Goal: Communication & Community: Connect with others

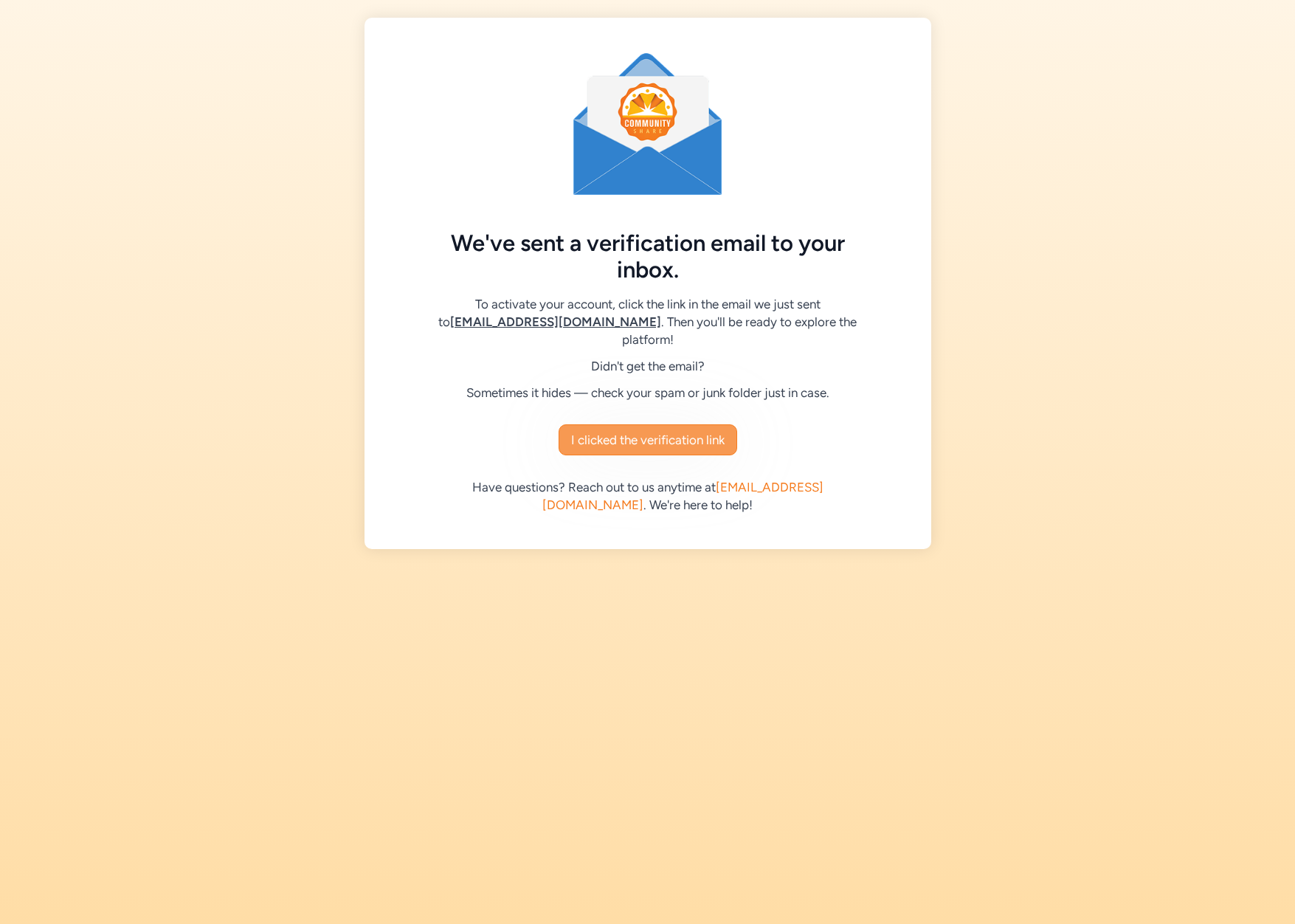
click at [661, 431] on span "I clicked the verification link" at bounding box center [648, 440] width 153 height 18
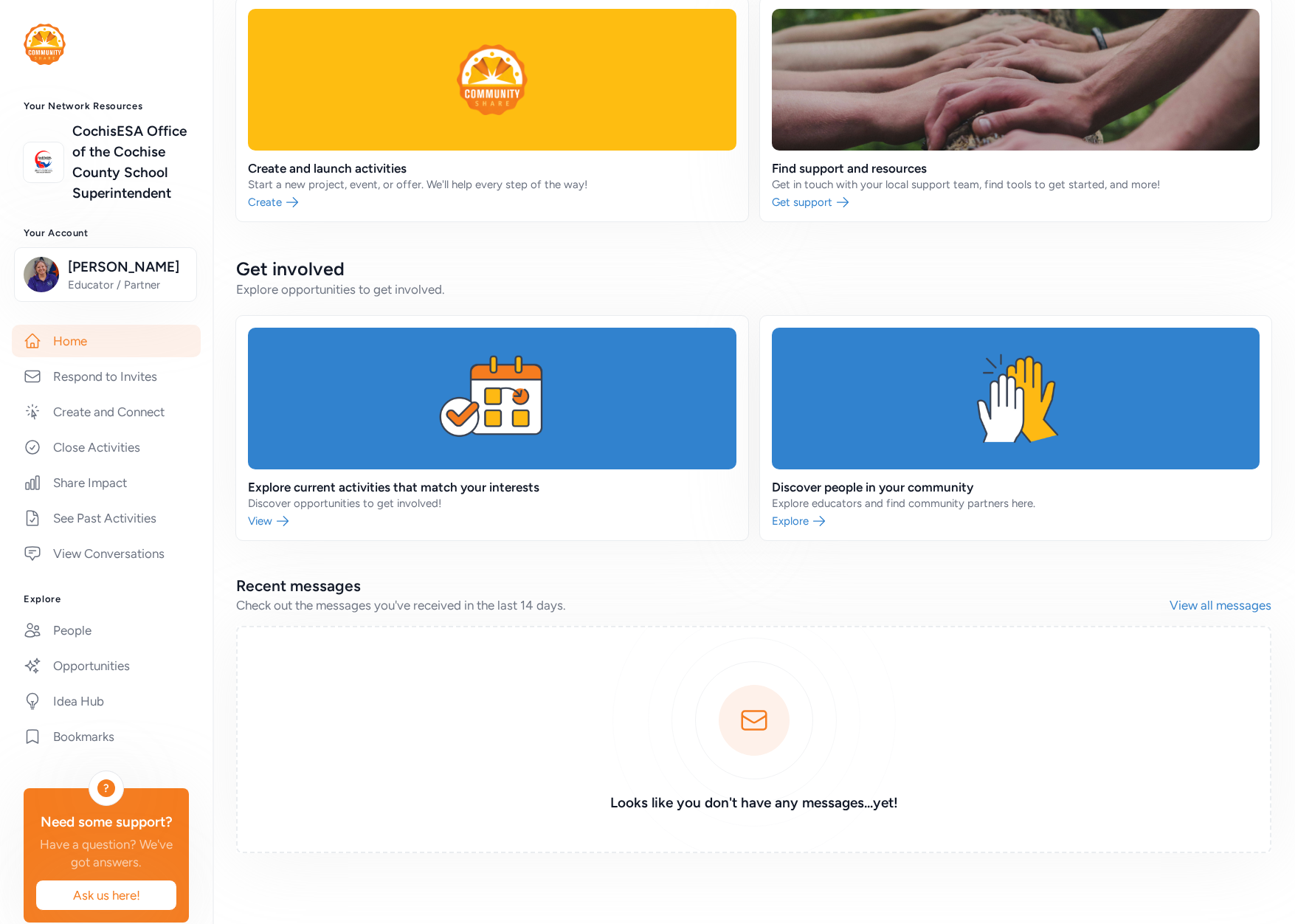
scroll to position [64, 0]
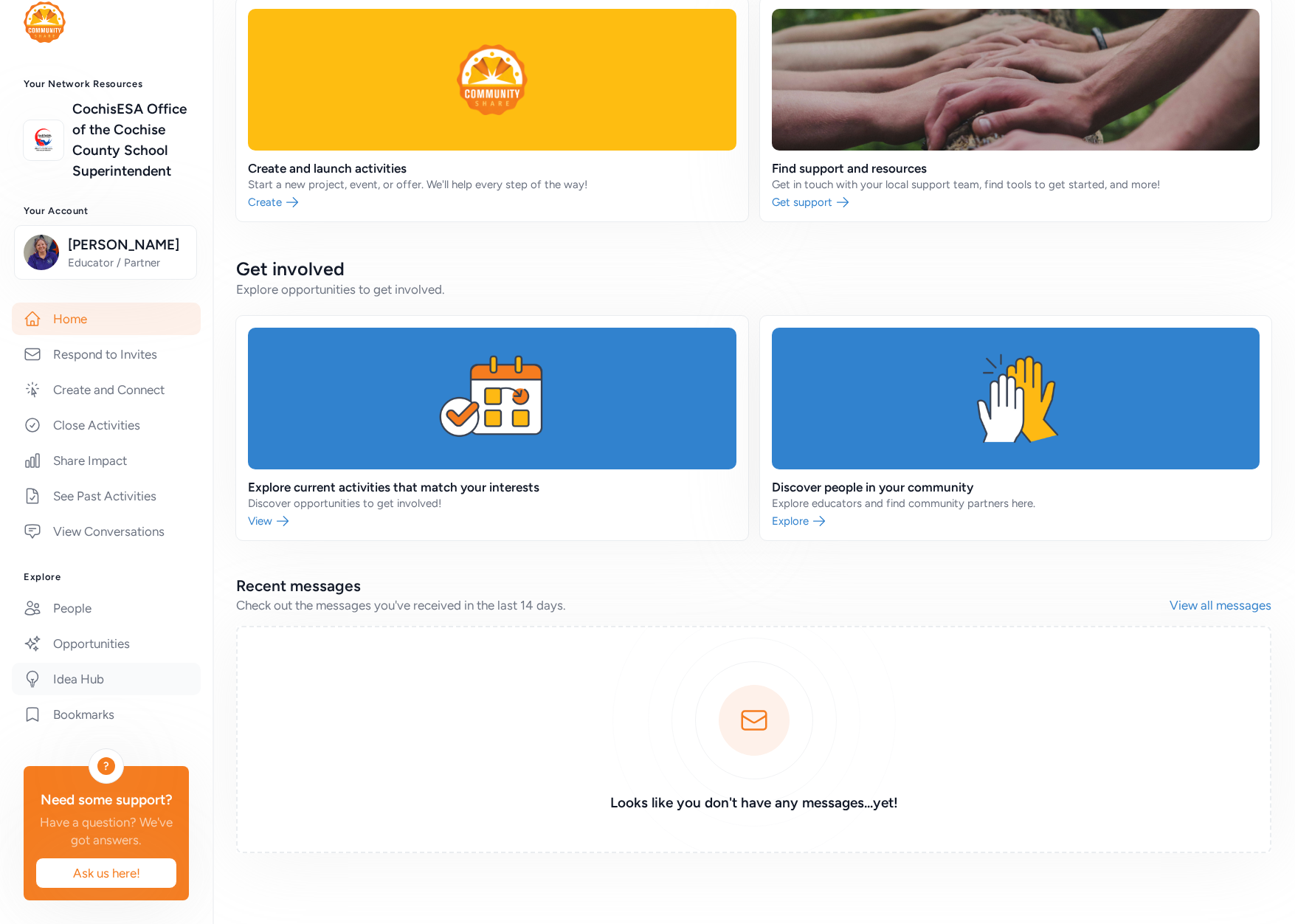
click at [90, 663] on link "Idea Hub" at bounding box center [106, 679] width 189 height 33
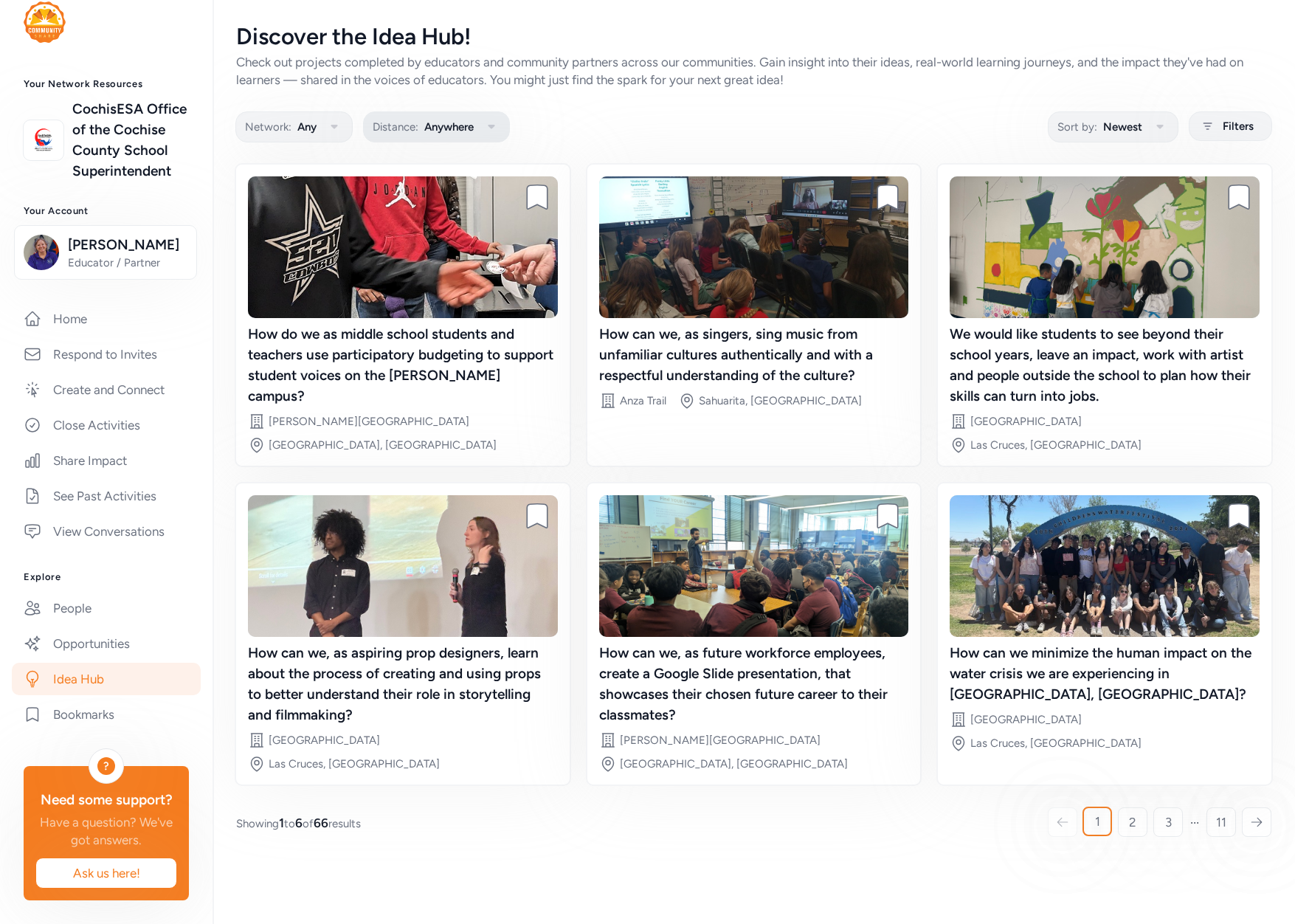
click at [489, 131] on icon "button" at bounding box center [492, 127] width 18 height 18
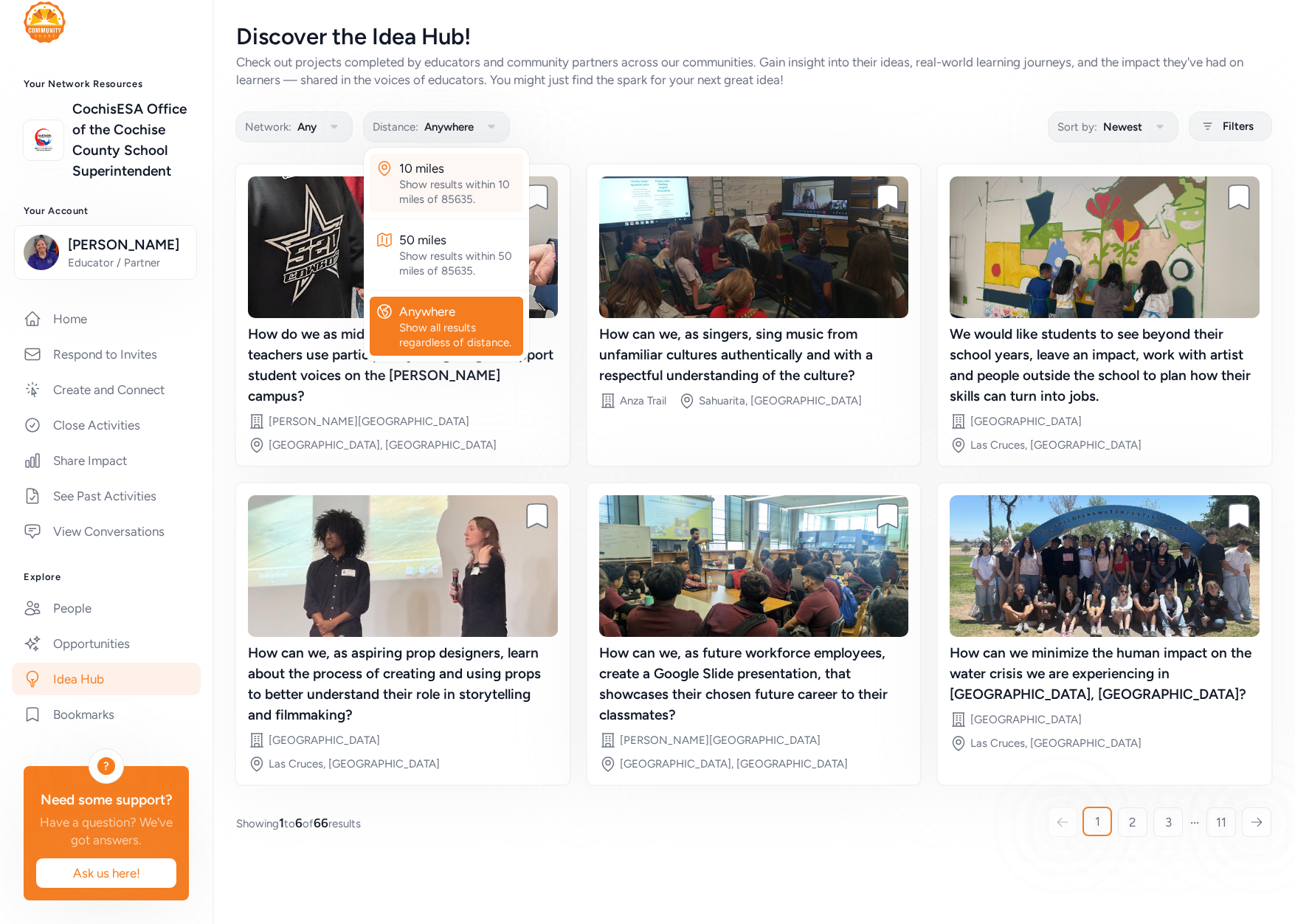
click at [482, 202] on div "Show results within 10 miles of 85635." at bounding box center [459, 192] width 118 height 30
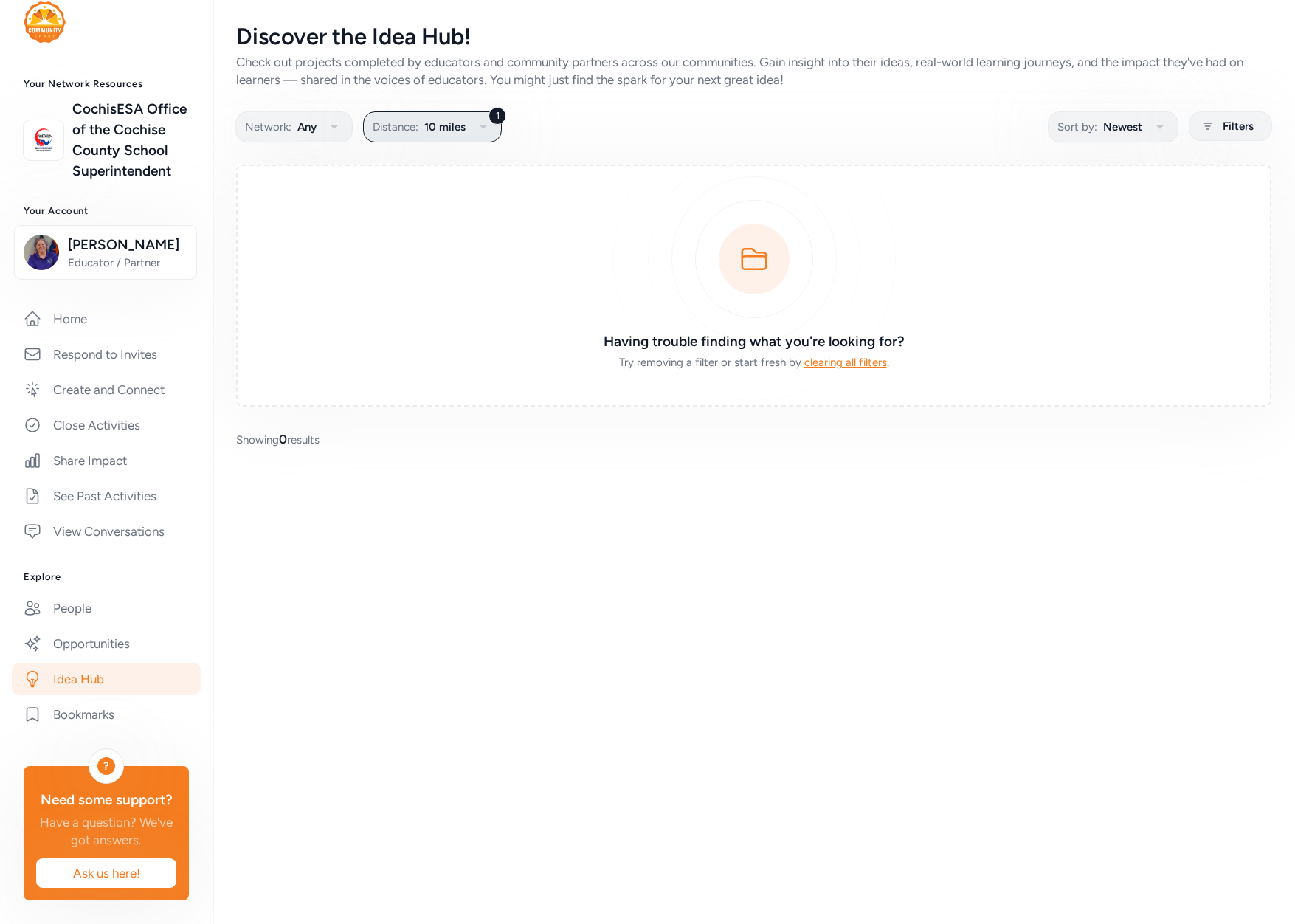
click at [477, 119] on icon "button" at bounding box center [484, 127] width 18 height 18
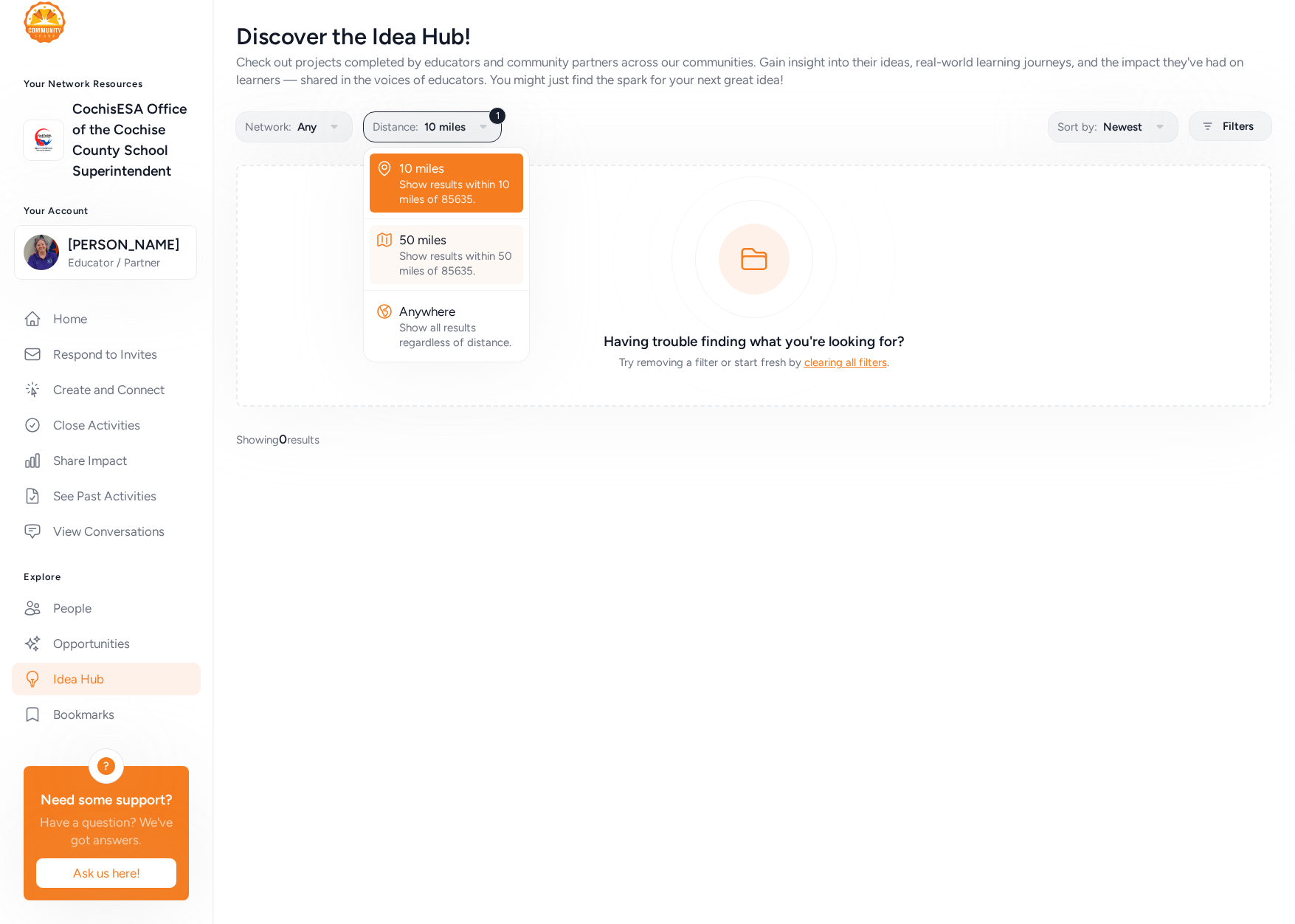
click at [465, 270] on div "Show results within 50 miles of 85635." at bounding box center [459, 263] width 118 height 30
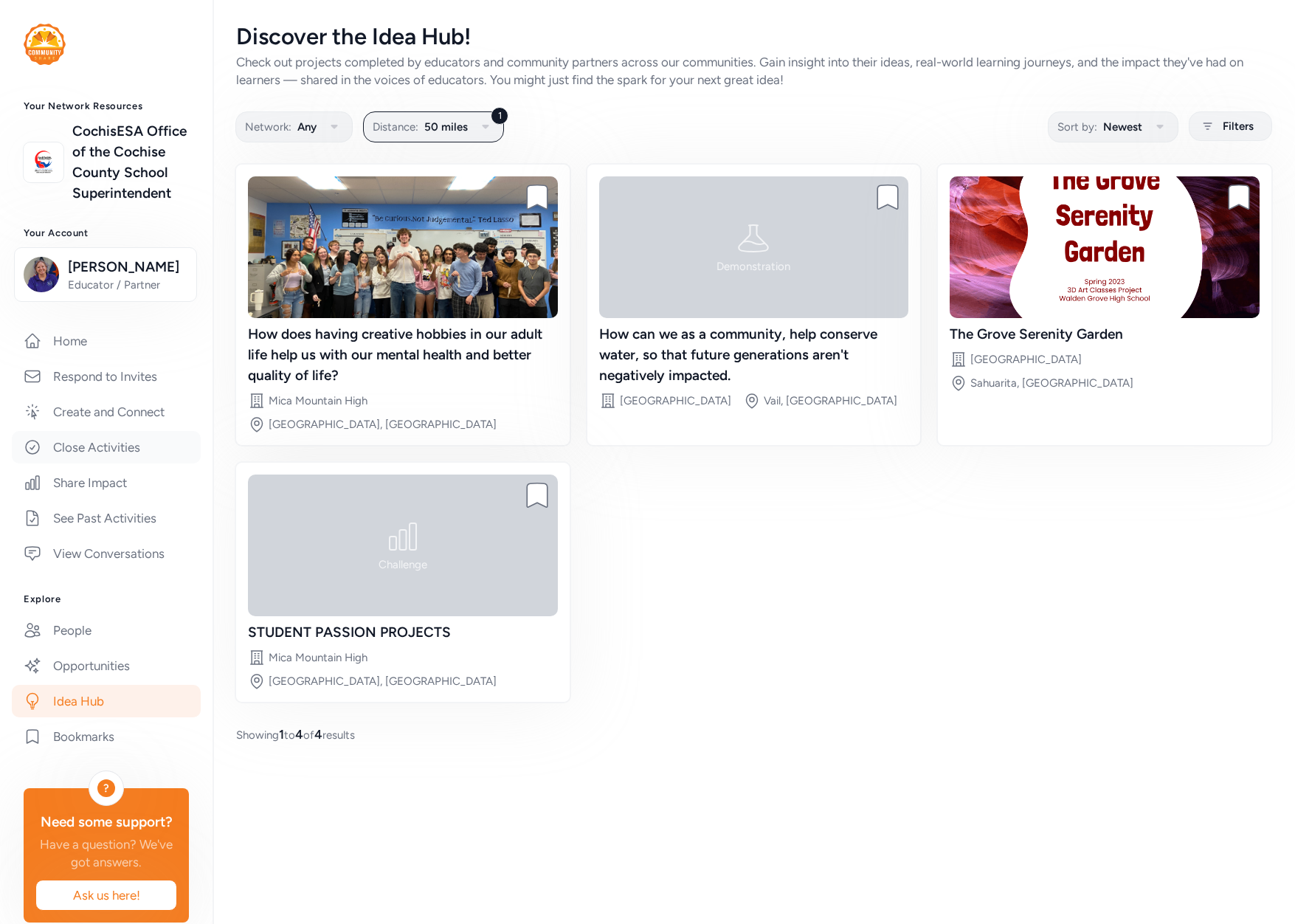
click at [84, 463] on link "Close Activities" at bounding box center [106, 447] width 189 height 33
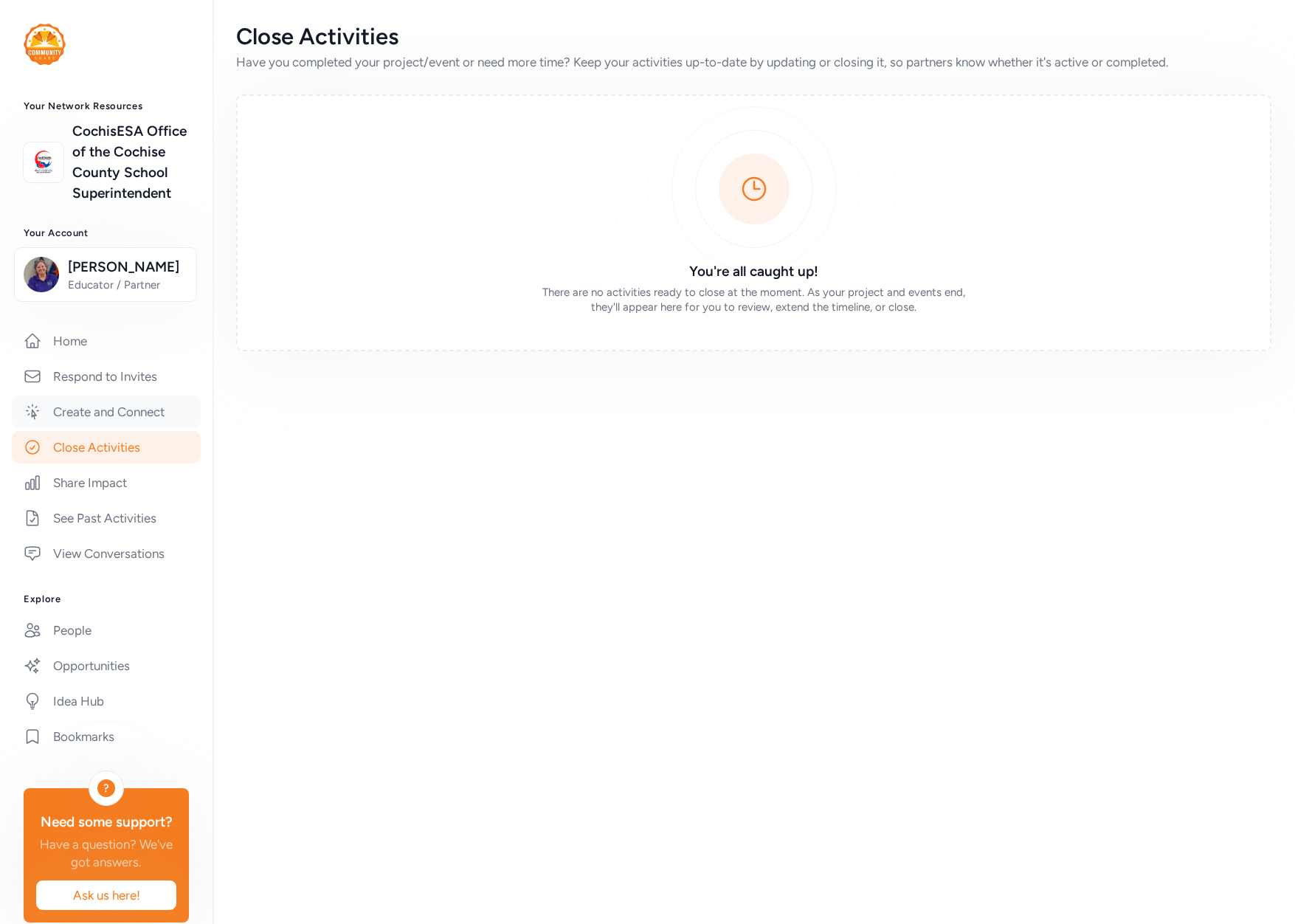
click at [106, 428] on link "Create and Connect" at bounding box center [106, 412] width 189 height 33
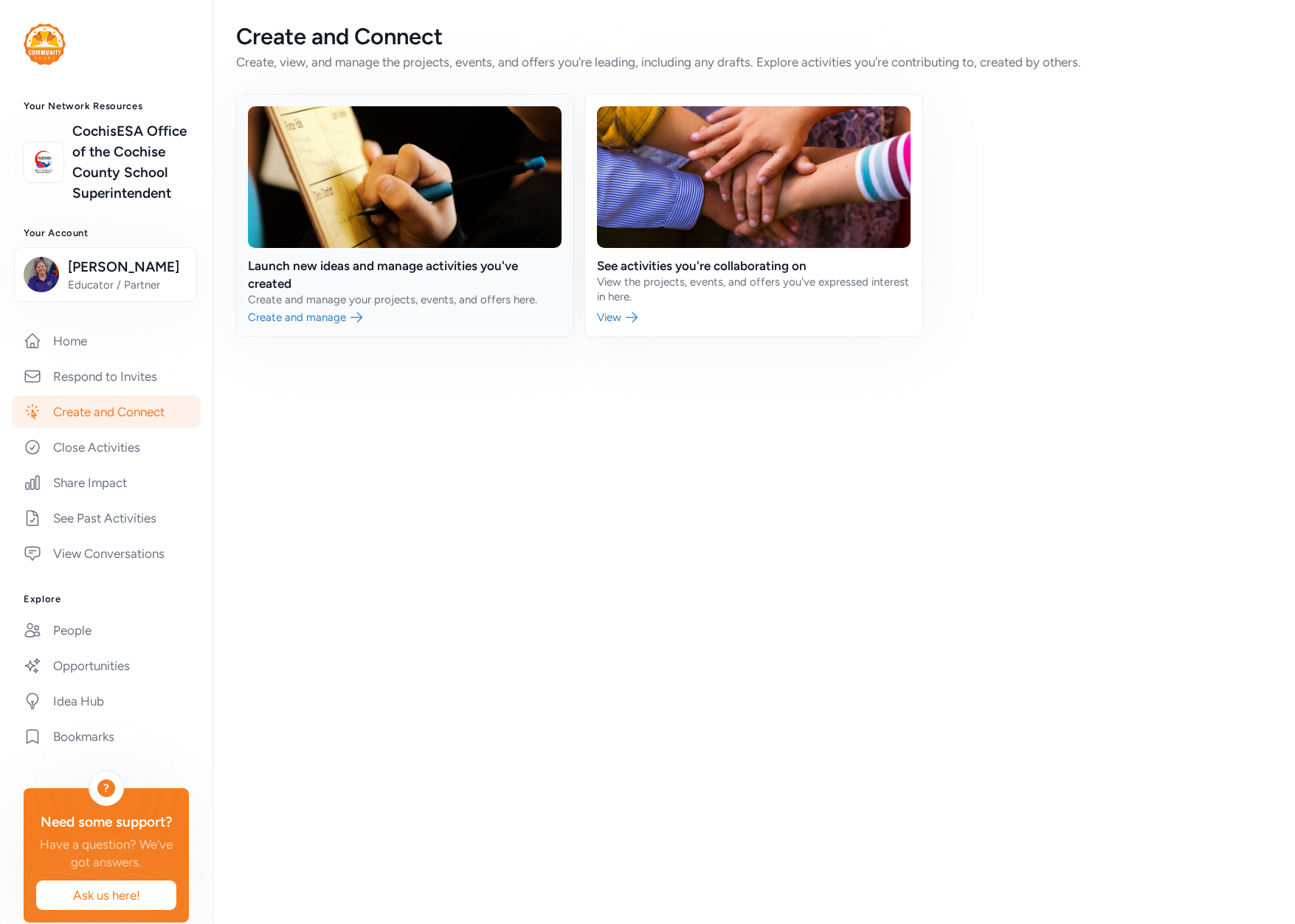
click at [310, 320] on link at bounding box center [404, 215] width 337 height 242
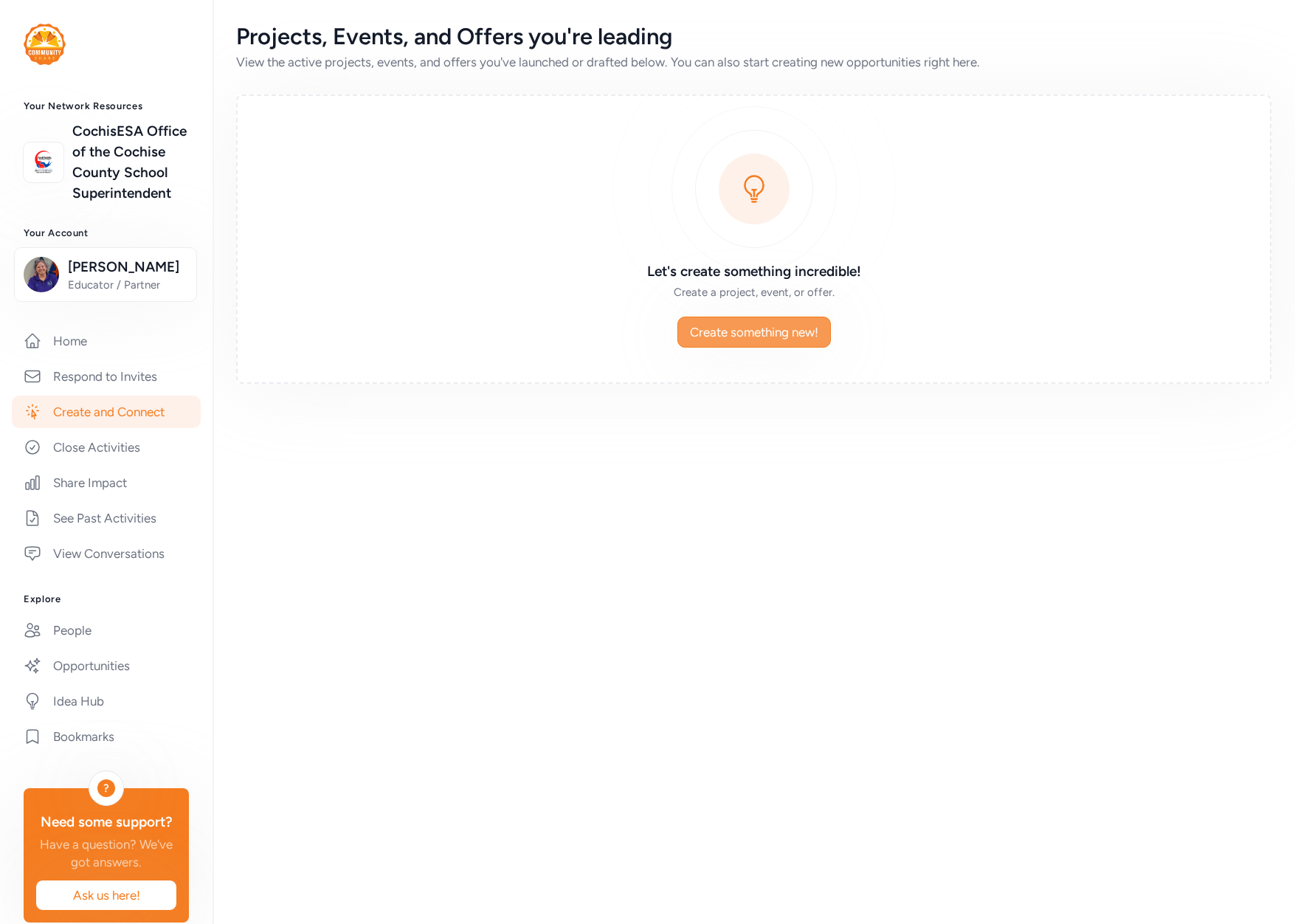
click at [775, 341] on button "Create something new!" at bounding box center [754, 332] width 153 height 31
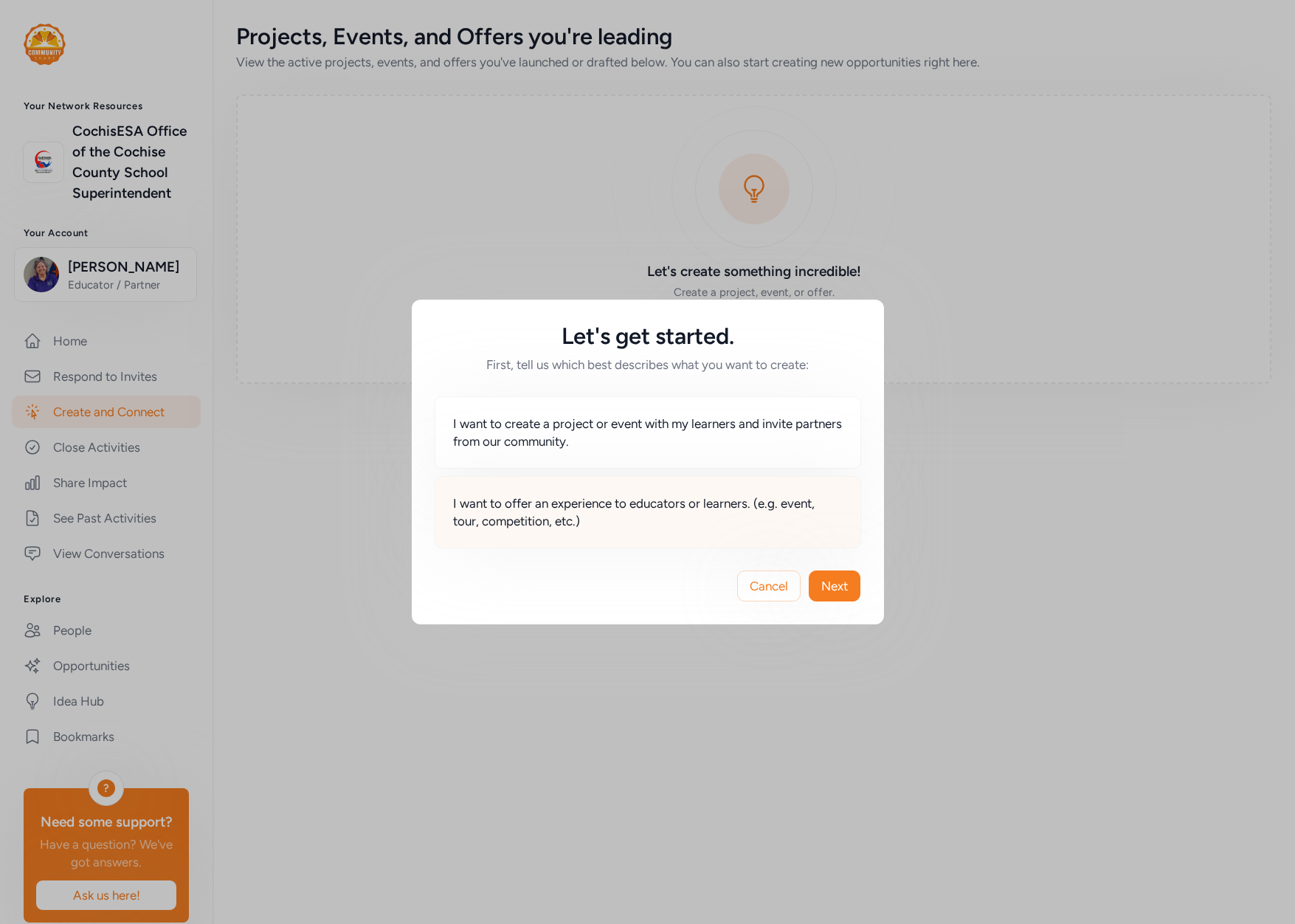
click at [595, 514] on span "I want to offer an experience to educators or learners. (e.g. event, tour, comp…" at bounding box center [648, 512] width 390 height 35
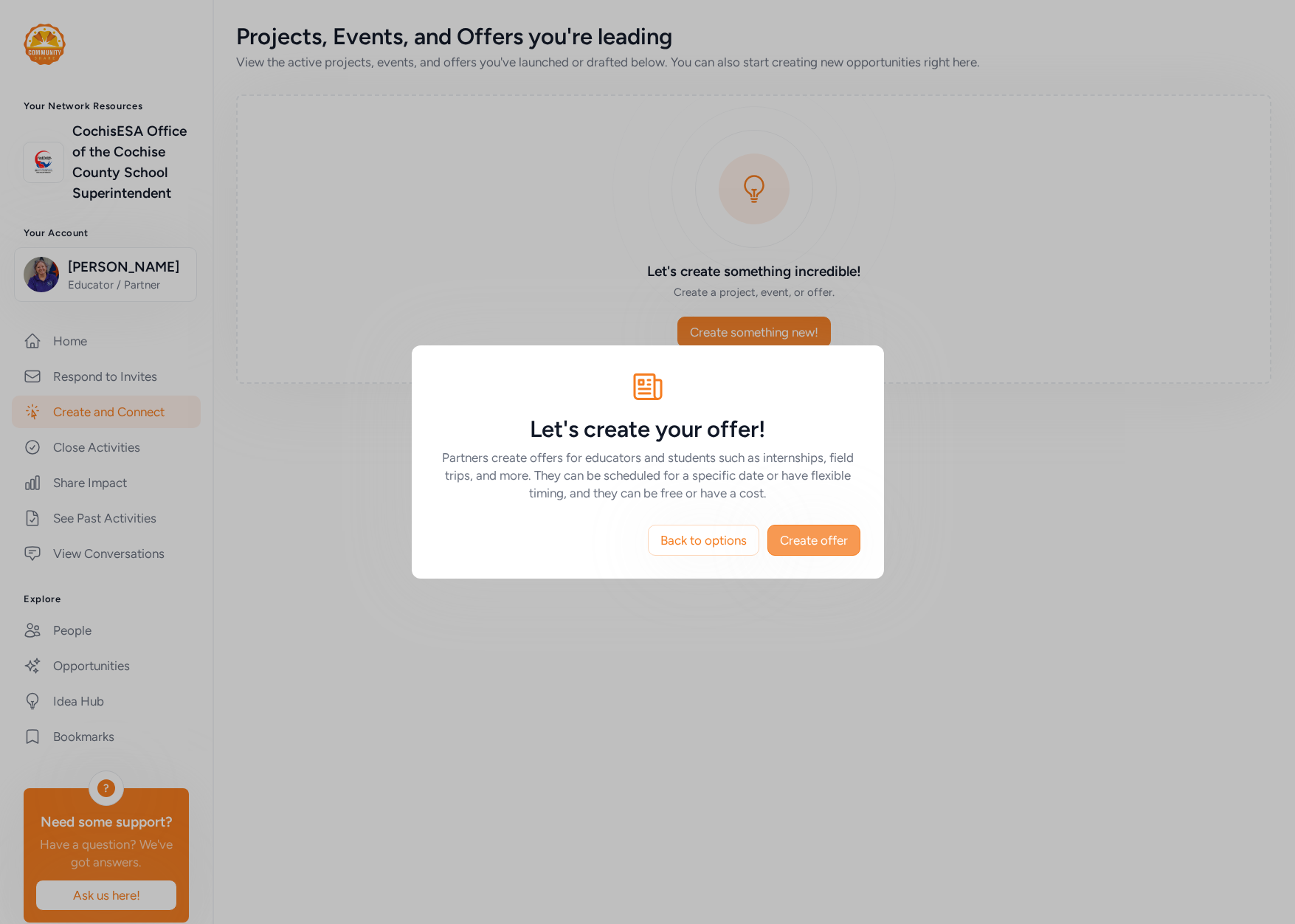
click at [821, 540] on span "Create offer" at bounding box center [814, 540] width 68 height 18
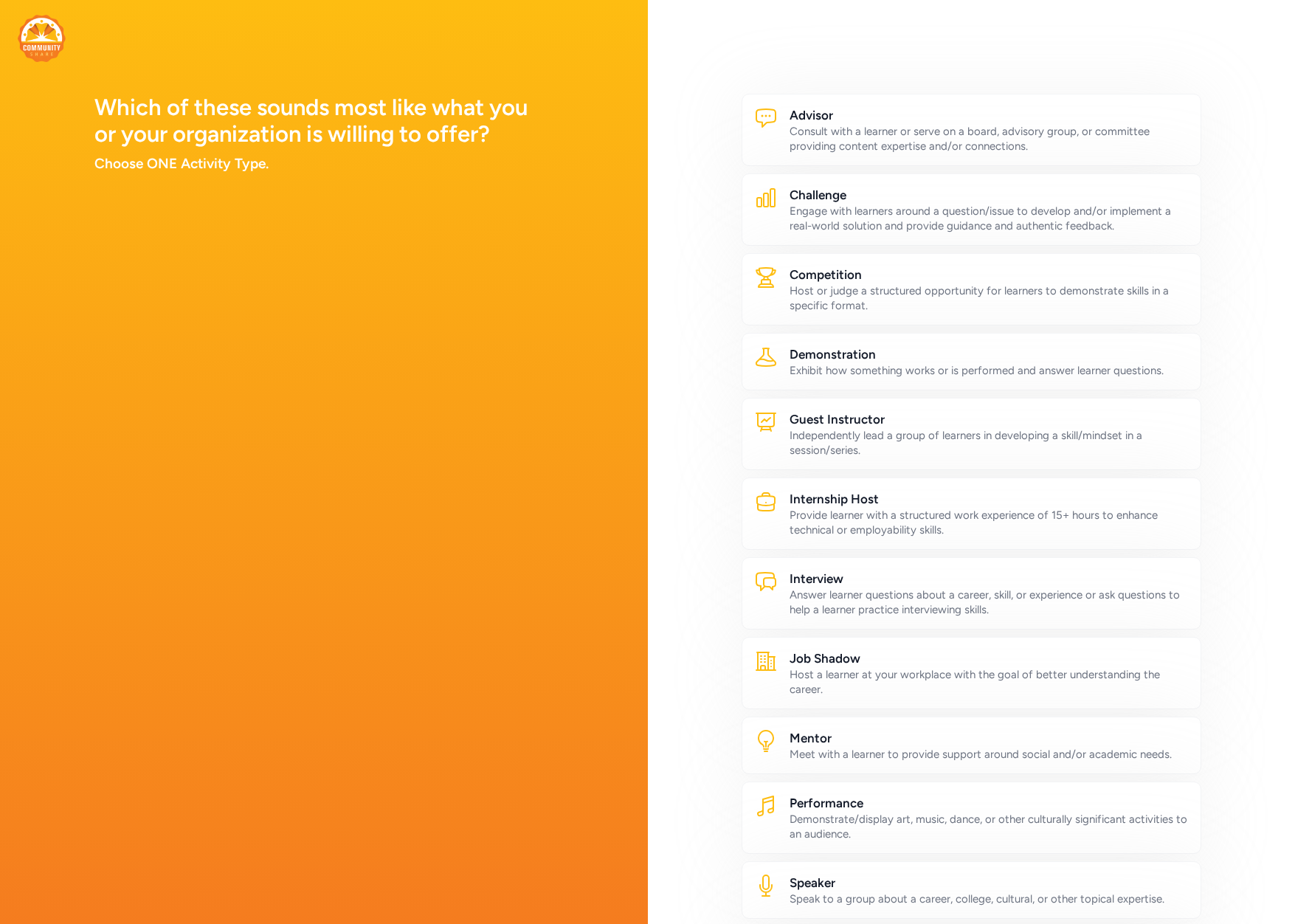
scroll to position [295, 0]
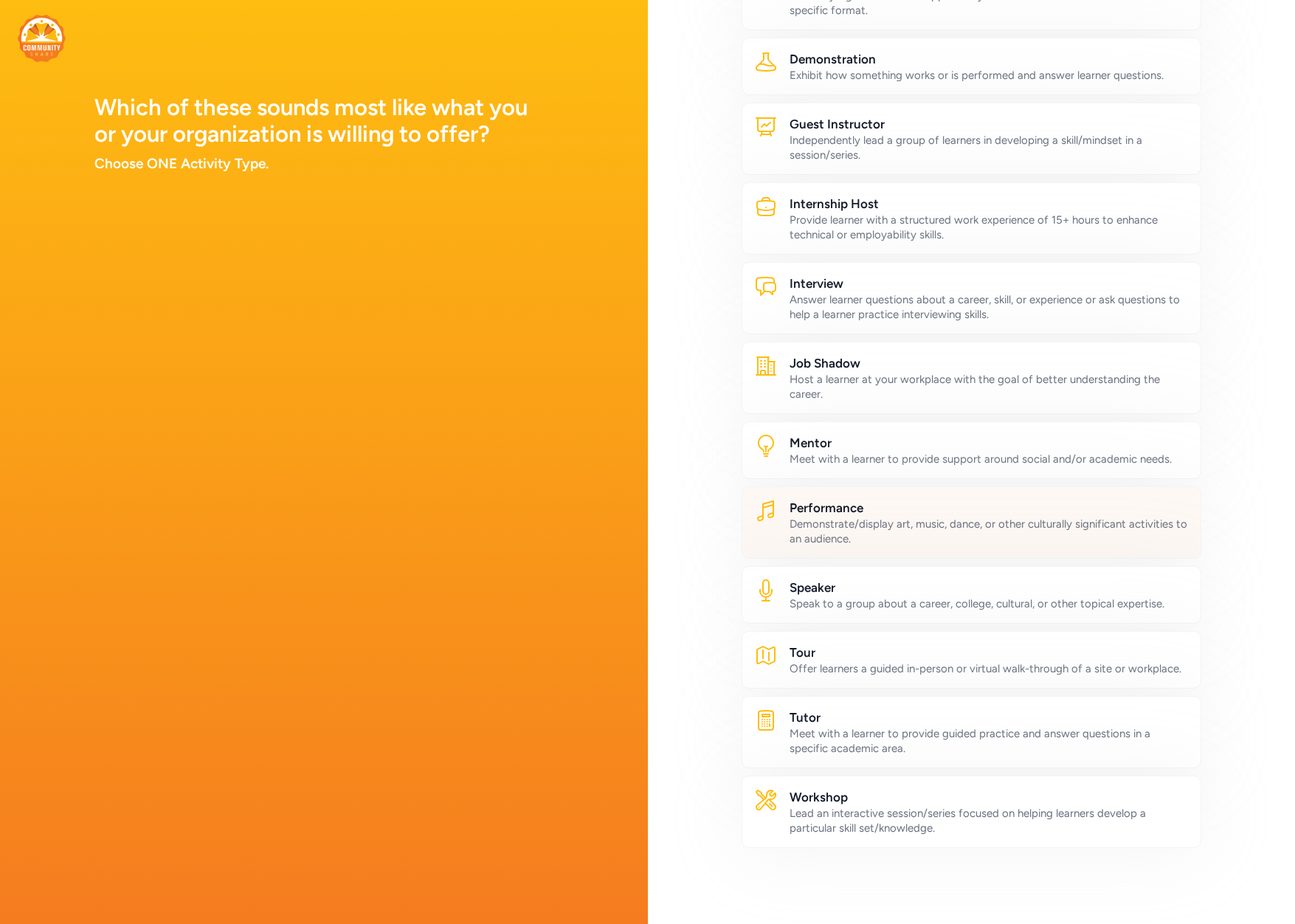
click at [911, 534] on div "Demonstrate/display art, music, dance, or other culturally significant activiti…" at bounding box center [990, 531] width 400 height 30
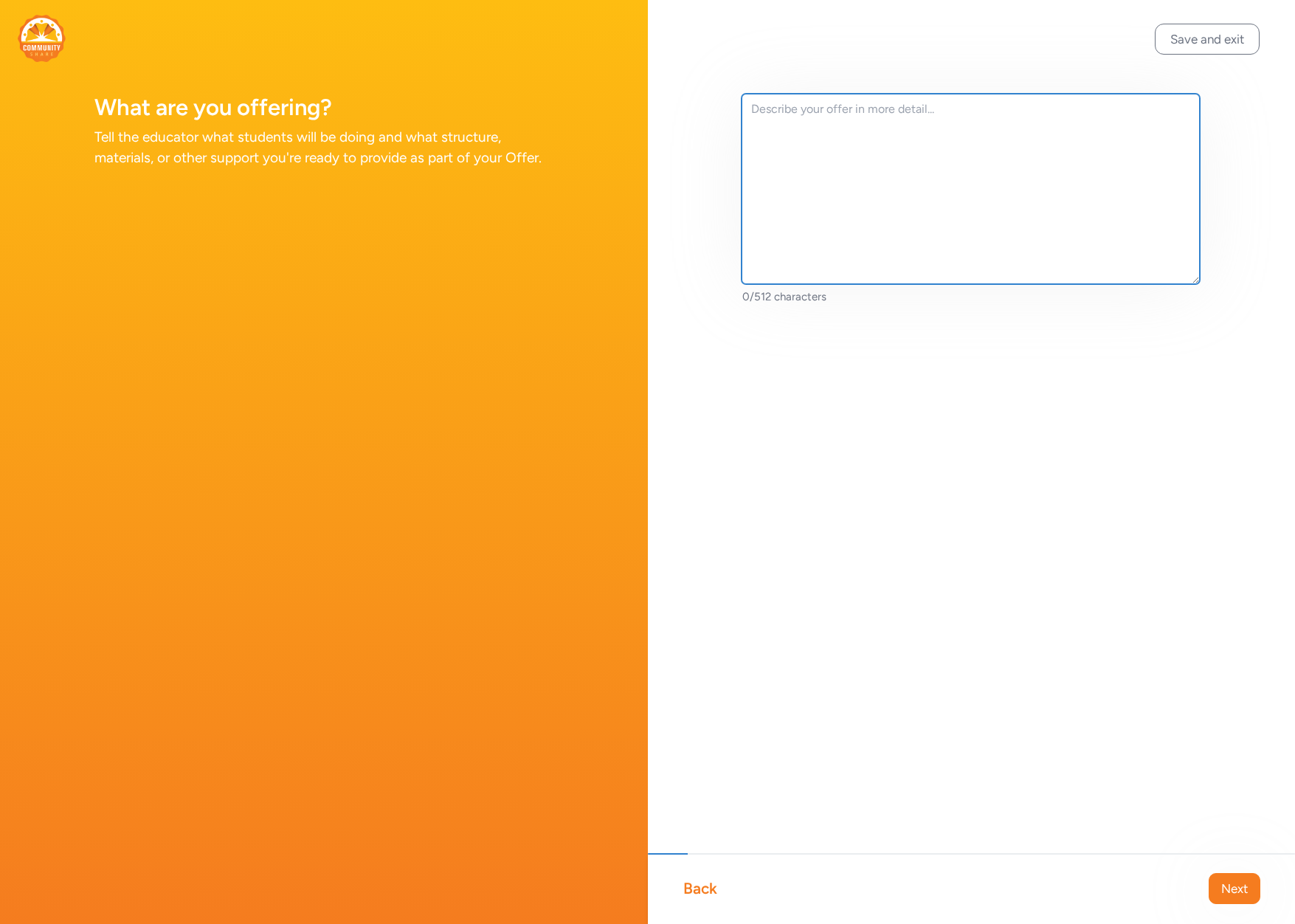
click at [929, 128] on textarea at bounding box center [972, 189] width 460 height 191
click at [824, 150] on textarea "The Amp'ed Festival - [DATE] - [DATE] The first ever Cochise County K-12 Modern…" at bounding box center [972, 189] width 460 height 191
click at [1137, 149] on textarea "The Amp'ed Festival - [DATE] - [DATE] The first ever Cochise County K-12 Modern…" at bounding box center [972, 189] width 460 height 191
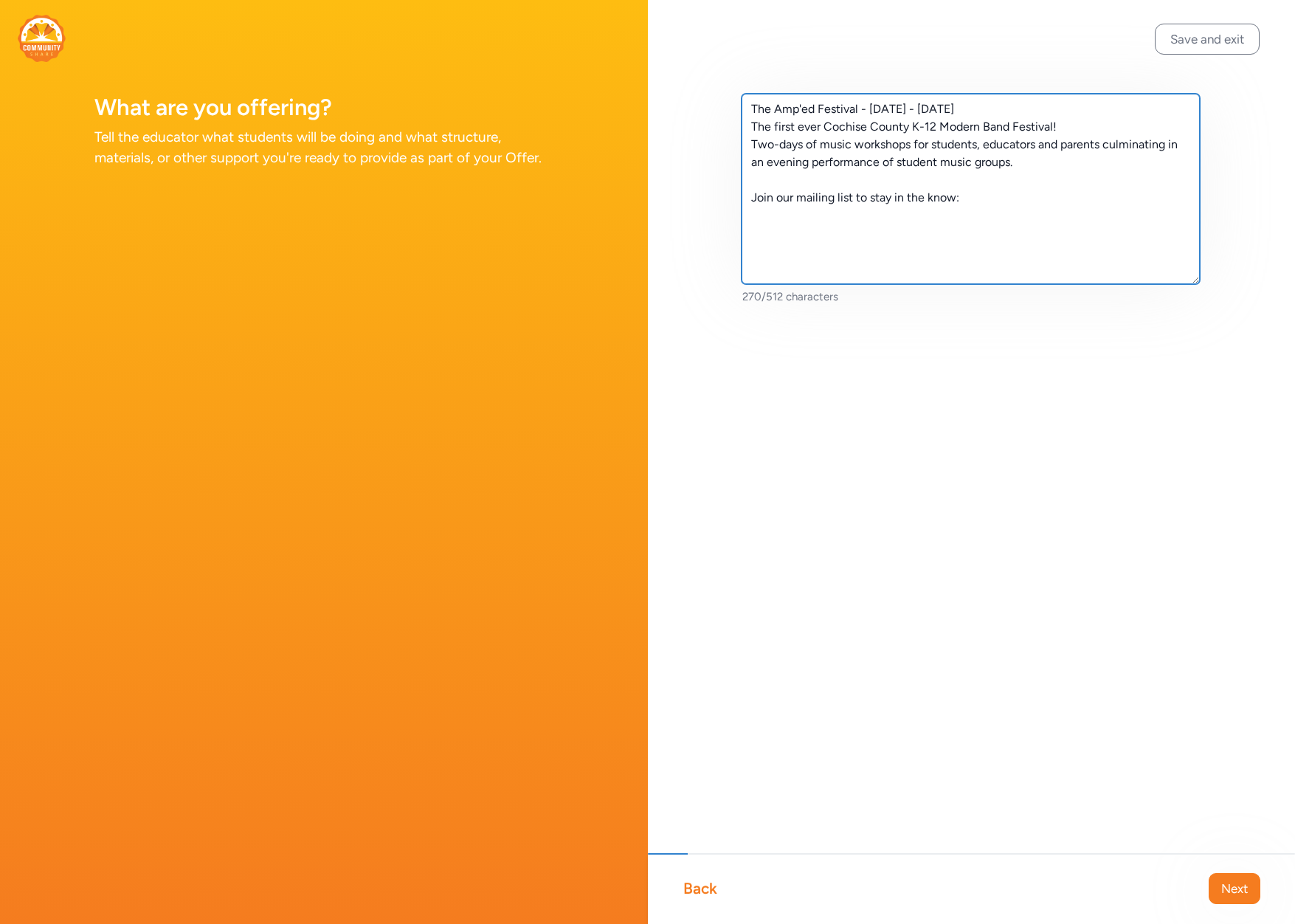
paste textarea "[URL][DOMAIN_NAME]"
click at [1025, 158] on textarea "The Amp'ed Festival - [DATE] - [DATE] The first ever Cochise County K-12 Modern…" at bounding box center [972, 189] width 460 height 191
paste textarea "Open to ALL students K-12 in [GEOGRAPHIC_DATA] (public/private/charter/homescho…"
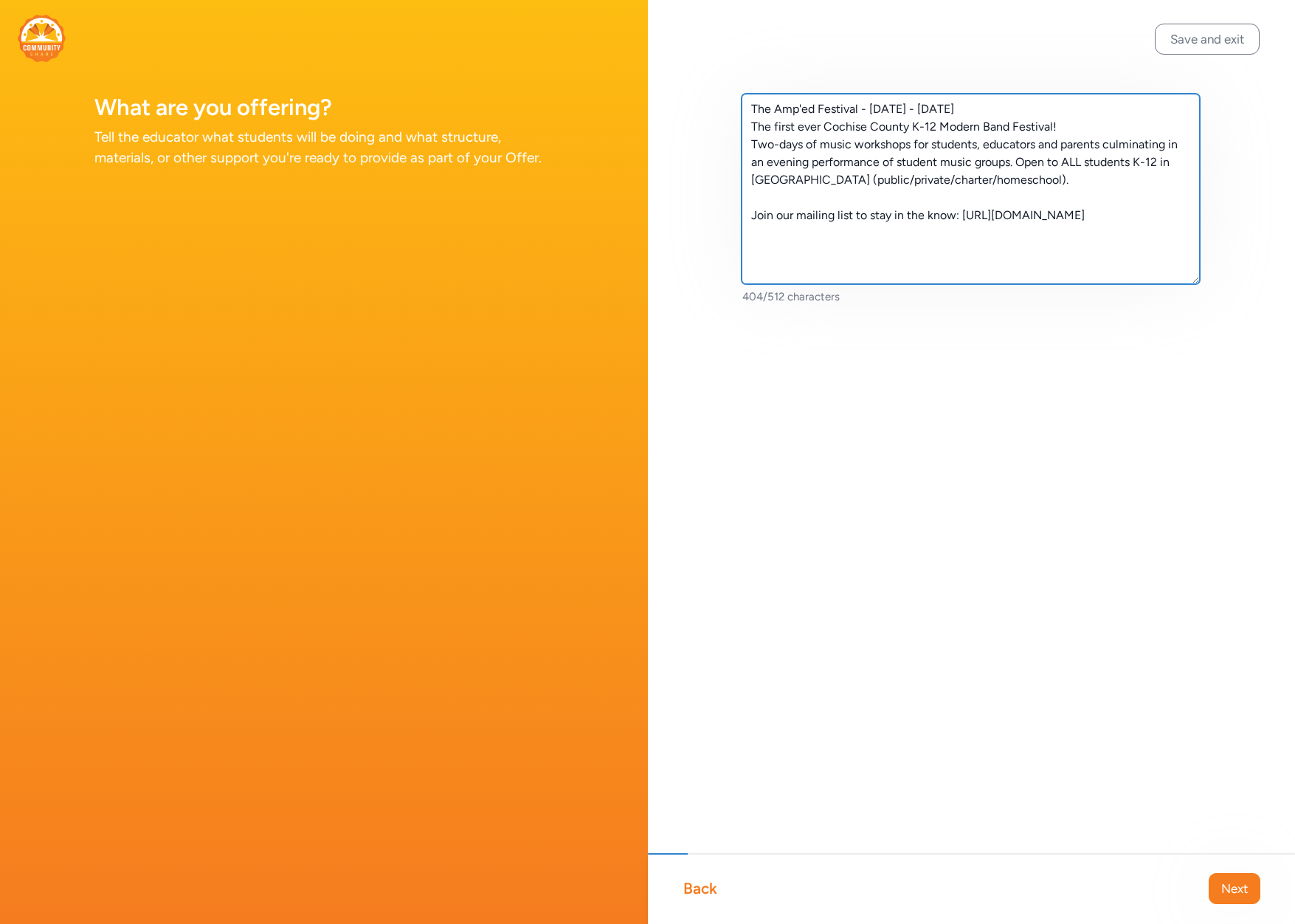
paste textarea "The Amp’d Festival offers students a unique opportunity to connect with peers, …"
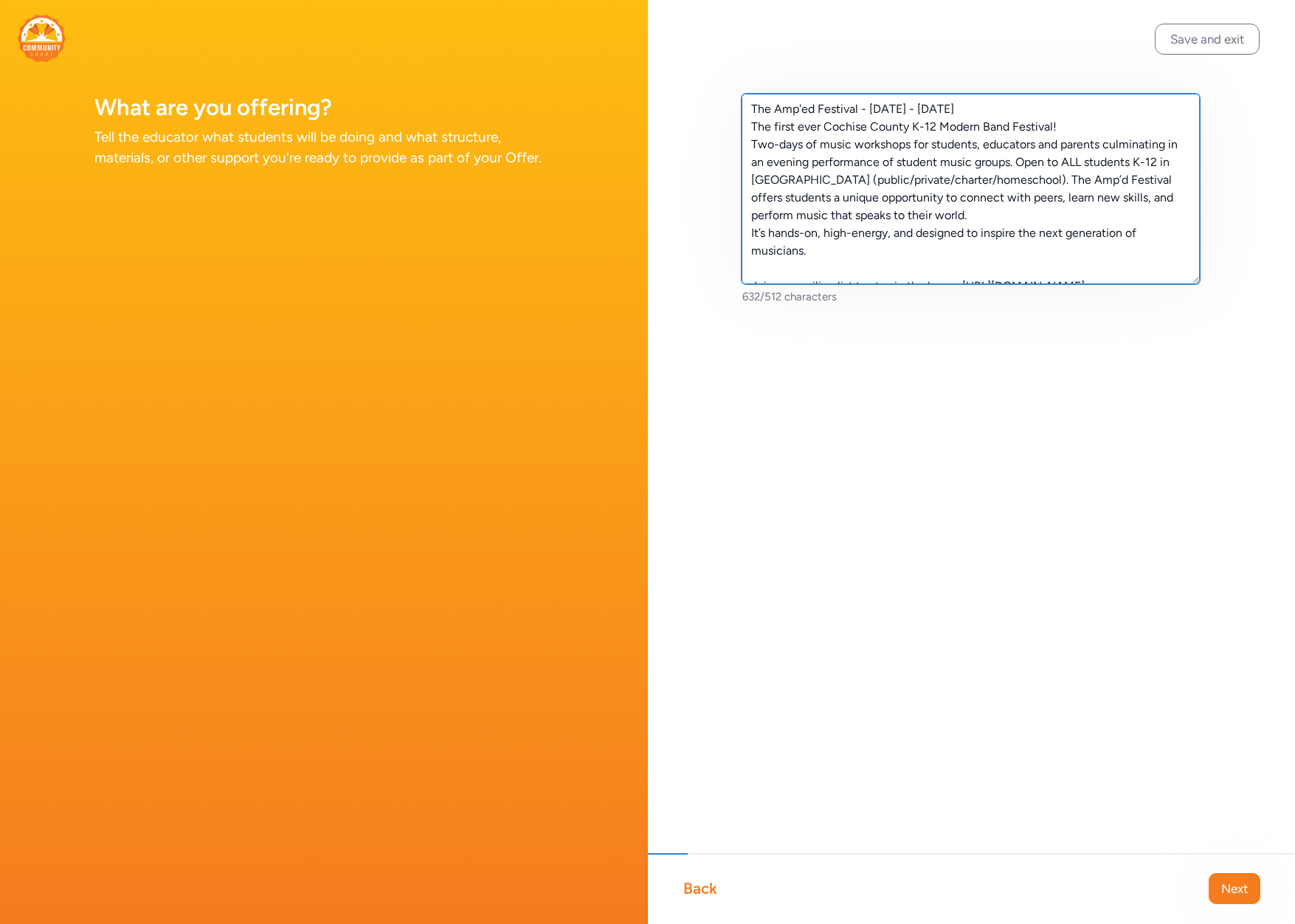
click at [748, 199] on textarea "The Amp'ed Festival - [DATE] - [DATE] The first ever Cochise County K-12 Modern…" at bounding box center [972, 189] width 460 height 191
click at [1015, 215] on textarea "The Amp'ed Festival - [DATE] - [DATE] The first ever Cochise County K-12 Modern…" at bounding box center [972, 189] width 460 height 191
drag, startPoint x: 814, startPoint y: 251, endPoint x: 745, endPoint y: 239, distance: 70.0
click at [745, 239] on textarea "The Amp'ed Festival - [DATE] - [DATE] The first ever Cochise County K-12 Modern…" at bounding box center [972, 189] width 460 height 191
click at [753, 251] on textarea "The Amp'ed Festival - [DATE] - [DATE] The first ever Cochise County K-12 Modern…" at bounding box center [972, 189] width 460 height 191
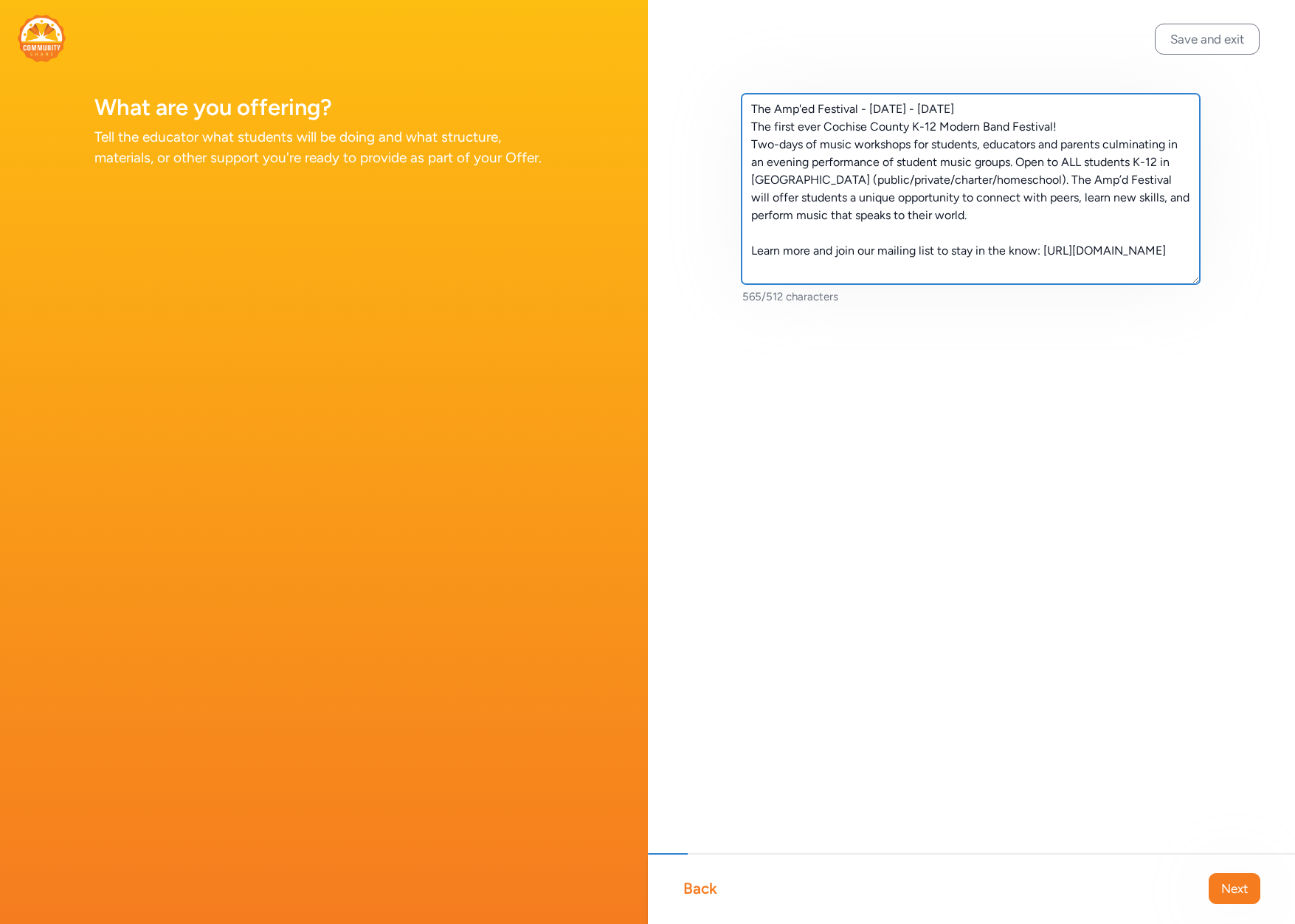
drag, startPoint x: 960, startPoint y: 104, endPoint x: 745, endPoint y: 108, distance: 215.0
click at [745, 108] on textarea "The Amp'ed Festival - [DATE] - [DATE] The first ever Cochise County K-12 Modern…" at bounding box center [972, 189] width 460 height 191
click at [915, 159] on textarea "The Amp'ed Festival - [DATE] - [DATE] The first ever Cochise County K-12 Modern…" at bounding box center [972, 189] width 460 height 191
click at [1015, 112] on textarea "The Amp'ed Festival - [DATE] - [DATE] The first ever Cochise County K-12 Modern…" at bounding box center [972, 189] width 460 height 191
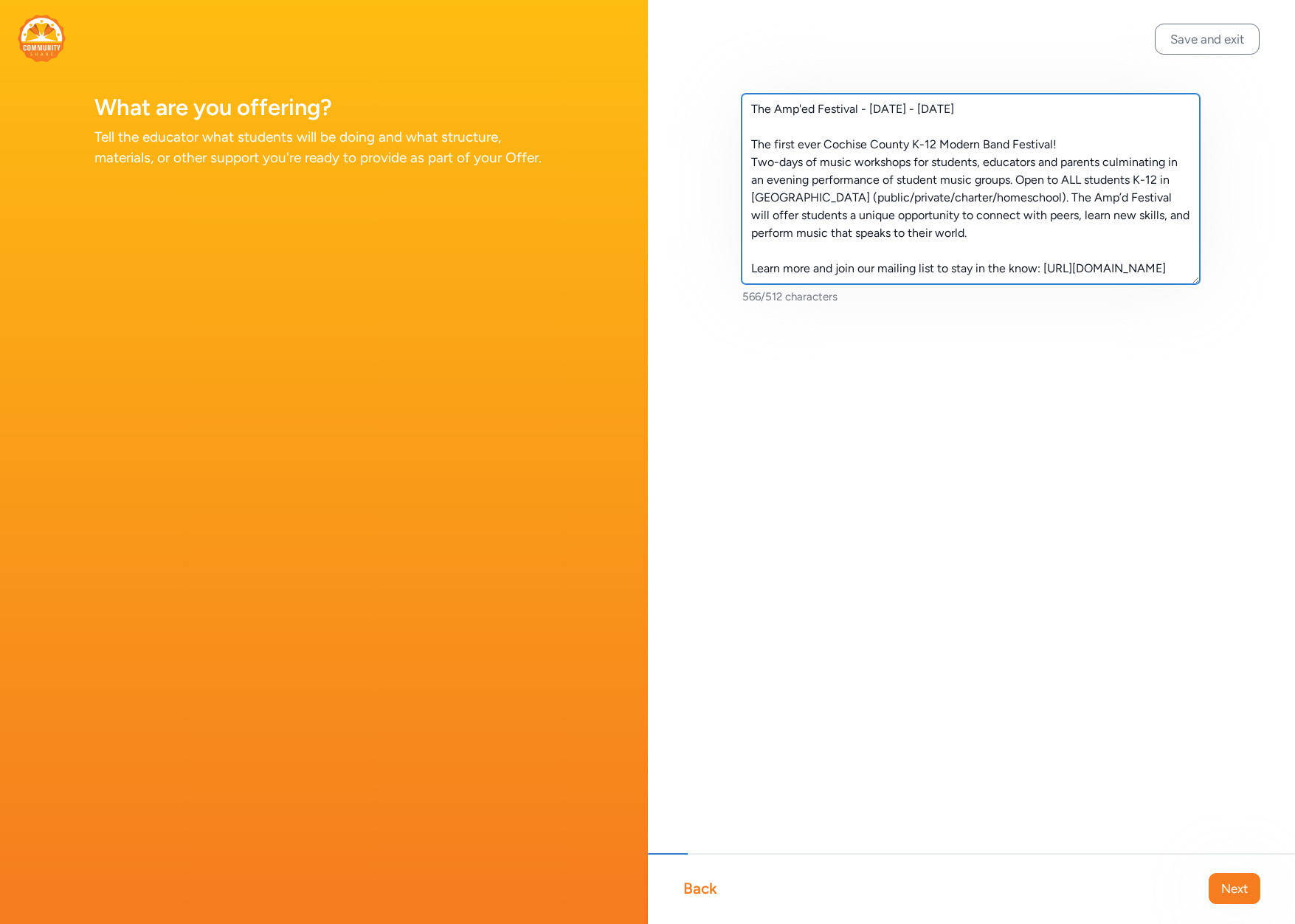
scroll to position [18, 0]
click at [990, 215] on textarea "The Amp'ed Festival - [DATE] - [DATE] The first ever Cochise County K-12 Modern…" at bounding box center [972, 189] width 460 height 191
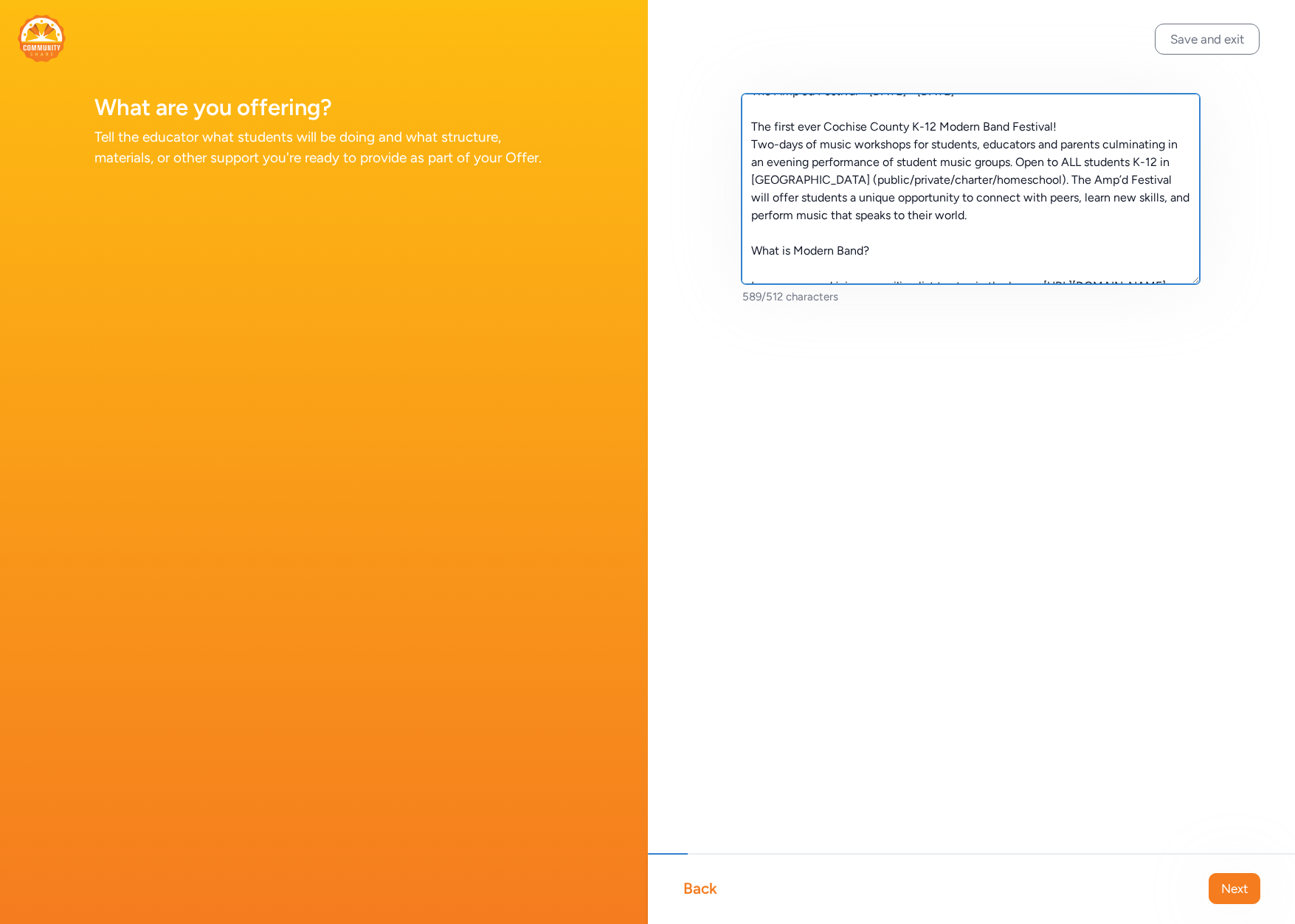
paste textarea "Modern Band is a type of music education program that uses popular, contemporar…"
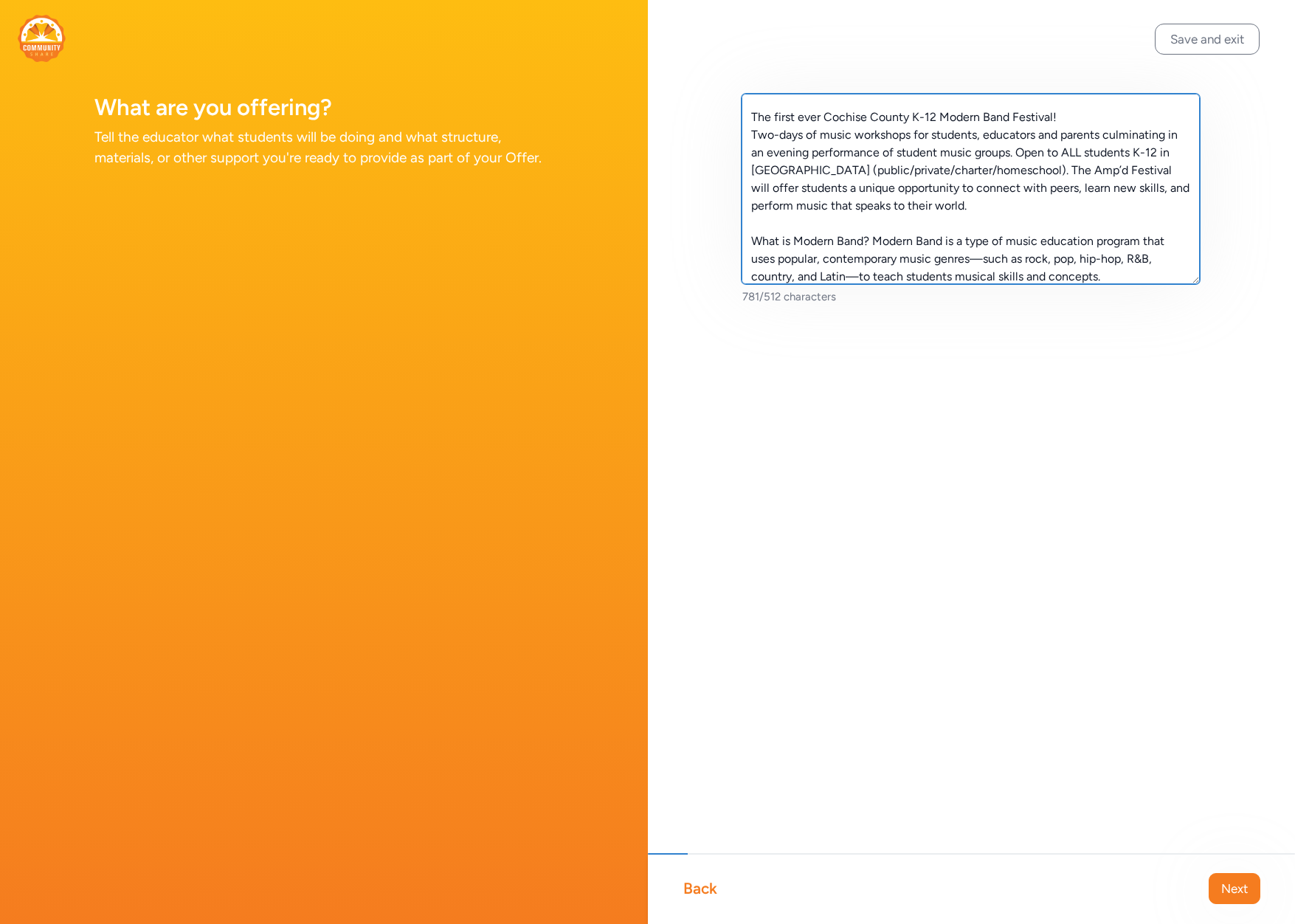
scroll to position [89, 0]
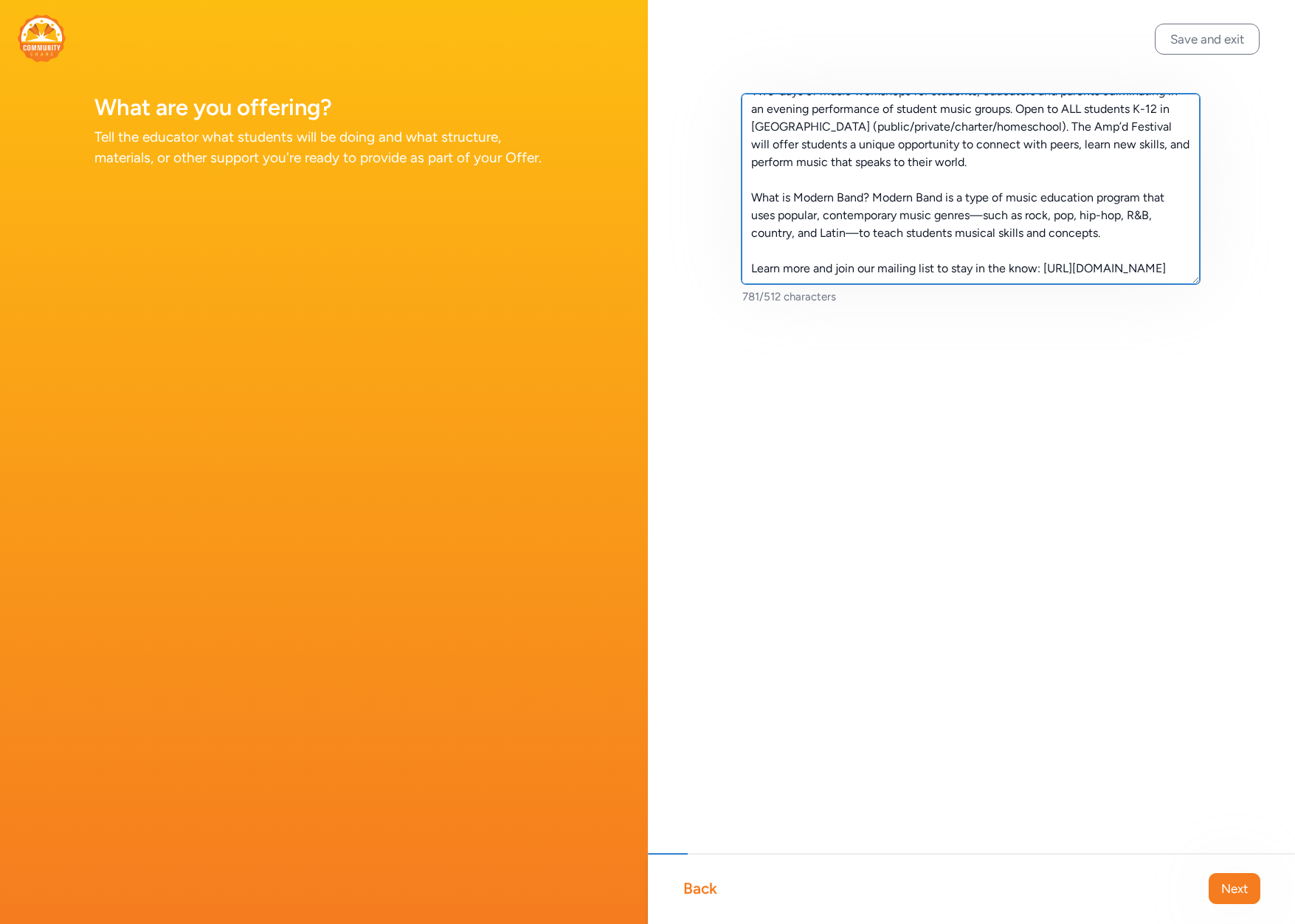
drag, startPoint x: 1123, startPoint y: 215, endPoint x: 855, endPoint y: 221, distance: 268.1
click at [855, 221] on textarea "The Amp'ed Festival - [DATE] - [DATE] The first ever Cochise County K-12 Modern…" at bounding box center [972, 189] width 460 height 191
drag, startPoint x: 861, startPoint y: 211, endPoint x: 735, endPoint y: 162, distance: 135.2
click at [735, 162] on div "The Amp'ed Festival - [DATE] - [DATE] The first ever Cochise County K-12 Modern…" at bounding box center [973, 222] width 648 height 446
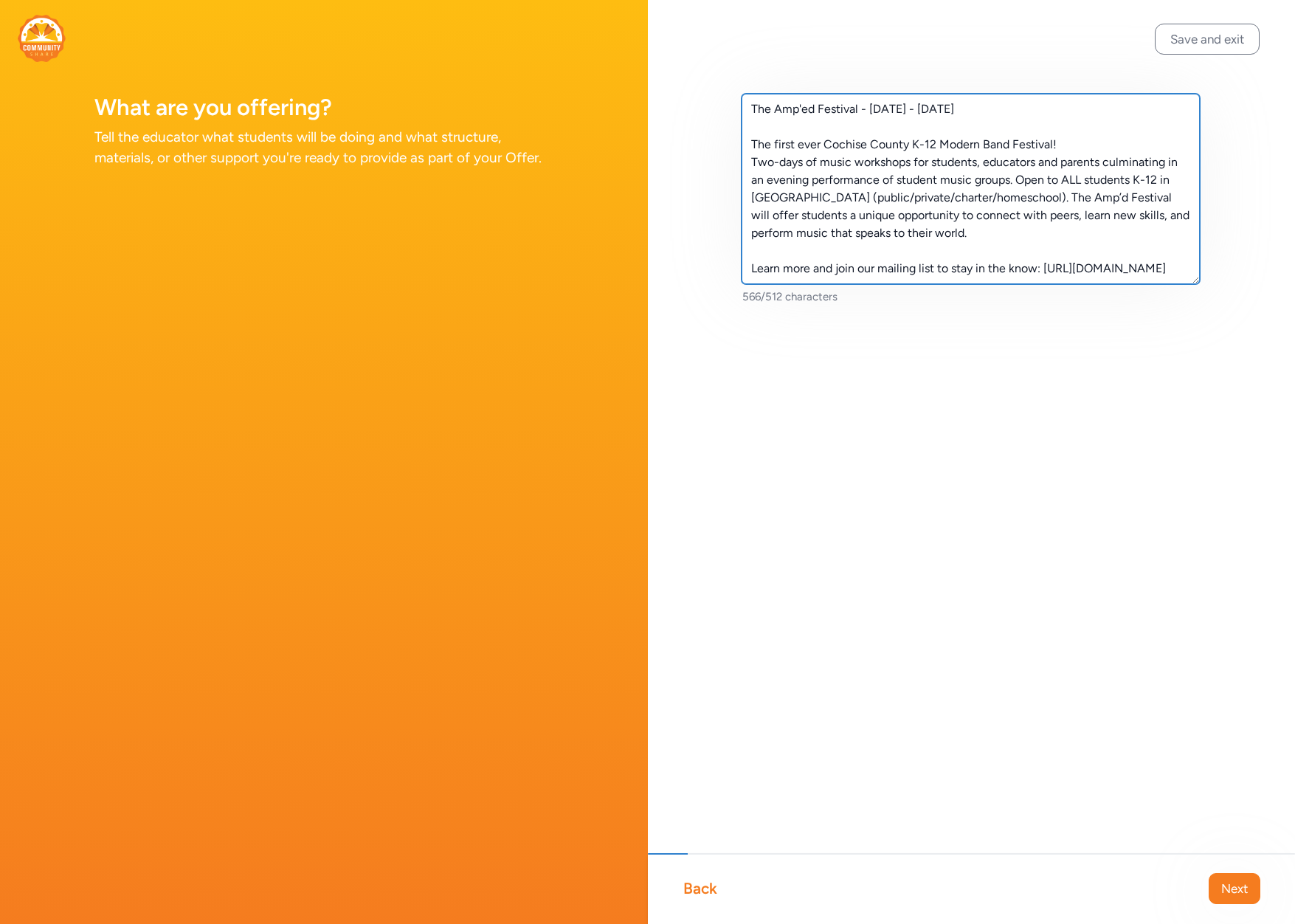
scroll to position [0, 0]
click at [845, 120] on textarea "The Amp'ed Festival - [DATE] - [DATE] The first ever Cochise County K-12 Modern…" at bounding box center [972, 189] width 460 height 191
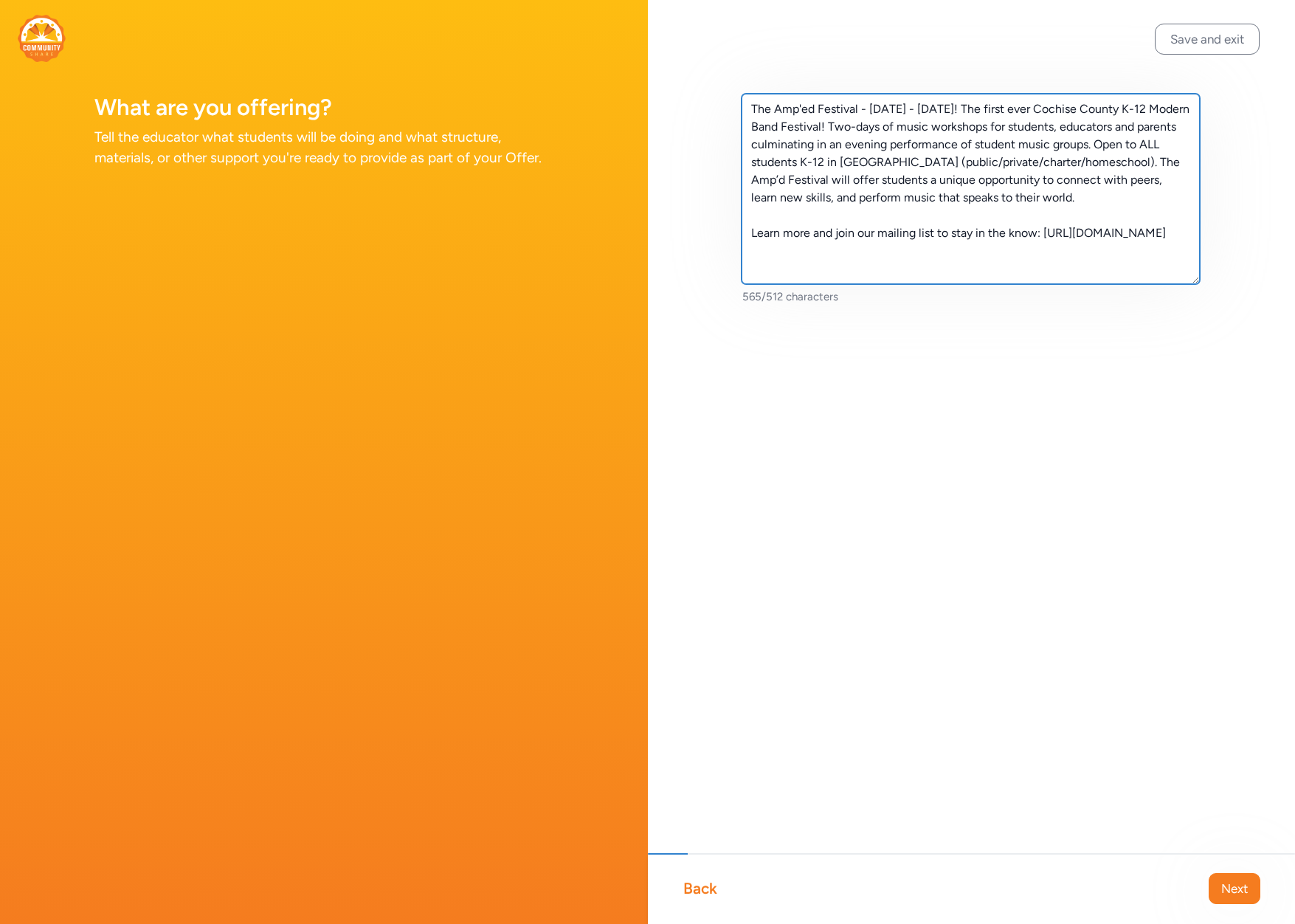
click at [1058, 201] on textarea "The Amp'ed Festival - [DATE] - [DATE]! The first ever Cochise County K-12 Moder…" at bounding box center [972, 189] width 460 height 191
click at [1138, 126] on textarea "The Amp'ed Festival - [DATE] - [DATE]! The first ever Cochise County K-12 Moder…" at bounding box center [972, 189] width 460 height 191
click at [1185, 163] on textarea "The Amp'ed Festival - [DATE] - [DATE]! The first ever Cochise County K-12 Moder…" at bounding box center [972, 189] width 460 height 191
click at [825, 215] on textarea "The Amp'ed Festival - [DATE] - [DATE]! The first ever Cochise County K-12 Moder…" at bounding box center [972, 189] width 460 height 191
click at [1028, 108] on textarea "The Amp'ed Festival - [DATE] - [DATE]! The first ever Cochise County K-12 Moder…" at bounding box center [972, 189] width 460 height 191
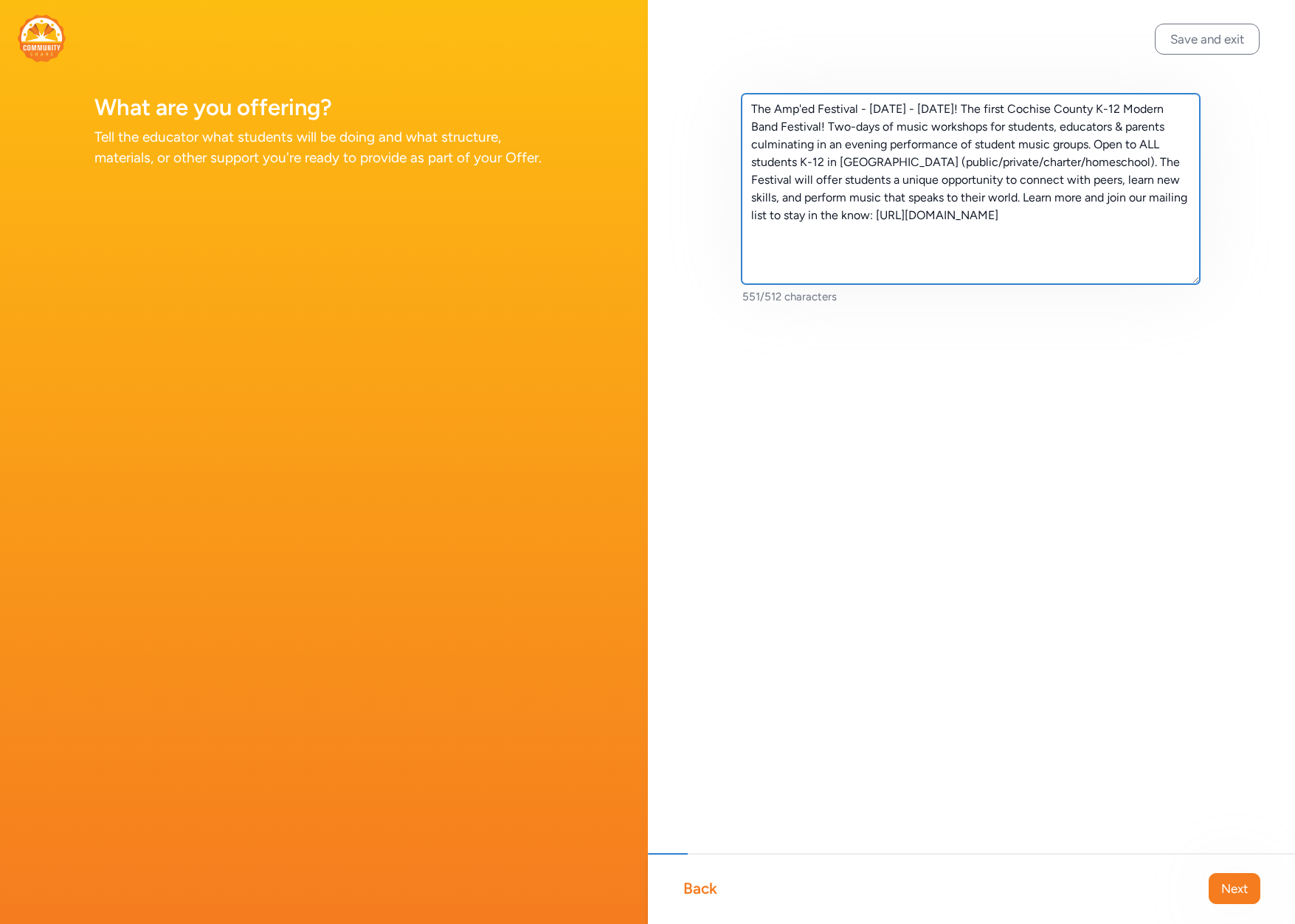
click at [967, 191] on textarea "The Amp'ed Festival - [DATE] - [DATE]! The first Cochise County K-12 Modern Ban…" at bounding box center [972, 189] width 460 height 191
click at [889, 149] on textarea "The Amp'ed Festival - [DATE] - [DATE]! The first Cochise County K-12 Modern Ban…" at bounding box center [972, 189] width 460 height 191
click at [944, 143] on textarea "The Amp'ed Festival - [DATE] - [DATE]! The first Cochise County K-12 Modern Ban…" at bounding box center [972, 189] width 460 height 191
drag, startPoint x: 924, startPoint y: 200, endPoint x: 1036, endPoint y: 158, distance: 119.6
click at [1036, 158] on textarea "The Amp'ed Festival - [DATE] - [DATE]! The first Cochise County K-12 Modern Ban…" at bounding box center [972, 189] width 460 height 191
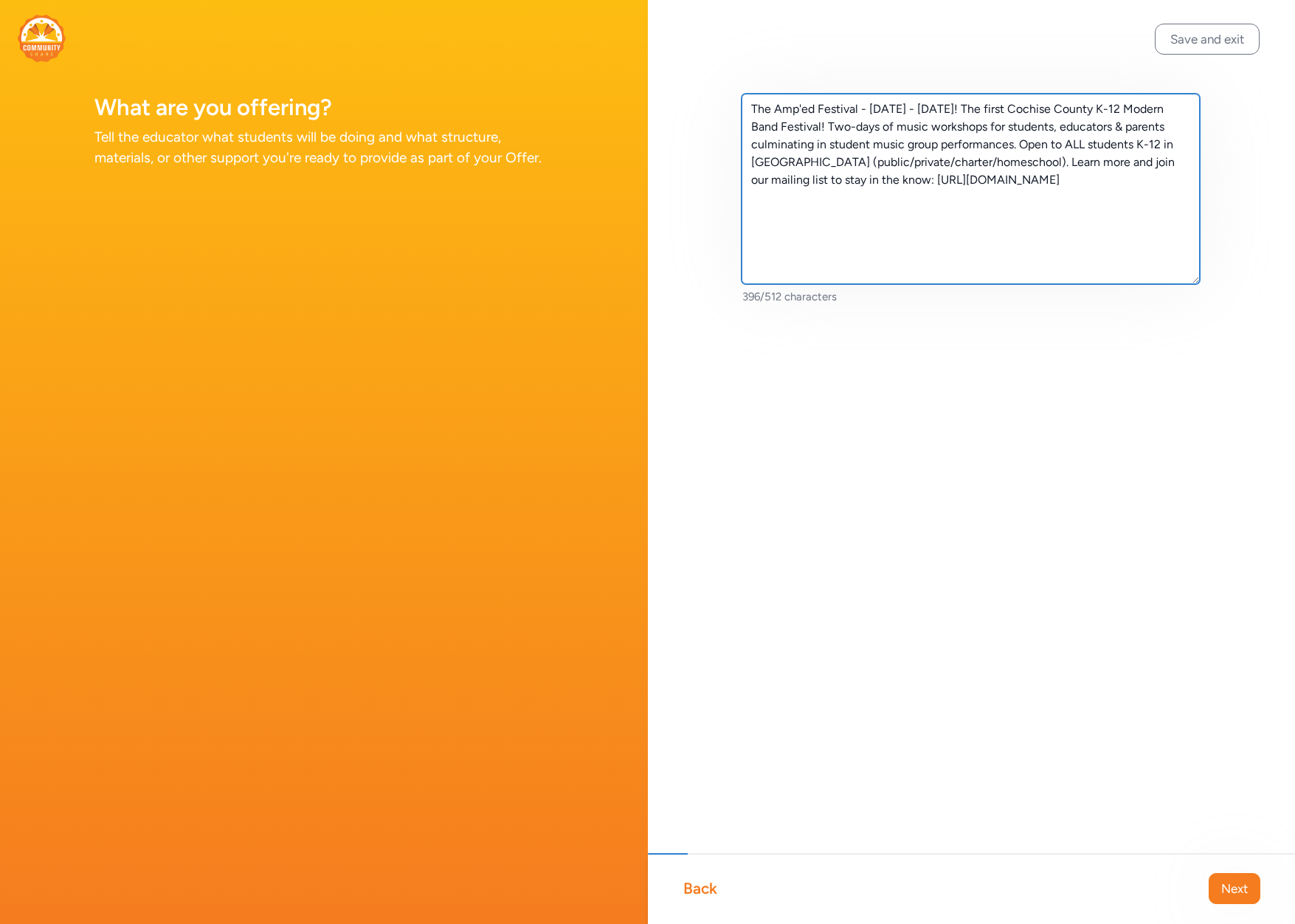
click at [1038, 162] on textarea "The Amp'ed Festival - [DATE] - [DATE]! The first Cochise County K-12 Modern Ban…" at bounding box center [972, 189] width 460 height 191
paste textarea "Modern Band is a type of music education program that uses popular, contemporar…"
click at [1158, 198] on textarea "The Amp'ed Festival - [DATE] - [DATE]! The first Cochise County K-12 Modern Ban…" at bounding box center [972, 189] width 460 height 191
click at [826, 128] on textarea "The Amp'ed Festival - [DATE] - [DATE]! The first Cochise County K-12 Modern Ban…" at bounding box center [972, 189] width 460 height 191
click at [1073, 145] on textarea "The Amp'ed Festival - [DATE] - [DATE]! The first Cochise County K-12 Modern Ban…" at bounding box center [972, 189] width 460 height 191
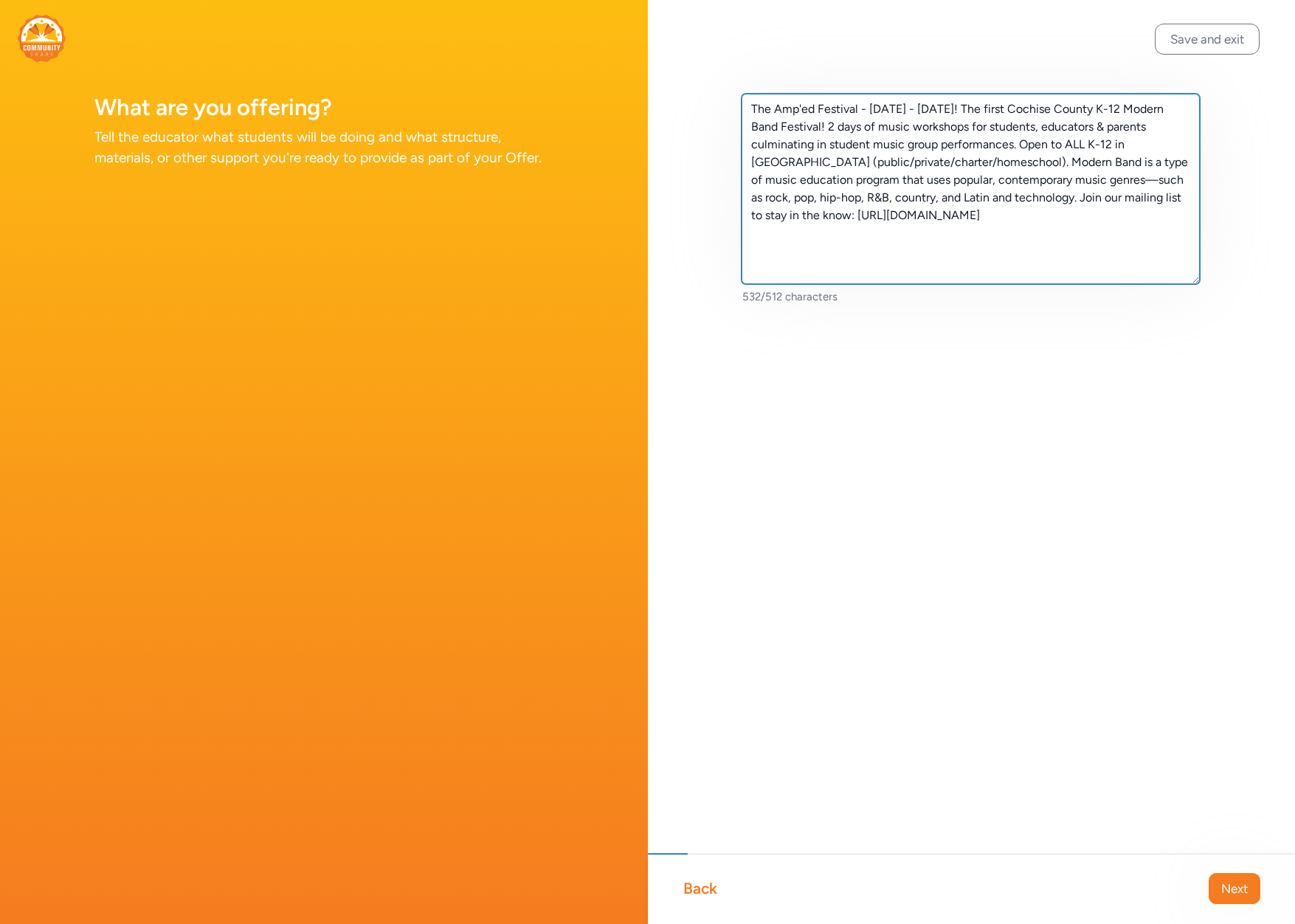
click at [895, 176] on textarea "The Amp'ed Festival - [DATE] - [DATE]! The first Cochise County K-12 Modern Ban…" at bounding box center [972, 189] width 460 height 191
click at [822, 198] on textarea "The Amp'ed Festival - [DATE] - [DATE]! The first Cochise County K-12 Modern Ban…" at bounding box center [972, 189] width 460 height 191
click at [905, 196] on textarea "The Amp'ed Festival - [DATE] - [DATE]! The first Cochise County K-12 Modern Ban…" at bounding box center [972, 189] width 460 height 191
click at [1117, 195] on textarea "The Amp'ed Festival - [DATE] - [DATE]! The first Cochise County K-12 Modern Ban…" at bounding box center [972, 189] width 460 height 191
type textarea "The Amp'ed Festival - [DATE] - [DATE]! The first Cochise County K-12 Modern Ban…"
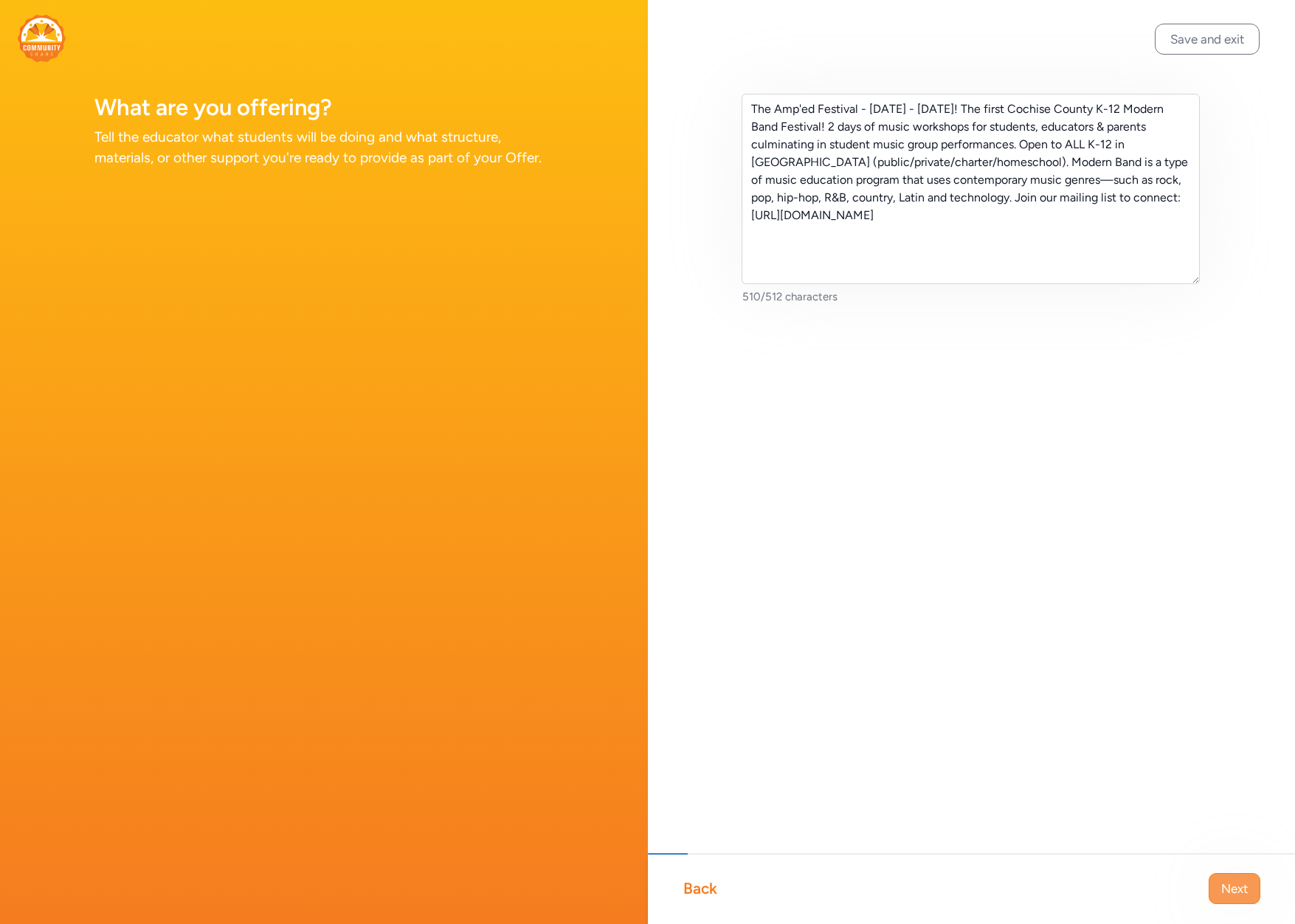
click at [1237, 893] on span "Next" at bounding box center [1234, 889] width 26 height 18
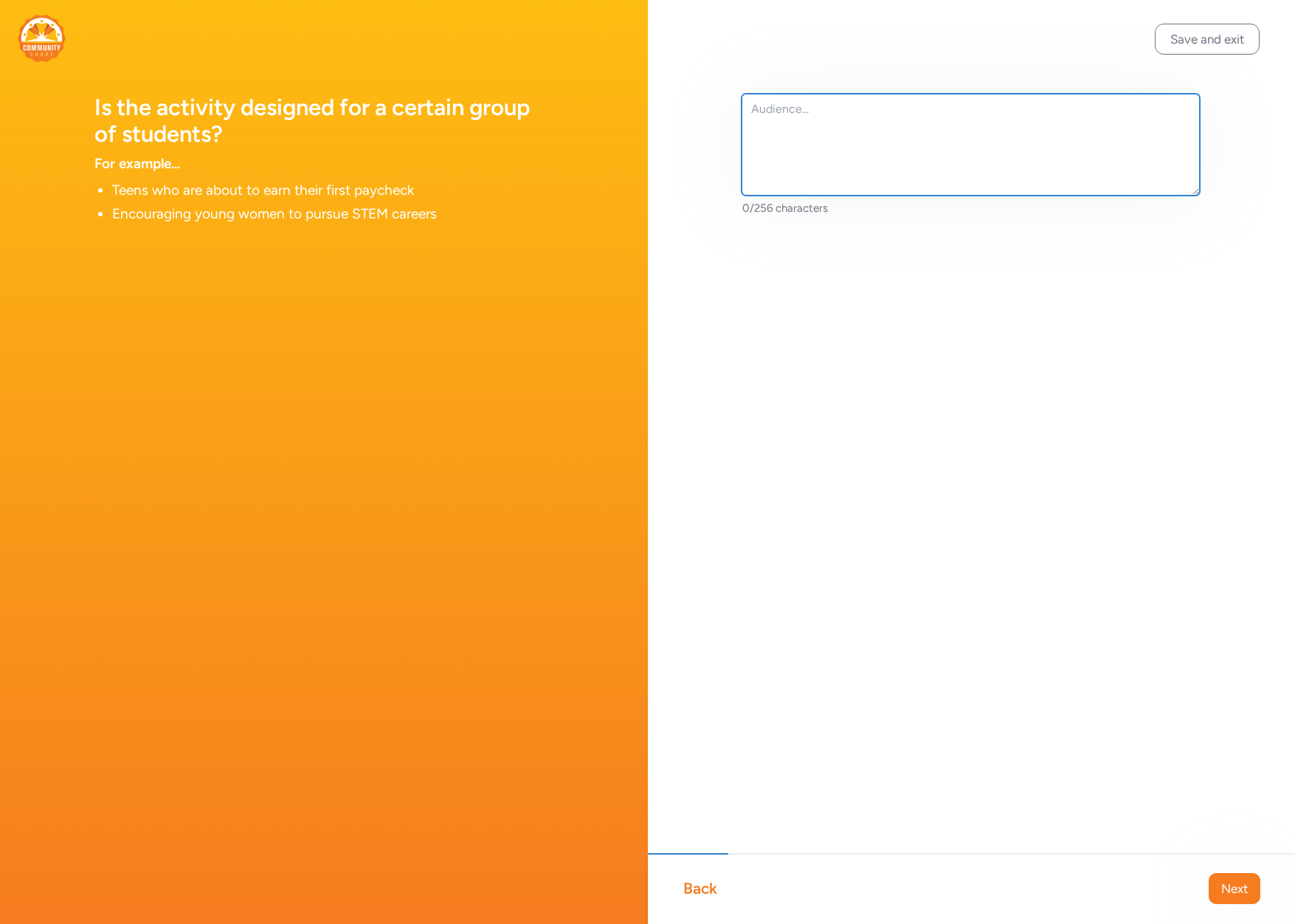
click at [750, 103] on textarea at bounding box center [972, 144] width 460 height 102
click at [949, 116] on textarea at bounding box center [972, 144] width 460 height 102
paste textarea "Open to ALL students K-12 in [GEOGRAPHIC_DATA] (public/private/charter/homescho…"
type textarea "Open to ALL students K-12 in [GEOGRAPHIC_DATA] (public/private/charter/homescho…"
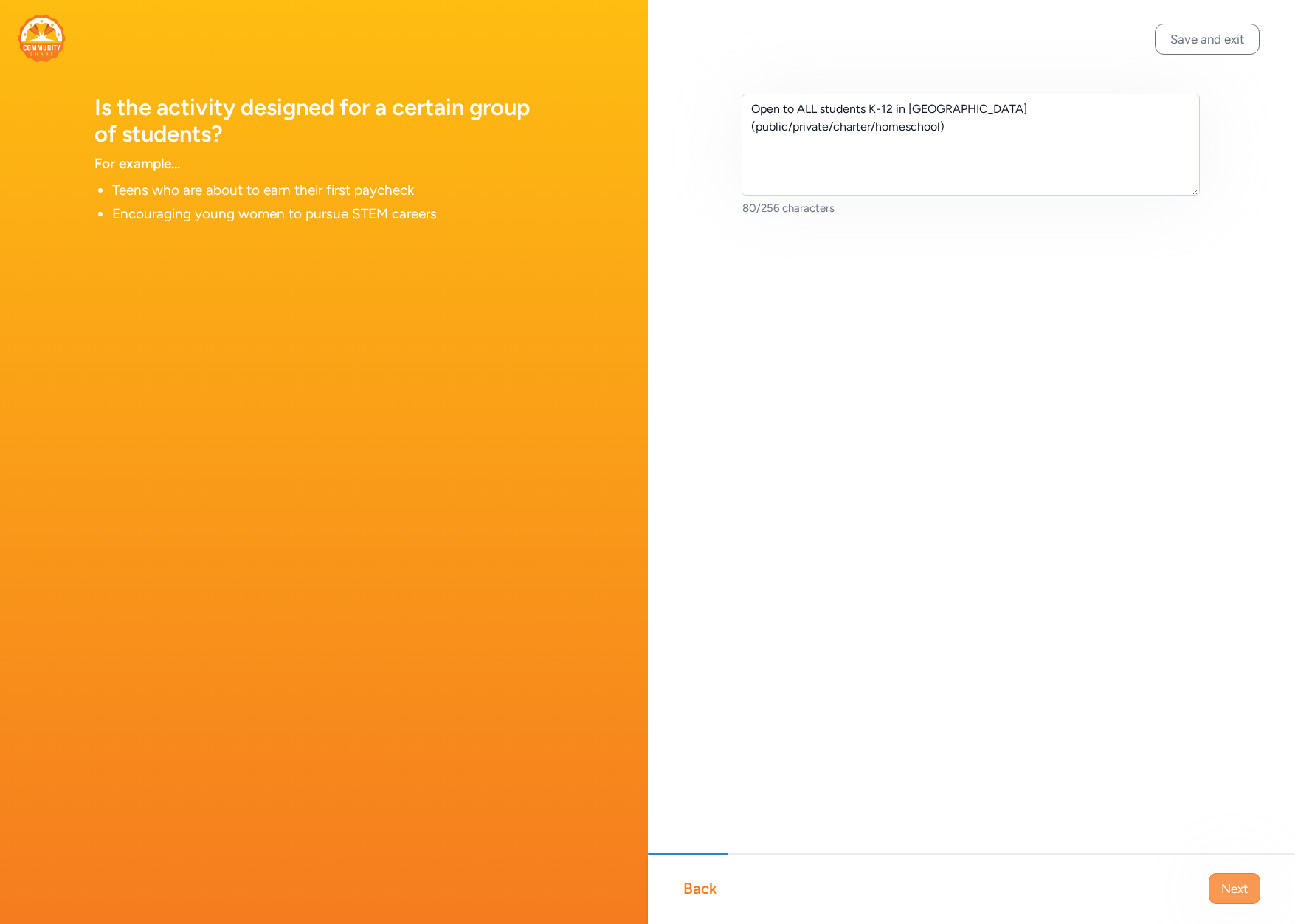
click at [1217, 882] on button "Next" at bounding box center [1234, 888] width 52 height 31
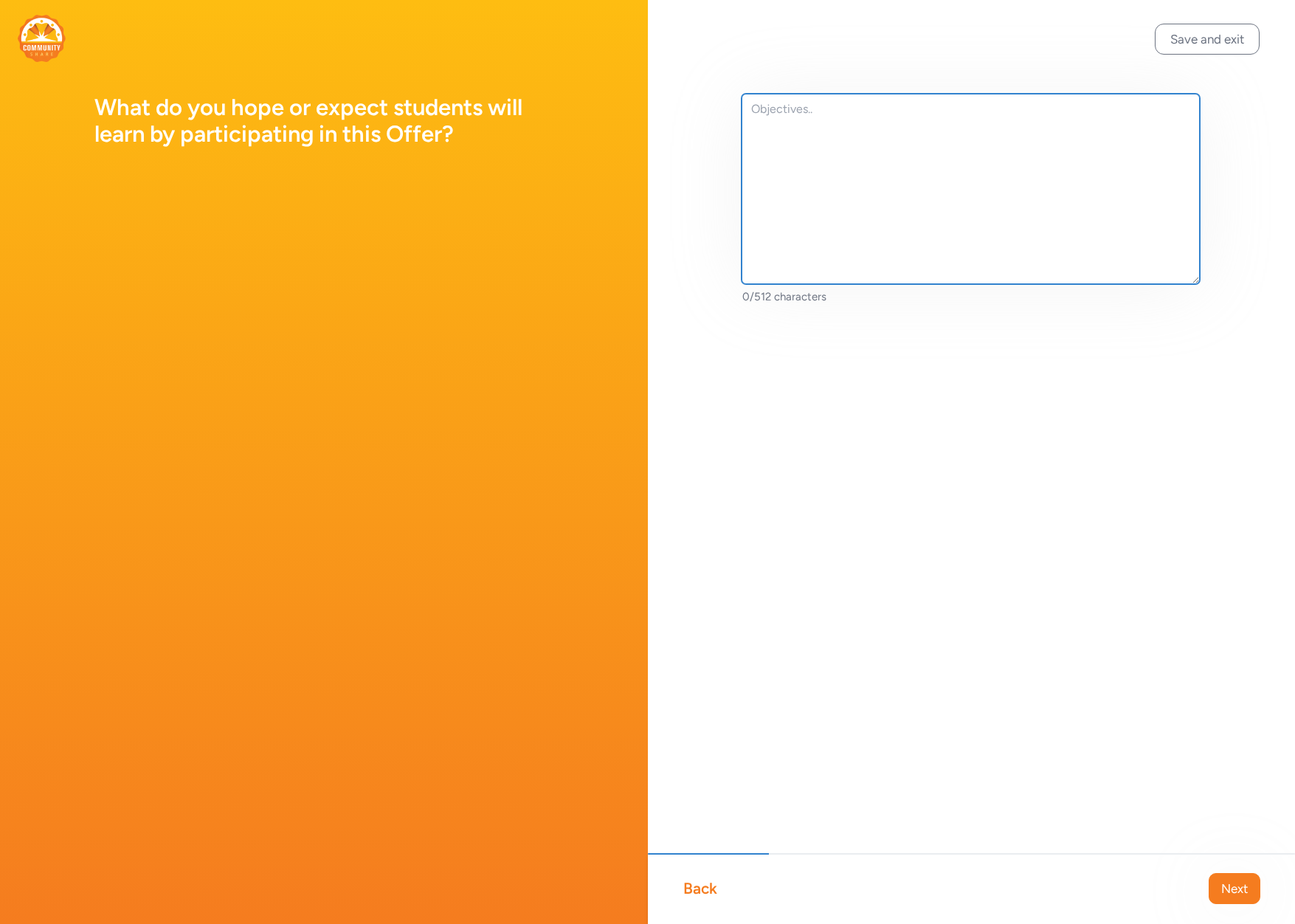
click at [808, 143] on textarea at bounding box center [972, 189] width 460 height 191
paste textarea "The Amp’d Festival is designed to bring together modern bands, vocal groups, an…"
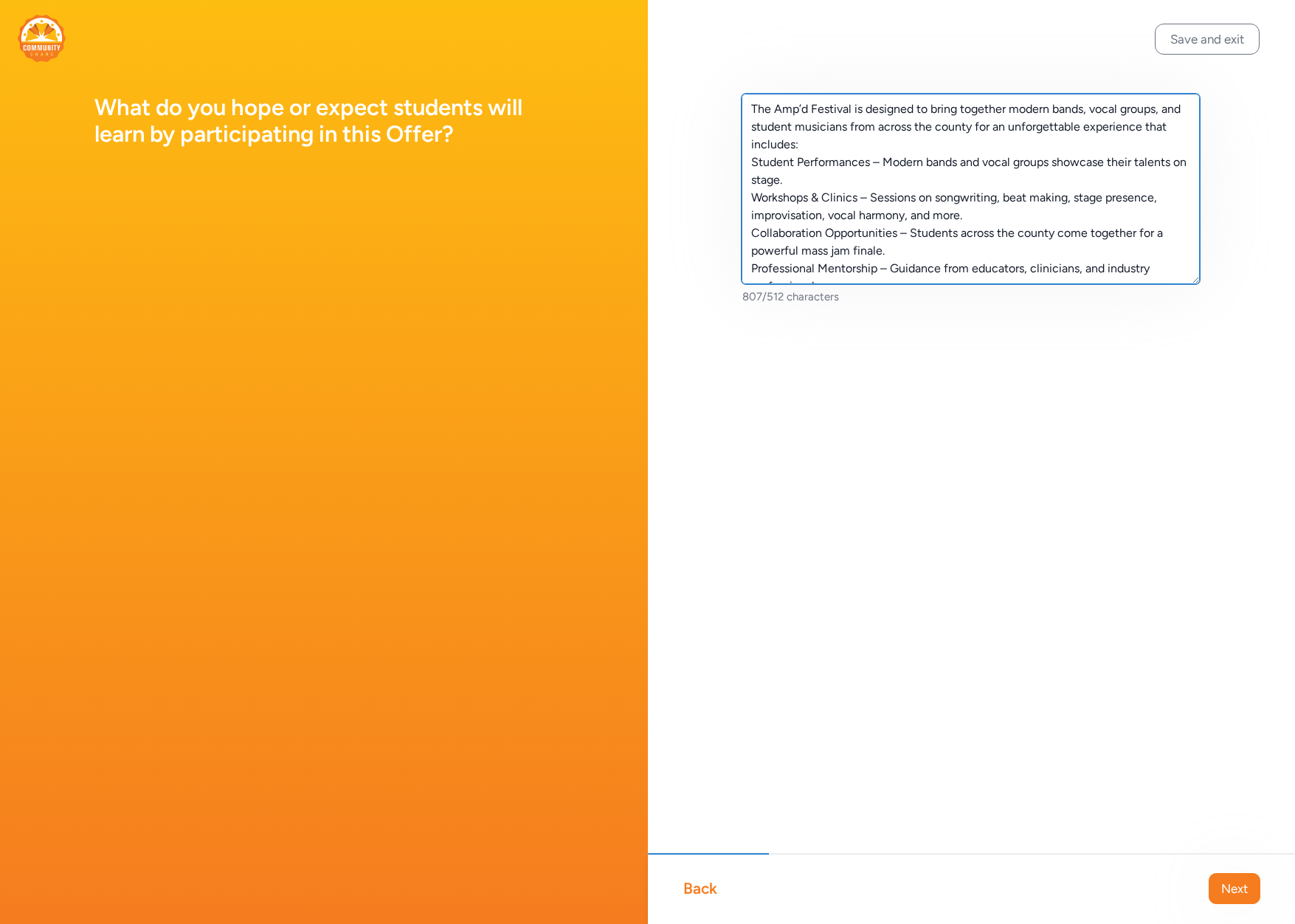
click at [860, 145] on textarea "The Amp’d Festival is designed to bring together modern bands, vocal groups, an…" at bounding box center [972, 189] width 460 height 191
drag, startPoint x: 866, startPoint y: 162, endPoint x: 861, endPoint y: 178, distance: 16.8
click at [861, 178] on textarea "The Amp’d Festival is designed to bring together modern bands, vocal groups, an…" at bounding box center [972, 189] width 460 height 191
drag, startPoint x: 826, startPoint y: 199, endPoint x: 704, endPoint y: 77, distance: 172.5
click at [704, 77] on div "The Amp’d Festival is designed to bring together modern bands, vocal groups, an…" at bounding box center [973, 222] width 648 height 446
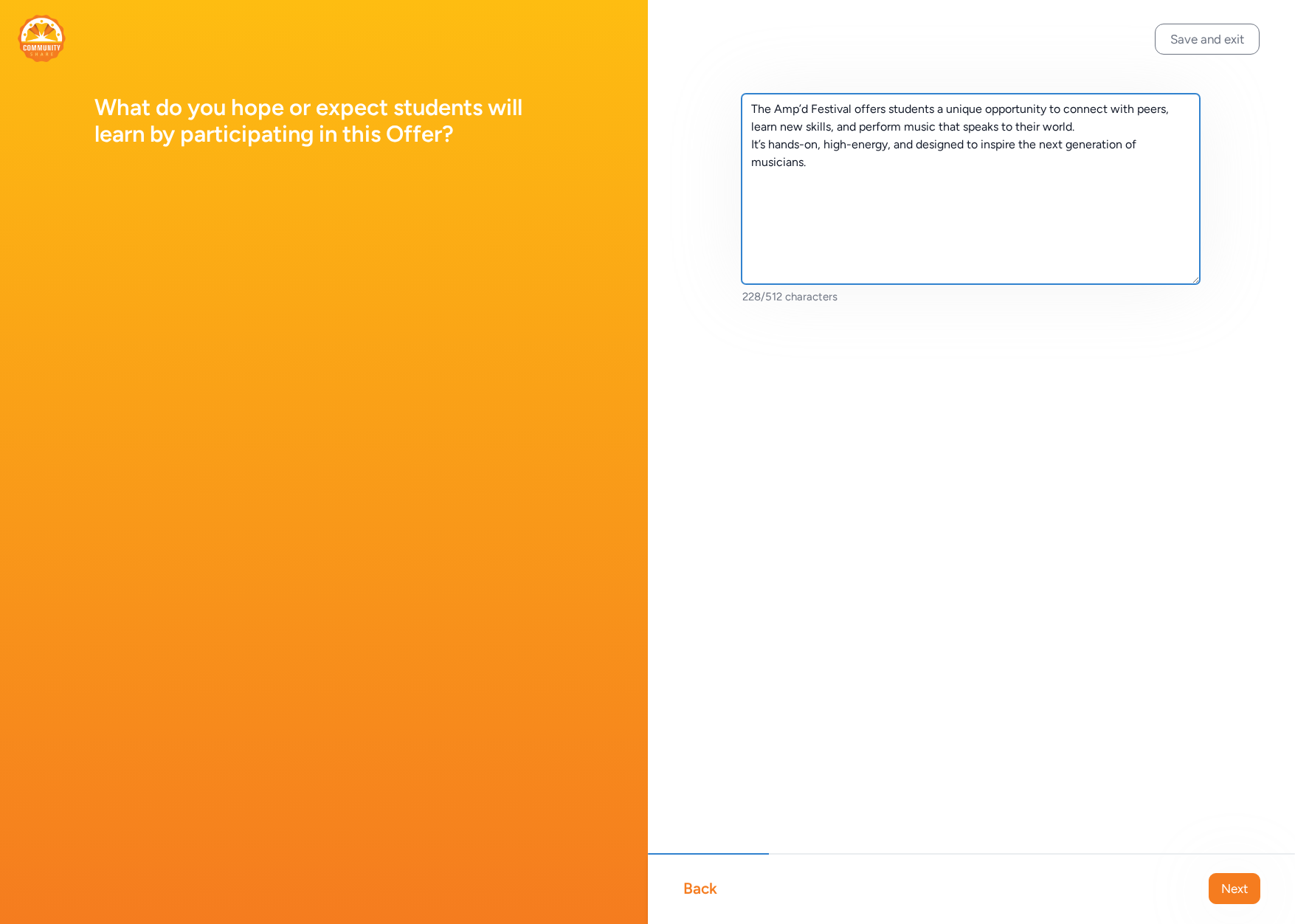
click at [1081, 123] on textarea "The Amp’d Festival offers students a unique opportunity to connect with peers, …" at bounding box center [972, 189] width 460 height 191
type textarea "The Amp’d Festival offers students a unique opportunity to connect with peers, …"
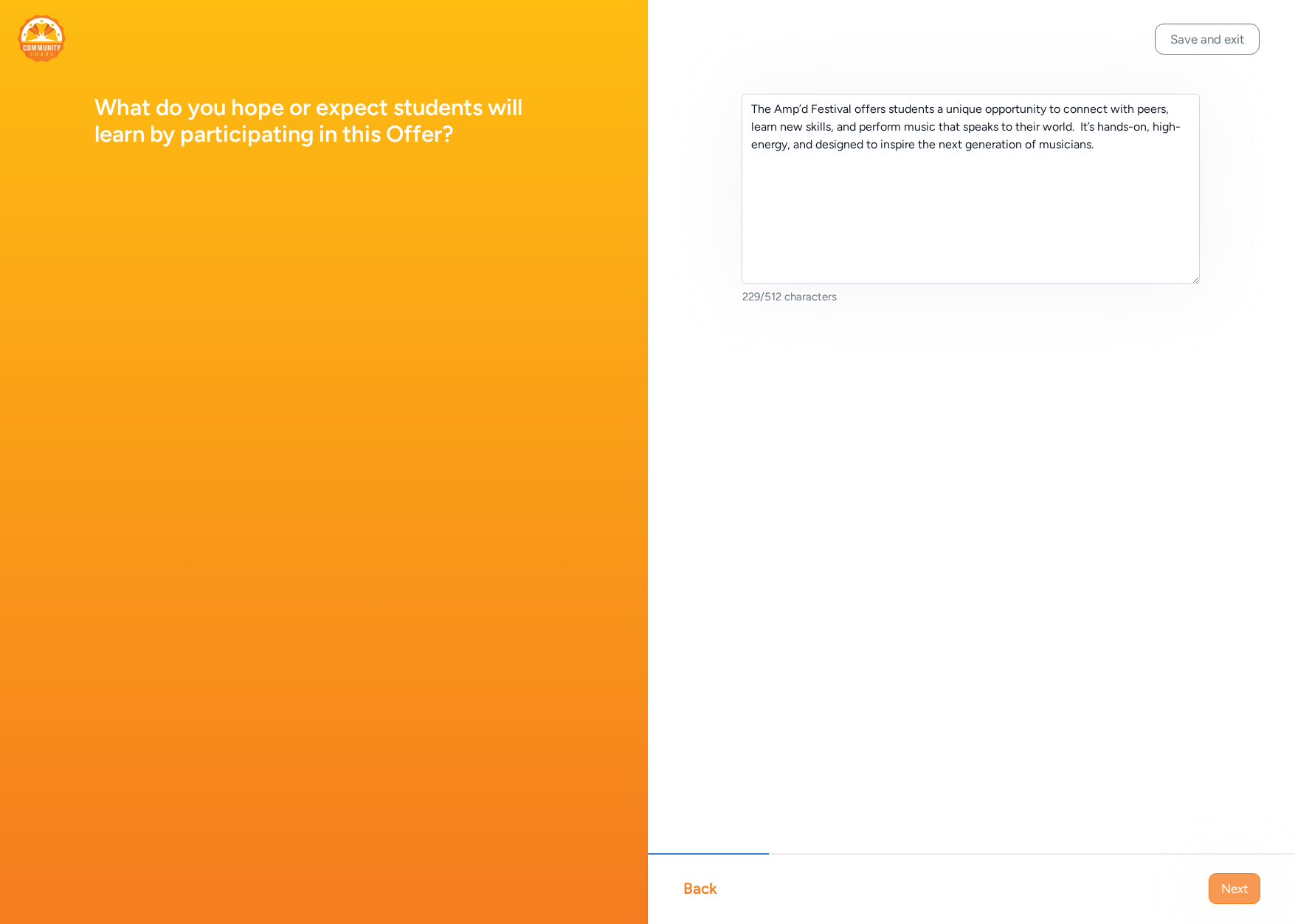
click at [1224, 890] on span "Next" at bounding box center [1234, 889] width 26 height 18
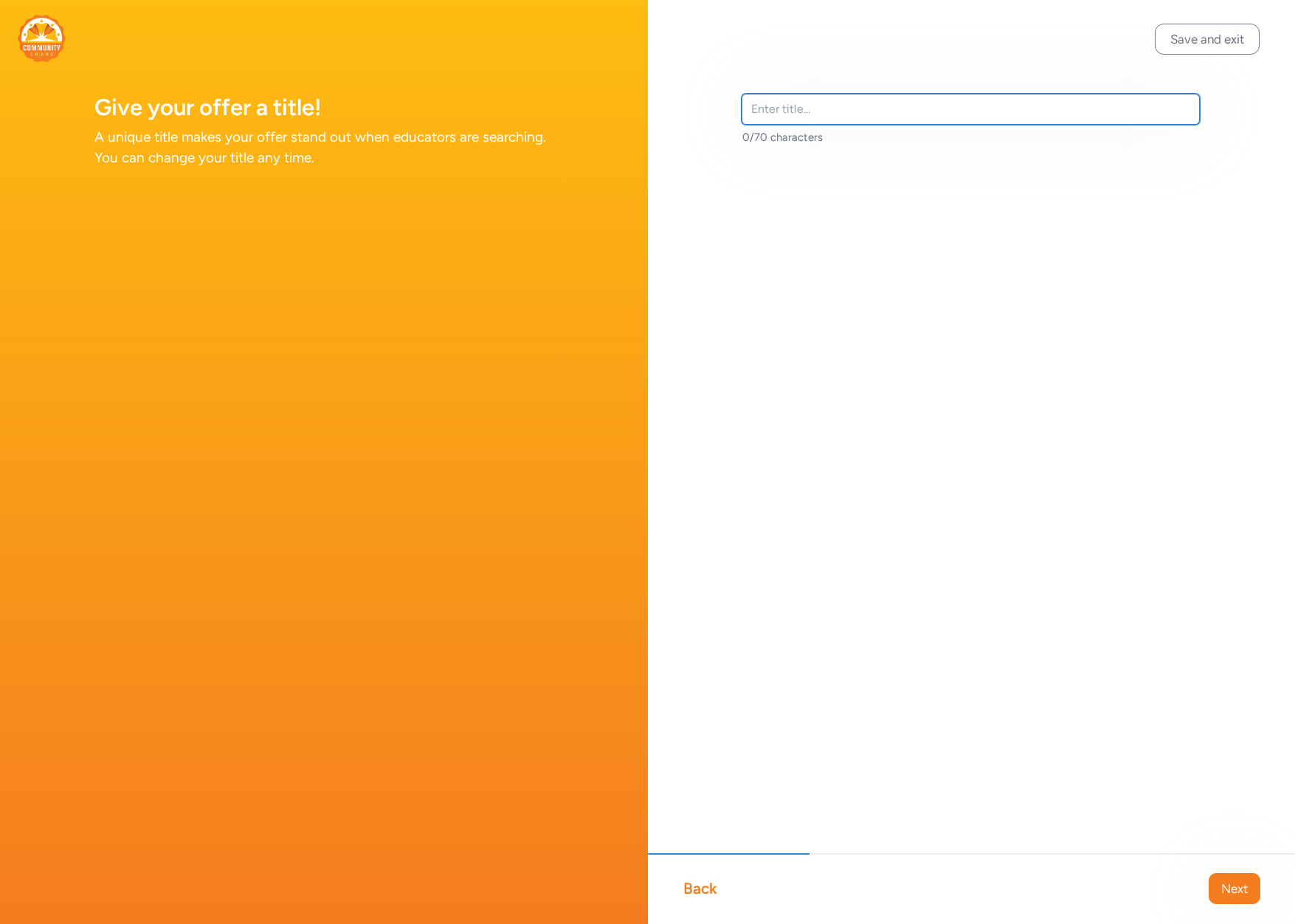
click at [825, 116] on input "text" at bounding box center [972, 109] width 460 height 31
type input "The Amp'ed Festival!"
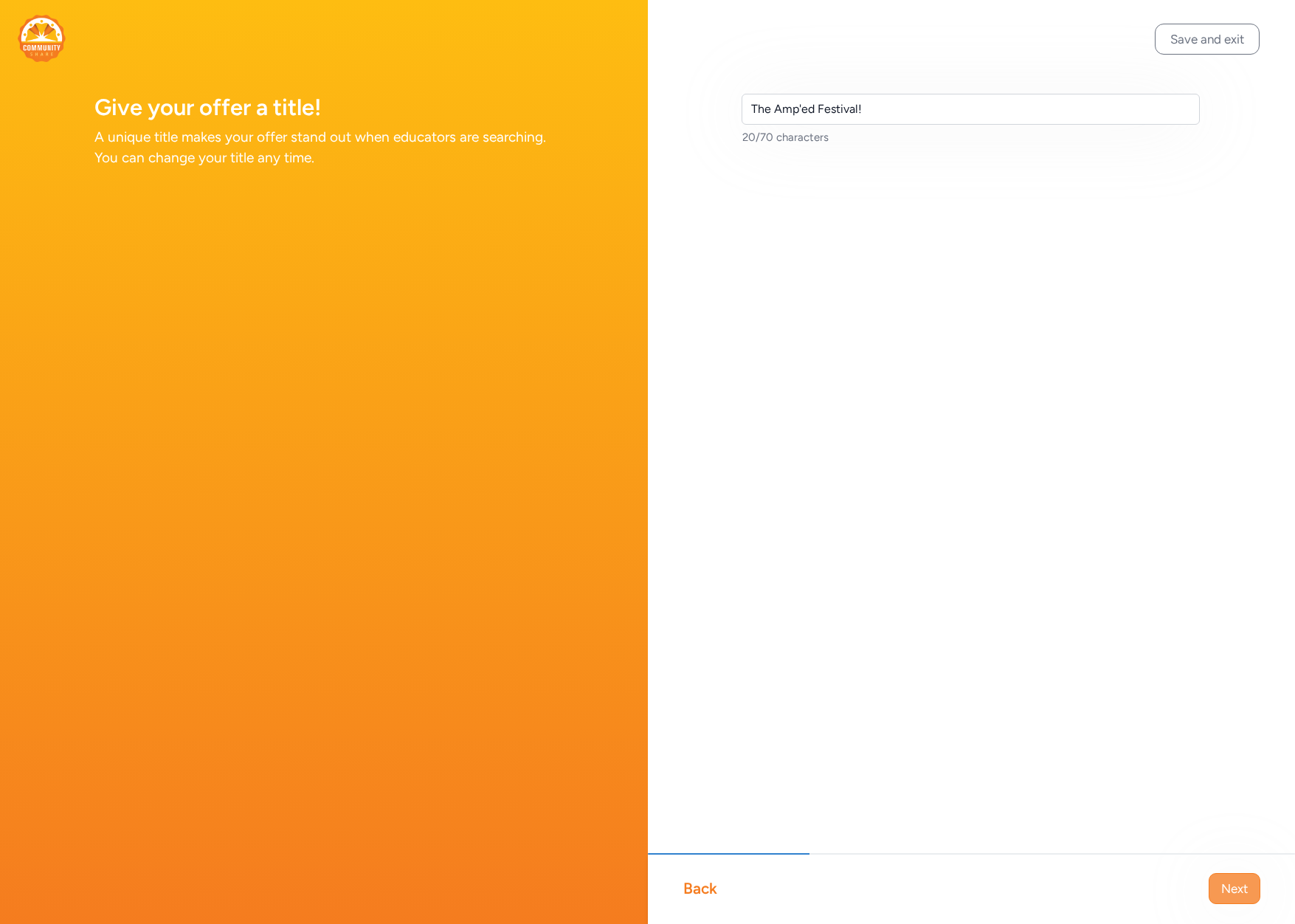
click at [1223, 880] on span "Next" at bounding box center [1234, 889] width 26 height 18
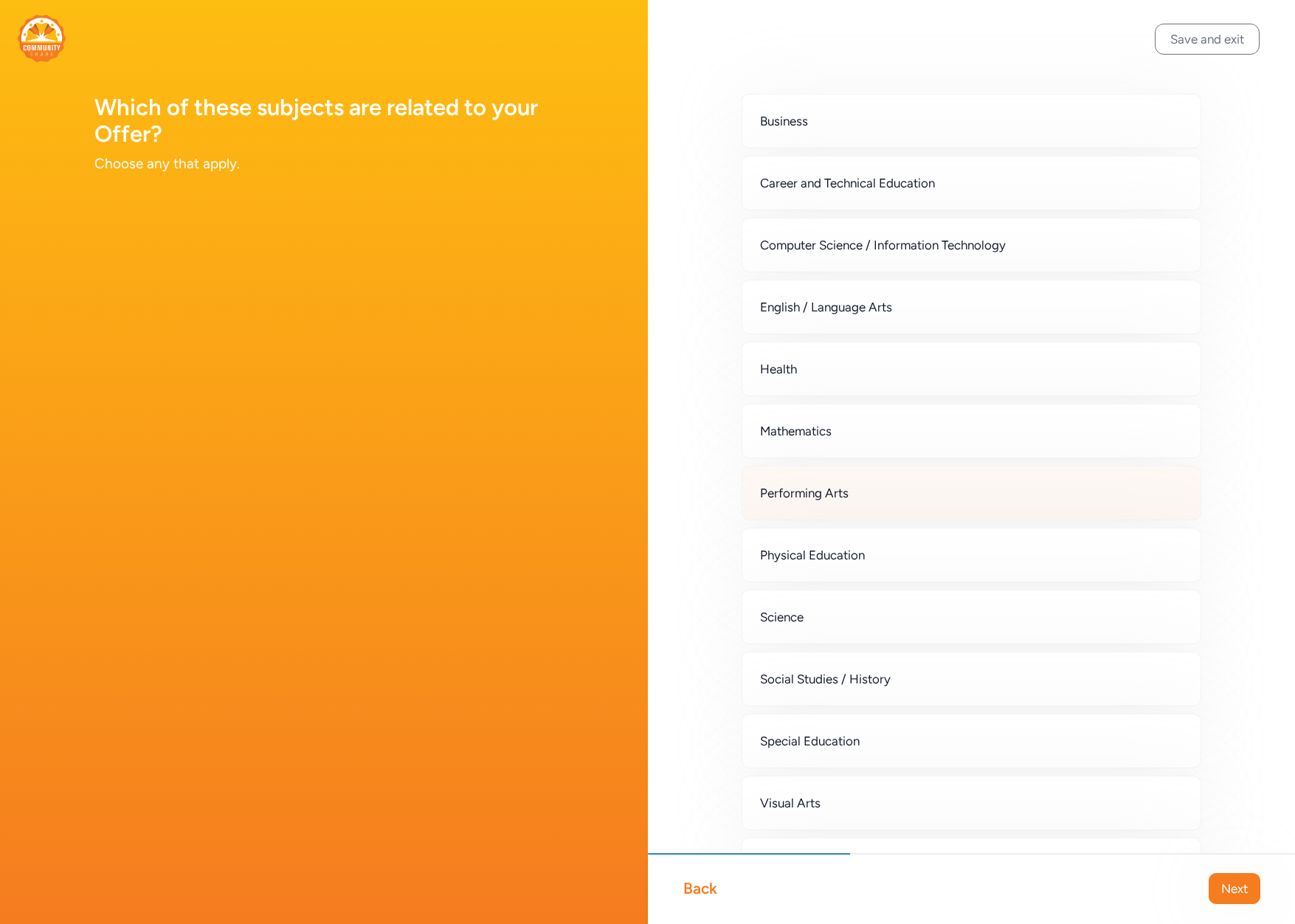
click at [875, 499] on div "Performing Arts" at bounding box center [972, 493] width 460 height 54
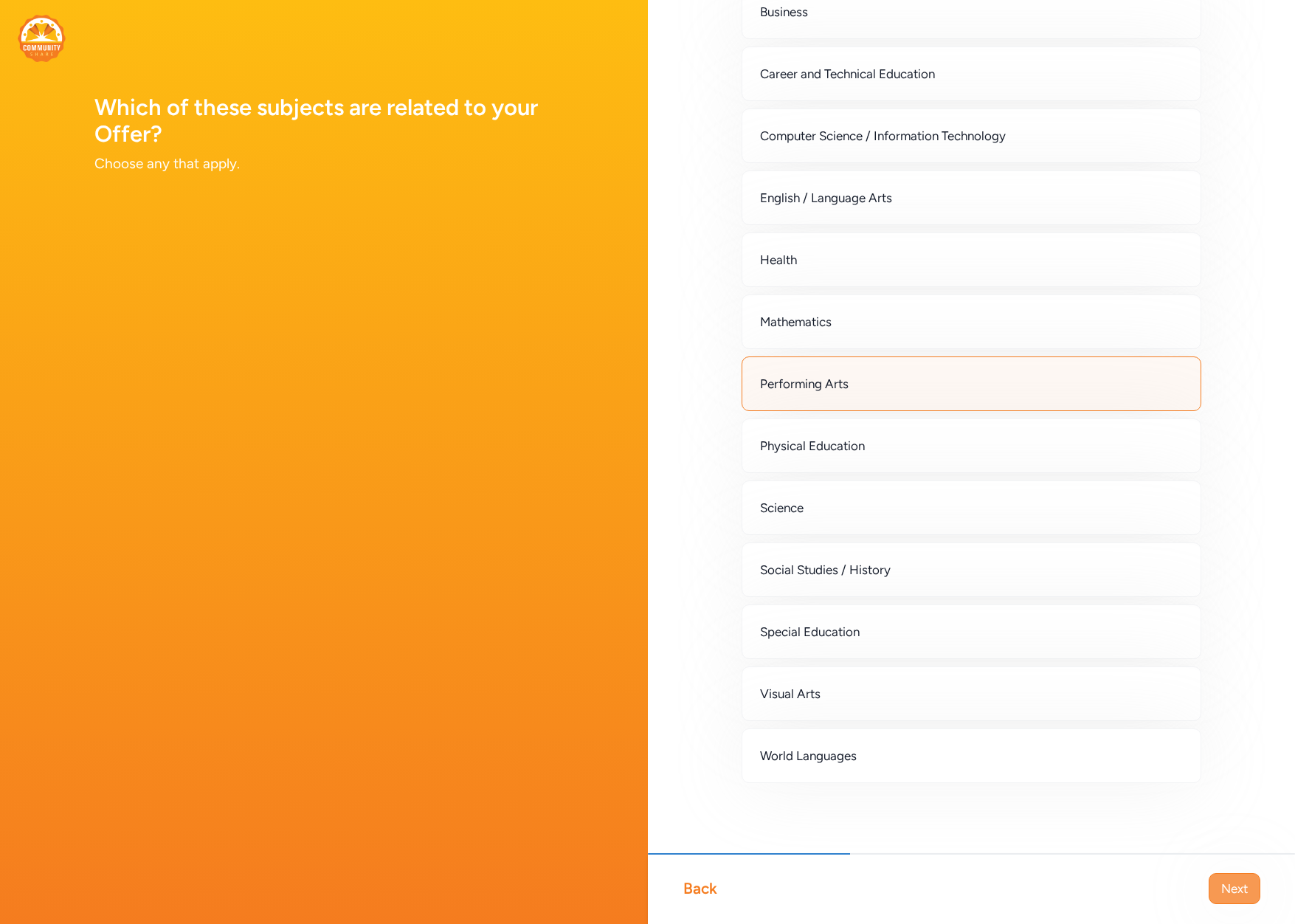
click at [1228, 884] on span "Next" at bounding box center [1234, 889] width 26 height 18
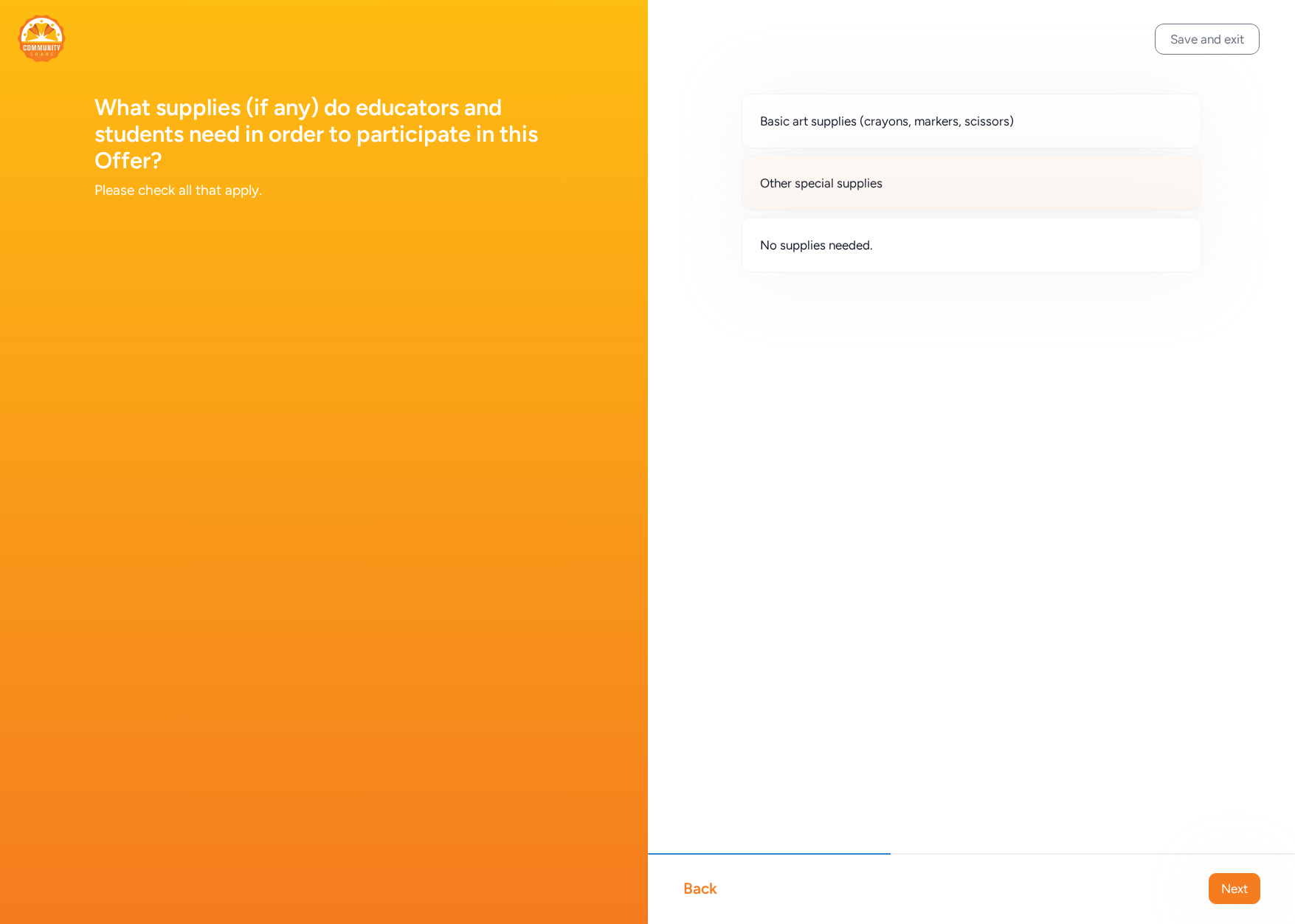
click at [854, 194] on div "Other special supplies" at bounding box center [972, 182] width 460 height 54
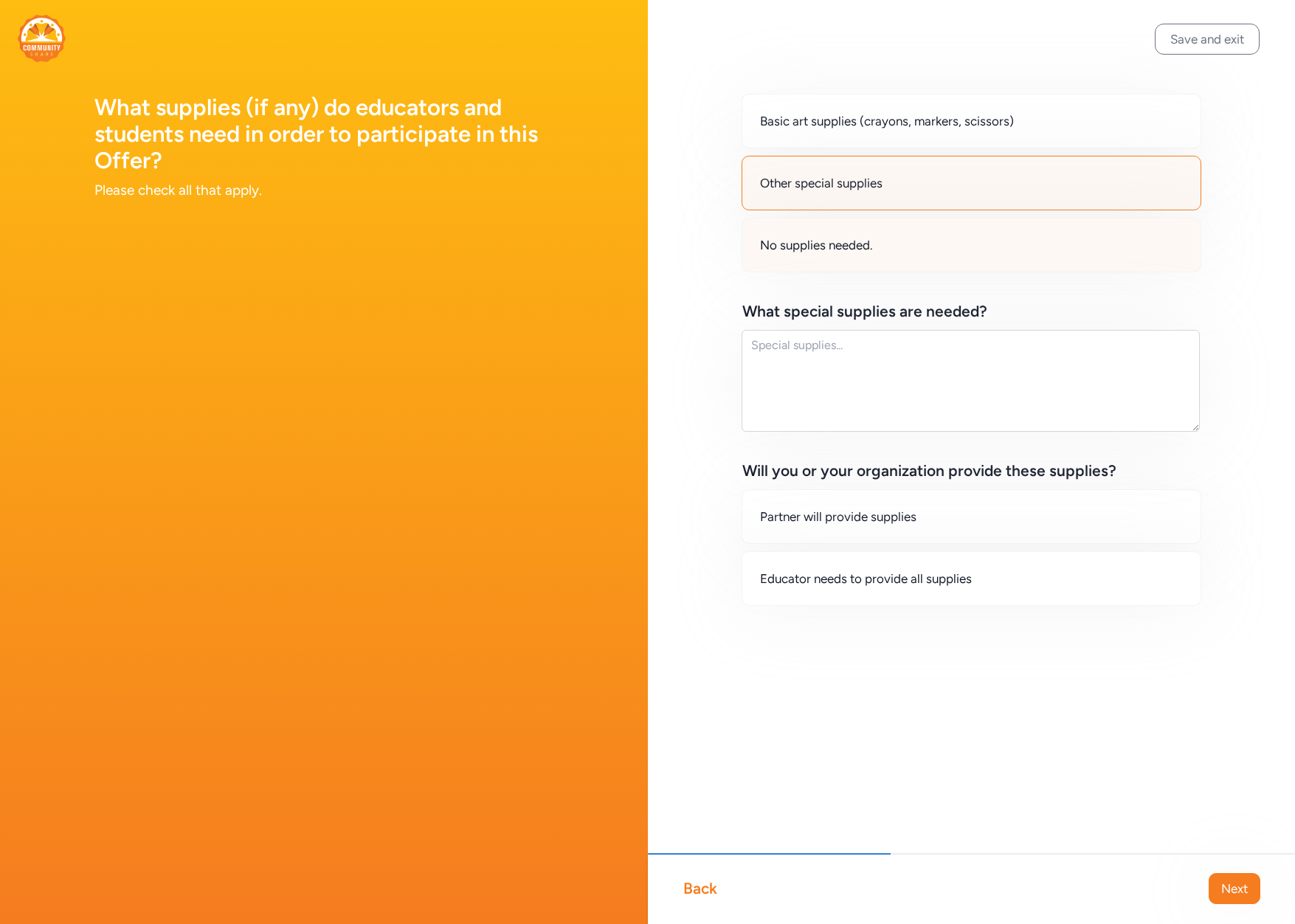
click at [806, 251] on span "No supplies needed." at bounding box center [816, 245] width 113 height 18
click at [869, 177] on span "Other special supplies" at bounding box center [821, 183] width 123 height 18
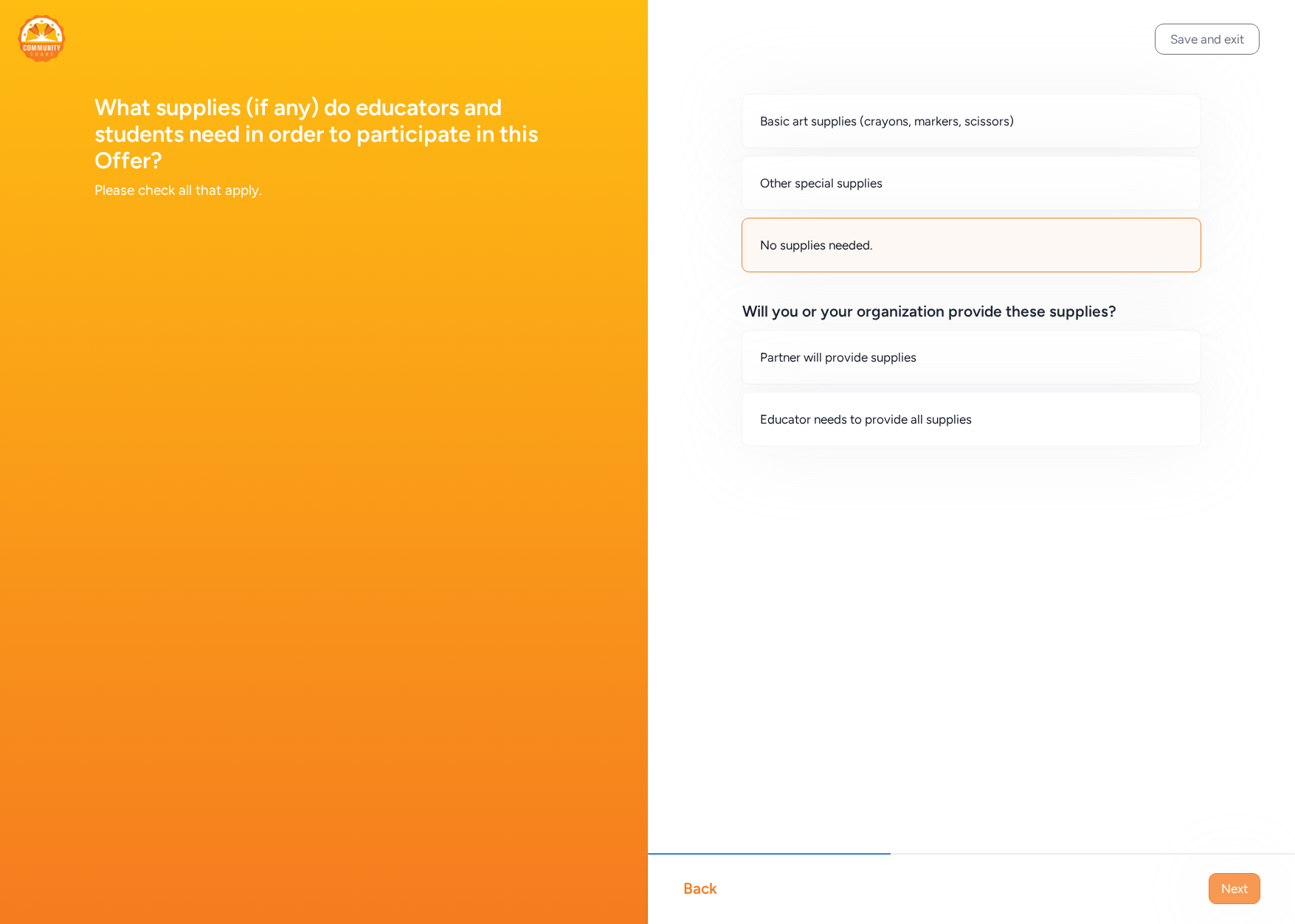
click at [1211, 881] on button "Next" at bounding box center [1234, 888] width 52 height 31
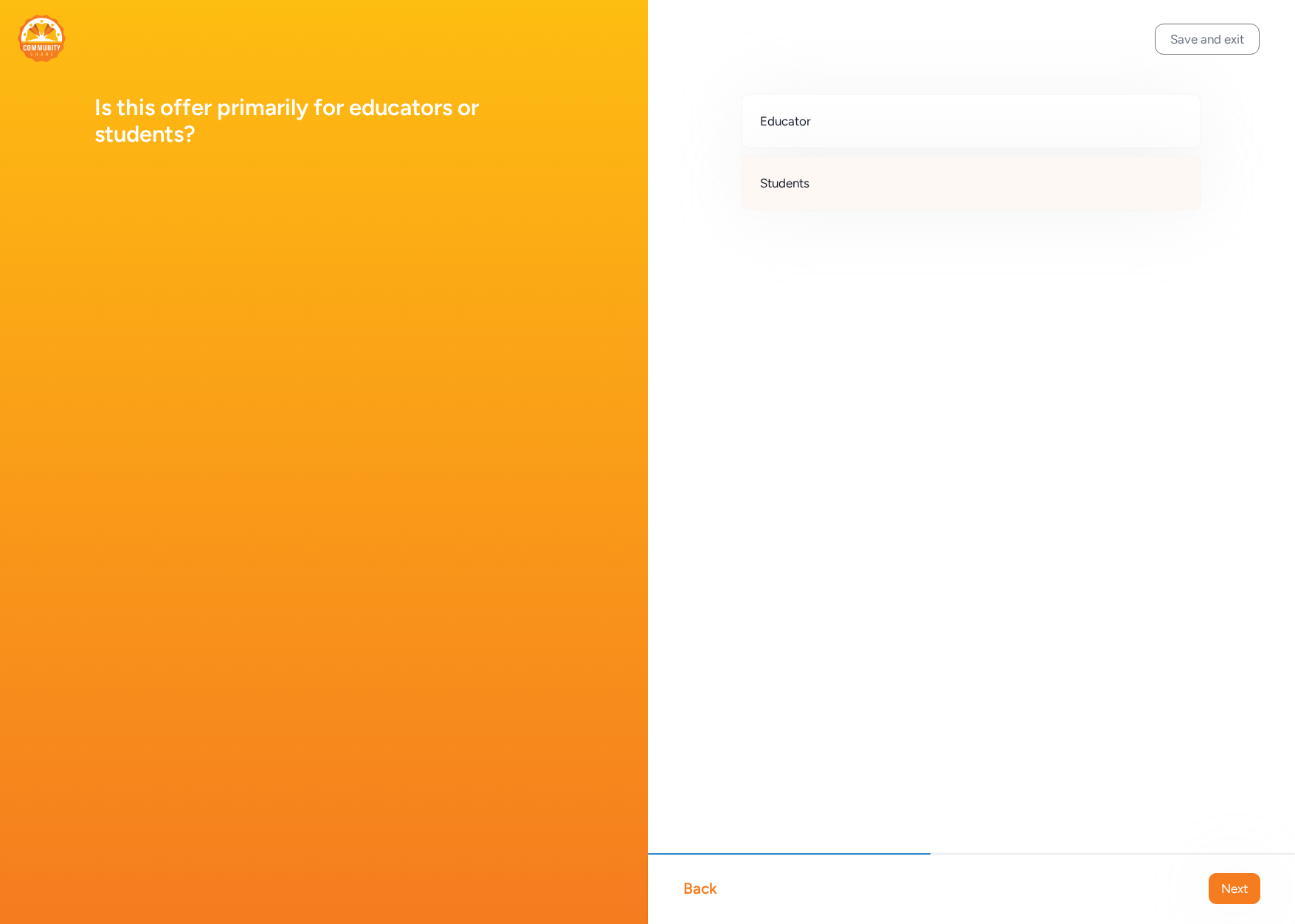
click at [839, 203] on div "Students" at bounding box center [972, 182] width 460 height 54
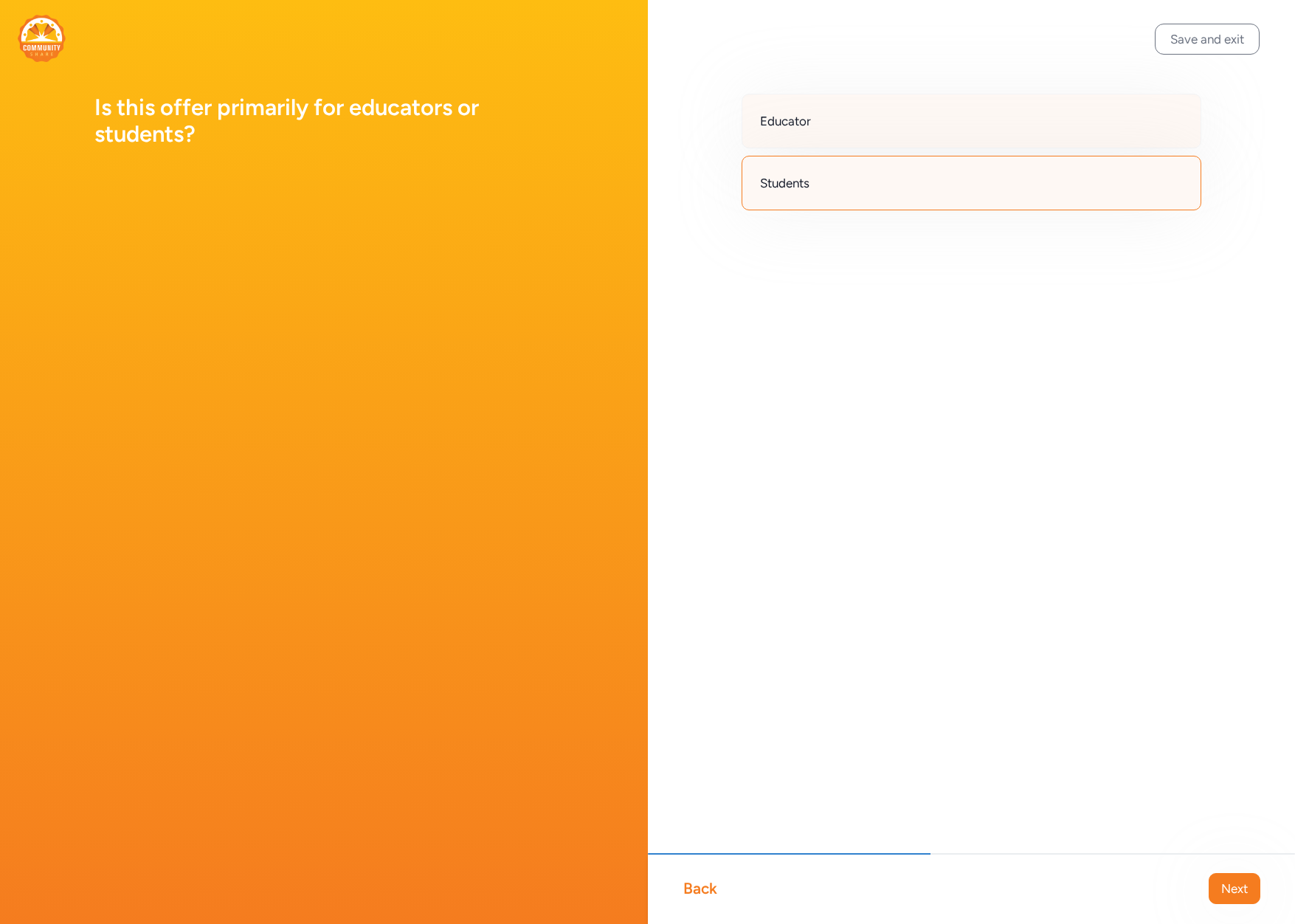
click at [924, 114] on div "Educator" at bounding box center [972, 121] width 460 height 54
click at [1236, 887] on span "Next" at bounding box center [1234, 889] width 26 height 18
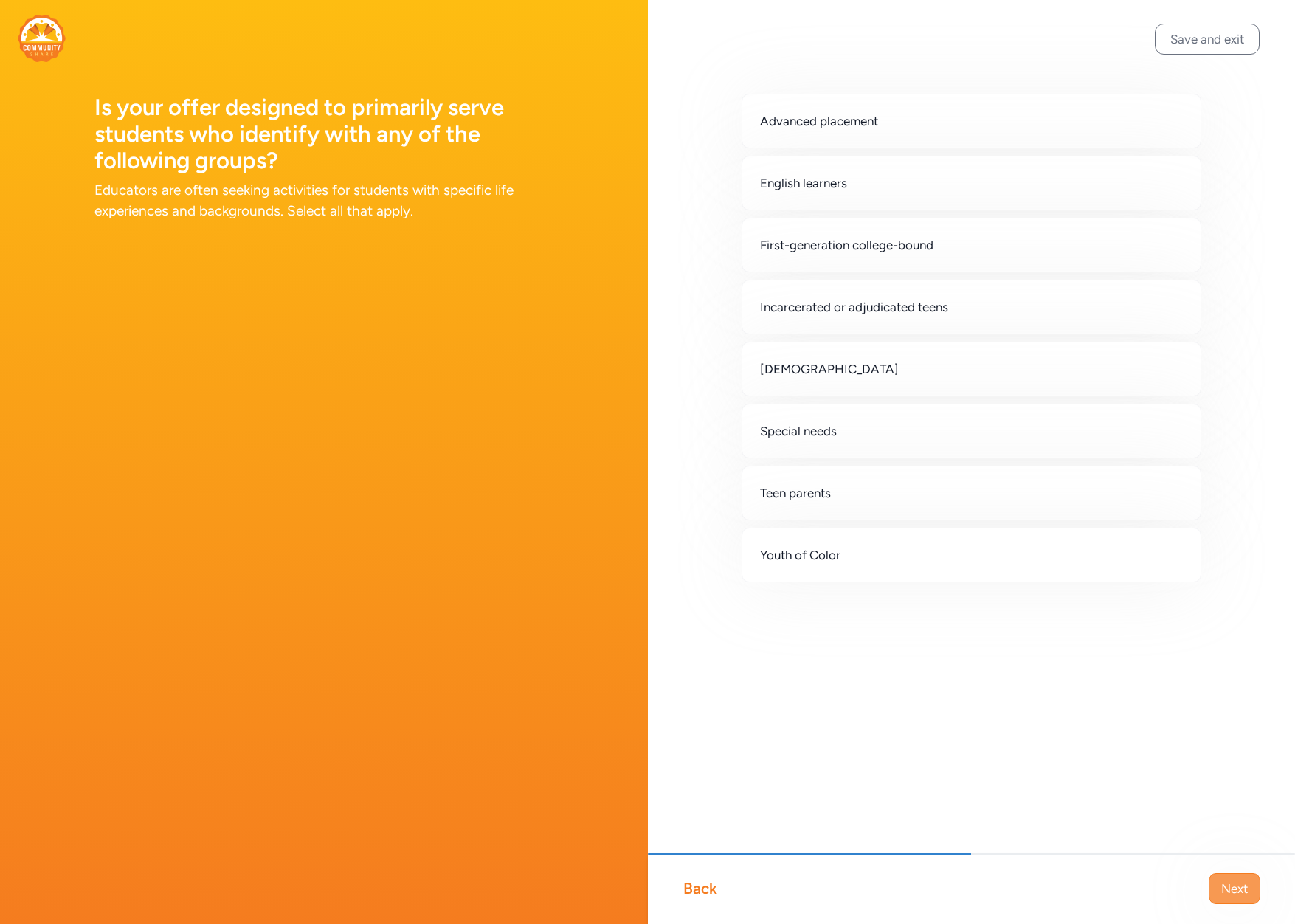
click at [1219, 882] on button "Next" at bounding box center [1234, 888] width 52 height 31
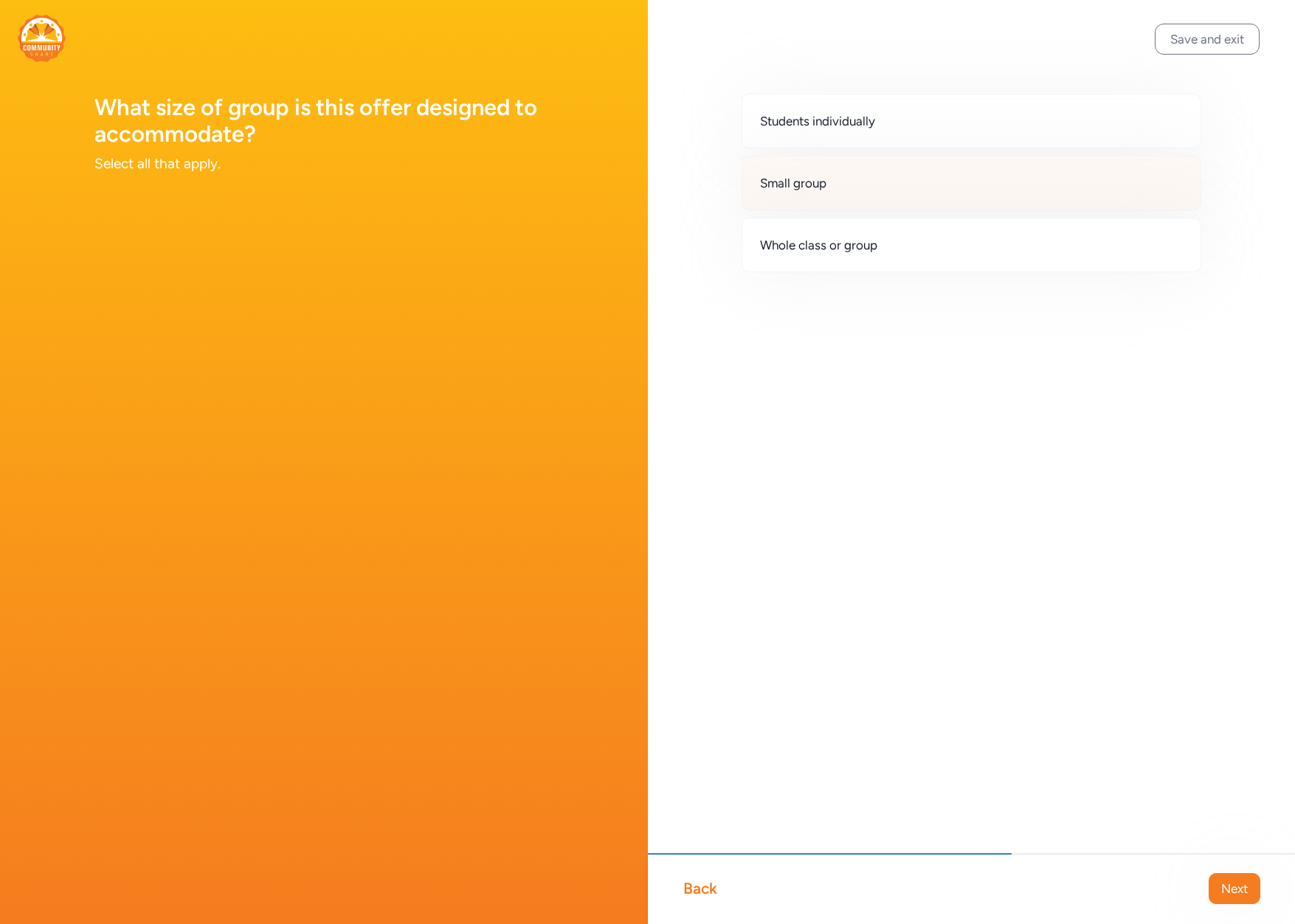
click at [834, 192] on div "Small group" at bounding box center [972, 182] width 460 height 54
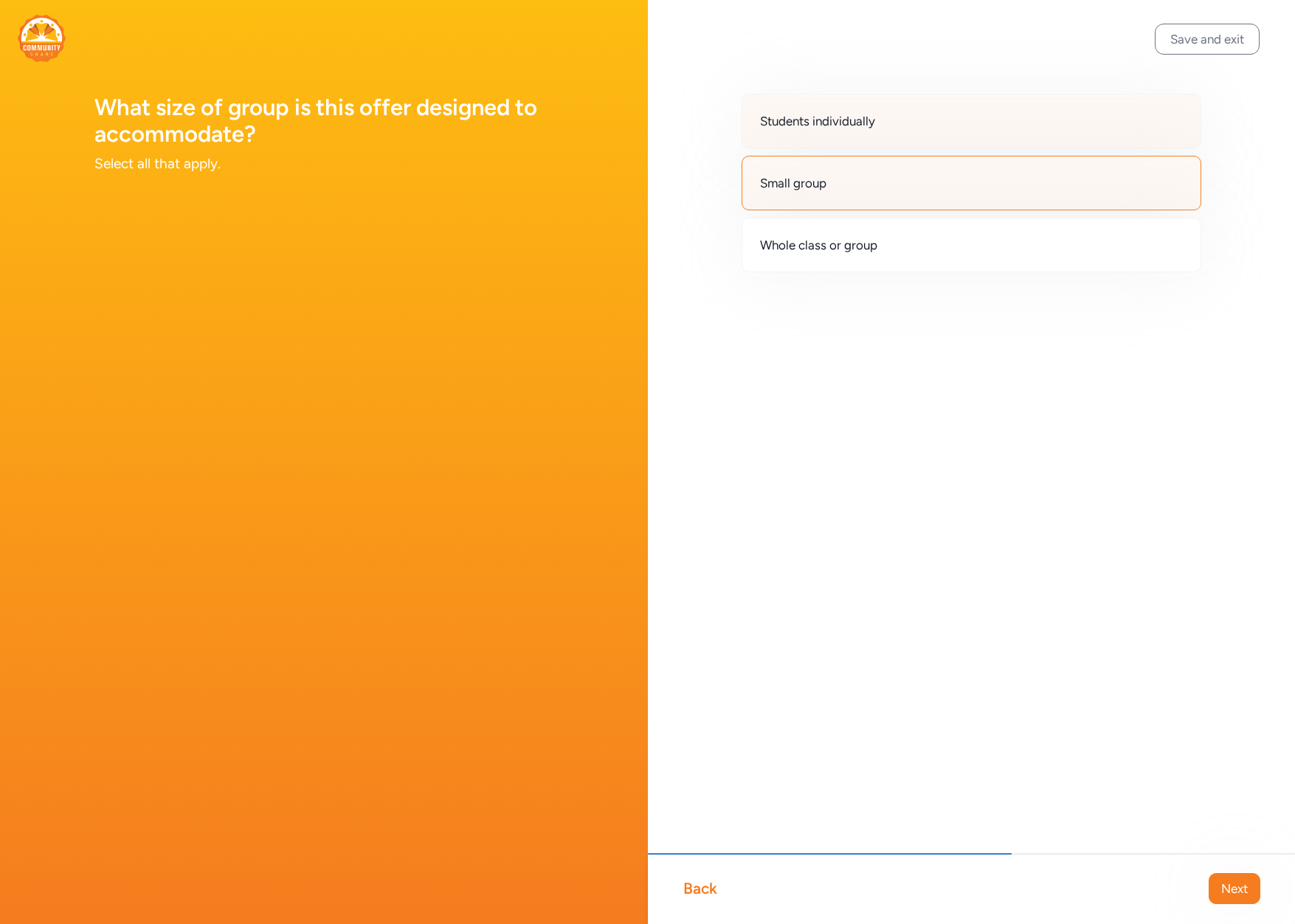
click at [848, 124] on span "Students individually" at bounding box center [817, 122] width 115 height 18
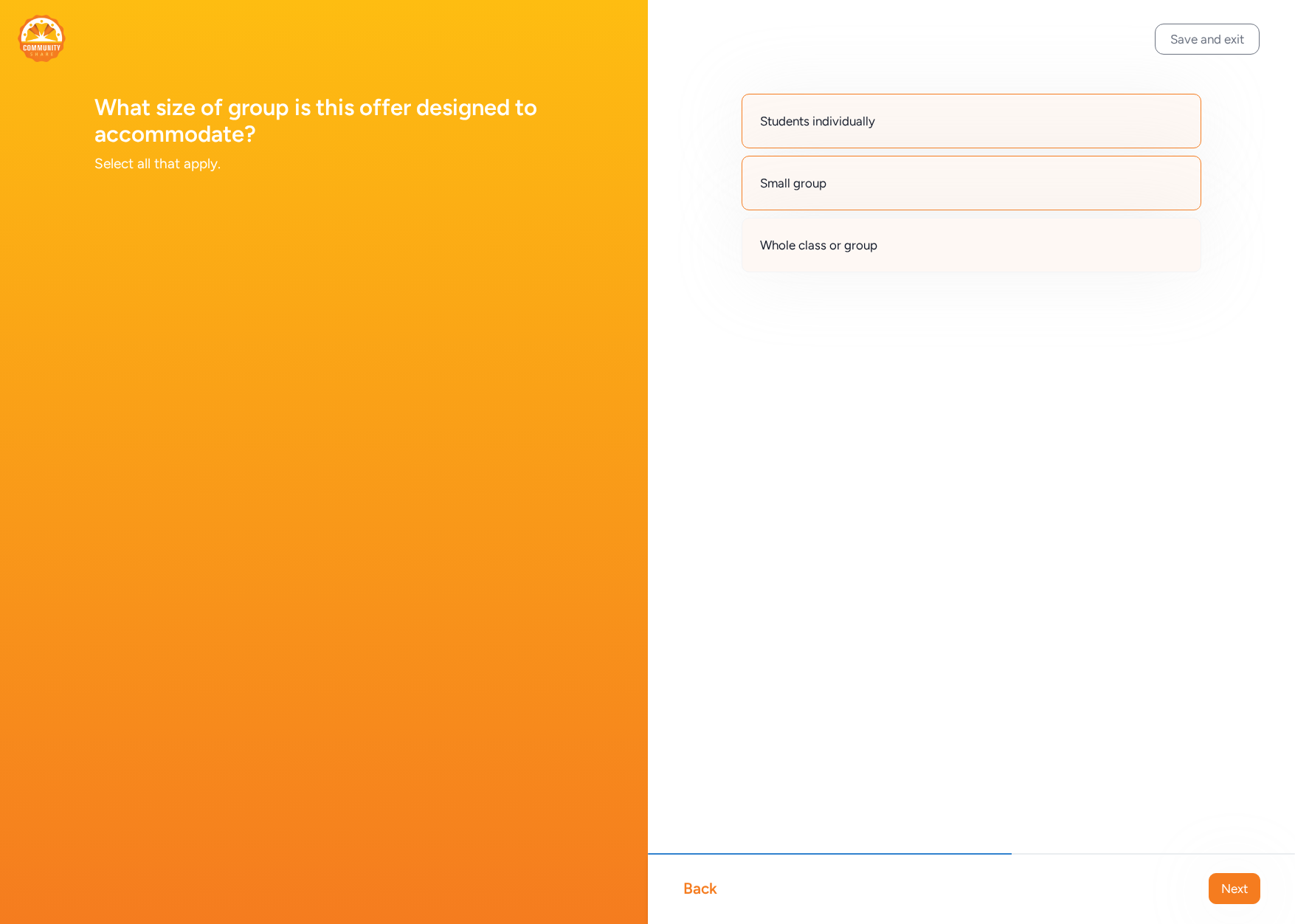
click at [911, 247] on div "Whole class or group" at bounding box center [972, 245] width 460 height 54
click at [1240, 884] on span "Next" at bounding box center [1234, 889] width 26 height 18
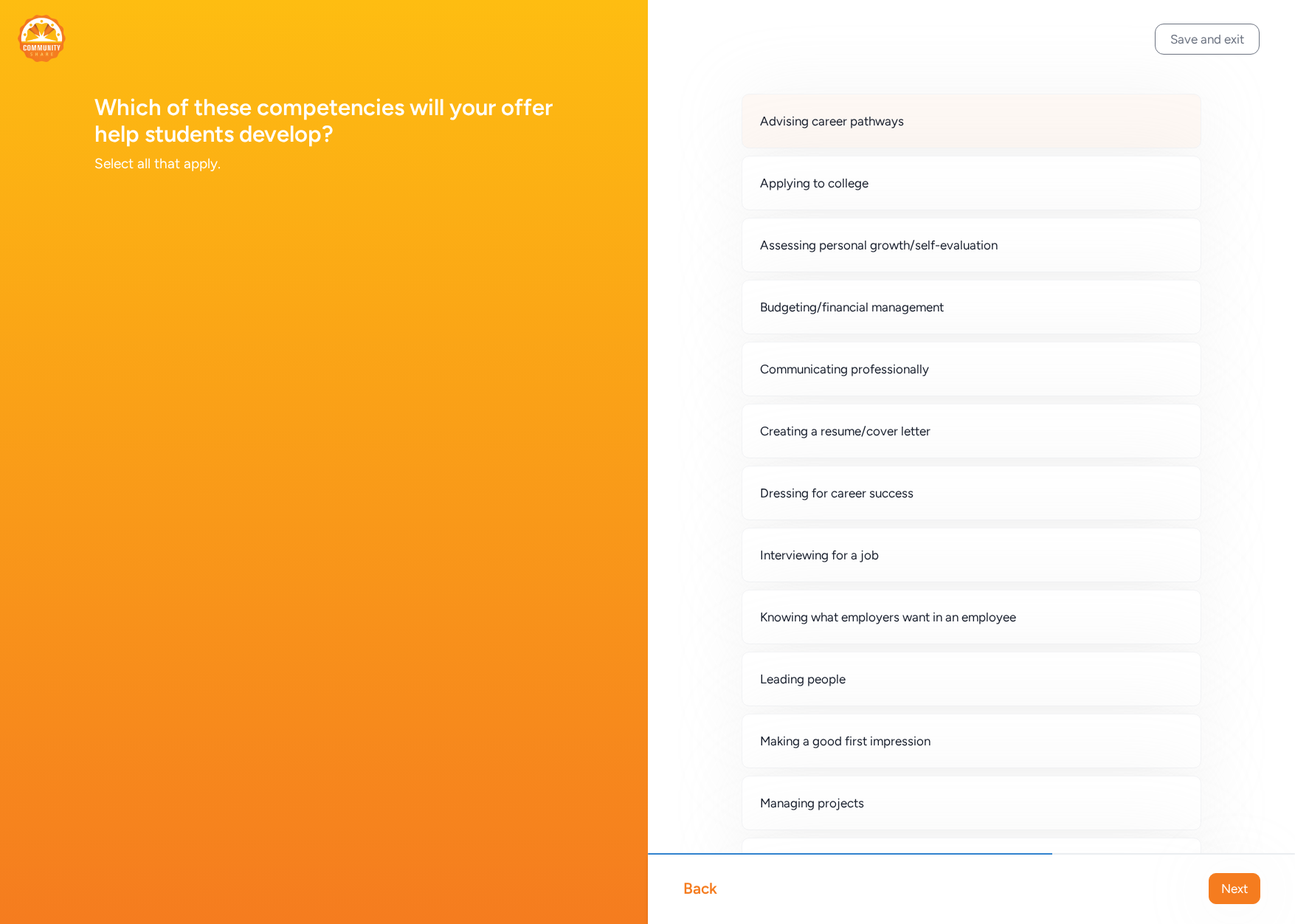
click at [827, 113] on span "Advising career pathways" at bounding box center [832, 122] width 143 height 18
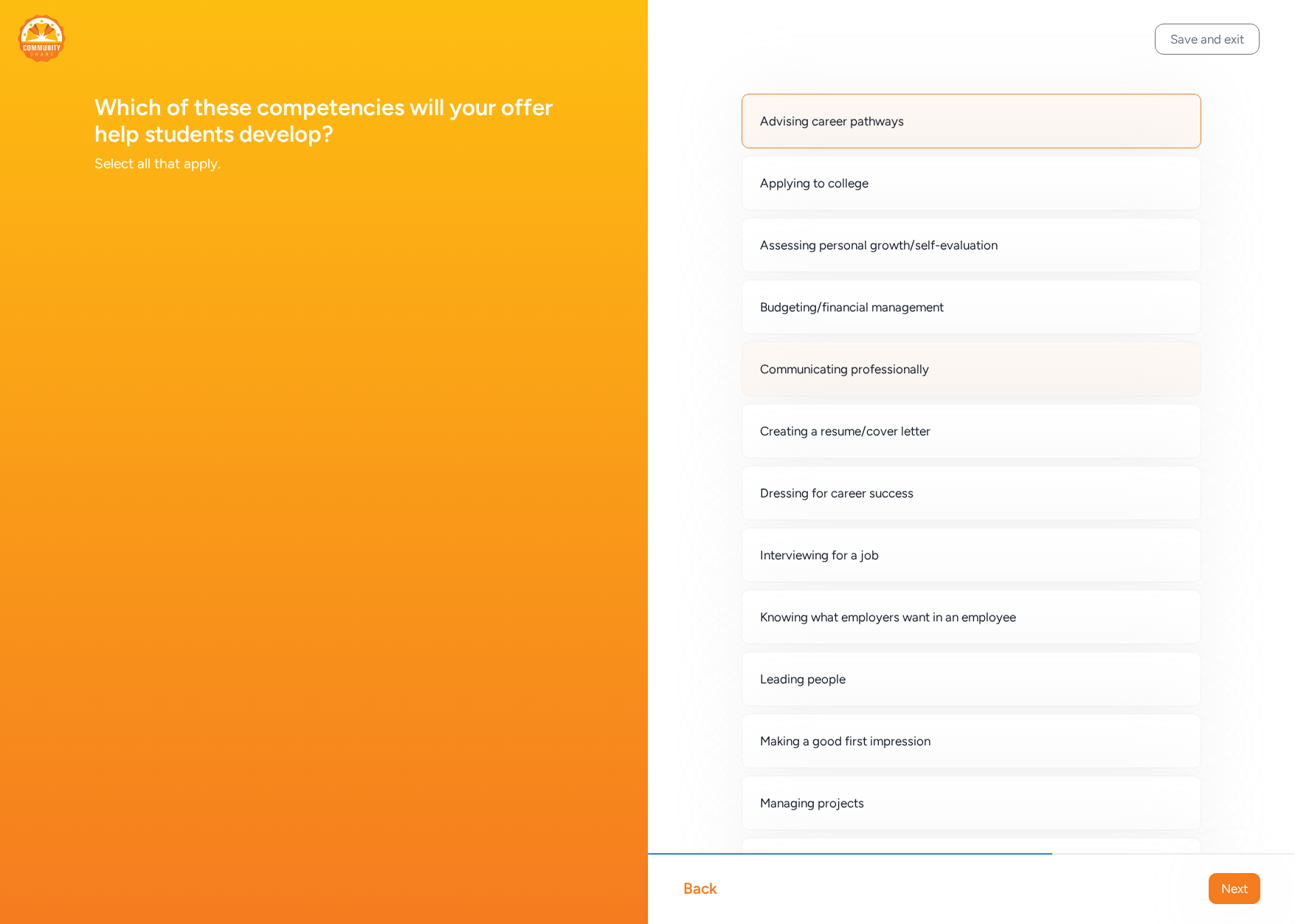
click at [876, 364] on span "Communicating professionally" at bounding box center [845, 369] width 169 height 18
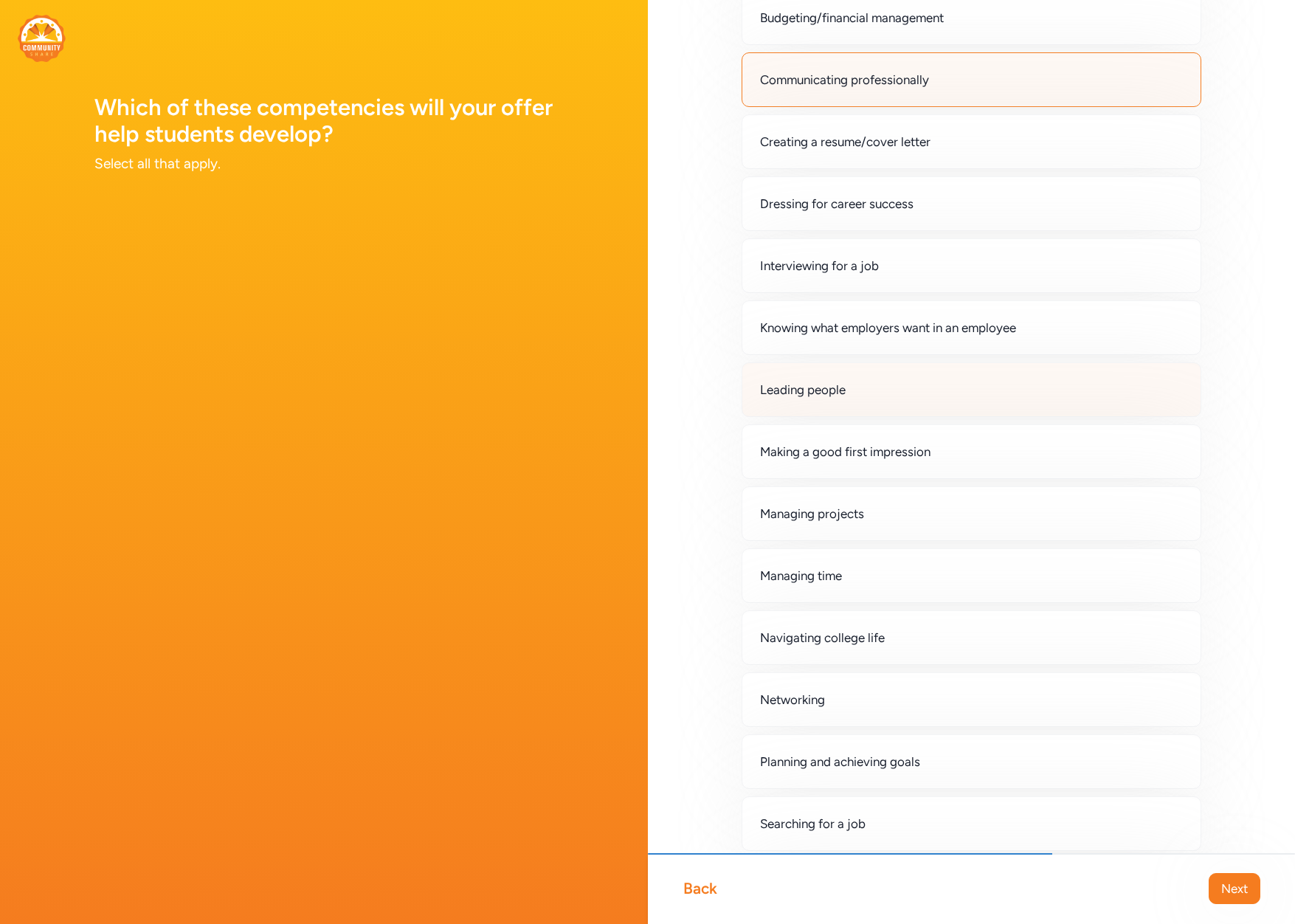
scroll to position [295, 0]
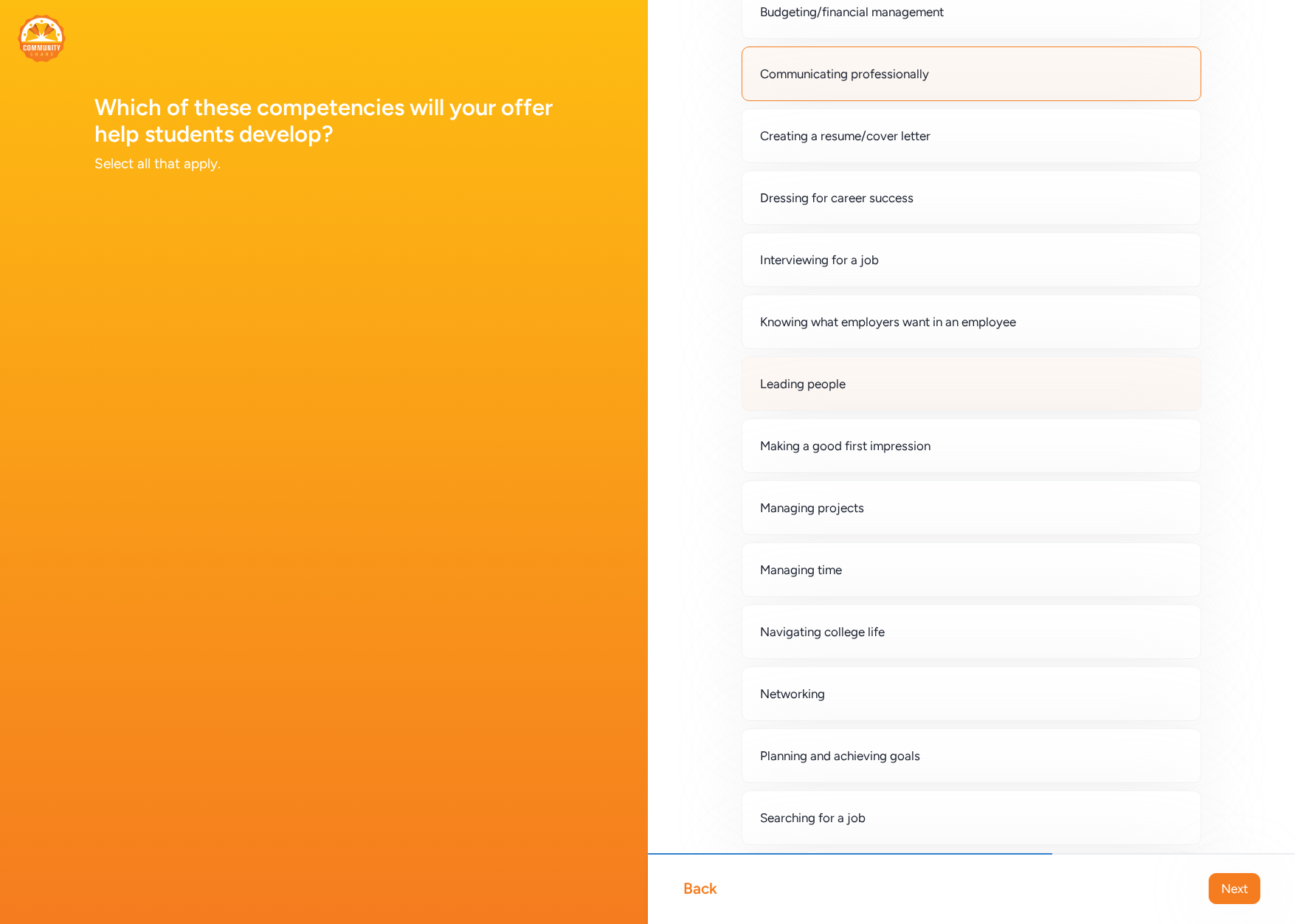
click at [857, 400] on div "Leading people" at bounding box center [972, 384] width 460 height 54
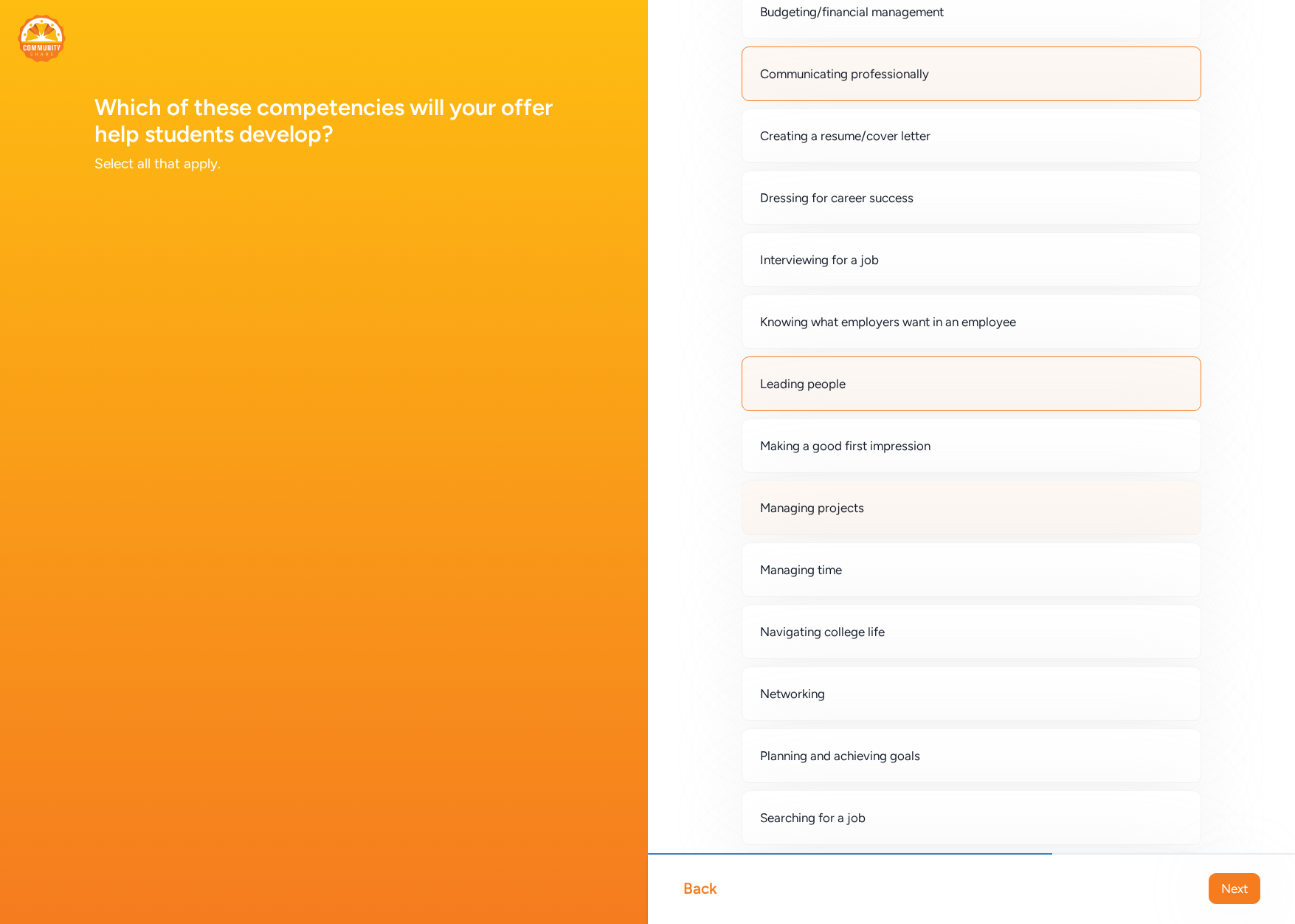
click at [878, 506] on div "Managing projects" at bounding box center [972, 507] width 460 height 54
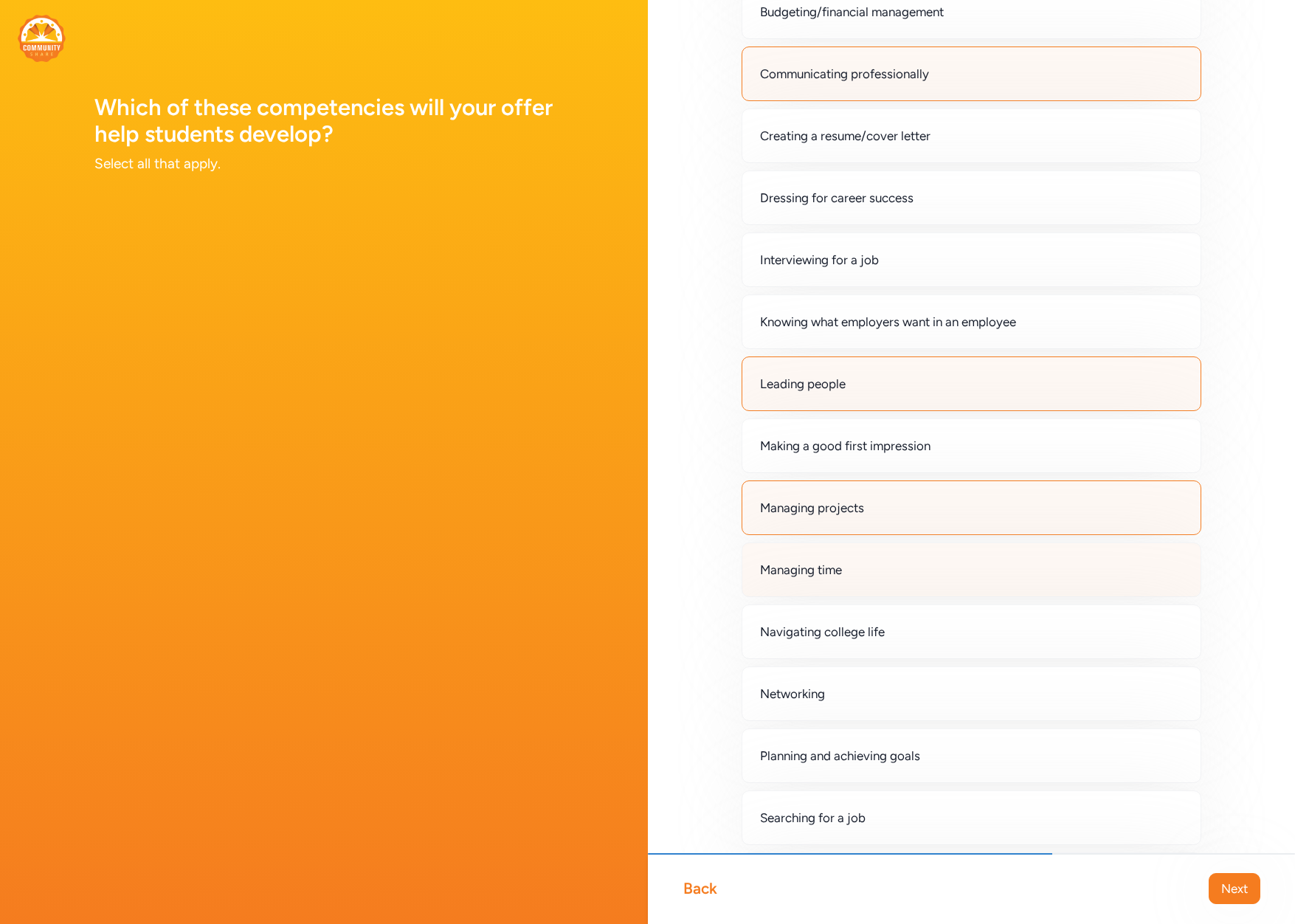
click at [916, 572] on div "Managing time" at bounding box center [972, 569] width 460 height 54
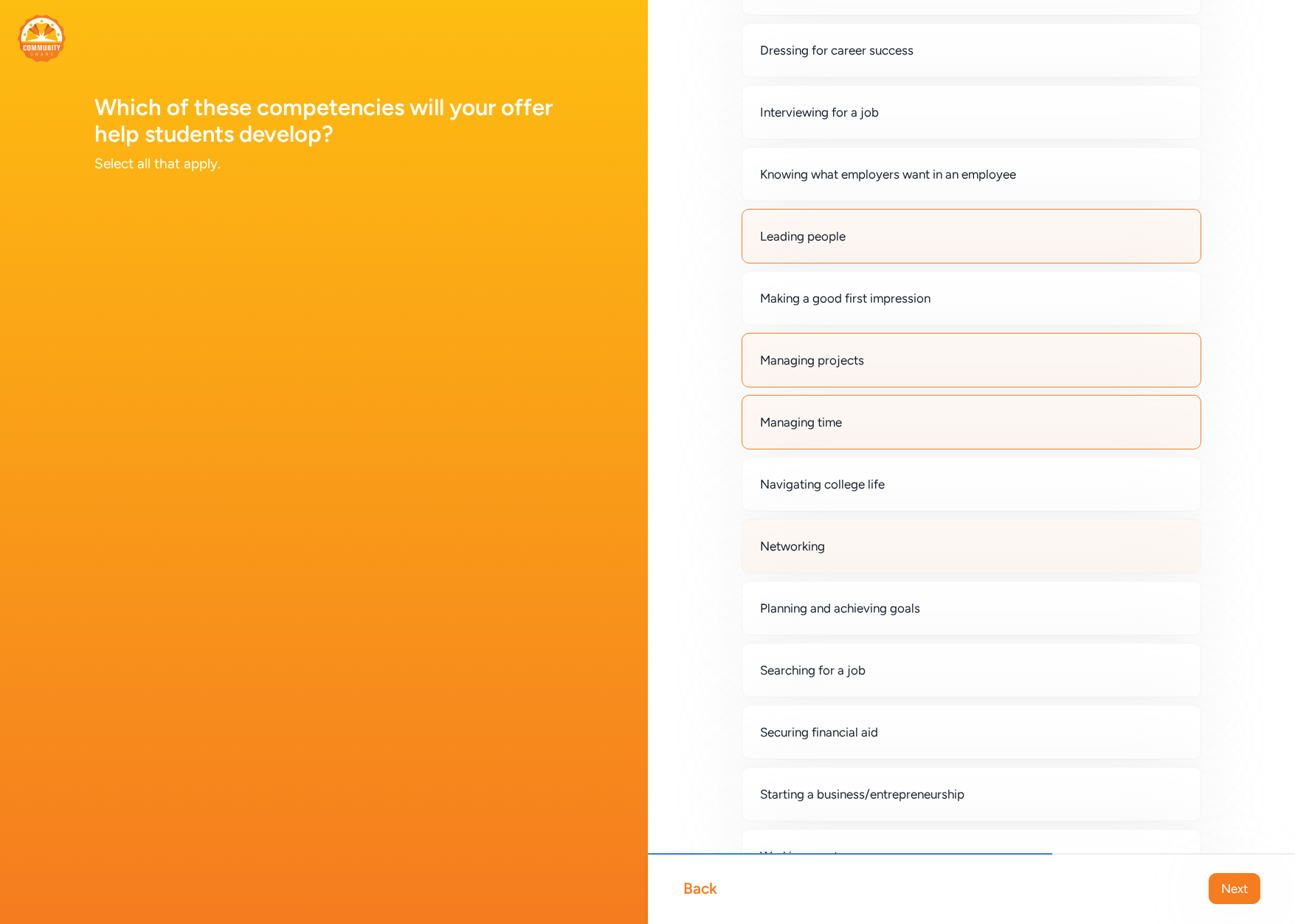
click at [899, 546] on div "Networking" at bounding box center [972, 546] width 460 height 54
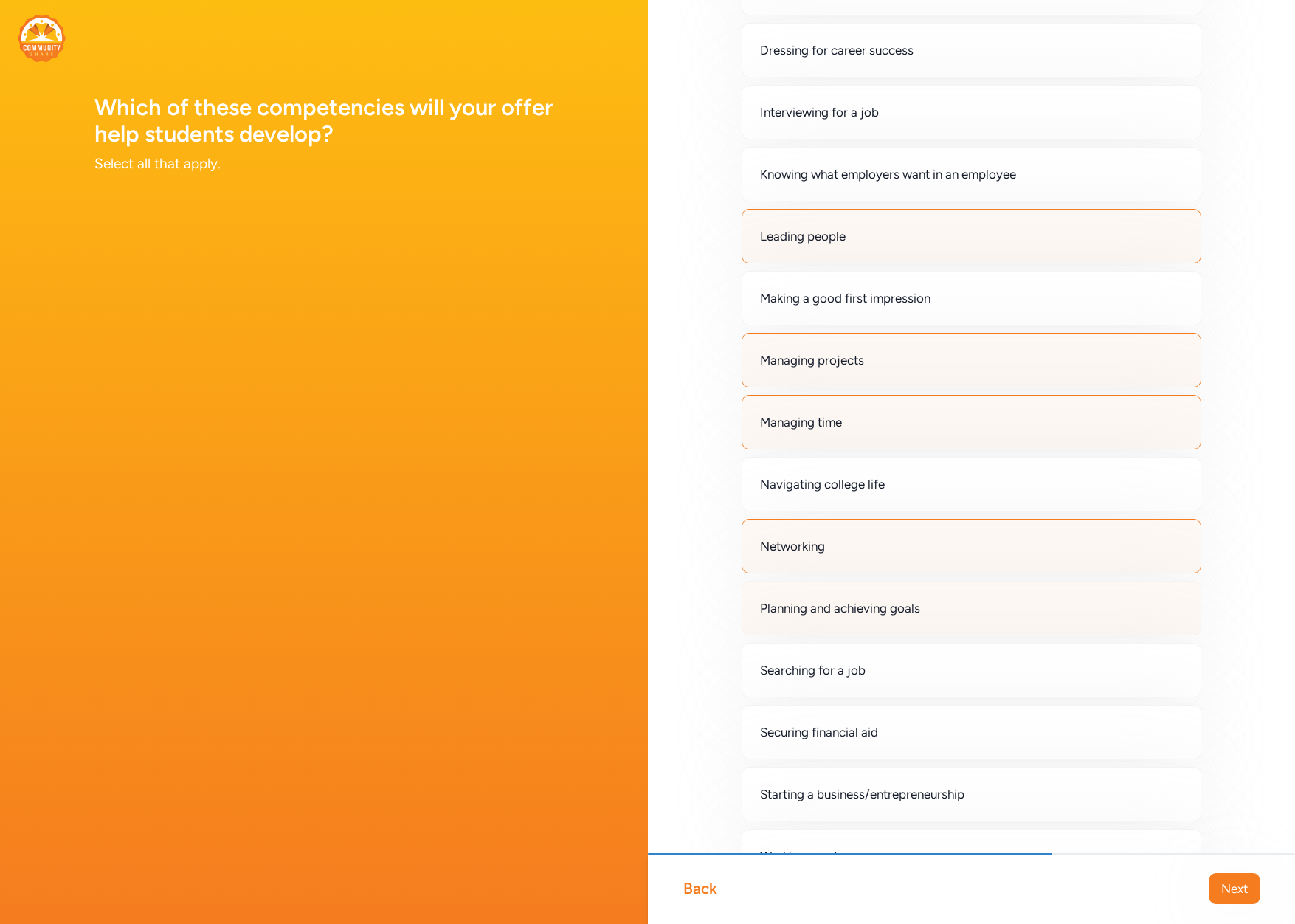
click at [975, 617] on div "Planning and achieving goals" at bounding box center [972, 608] width 460 height 54
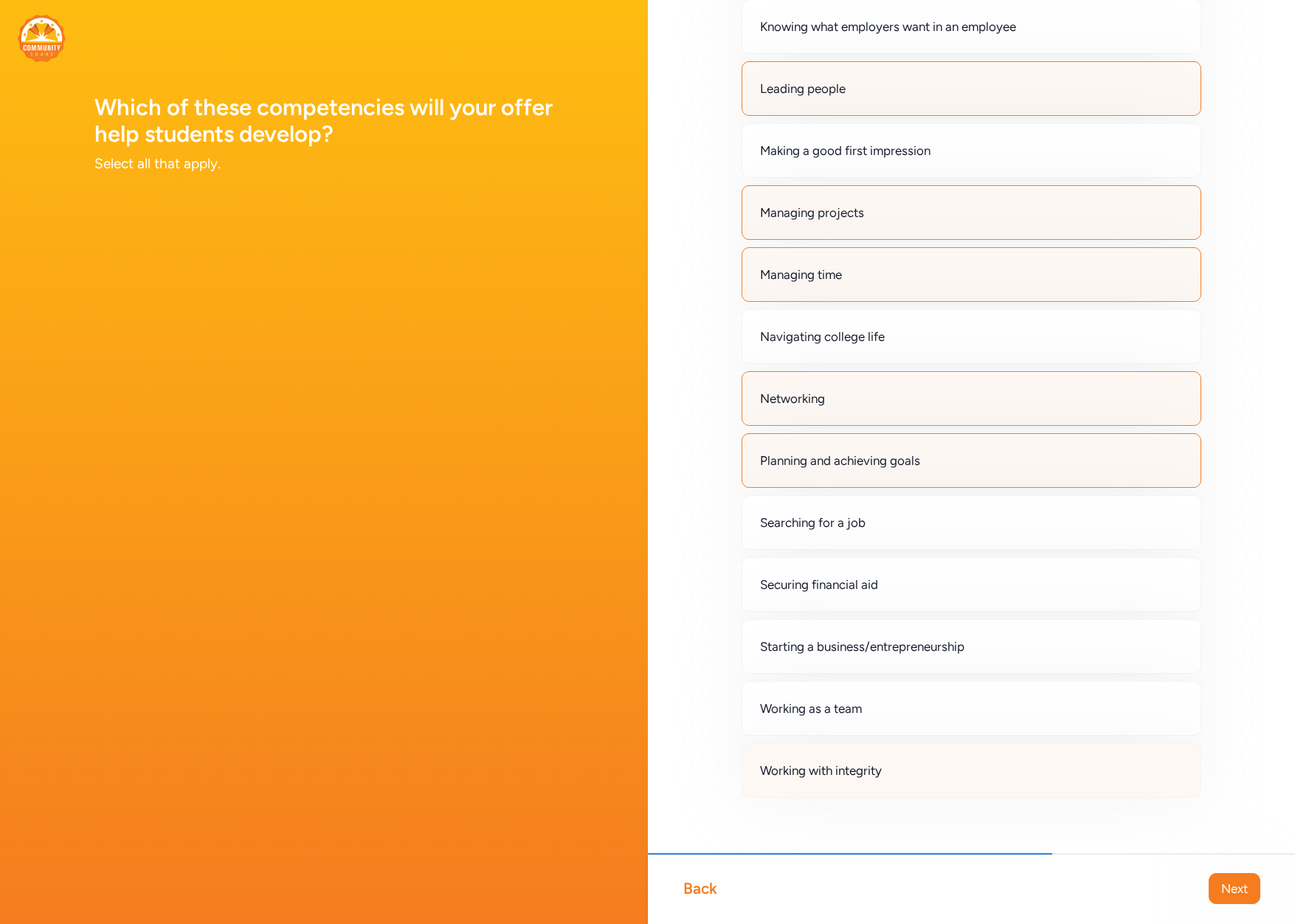
scroll to position [605, 0]
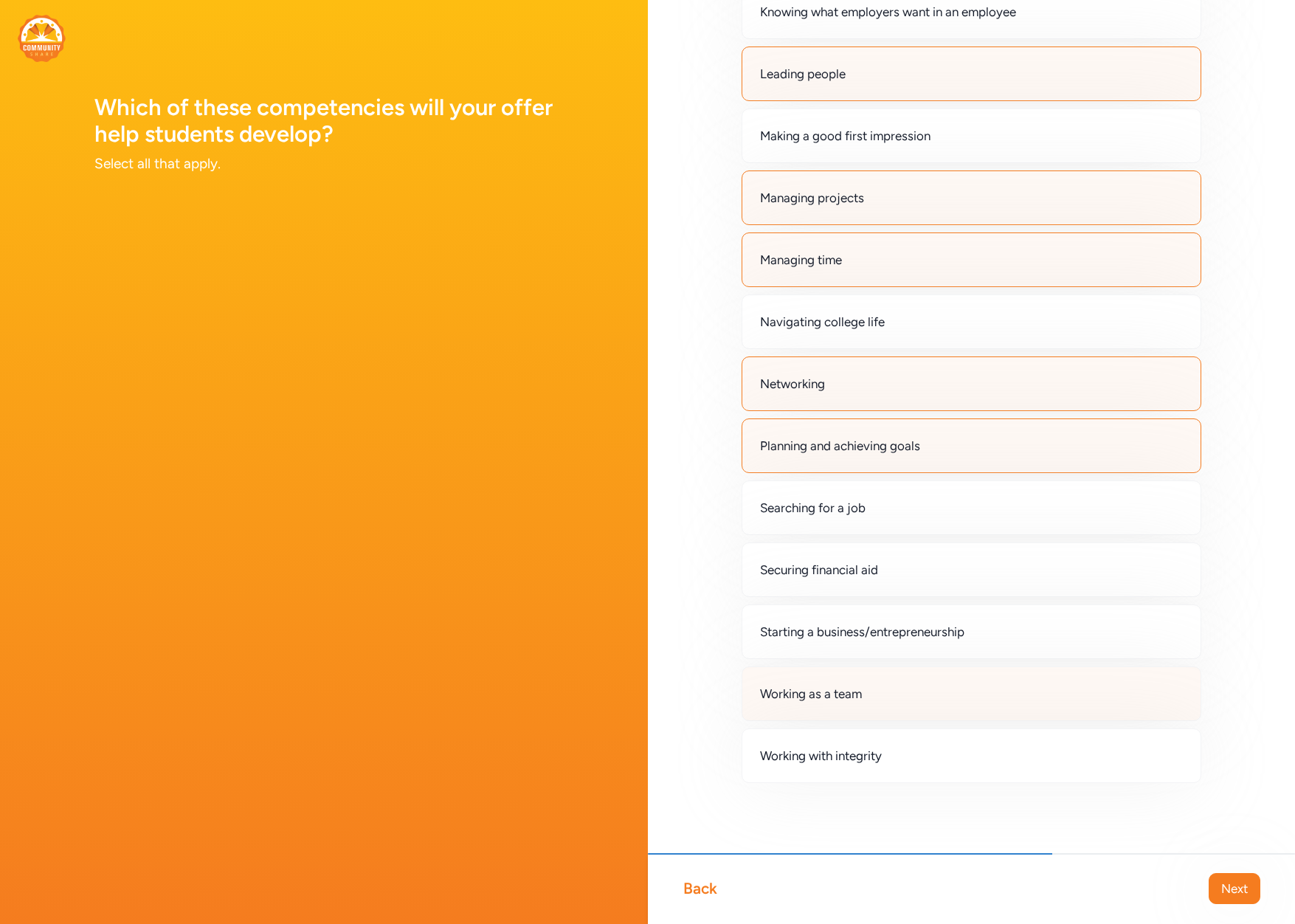
click at [923, 703] on div "Working as a team" at bounding box center [972, 693] width 460 height 54
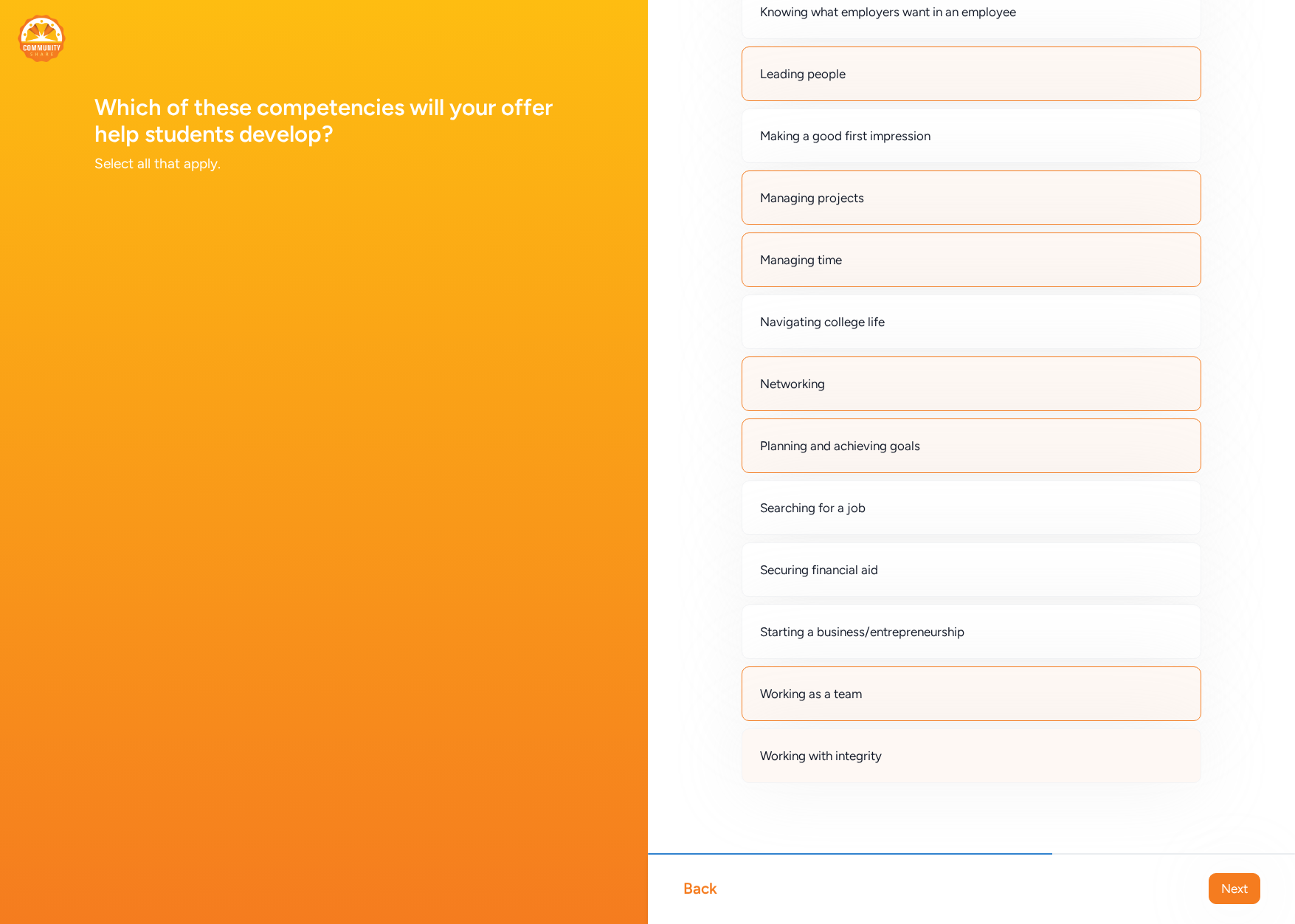
click at [929, 753] on div "Working with integrity" at bounding box center [972, 755] width 460 height 54
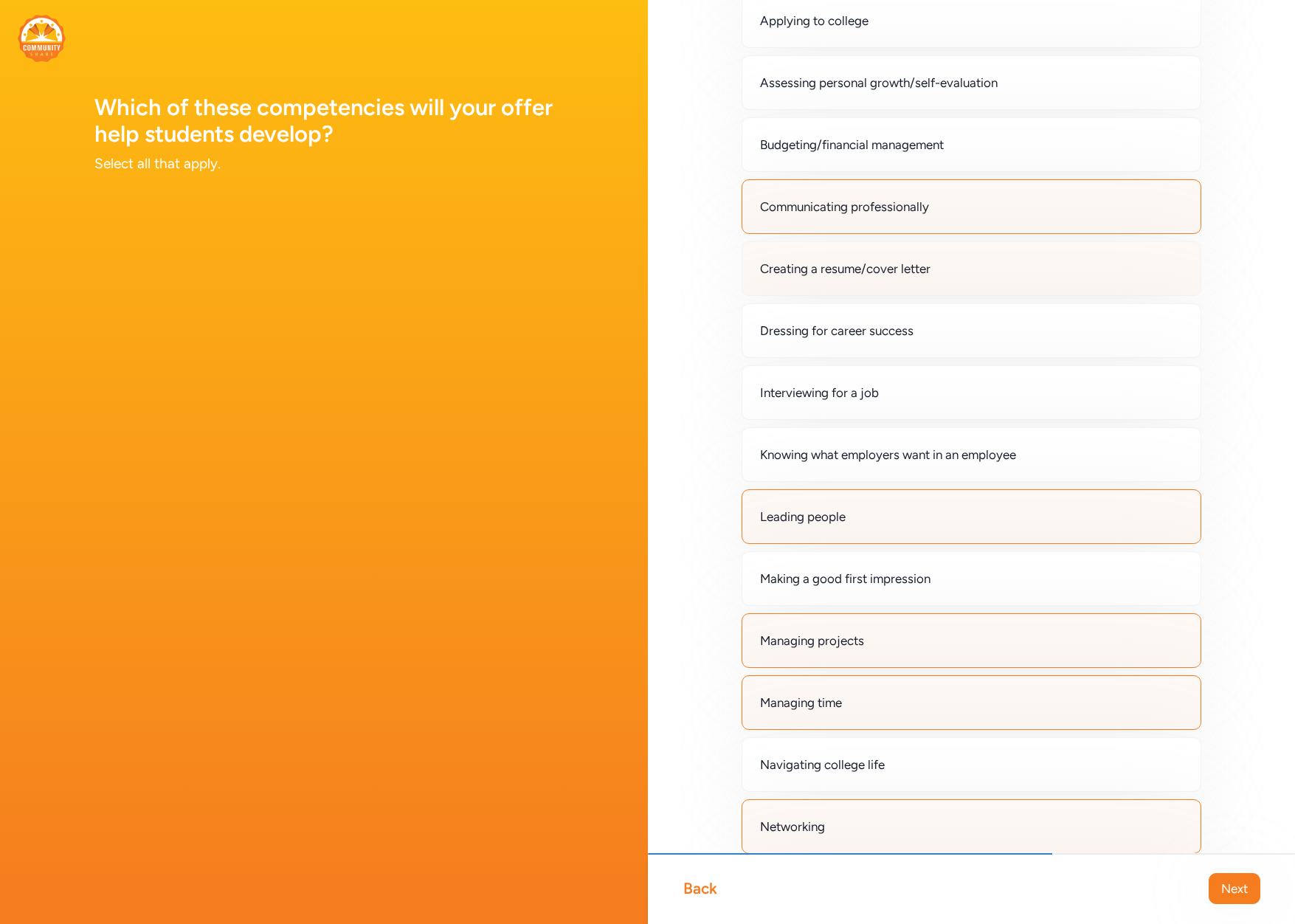
scroll to position [0, 0]
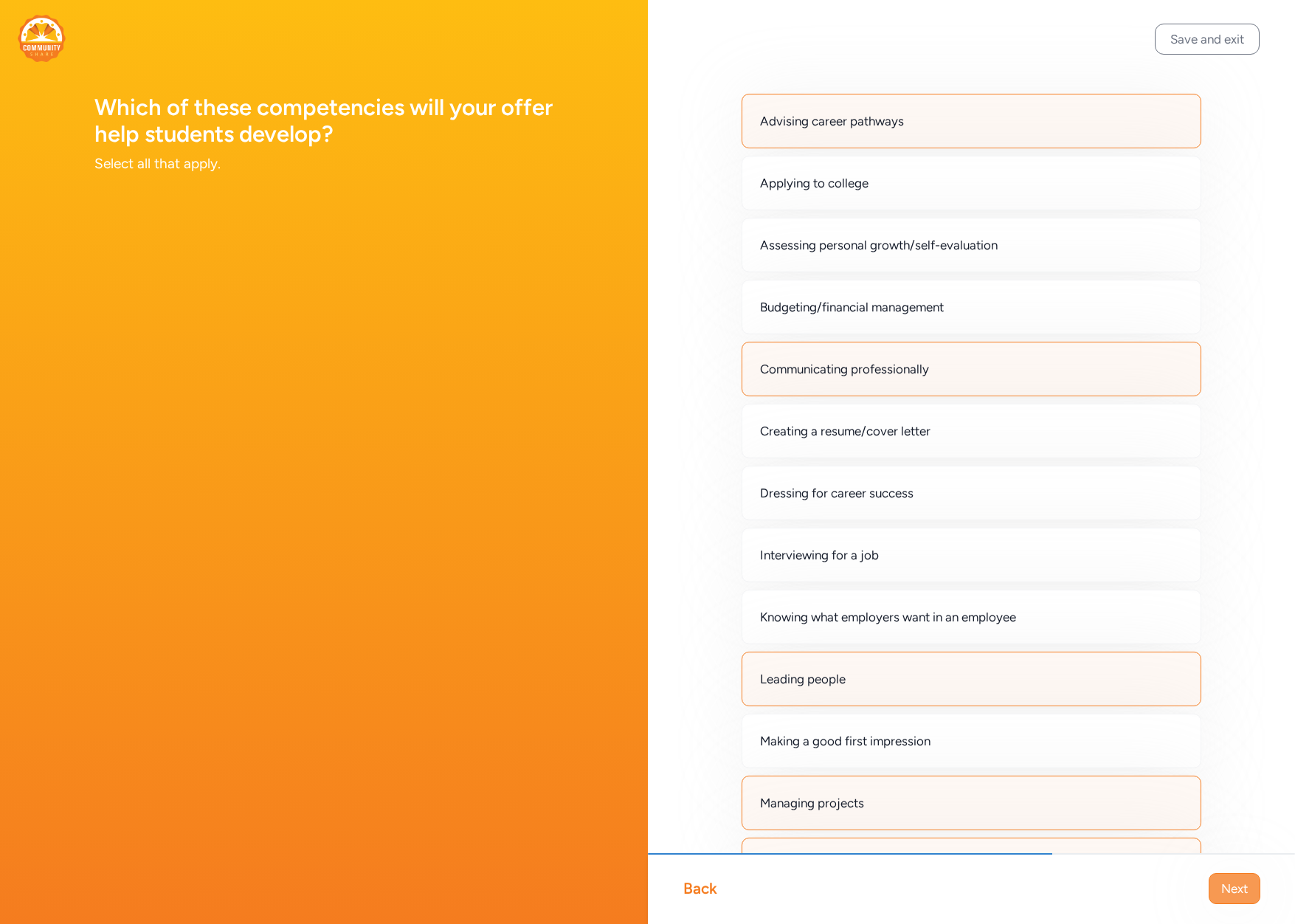
click at [1228, 885] on span "Next" at bounding box center [1234, 889] width 26 height 18
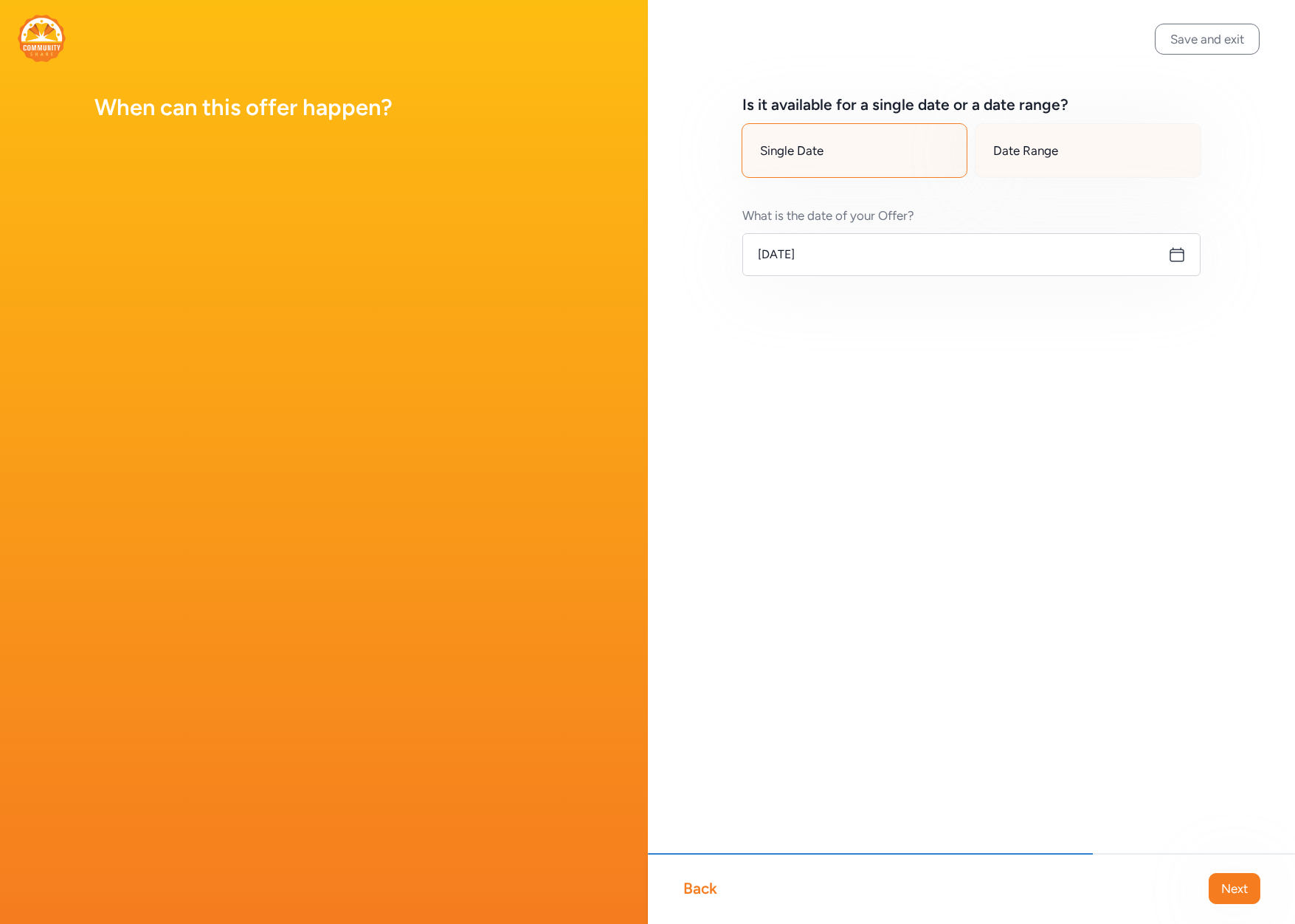
click at [1019, 160] on div "Date Range" at bounding box center [1089, 151] width 227 height 54
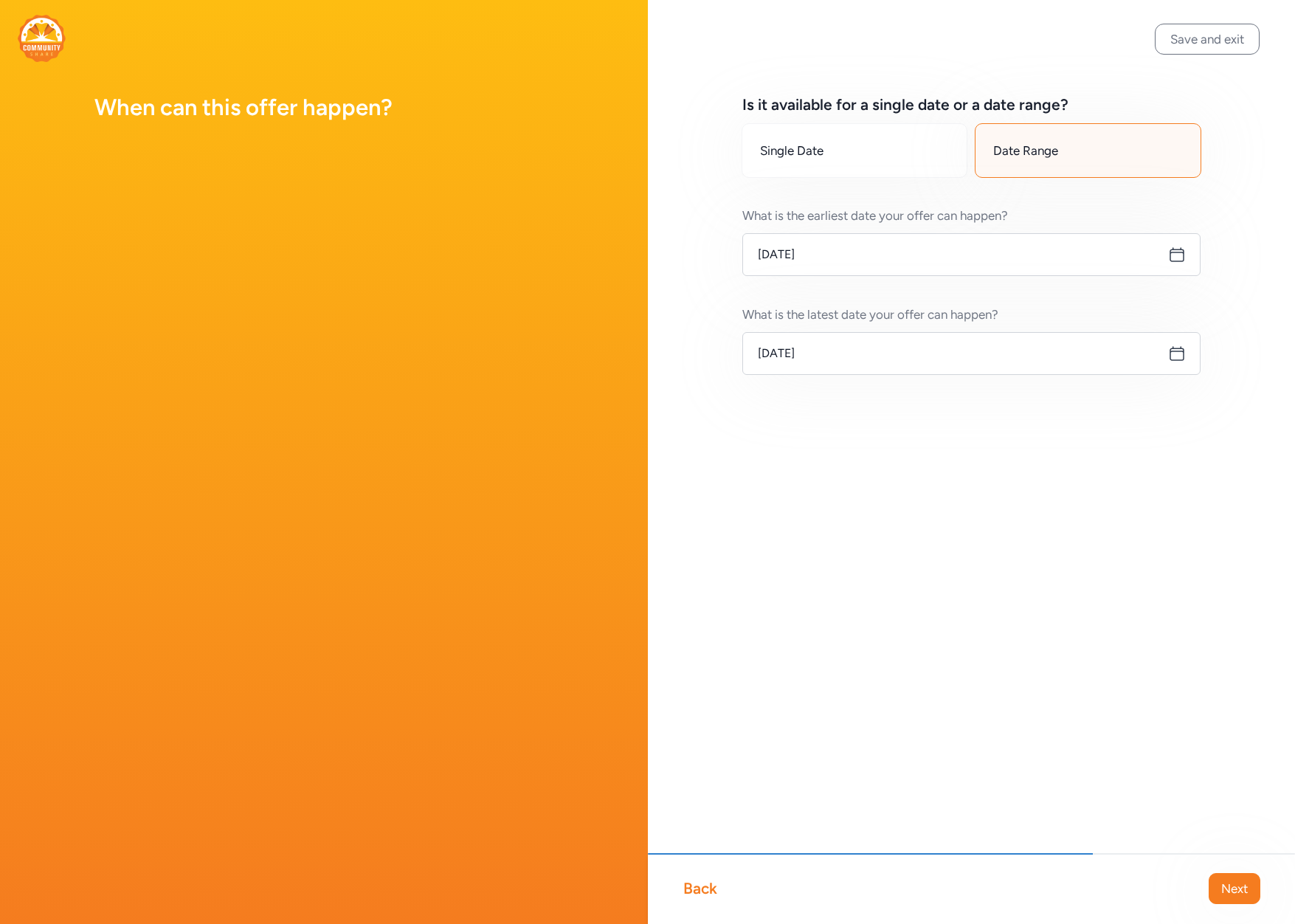
click at [1179, 258] on icon at bounding box center [1178, 255] width 18 height 18
click at [850, 261] on input "[DATE]" at bounding box center [973, 254] width 460 height 43
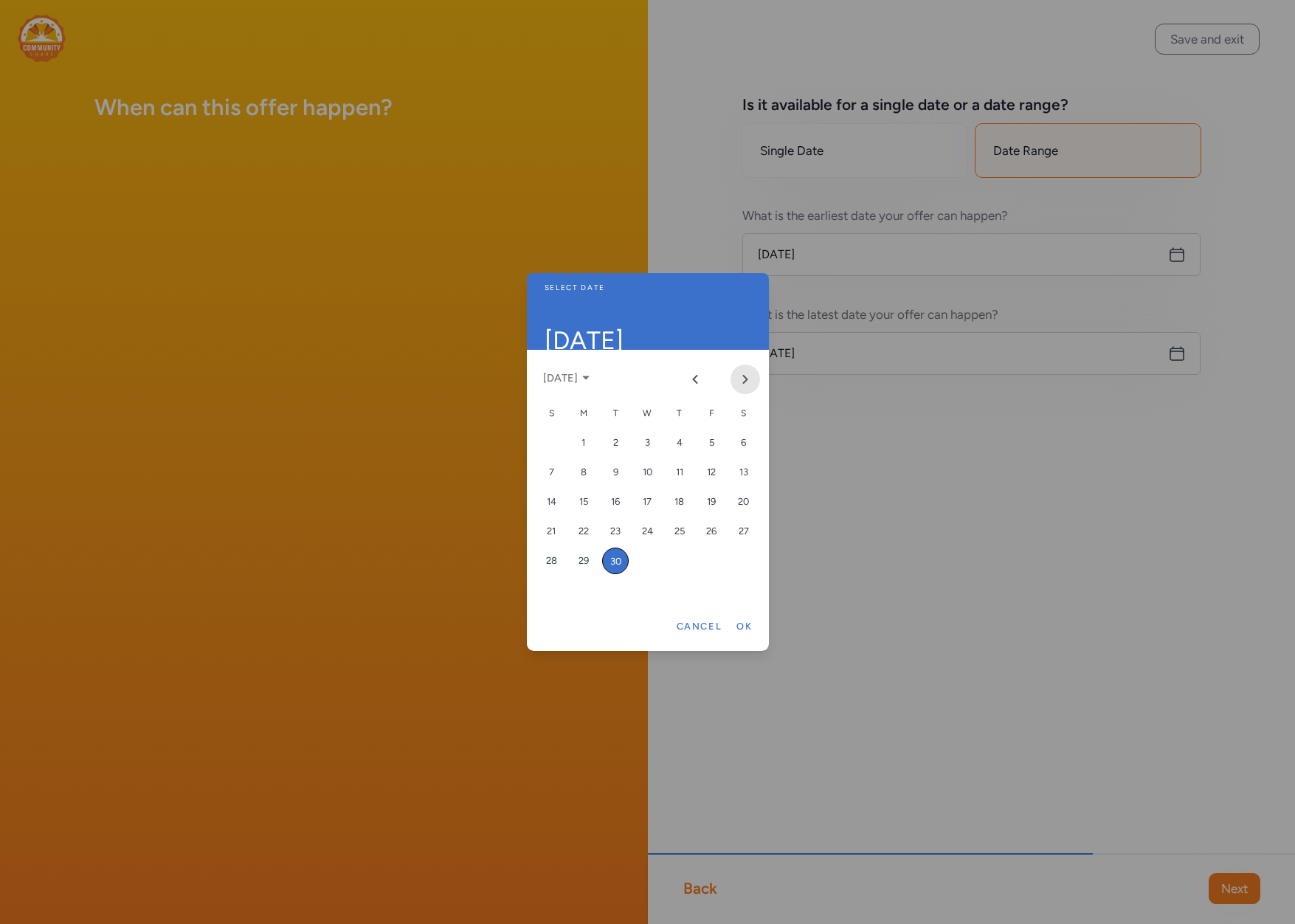
click at [749, 378] on icon "Next month" at bounding box center [745, 378] width 12 height 12
click at [748, 378] on icon "Next month" at bounding box center [745, 378] width 12 height 12
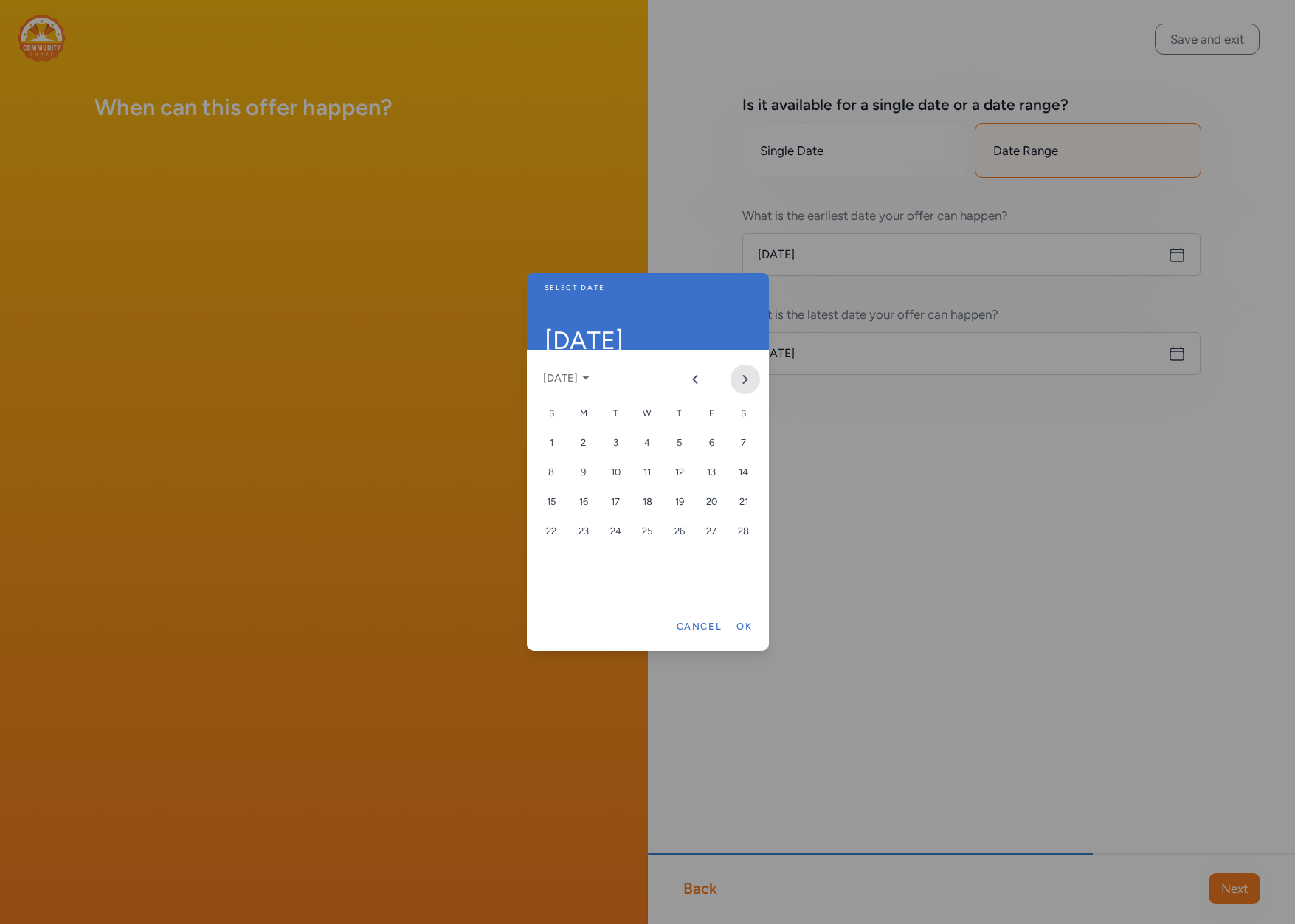
click at [747, 380] on icon "Next month" at bounding box center [745, 378] width 12 height 12
click at [705, 470] on div "10" at bounding box center [711, 472] width 26 height 26
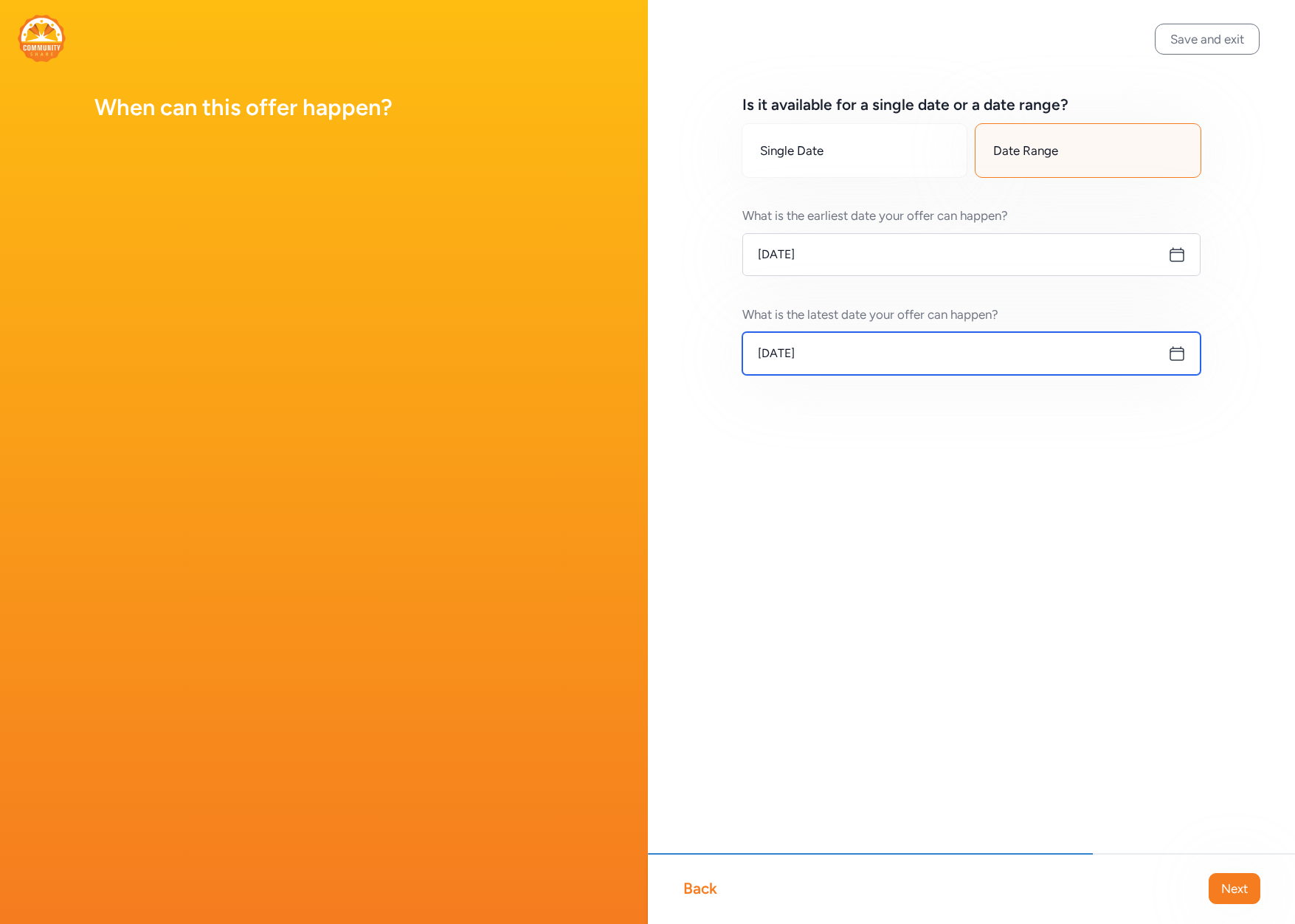
click at [885, 352] on input "[DATE]" at bounding box center [973, 353] width 460 height 43
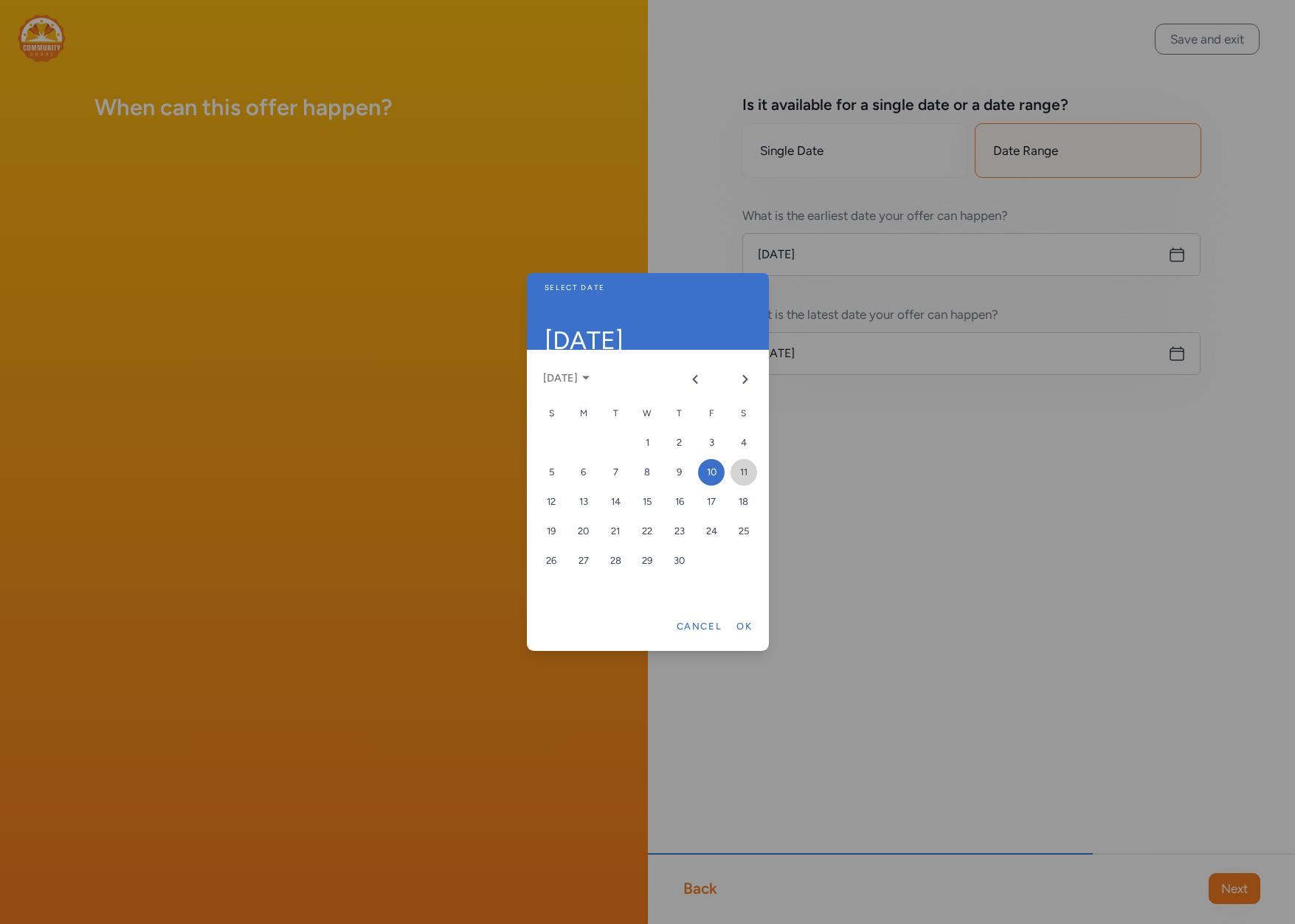
click at [738, 475] on div "11" at bounding box center [744, 472] width 26 height 26
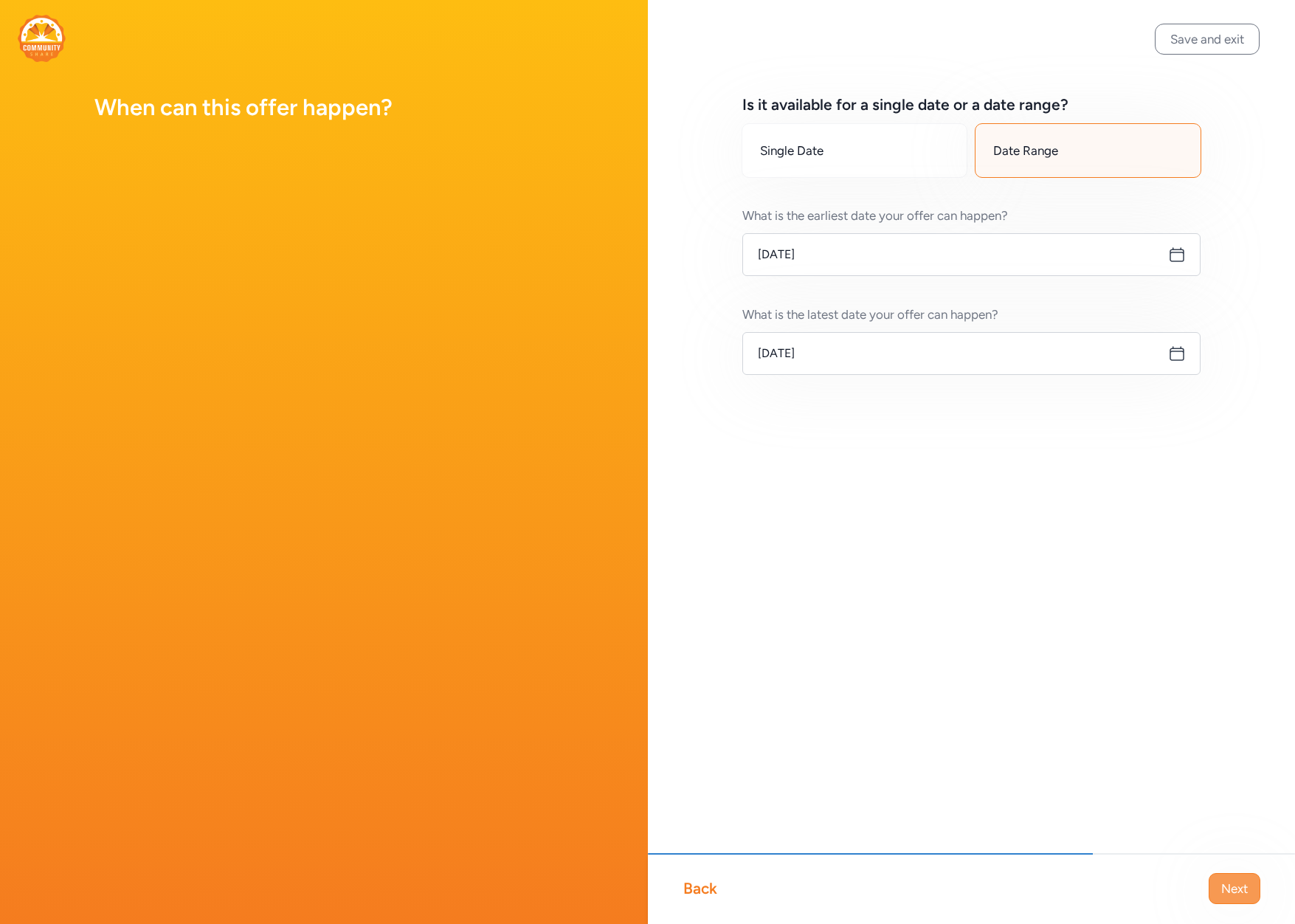
click at [1211, 884] on button "Next" at bounding box center [1234, 888] width 52 height 31
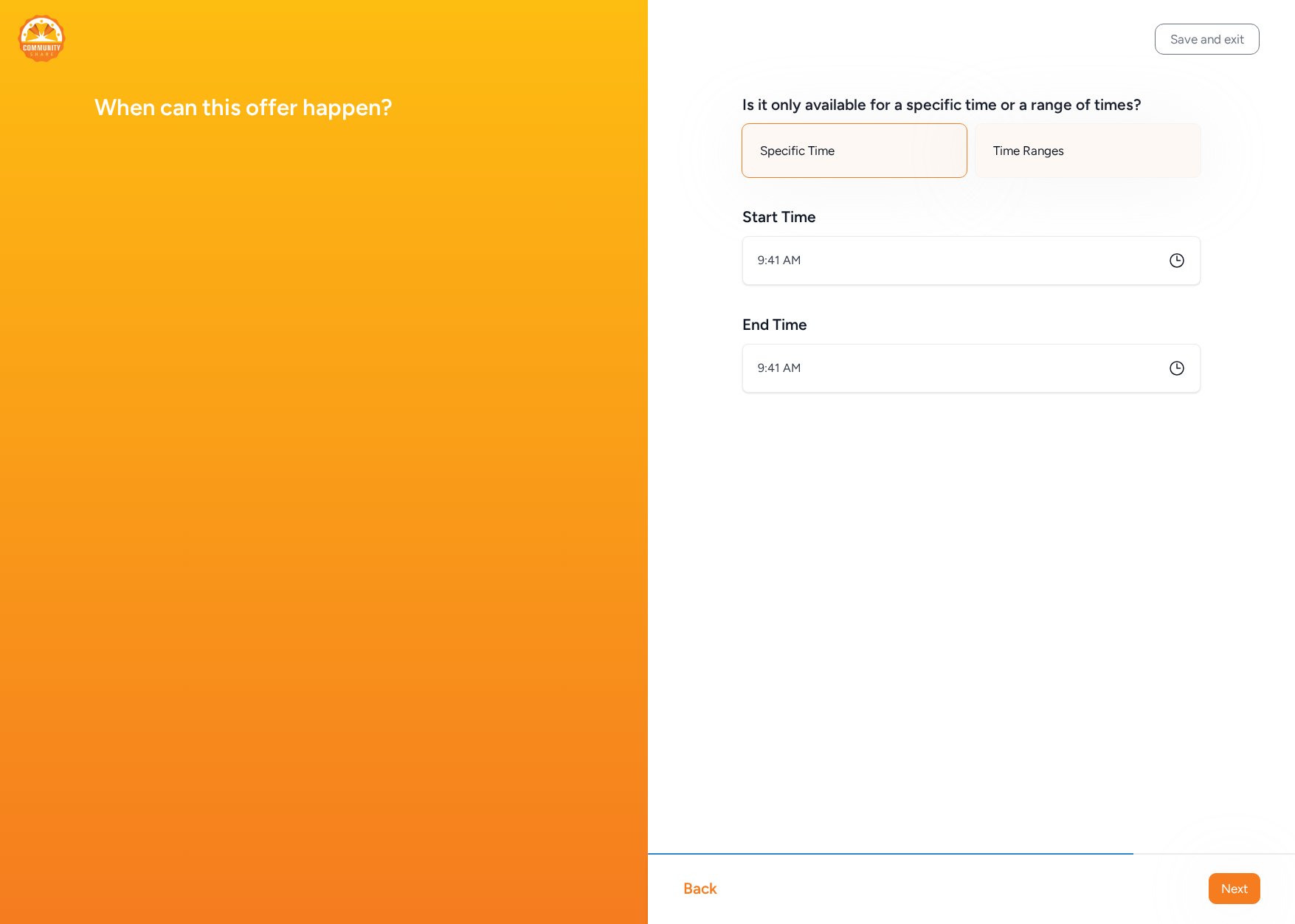
click at [1006, 147] on span "Time Ranges" at bounding box center [1029, 151] width 71 height 18
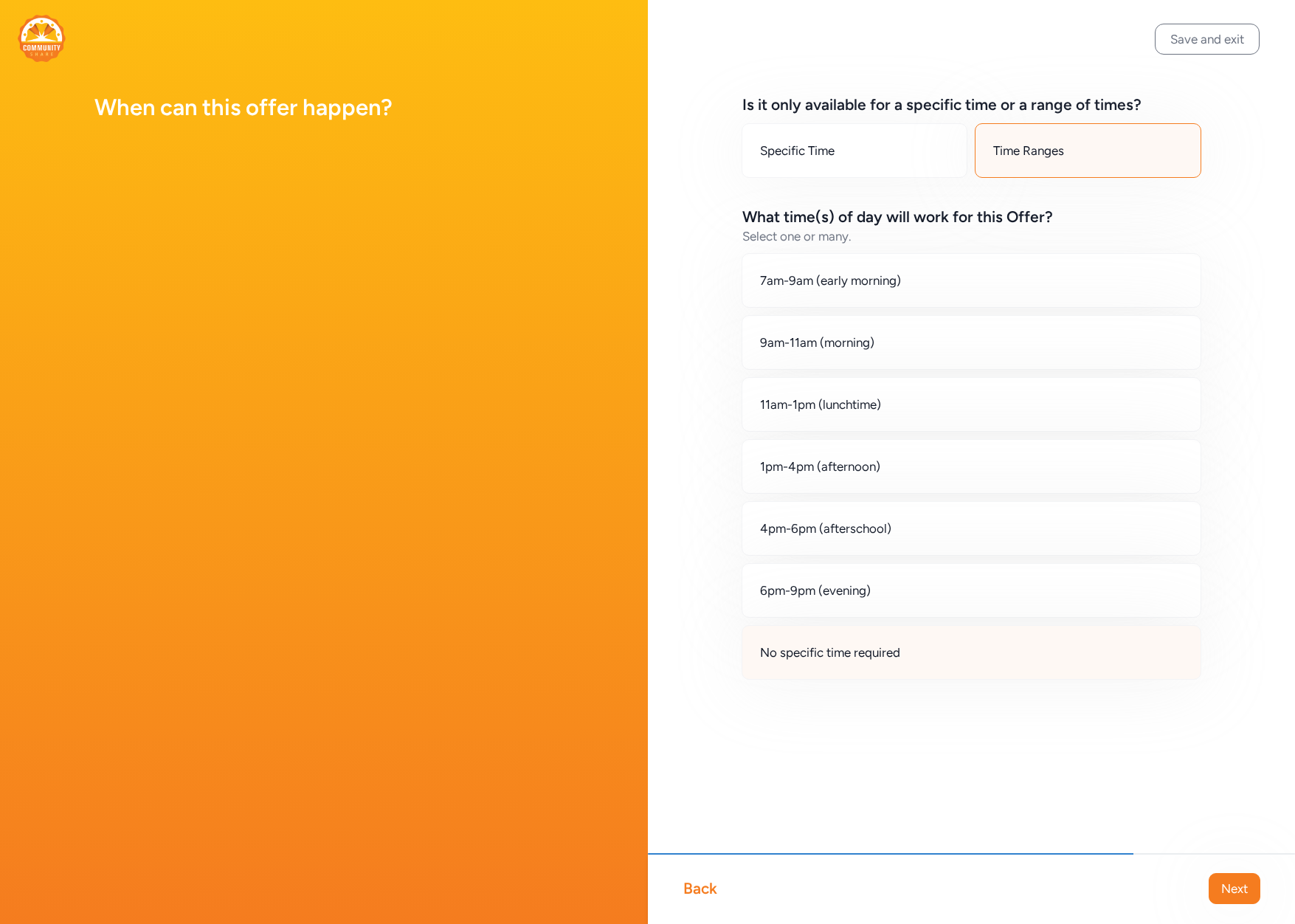
click at [934, 666] on div "No specific time required" at bounding box center [972, 652] width 460 height 54
click at [1216, 877] on button "Next" at bounding box center [1234, 888] width 52 height 31
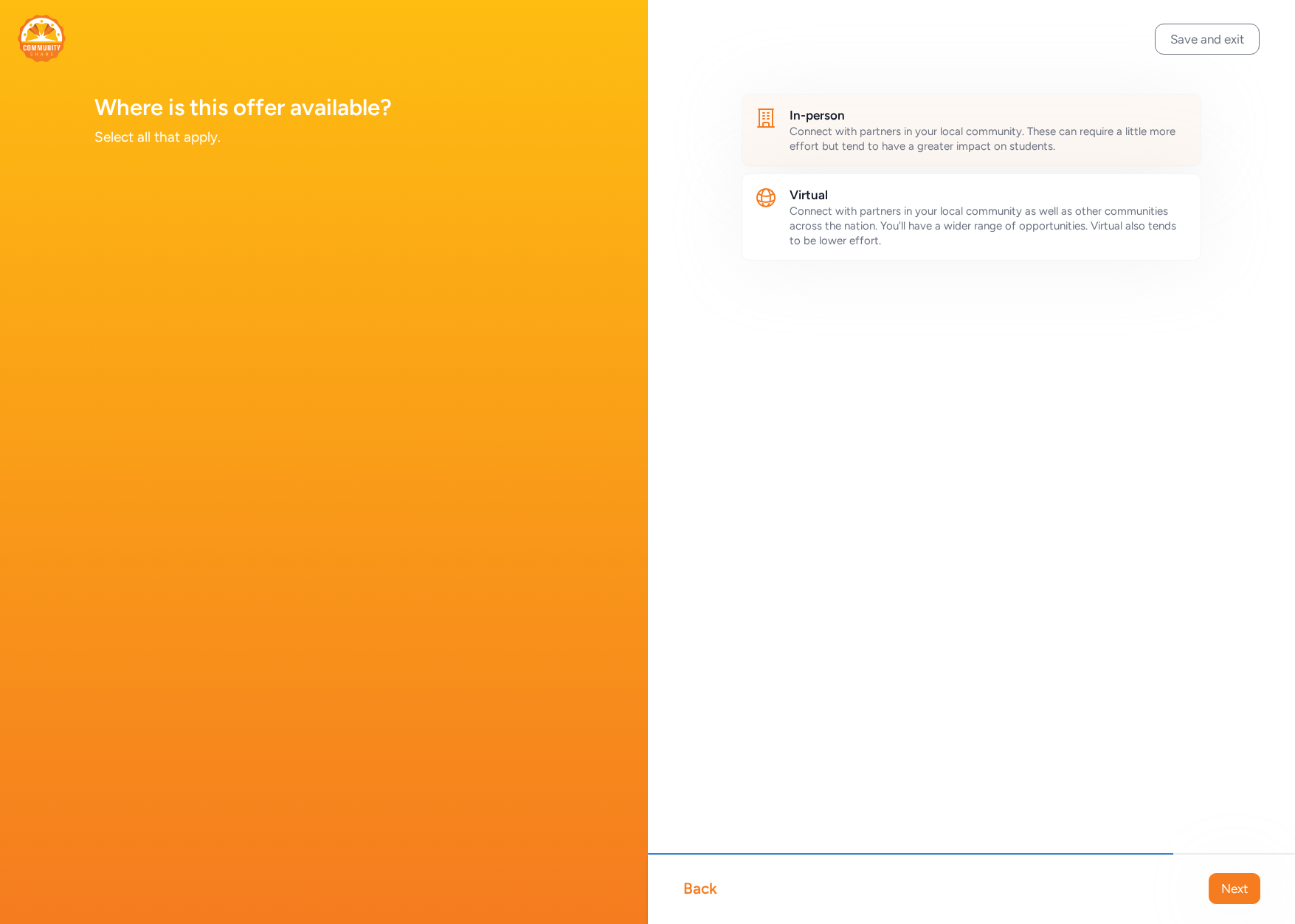
click at [943, 145] on span "Connect with partners in your local community. These can require a little more …" at bounding box center [983, 138] width 386 height 28
click at [1215, 890] on button "Next" at bounding box center [1234, 888] width 52 height 31
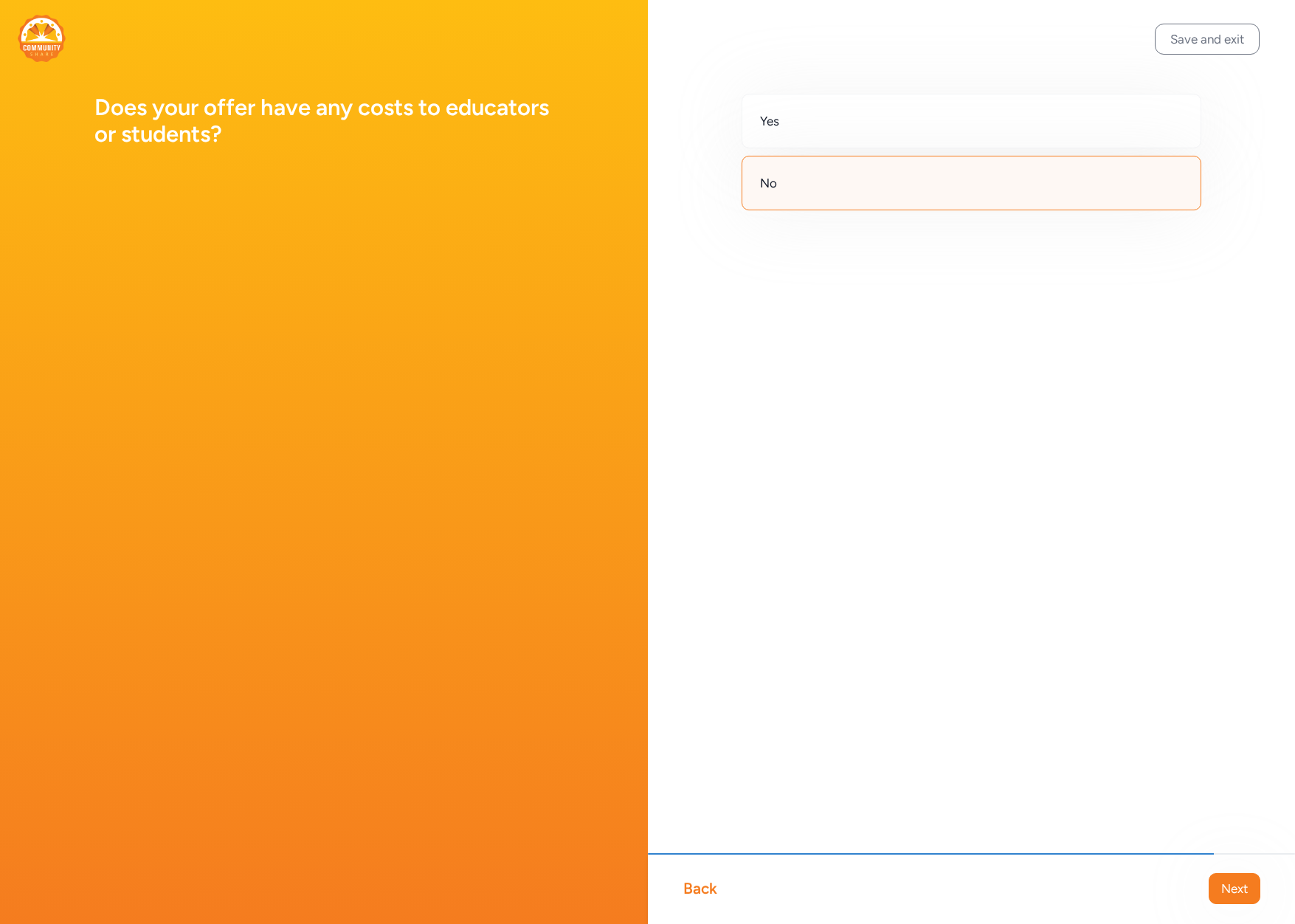
click at [837, 184] on div "No" at bounding box center [972, 182] width 460 height 54
click at [1224, 888] on span "Next" at bounding box center [1234, 889] width 26 height 18
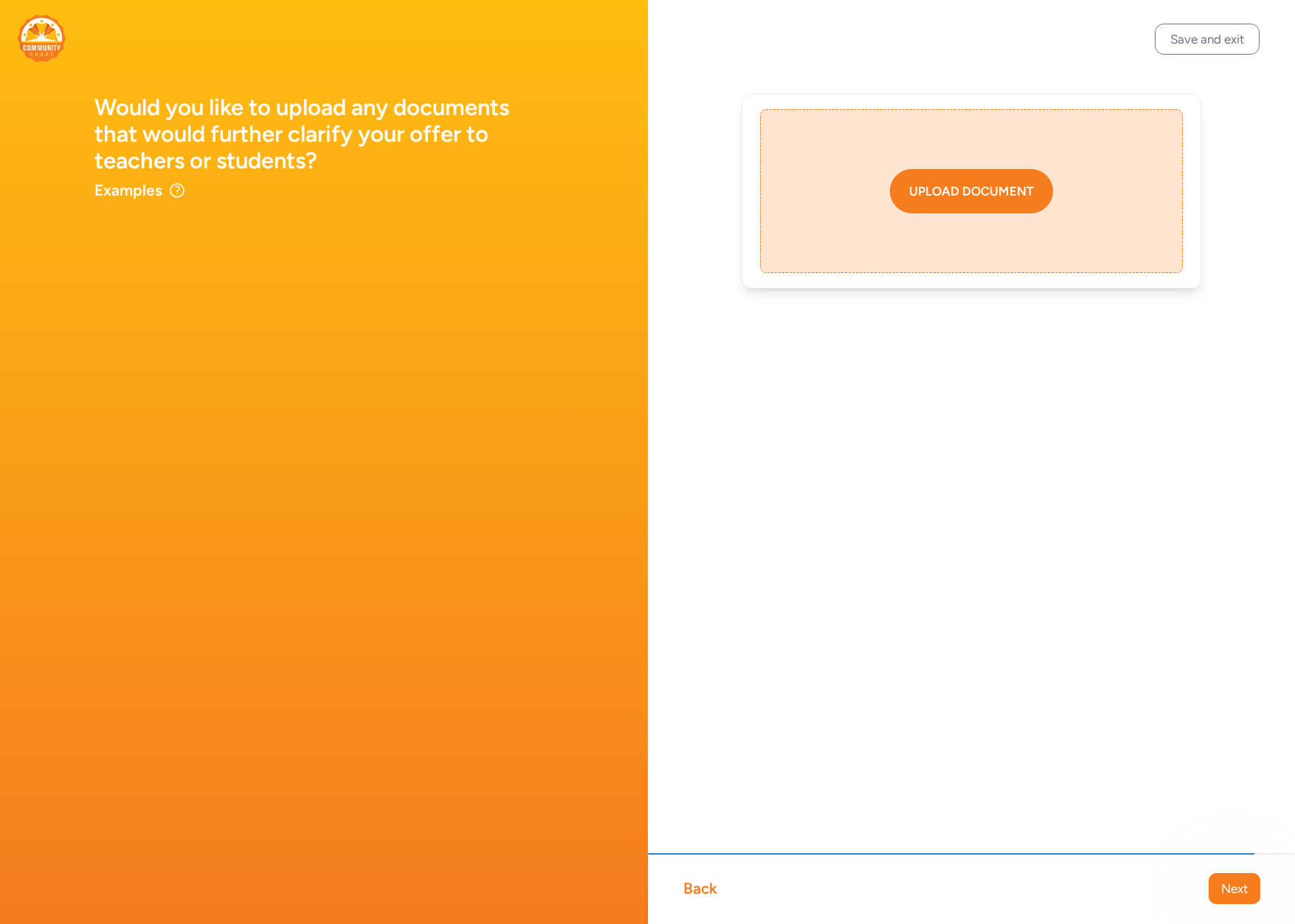
click at [944, 176] on button "Upload document" at bounding box center [972, 191] width 163 height 44
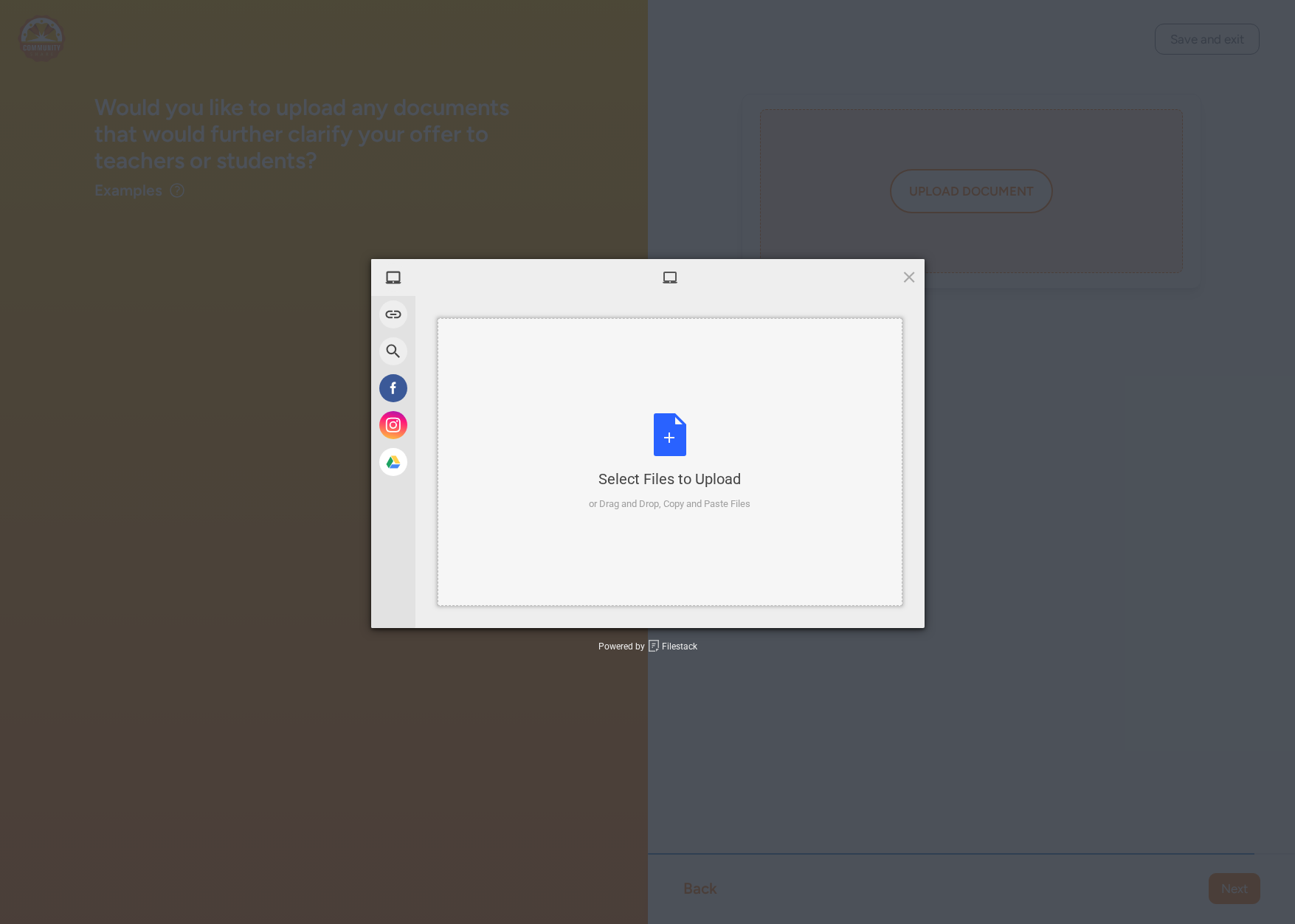
click at [676, 443] on div "Select Files to Upload or Drag and Drop, Copy and Paste Files" at bounding box center [670, 462] width 162 height 98
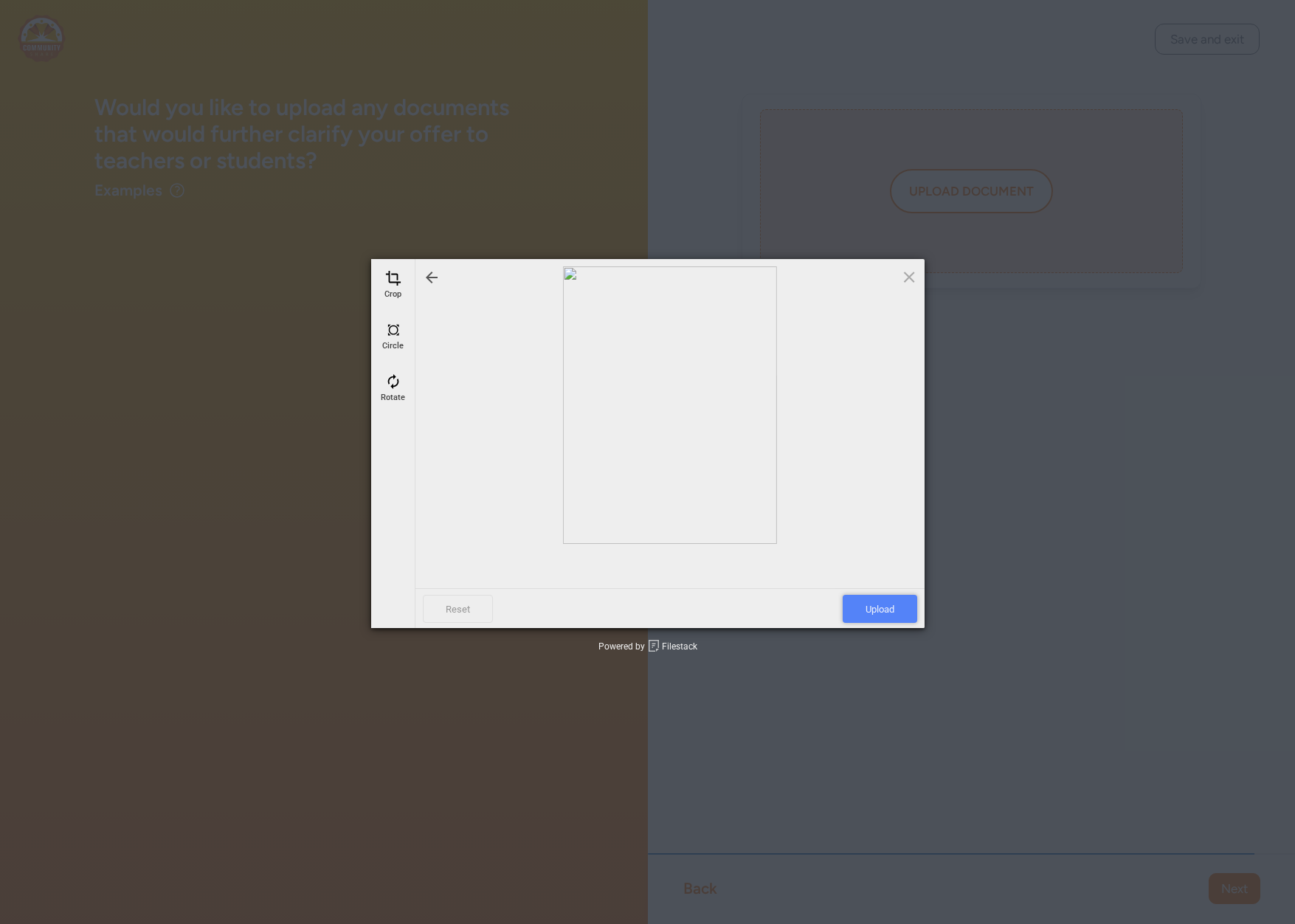
click at [900, 605] on span "Upload" at bounding box center [880, 608] width 74 height 28
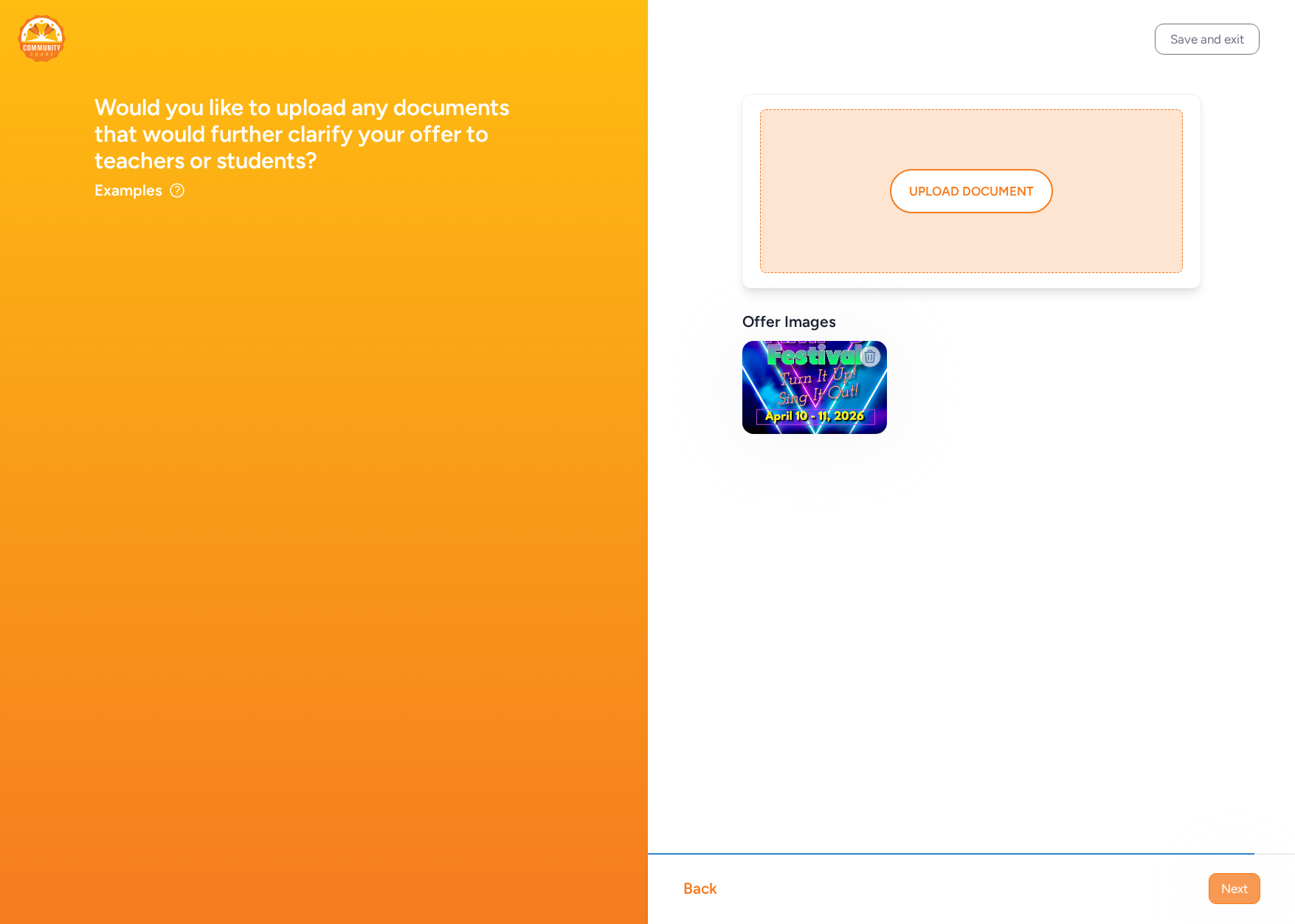
click at [1212, 890] on button "Next" at bounding box center [1234, 888] width 52 height 31
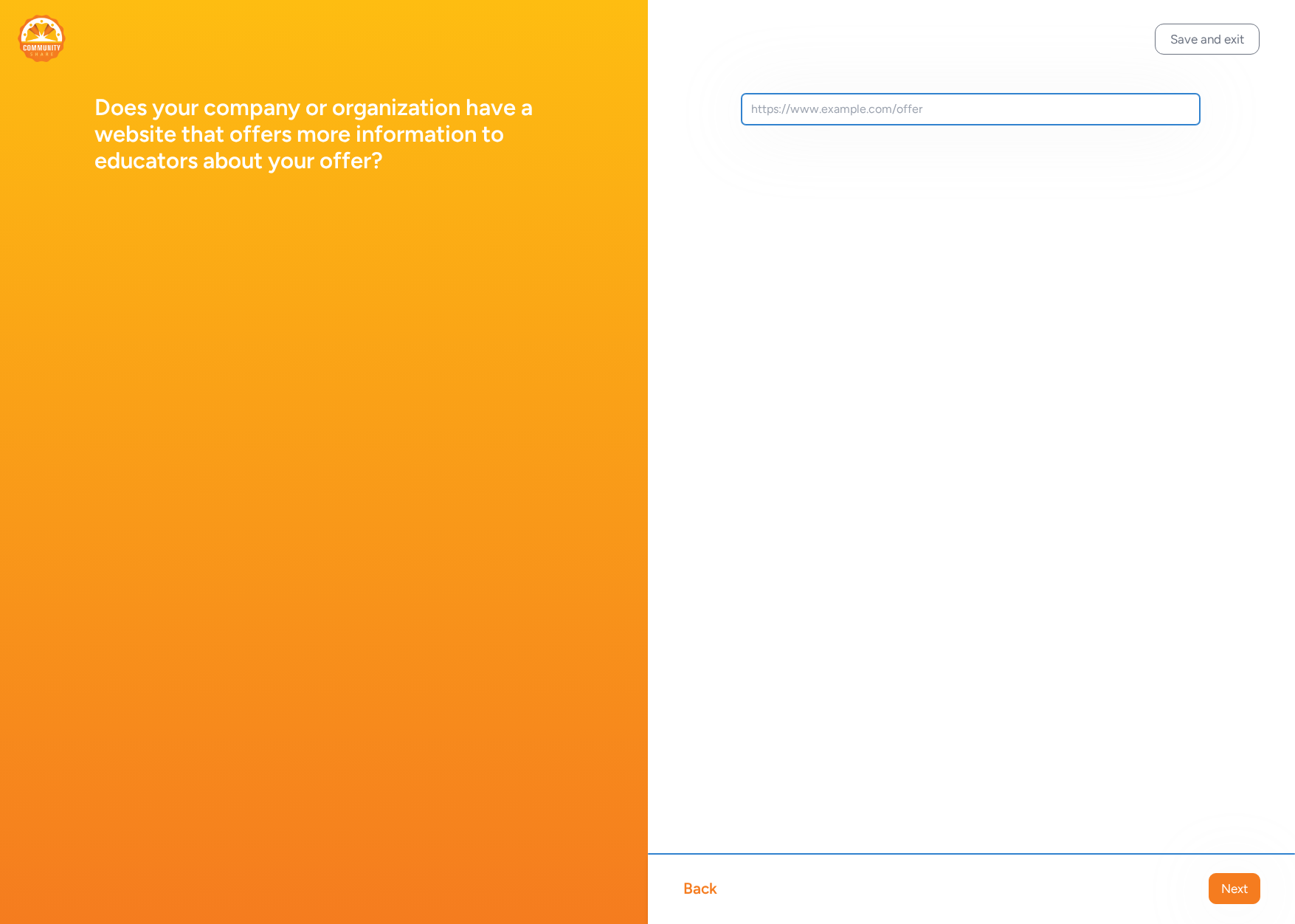
click at [896, 99] on input "text" at bounding box center [972, 109] width 460 height 31
paste input "[URL][DOMAIN_NAME]"
type input "[URL][DOMAIN_NAME]"
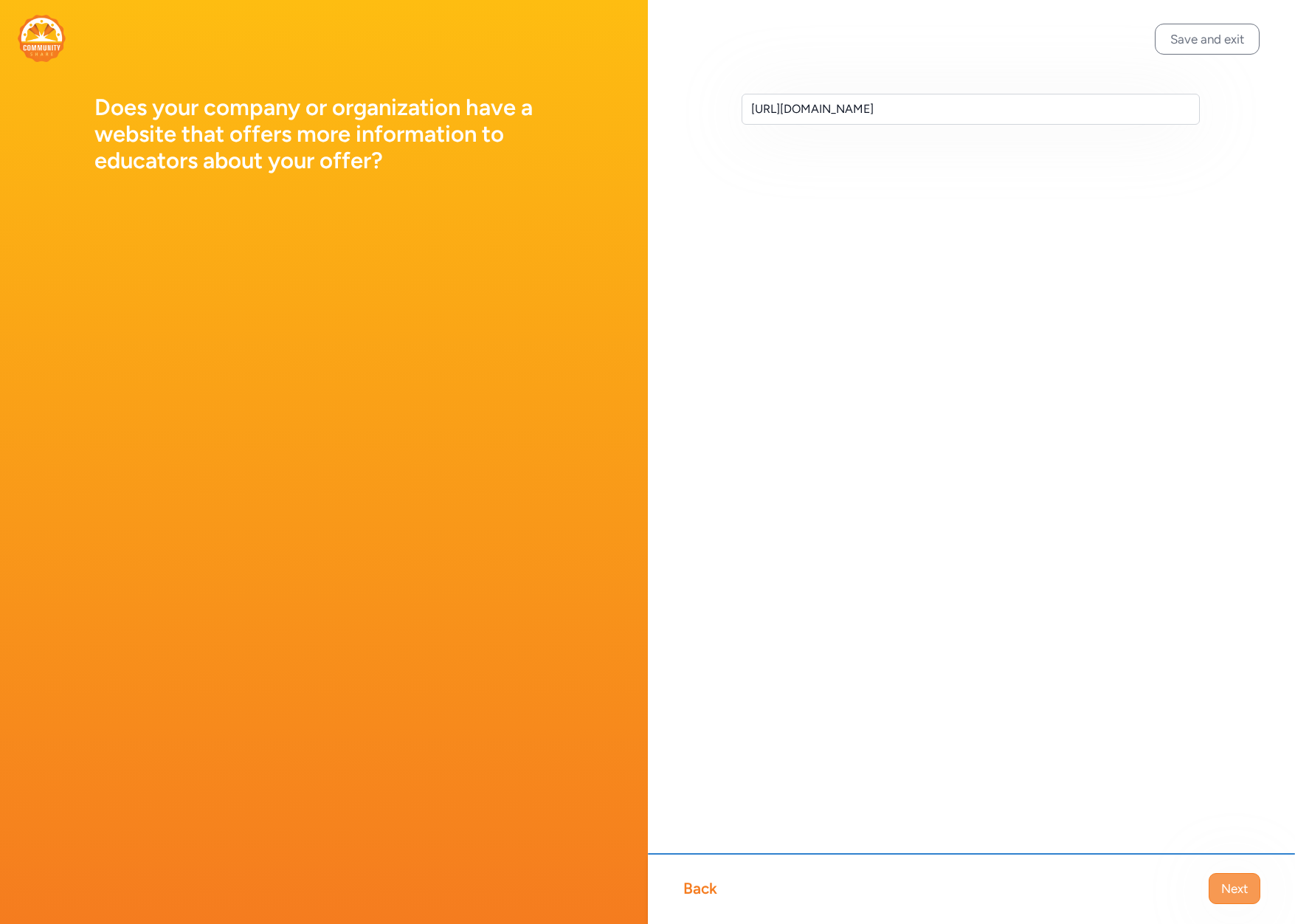
click at [1227, 887] on span "Next" at bounding box center [1234, 889] width 26 height 18
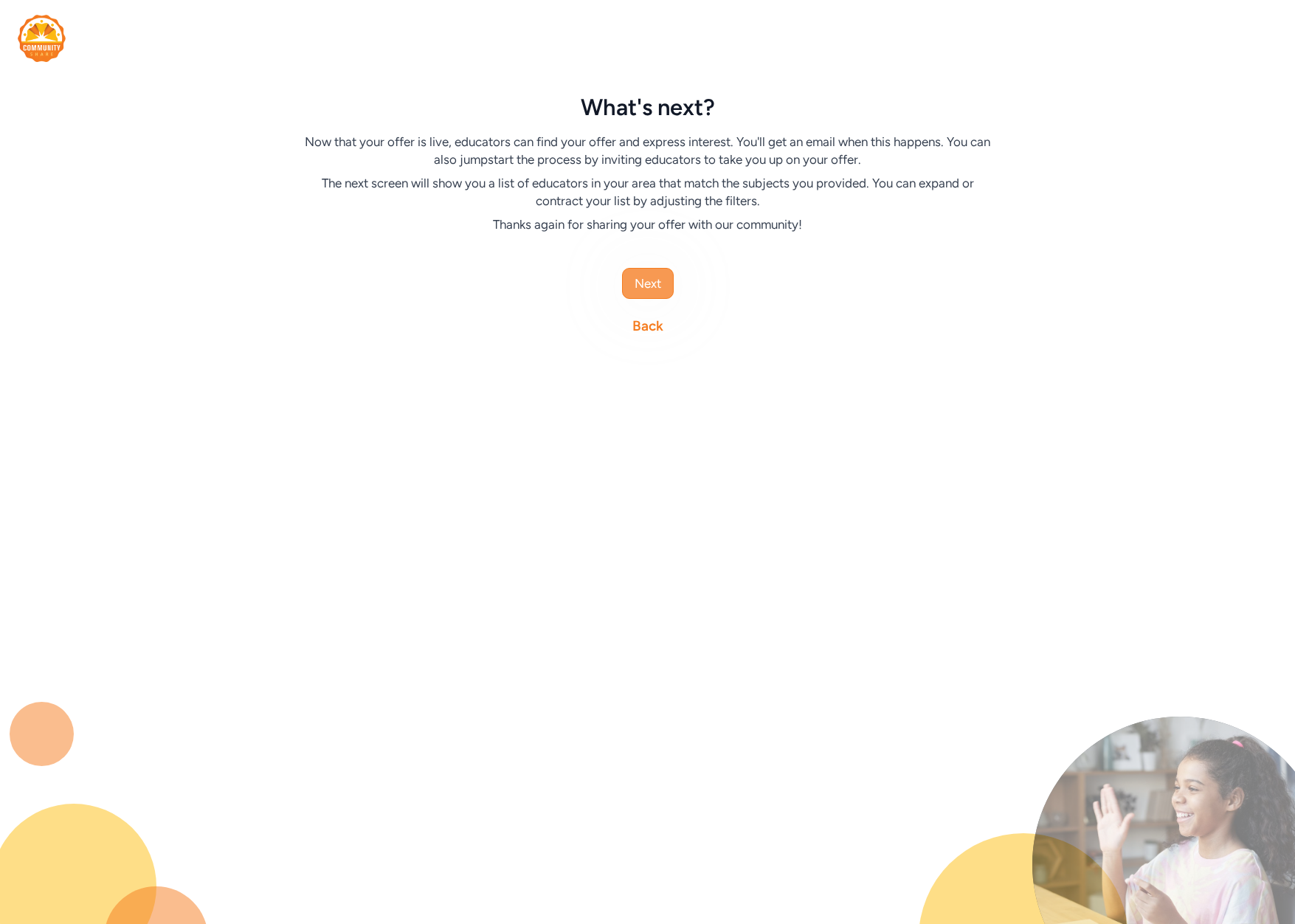
click at [651, 276] on span "Next" at bounding box center [648, 283] width 26 height 18
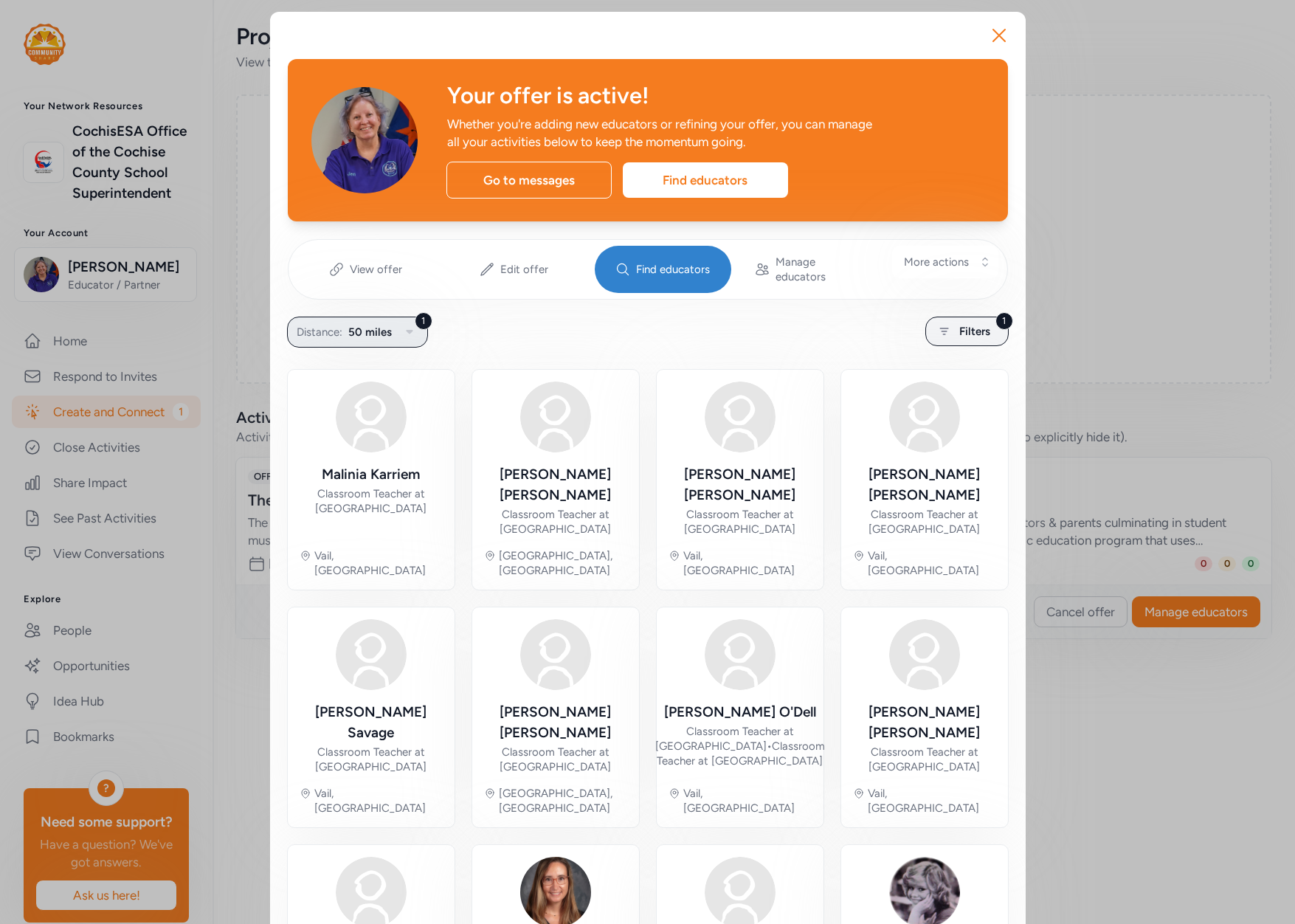
click at [405, 323] on icon "button" at bounding box center [410, 332] width 18 height 18
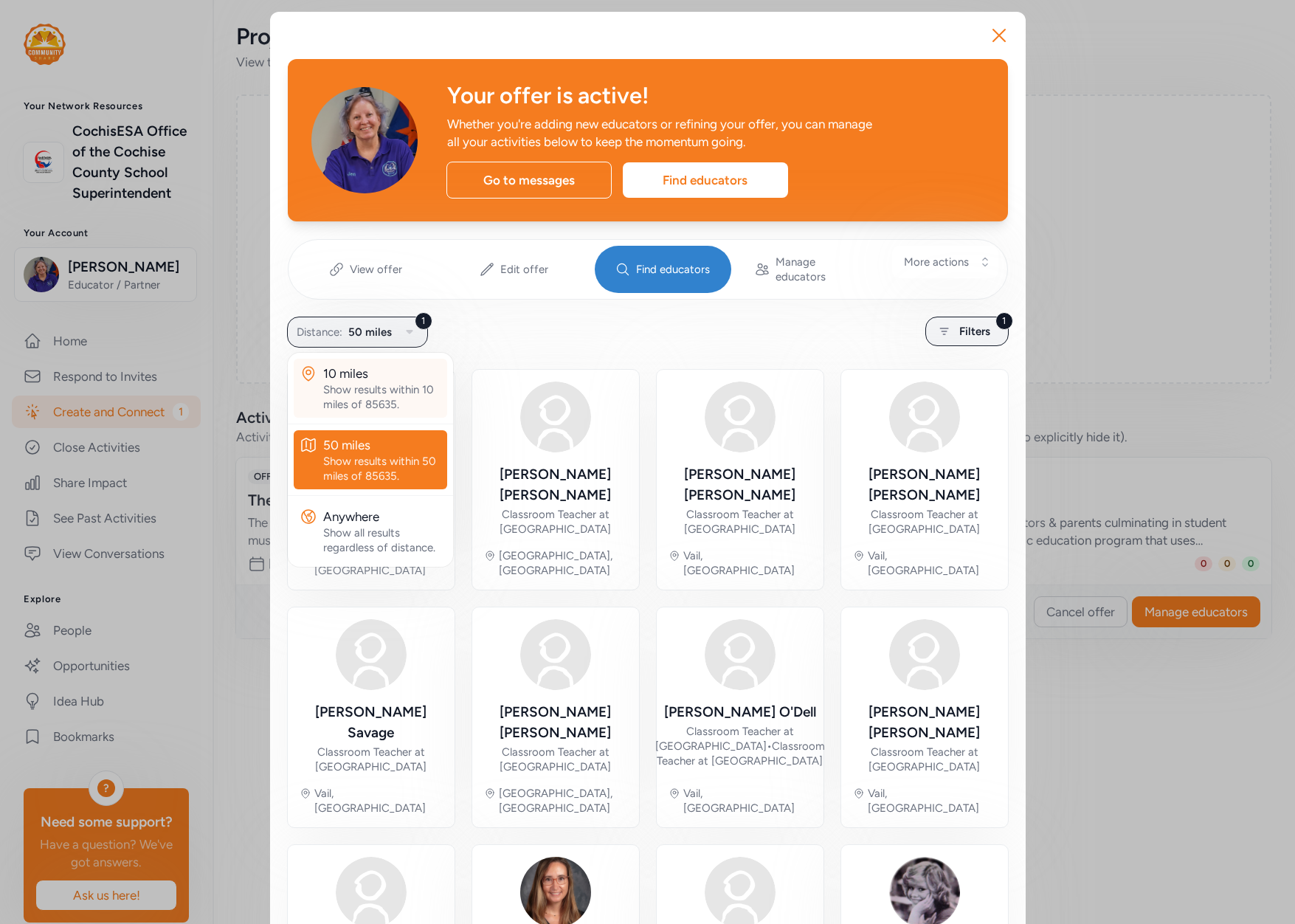
click at [373, 383] on div "Show results within 10 miles of 85635." at bounding box center [382, 397] width 118 height 30
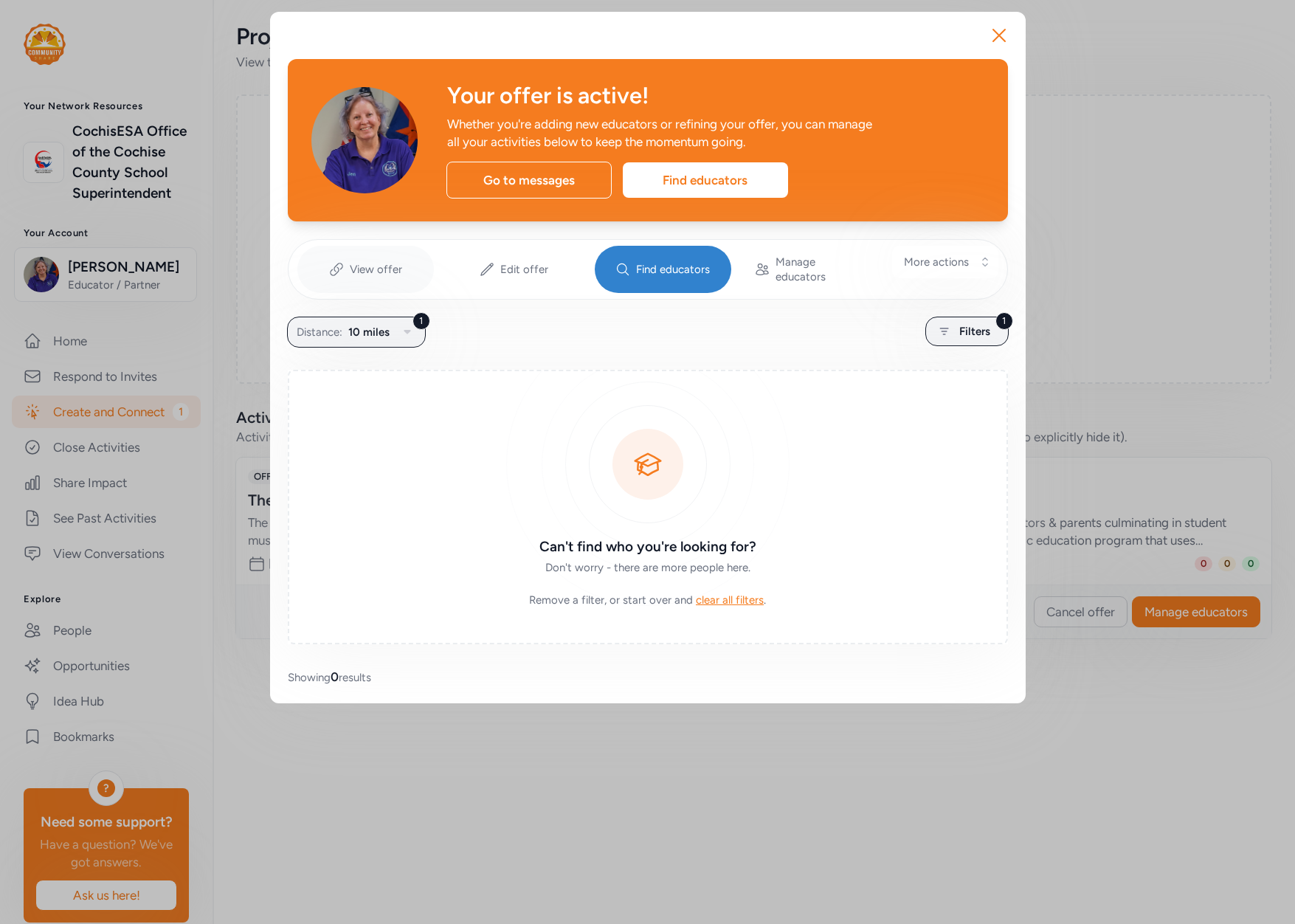
click at [367, 266] on span "View offer" at bounding box center [376, 270] width 53 height 15
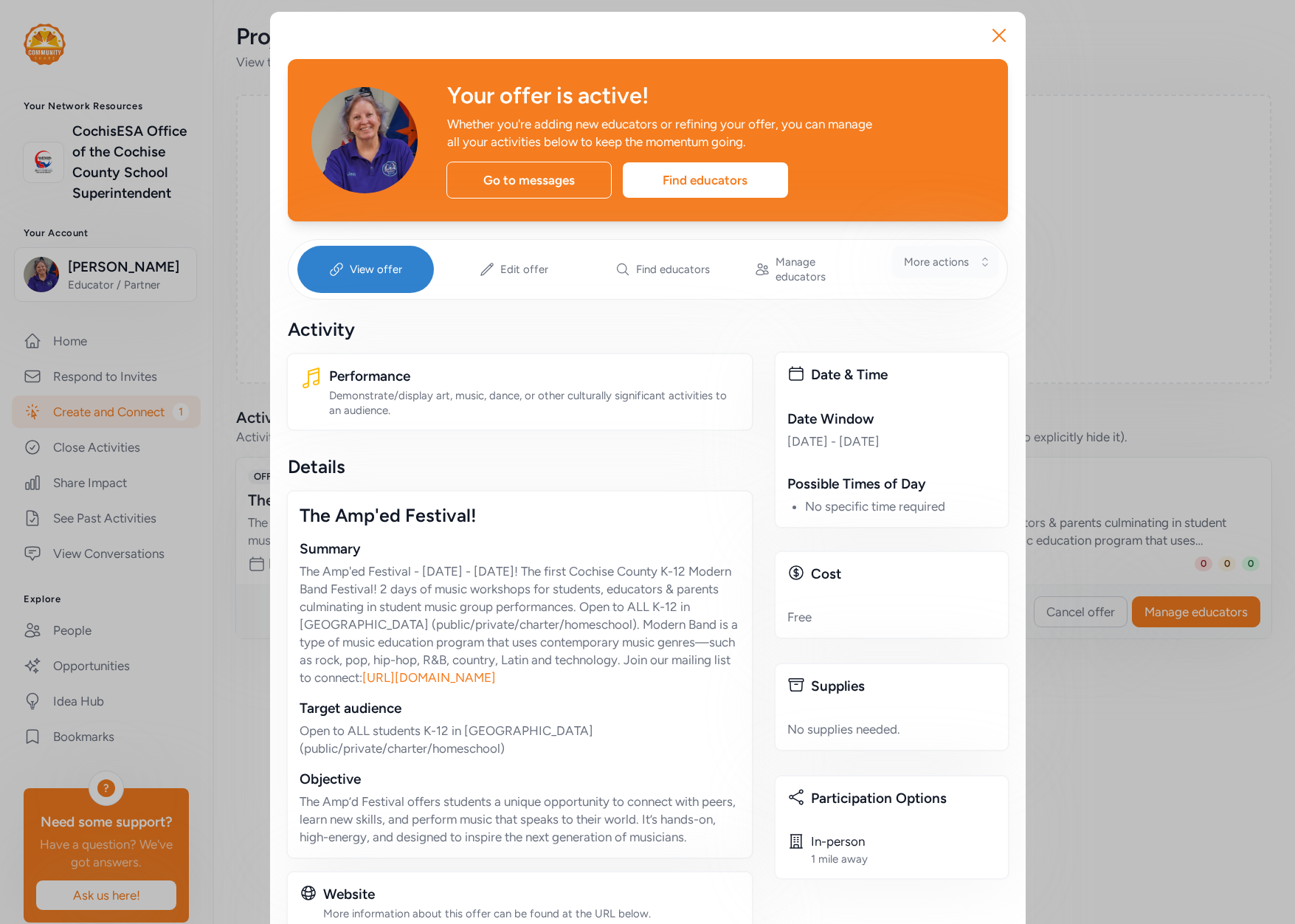
click at [973, 261] on button "More actions" at bounding box center [945, 262] width 106 height 33
click at [944, 262] on span "More actions" at bounding box center [937, 261] width 65 height 15
click at [943, 263] on span "More actions" at bounding box center [937, 261] width 65 height 15
click at [991, 31] on icon "button" at bounding box center [999, 35] width 24 height 24
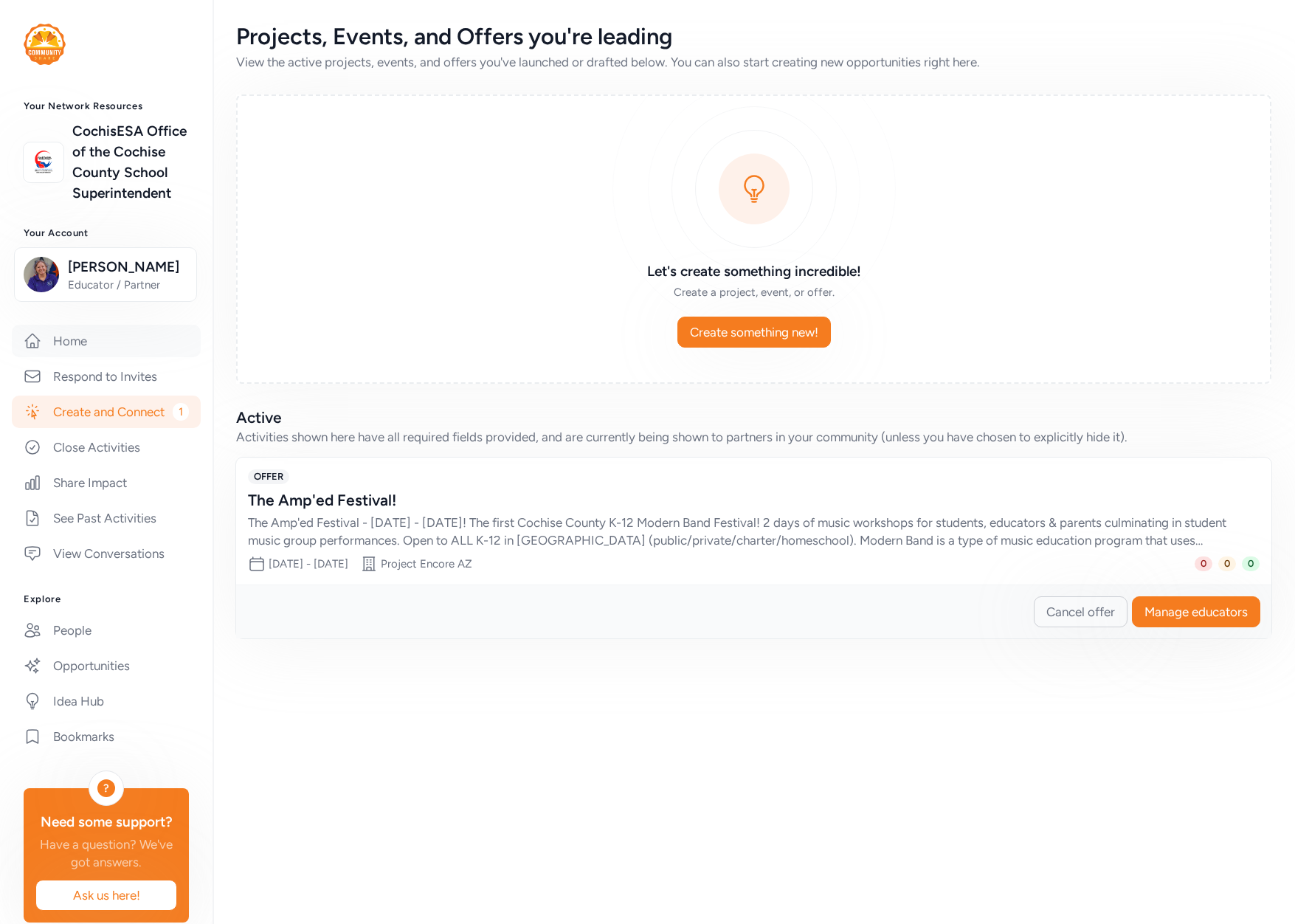
click at [57, 354] on link "Home" at bounding box center [106, 341] width 189 height 33
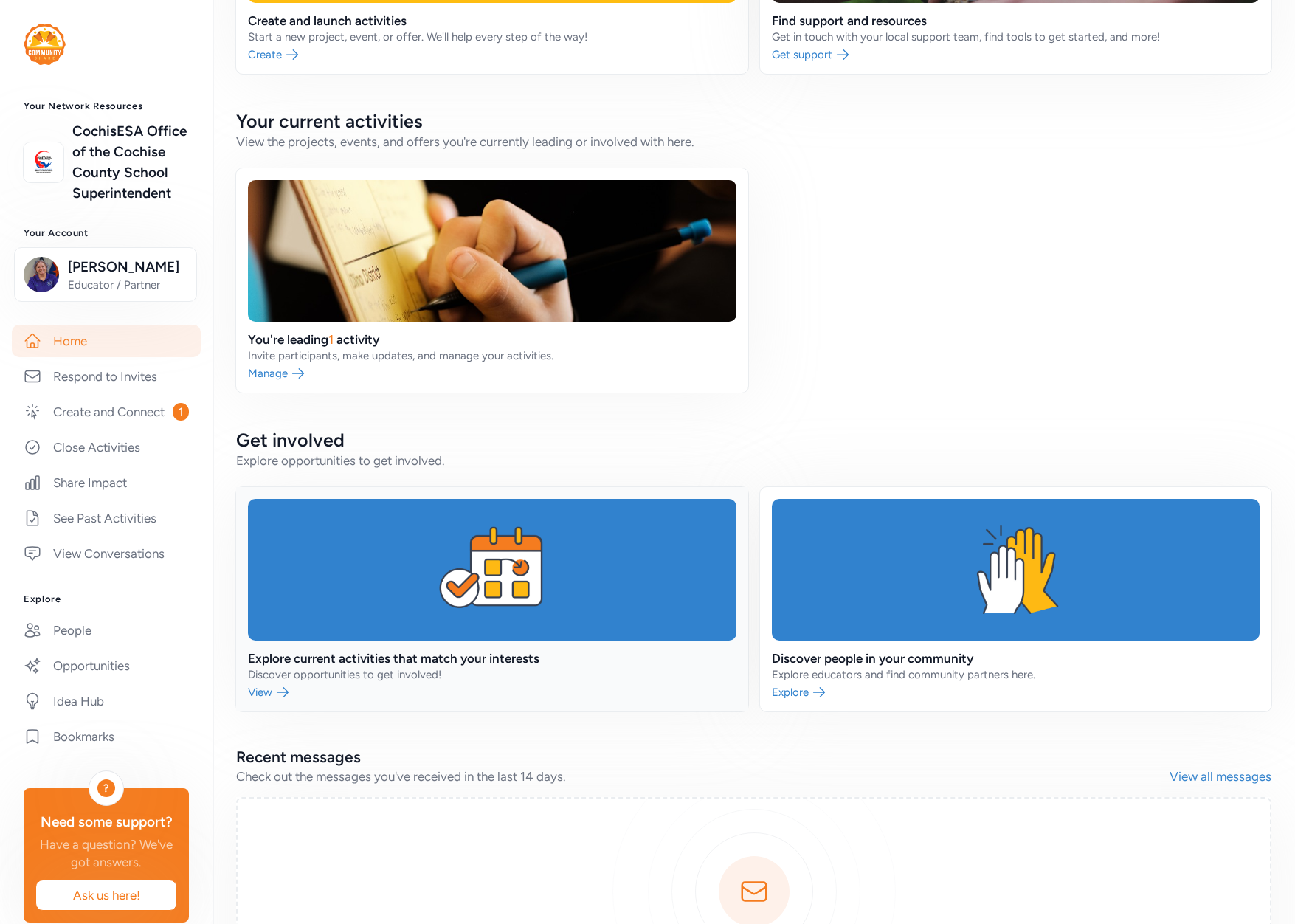
scroll to position [540, 0]
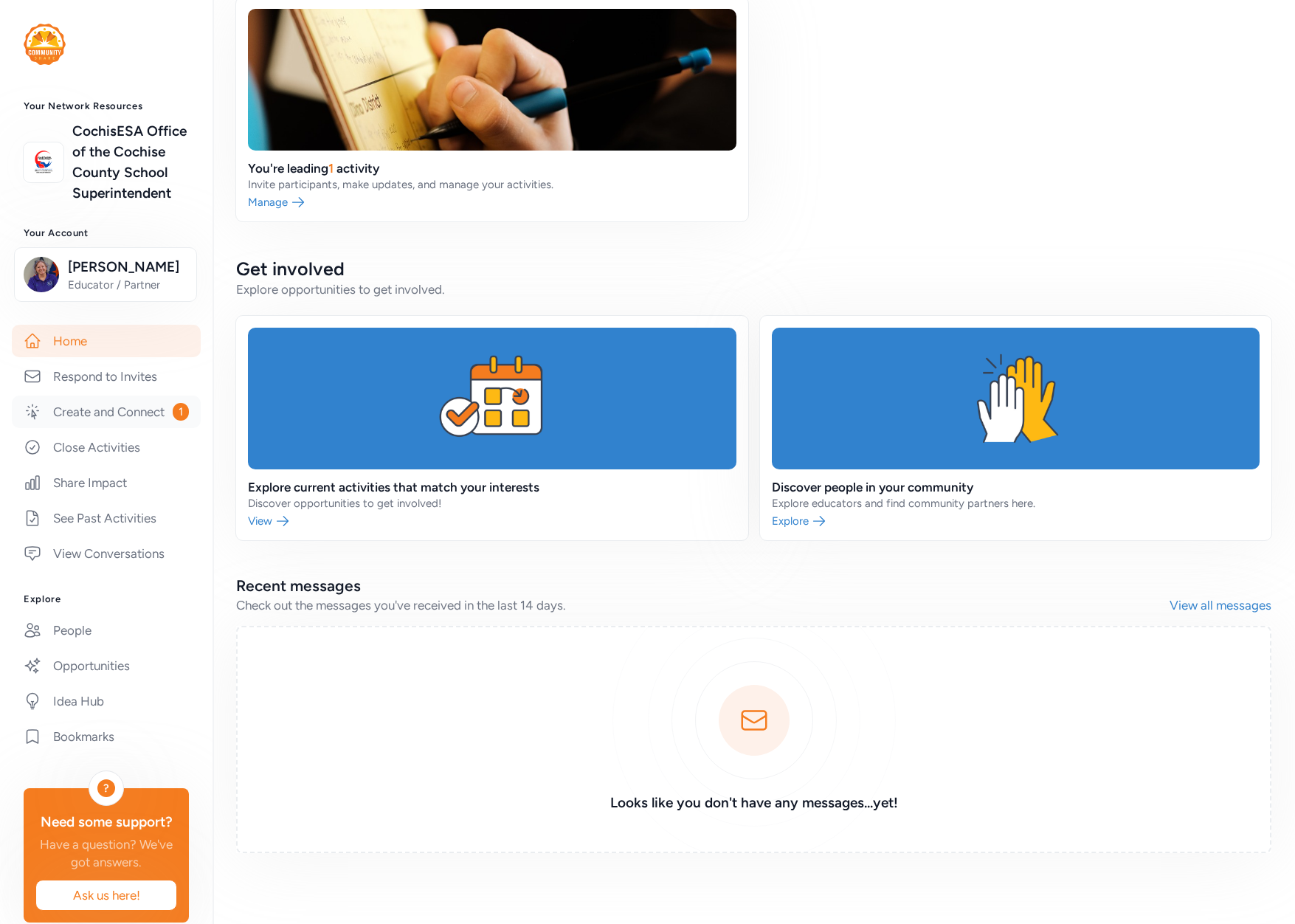
click at [62, 428] on link "Create and Connect 1" at bounding box center [106, 412] width 189 height 33
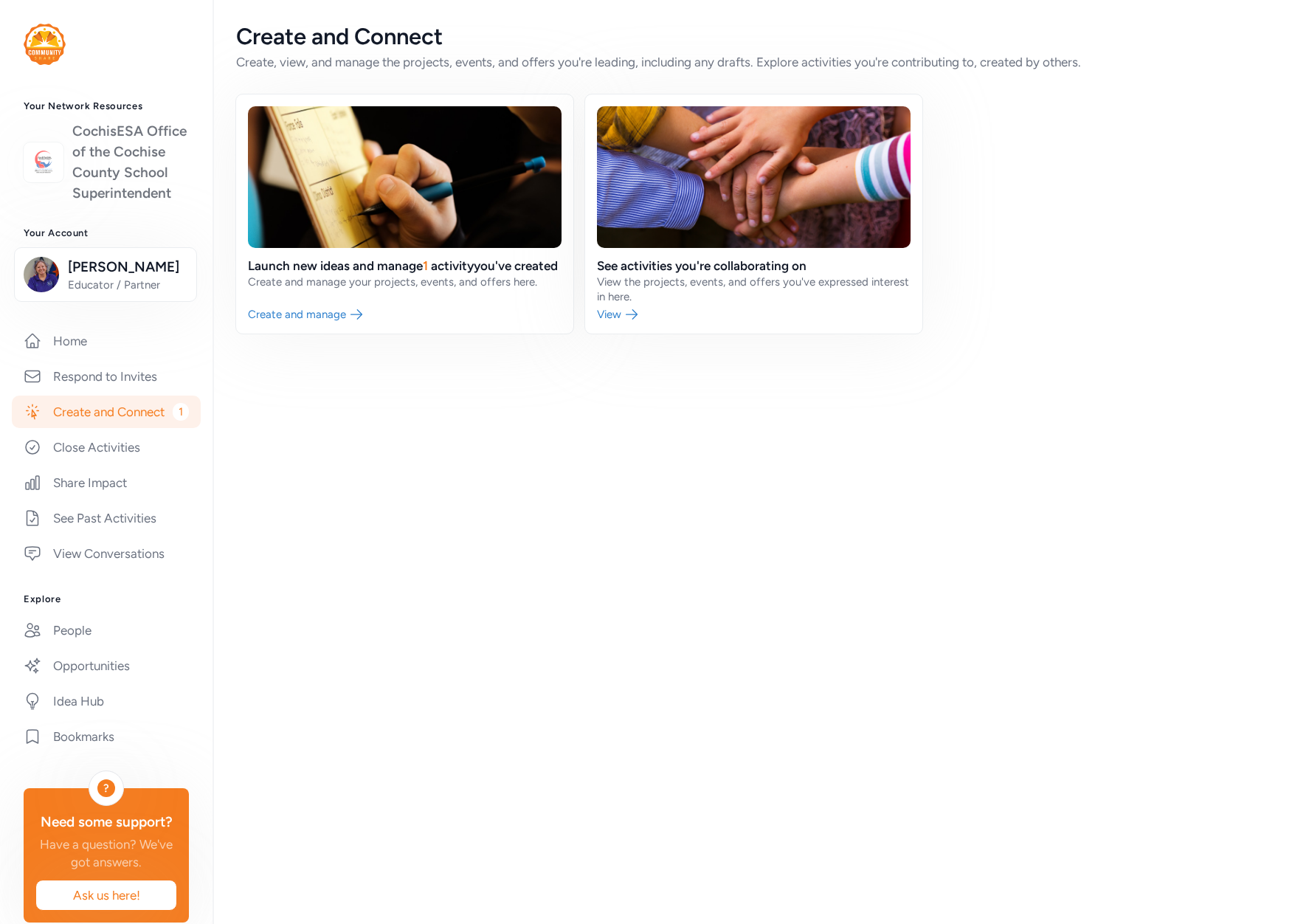
click at [97, 186] on link "CochisESA Office of the Cochise County School Superintendent" at bounding box center [131, 162] width 116 height 83
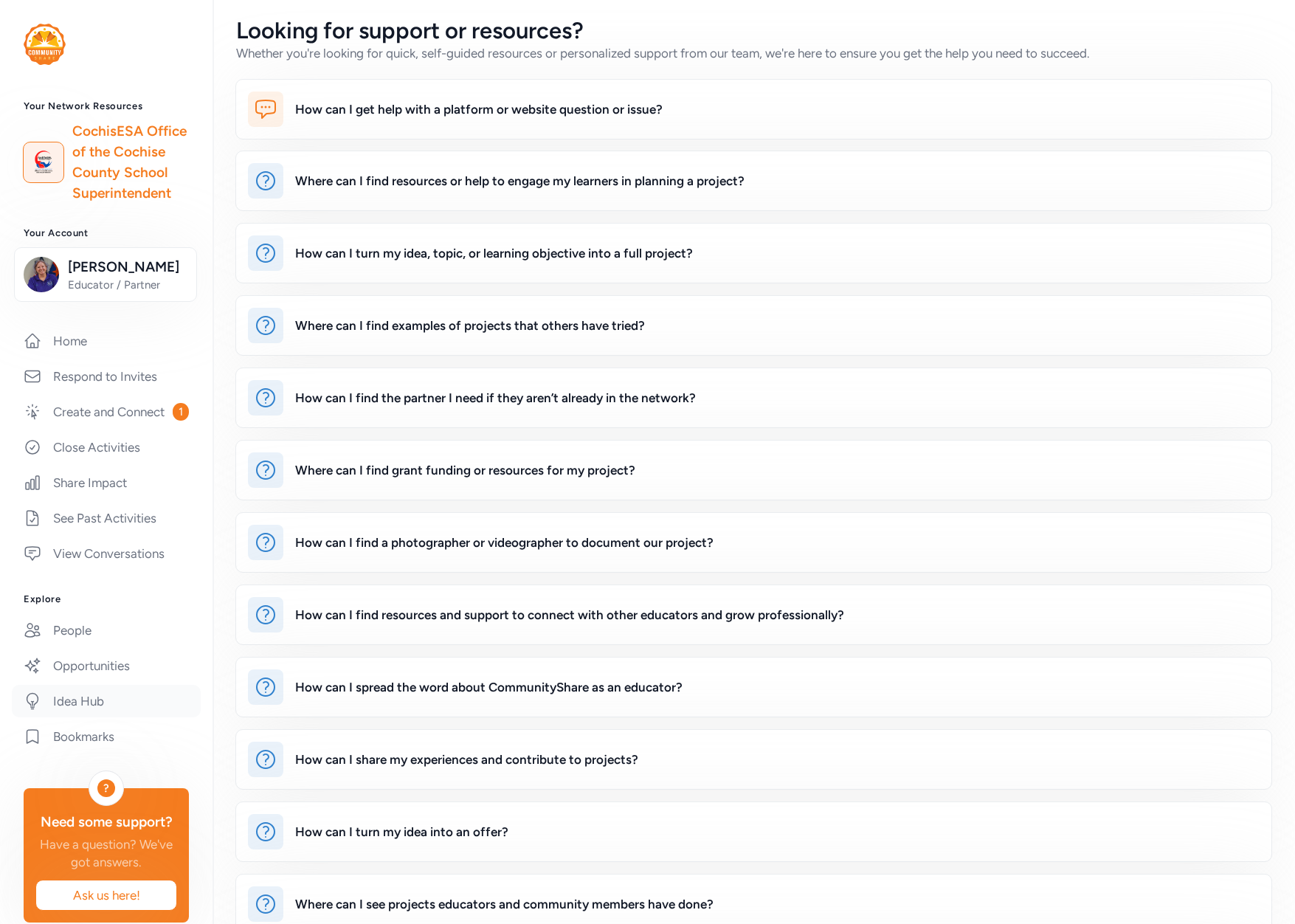
scroll to position [81, 0]
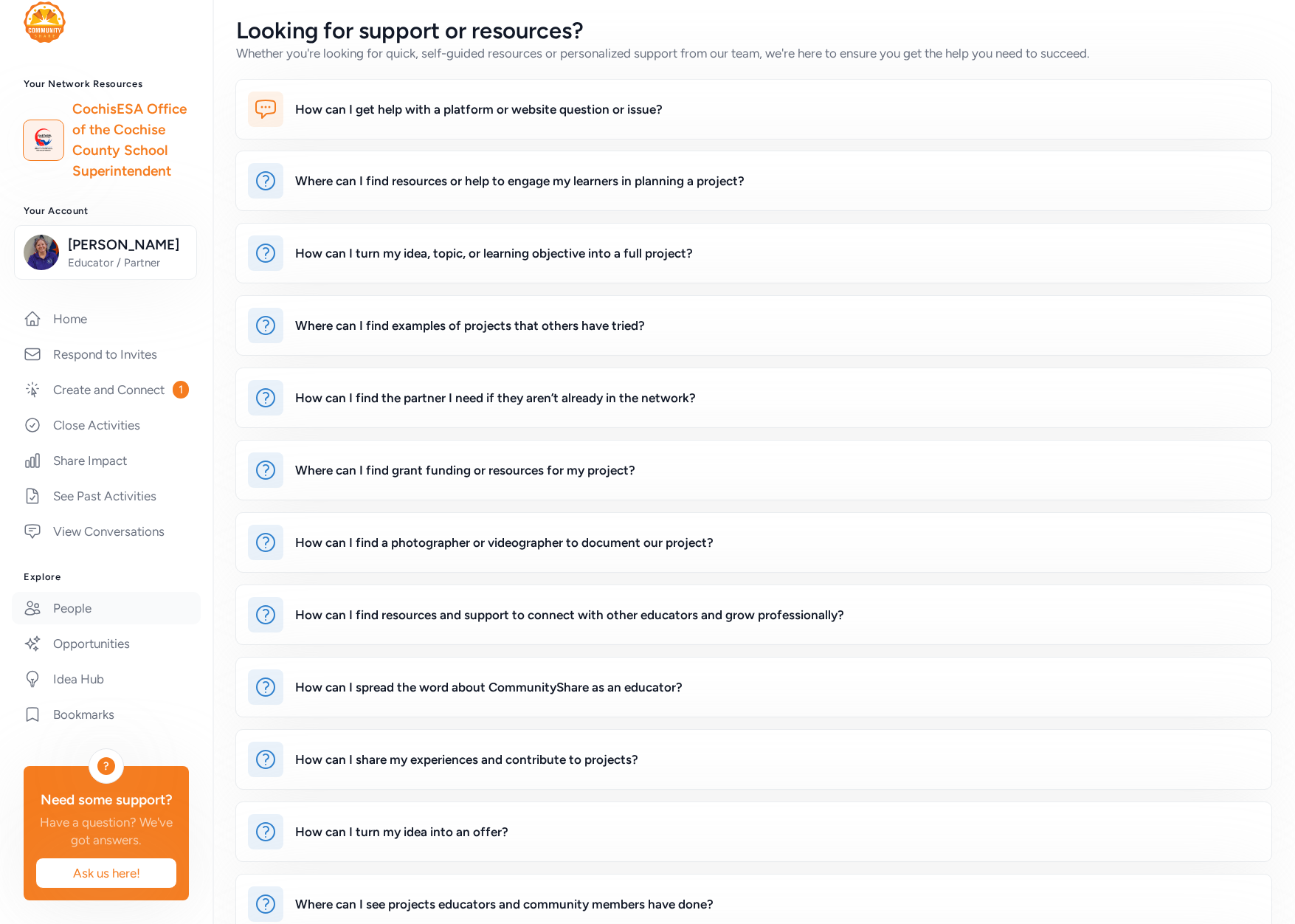
click at [69, 592] on link "People" at bounding box center [106, 608] width 189 height 33
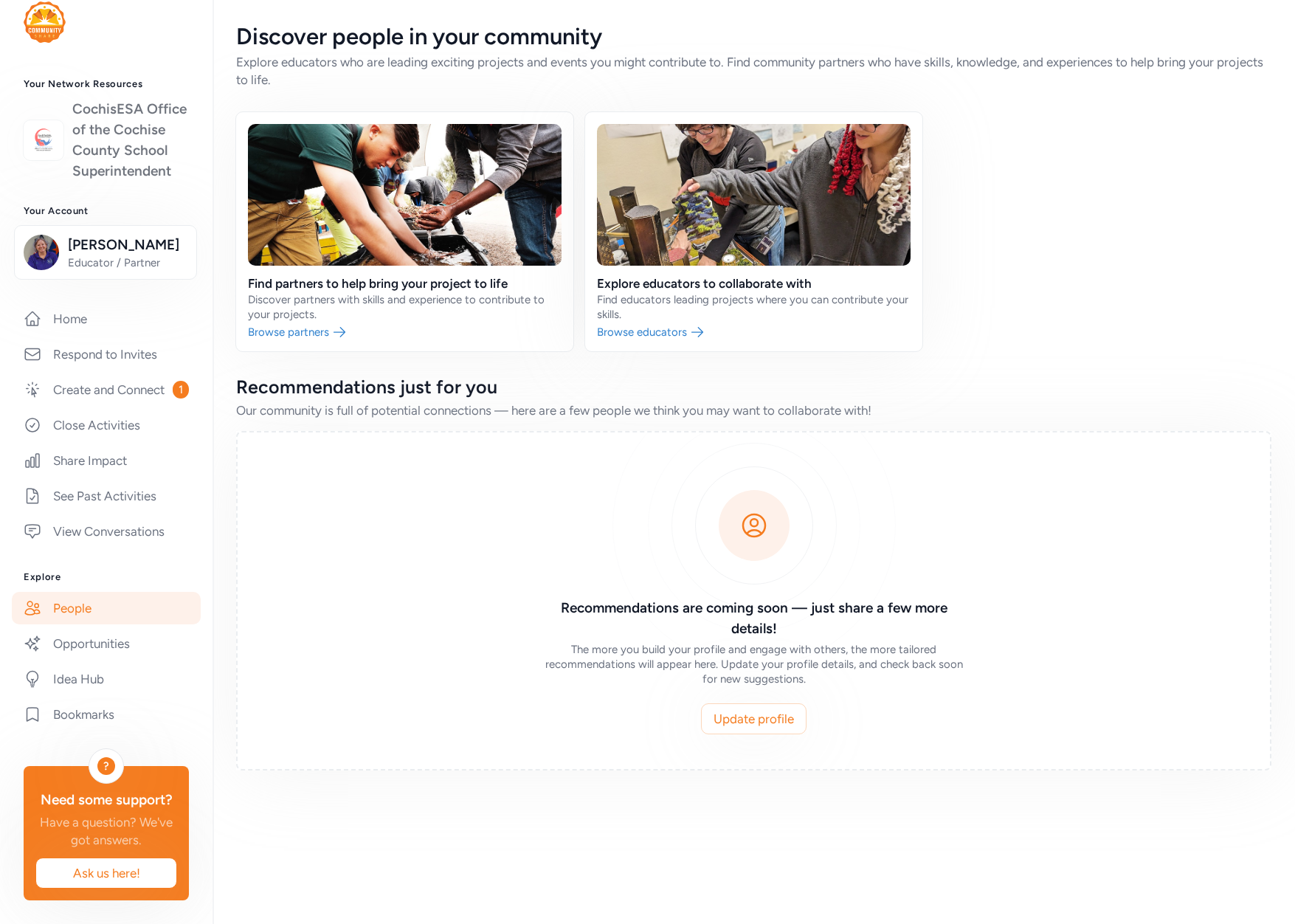
click at [99, 99] on link "CochisESA Office of the Cochise County School Superintendent" at bounding box center [131, 140] width 116 height 83
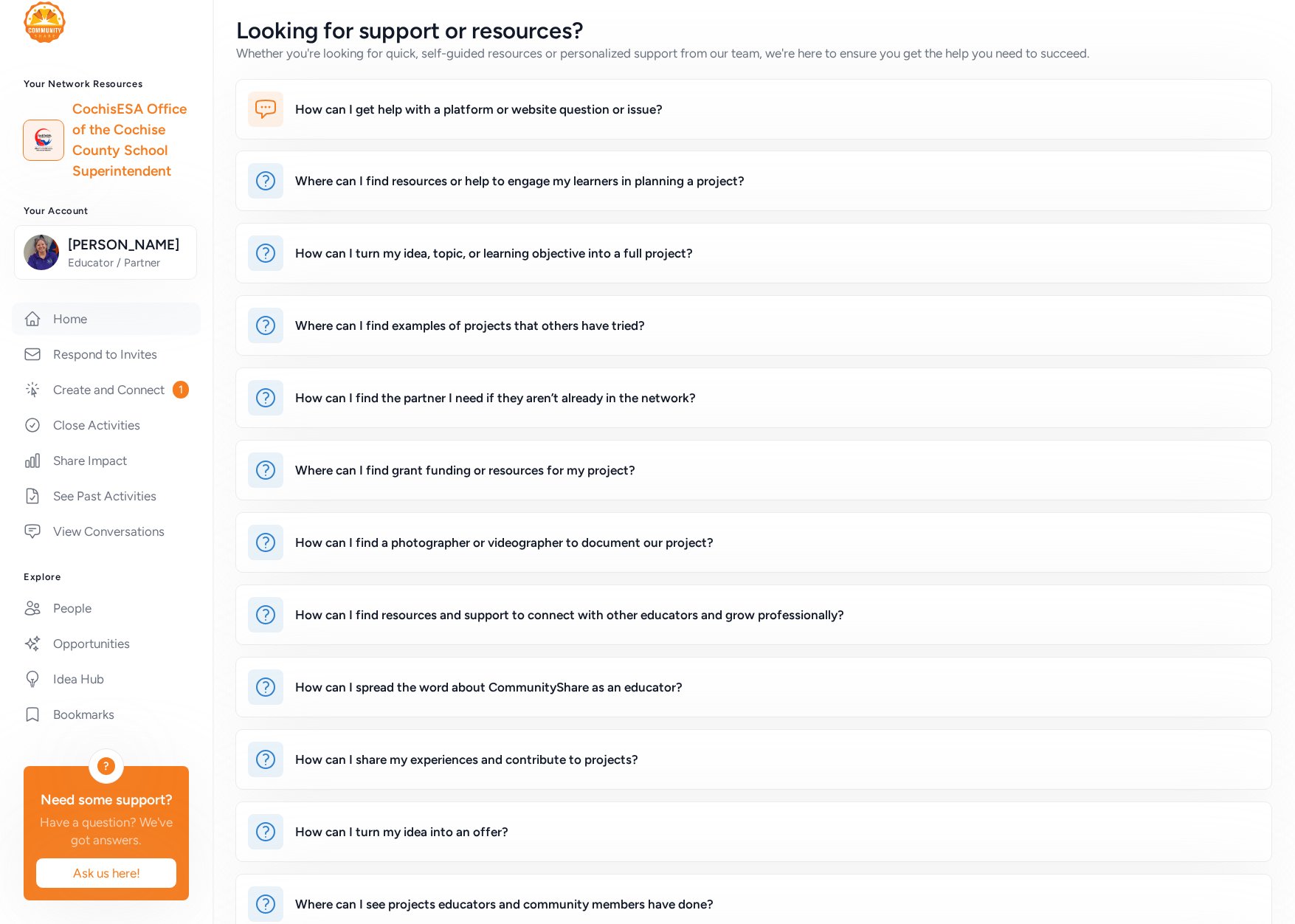
click at [82, 302] on link "Home" at bounding box center [106, 319] width 189 height 33
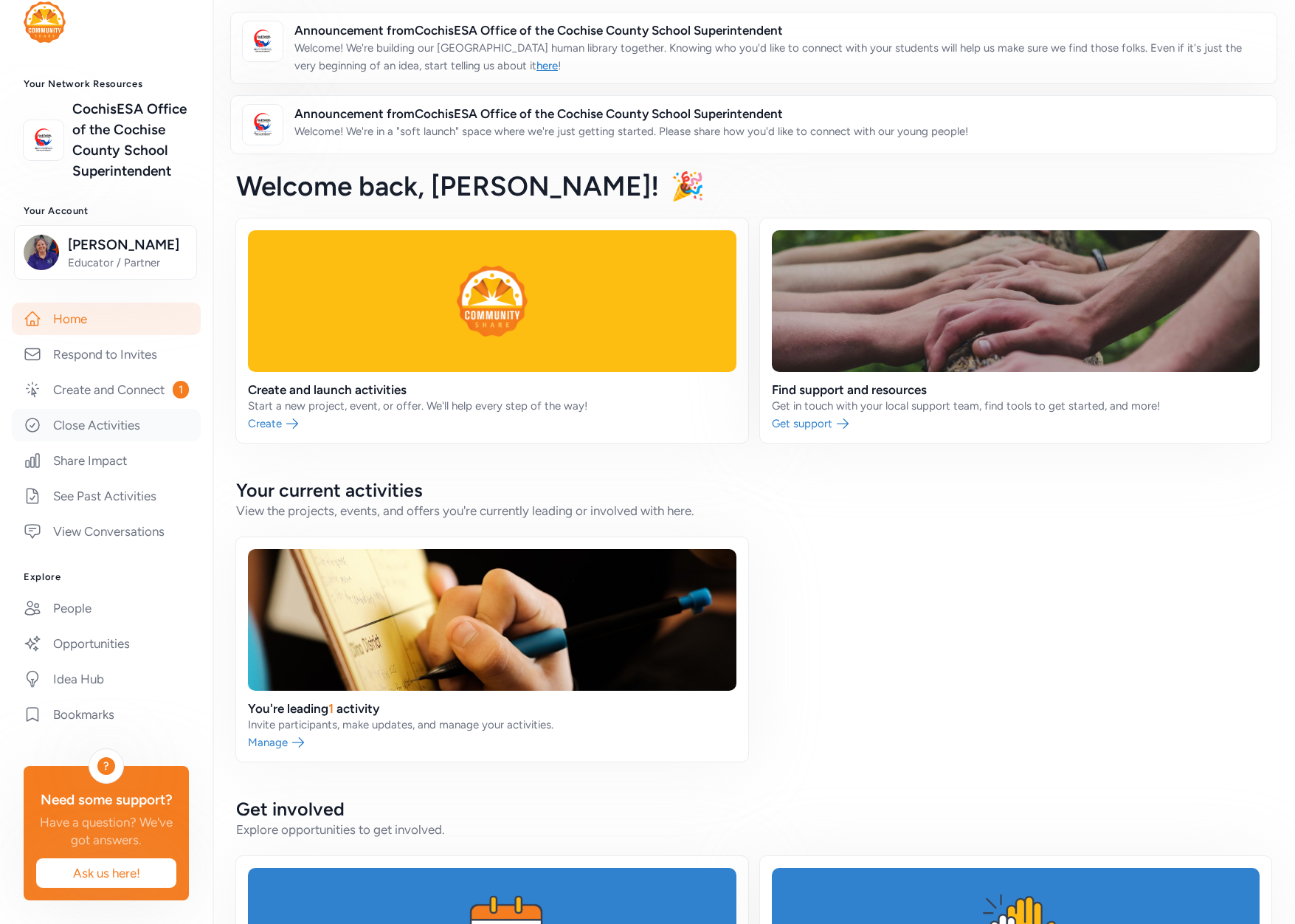
click at [101, 408] on link "Close Activities" at bounding box center [106, 425] width 189 height 33
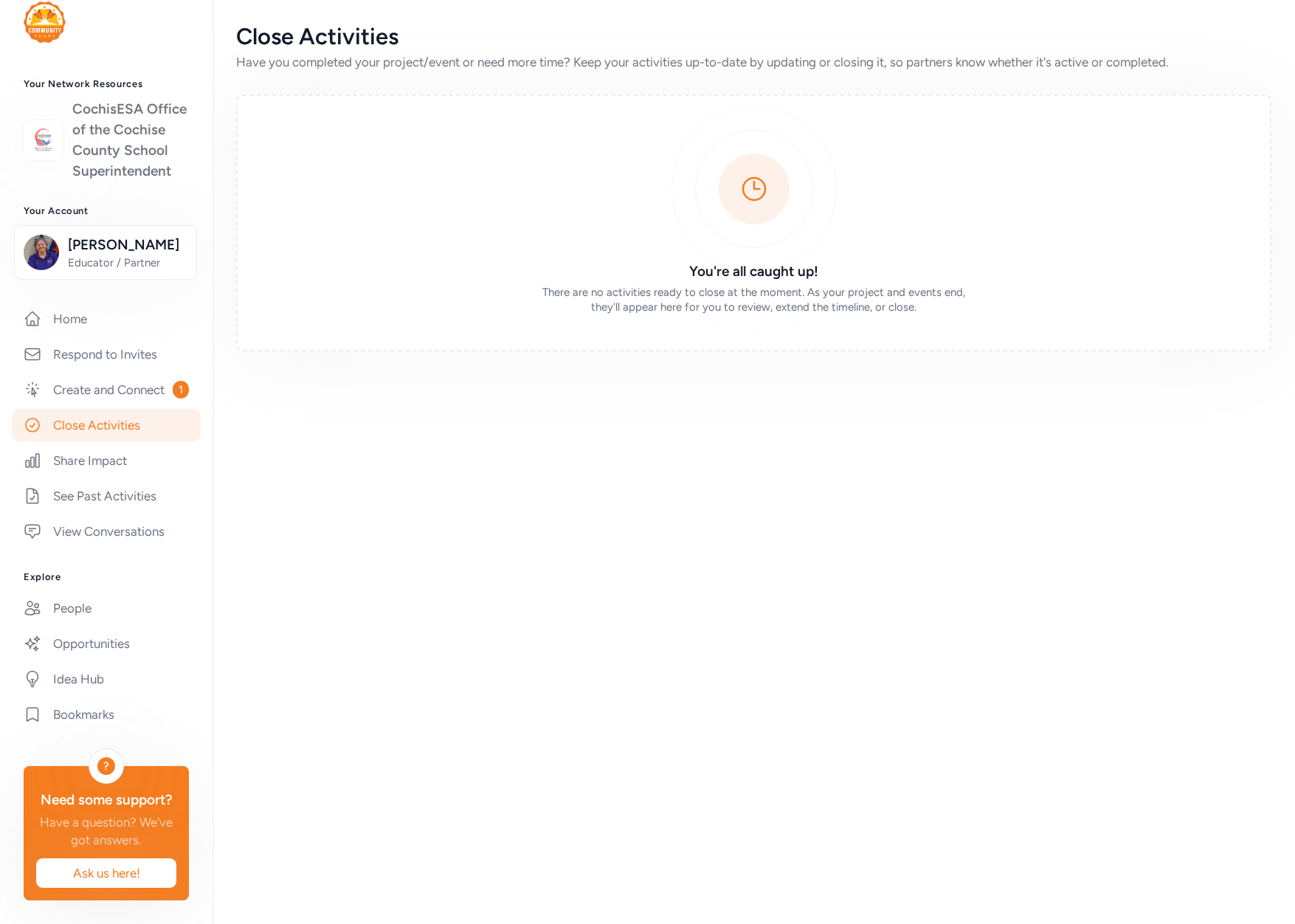
click at [95, 99] on link "CochisESA Office of the Cochise County School Superintendent" at bounding box center [131, 140] width 116 height 83
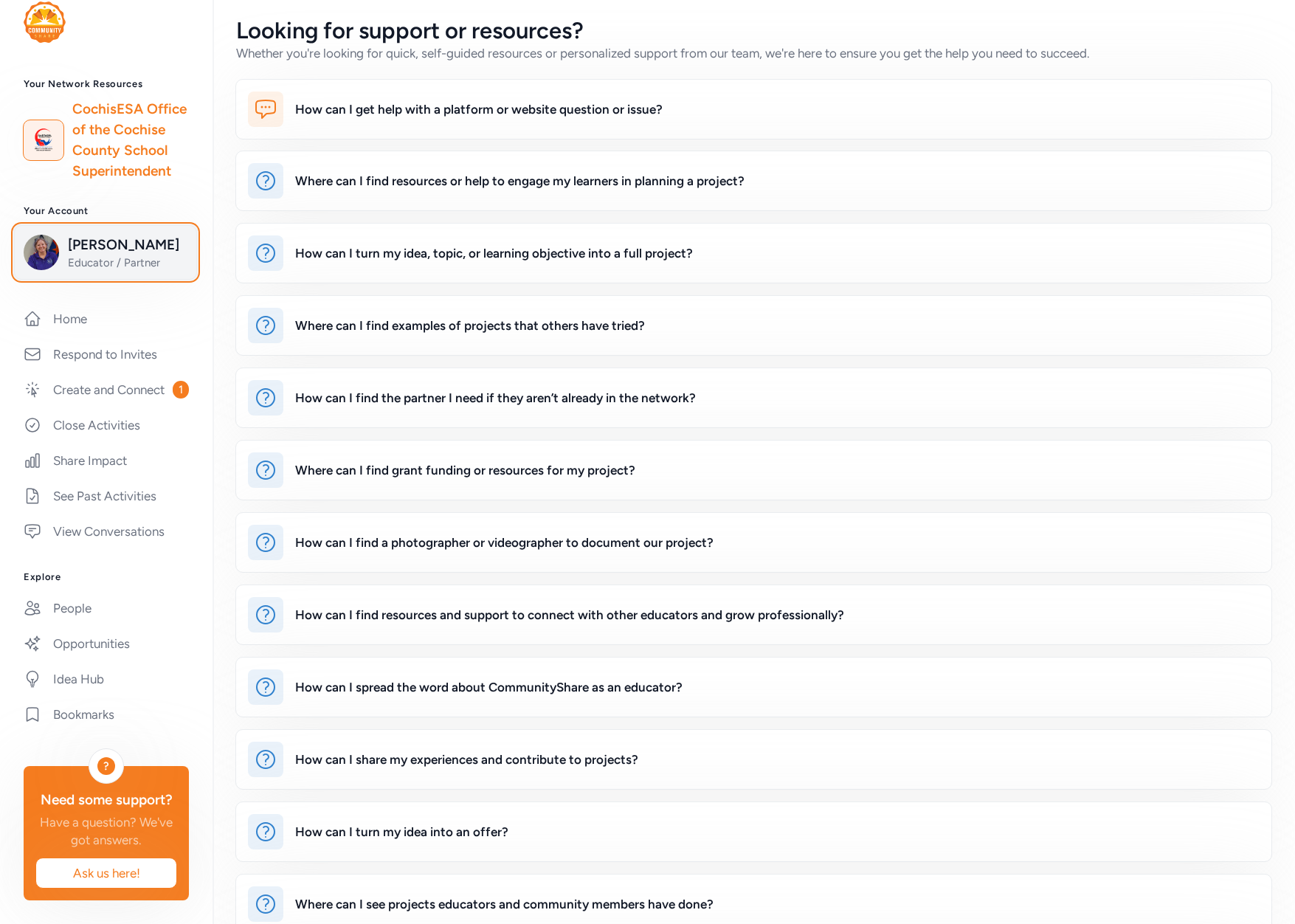
click at [102, 255] on span "Educator / Partner" at bounding box center [128, 262] width 120 height 15
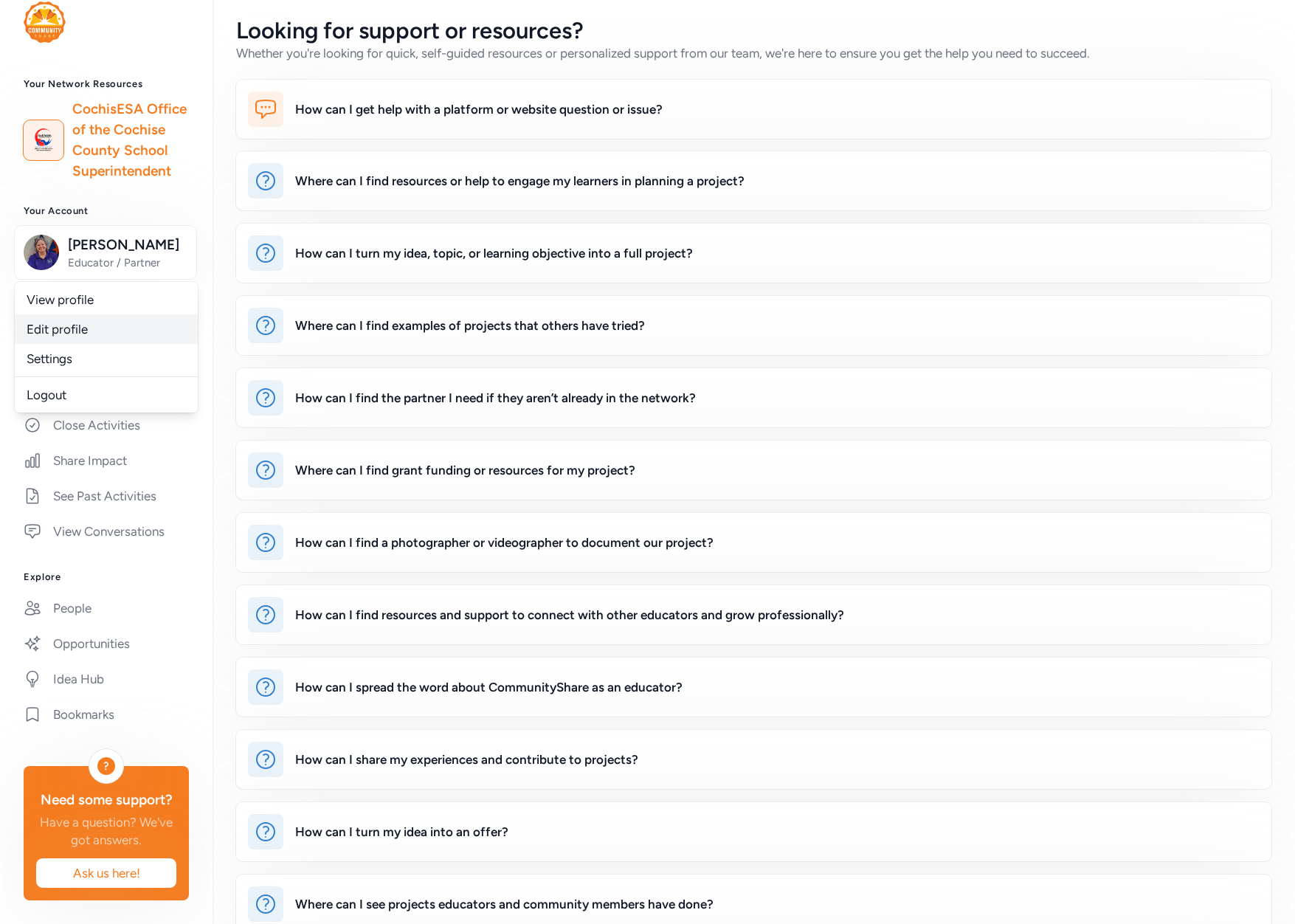
click at [54, 314] on link "Edit profile" at bounding box center [106, 329] width 183 height 30
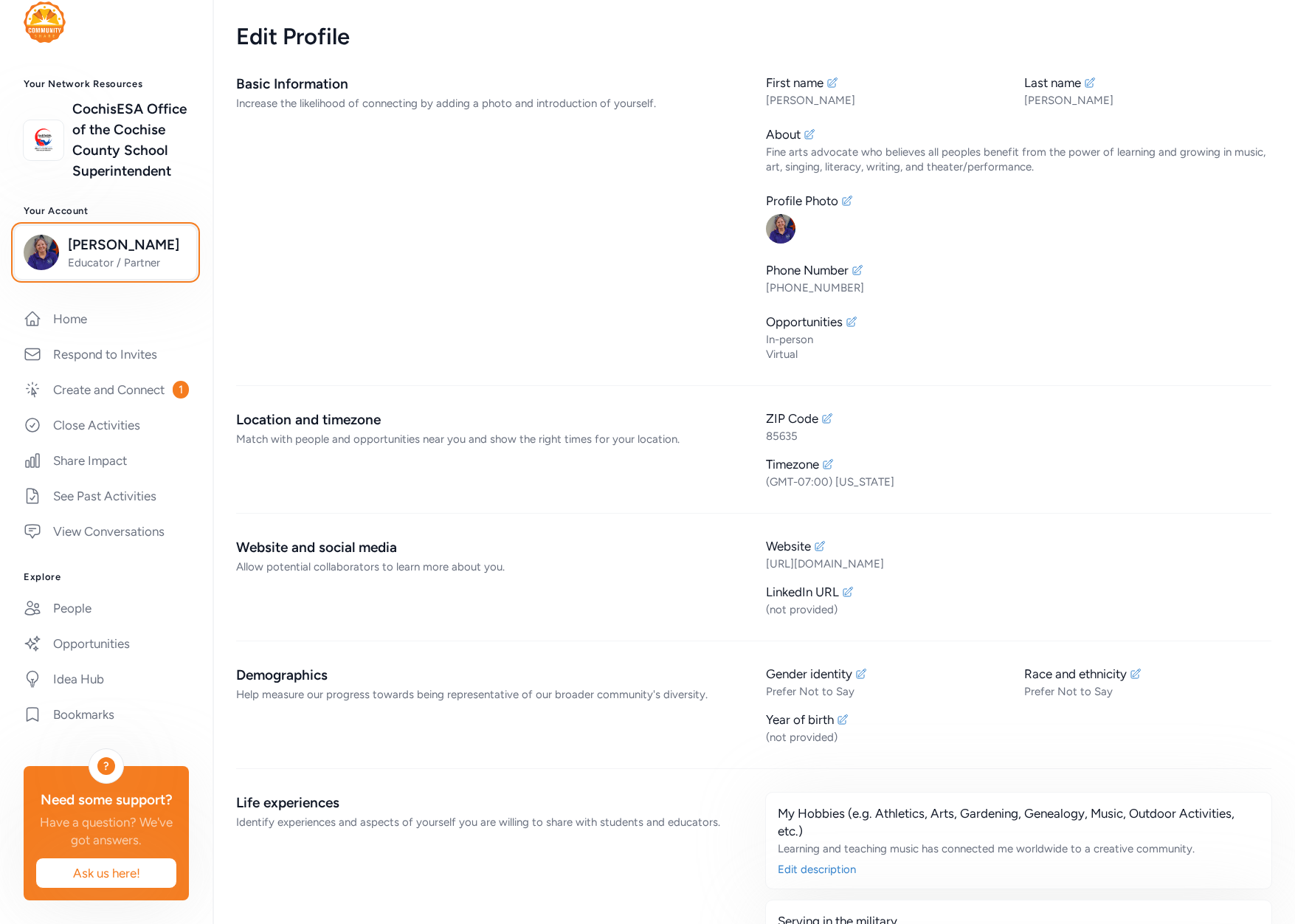
scroll to position [221, 0]
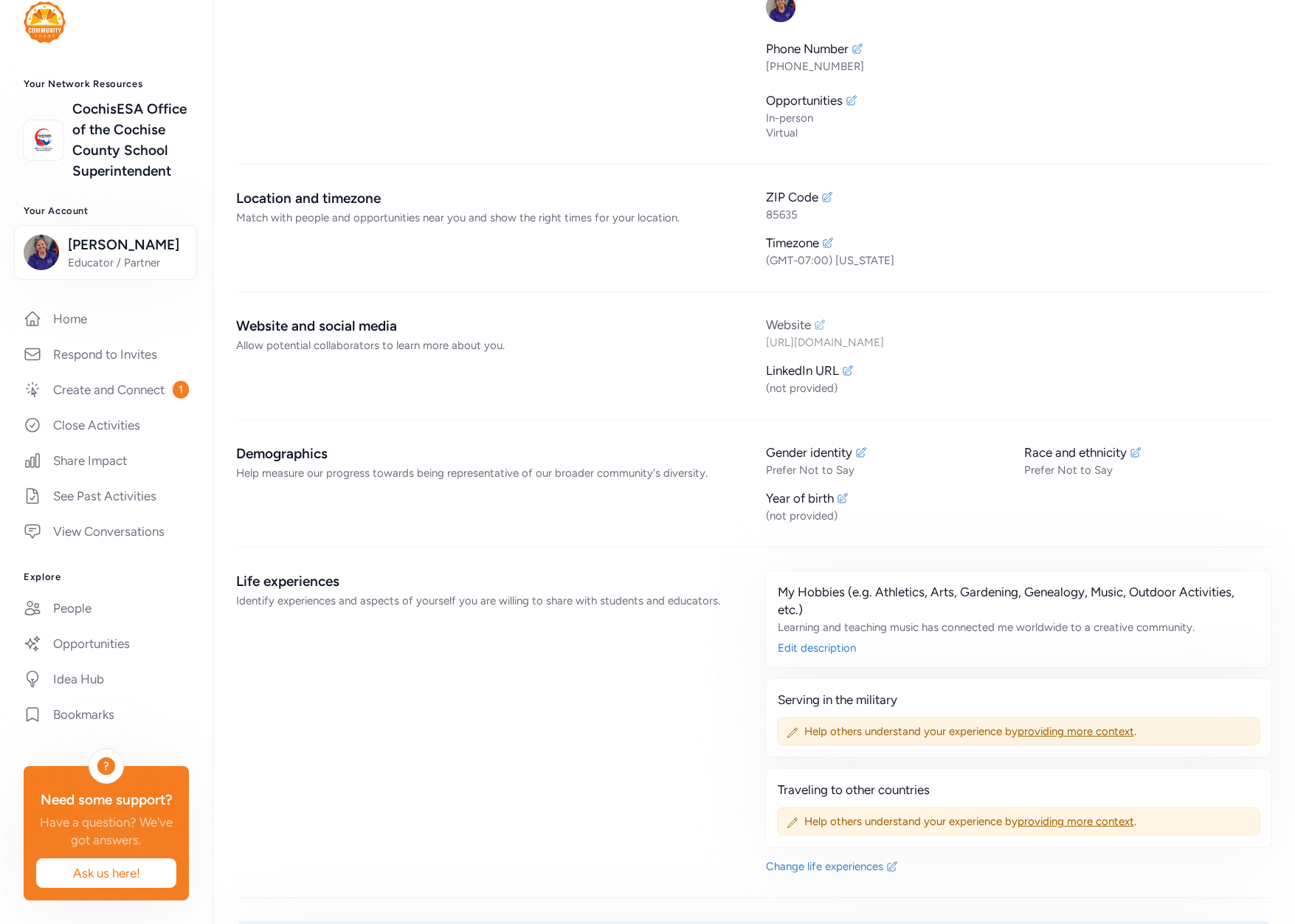
click at [814, 320] on icon at bounding box center [819, 324] width 12 height 12
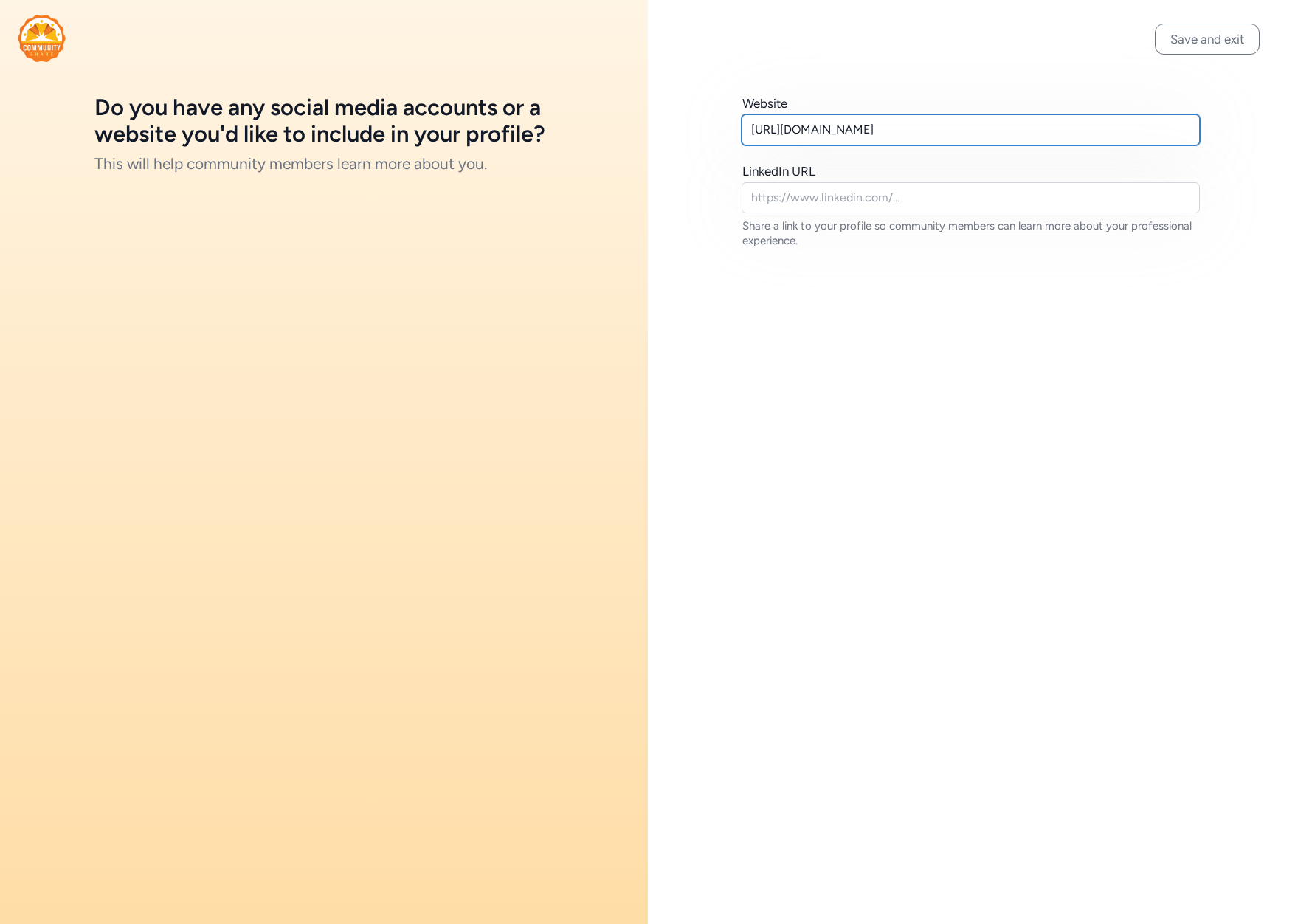
drag, startPoint x: 914, startPoint y: 127, endPoint x: 716, endPoint y: 128, distance: 198.0
click at [716, 128] on div "Website [URL][DOMAIN_NAME] LinkedIn URL Share a link to your profile so communi…" at bounding box center [973, 171] width 648 height 342
paste input "[URL][DOMAIN_NAME]"
type input "[URL][DOMAIN_NAME]"
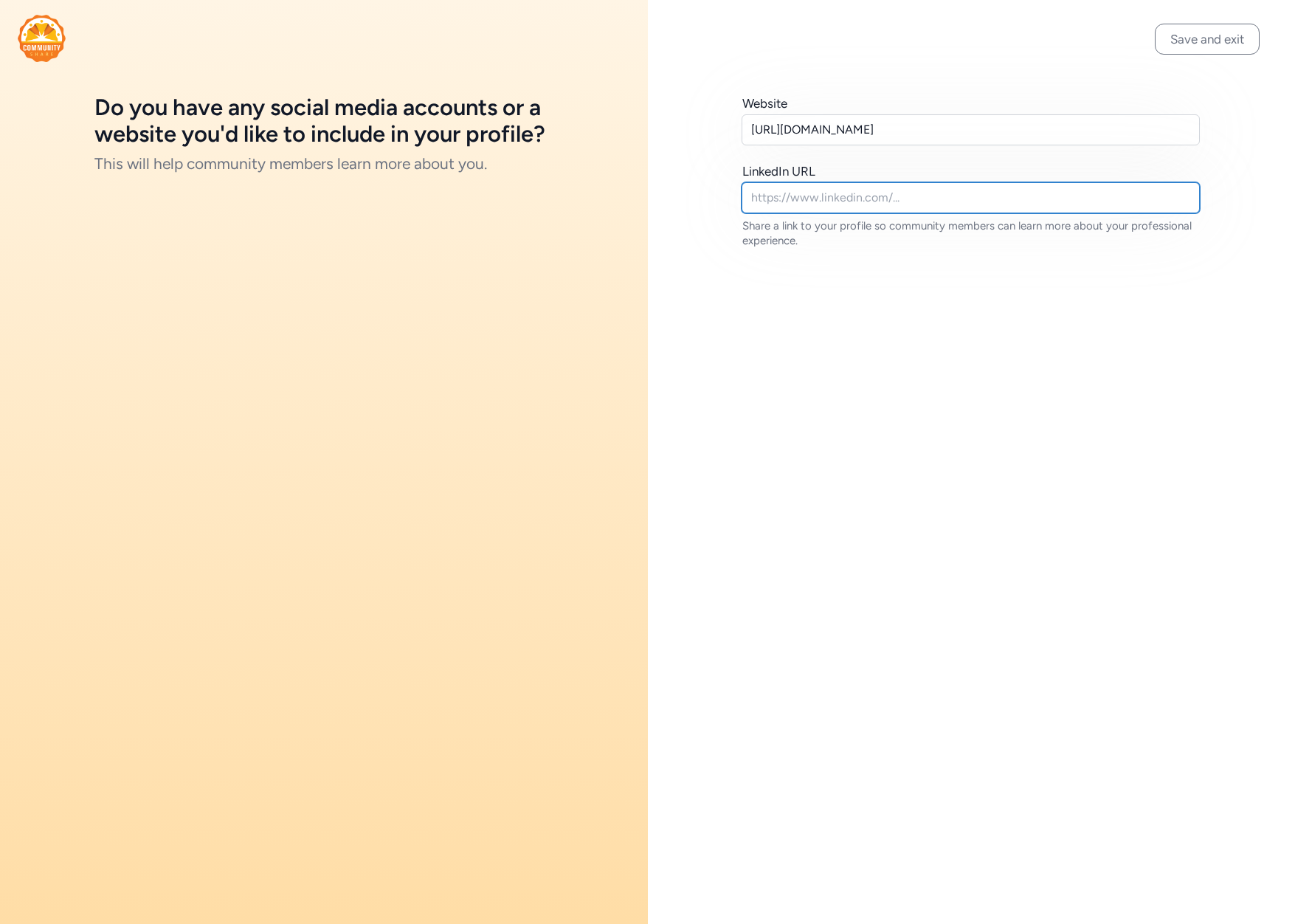
click at [905, 195] on input "text" at bounding box center [972, 198] width 460 height 31
click at [1237, 39] on button "Save and exit" at bounding box center [1207, 39] width 104 height 31
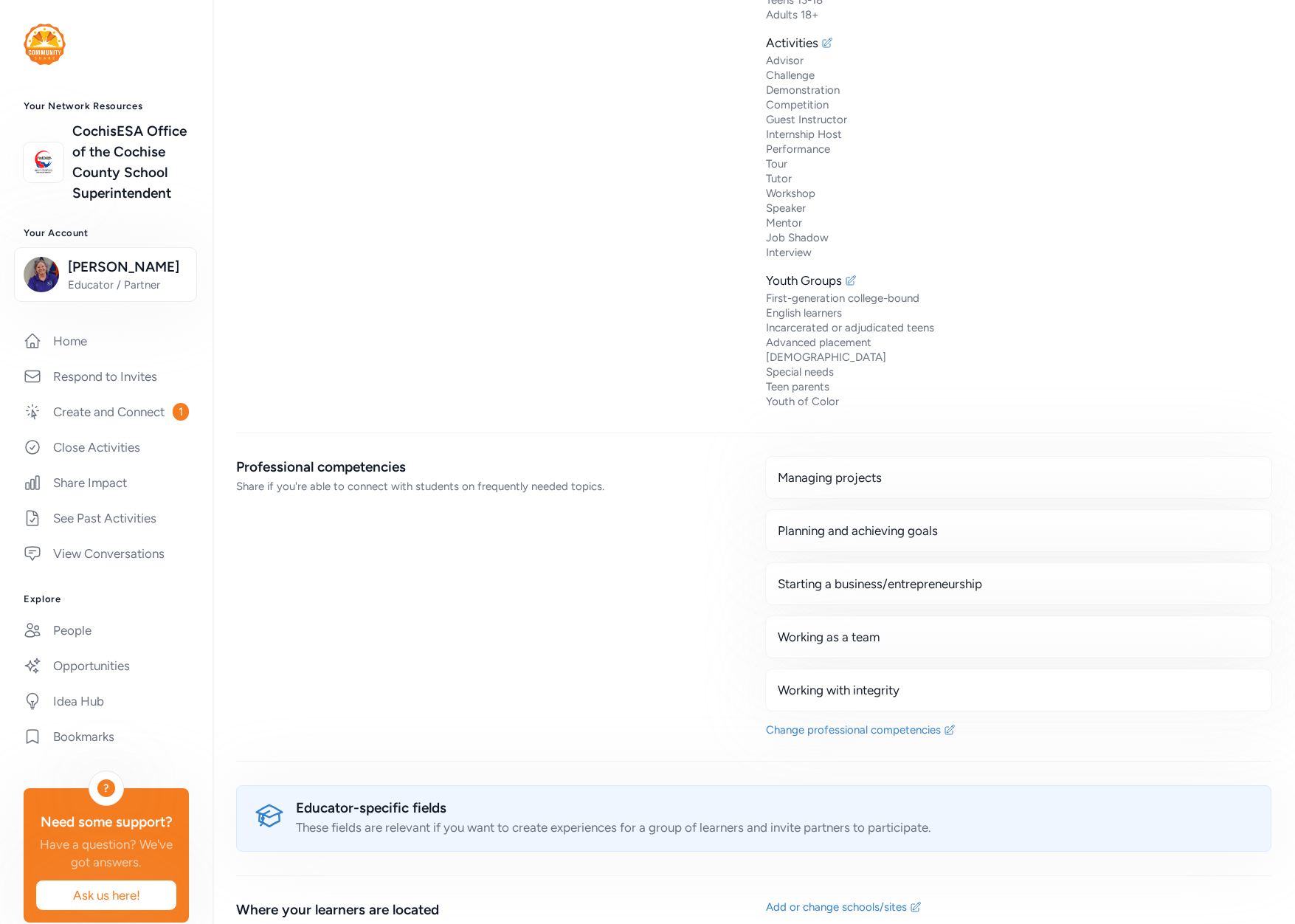
scroll to position [2526, 0]
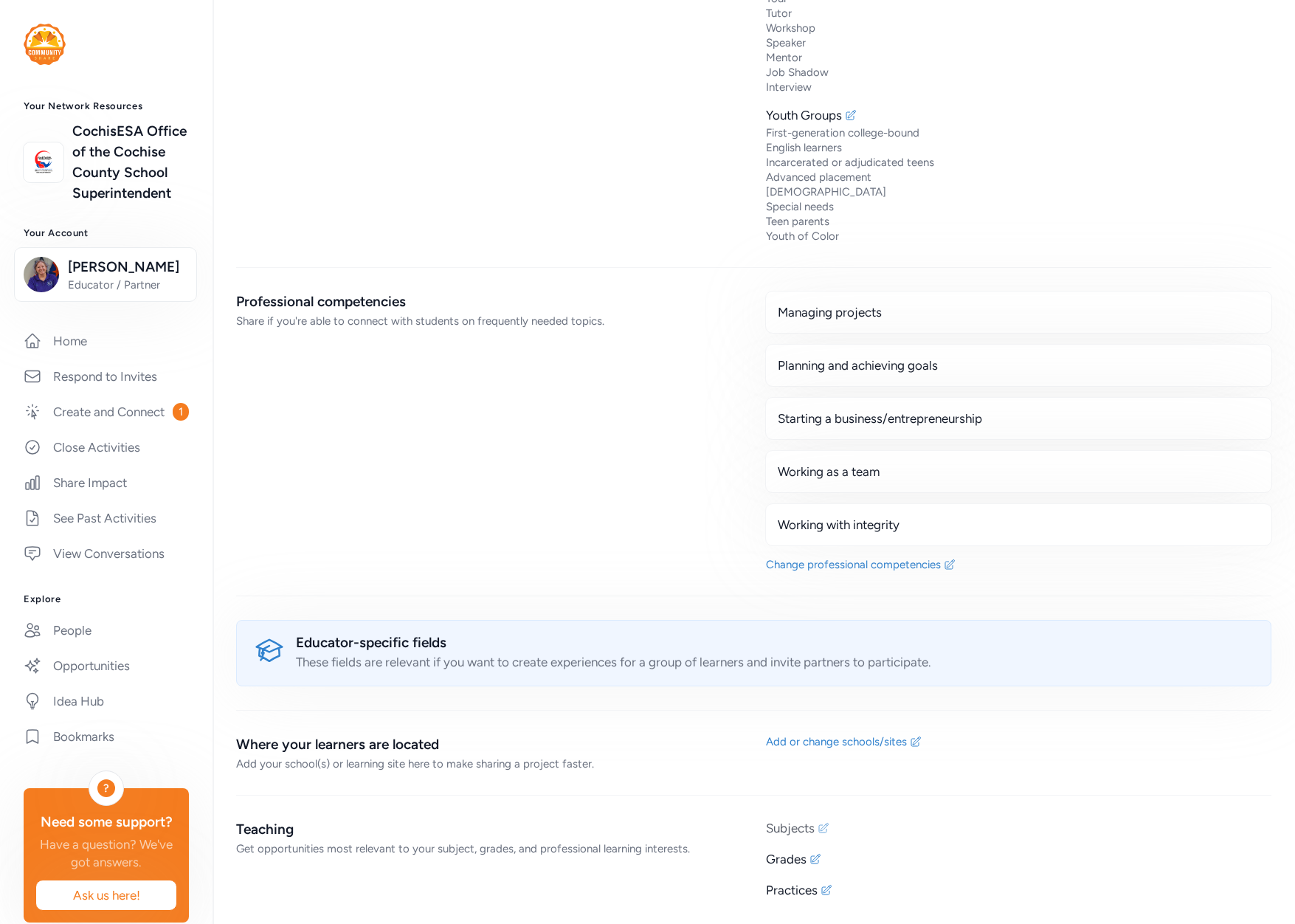
click at [819, 830] on icon at bounding box center [824, 827] width 10 height 10
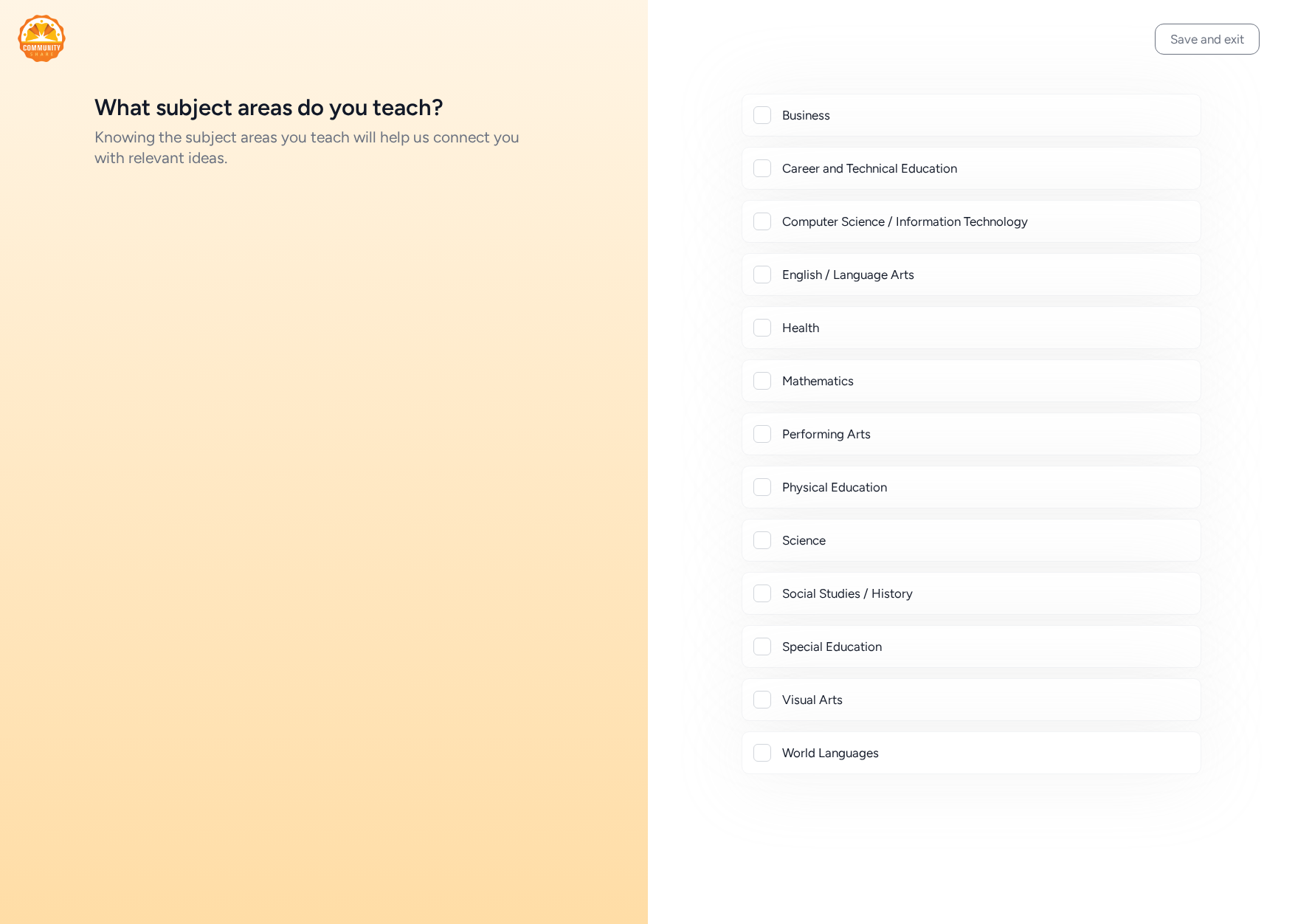
click at [767, 442] on div at bounding box center [763, 434] width 18 height 18
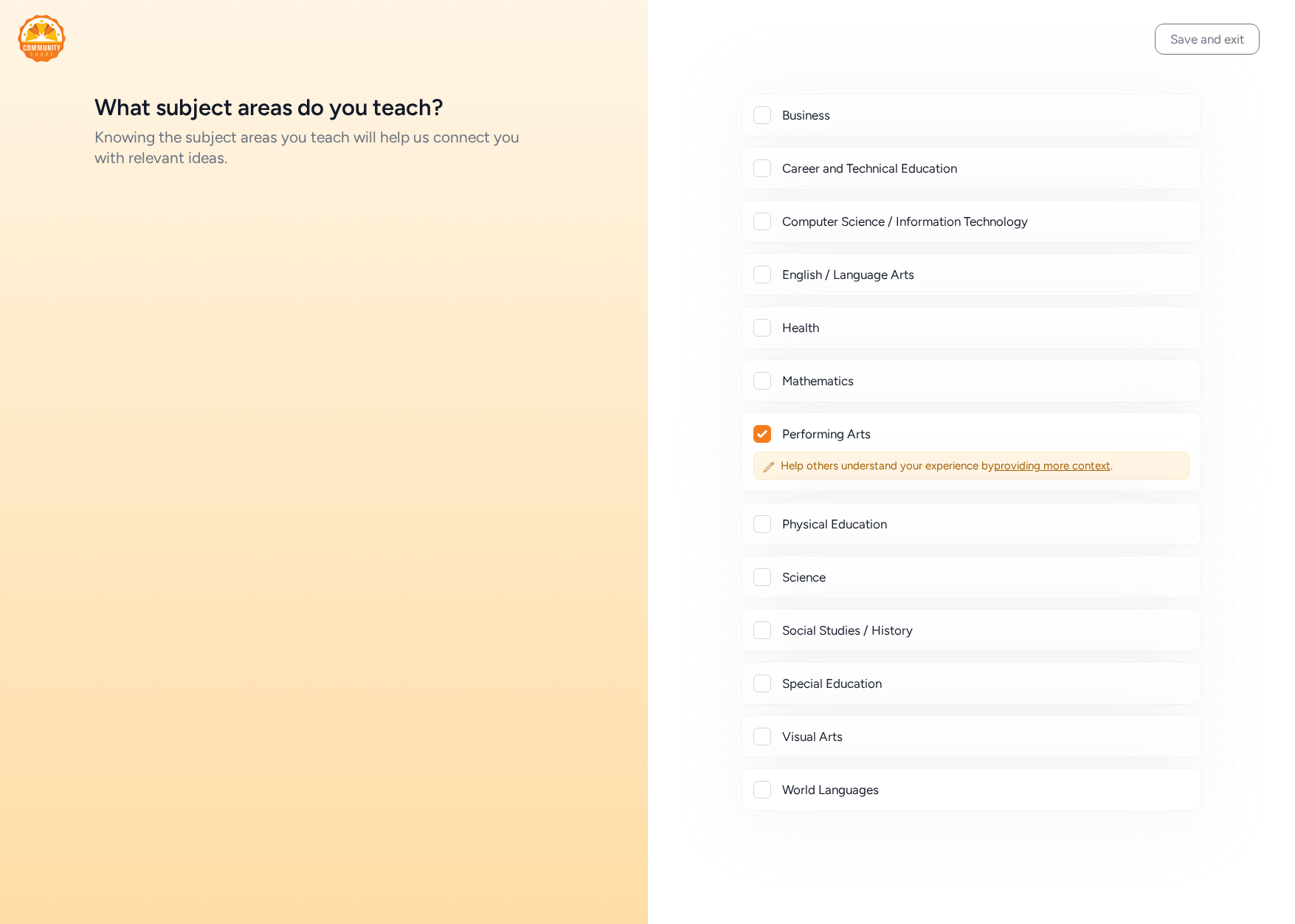
checkbox input "true"
click at [1220, 40] on button "Save and exit" at bounding box center [1207, 39] width 104 height 31
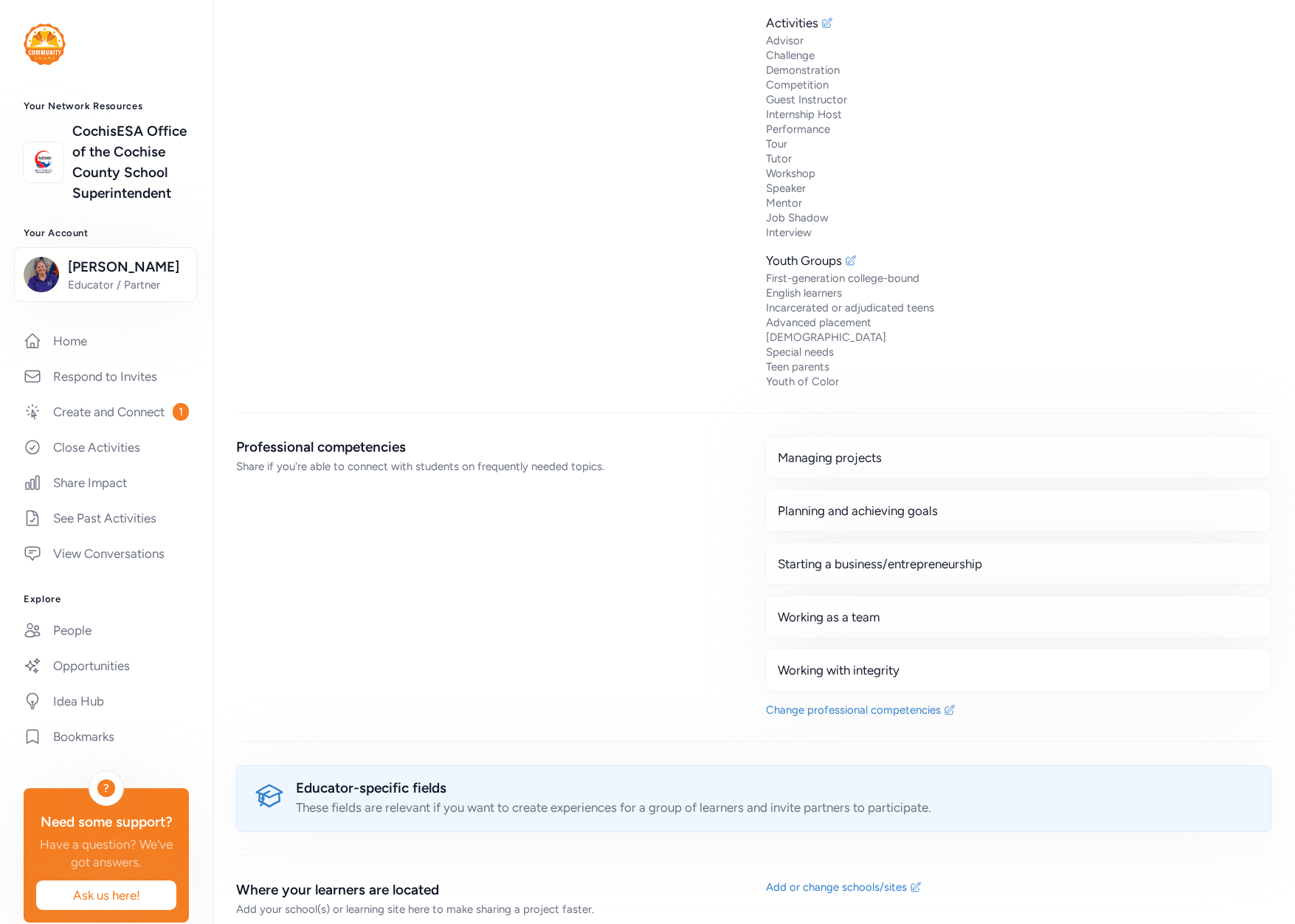
scroll to position [2541, 0]
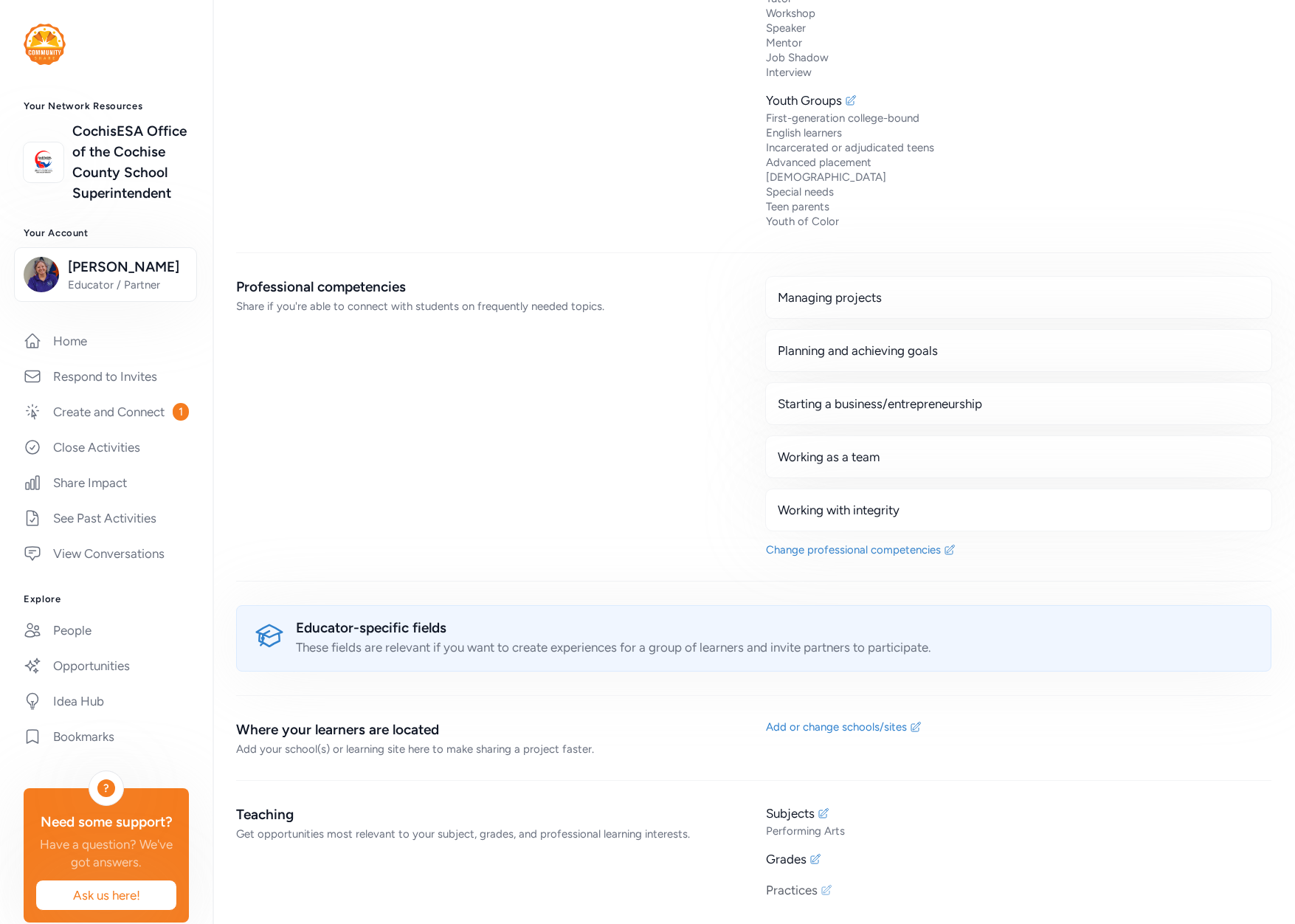
click at [822, 892] on icon at bounding box center [826, 890] width 12 height 12
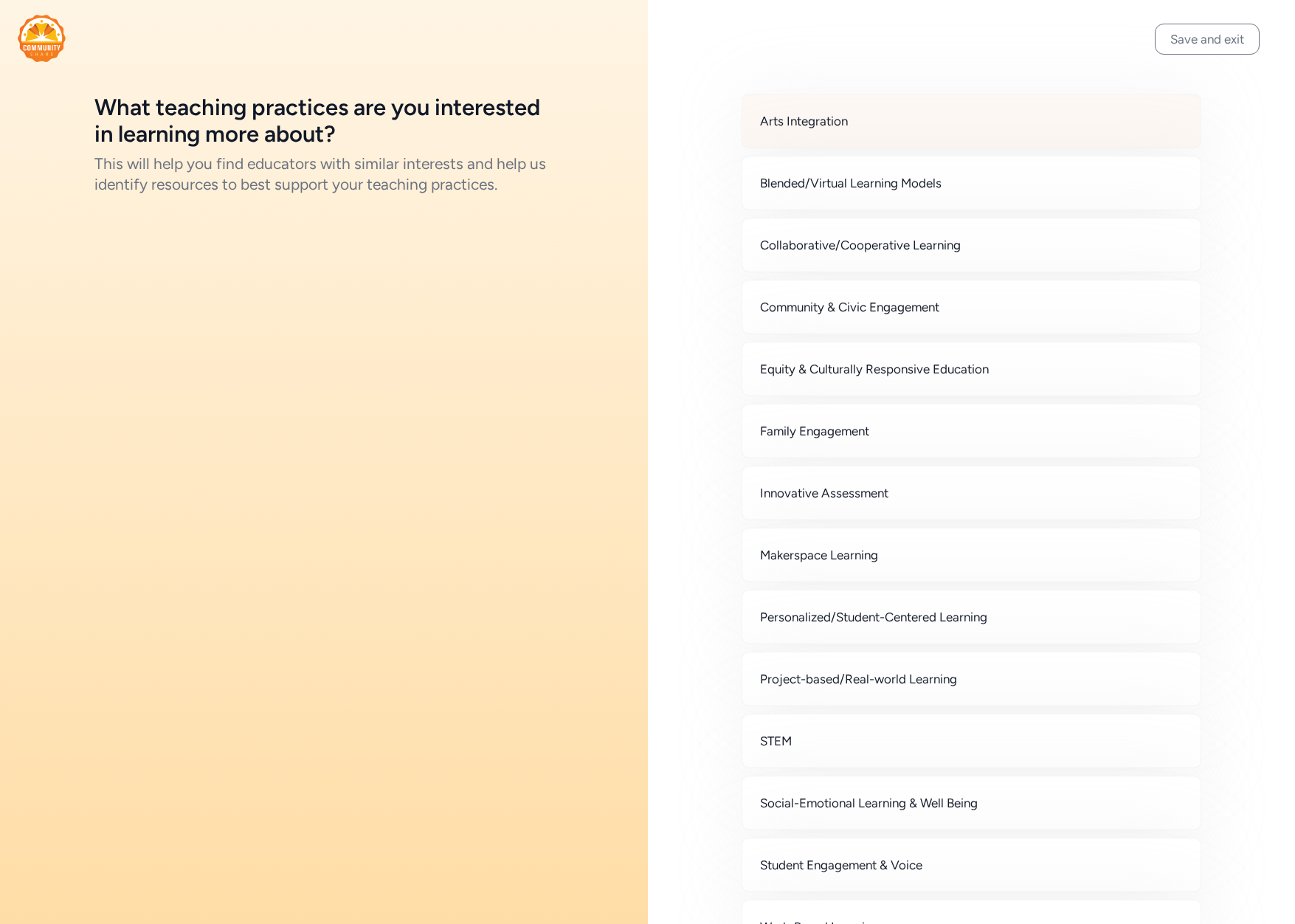
click at [813, 120] on span "Arts Integration" at bounding box center [804, 122] width 88 height 18
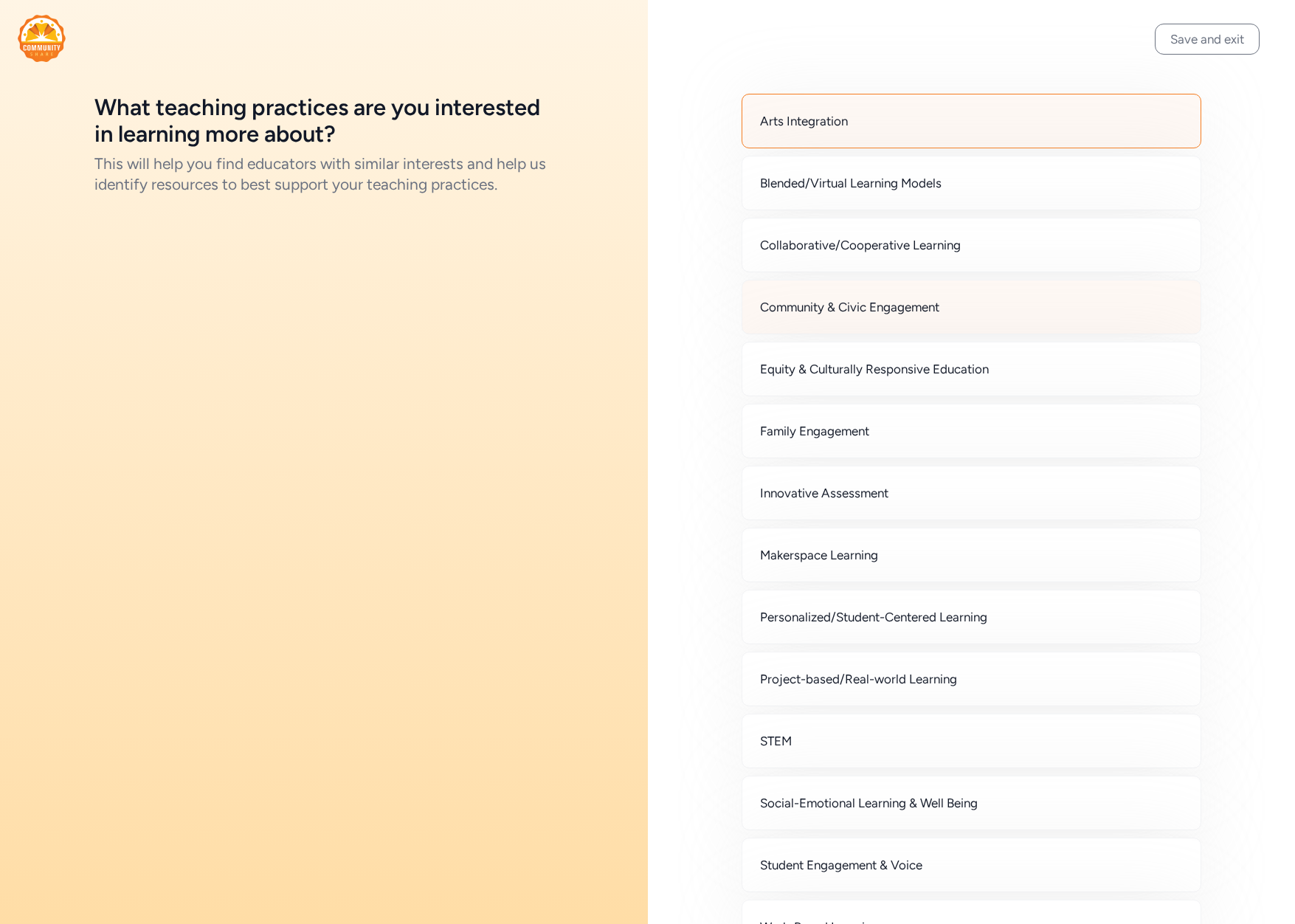
click at [842, 305] on span "Community & Civic Engagement" at bounding box center [849, 307] width 179 height 18
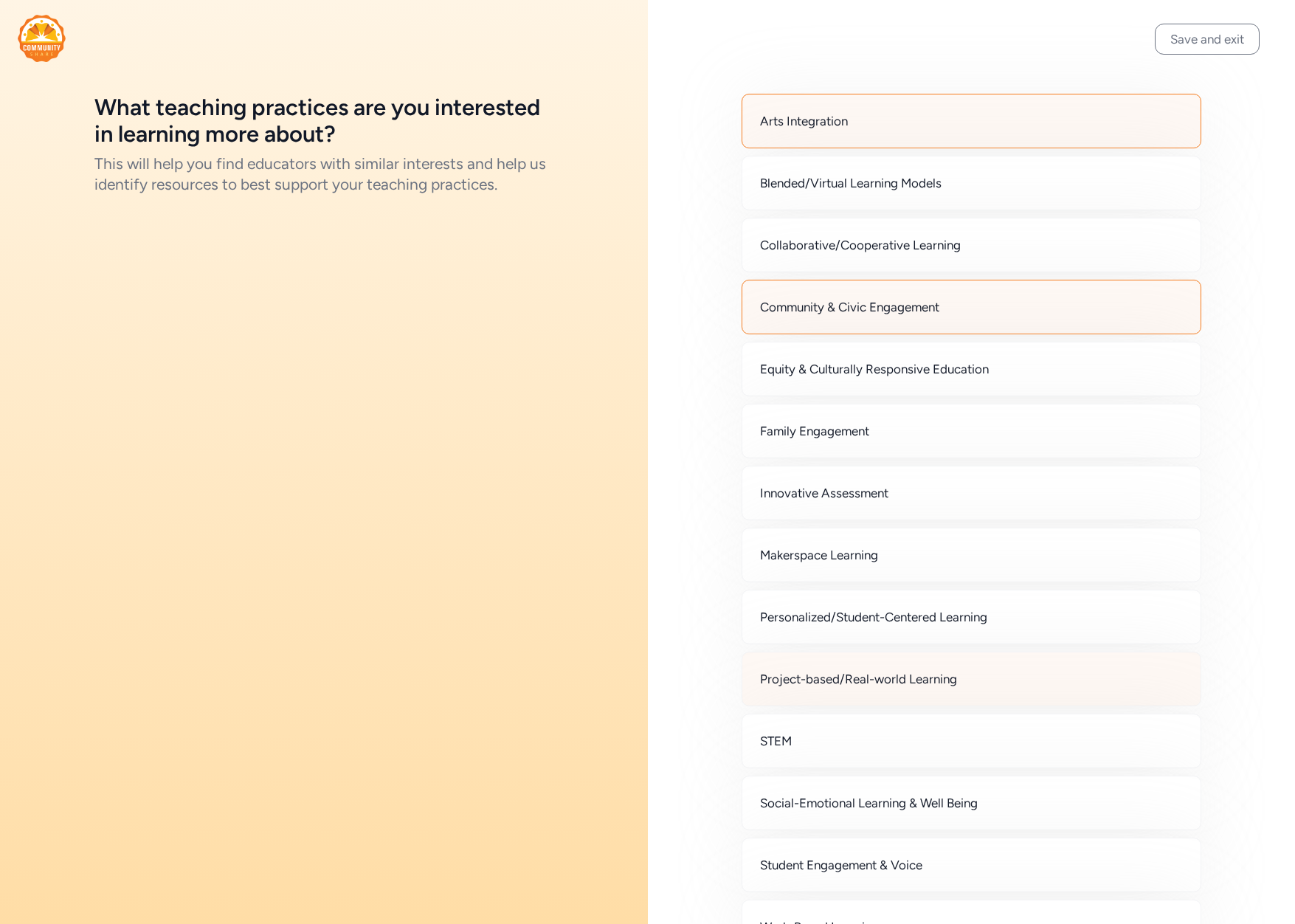
click at [961, 683] on div "Project-based/Real-world Learning" at bounding box center [972, 679] width 460 height 54
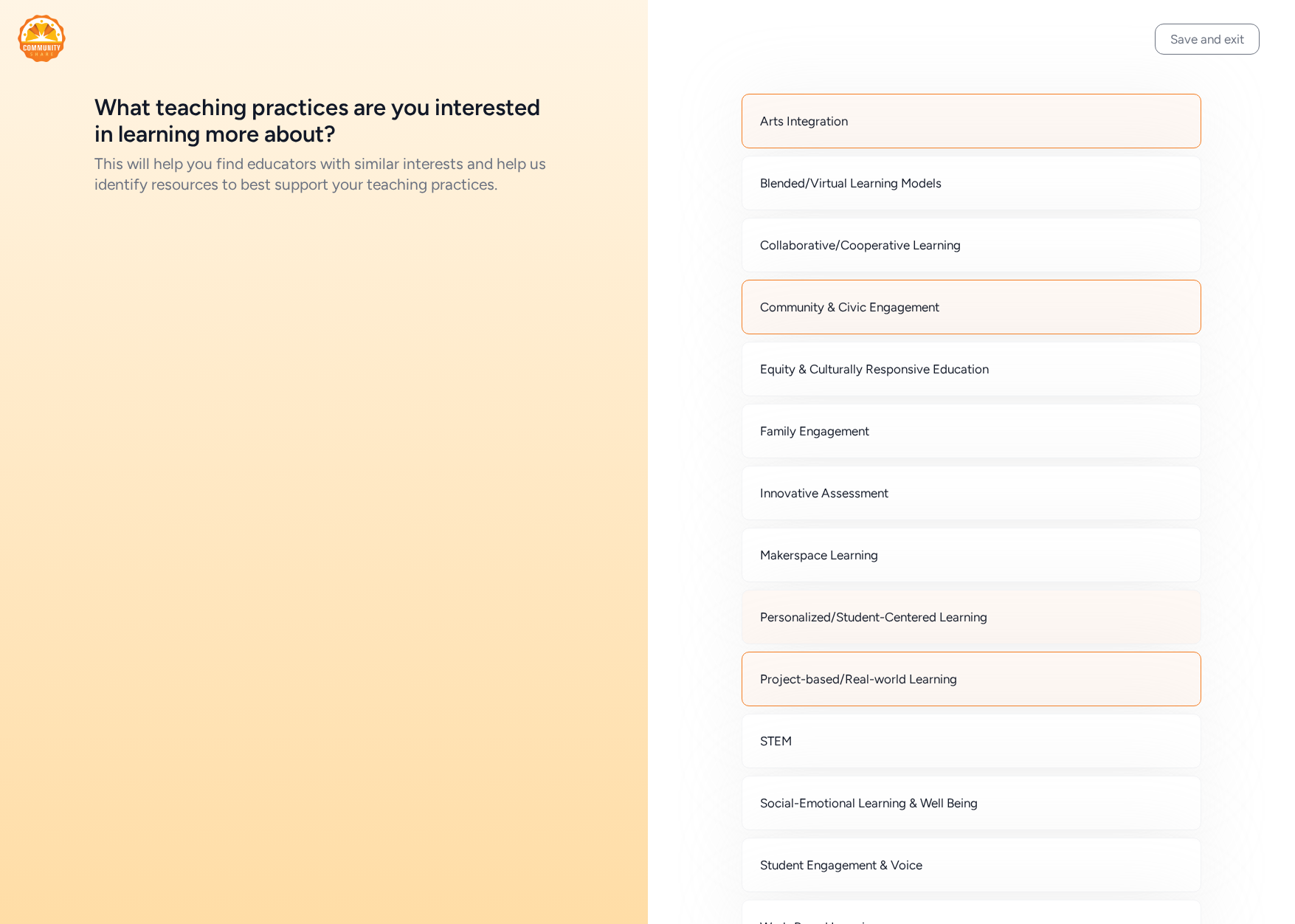
click at [944, 621] on span "Personalized/Student-Centered Learning" at bounding box center [874, 617] width 227 height 18
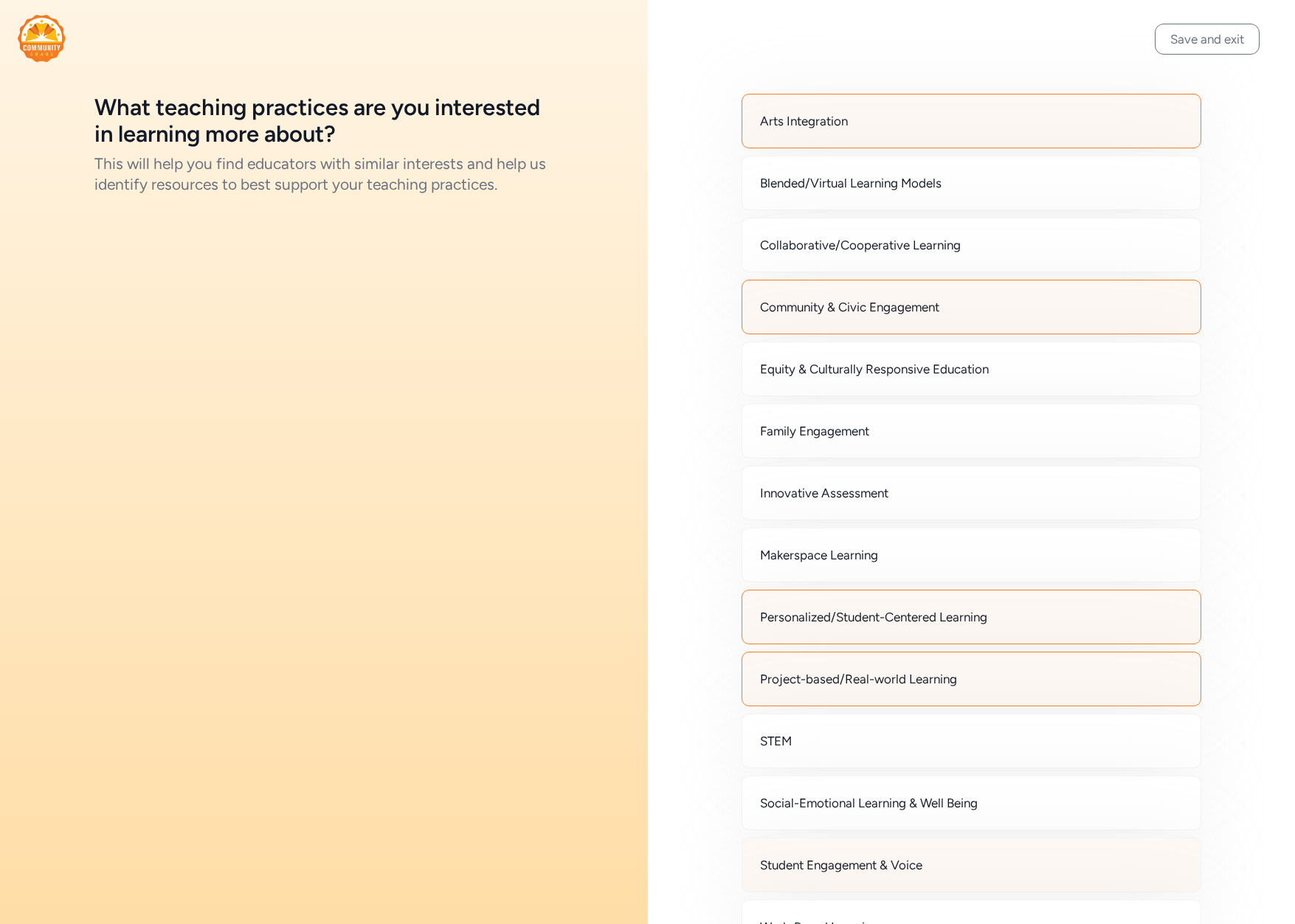
scroll to position [124, 0]
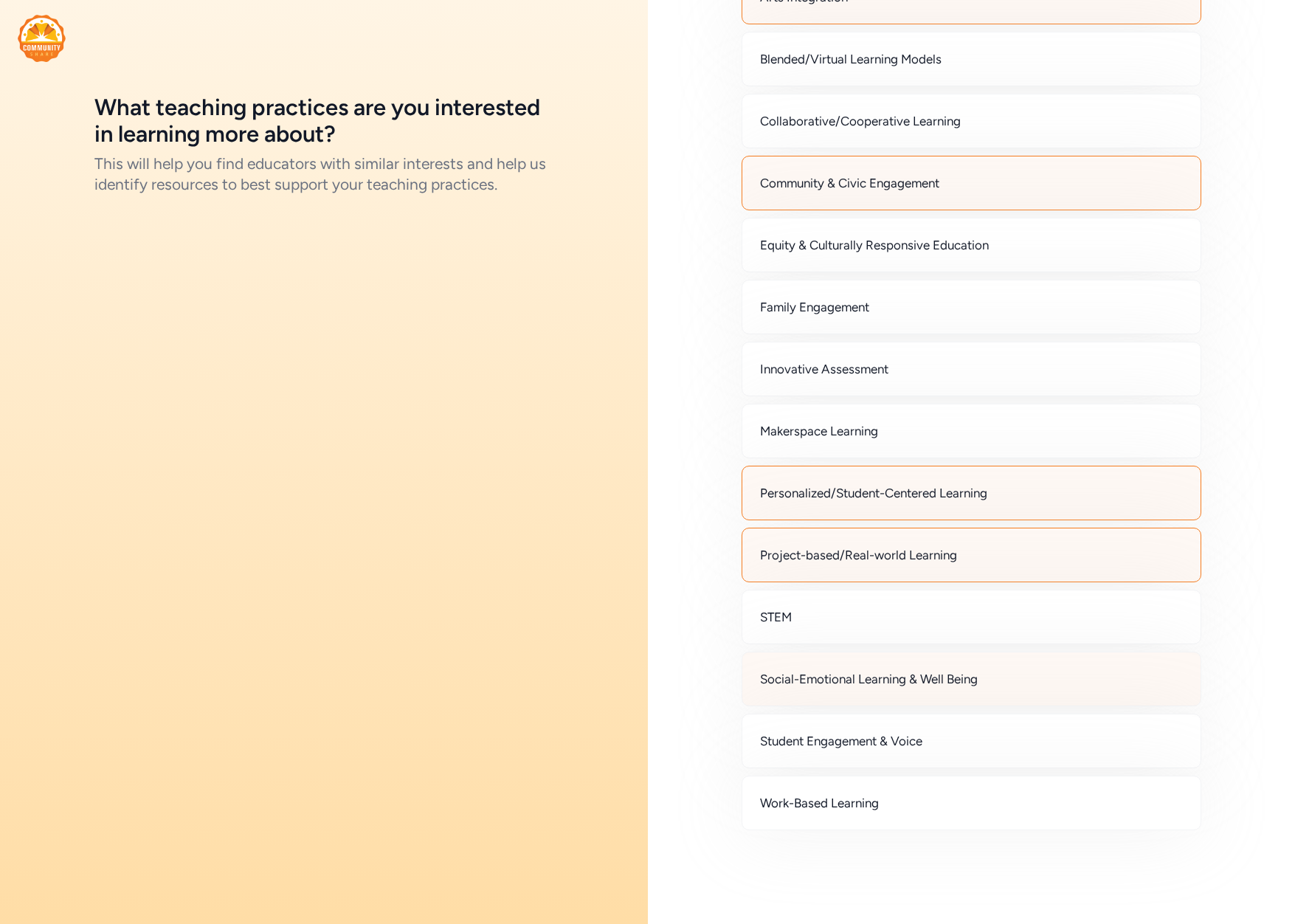
click at [856, 679] on span "Social-Emotional Learning & Well Being" at bounding box center [869, 679] width 218 height 18
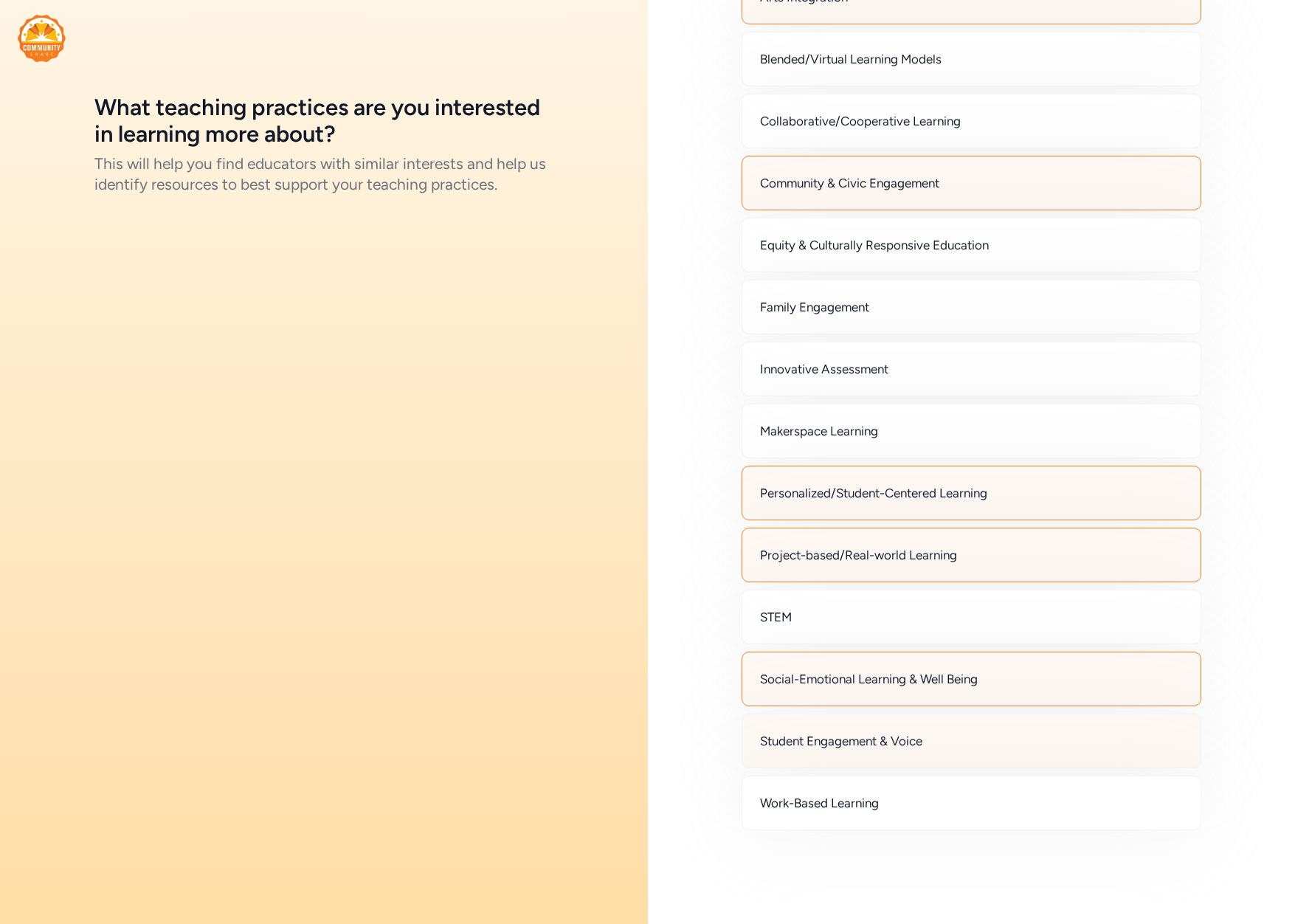
click at [893, 731] on div "Student Engagement & Voice" at bounding box center [972, 741] width 460 height 54
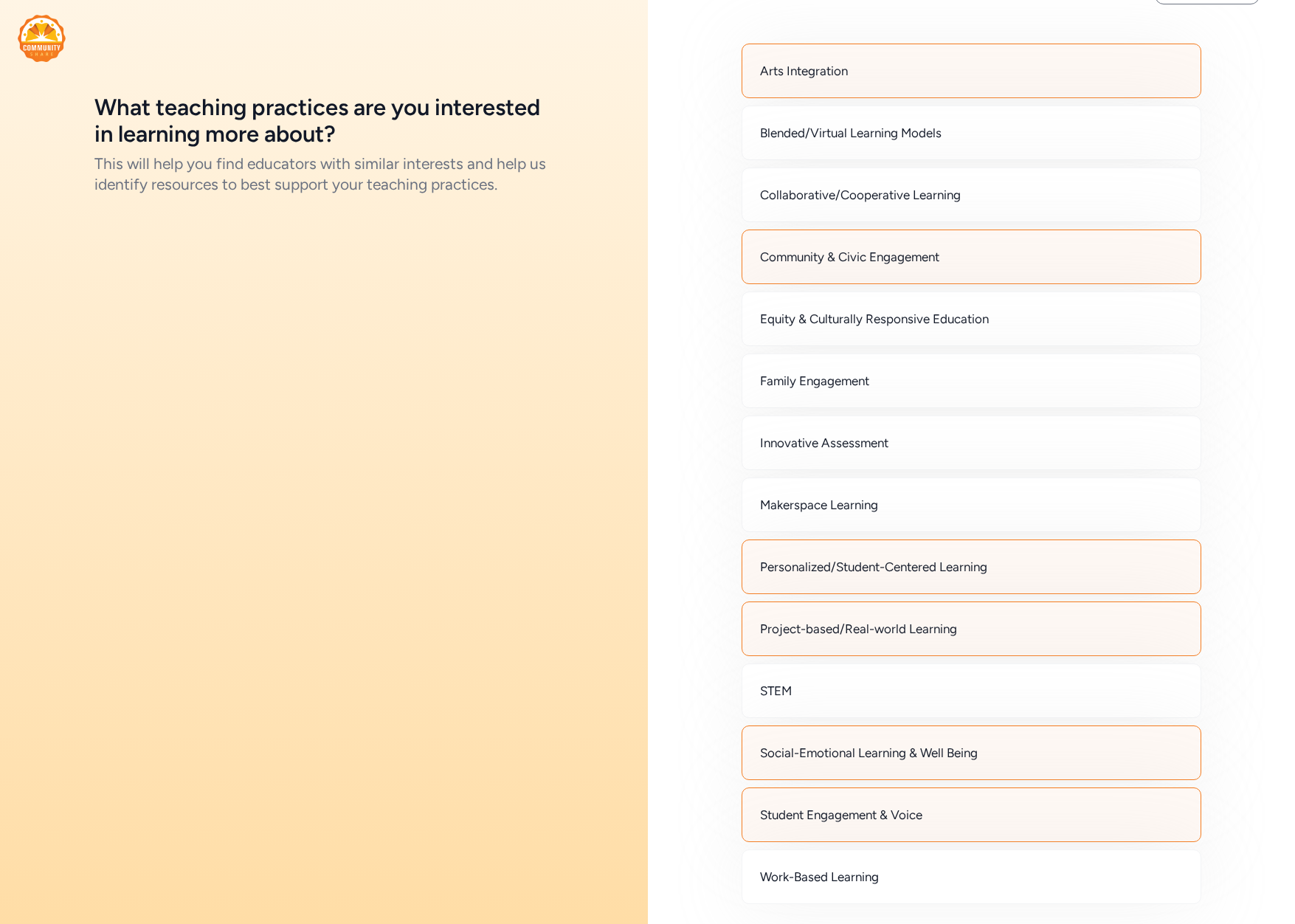
scroll to position [0, 0]
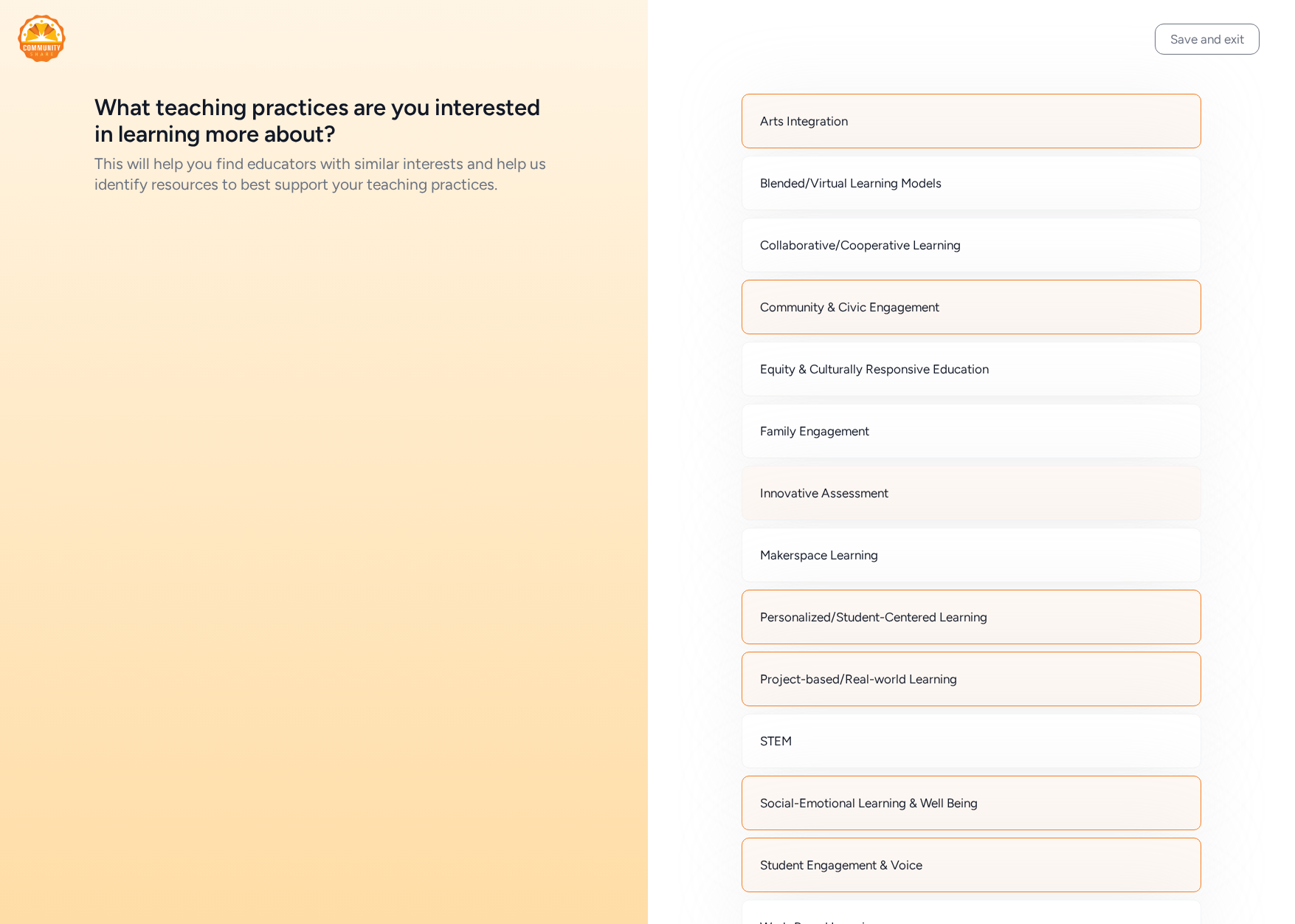
click at [828, 490] on span "Innovative Assessment" at bounding box center [824, 493] width 128 height 18
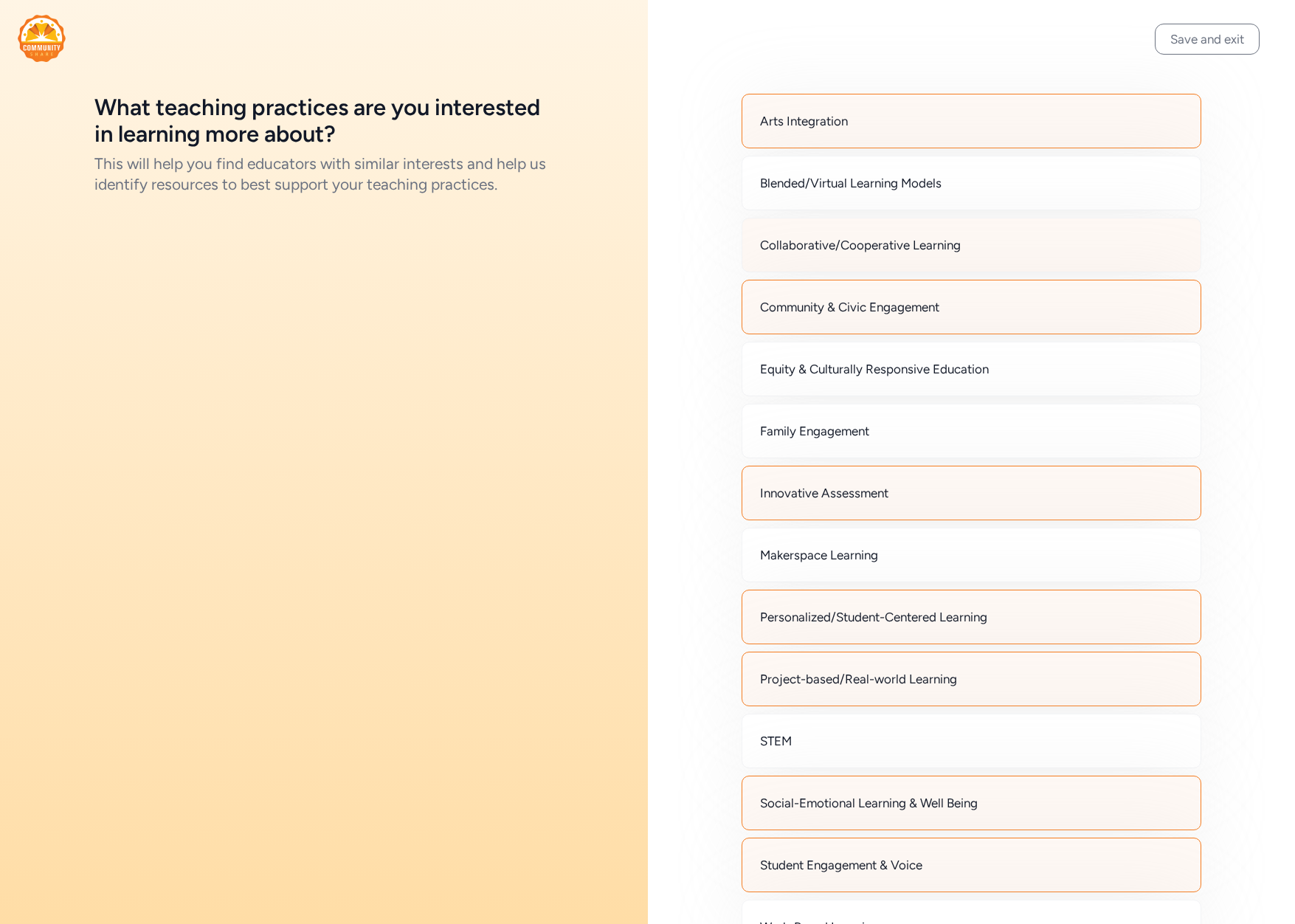
click at [974, 252] on div "Collaborative/Cooperative Learning" at bounding box center [972, 245] width 460 height 54
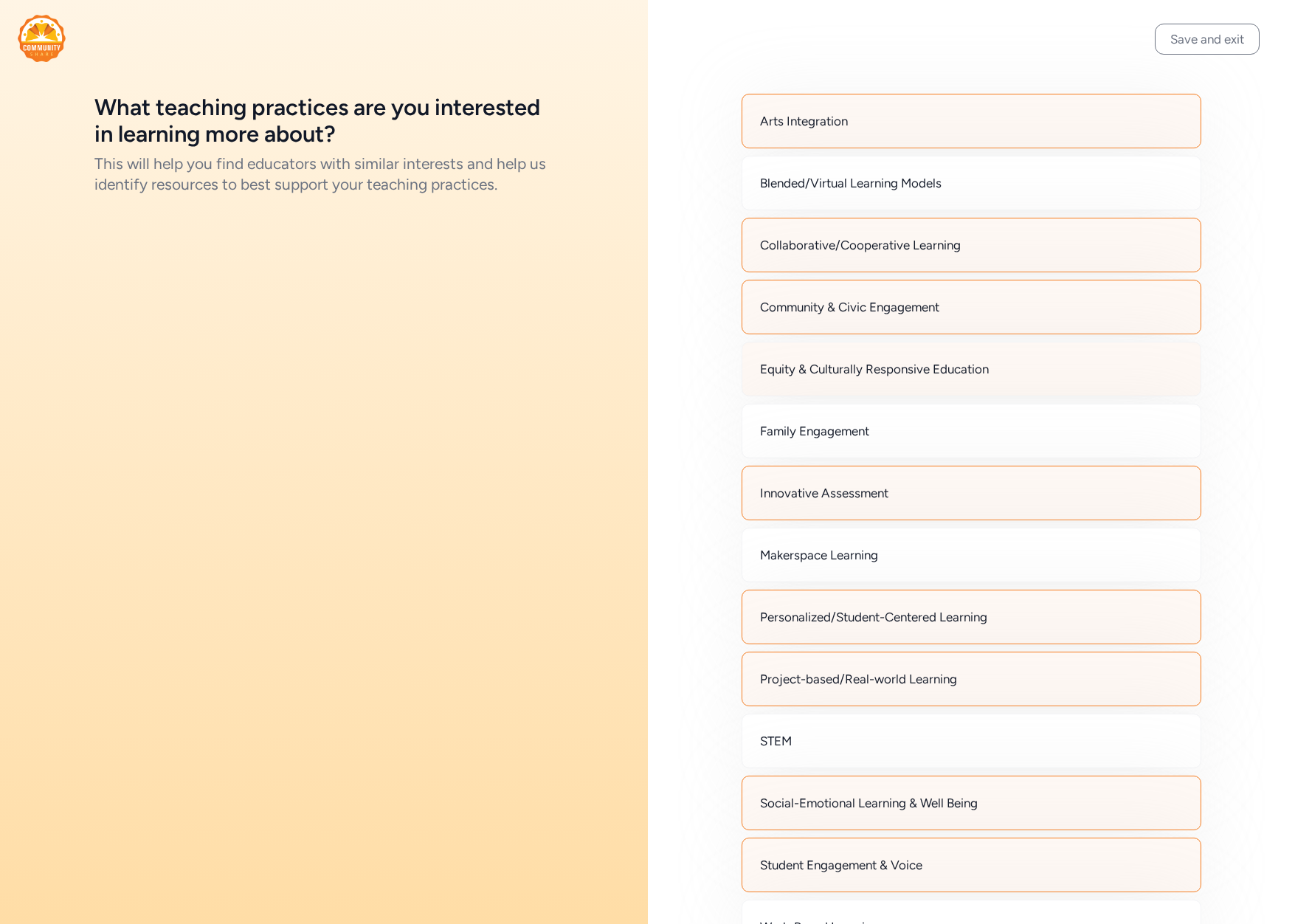
click at [1015, 378] on div "Equity & Culturally Responsive Education" at bounding box center [972, 369] width 460 height 54
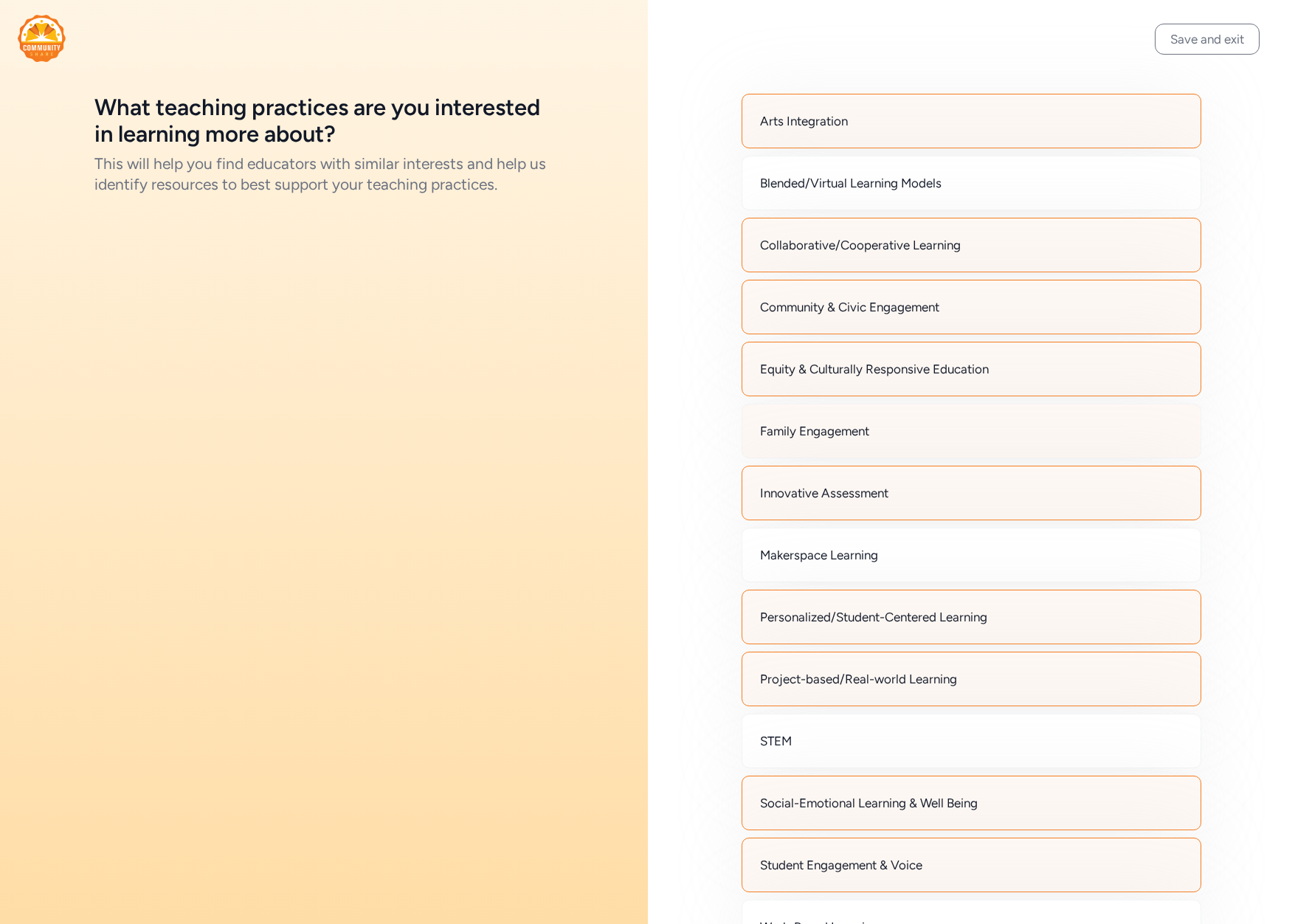
click at [988, 429] on div "Family Engagement" at bounding box center [972, 431] width 460 height 54
click at [1186, 42] on button "Save and exit" at bounding box center [1207, 39] width 104 height 31
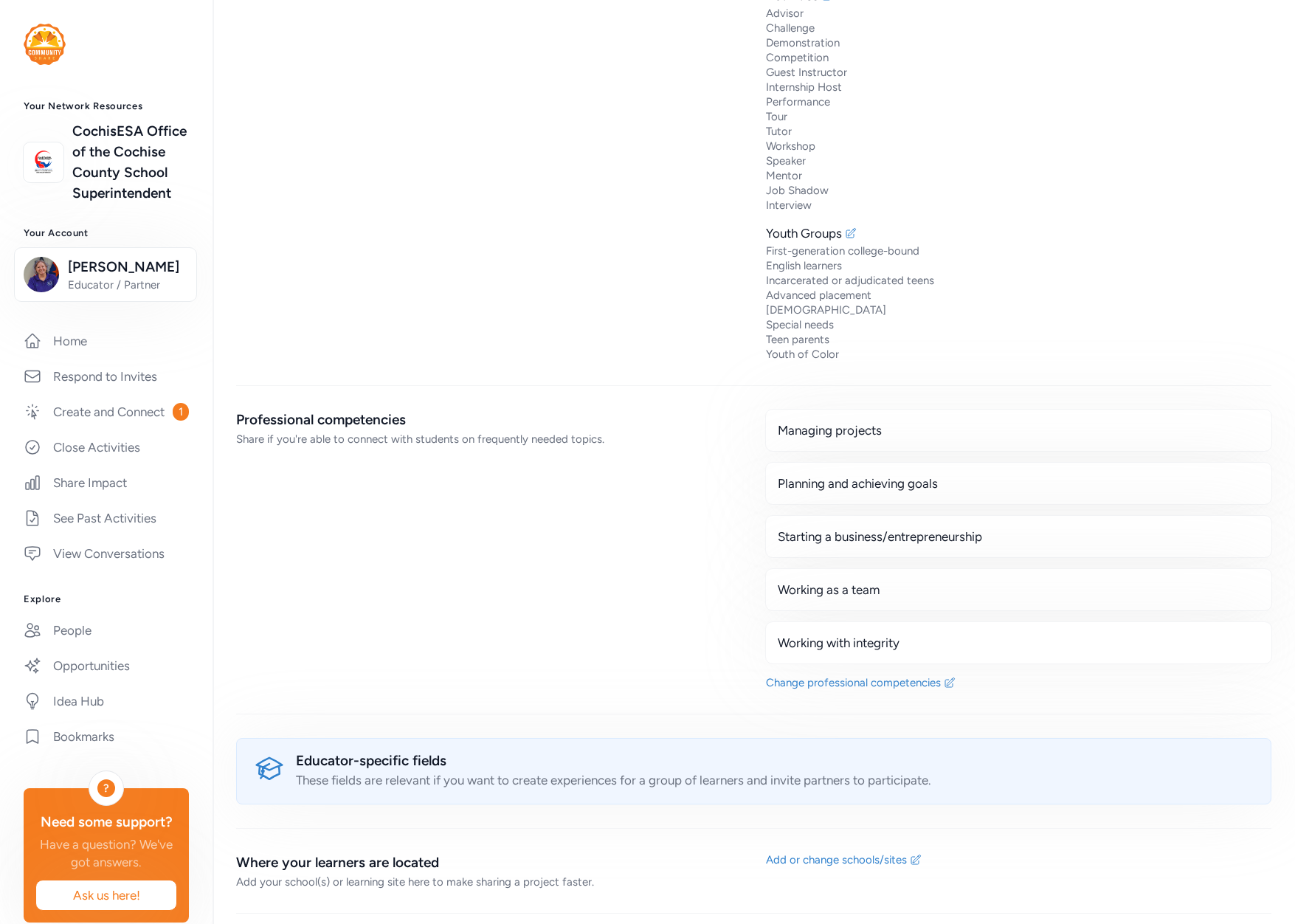
scroll to position [2688, 0]
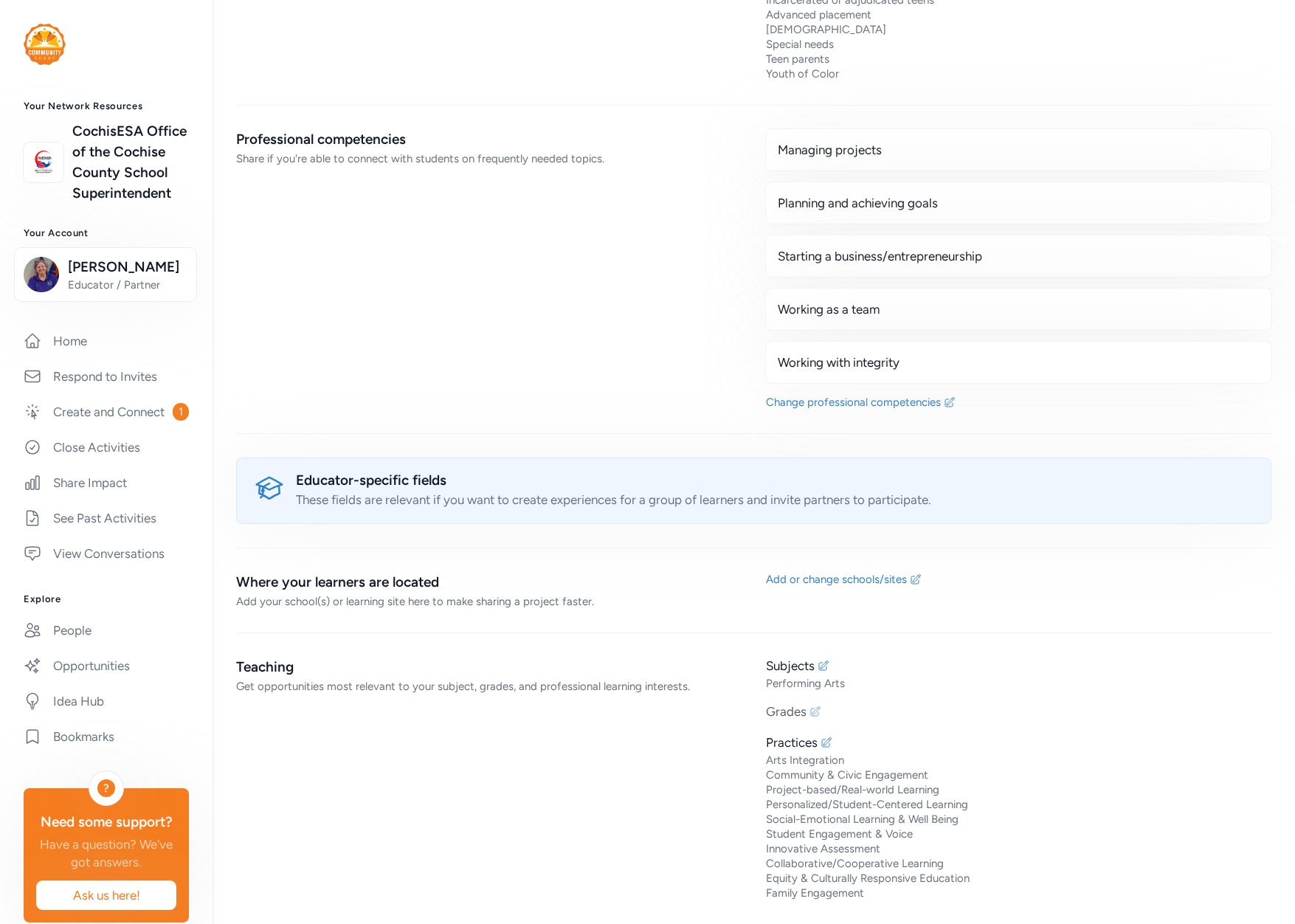
click at [811, 711] on icon at bounding box center [816, 711] width 10 height 10
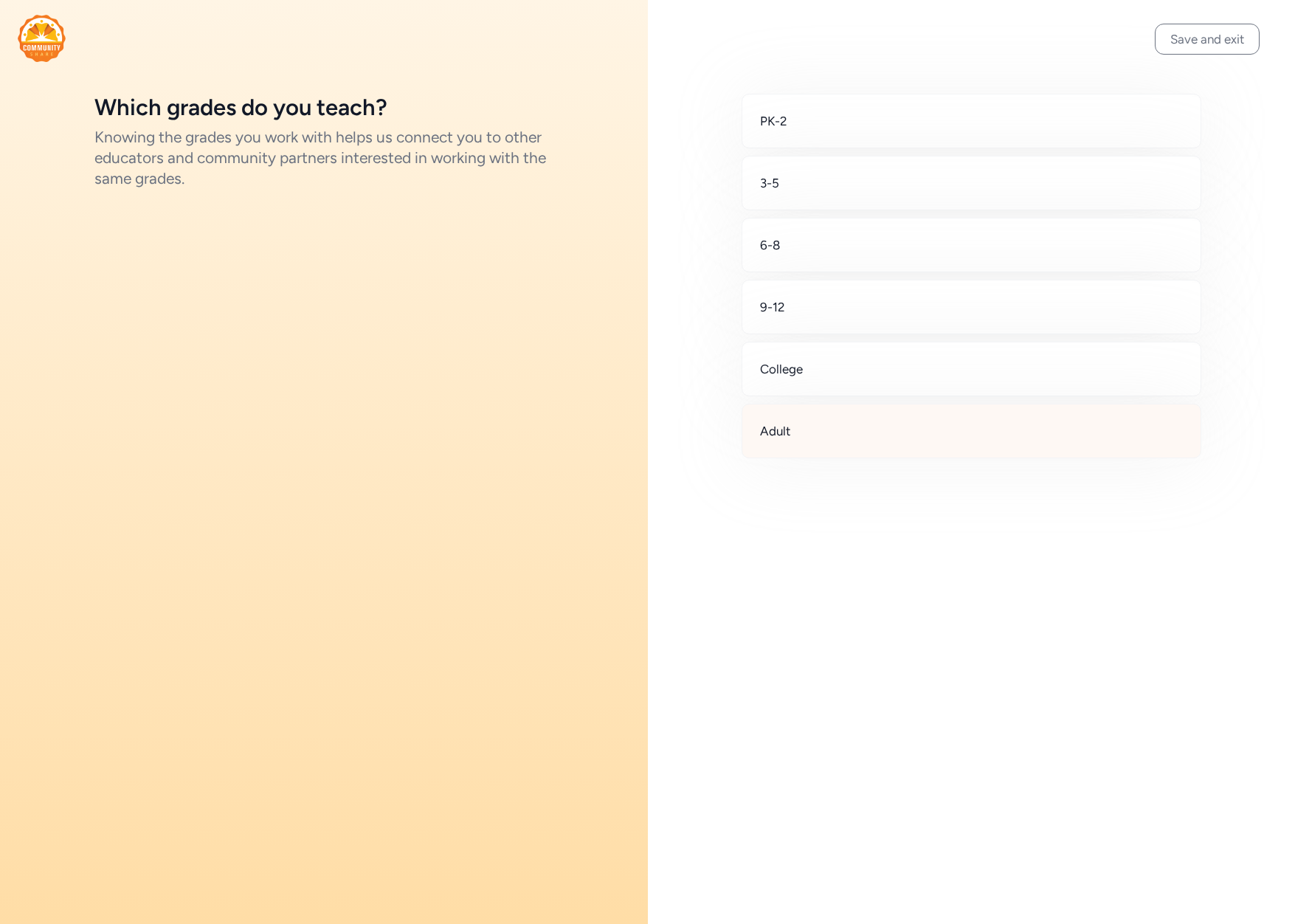
click at [834, 434] on div "Adult" at bounding box center [972, 431] width 460 height 54
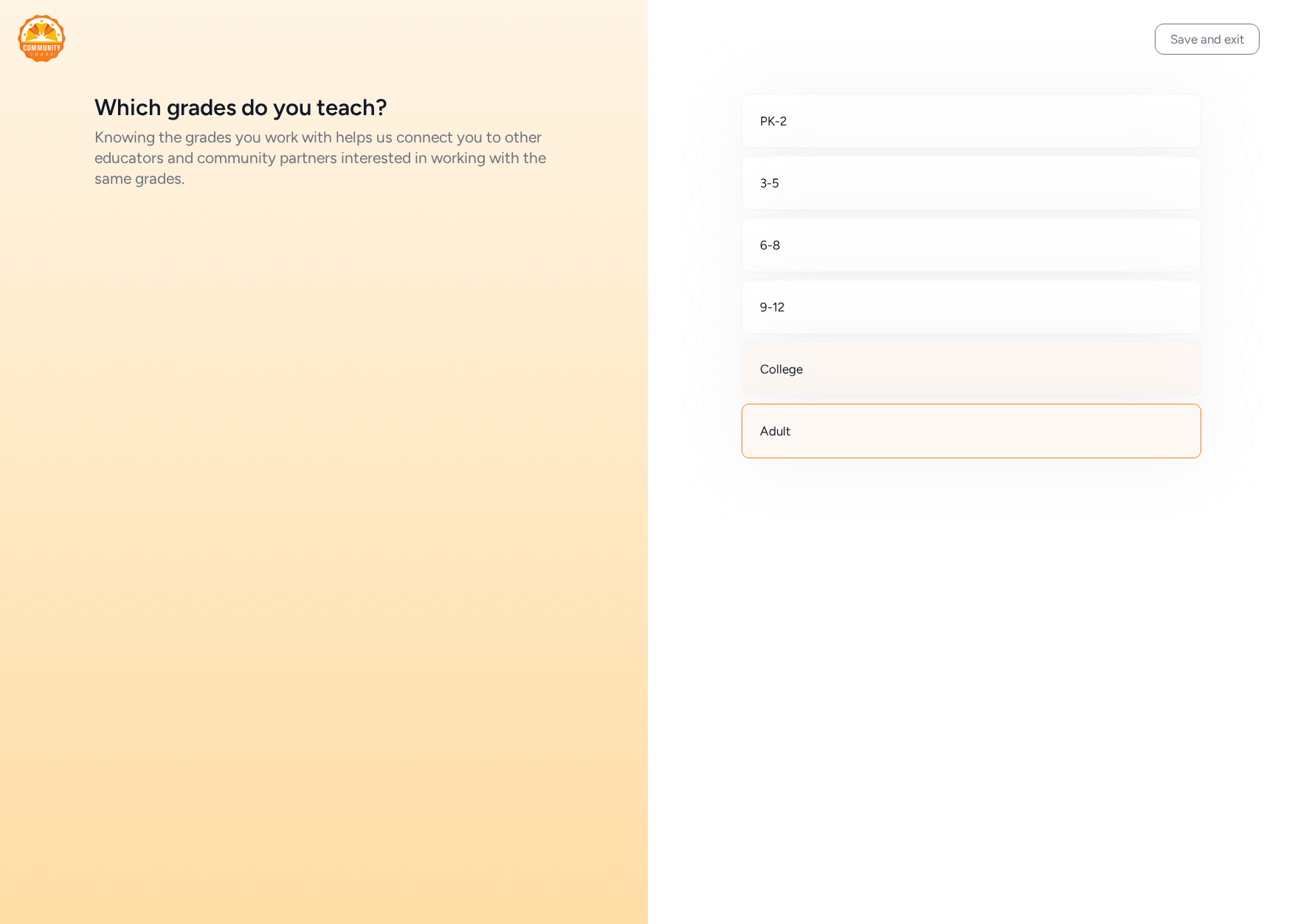
click at [822, 366] on div "College" at bounding box center [972, 369] width 460 height 54
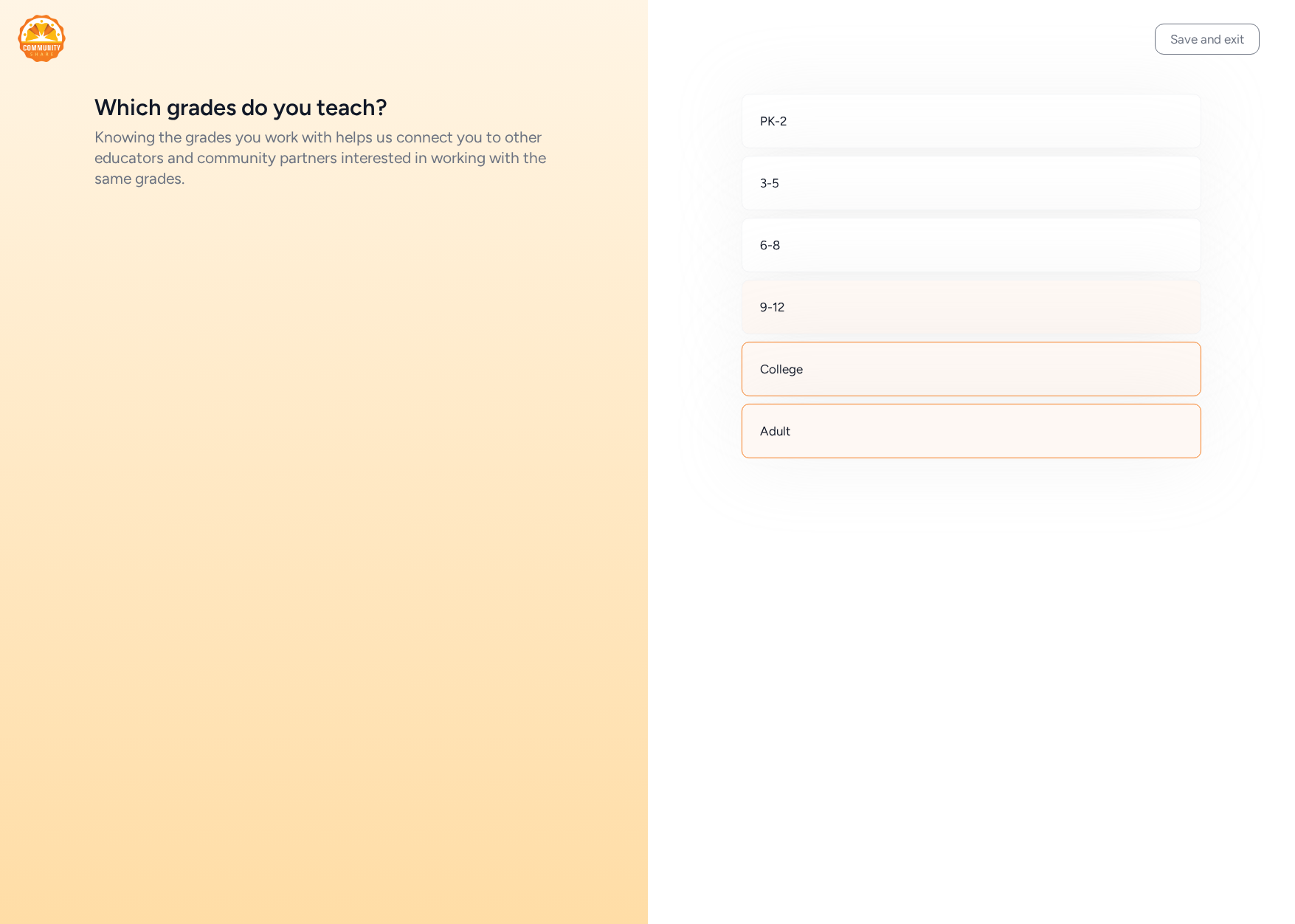
click at [815, 303] on div "9-12" at bounding box center [972, 307] width 460 height 54
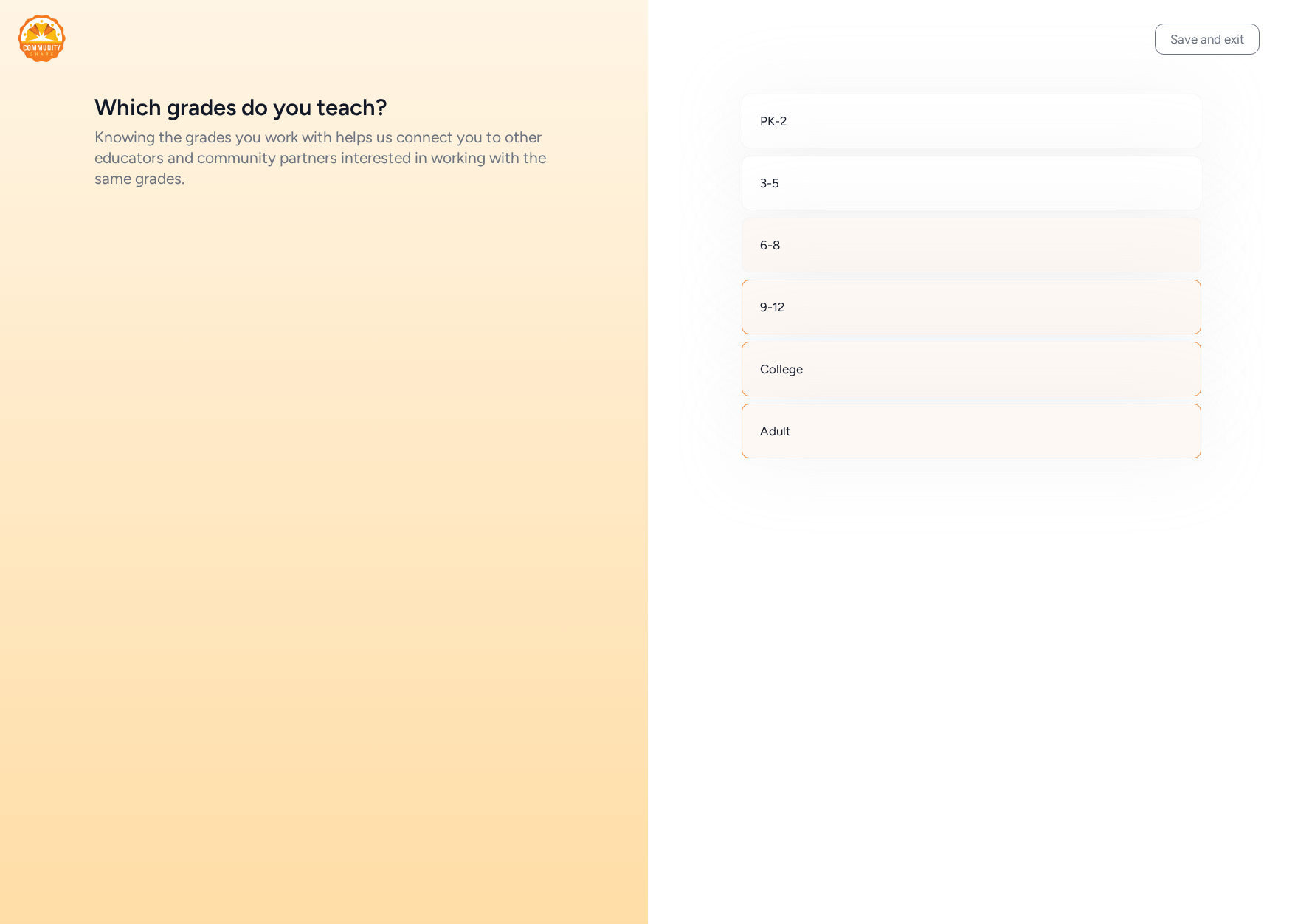
click at [810, 230] on div "6-8" at bounding box center [972, 245] width 460 height 54
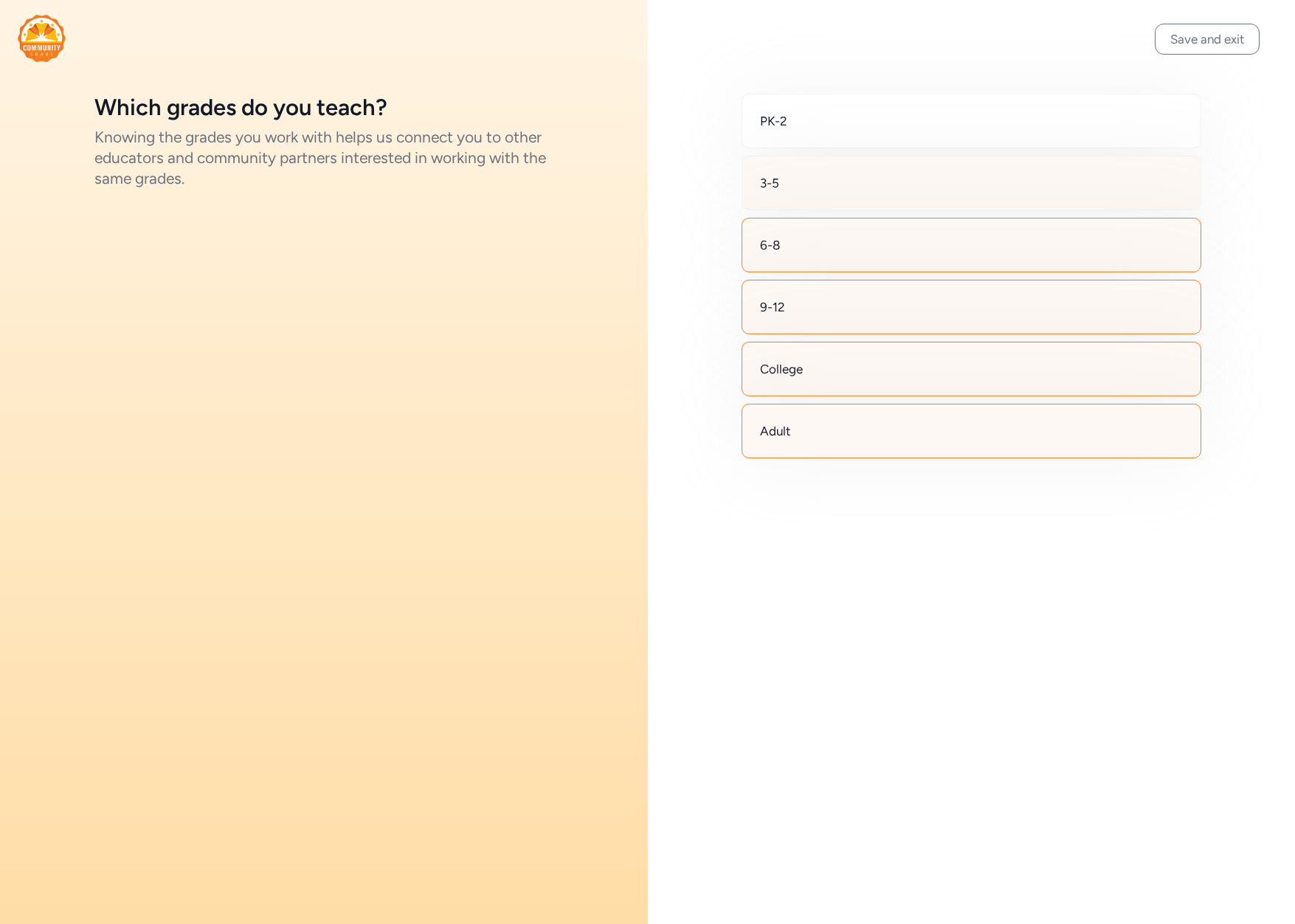
click at [811, 175] on div "3-5" at bounding box center [972, 182] width 460 height 54
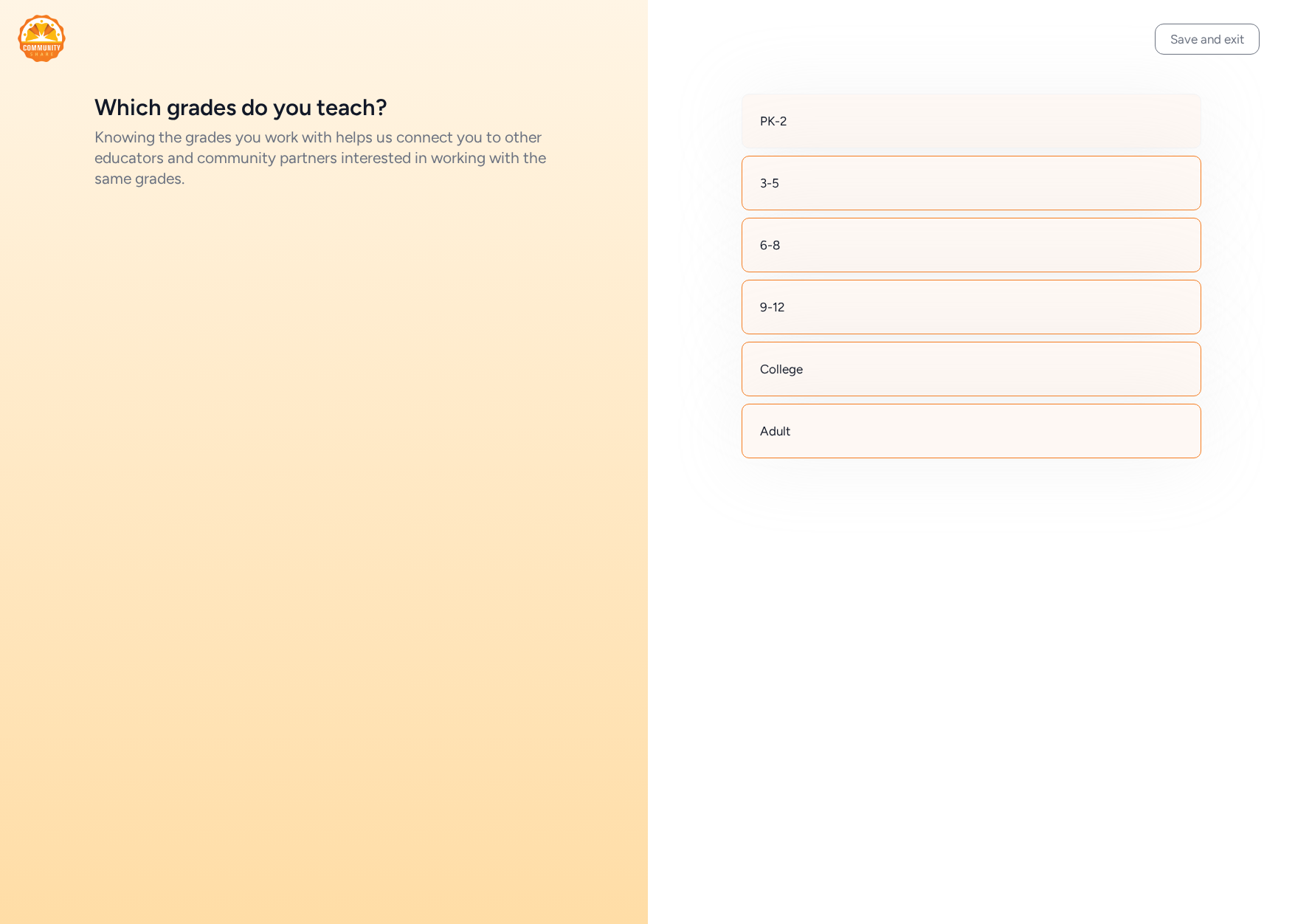
click at [816, 123] on div "PK-2" at bounding box center [972, 121] width 460 height 54
click at [1160, 49] on button "Save and exit" at bounding box center [1207, 39] width 104 height 31
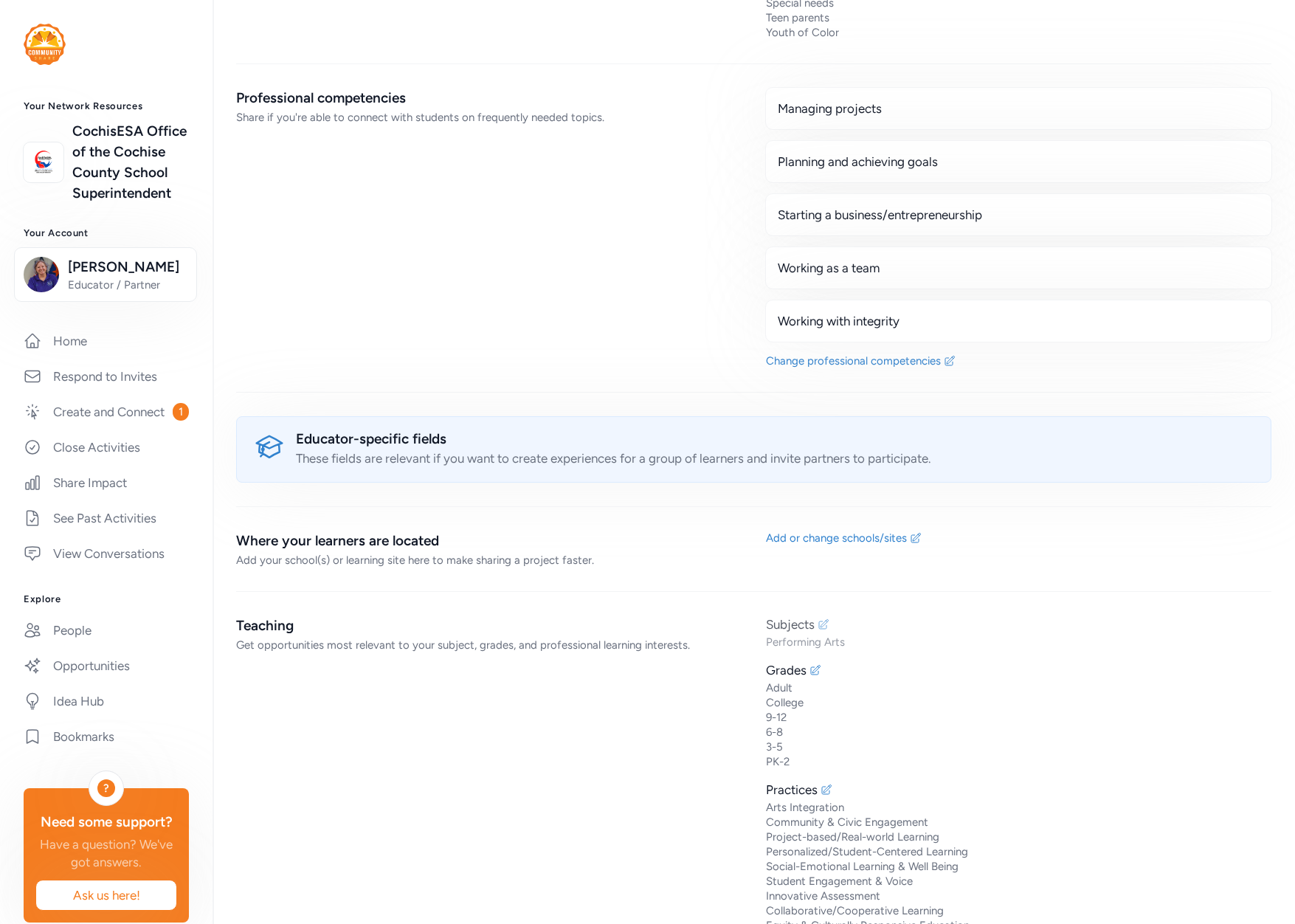
scroll to position [2777, 0]
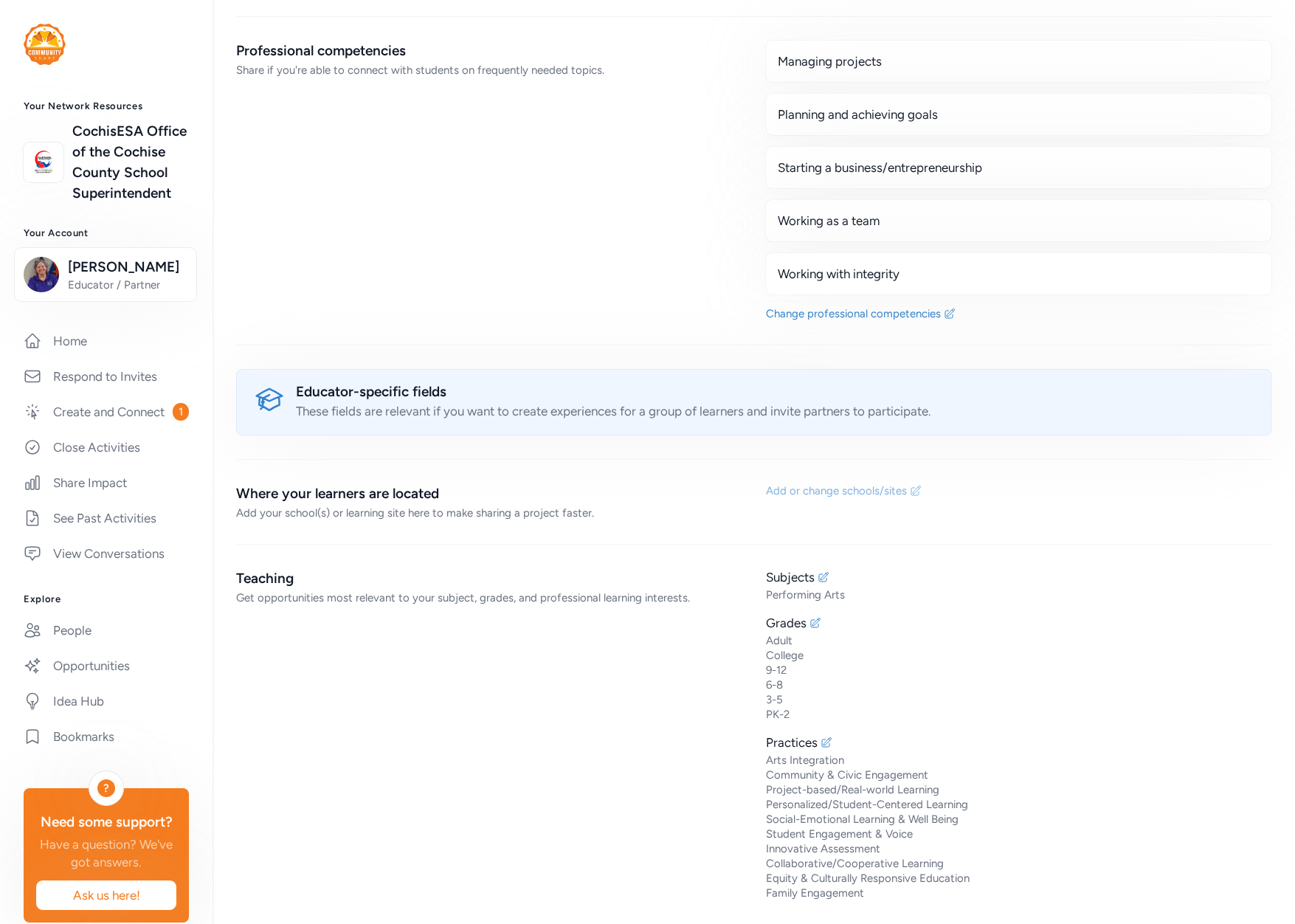
click at [910, 485] on icon at bounding box center [915, 490] width 12 height 12
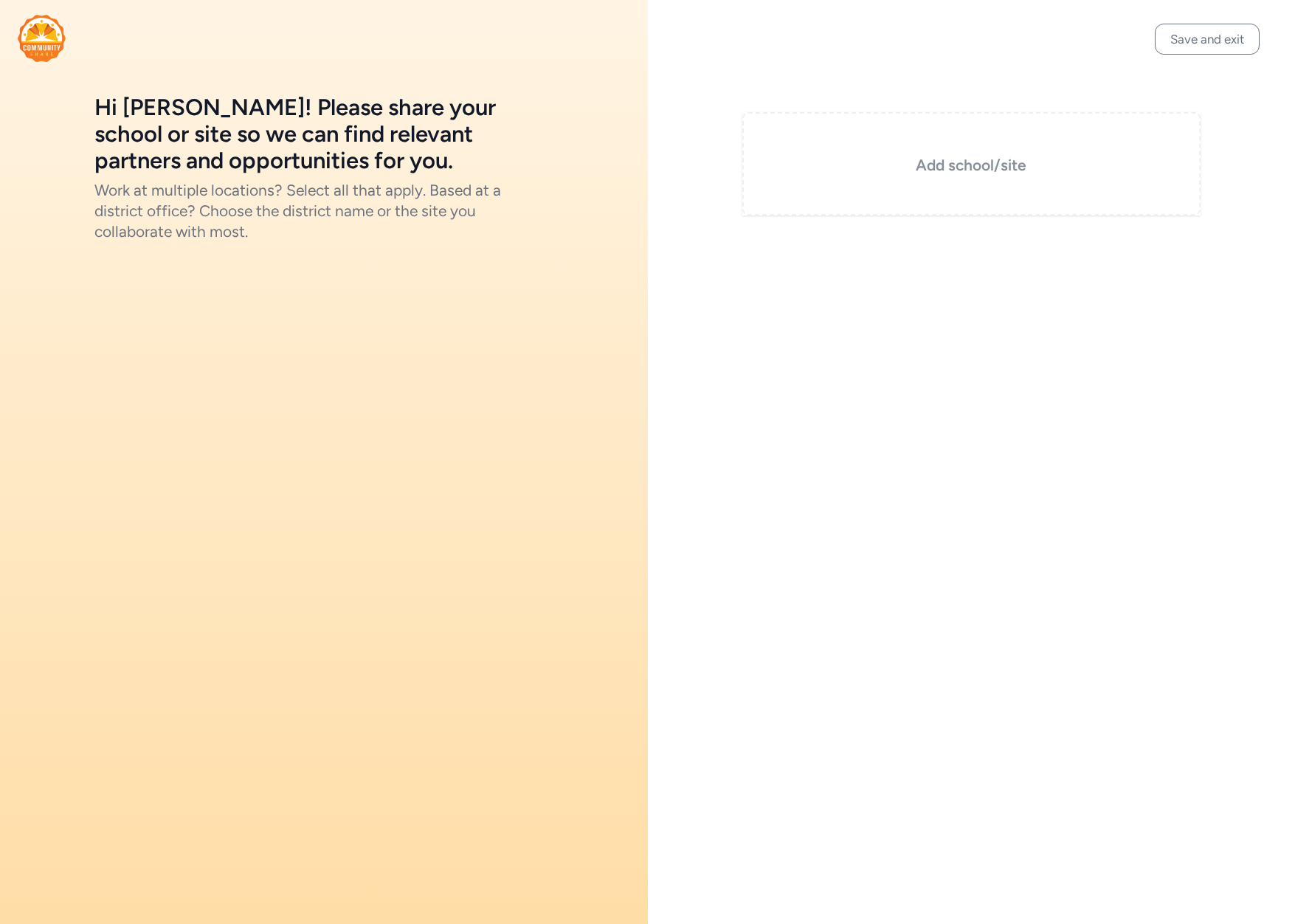
click at [952, 172] on h3 "Add school/site" at bounding box center [972, 165] width 385 height 21
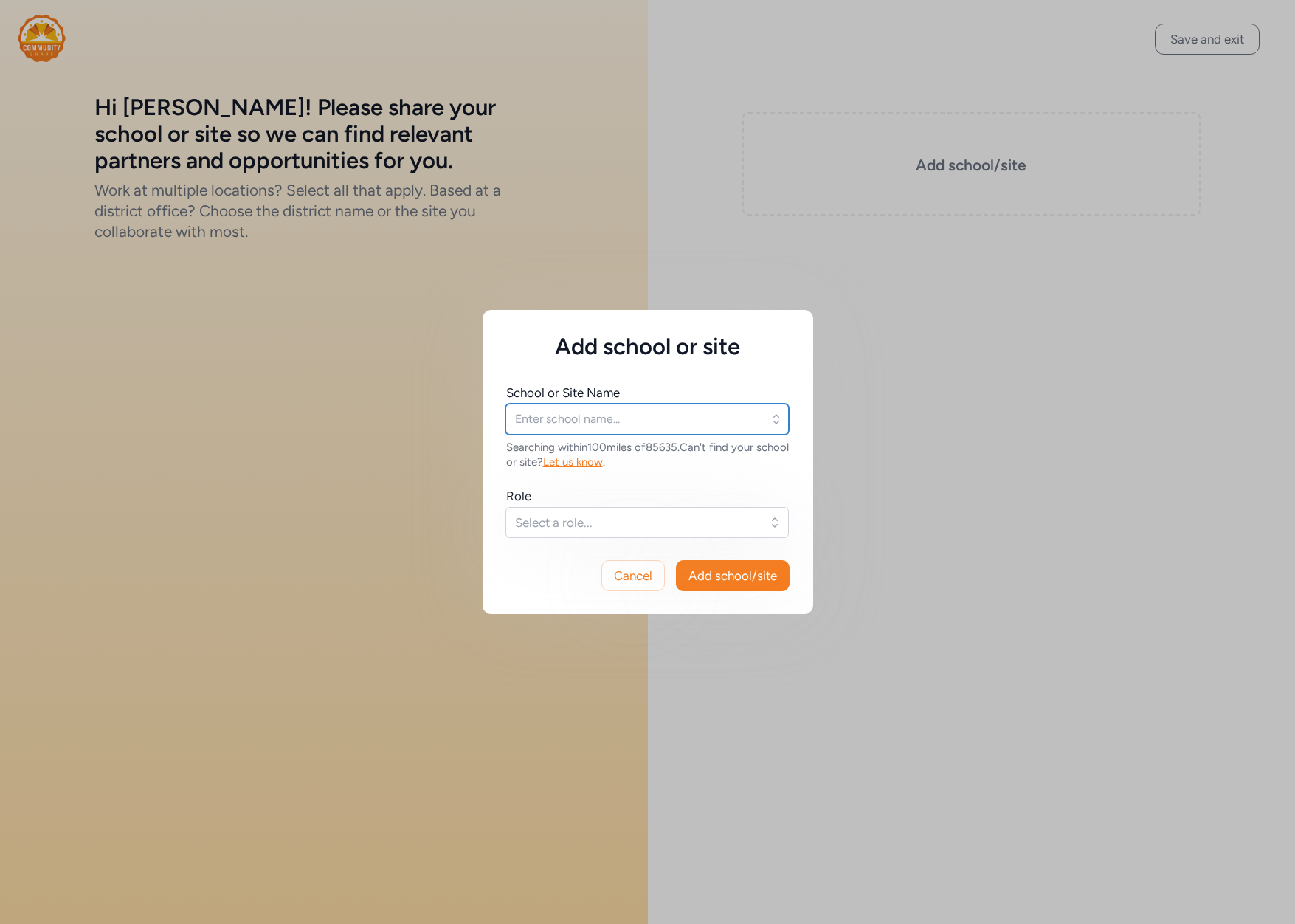
click at [659, 424] on input "text" at bounding box center [648, 419] width 283 height 31
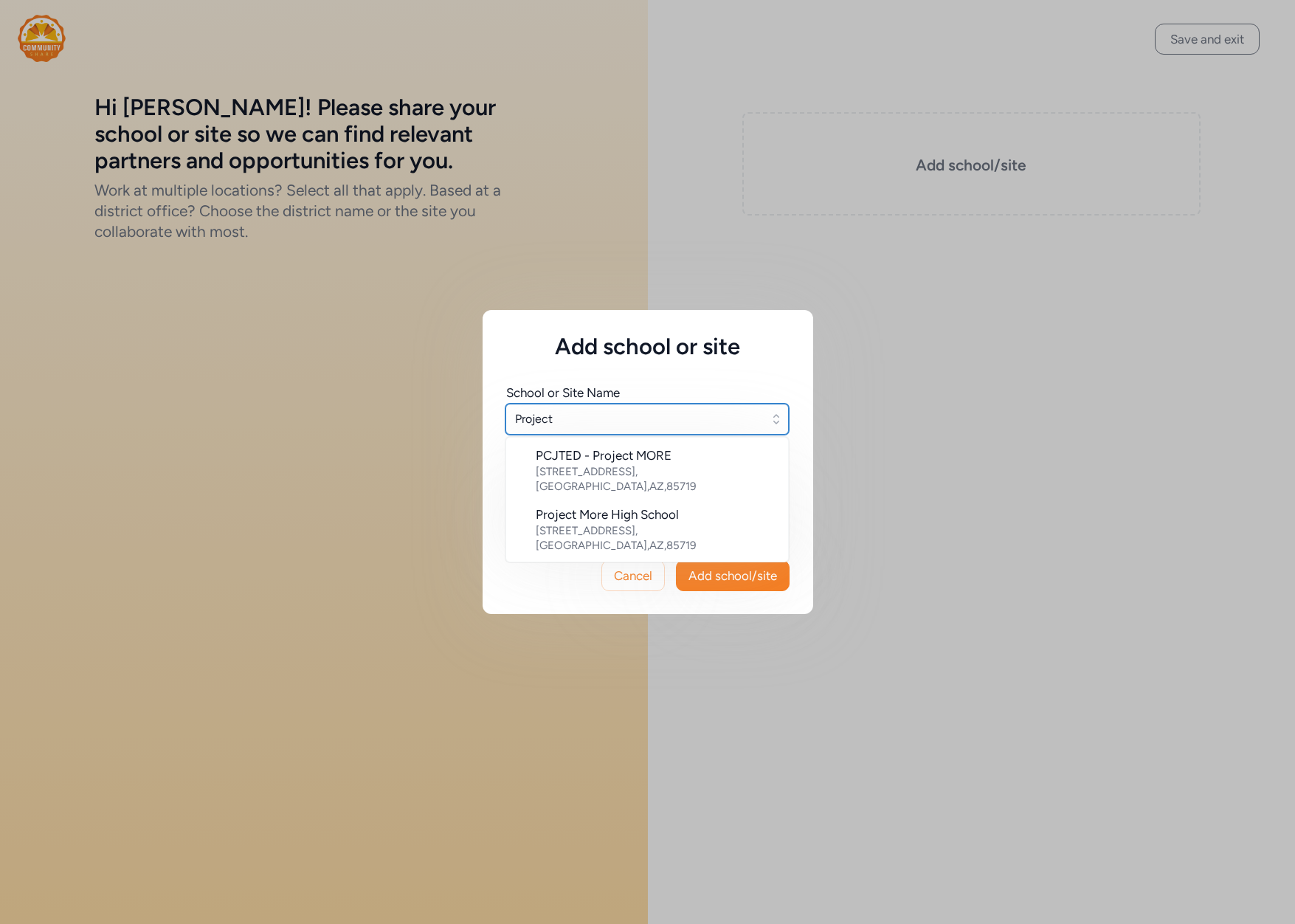
drag, startPoint x: 557, startPoint y: 417, endPoint x: 512, endPoint y: 411, distance: 45.4
click at [512, 411] on input "Project" at bounding box center [648, 419] width 283 height 31
type input "F"
type input "Groove"
drag, startPoint x: 562, startPoint y: 424, endPoint x: 497, endPoint y: 414, distance: 65.8
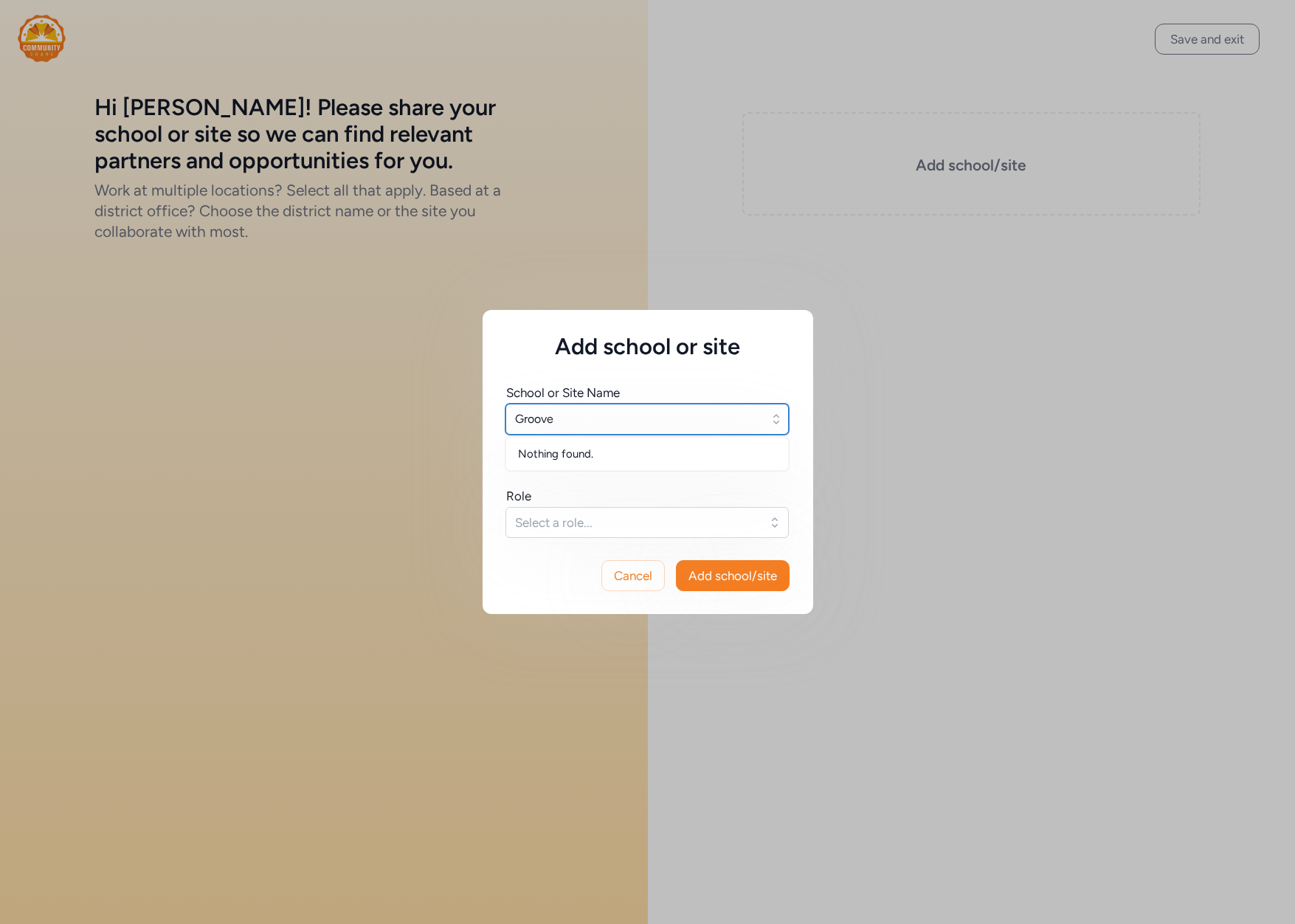
click at [497, 414] on div "School or Site Name Groove Nothing found. Searching within 100 miles of 85635 .…" at bounding box center [648, 448] width 331 height 177
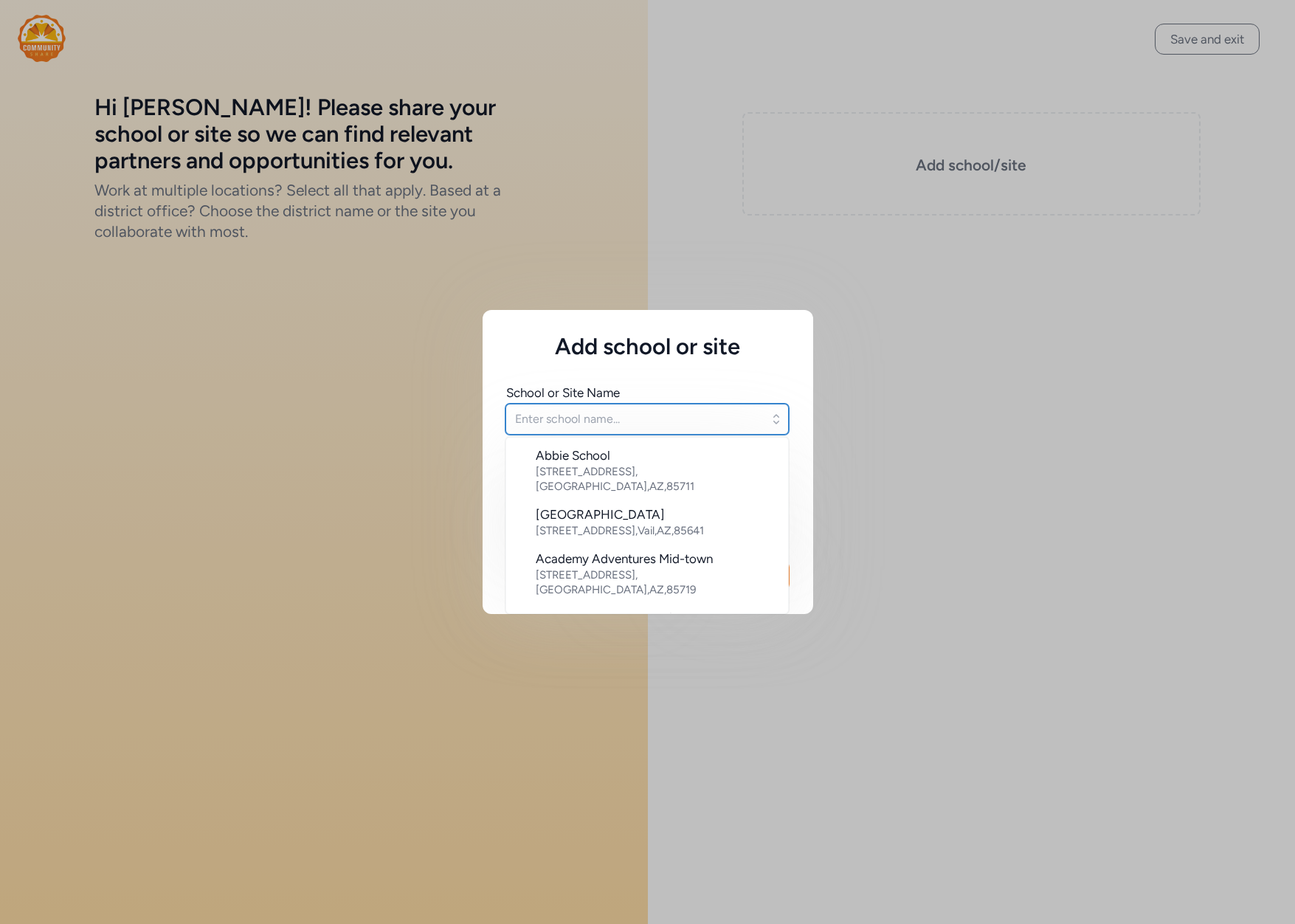
click at [788, 357] on h5 "Add school or site" at bounding box center [648, 346] width 283 height 26
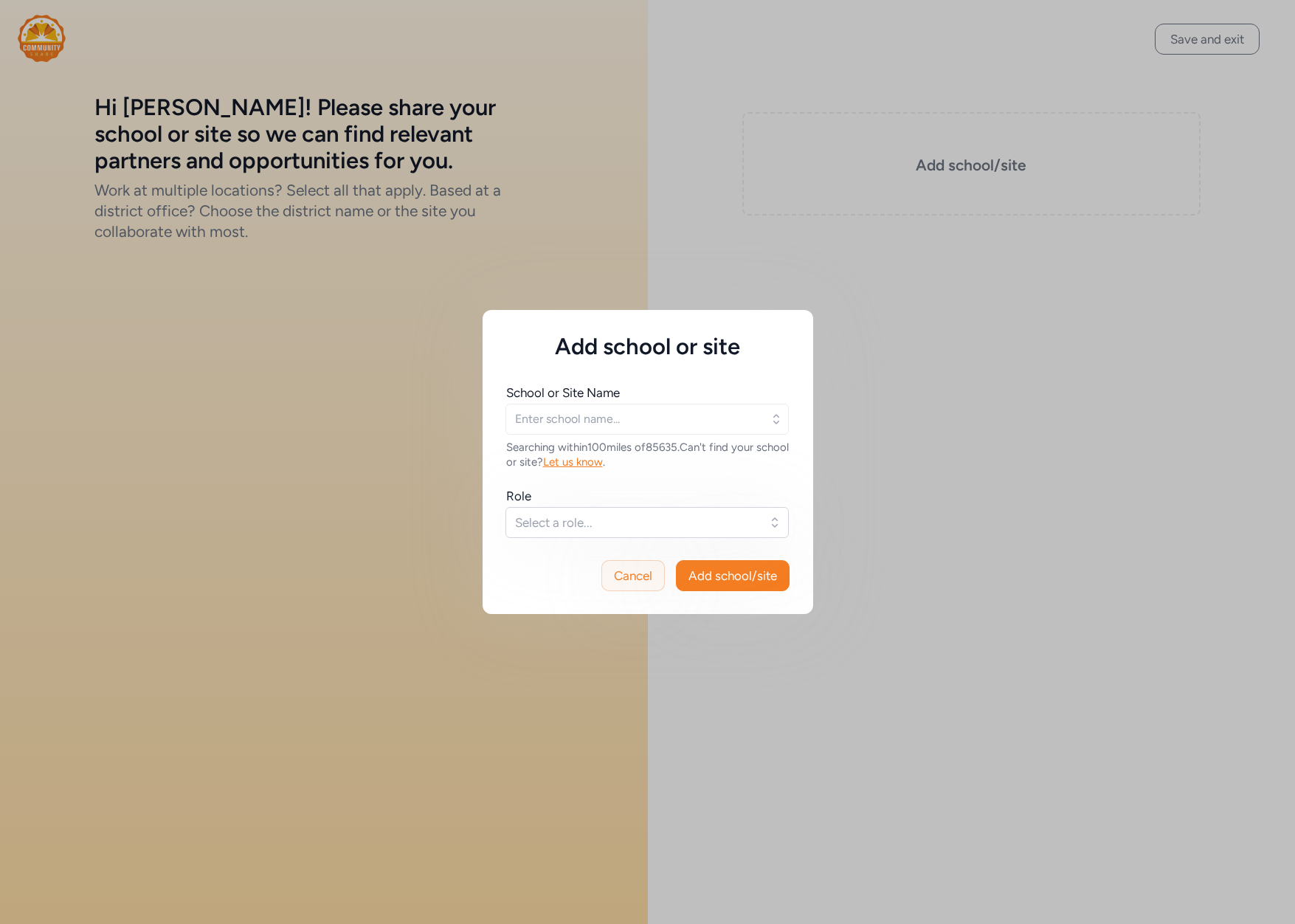
click at [628, 575] on span "Cancel" at bounding box center [633, 575] width 38 height 18
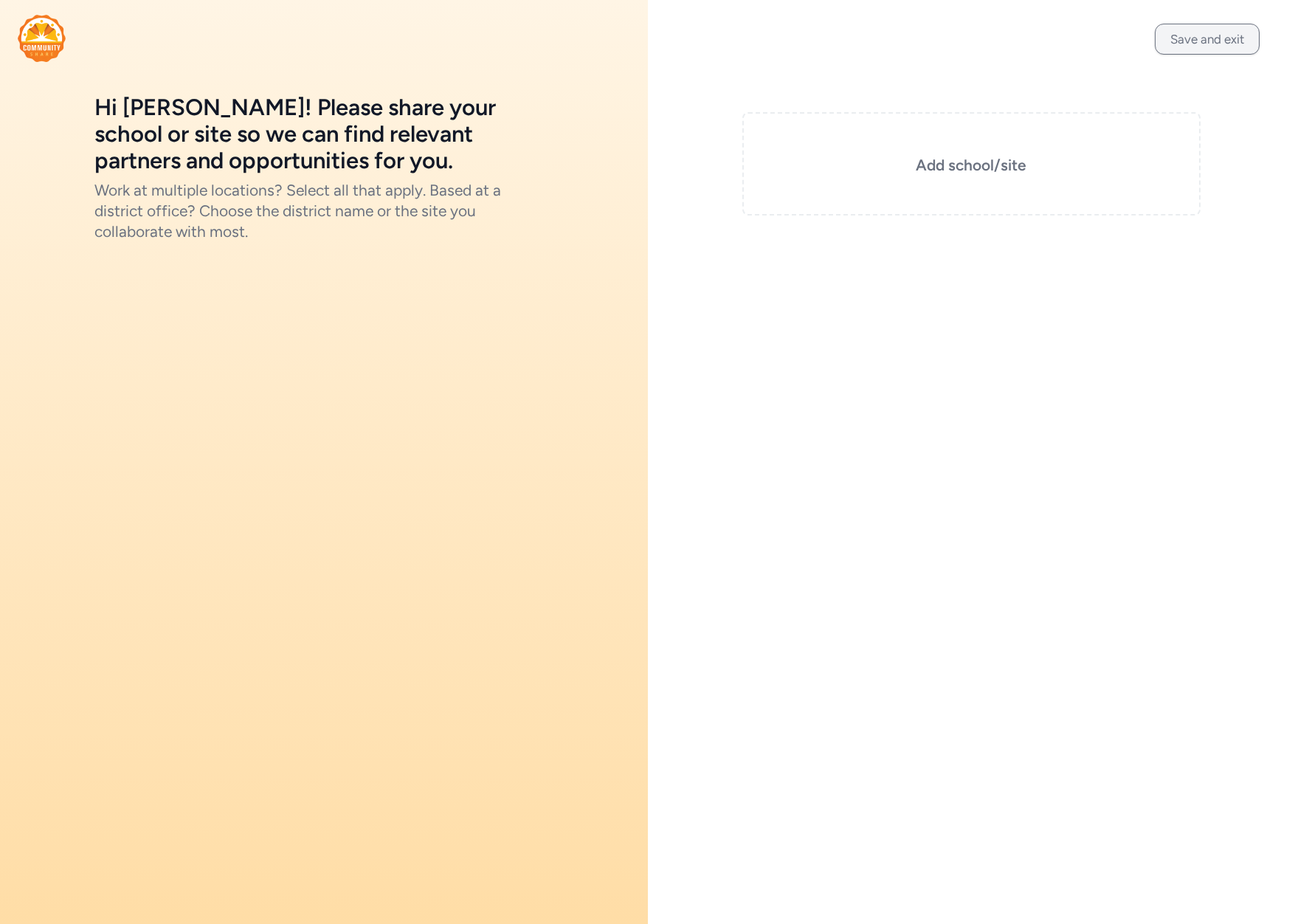
click at [1192, 45] on button "Save and exit" at bounding box center [1207, 39] width 104 height 31
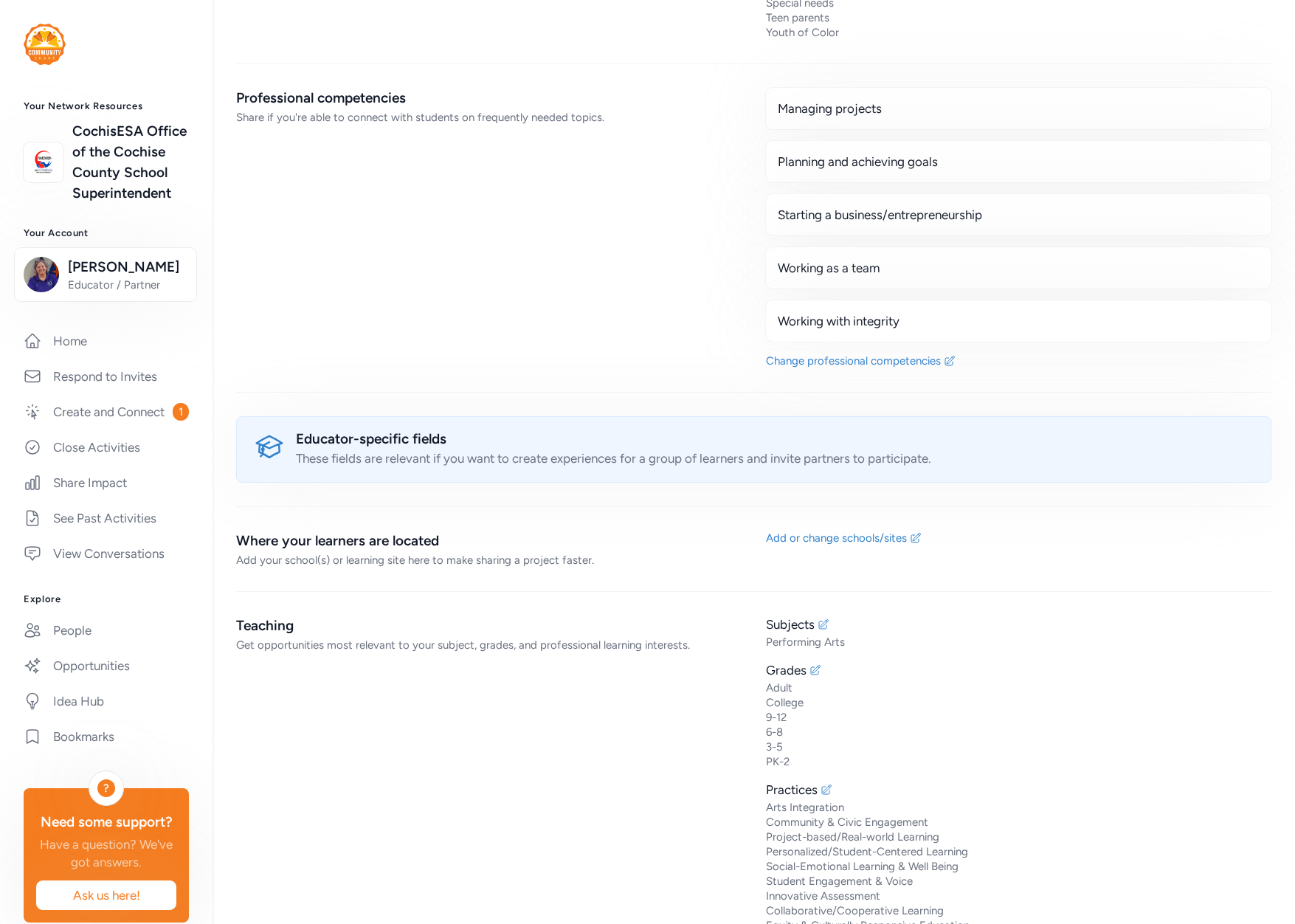
scroll to position [2777, 0]
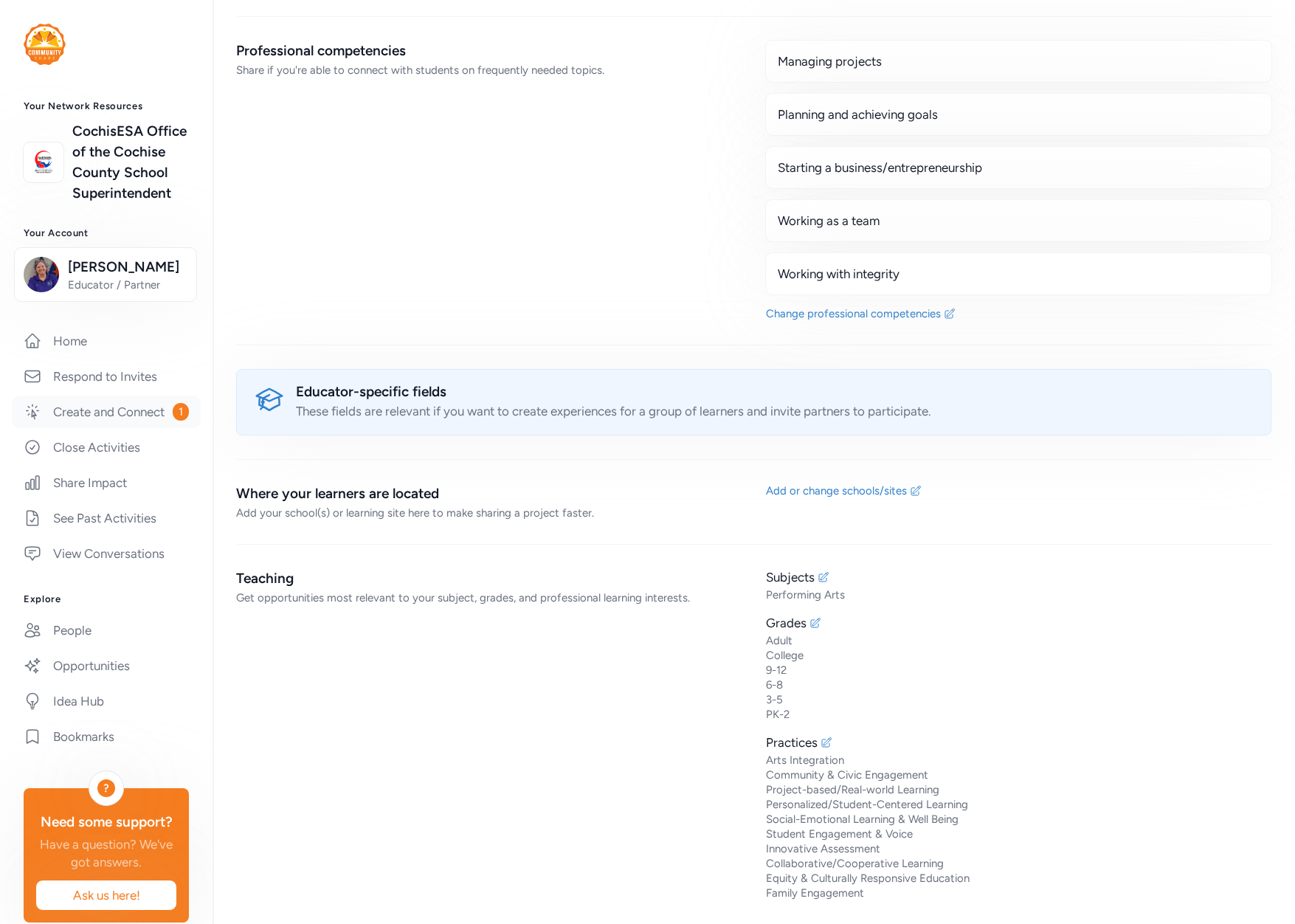
click at [101, 428] on link "Create and Connect 1" at bounding box center [106, 412] width 189 height 33
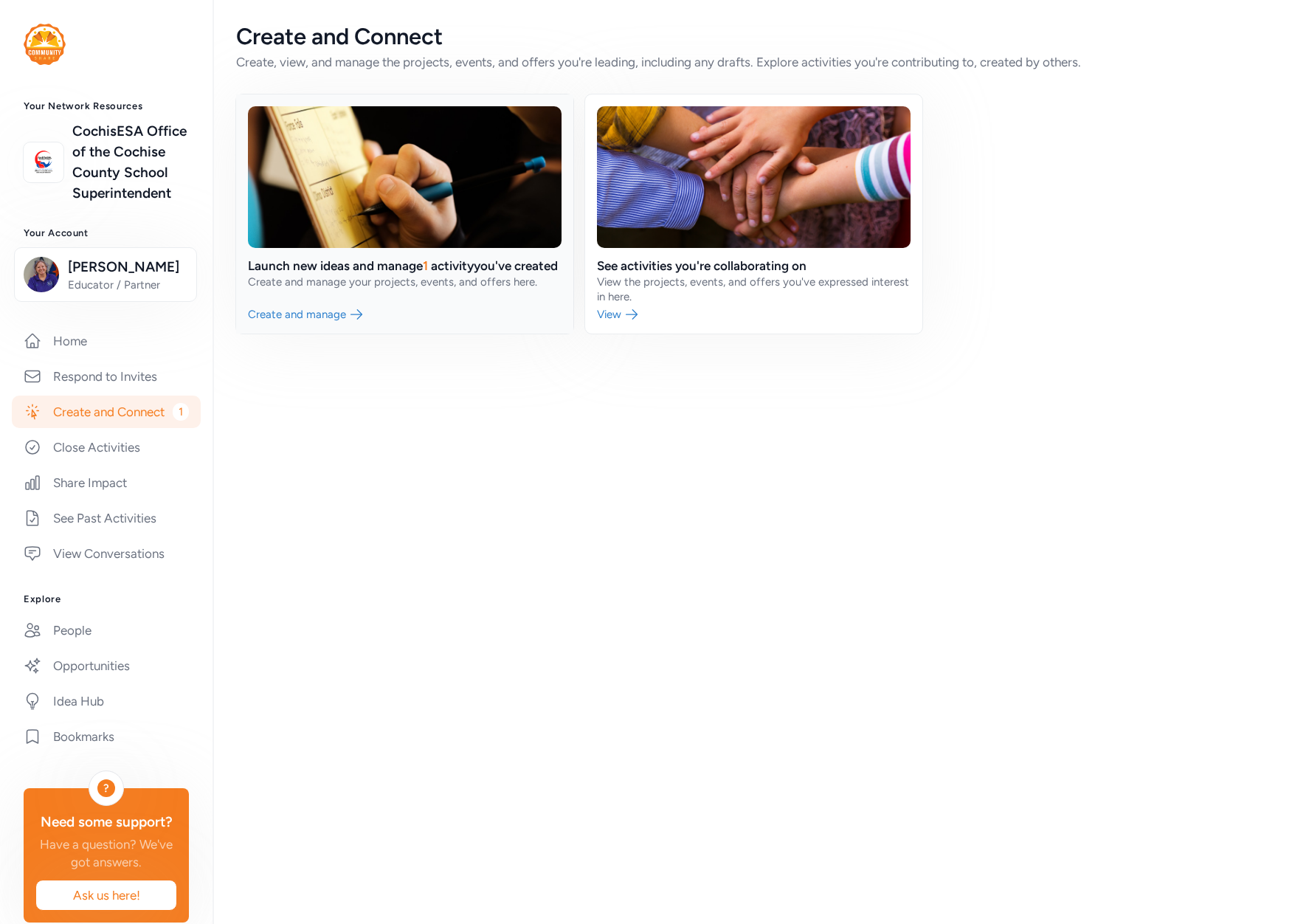
click at [286, 270] on link at bounding box center [404, 213] width 337 height 239
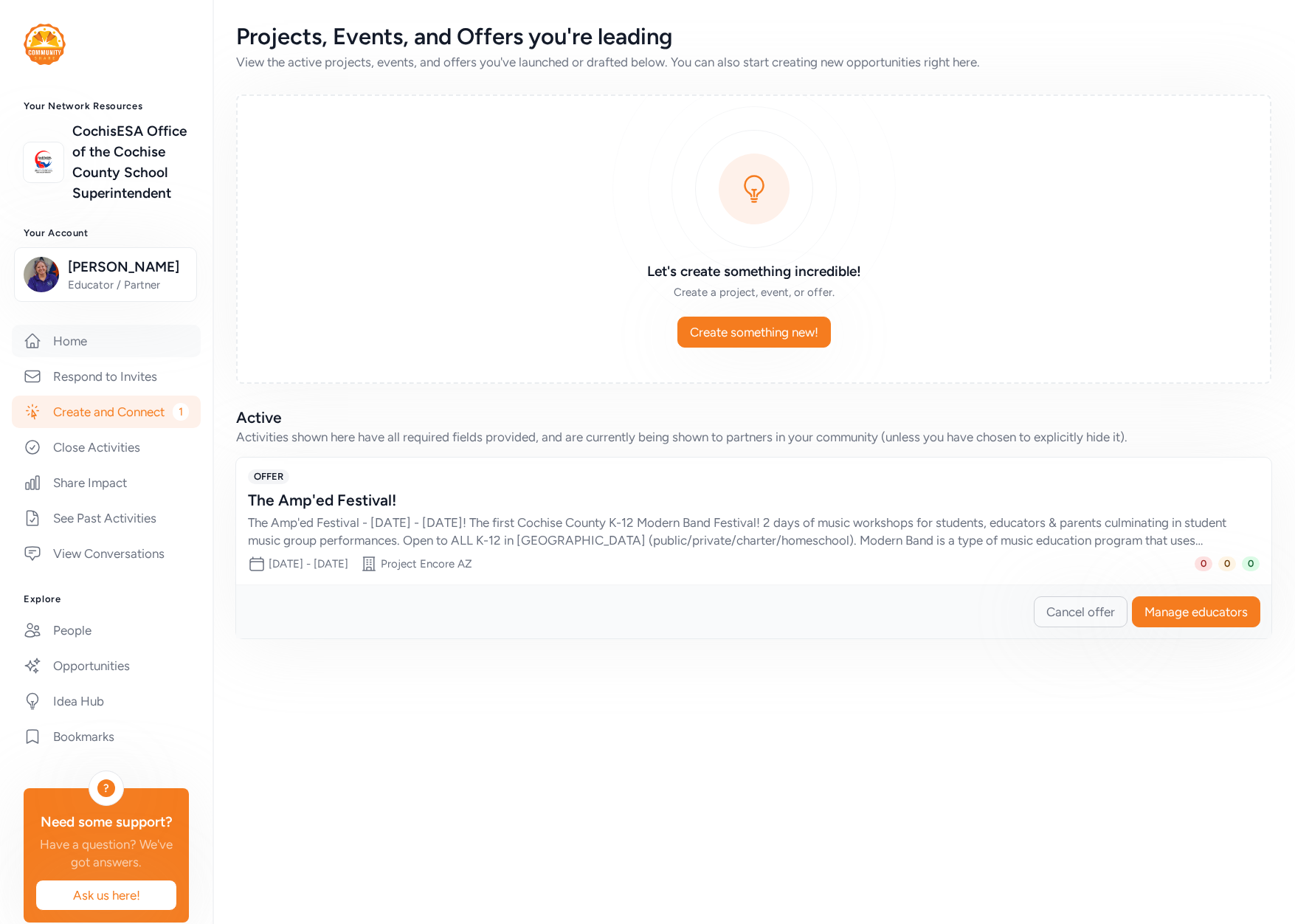
click at [74, 357] on link "Home" at bounding box center [106, 341] width 189 height 33
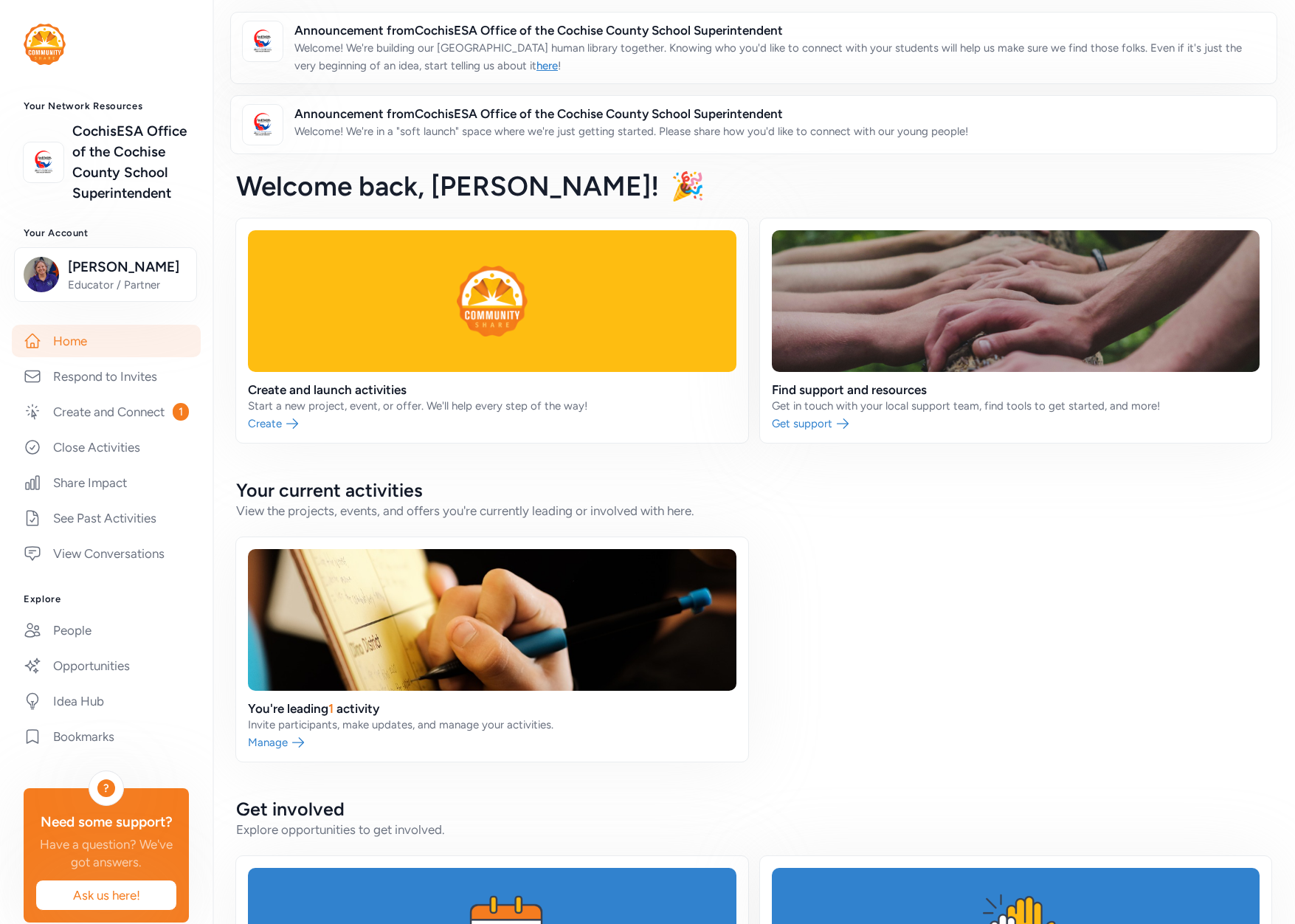
click at [631, 131] on p "Welcome! We're in a "soft launch" space where we're just getting started. Pleas…" at bounding box center [631, 132] width 674 height 18
click at [573, 38] on span "Announcement from CochisESA Office of the Cochise County School Superintendent" at bounding box center [779, 31] width 971 height 18
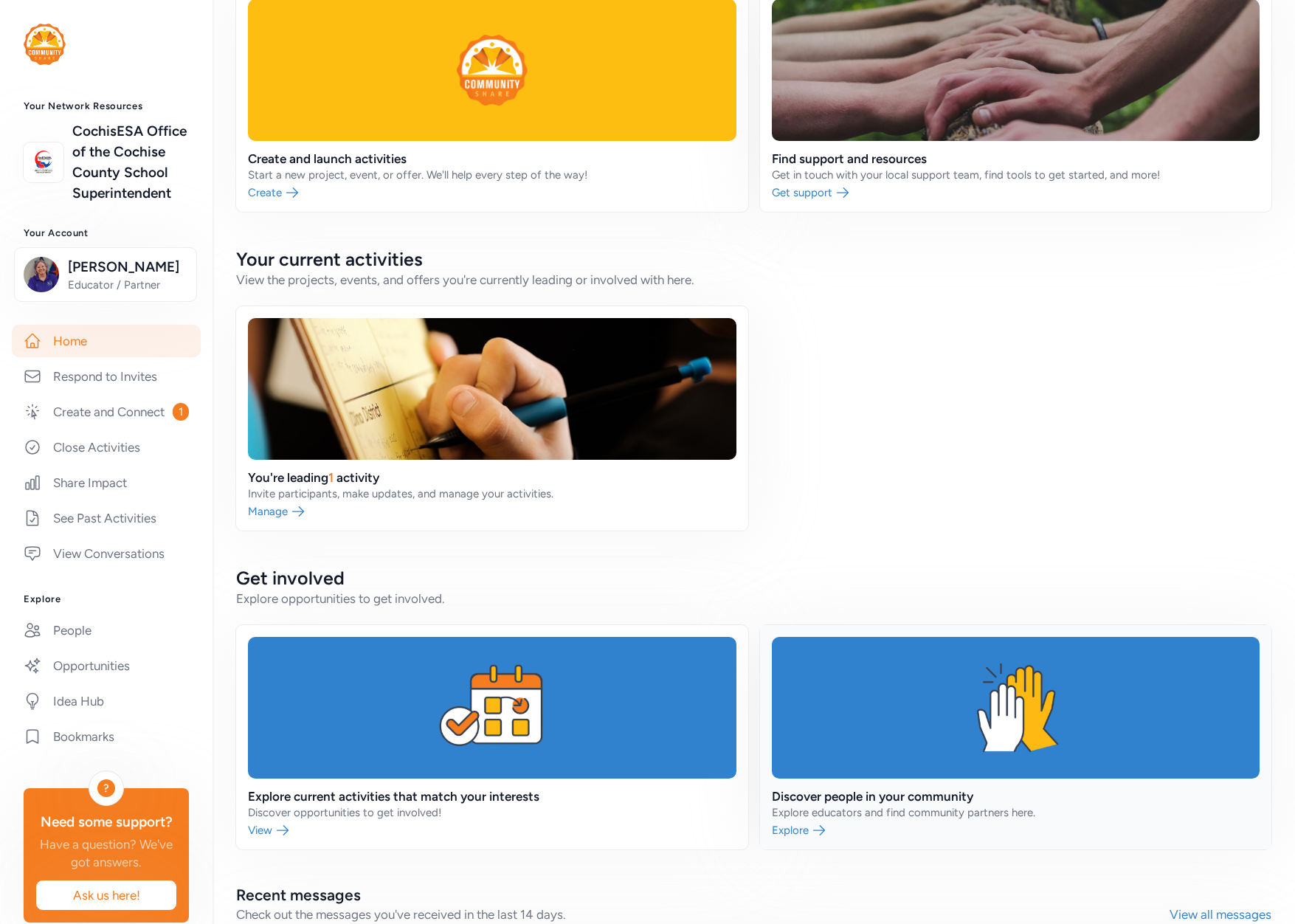
scroll to position [540, 0]
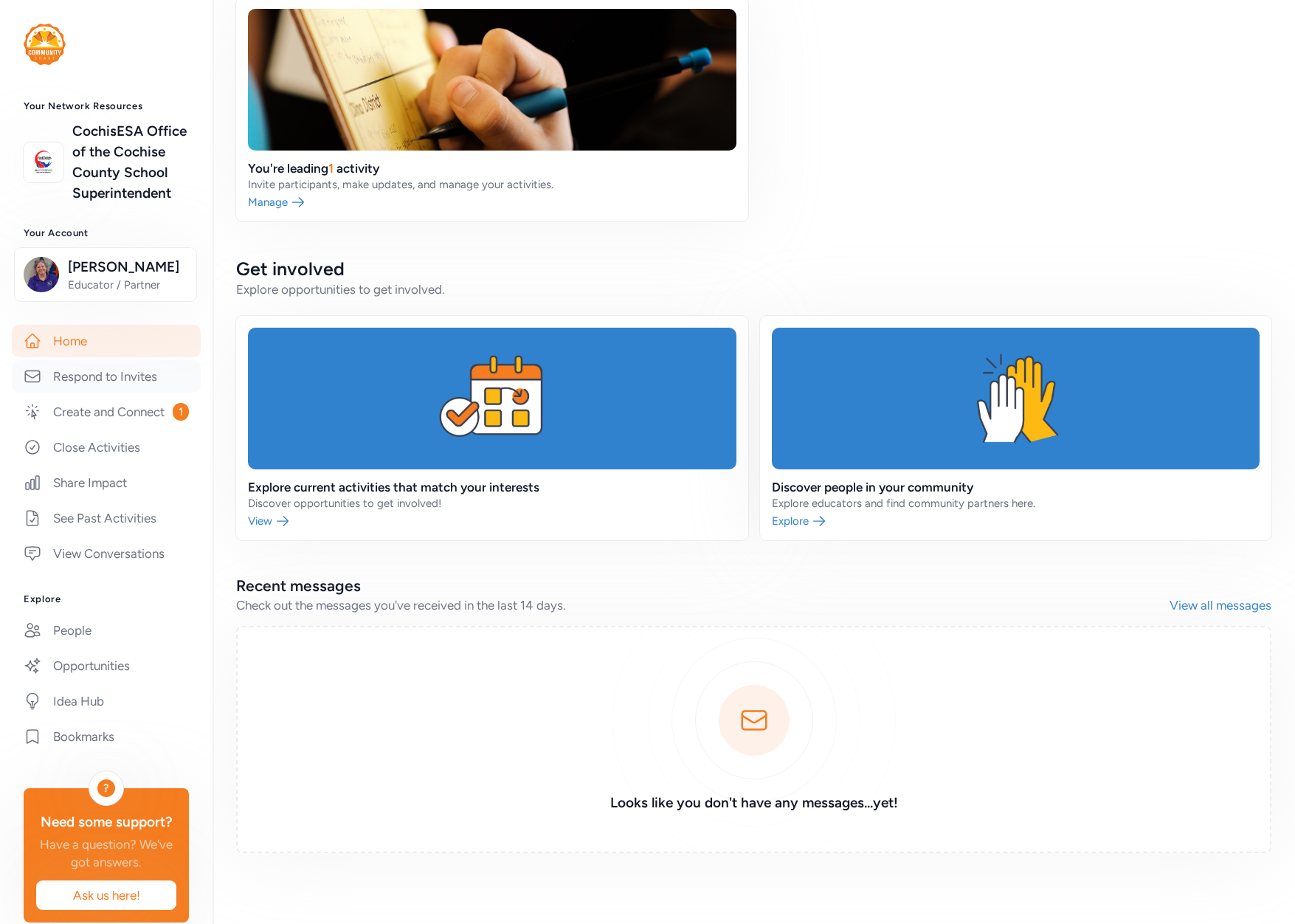
click at [114, 392] on link "Respond to Invites" at bounding box center [106, 377] width 189 height 33
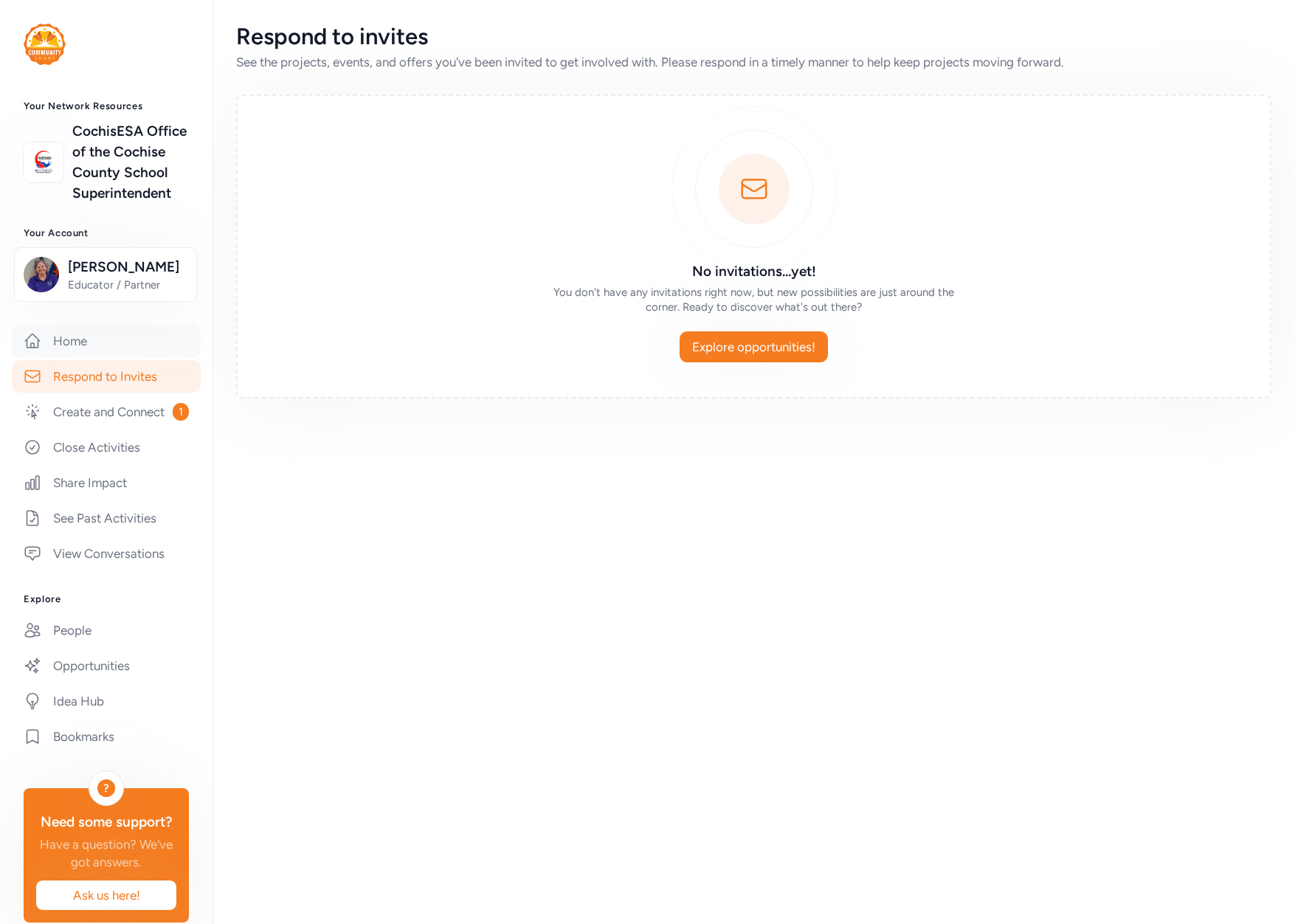
click at [67, 357] on link "Home" at bounding box center [106, 341] width 189 height 33
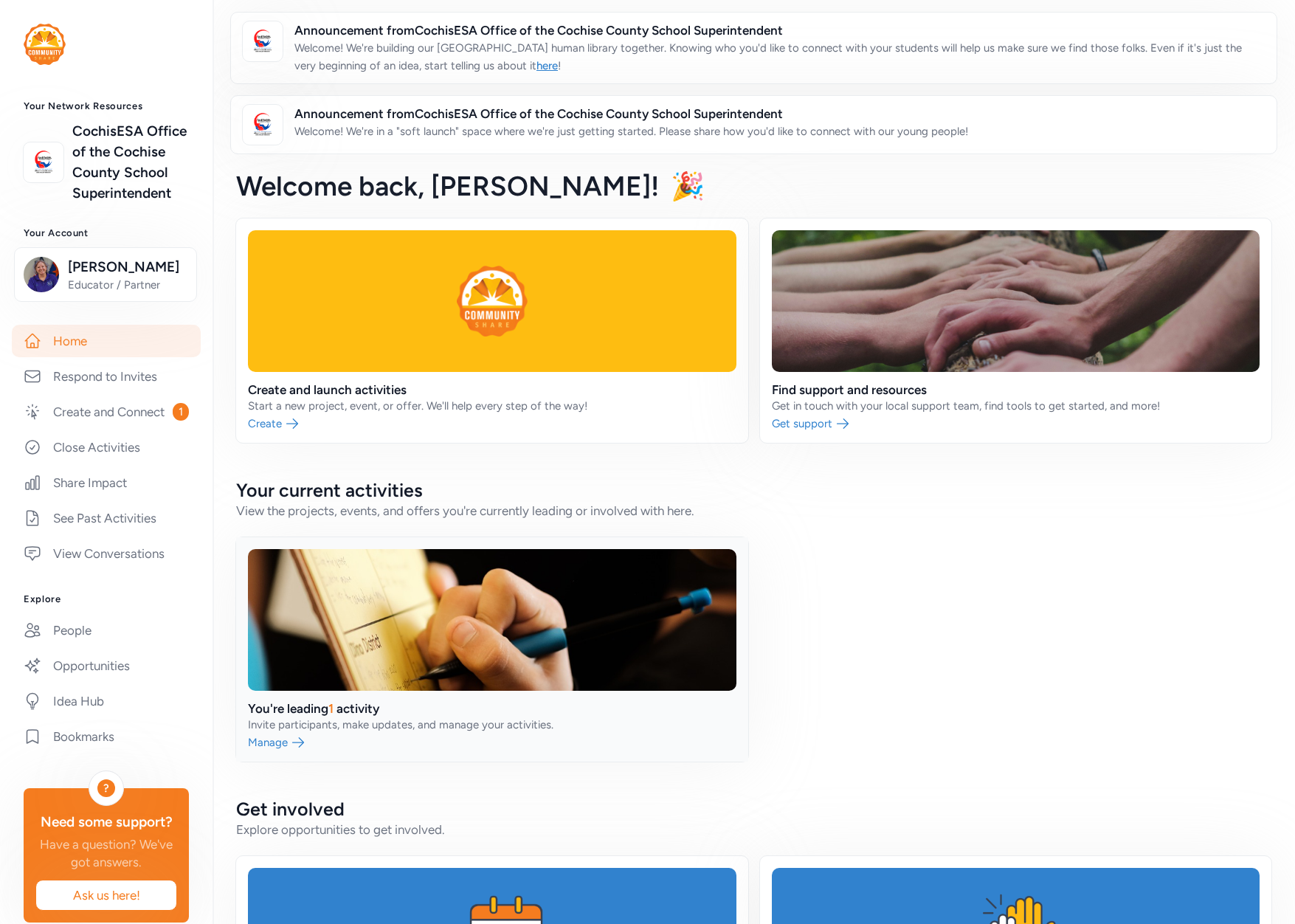
click at [440, 656] on link at bounding box center [492, 649] width 512 height 224
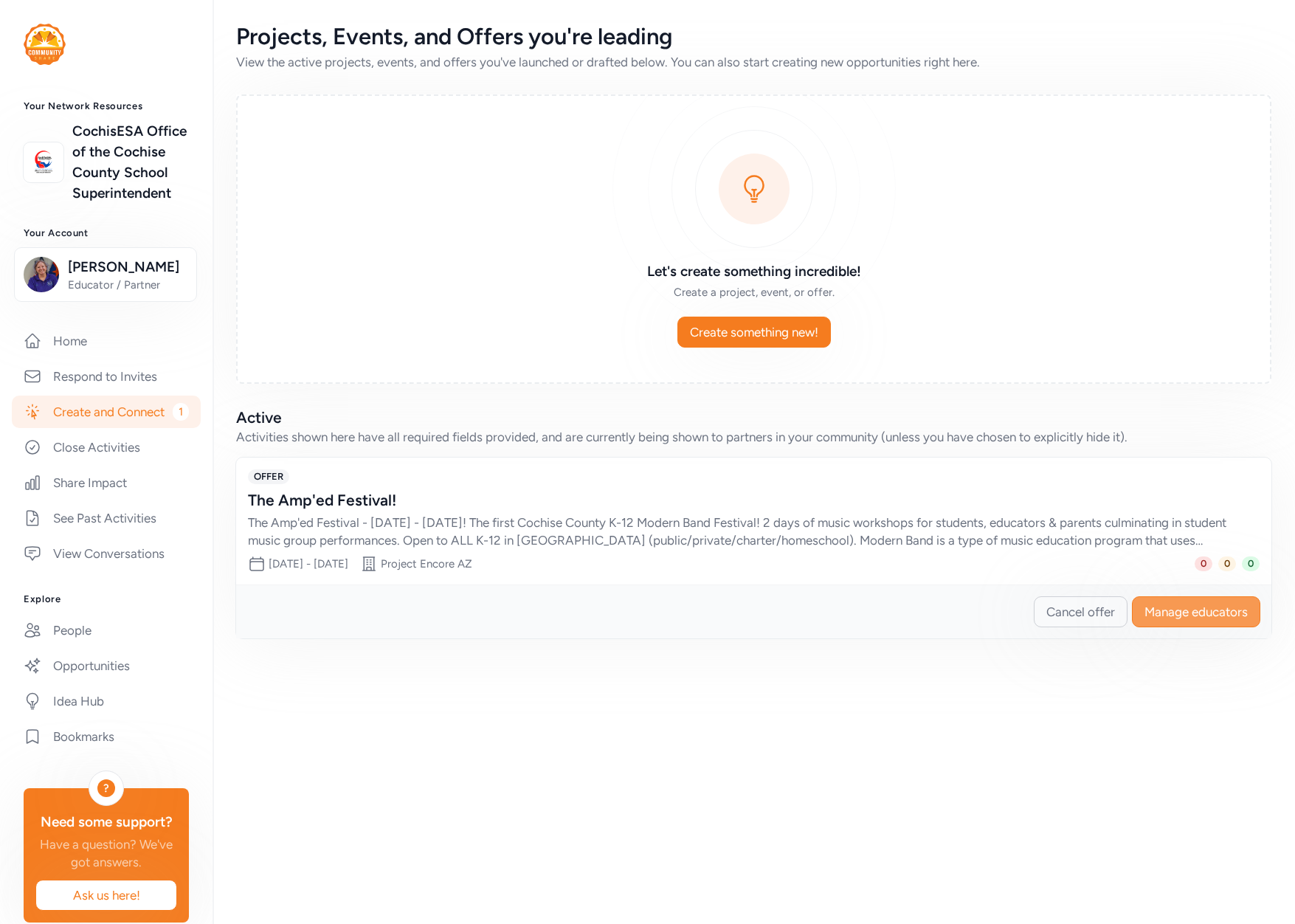
click at [1189, 610] on span "Manage educators" at bounding box center [1197, 612] width 104 height 18
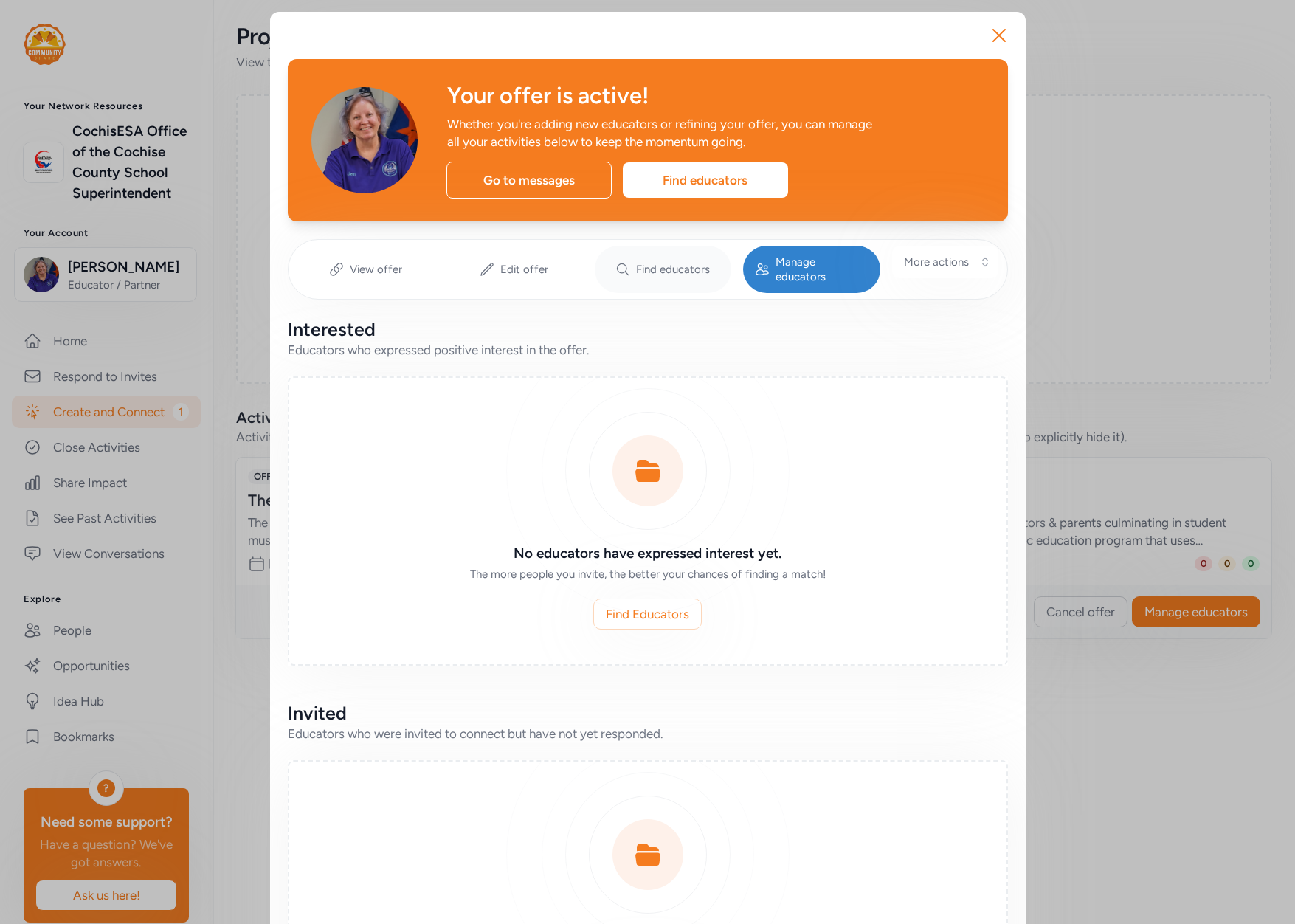
click at [667, 262] on span "Find educators" at bounding box center [673, 270] width 74 height 15
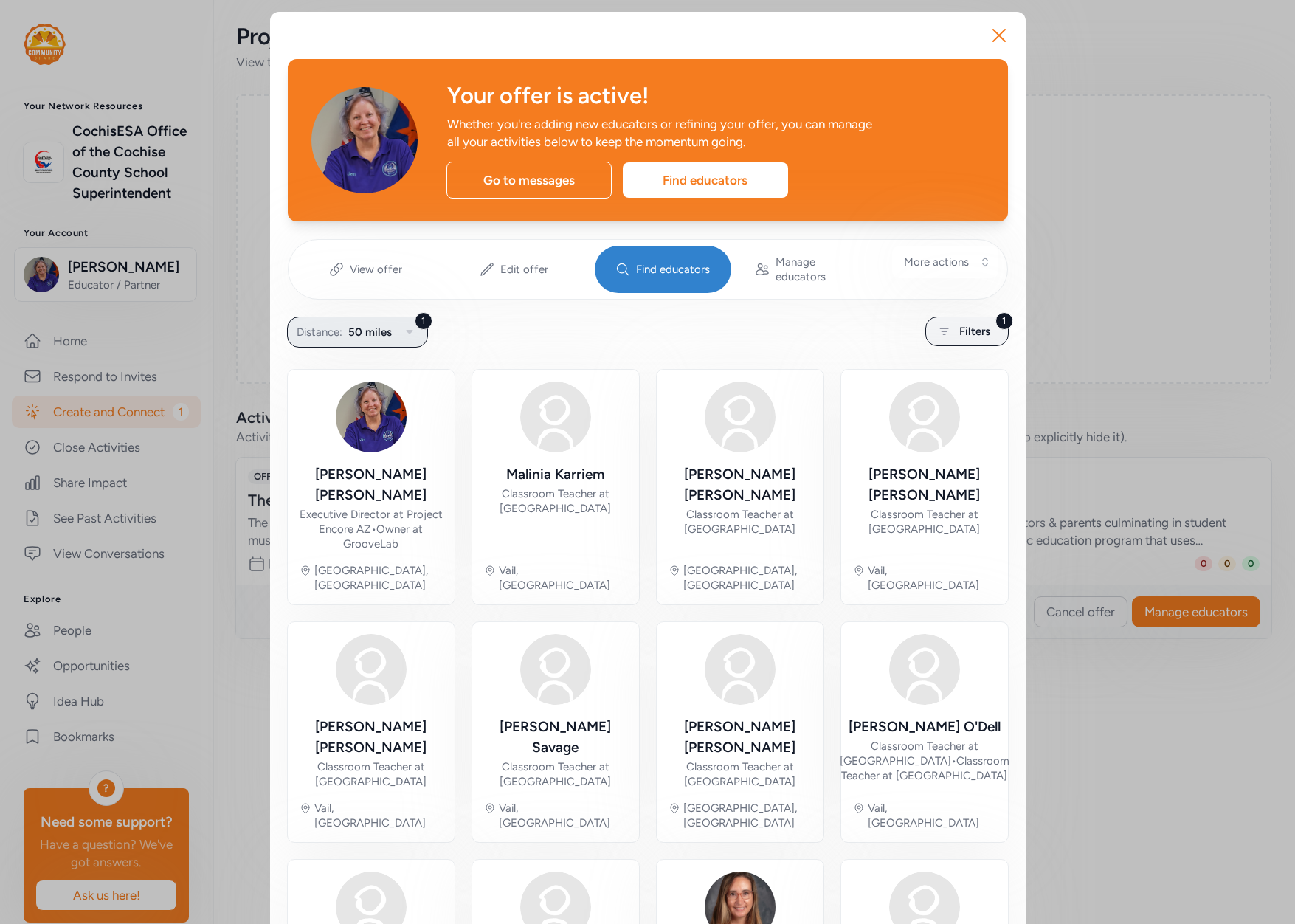
click at [405, 323] on icon "button" at bounding box center [410, 332] width 18 height 18
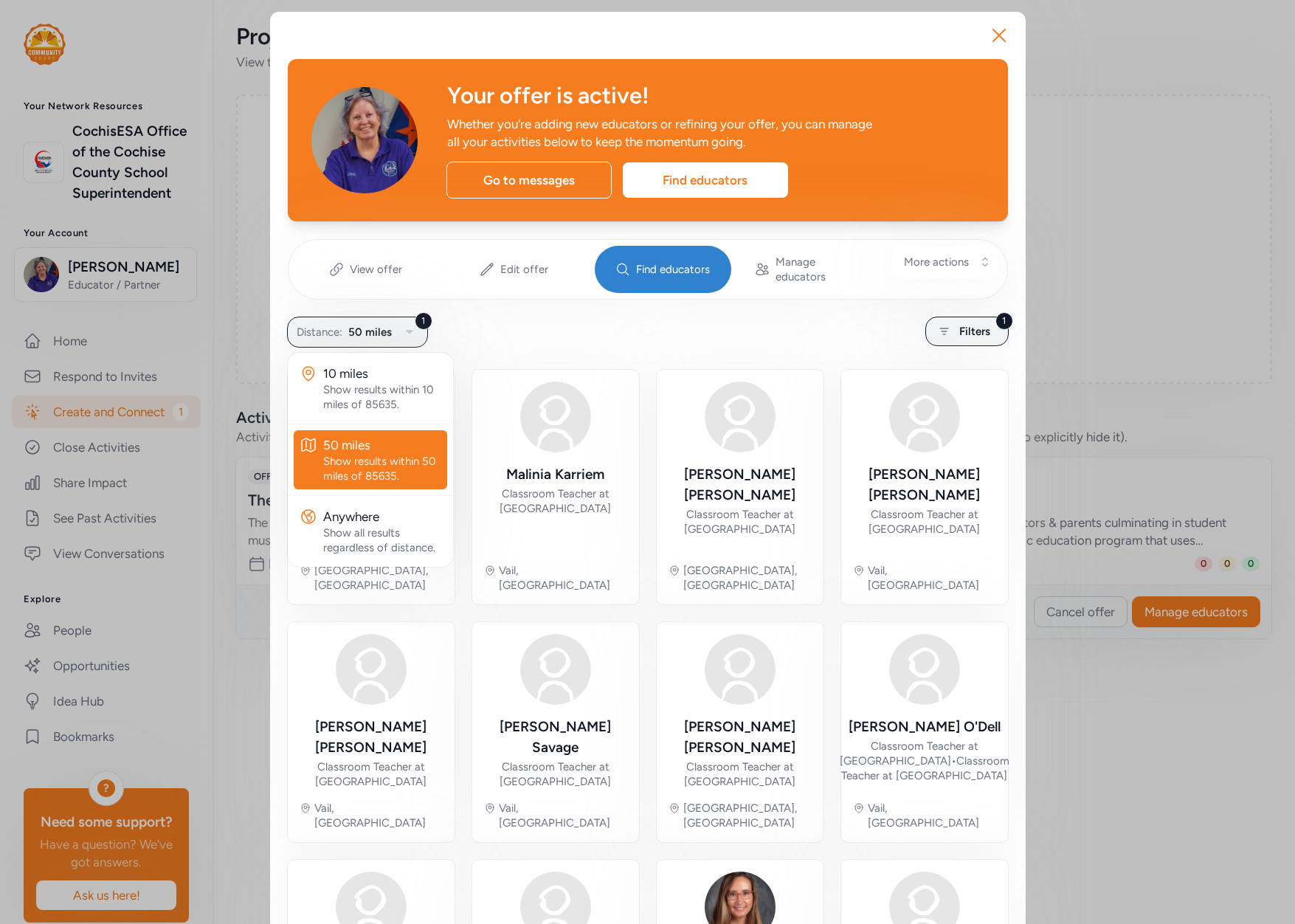
click at [535, 317] on div "1 Distance: 50 miles 10 miles Show results within 10 miles of 85635. 50 miles S…" at bounding box center [648, 331] width 720 height 29
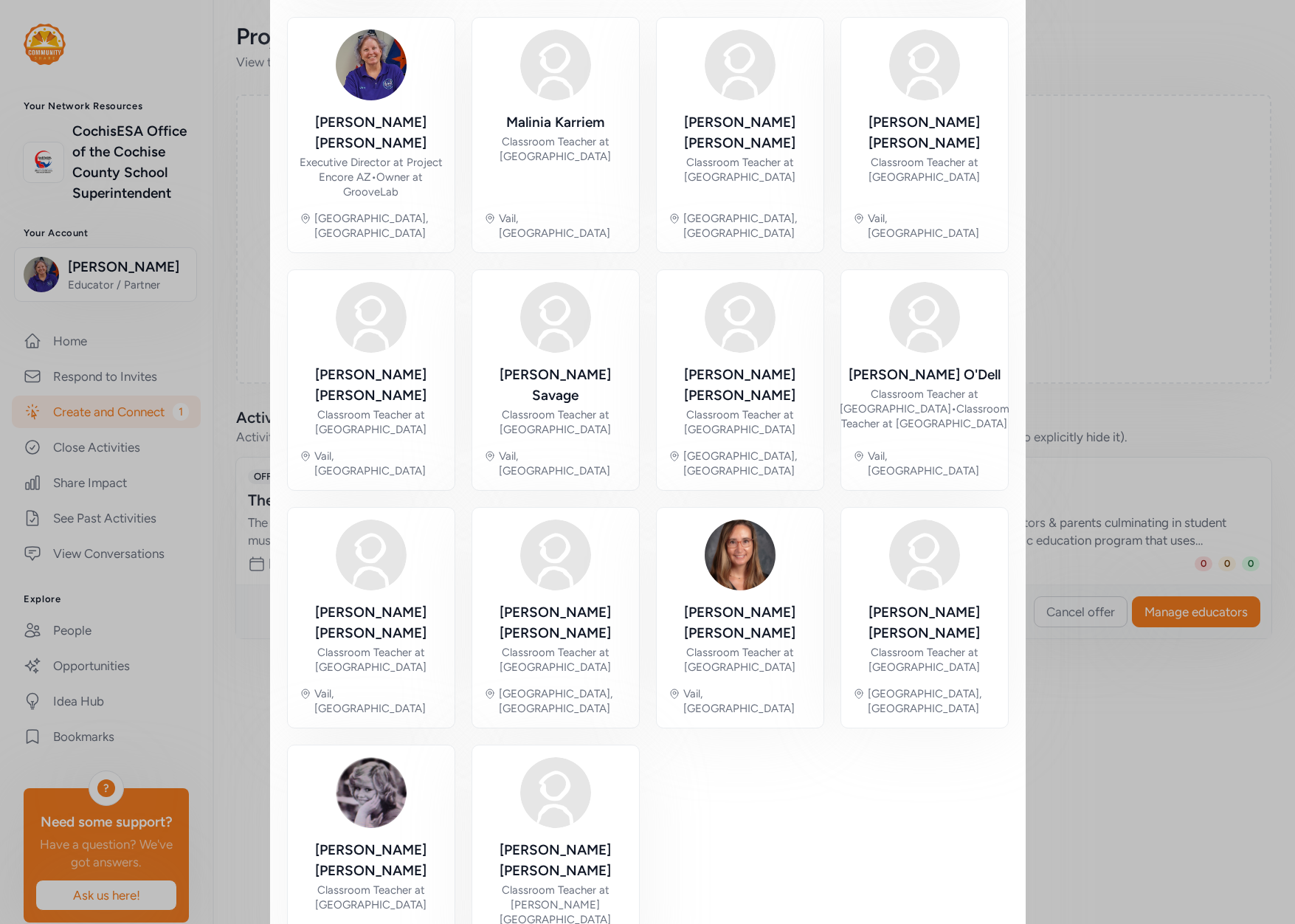
scroll to position [57, 0]
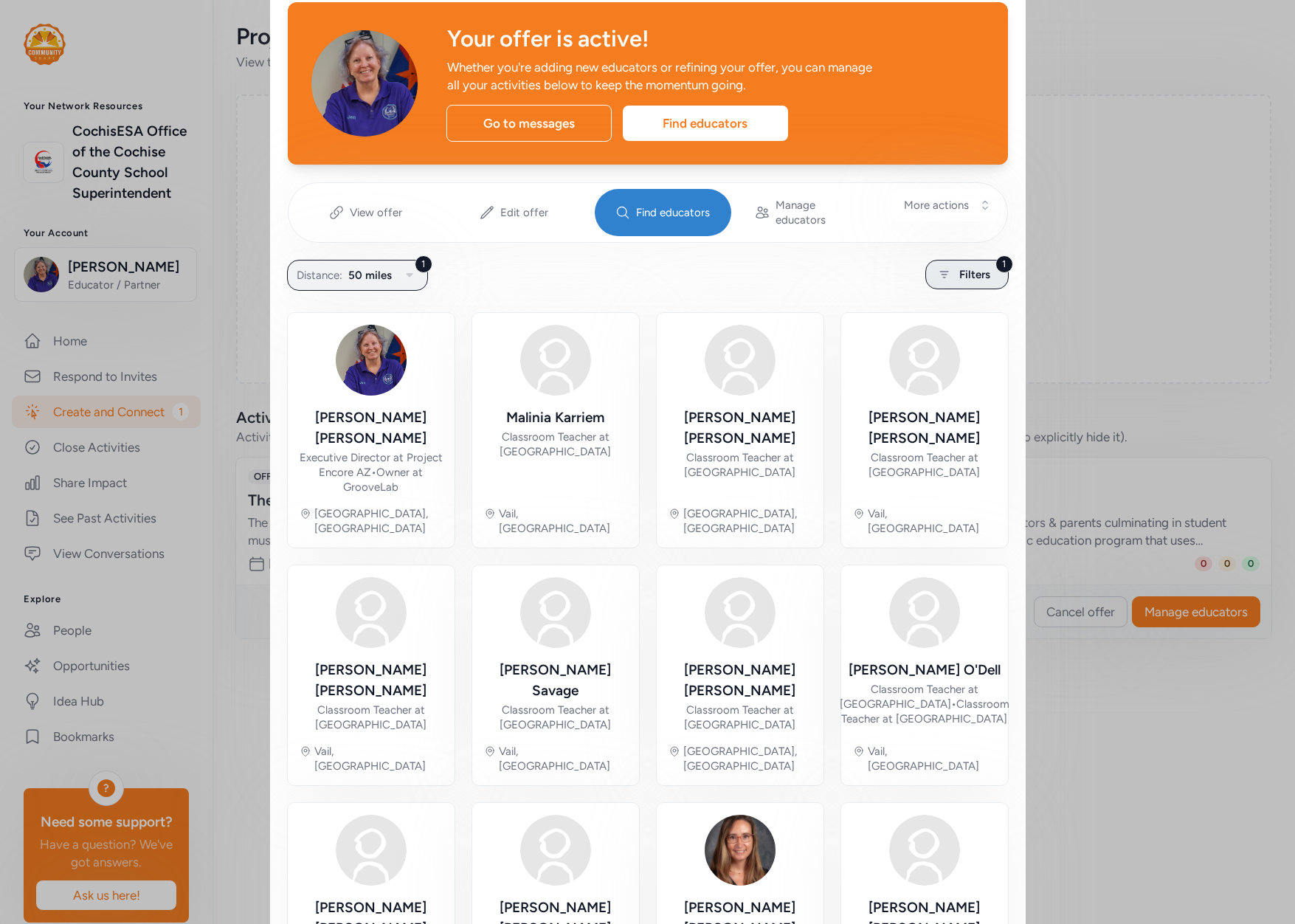
click at [988, 260] on div "1 Filters" at bounding box center [967, 274] width 84 height 30
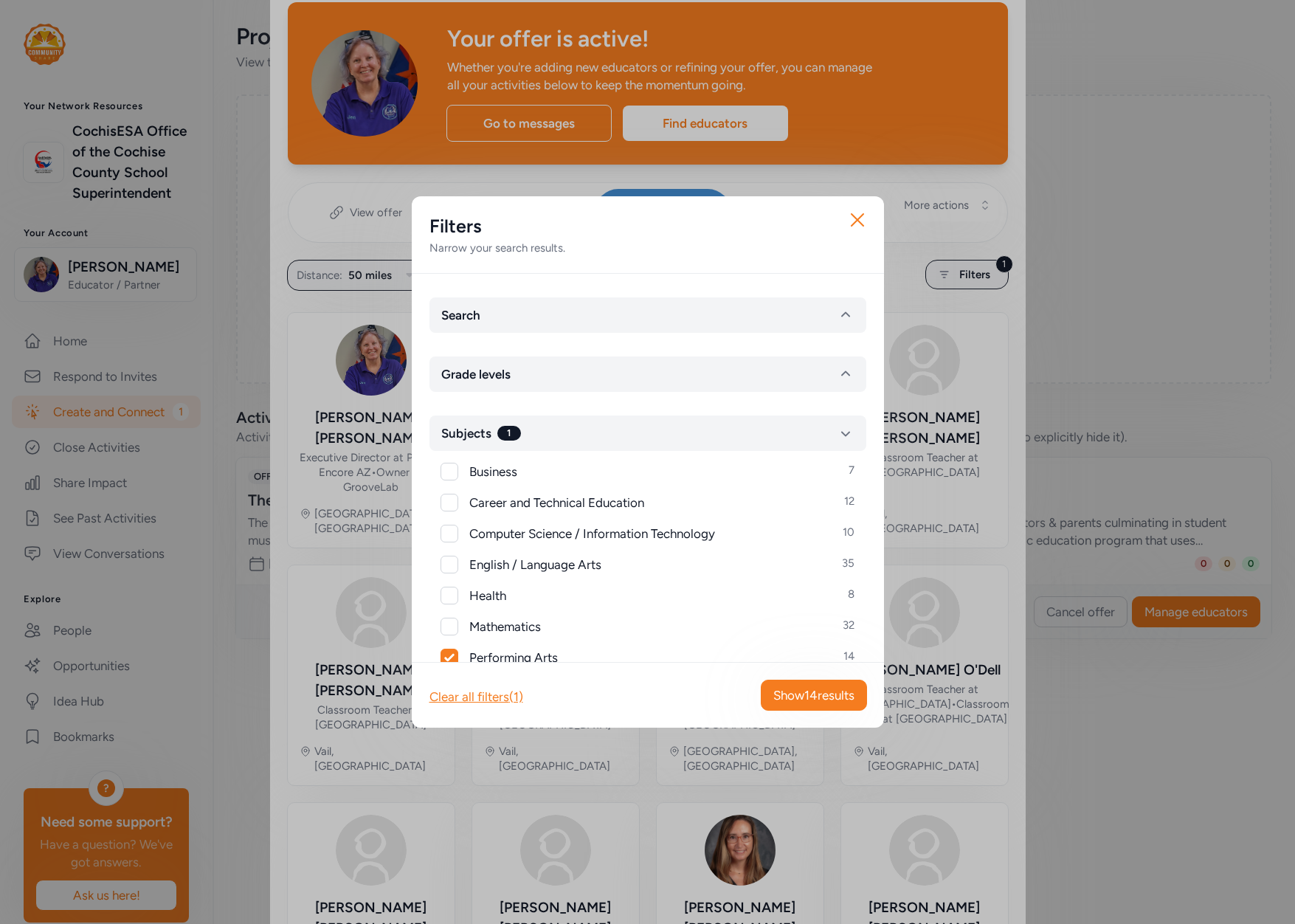
click at [451, 658] on icon at bounding box center [449, 657] width 10 height 9
checkbox input "false"
click at [837, 698] on span "Show 153 results" at bounding box center [811, 695] width 87 height 18
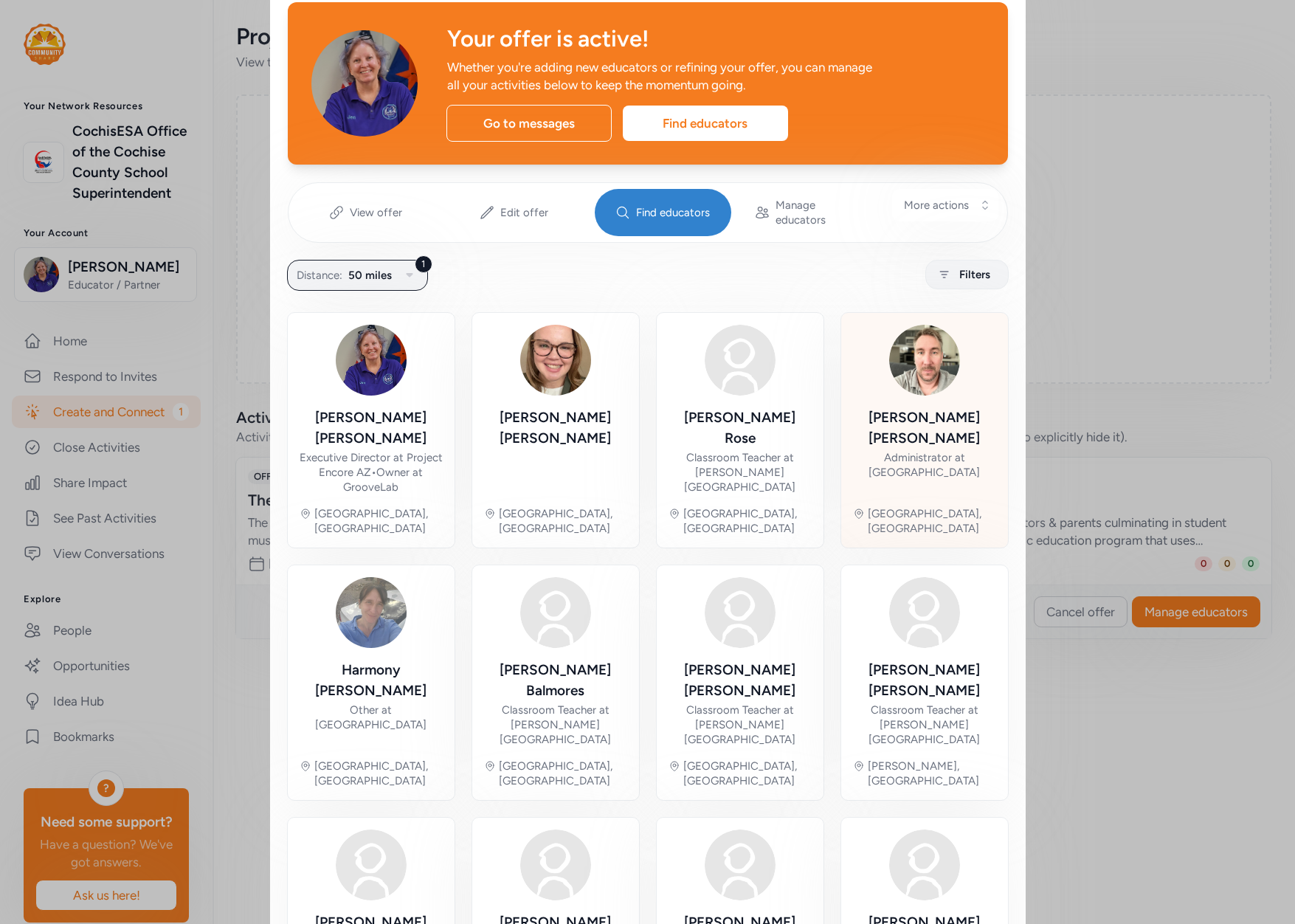
click at [951, 450] on div "Administrator at [GEOGRAPHIC_DATA]" at bounding box center [925, 465] width 143 height 30
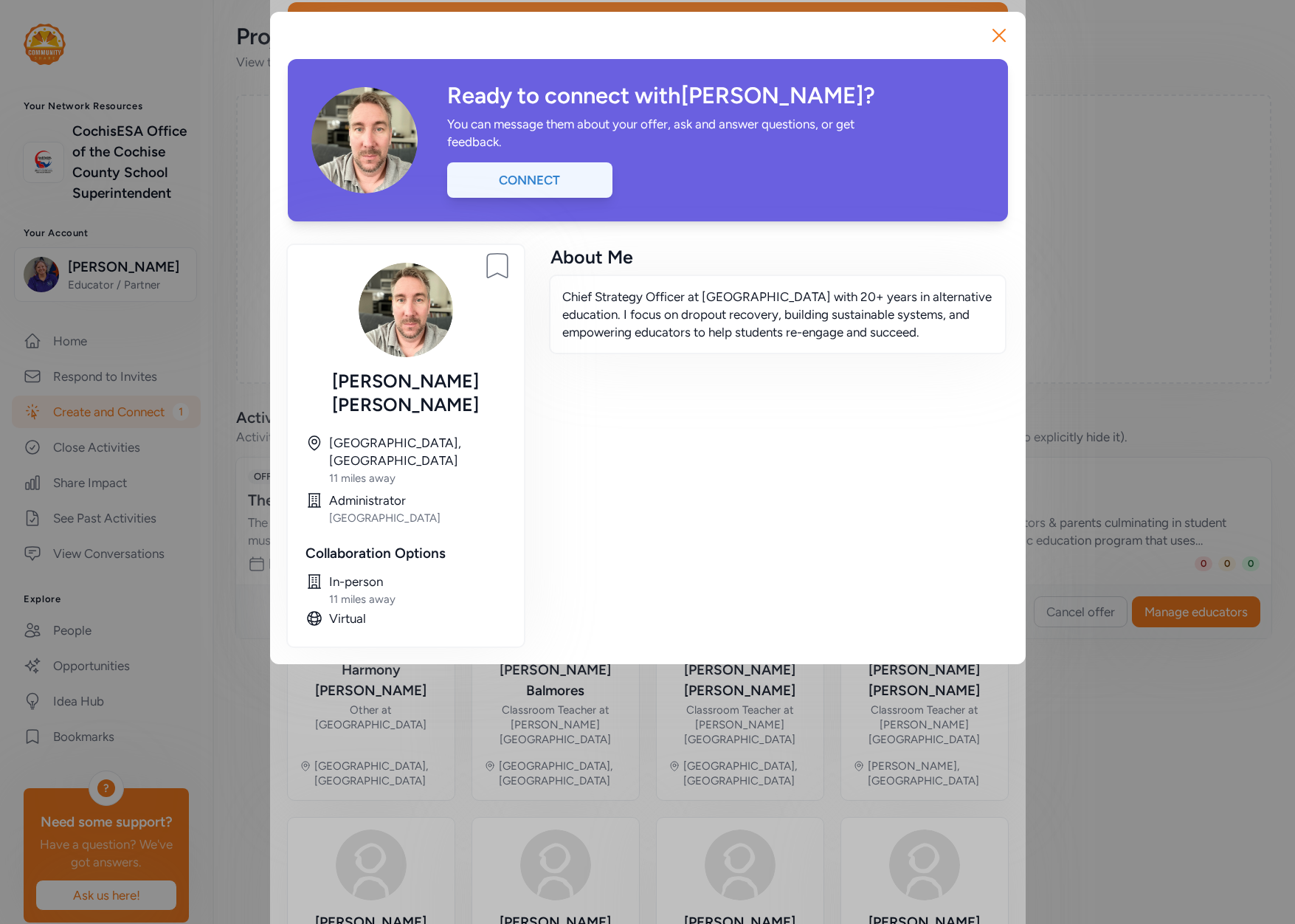
click at [549, 183] on div "Connect" at bounding box center [530, 180] width 165 height 35
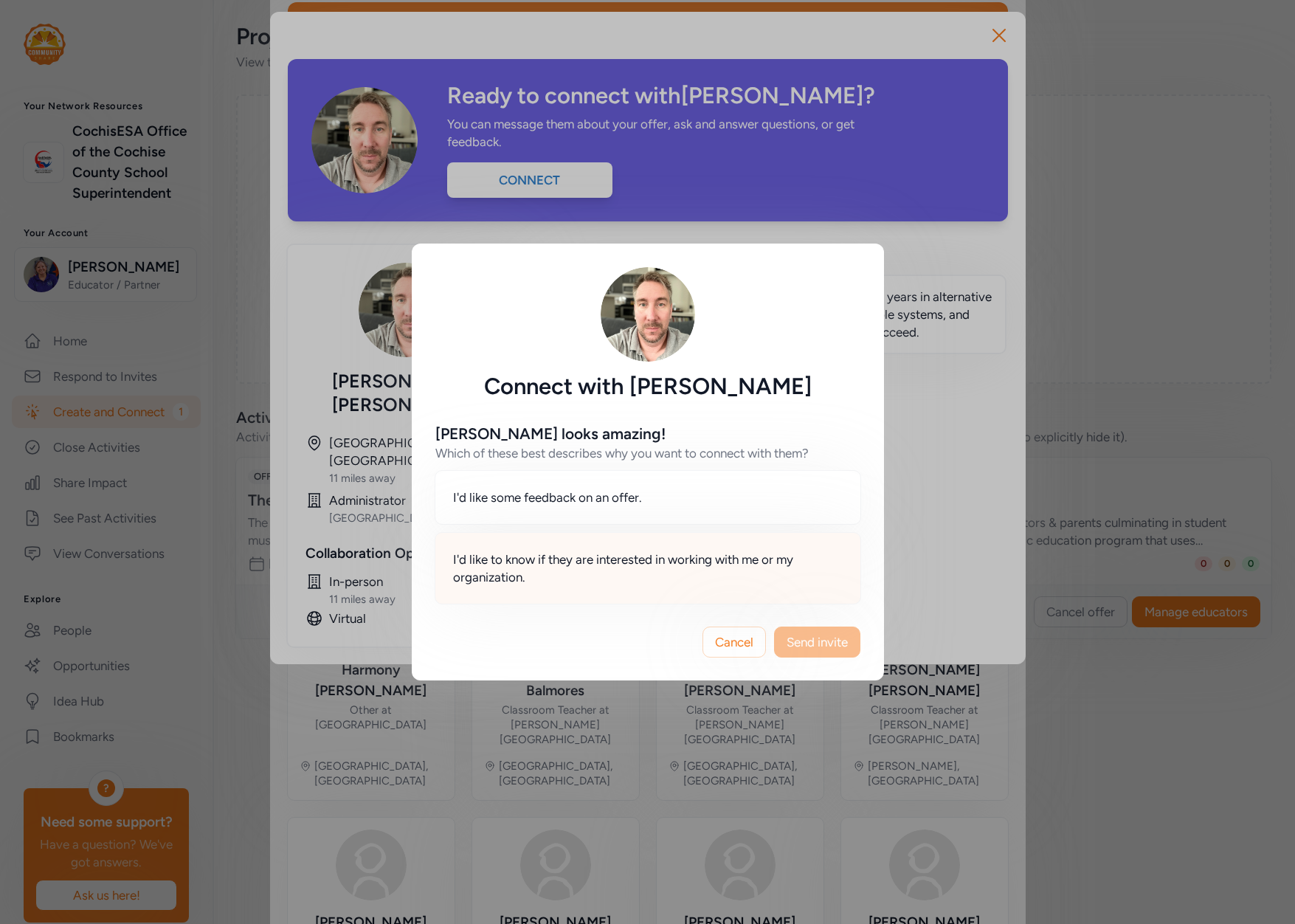
click at [586, 571] on span "I'd like to know if they are interested in working with me or my organization." at bounding box center [648, 567] width 390 height 35
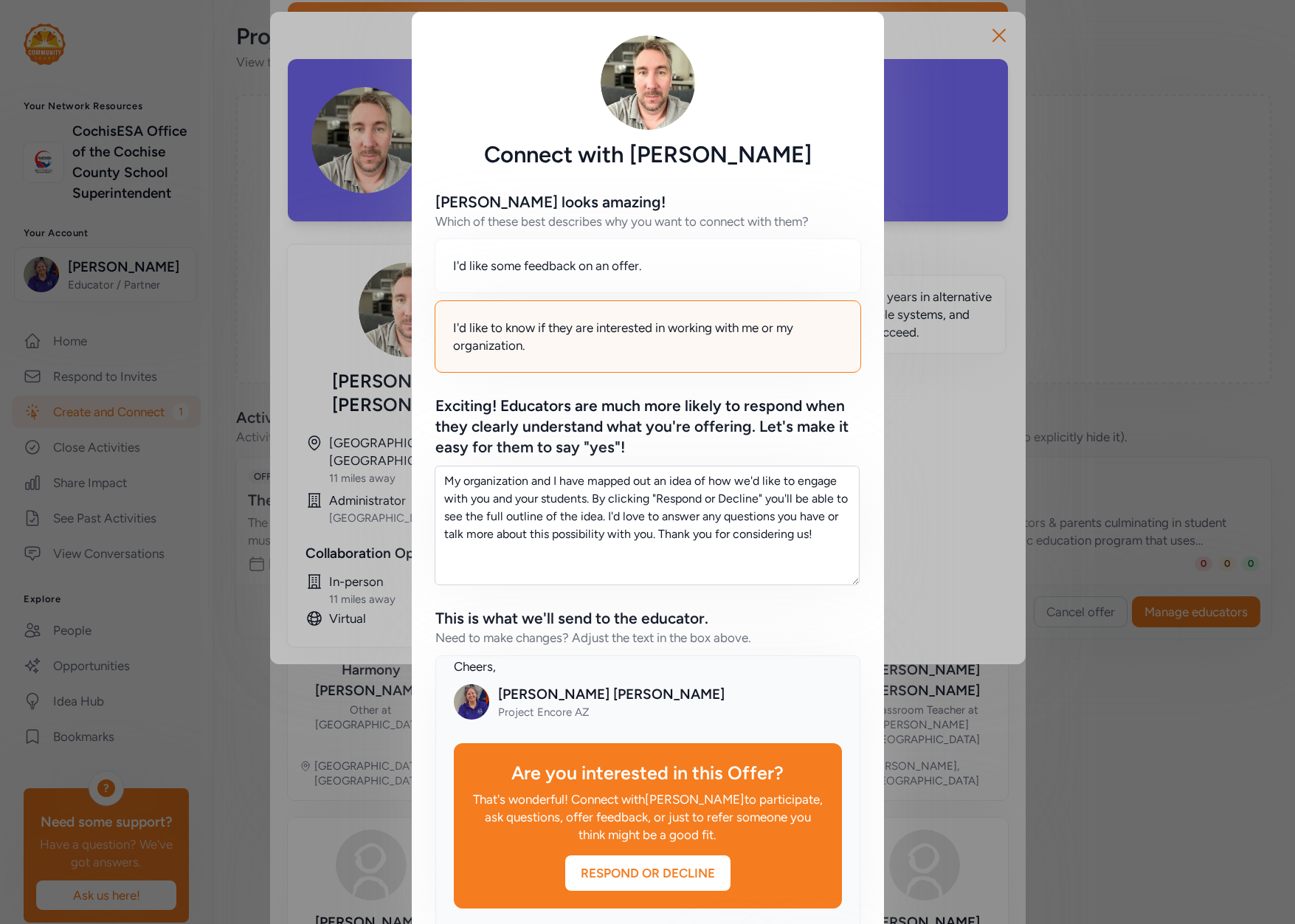
scroll to position [103, 0]
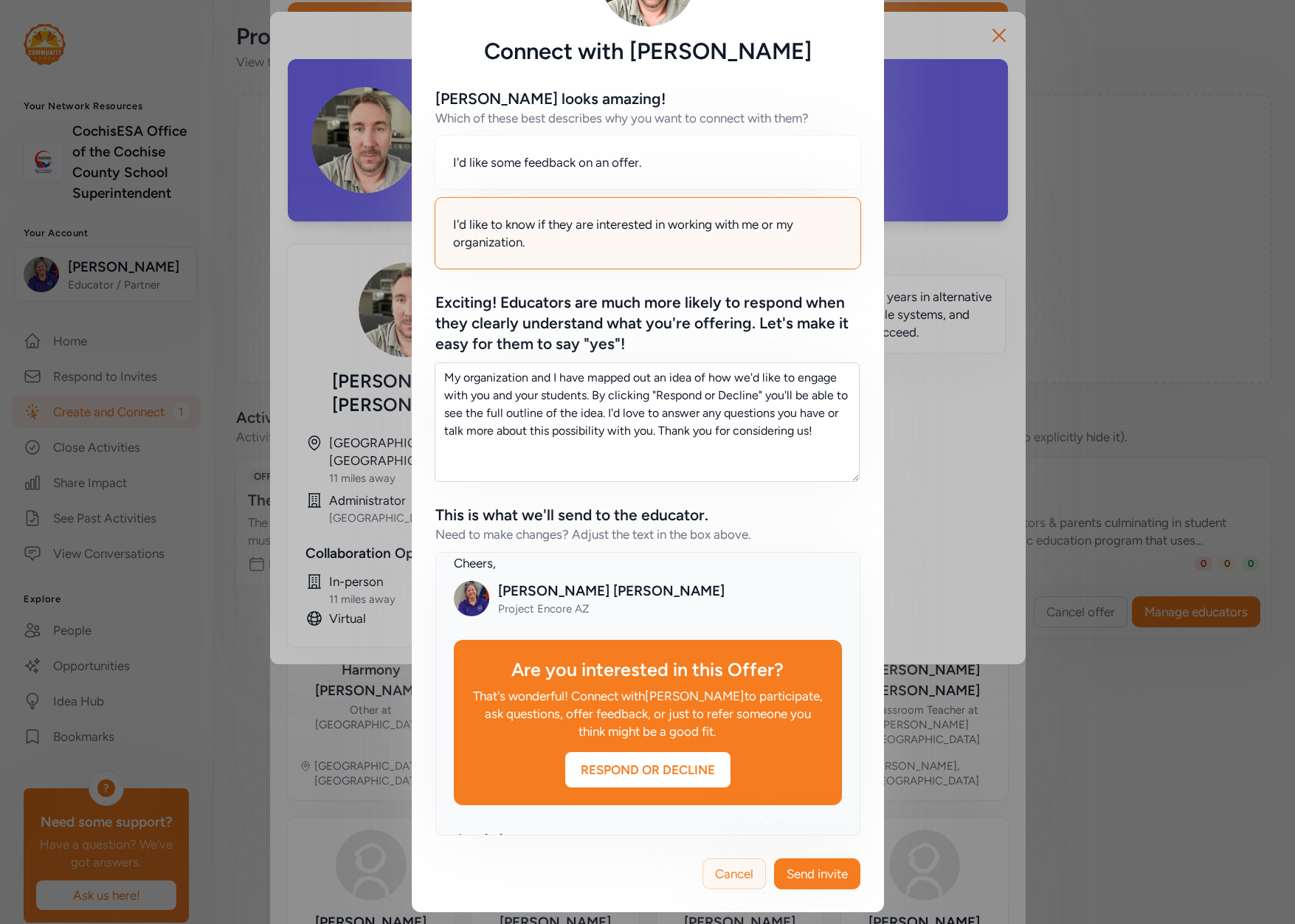
click at [725, 873] on span "Cancel" at bounding box center [735, 874] width 38 height 18
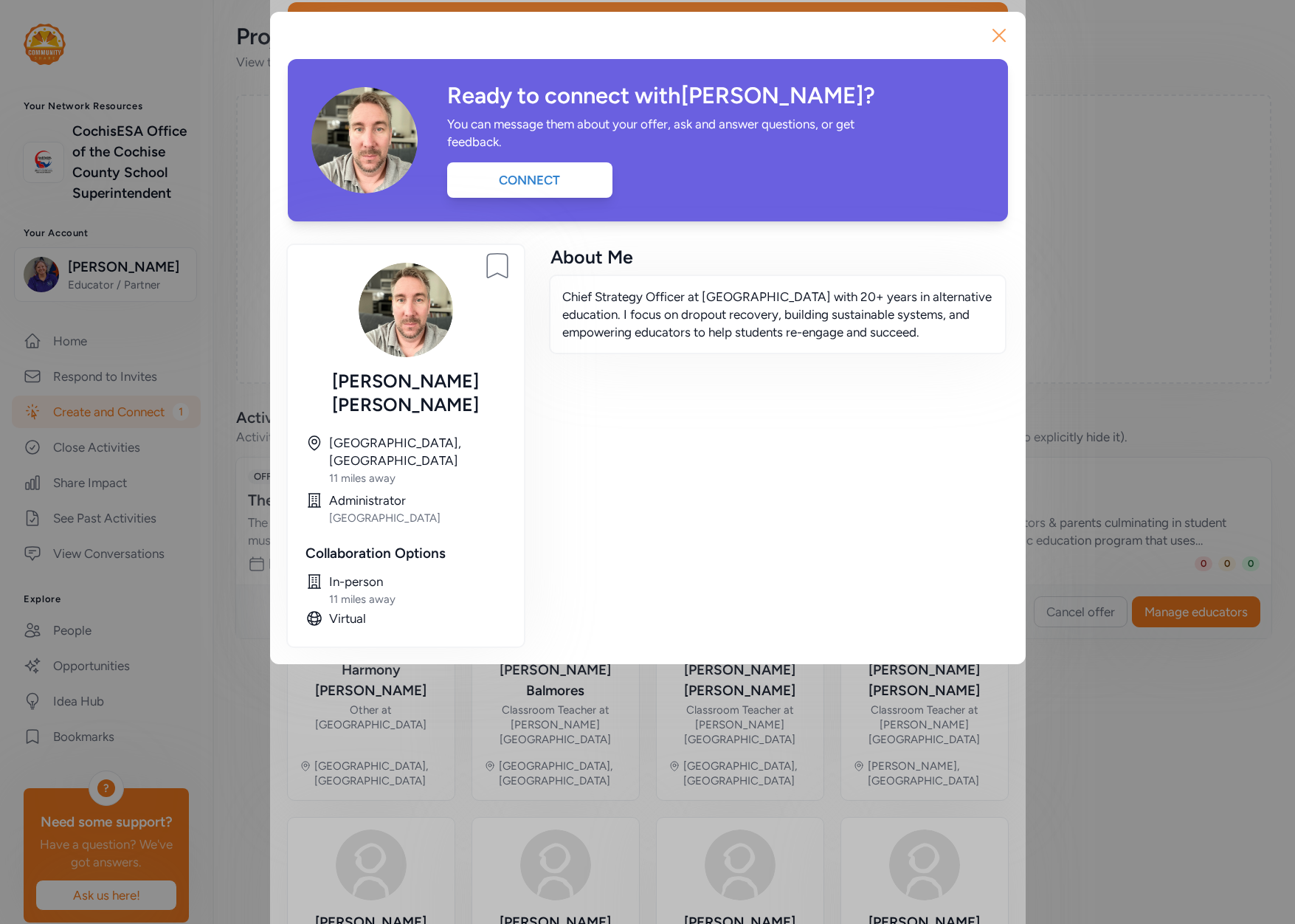
click at [1000, 30] on icon "button" at bounding box center [999, 35] width 24 height 24
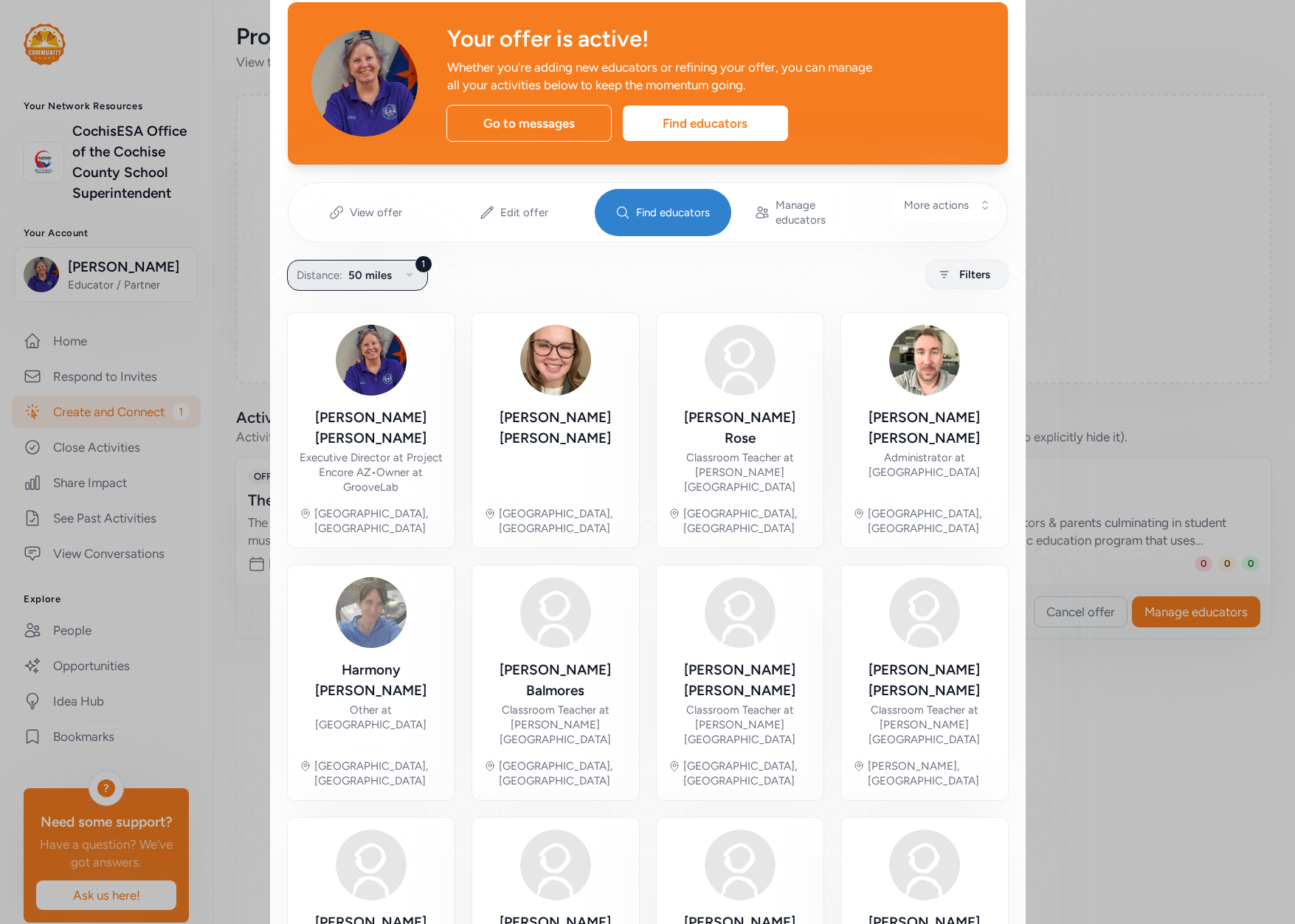
click at [367, 266] on span "50 miles" at bounding box center [371, 275] width 44 height 18
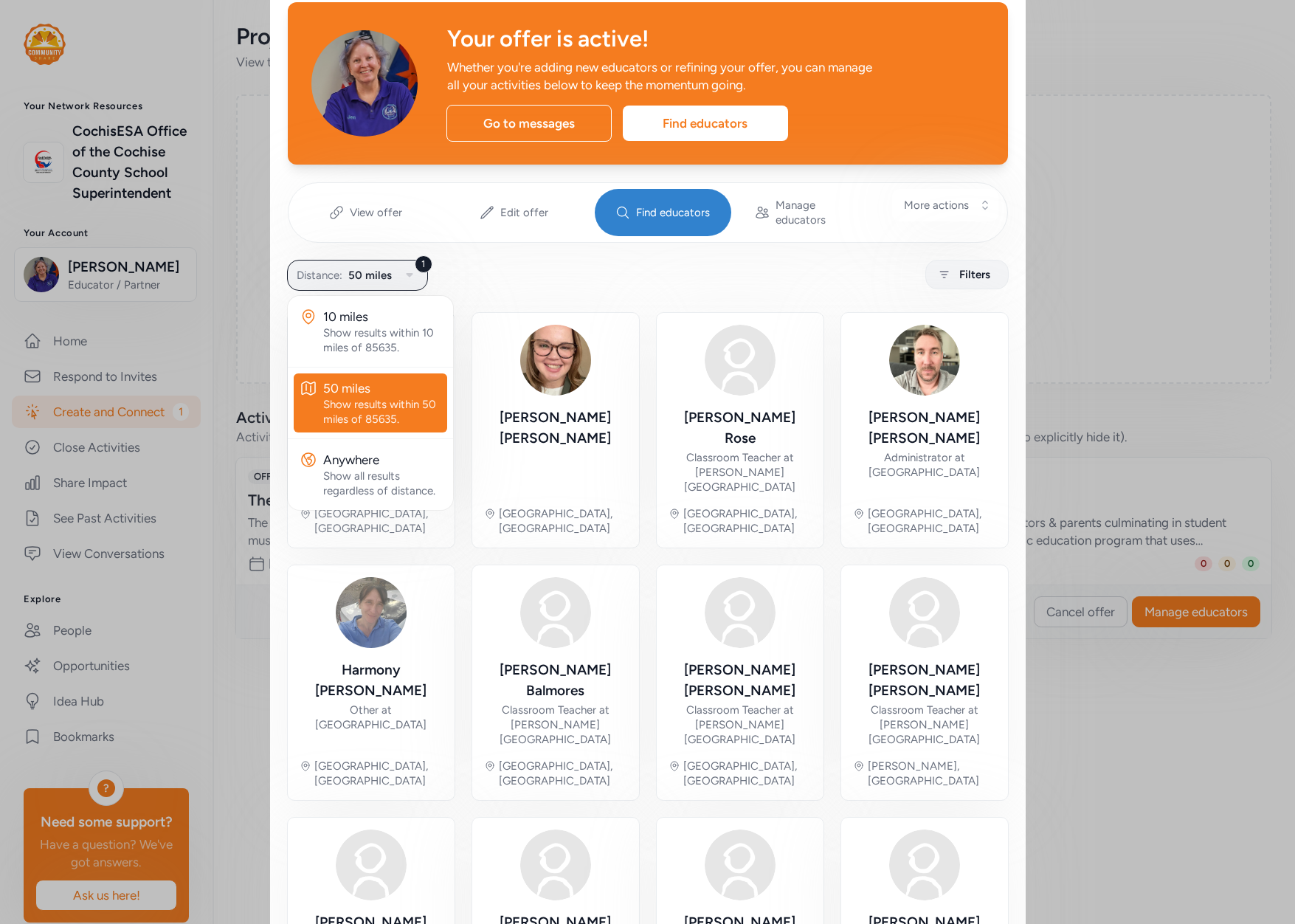
click at [459, 260] on div "1 Distance: 50 miles 10 miles Show results within 10 miles of 85635. 50 miles S…" at bounding box center [648, 275] width 720 height 29
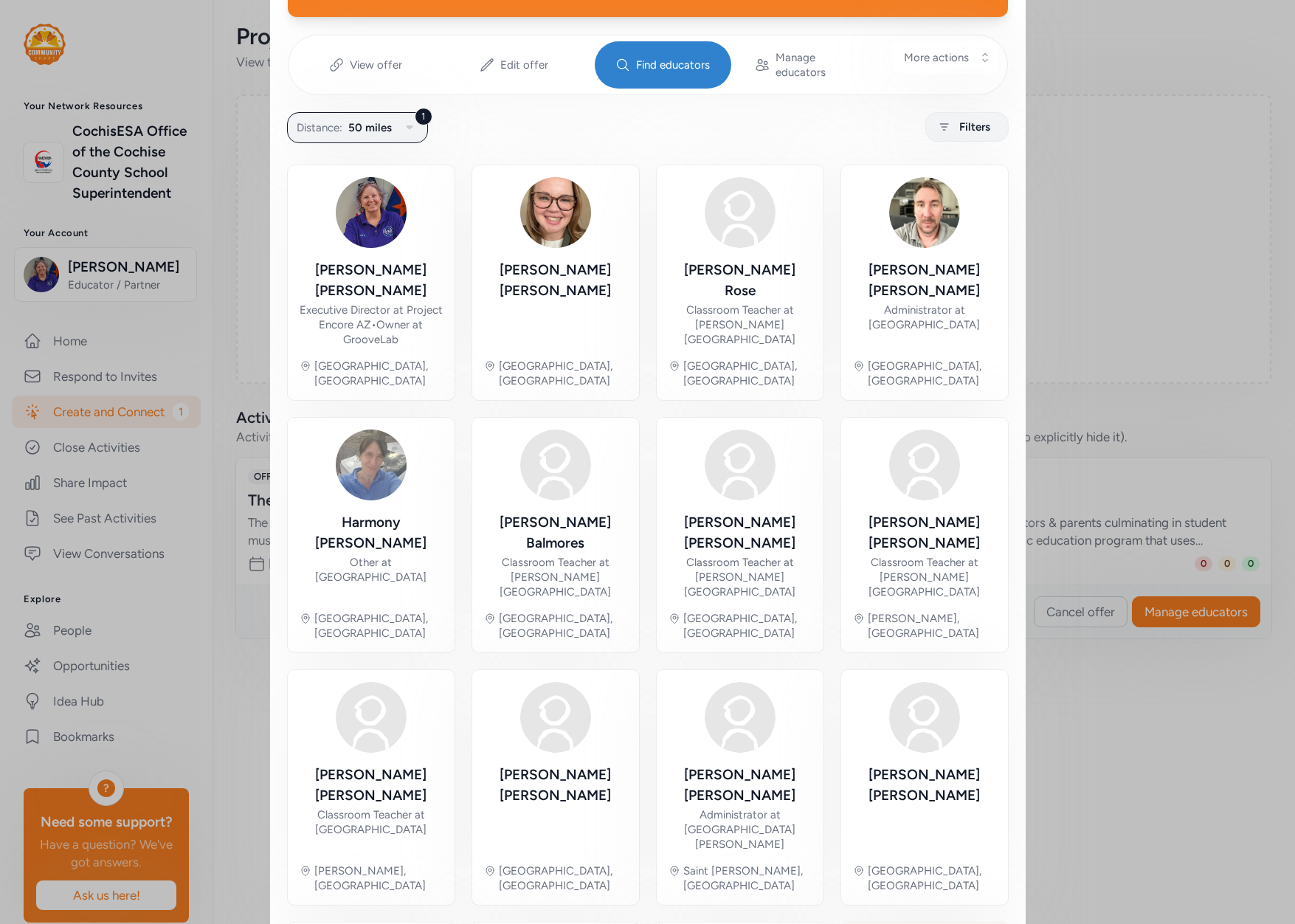
scroll to position [334, 0]
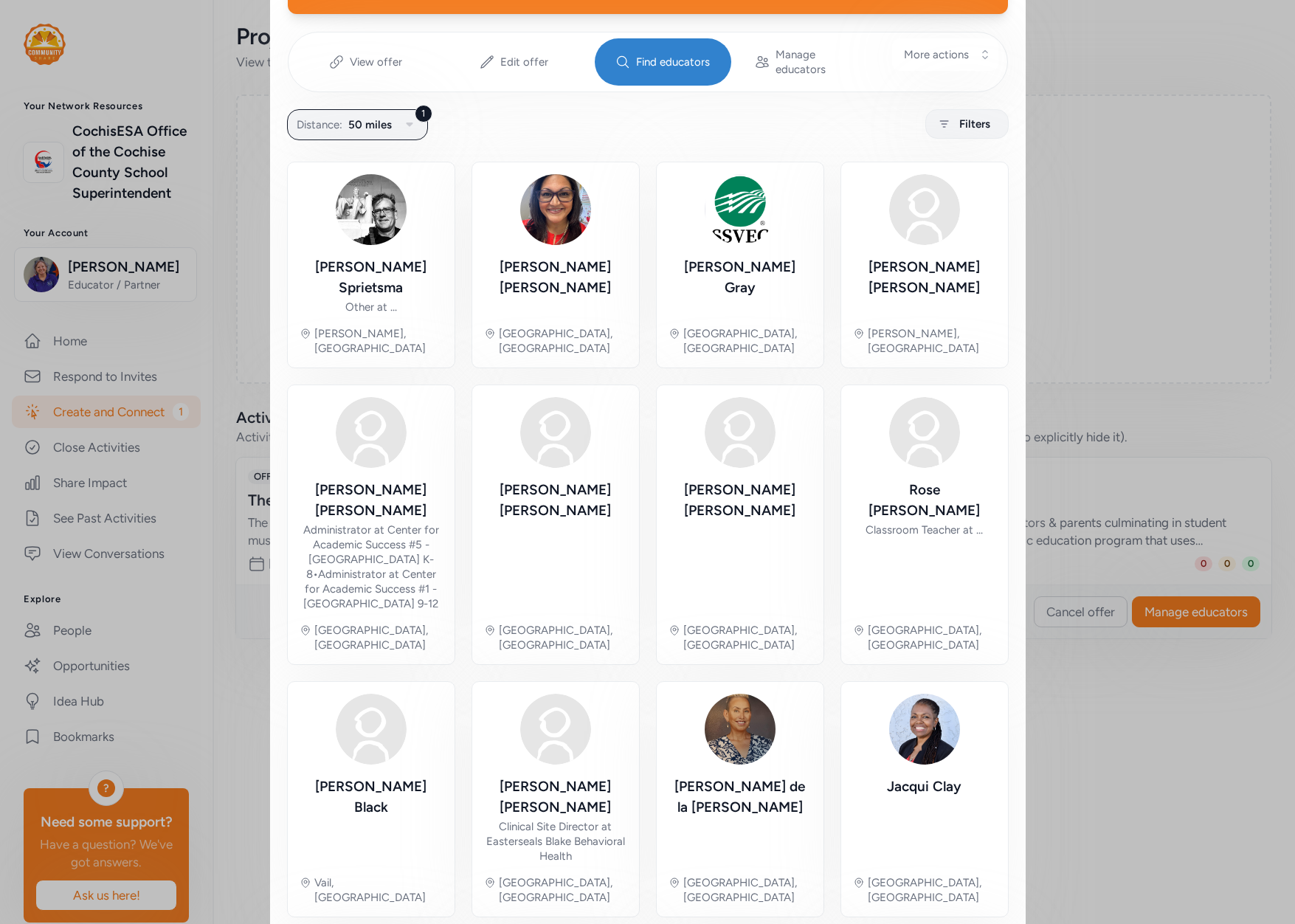
scroll to position [343, 0]
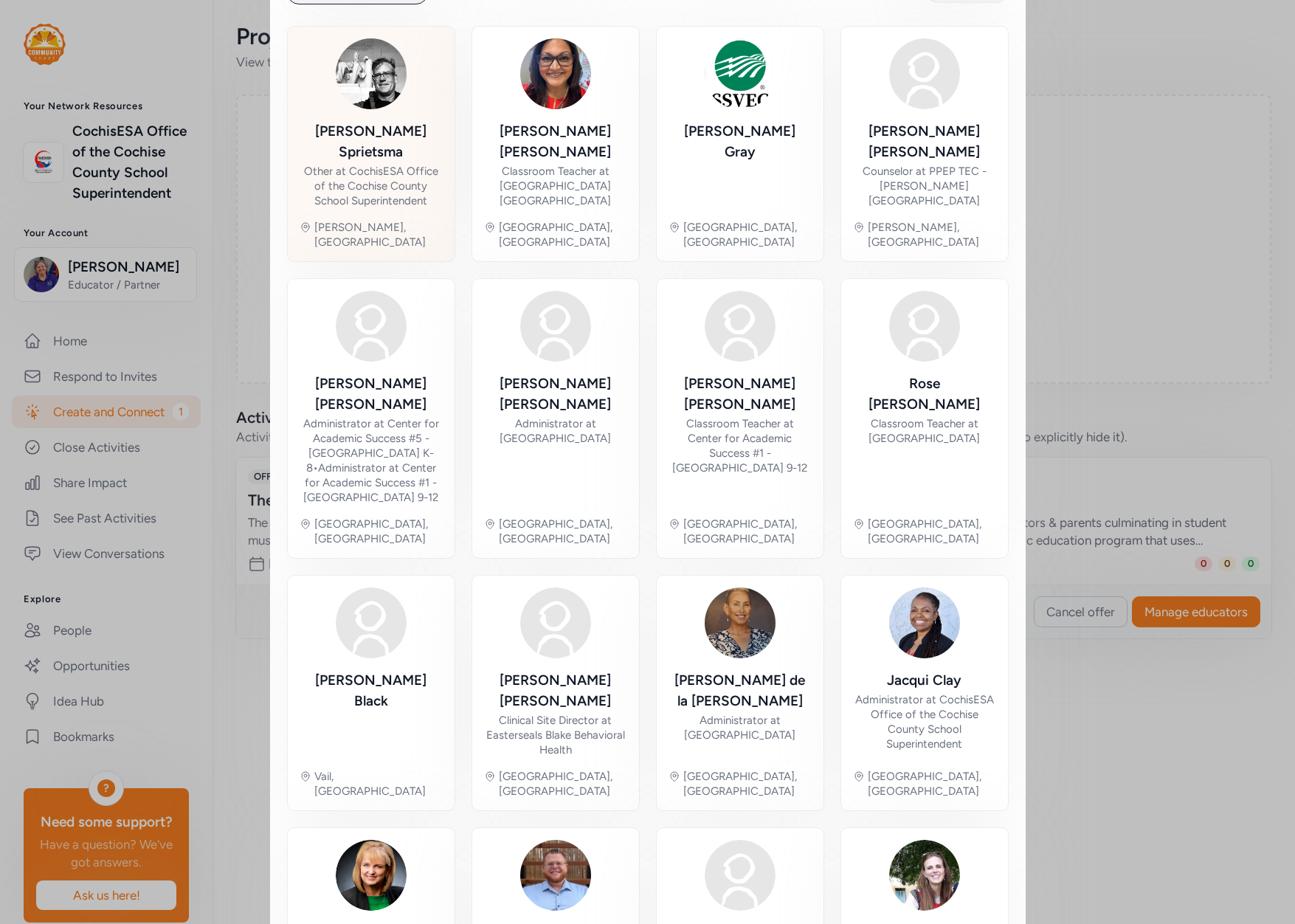
click at [381, 180] on div "Other at CochisESA Office of the Cochise County School Superintendent" at bounding box center [371, 185] width 143 height 44
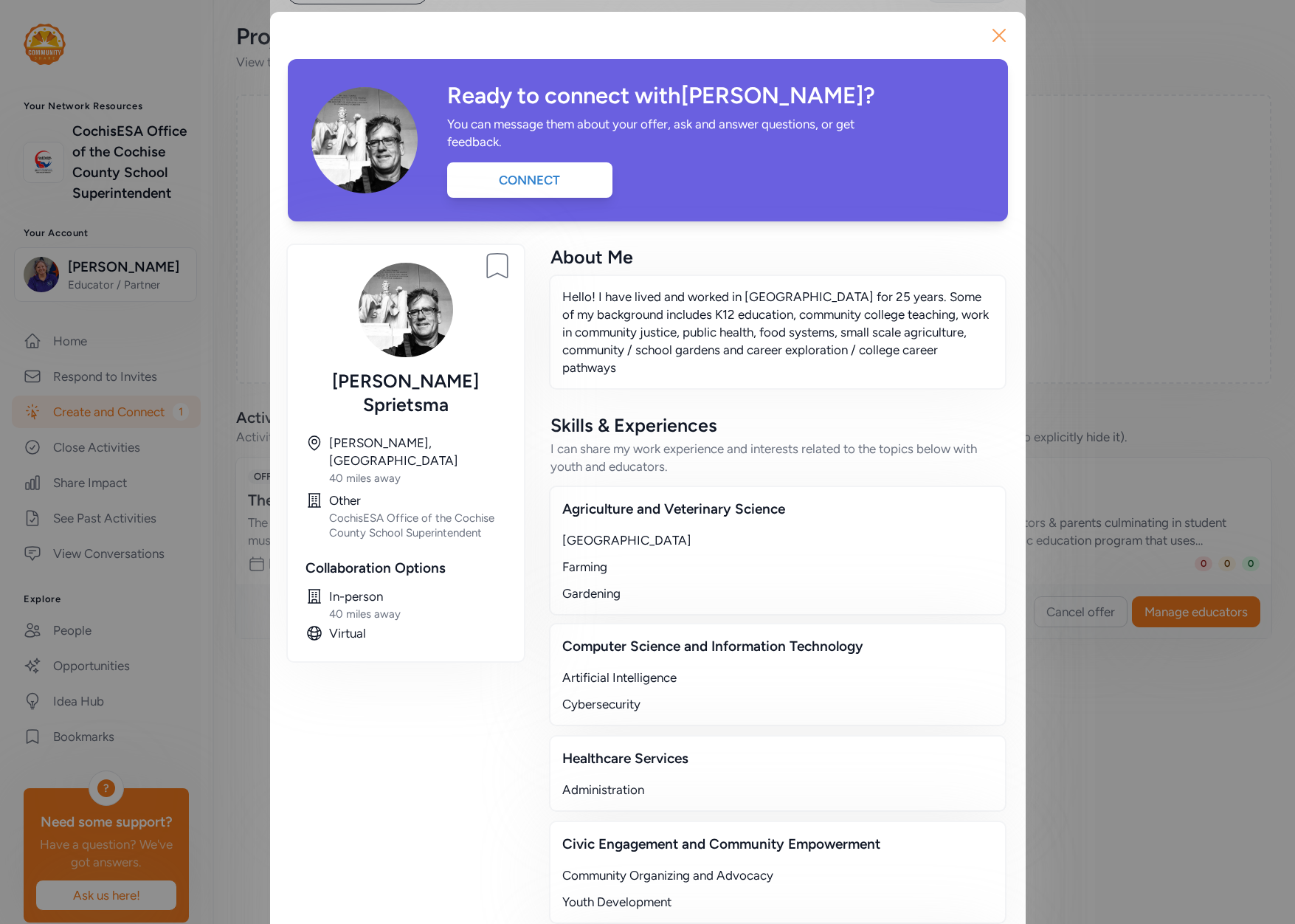
click at [999, 33] on icon "button" at bounding box center [999, 35] width 24 height 24
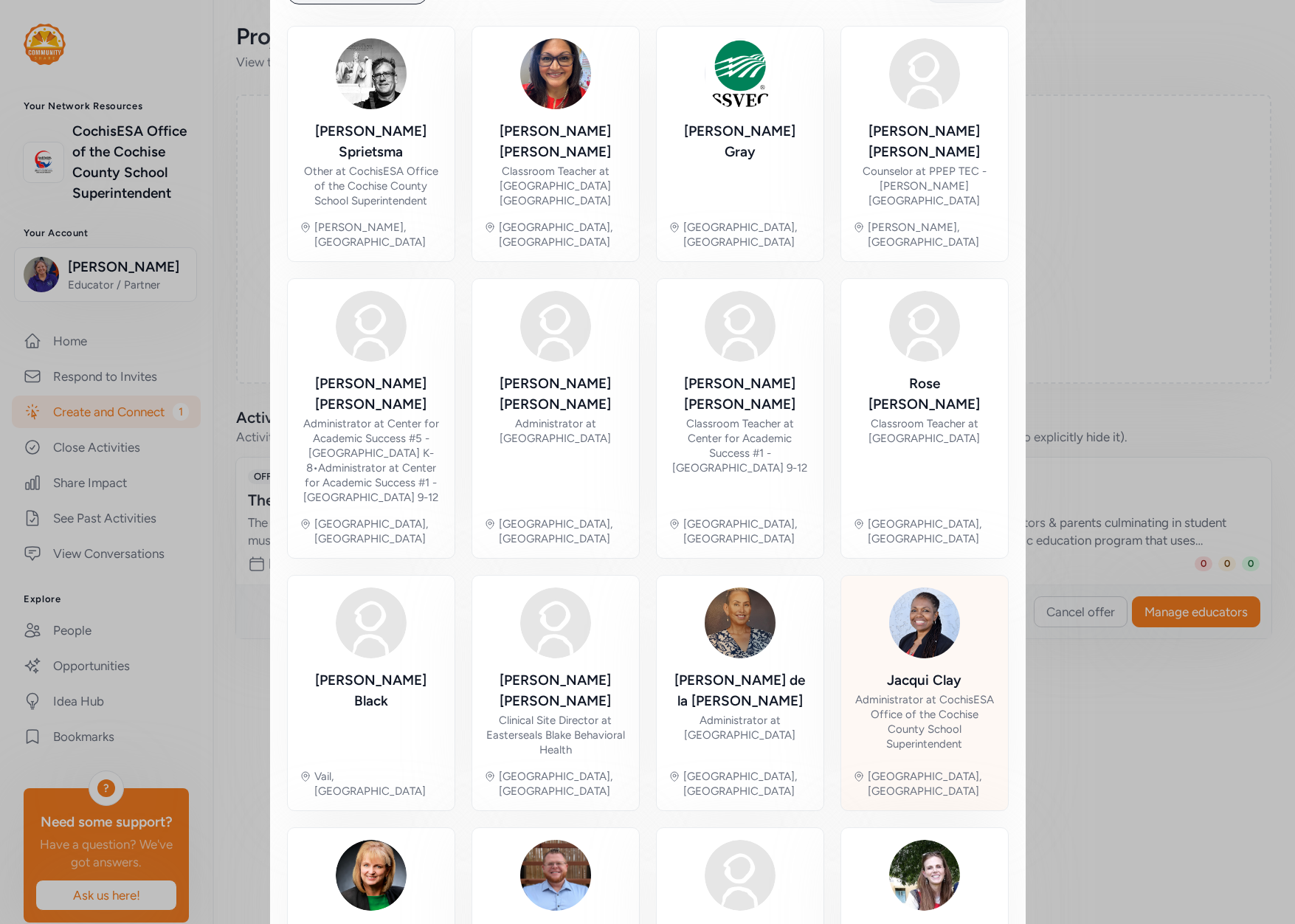
scroll to position [428, 0]
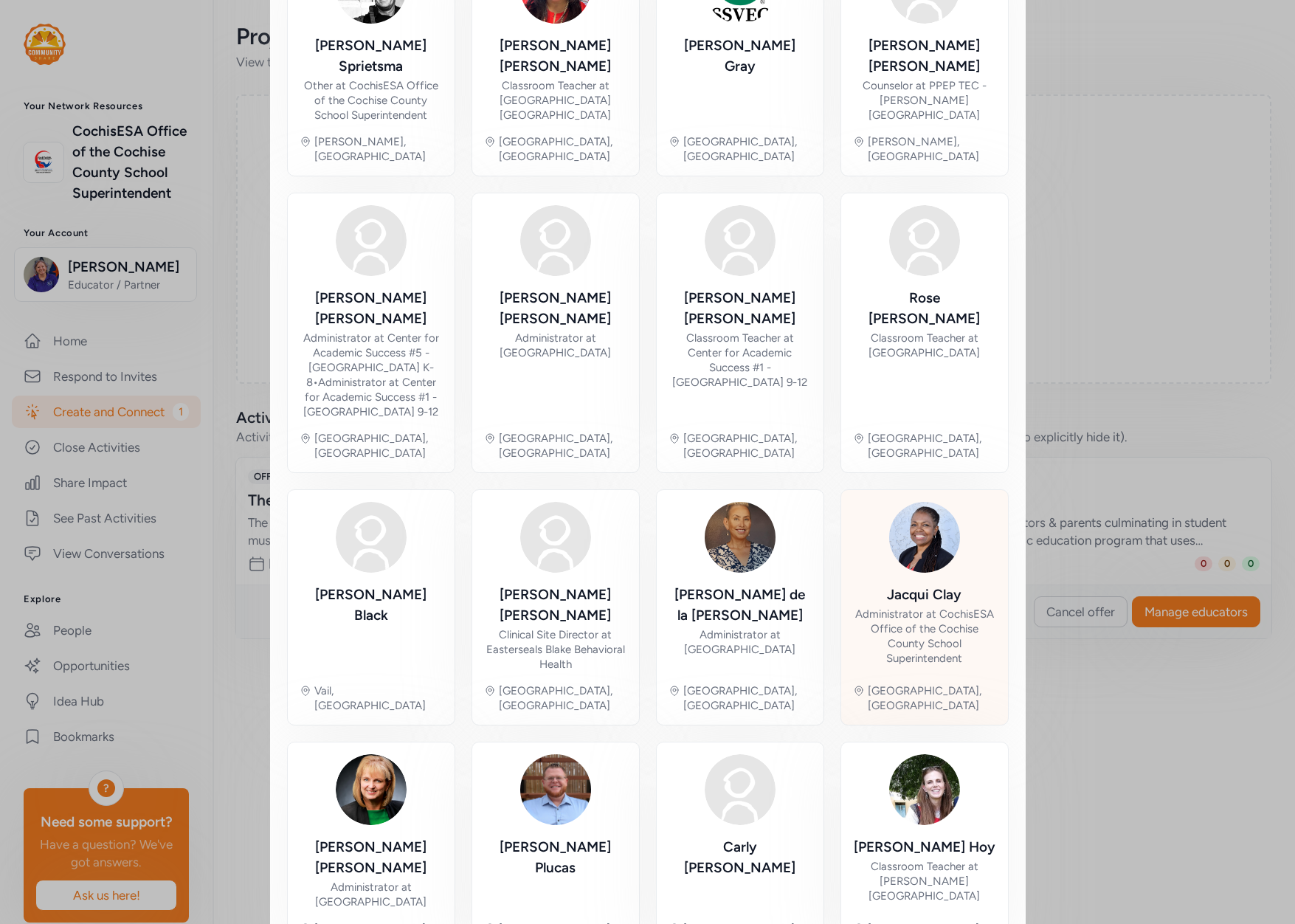
click at [887, 516] on div "[PERSON_NAME] Administrator at CochisESA Office of the [GEOGRAPHIC_DATA] Superi…" at bounding box center [925, 607] width 143 height 211
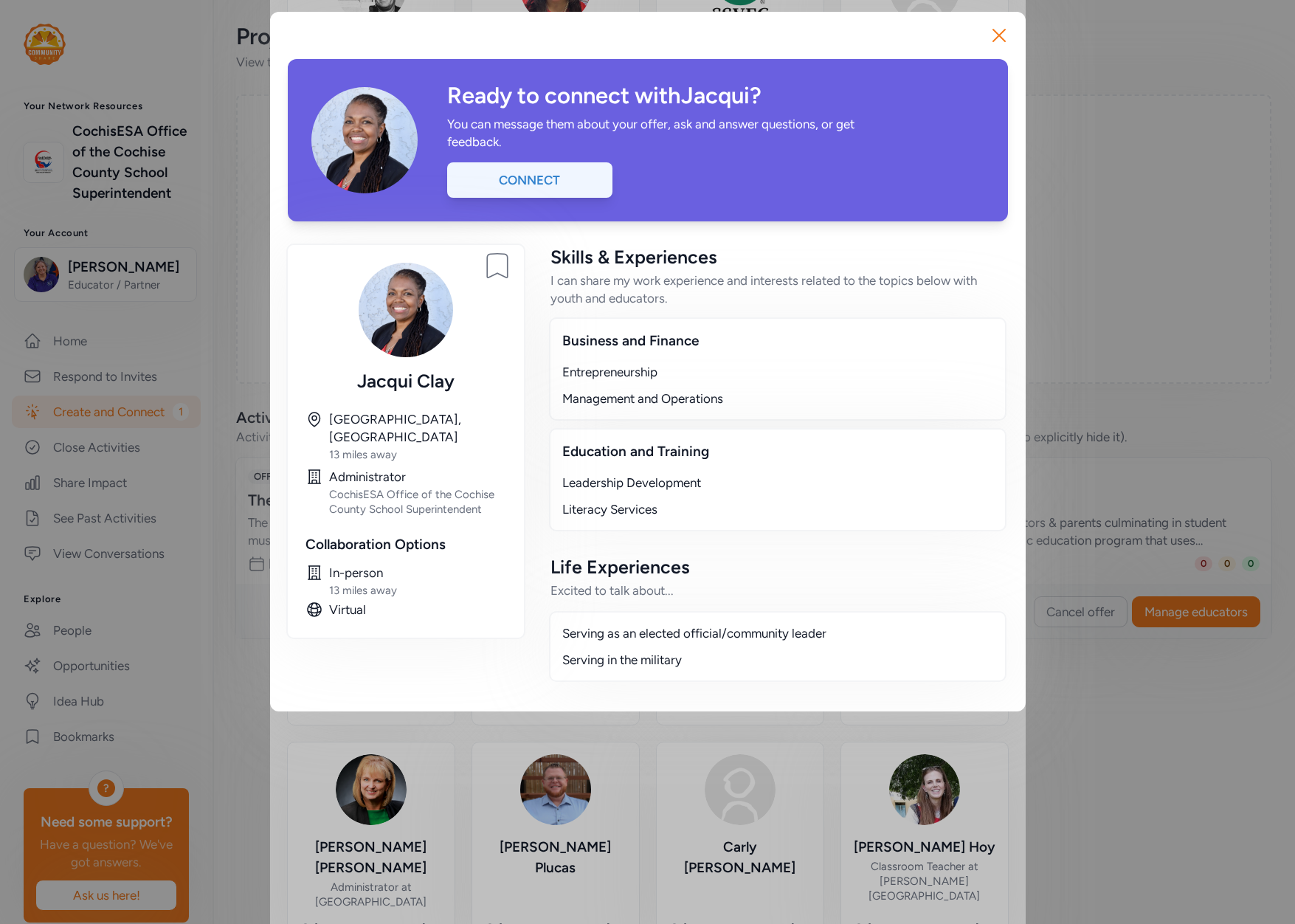
click at [527, 176] on div "Connect" at bounding box center [530, 180] width 165 height 35
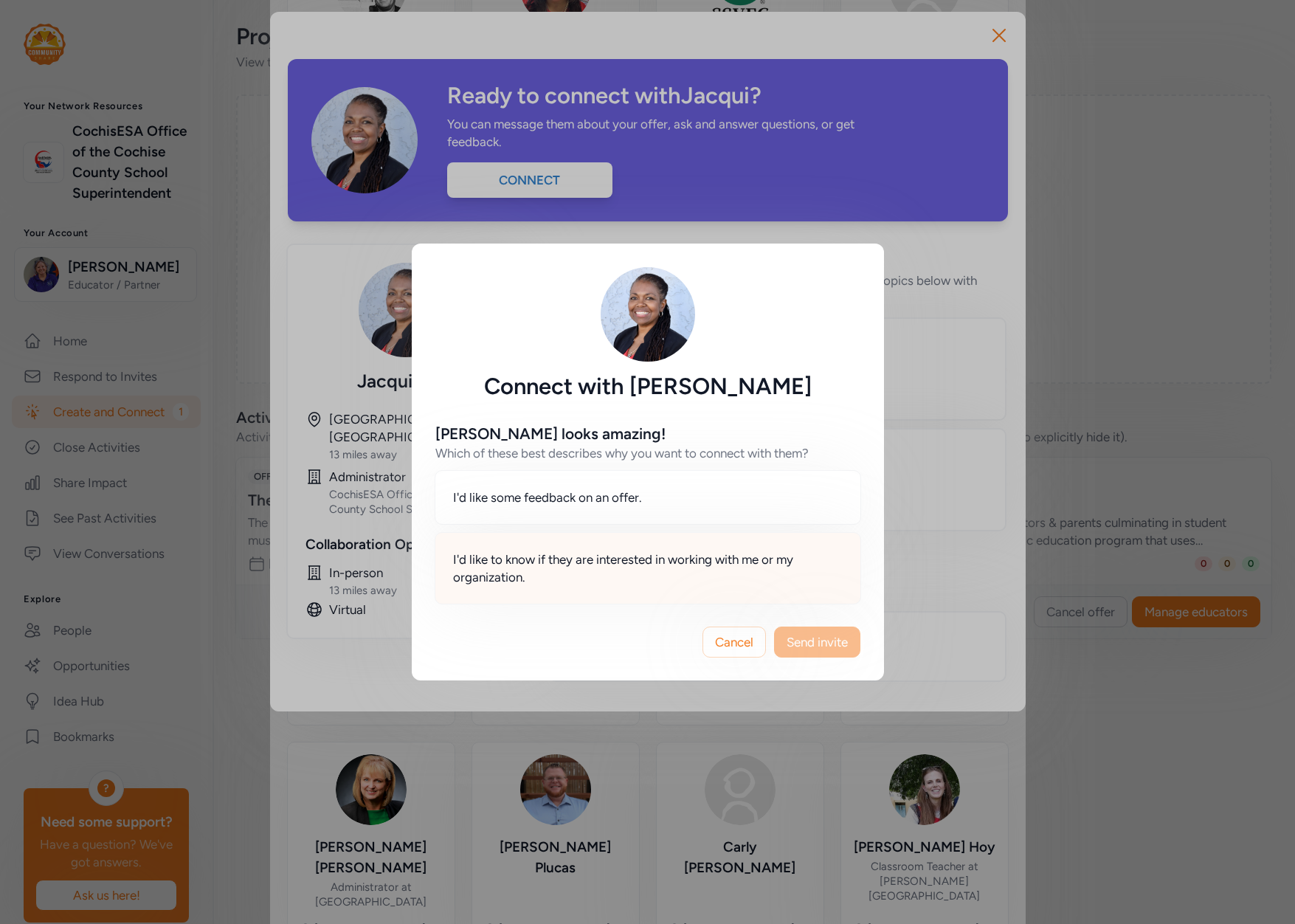
click at [543, 575] on span "I'd like to know if they are interested in working with me or my organization." at bounding box center [648, 567] width 390 height 35
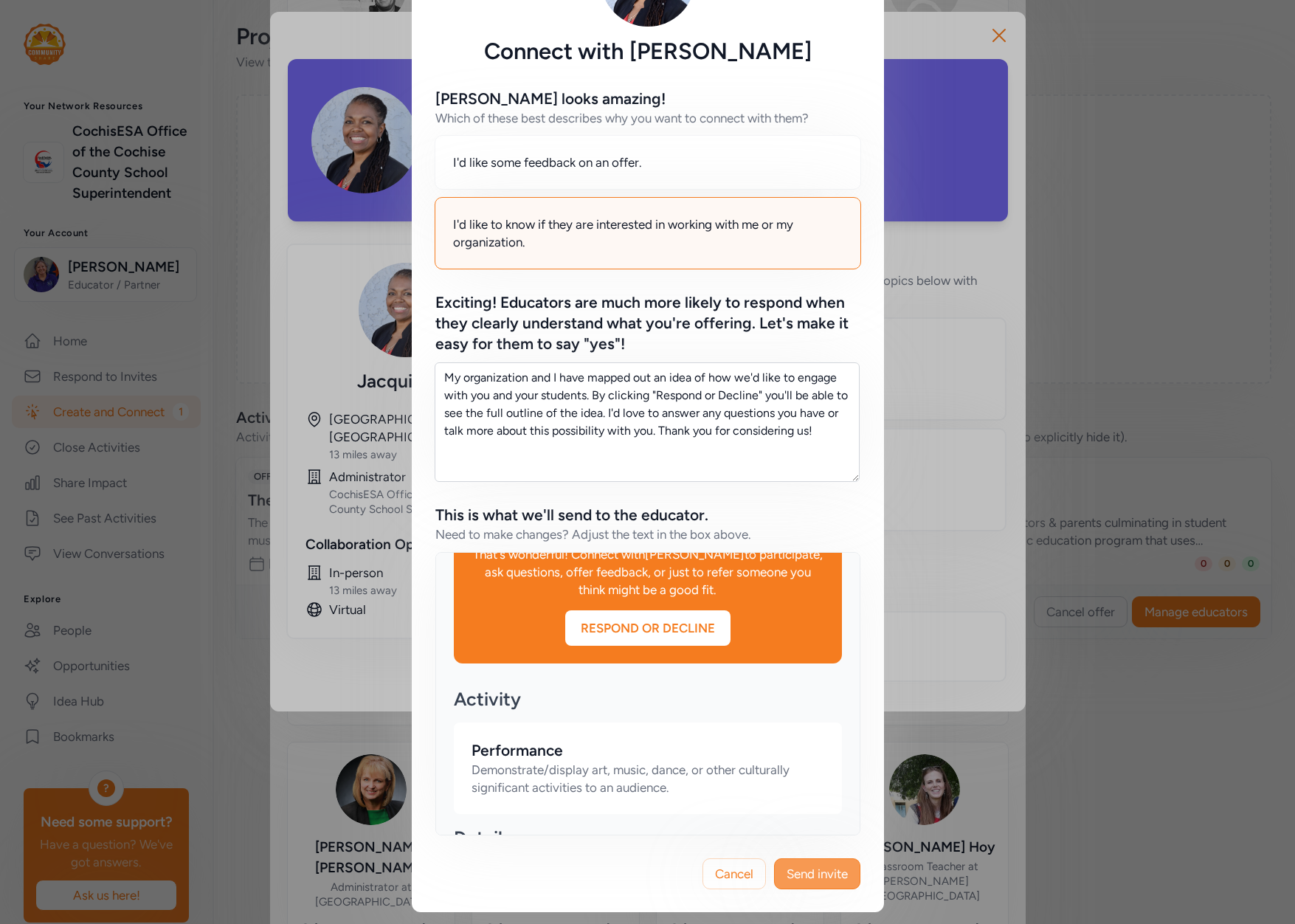
scroll to position [443, 0]
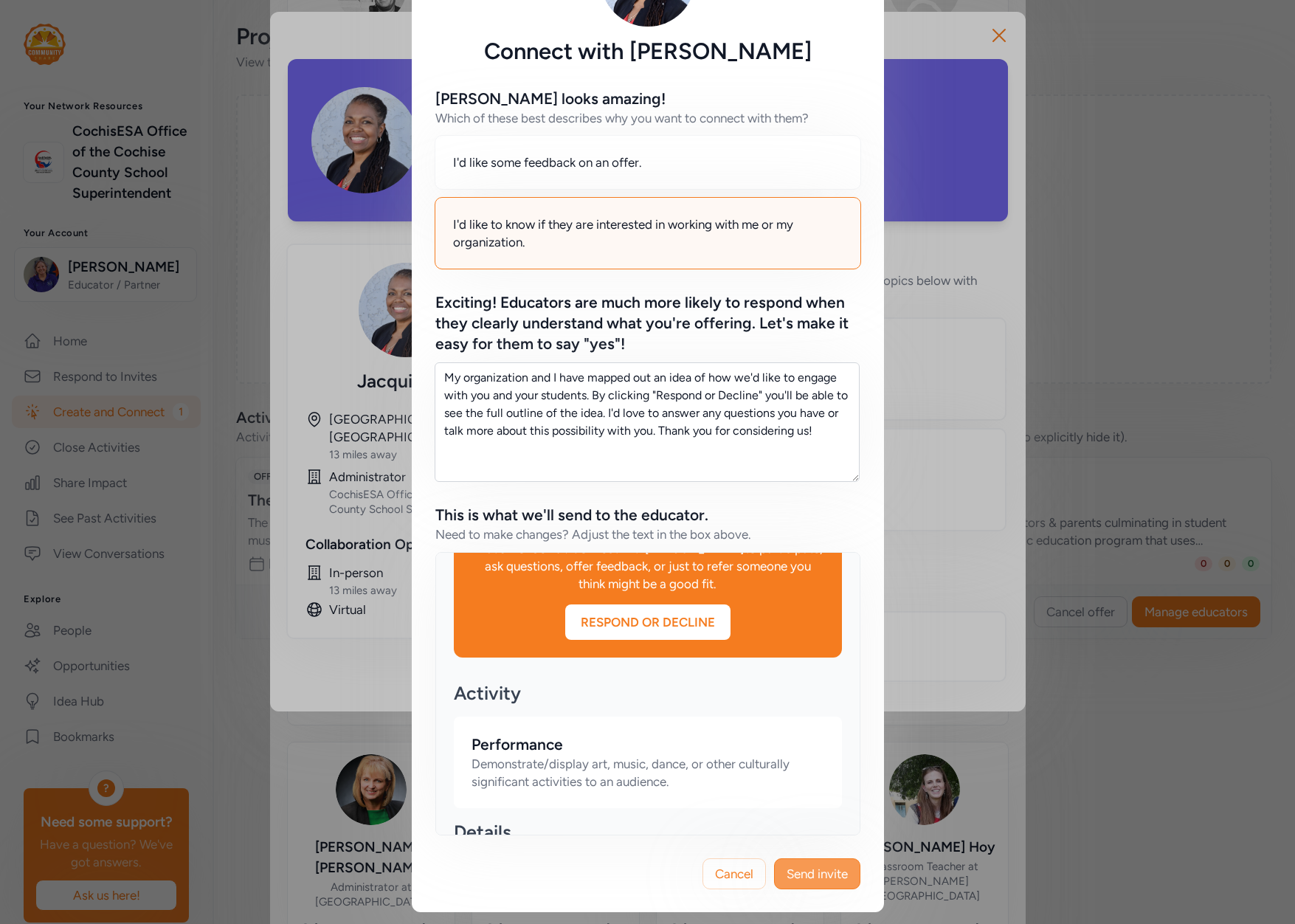
click at [822, 883] on button "Send invite" at bounding box center [817, 873] width 86 height 31
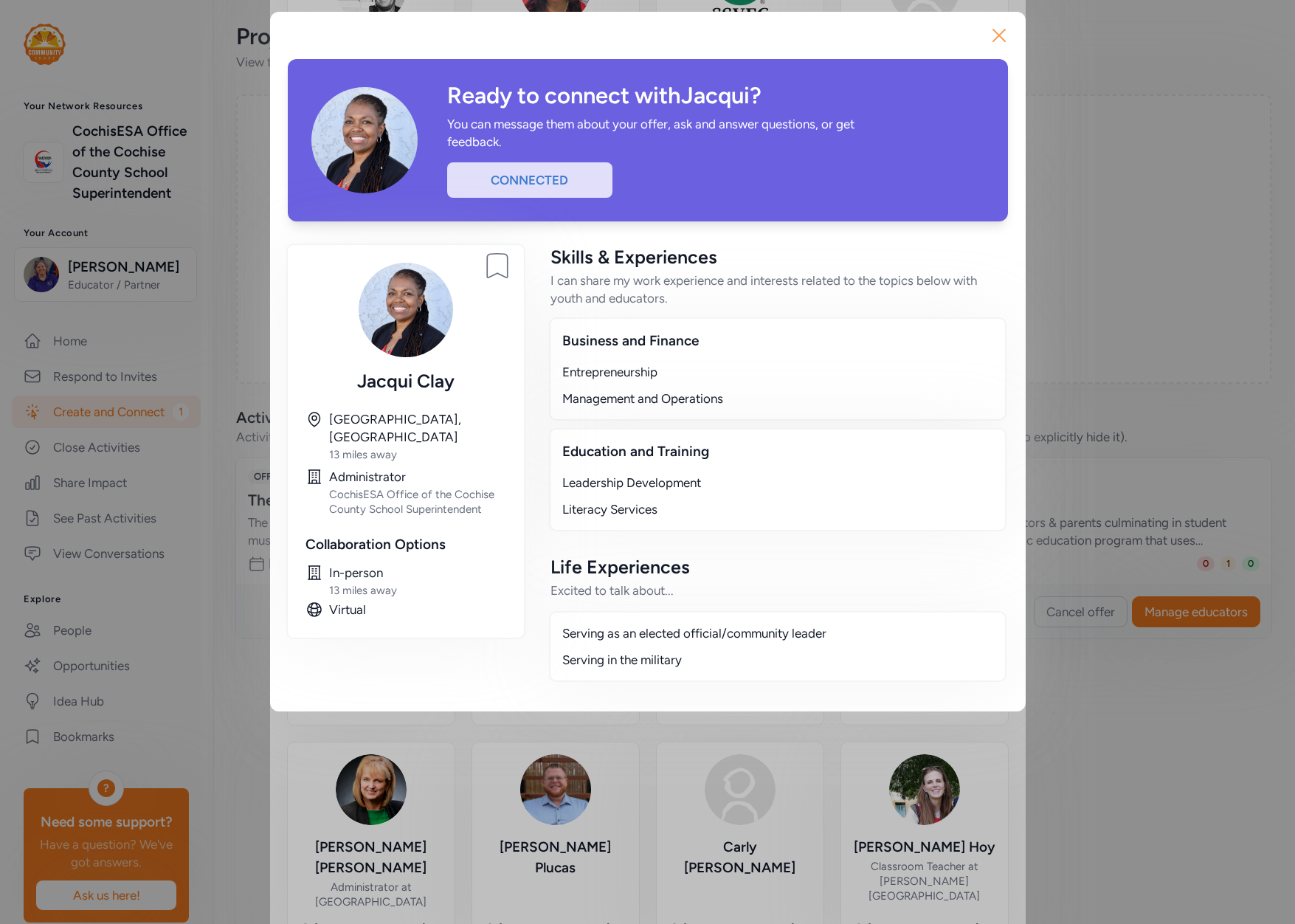
click at [996, 31] on icon "button" at bounding box center [999, 35] width 24 height 24
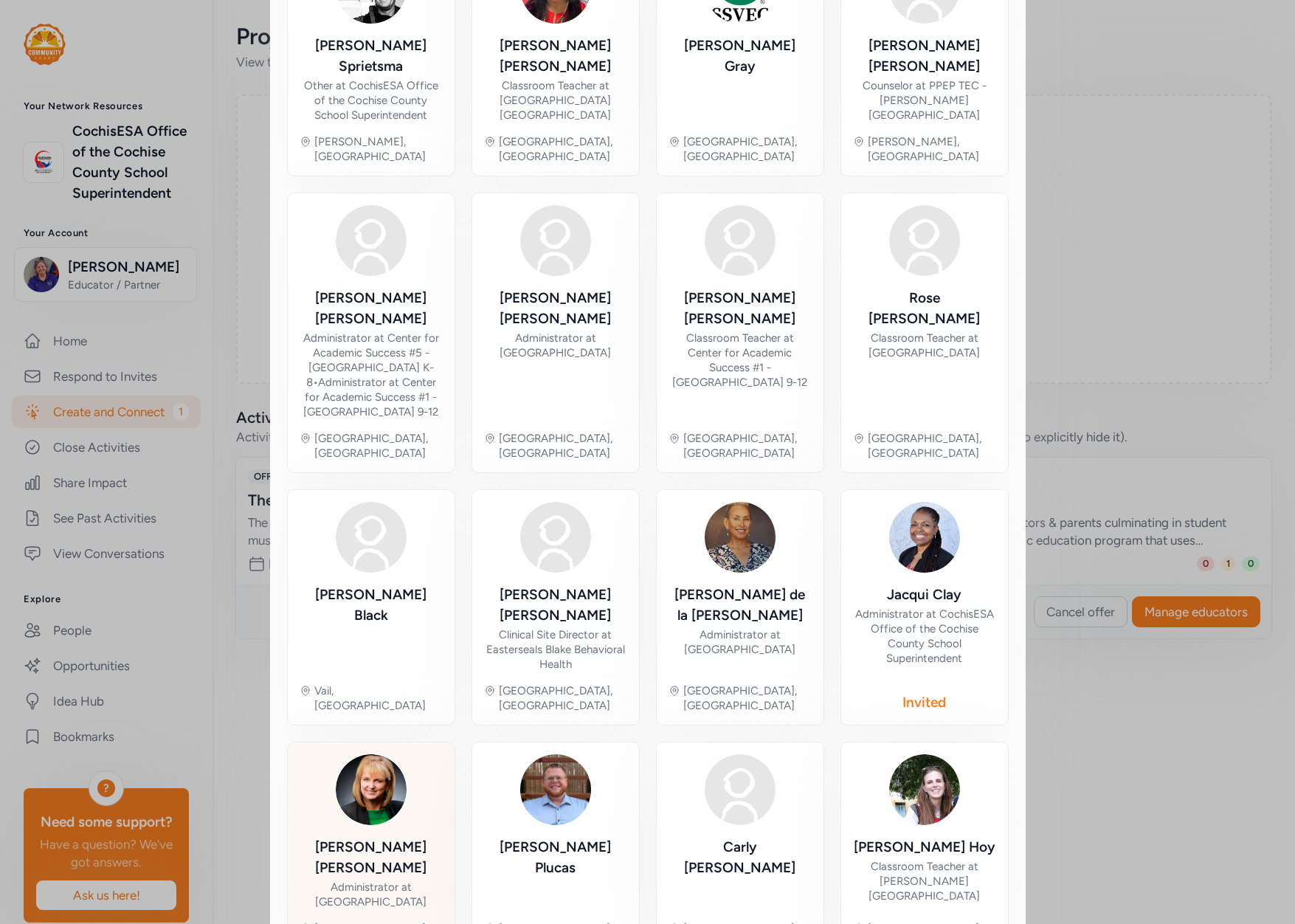
click at [351, 754] on img at bounding box center [371, 790] width 71 height 71
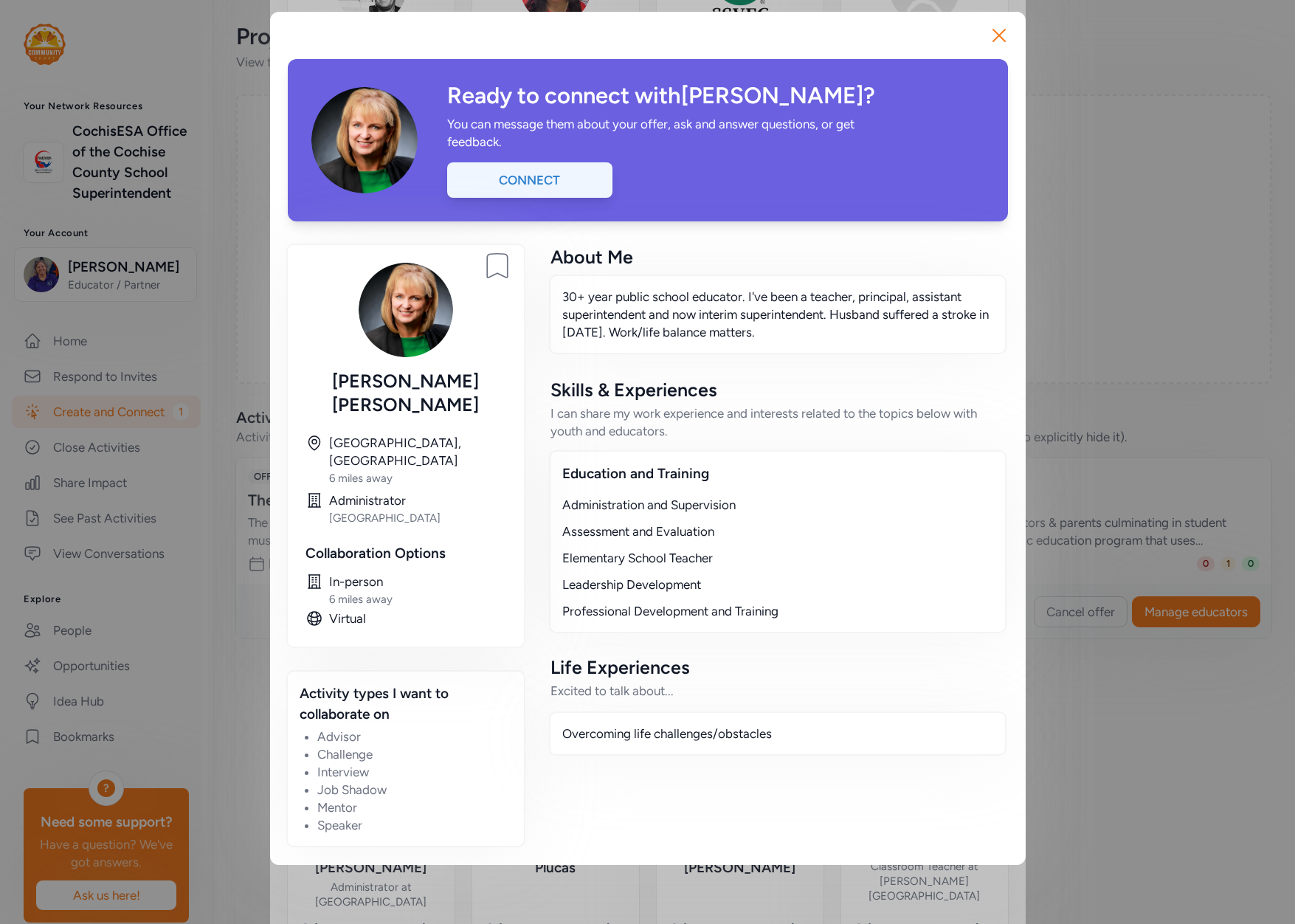
click at [575, 193] on div "Connect" at bounding box center [530, 180] width 165 height 35
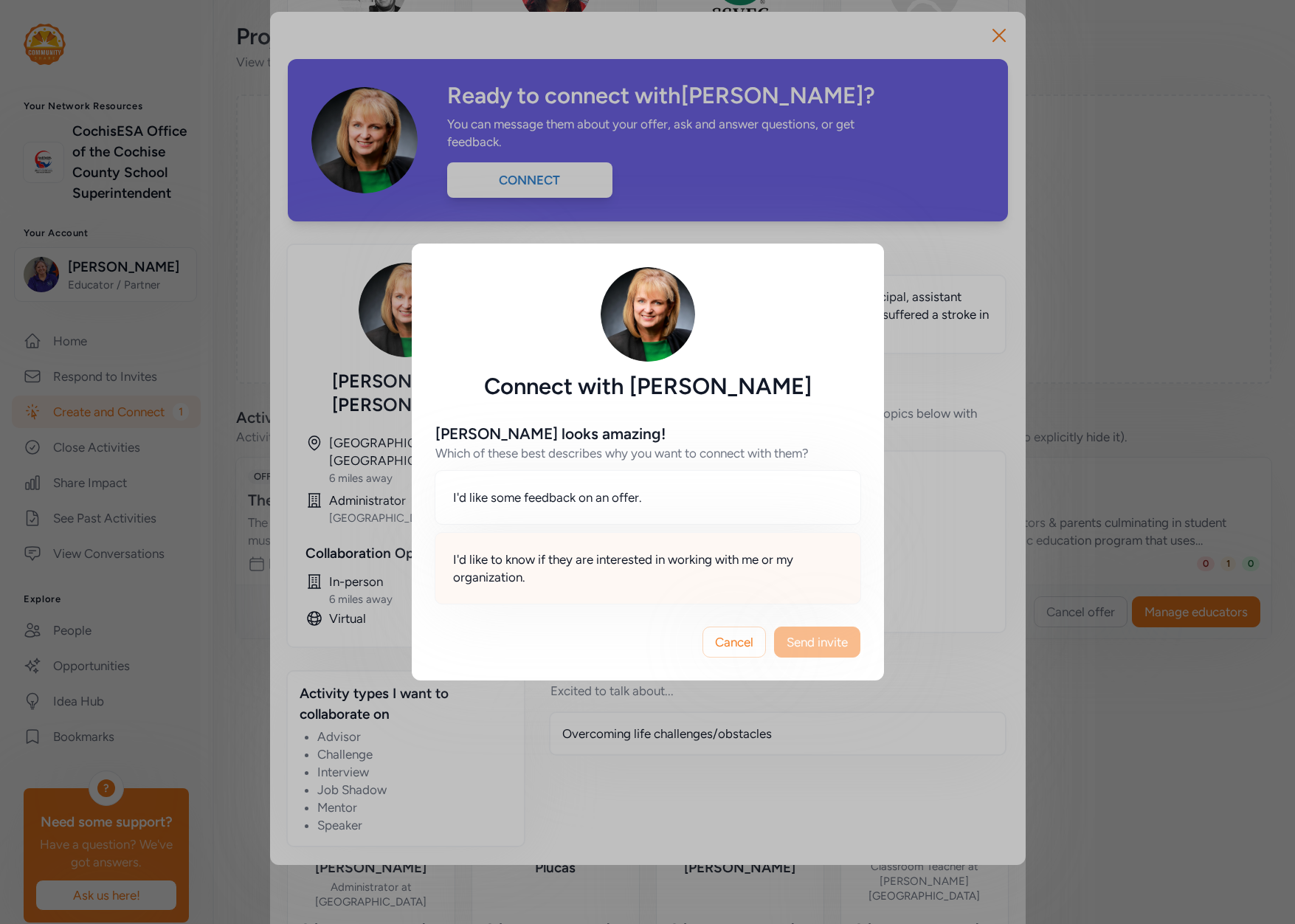
click at [671, 571] on span "I'd like to know if they are interested in working with me or my organization." at bounding box center [648, 567] width 390 height 35
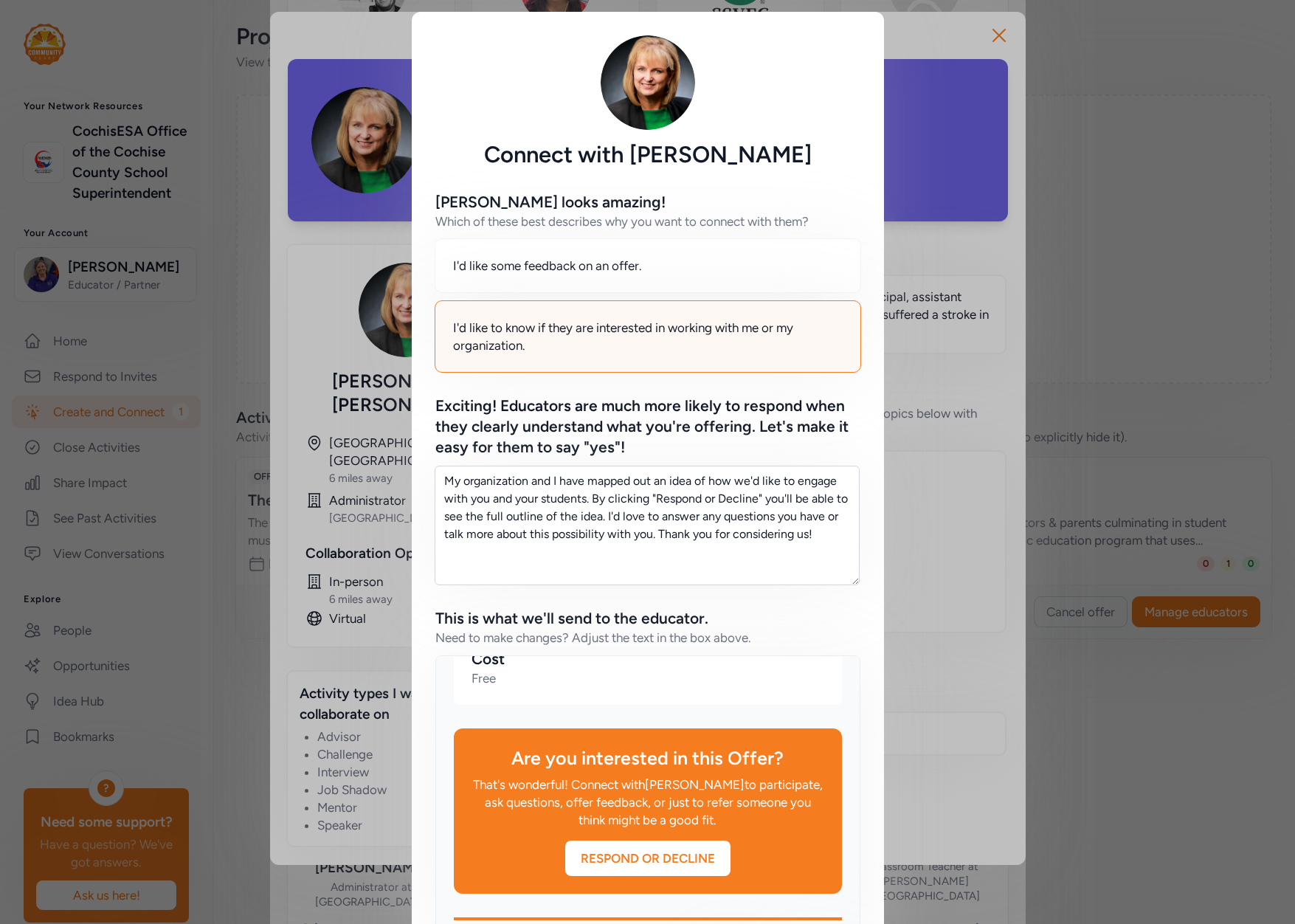
scroll to position [103, 0]
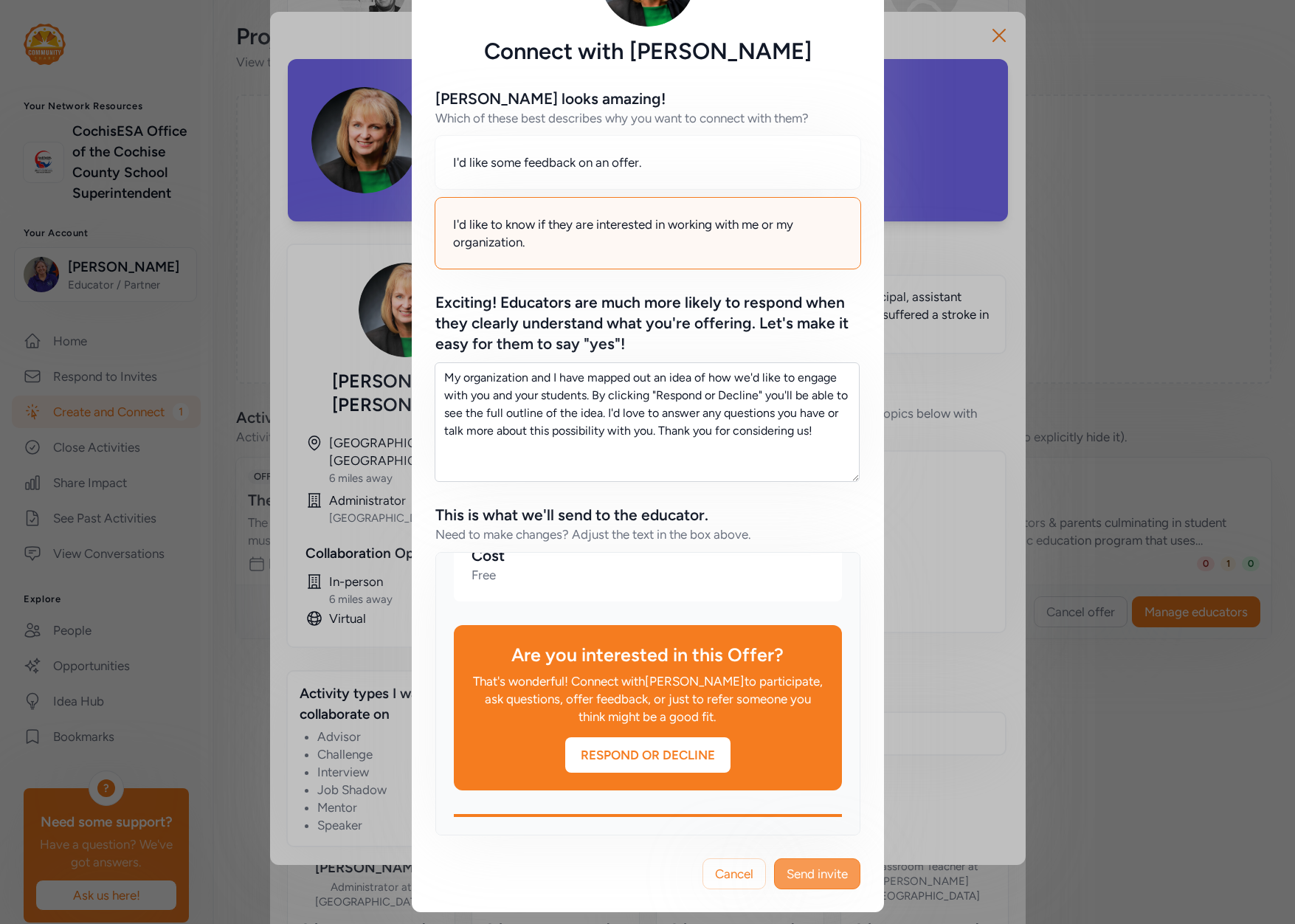
click at [806, 883] on button "Send invite" at bounding box center [817, 873] width 86 height 31
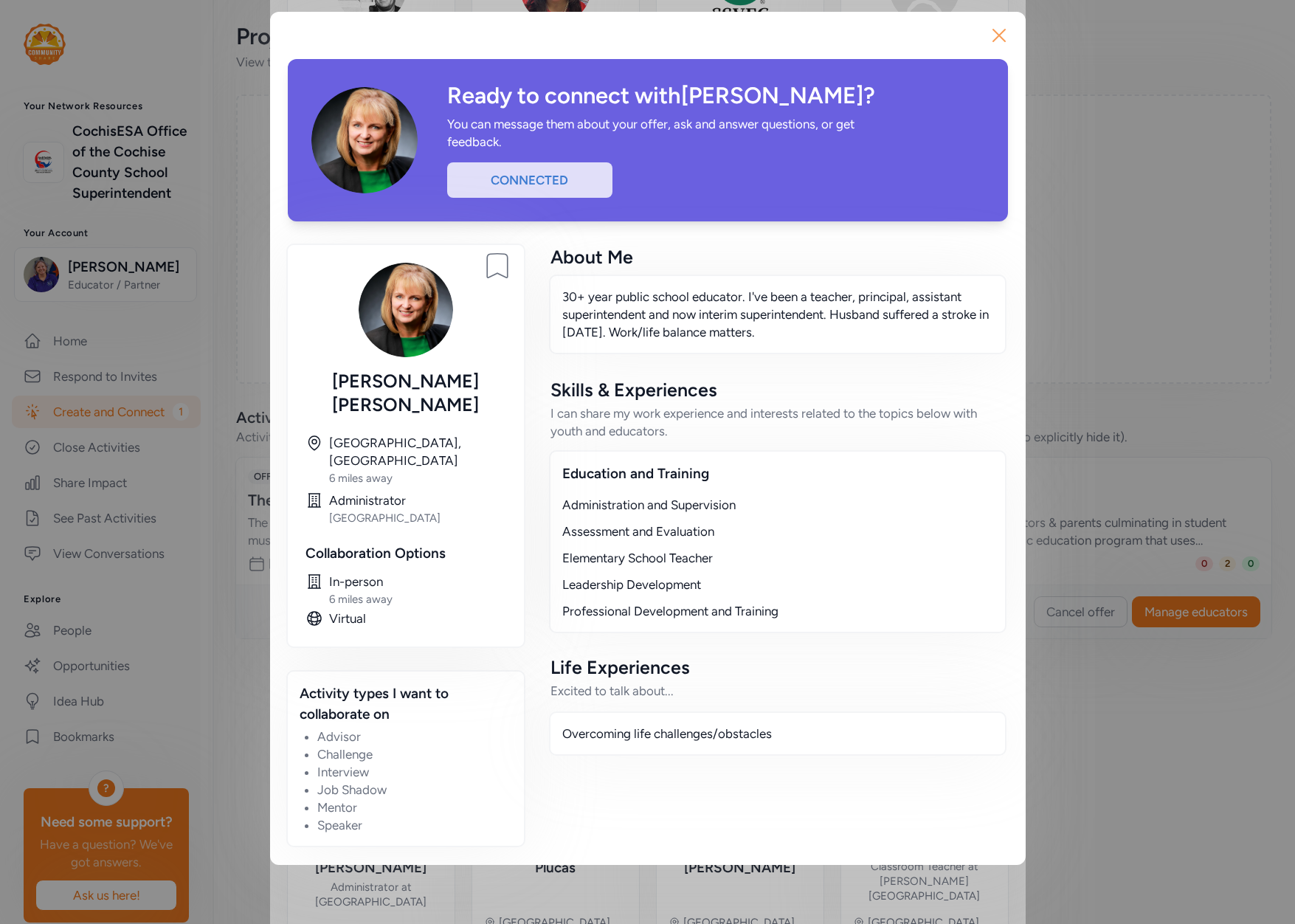
click at [993, 31] on icon "button" at bounding box center [999, 35] width 24 height 24
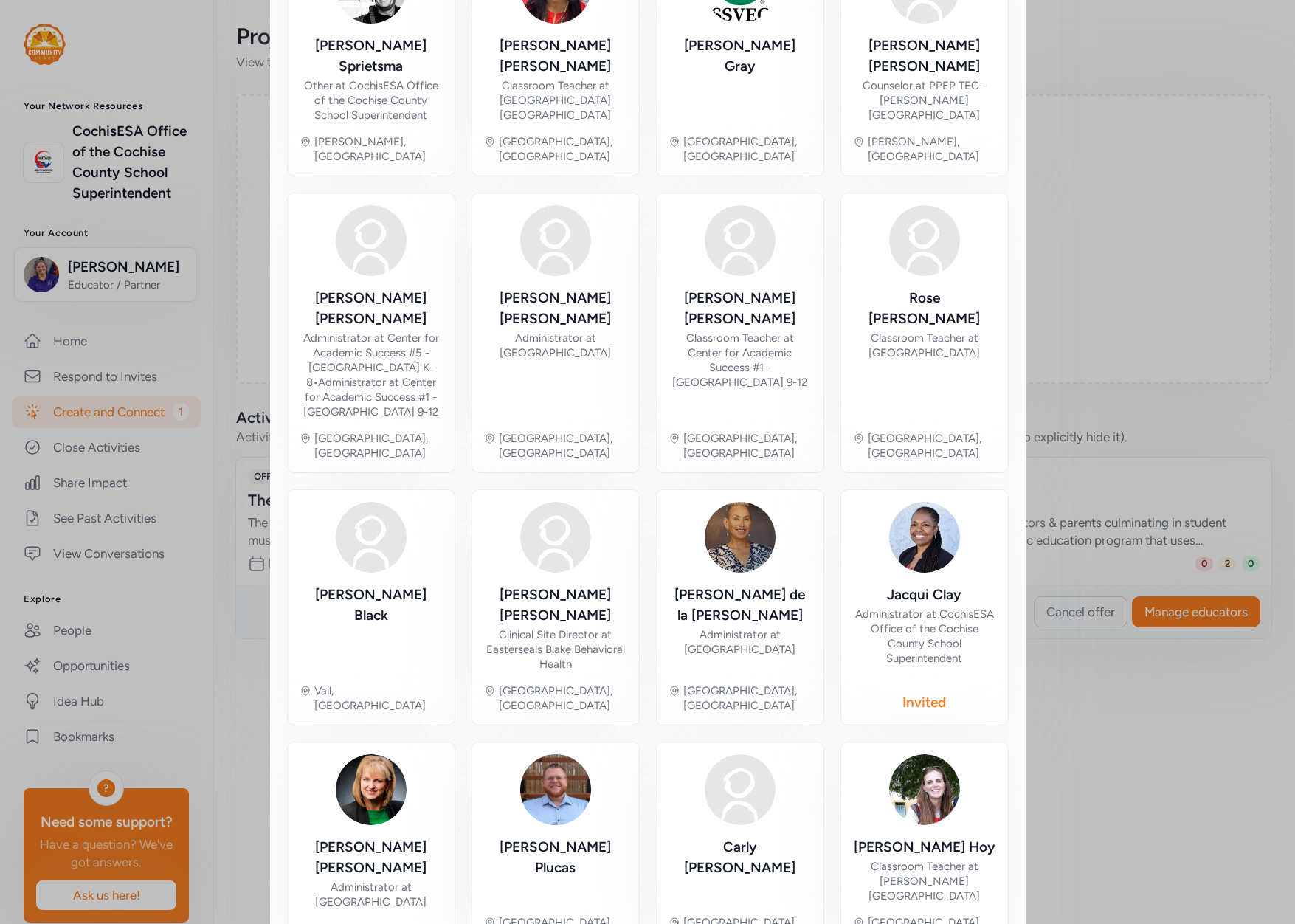
scroll to position [60, 0]
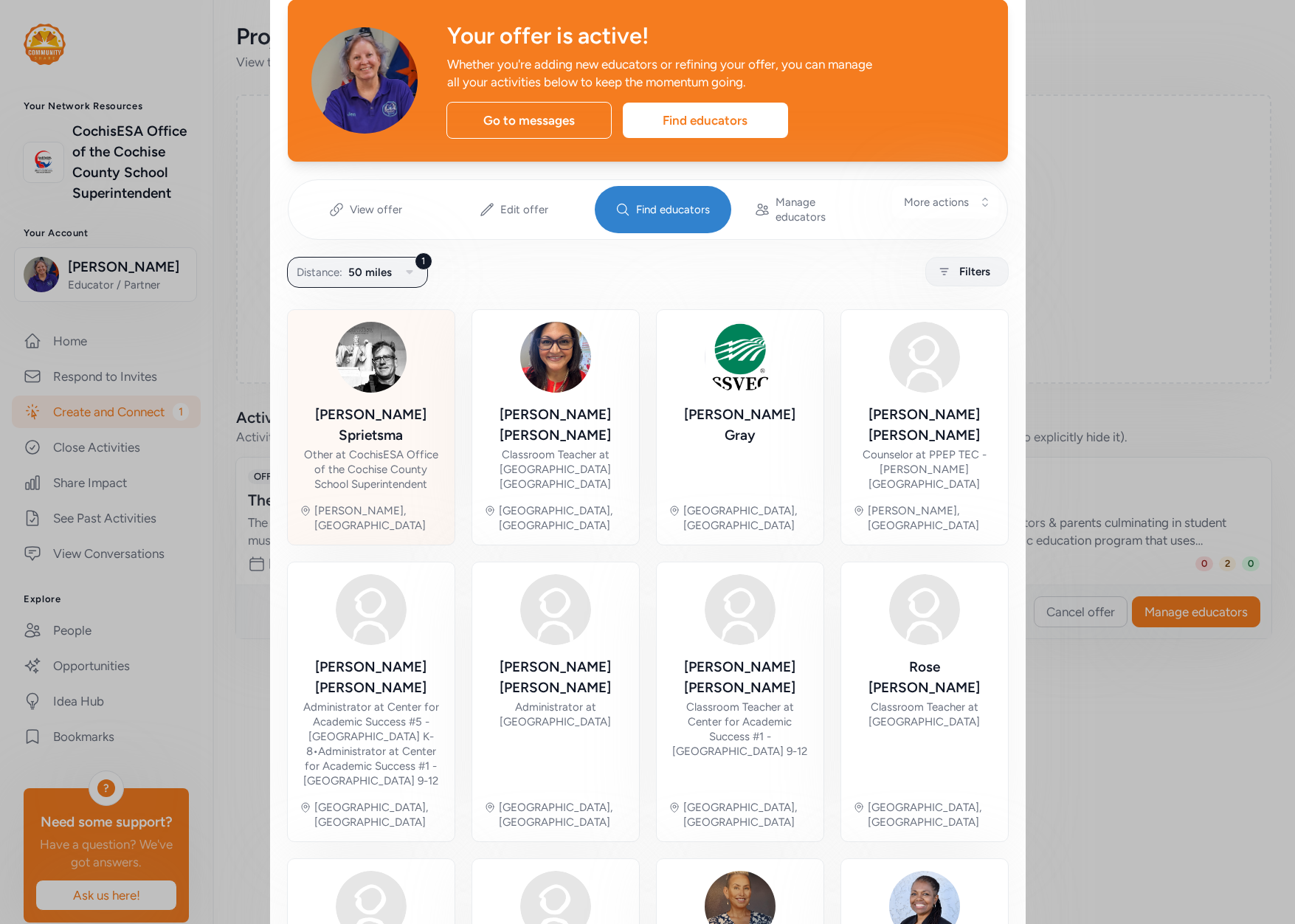
click at [330, 416] on div "[PERSON_NAME]" at bounding box center [371, 425] width 143 height 42
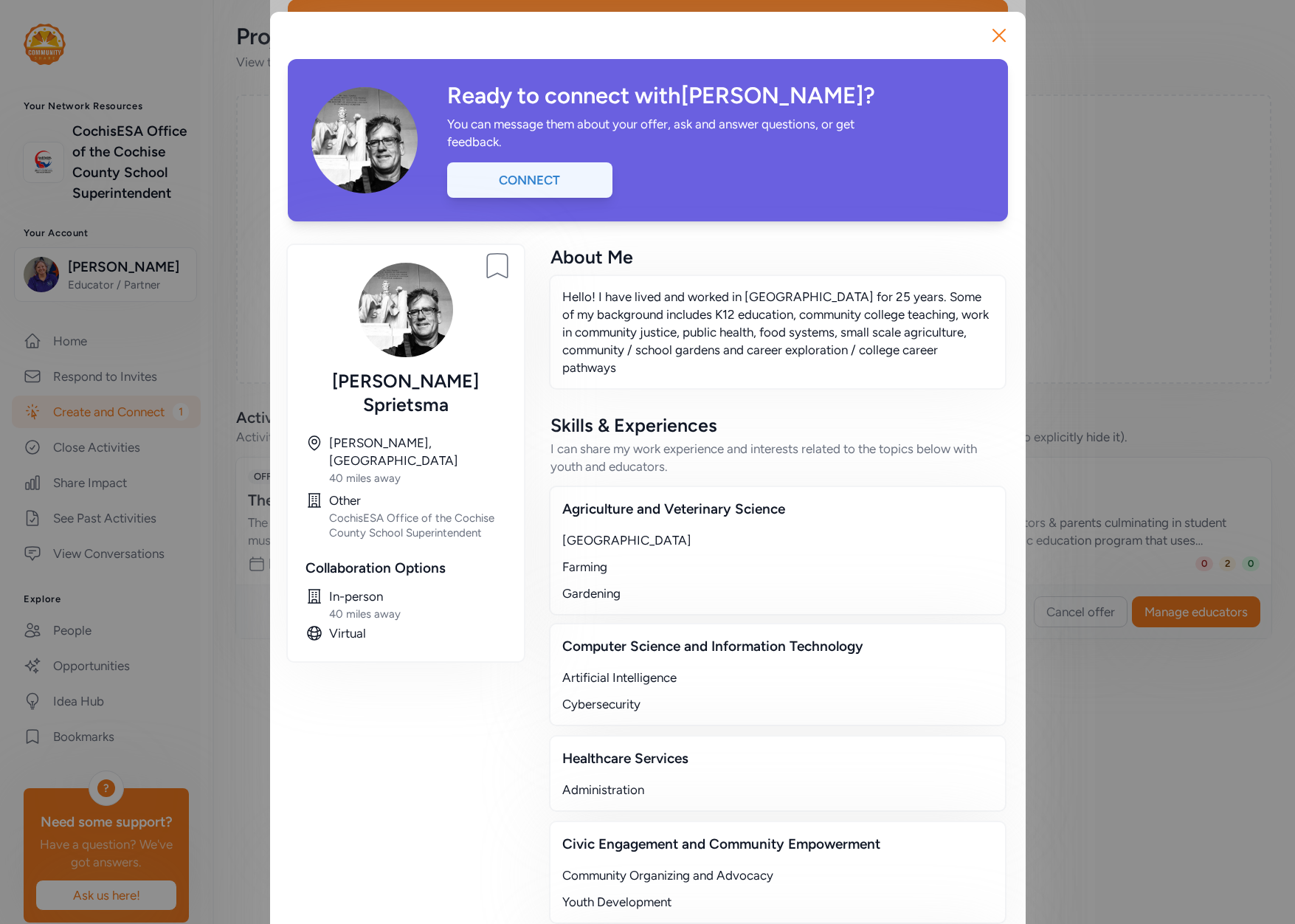
click at [528, 184] on div "Connect" at bounding box center [530, 180] width 165 height 35
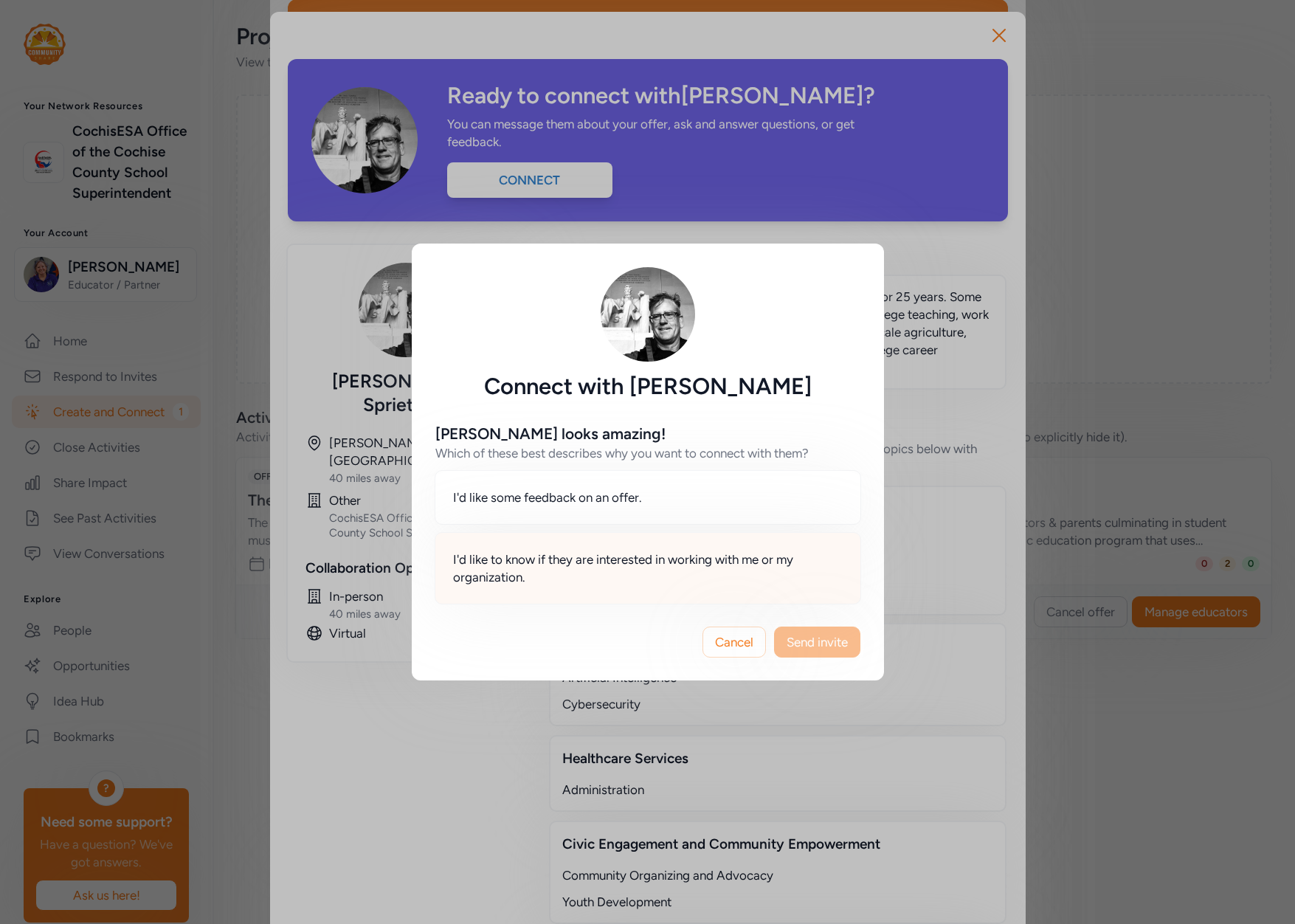
click at [597, 569] on span "I'd like to know if they are interested in working with me or my organization." at bounding box center [648, 567] width 390 height 35
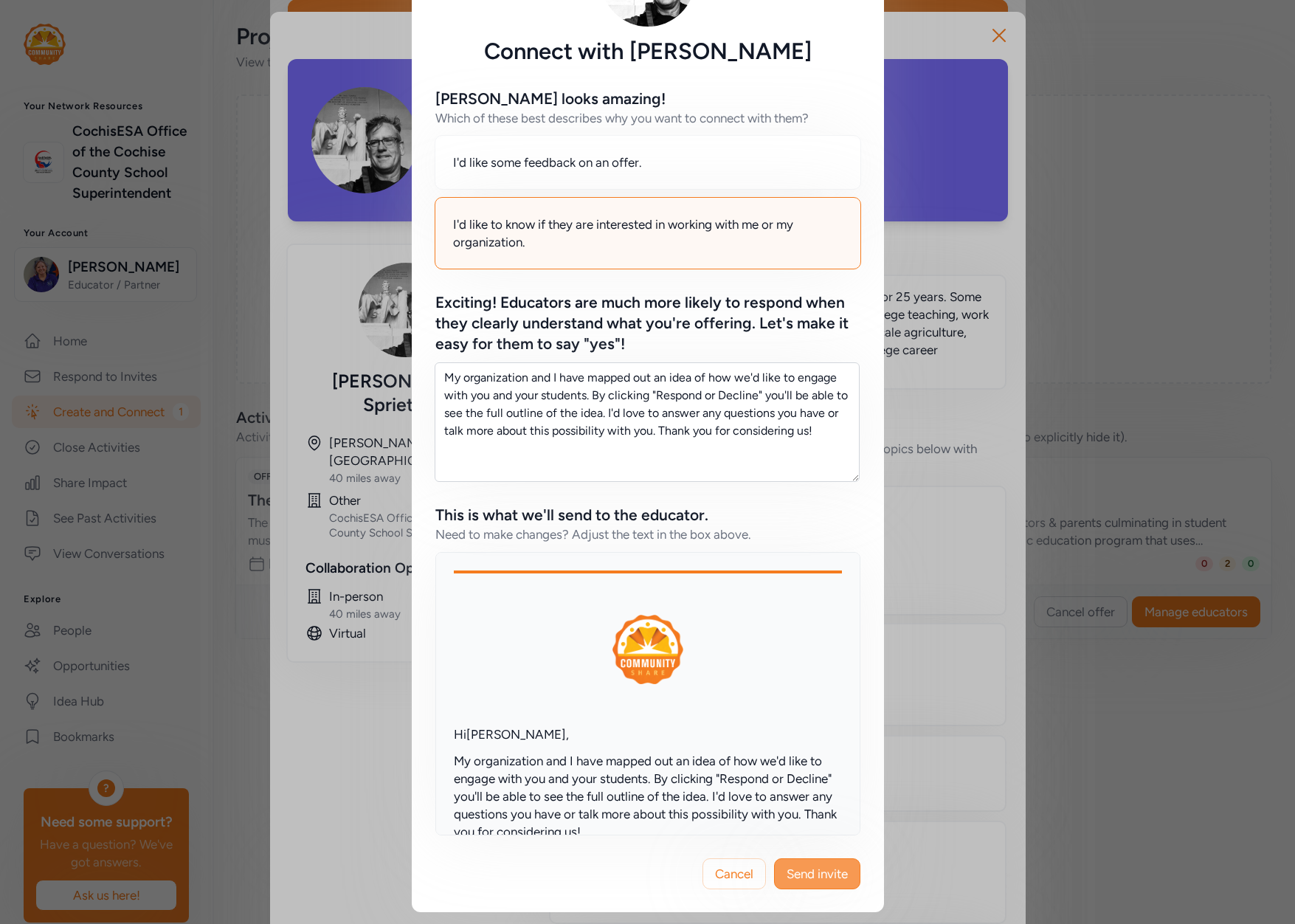
scroll to position [148, 0]
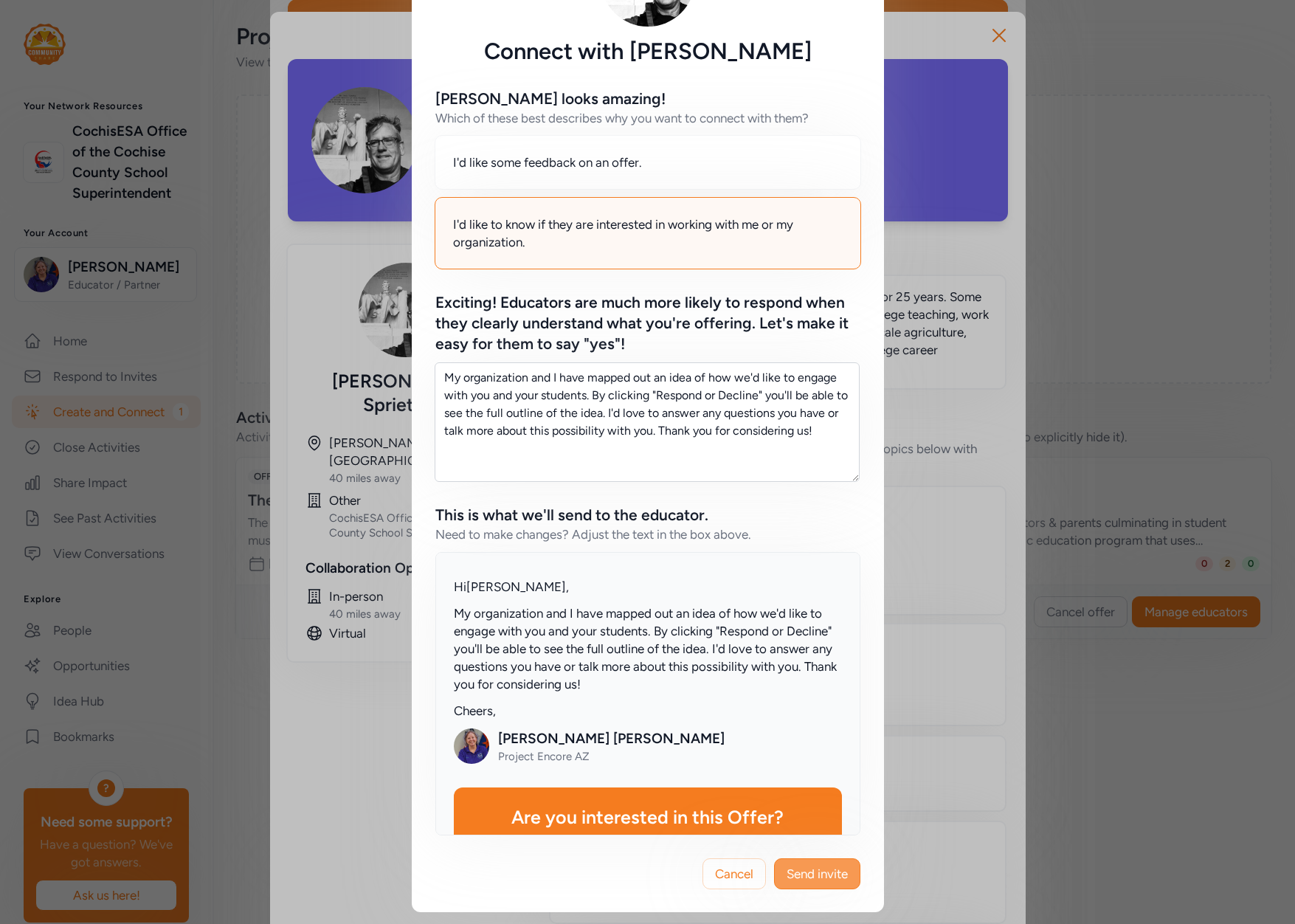
click at [802, 875] on span "Send invite" at bounding box center [816, 874] width 61 height 18
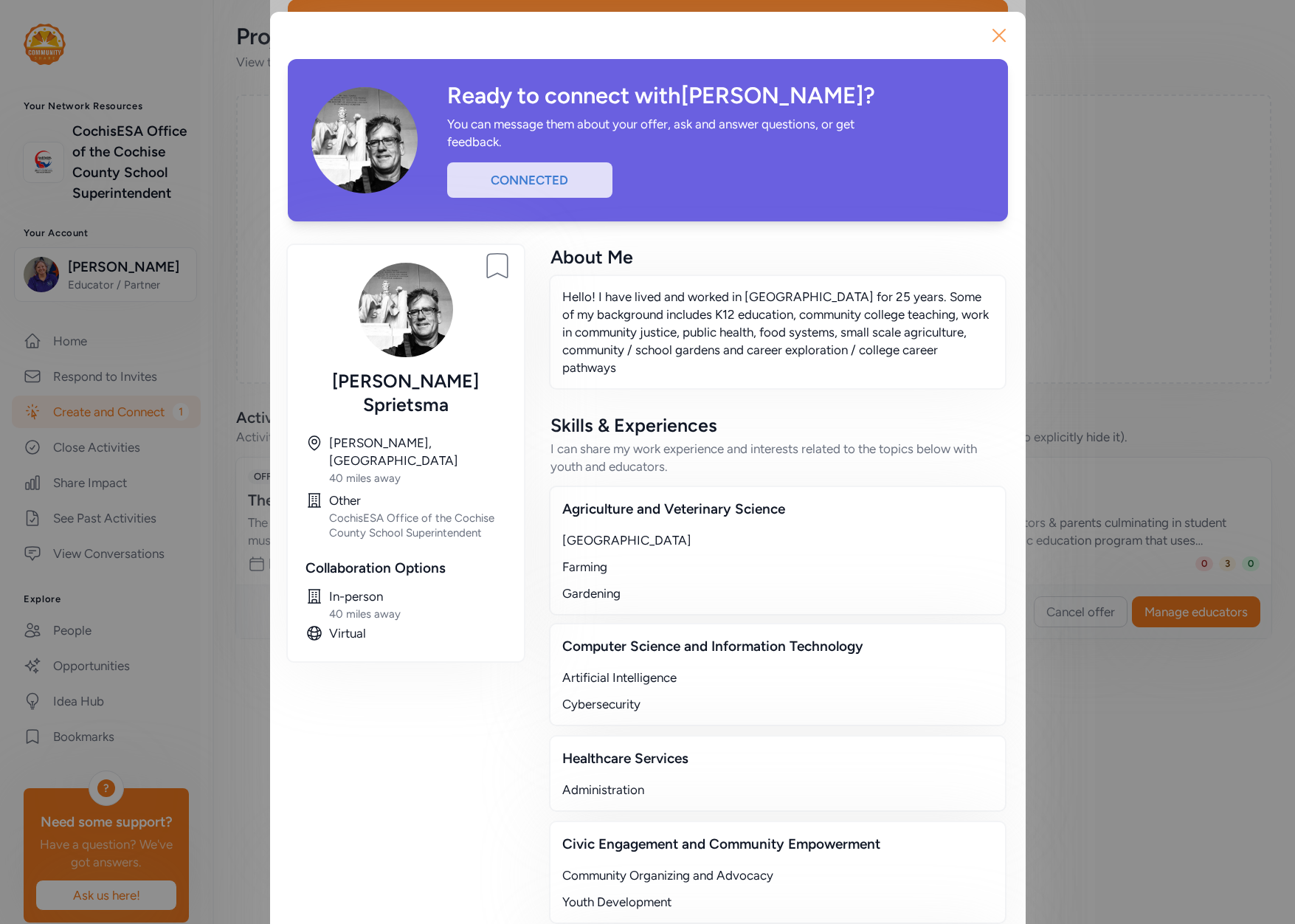
click at [992, 29] on icon "button" at bounding box center [999, 35] width 24 height 24
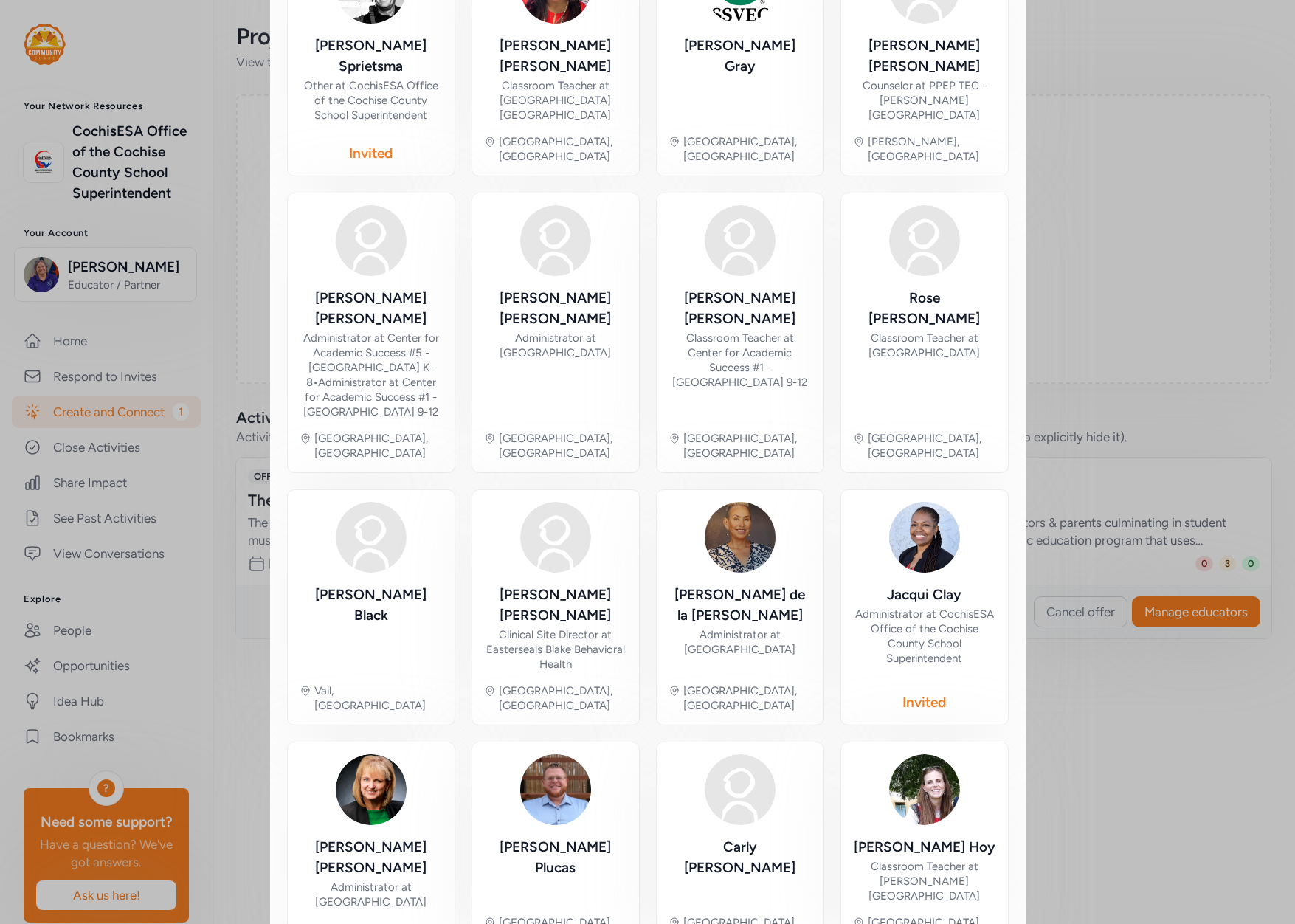
scroll to position [447, 0]
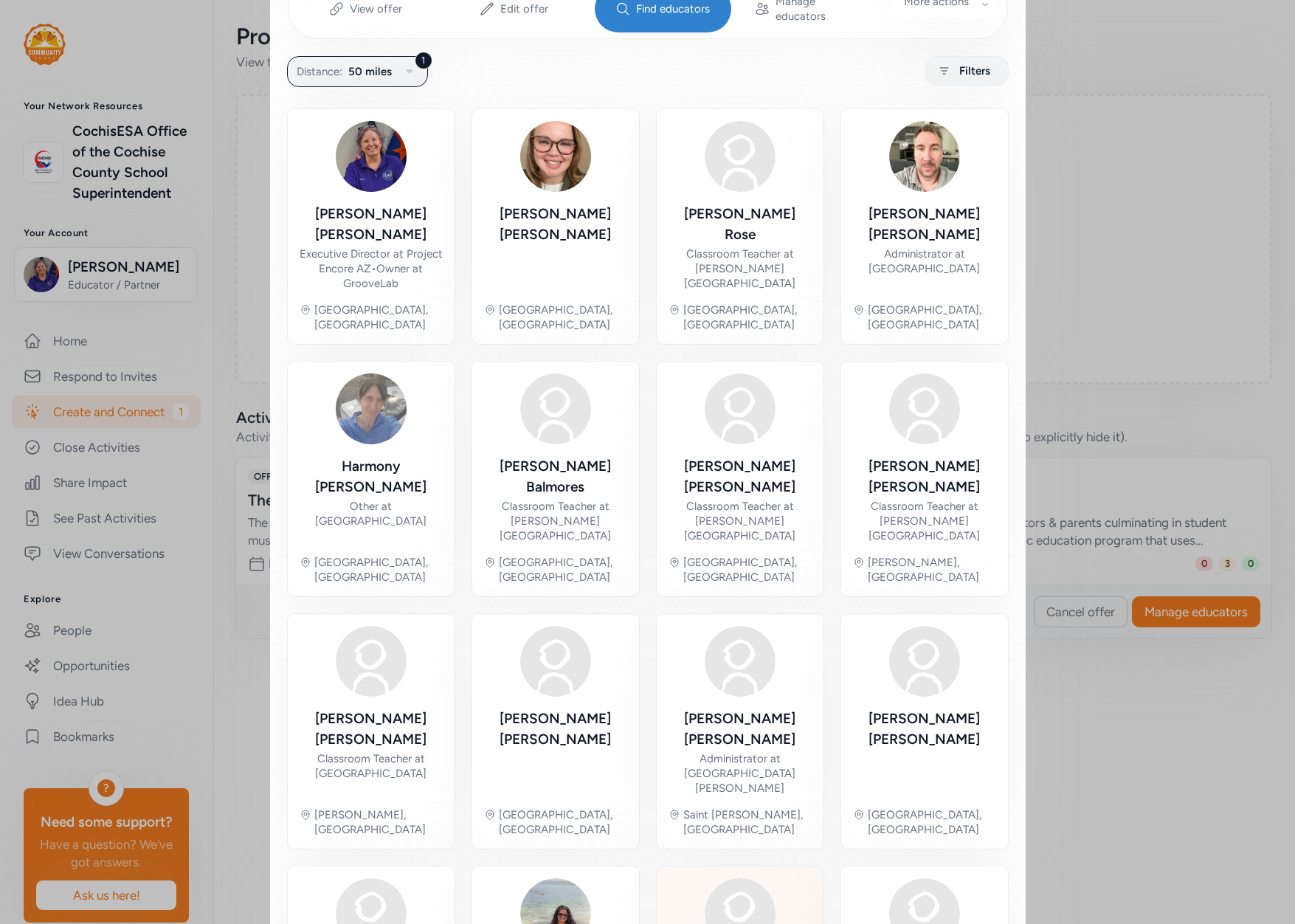
scroll to position [334, 0]
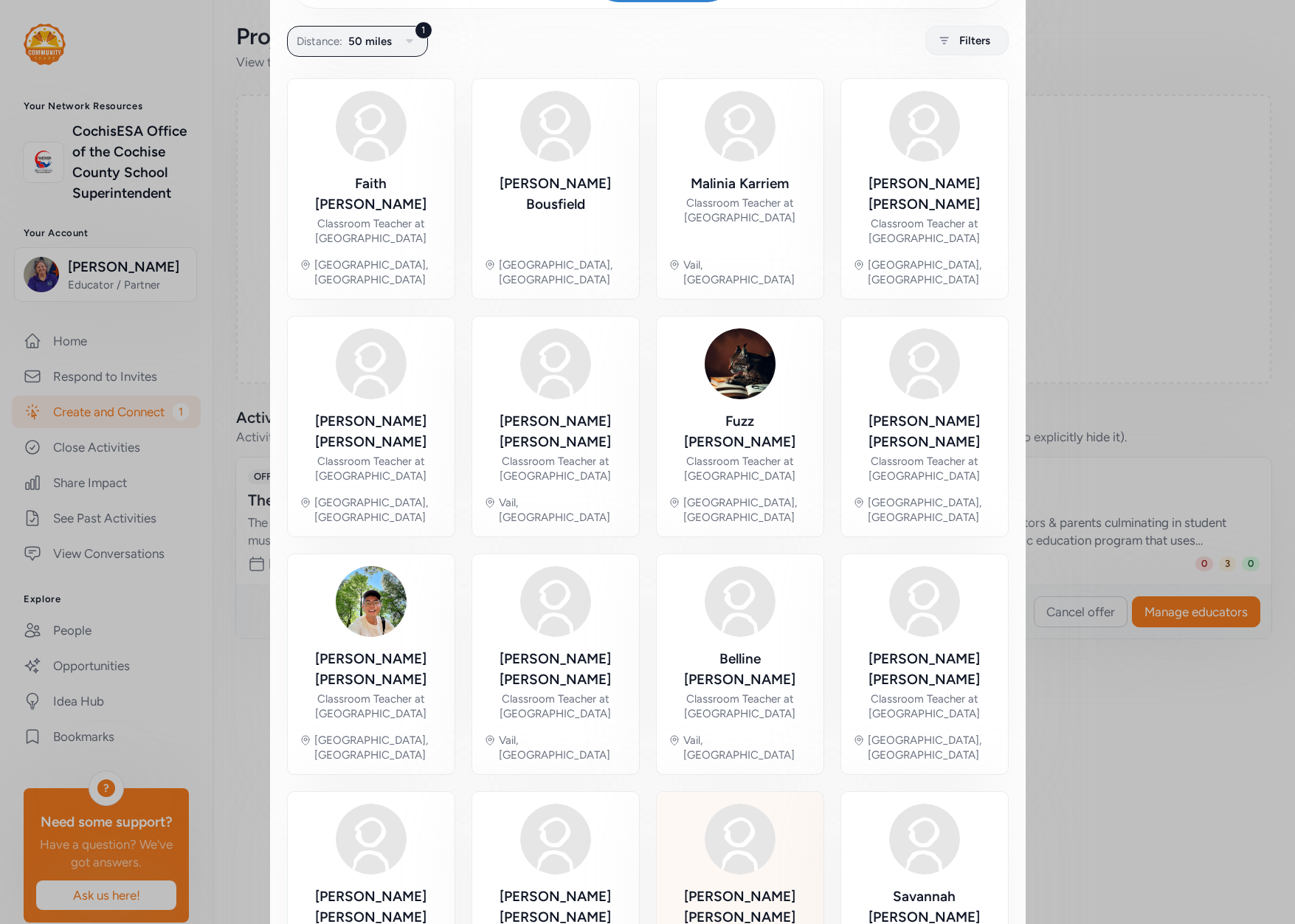
scroll to position [334, 0]
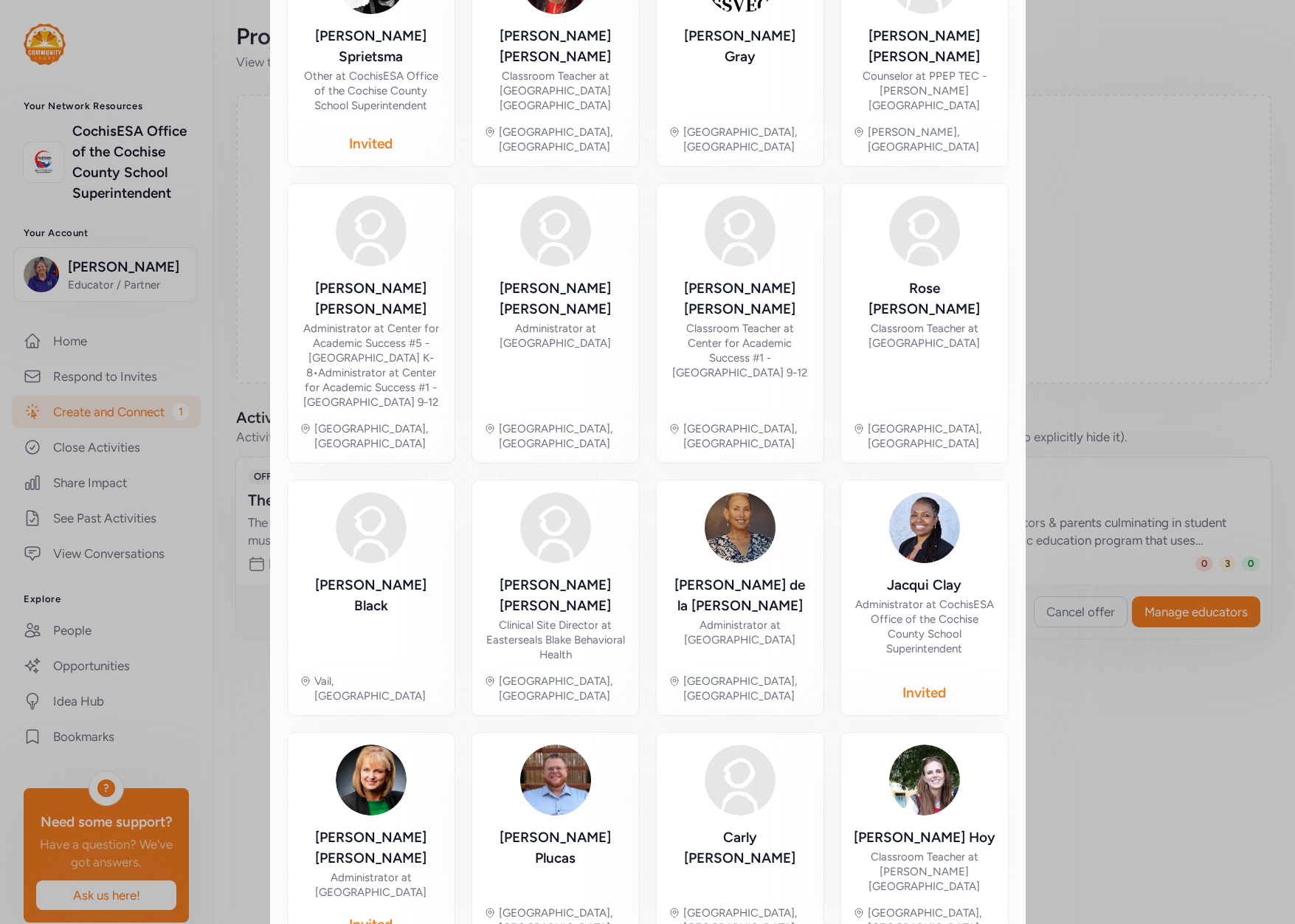
scroll to position [447, 0]
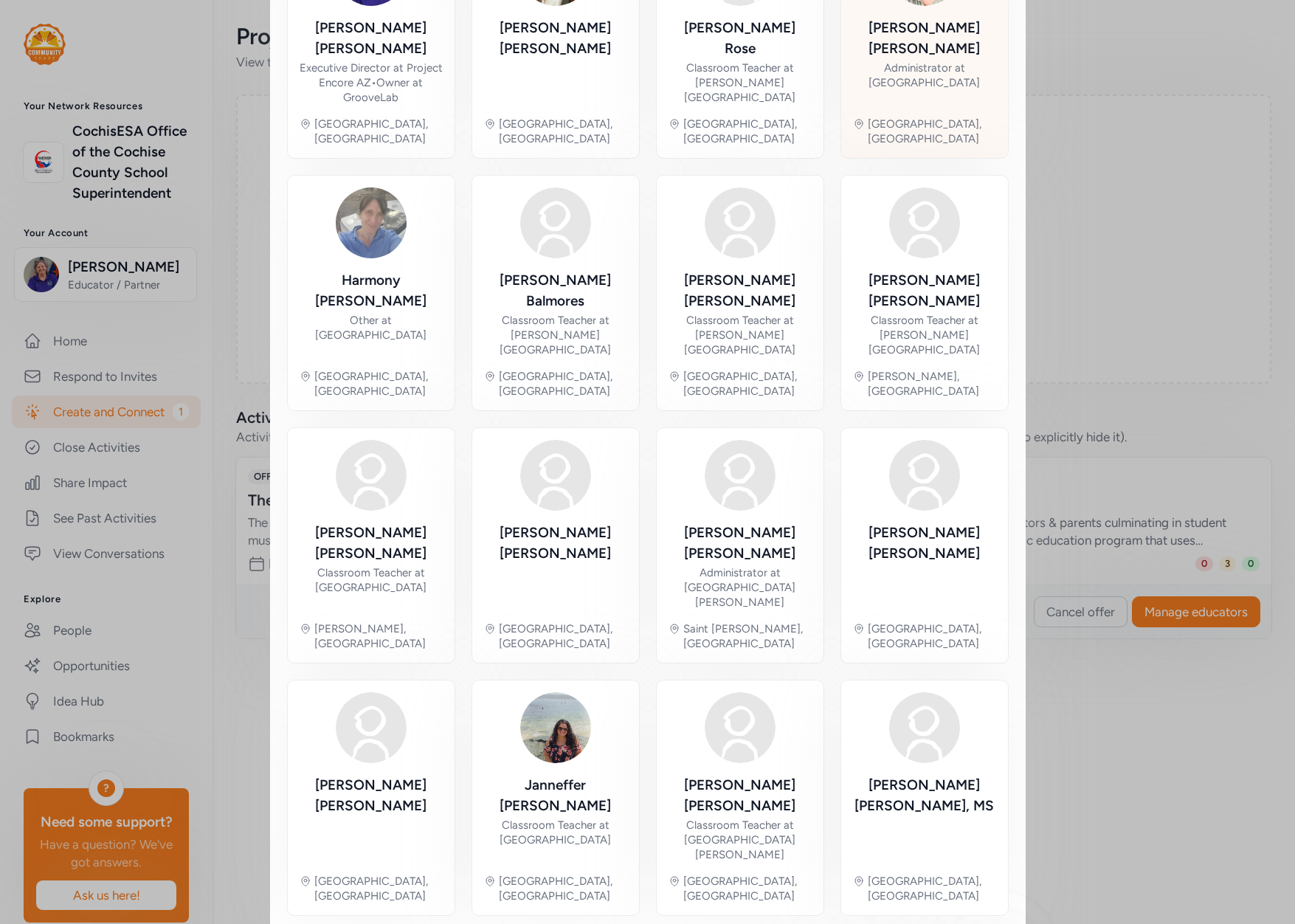
scroll to position [334, 0]
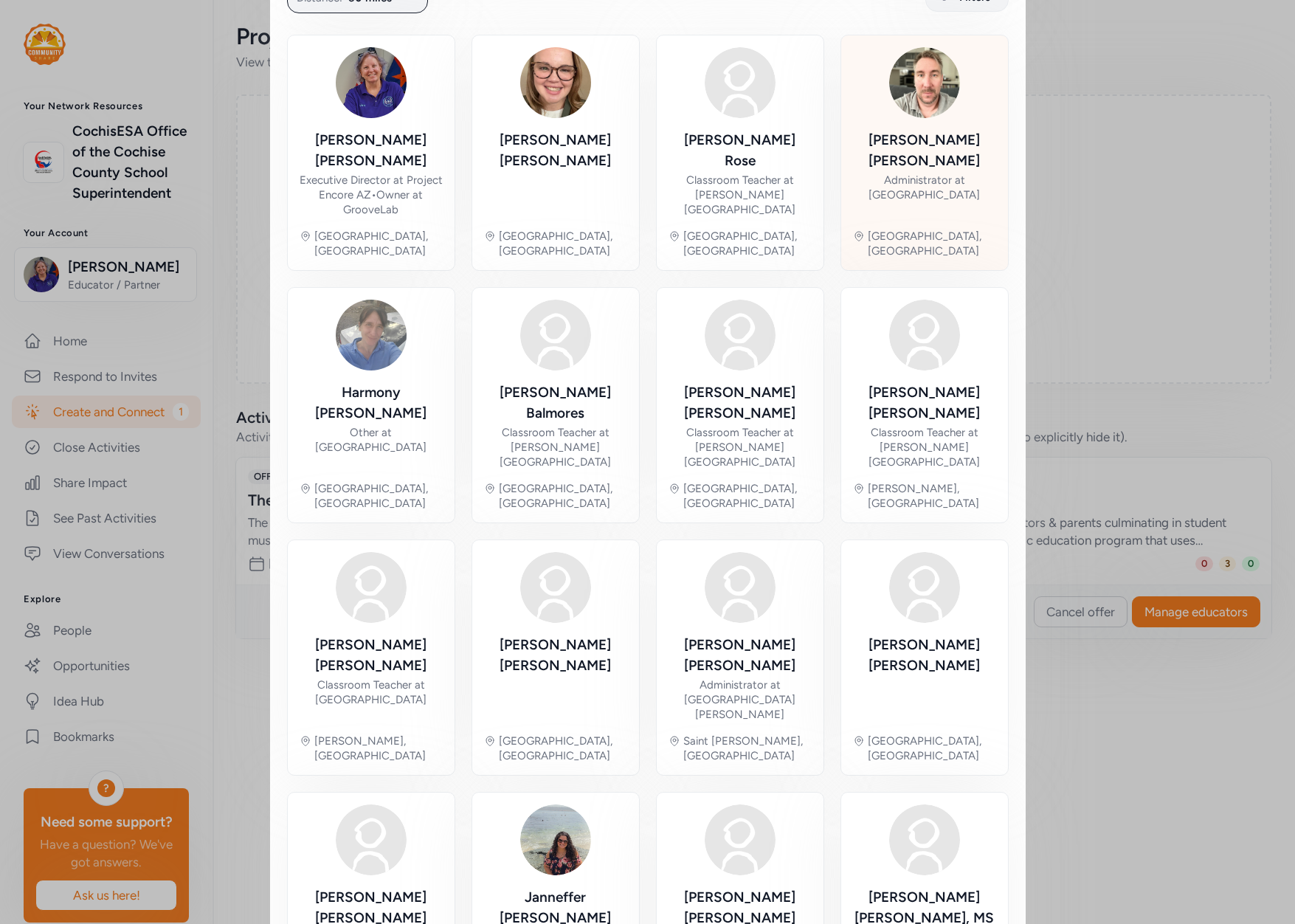
click at [908, 70] on img at bounding box center [924, 83] width 71 height 71
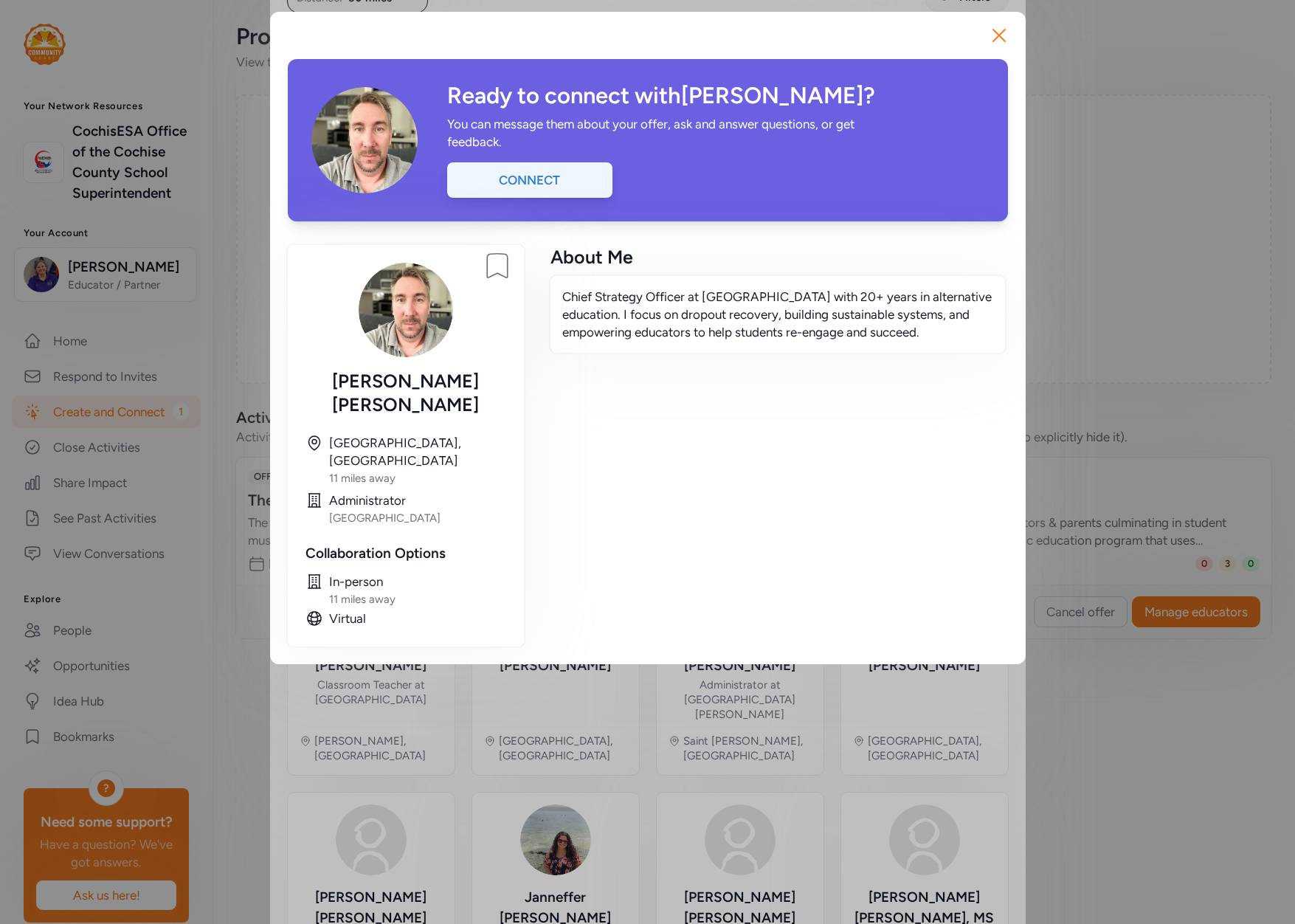
click at [558, 184] on div "Connect" at bounding box center [530, 180] width 165 height 35
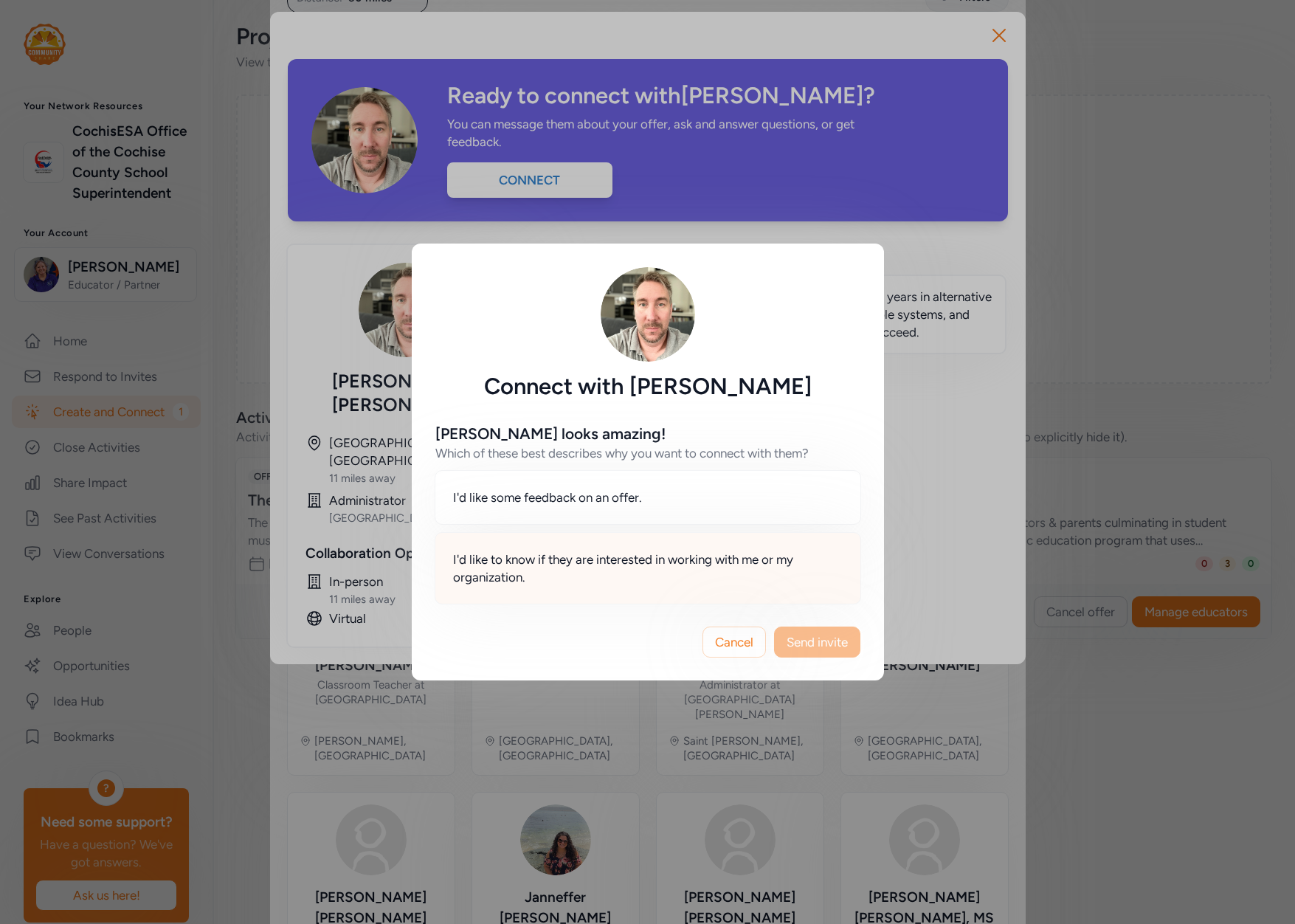
click at [627, 565] on span "I'd like to know if they are interested in working with me or my organization." at bounding box center [648, 567] width 390 height 35
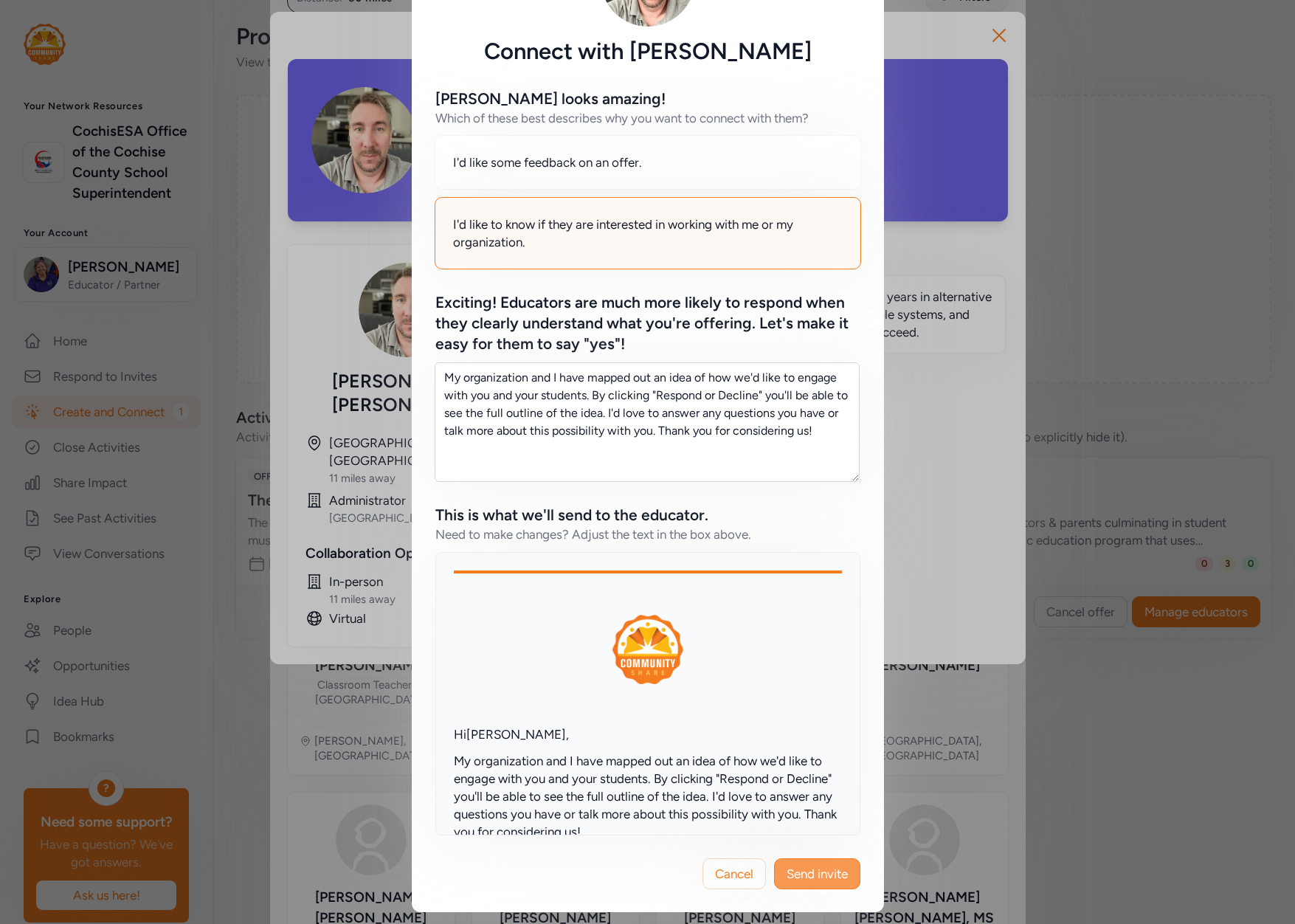
scroll to position [295, 0]
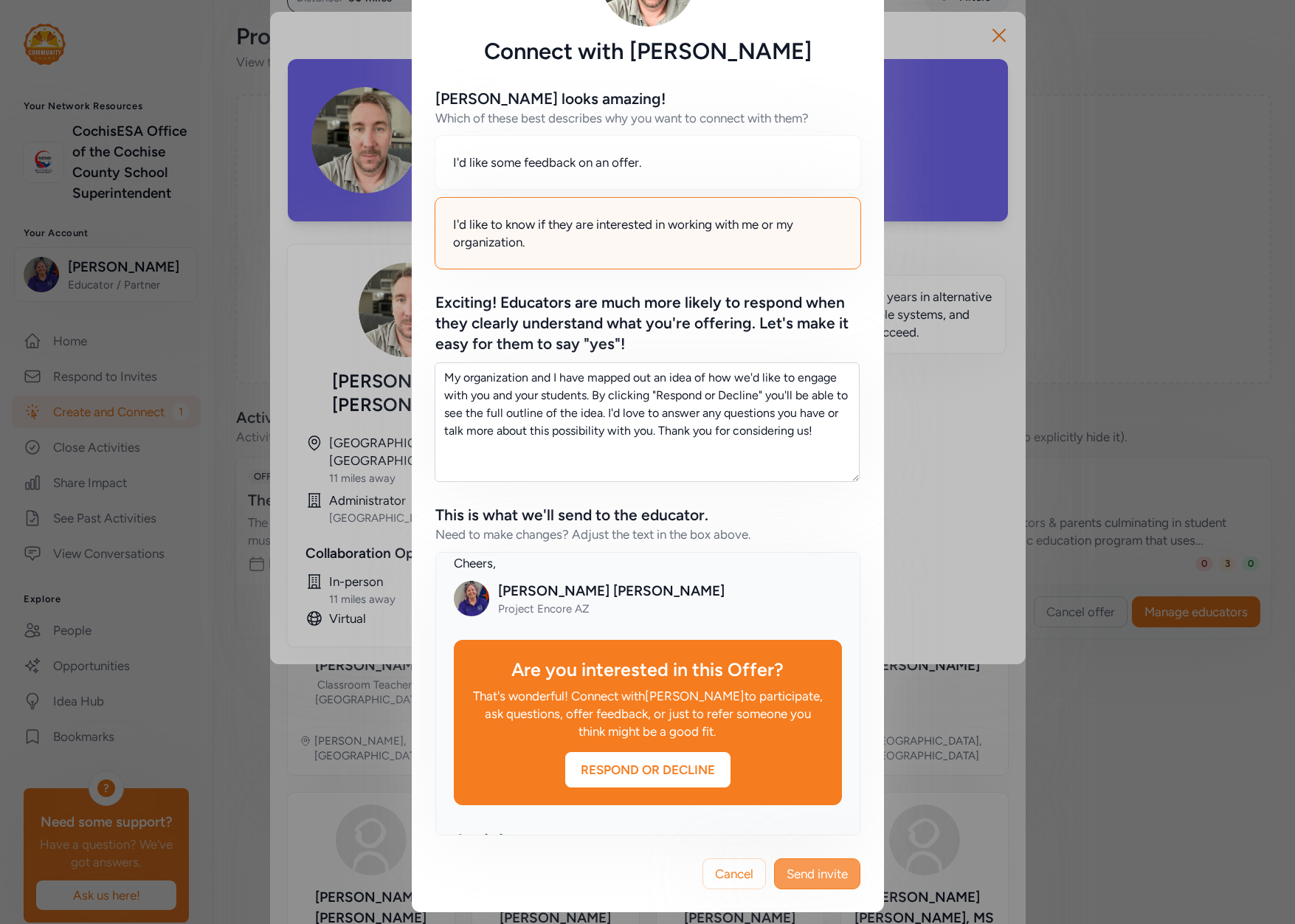
click at [830, 872] on span "Send invite" at bounding box center [816, 874] width 61 height 18
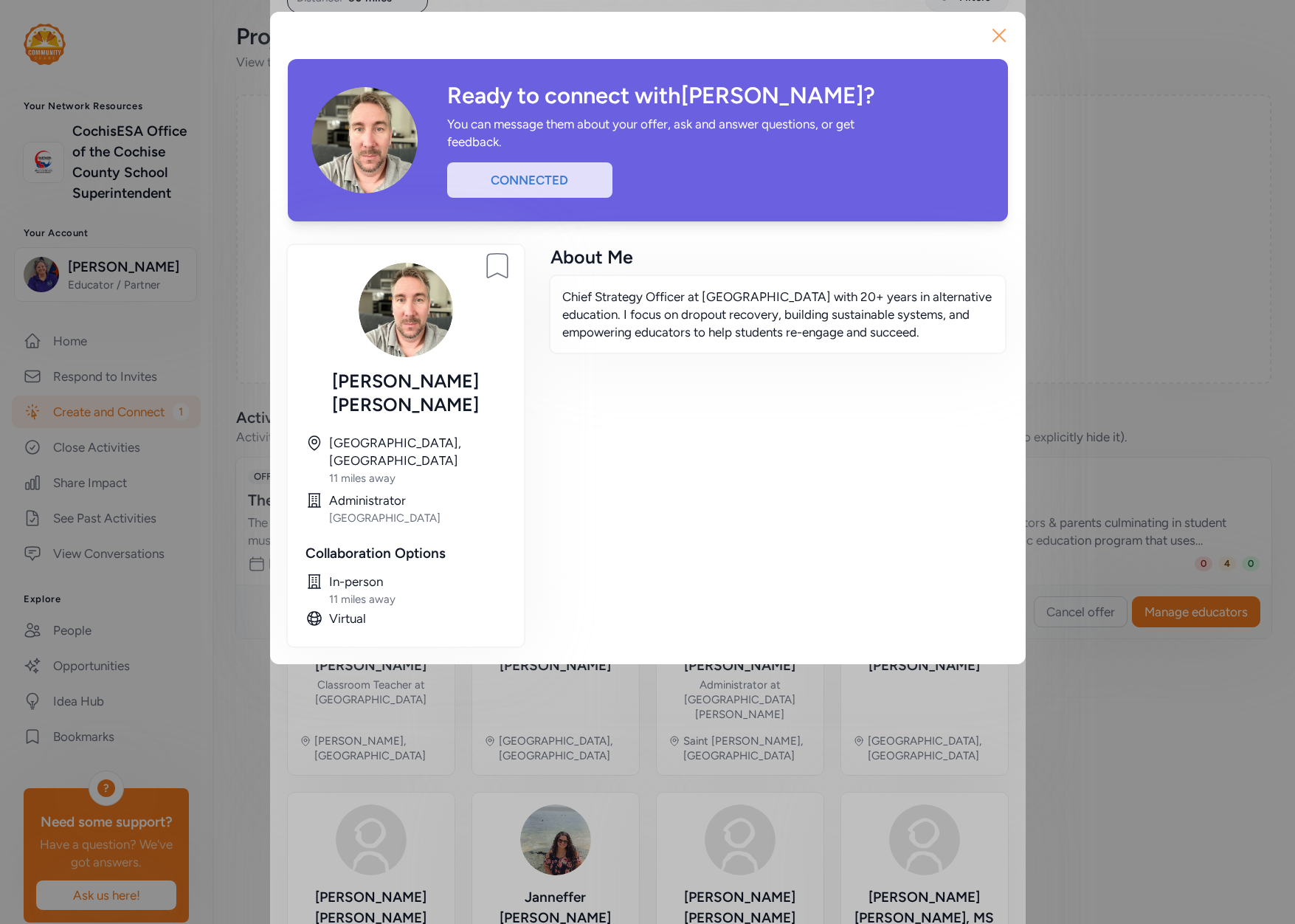
click at [1003, 34] on icon "button" at bounding box center [999, 35] width 24 height 24
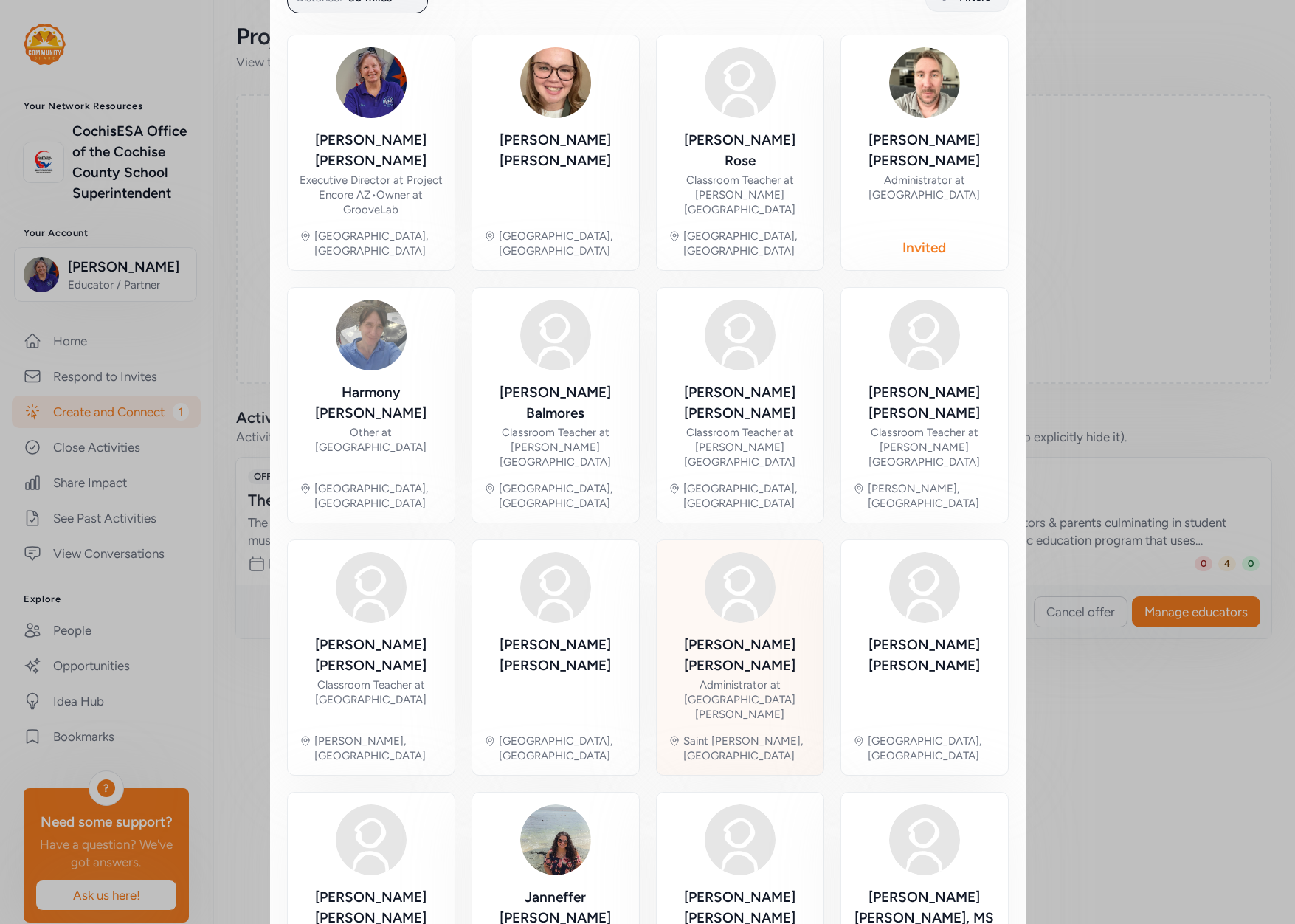
click at [723, 552] on img at bounding box center [740, 587] width 71 height 71
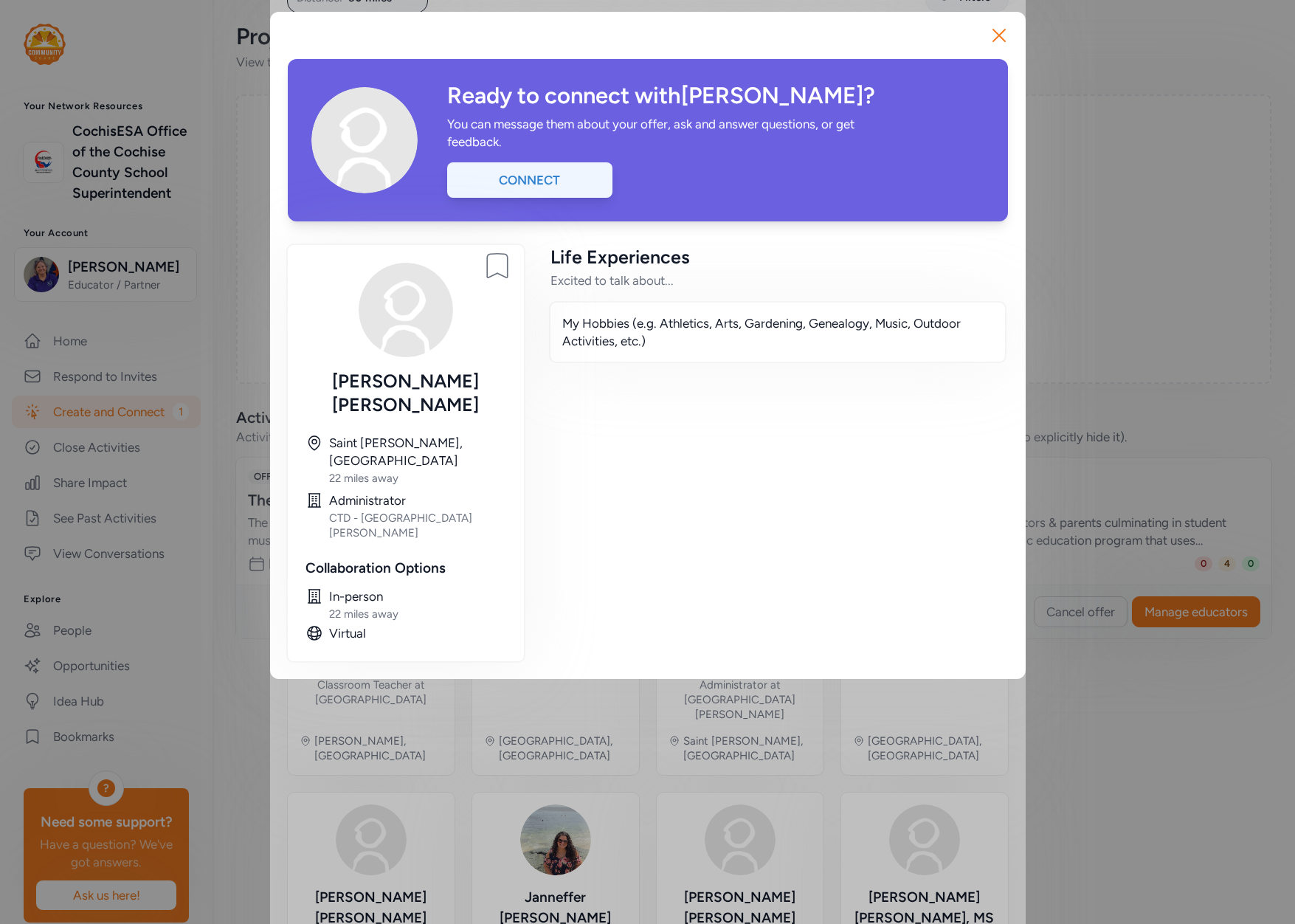
click at [519, 172] on div "Connect" at bounding box center [530, 180] width 165 height 35
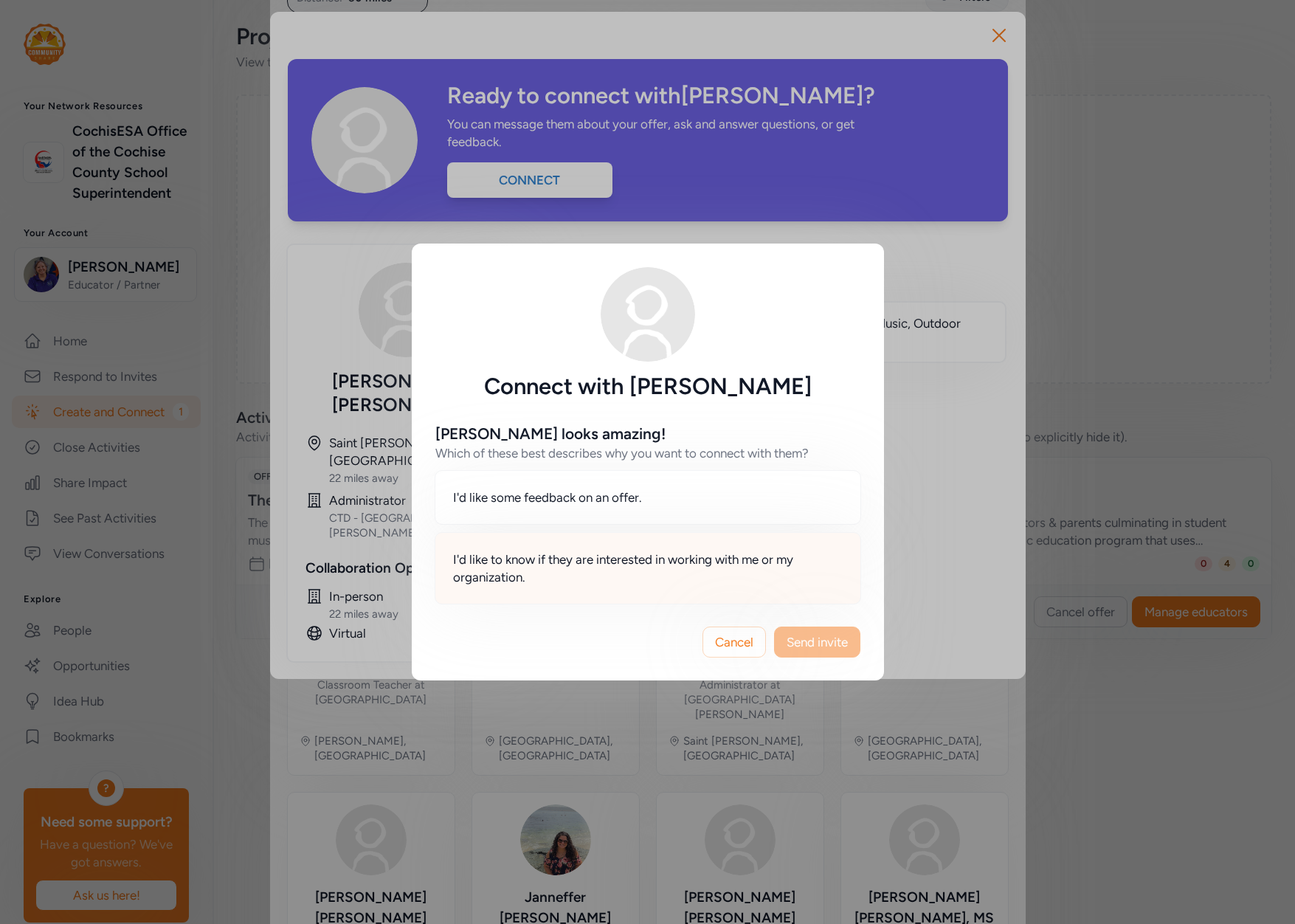
click at [617, 569] on span "I'd like to know if they are interested in working with me or my organization." at bounding box center [648, 567] width 390 height 35
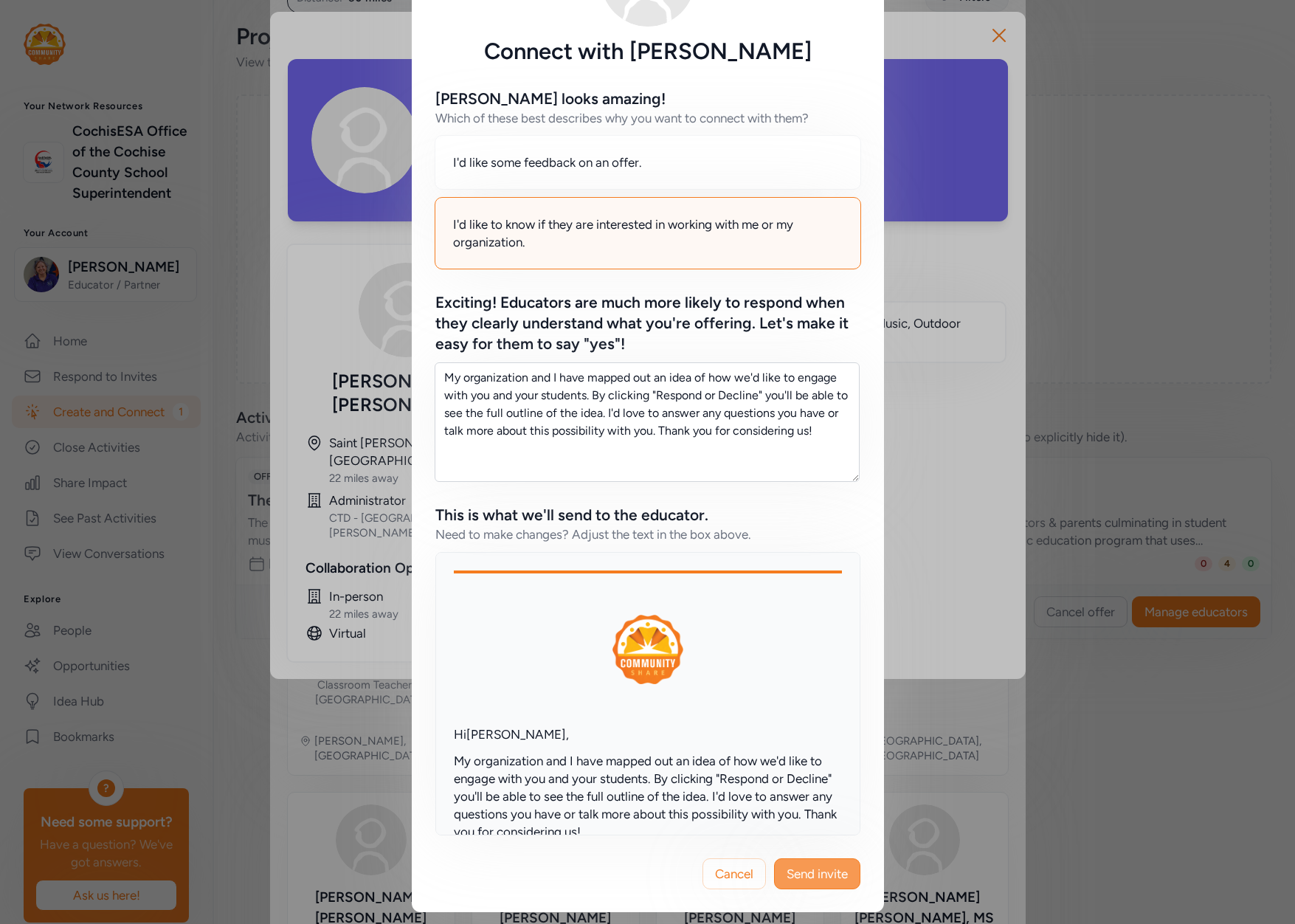
scroll to position [369, 0]
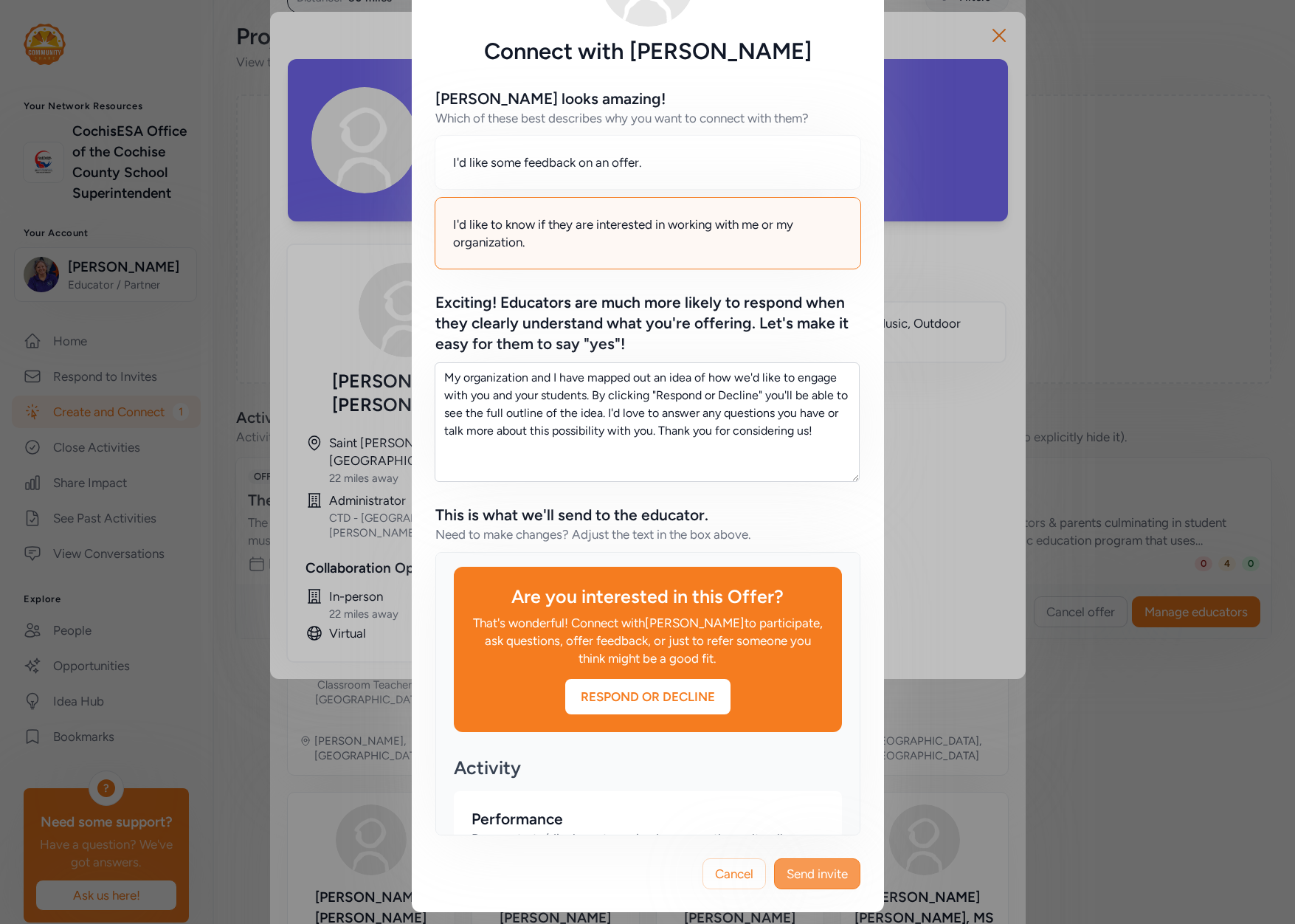
click at [836, 872] on span "Send invite" at bounding box center [816, 874] width 61 height 18
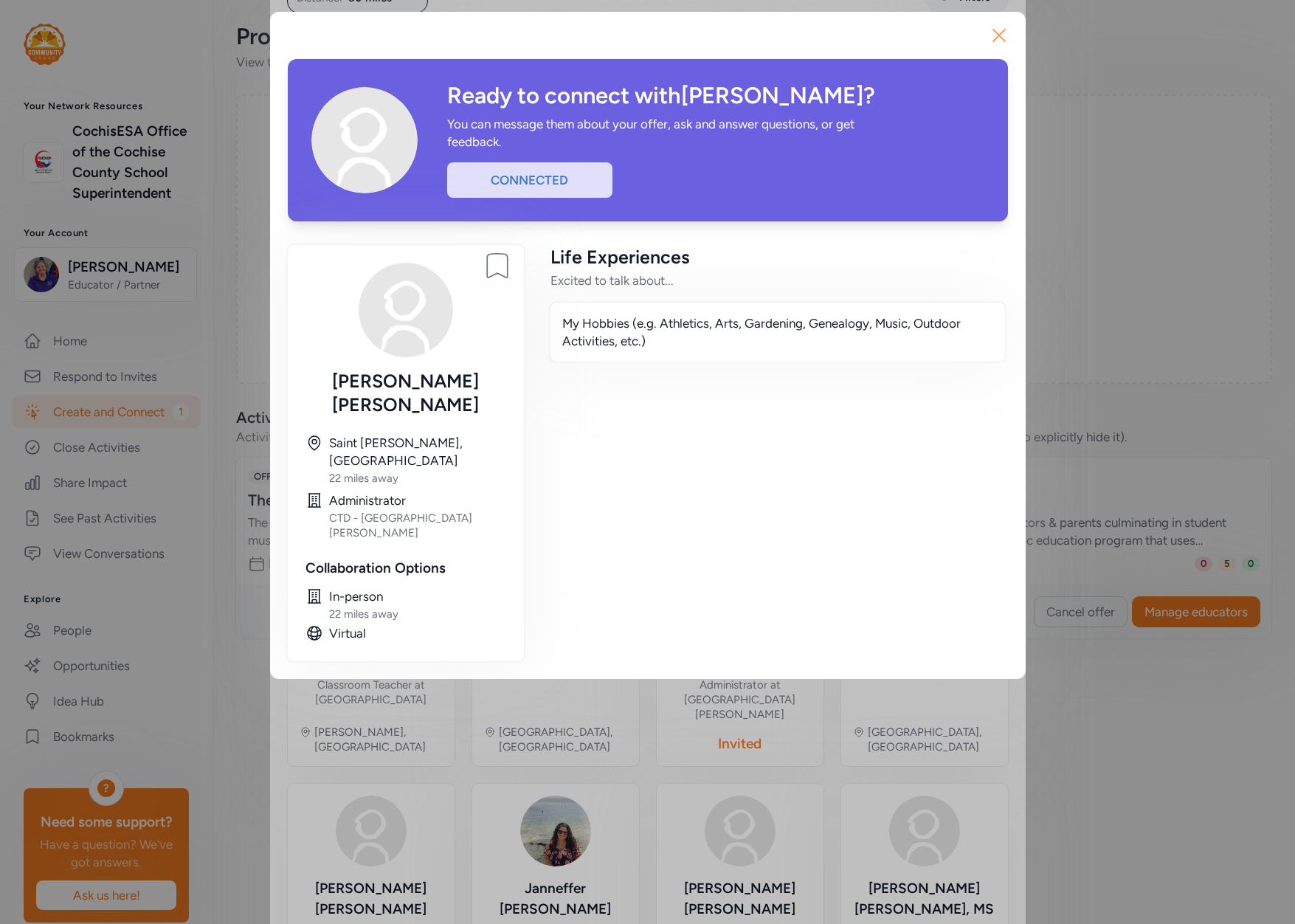
click at [995, 34] on icon "button" at bounding box center [999, 35] width 24 height 24
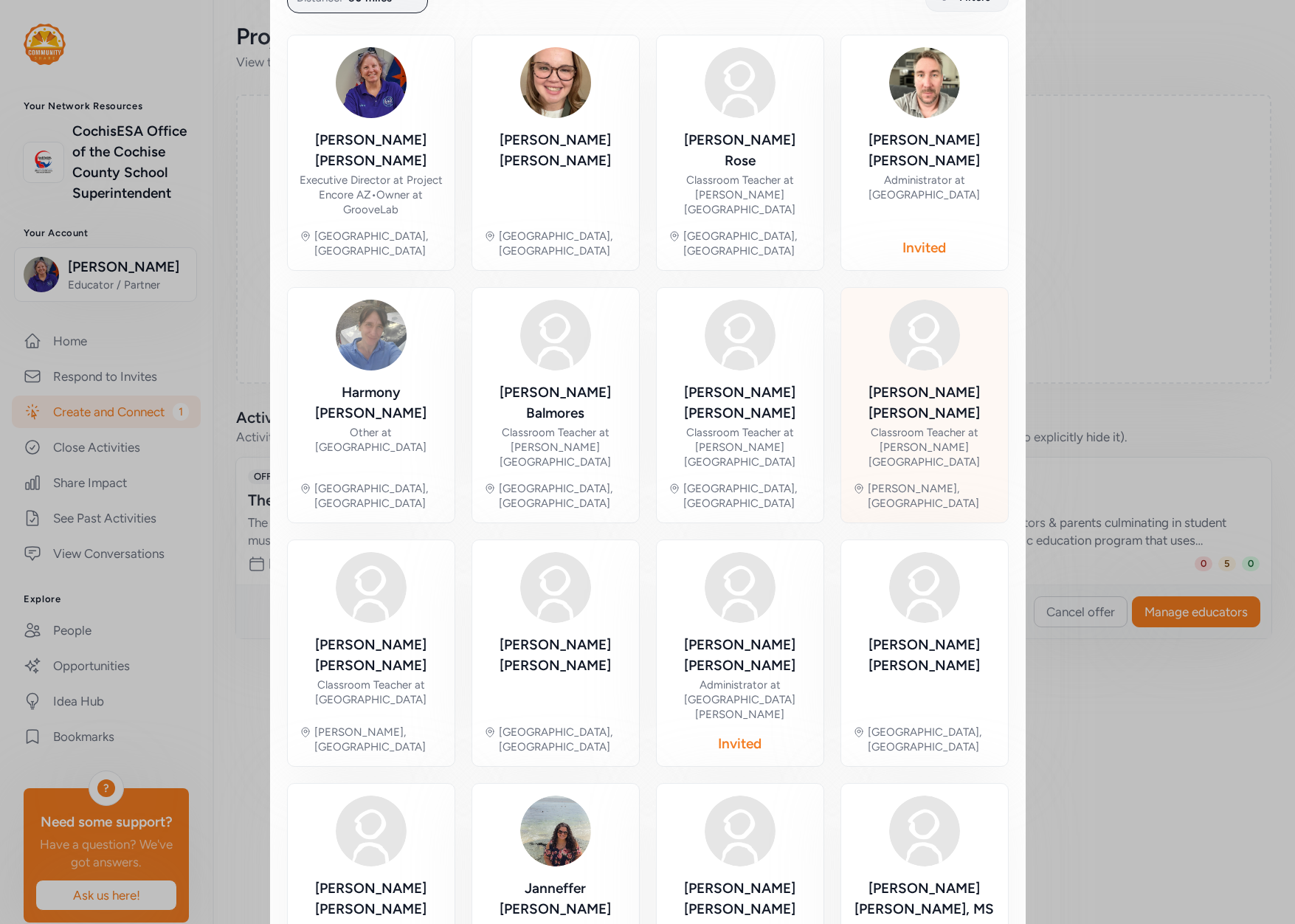
click at [926, 311] on img at bounding box center [924, 335] width 71 height 71
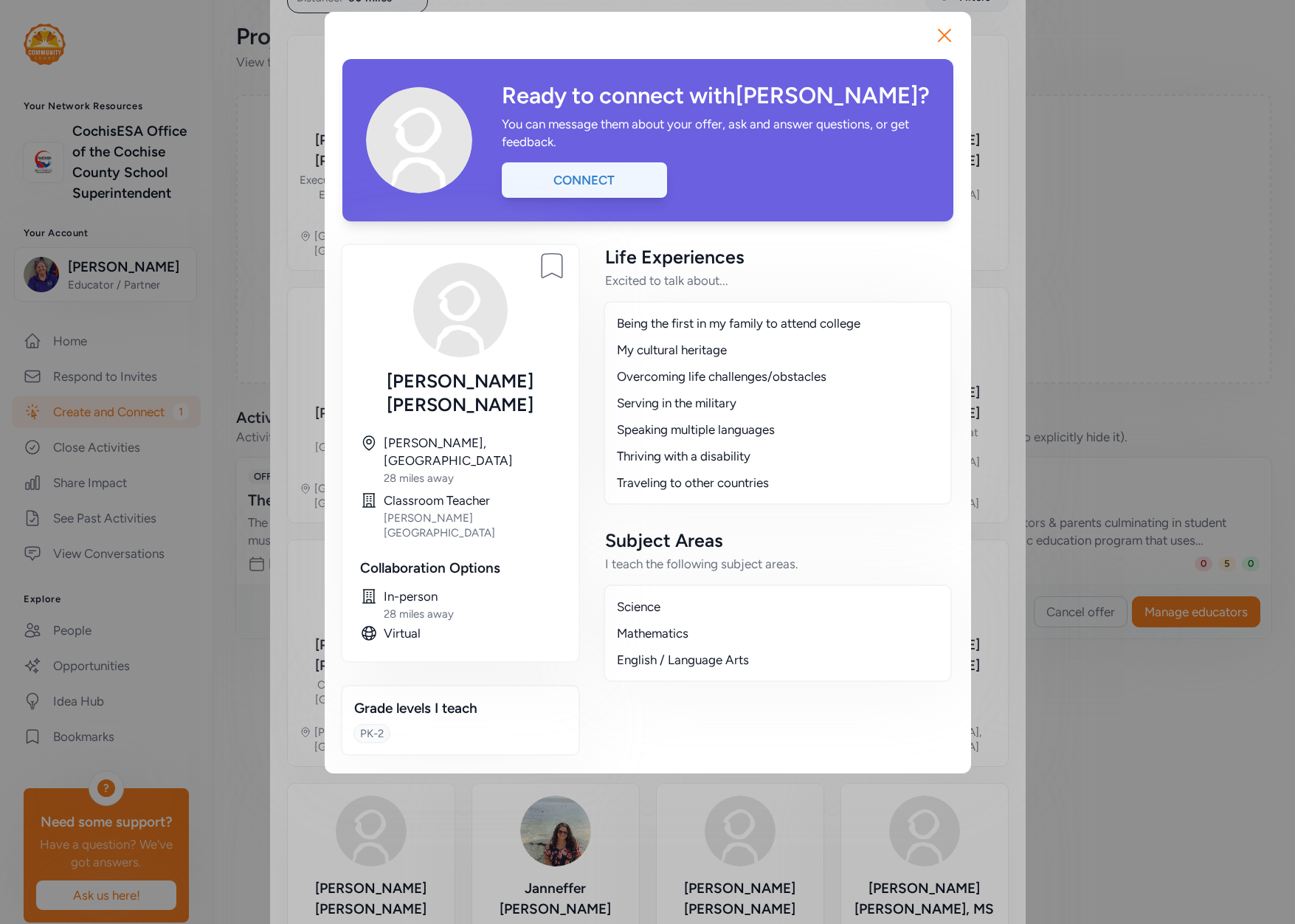
click at [603, 175] on div "Connect" at bounding box center [585, 180] width 165 height 35
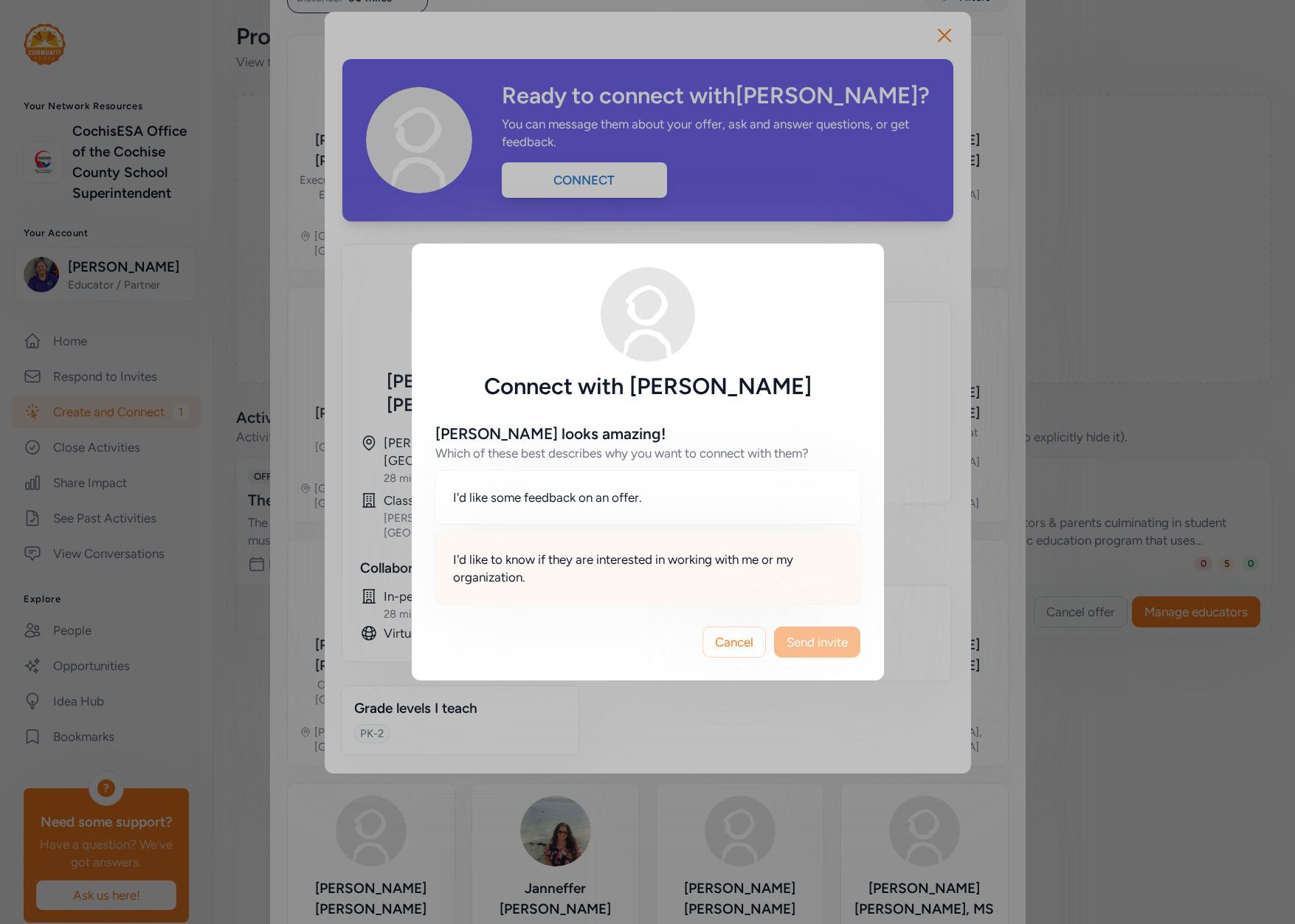
click at [541, 551] on span "I'd like to know if they are interested in working with me or my organization." at bounding box center [648, 567] width 390 height 35
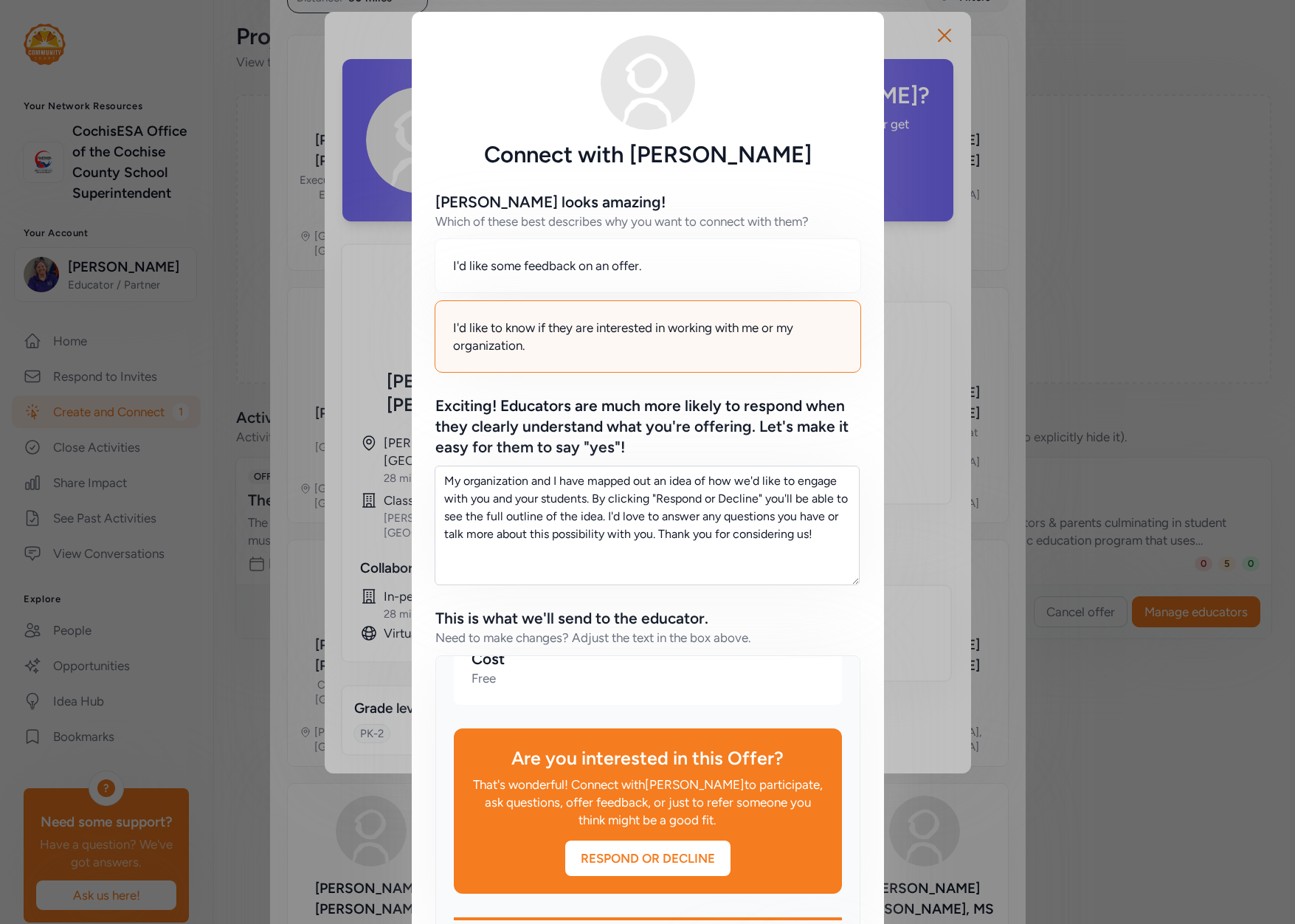
scroll to position [103, 0]
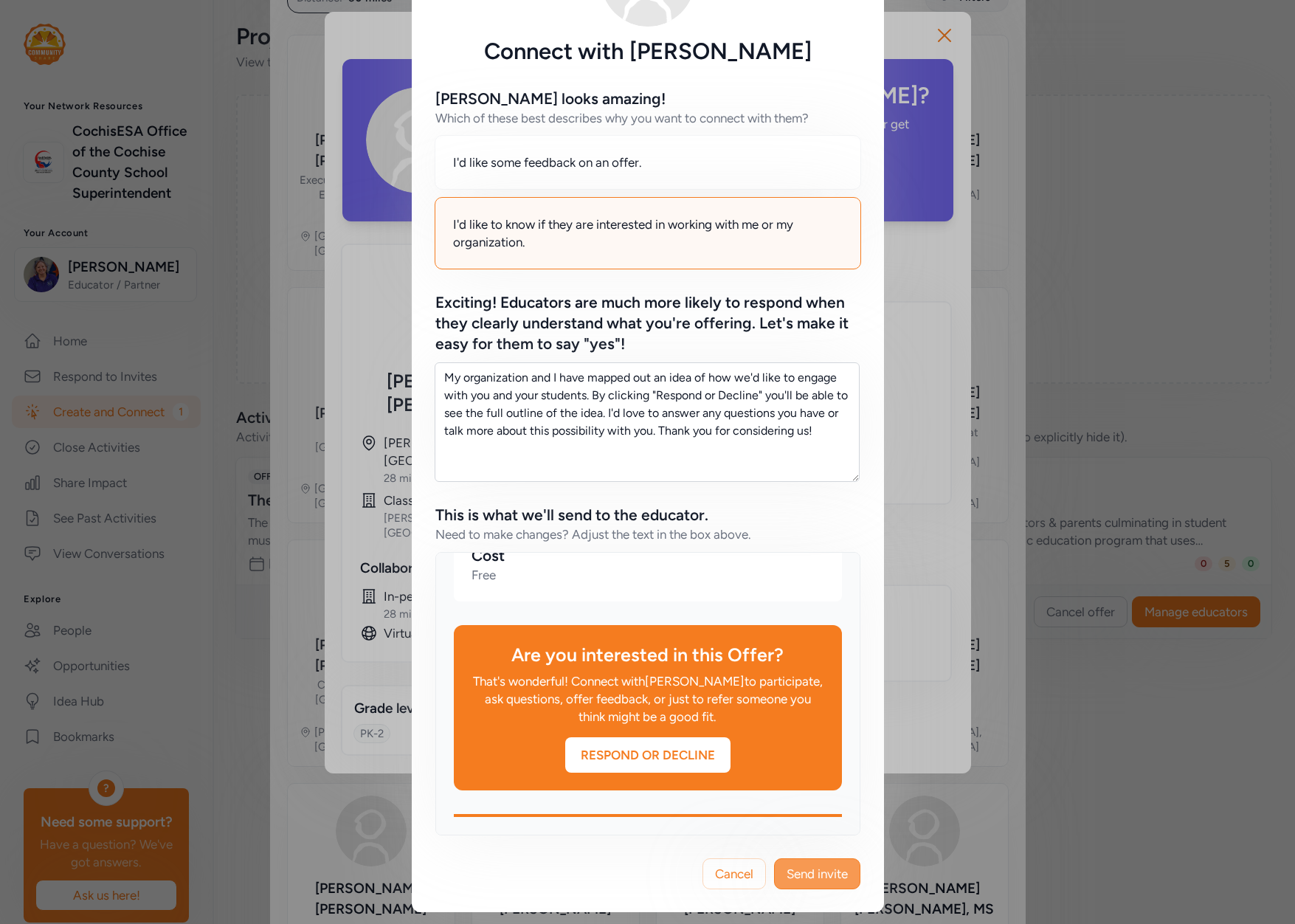
click at [823, 872] on span "Send invite" at bounding box center [816, 874] width 61 height 18
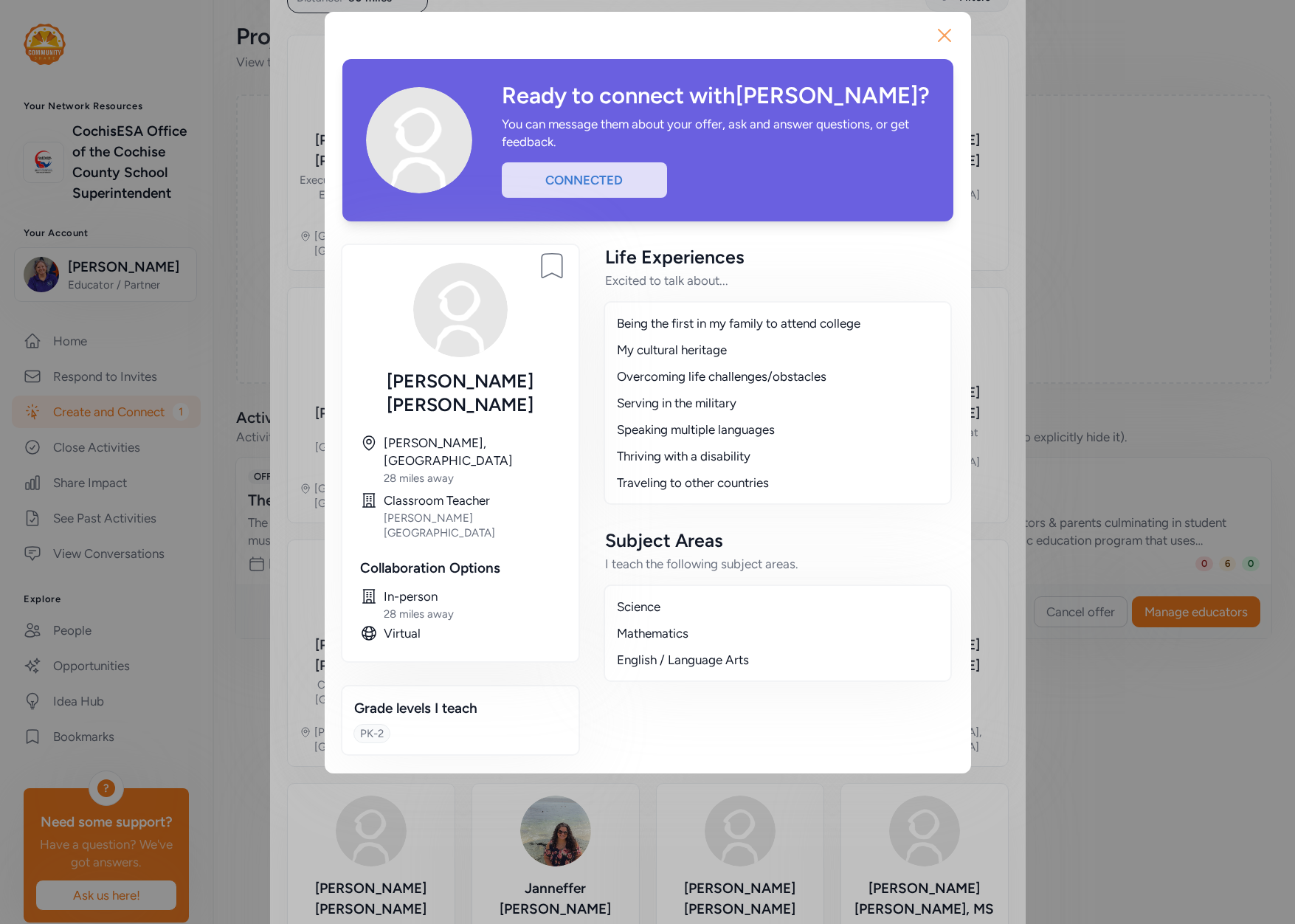
click at [944, 30] on icon "button" at bounding box center [944, 35] width 24 height 24
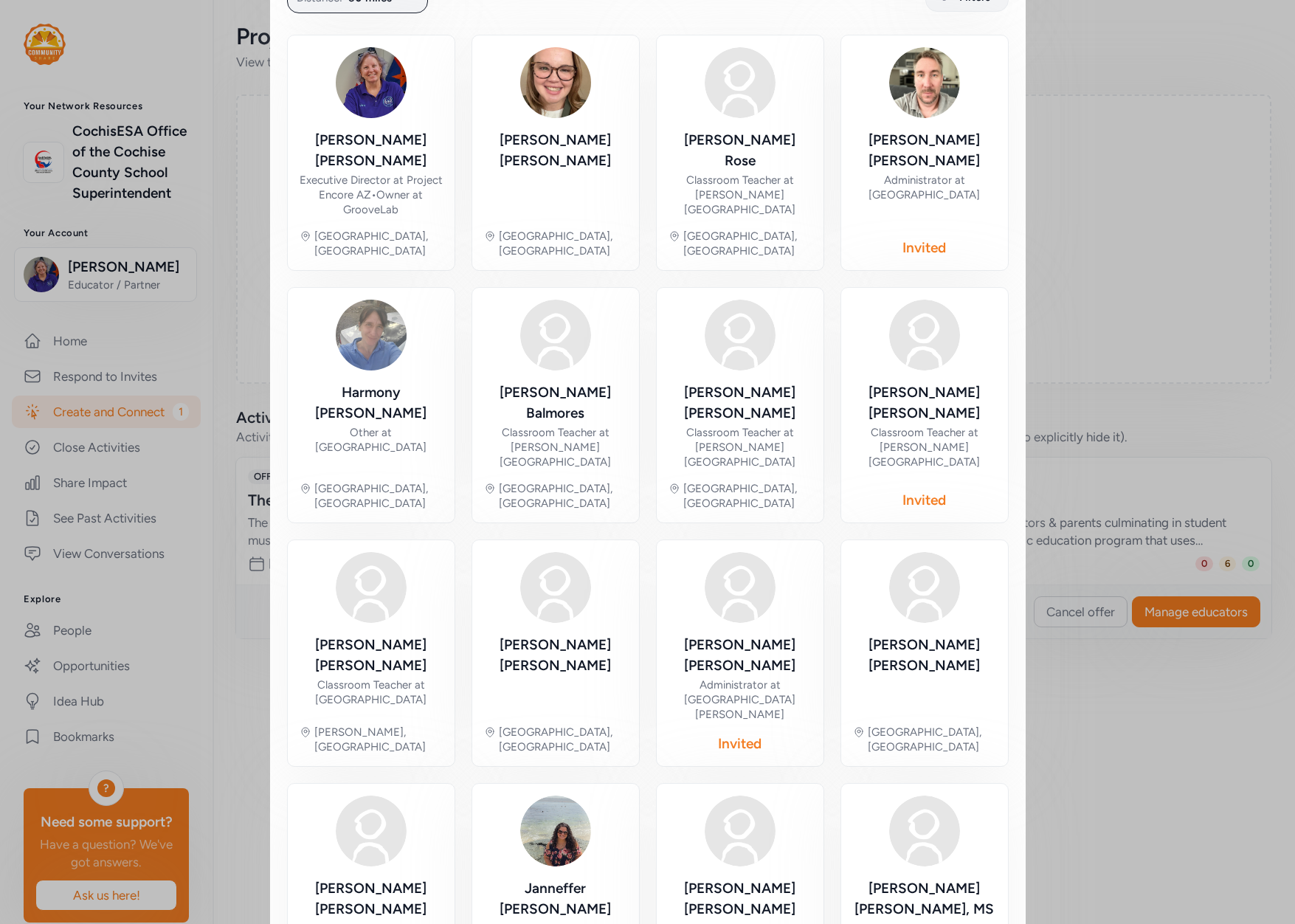
scroll to position [346, 0]
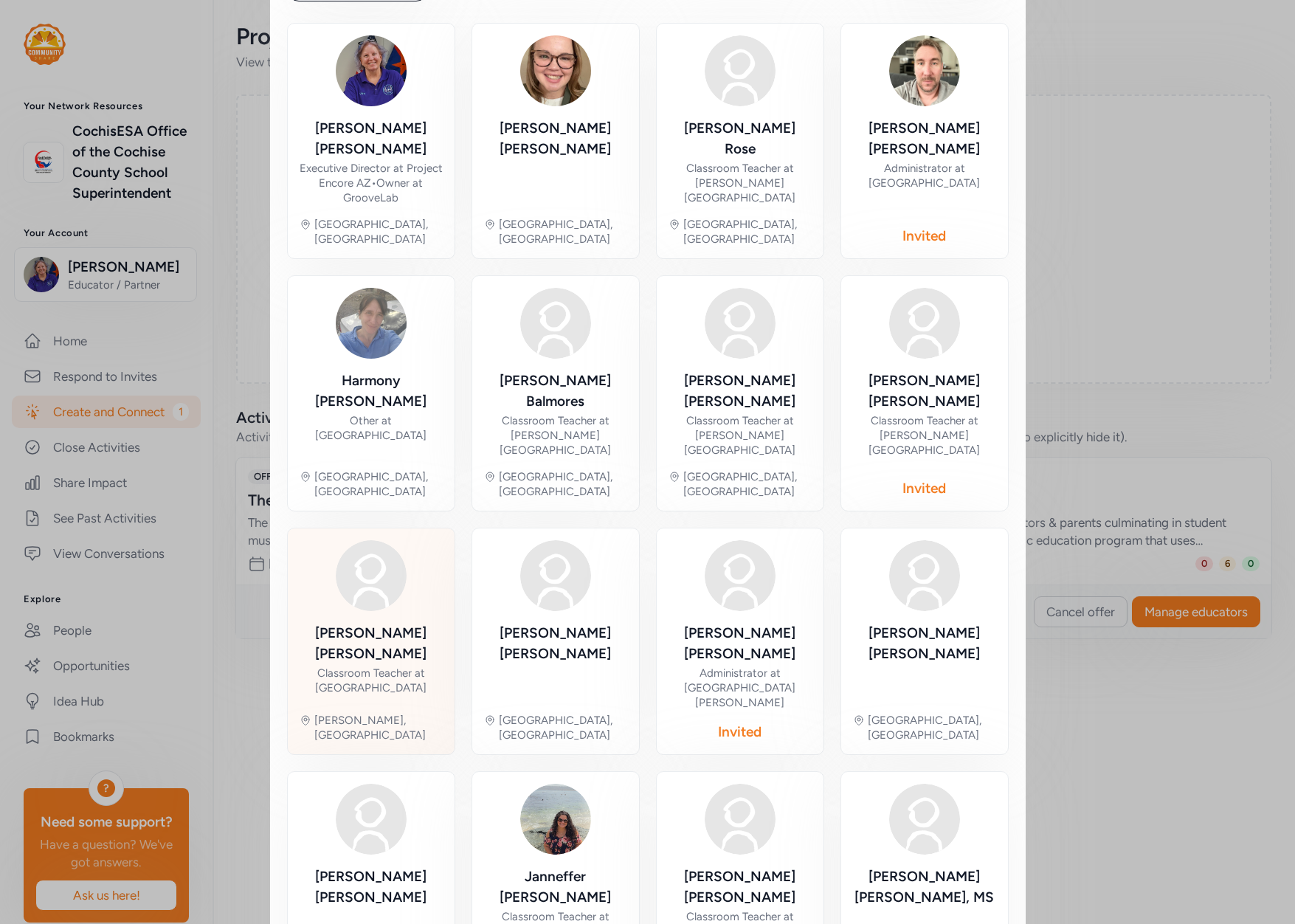
click at [388, 665] on div "Classroom Teacher at [GEOGRAPHIC_DATA]" at bounding box center [371, 680] width 143 height 30
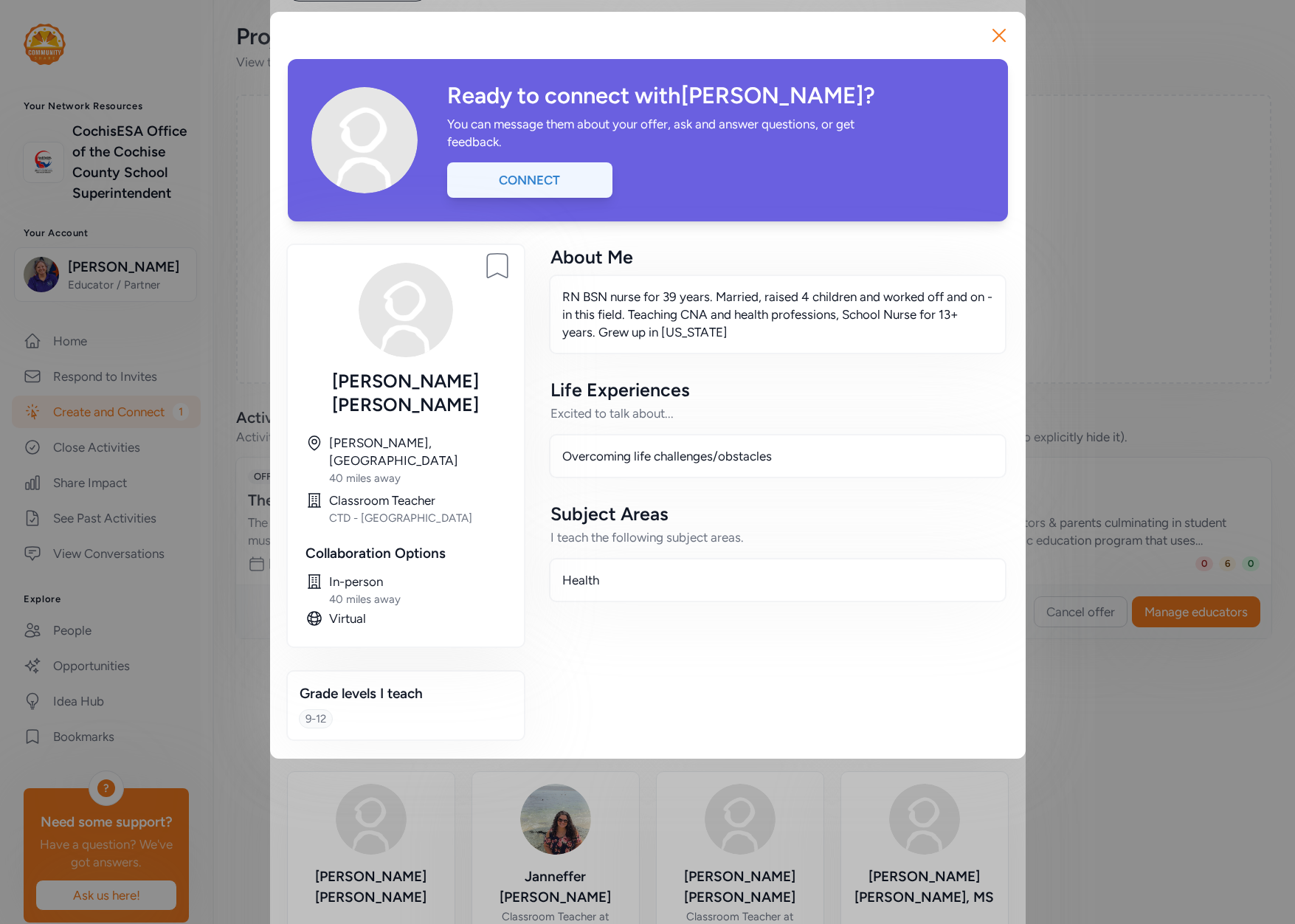
click at [589, 179] on div "Connect" at bounding box center [530, 180] width 165 height 35
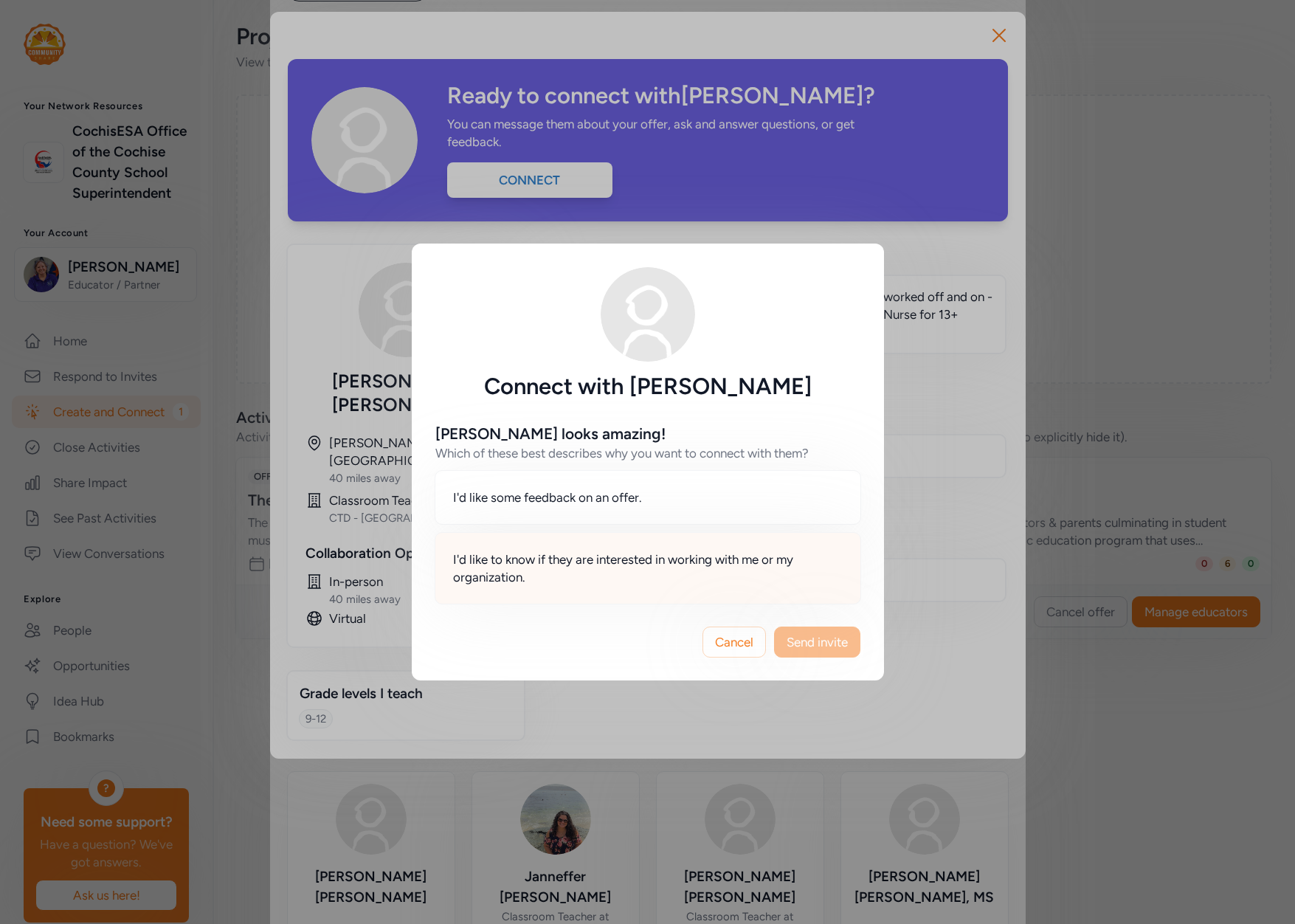
click at [686, 562] on span "I'd like to know if they are interested in working with me or my organization." at bounding box center [648, 567] width 390 height 35
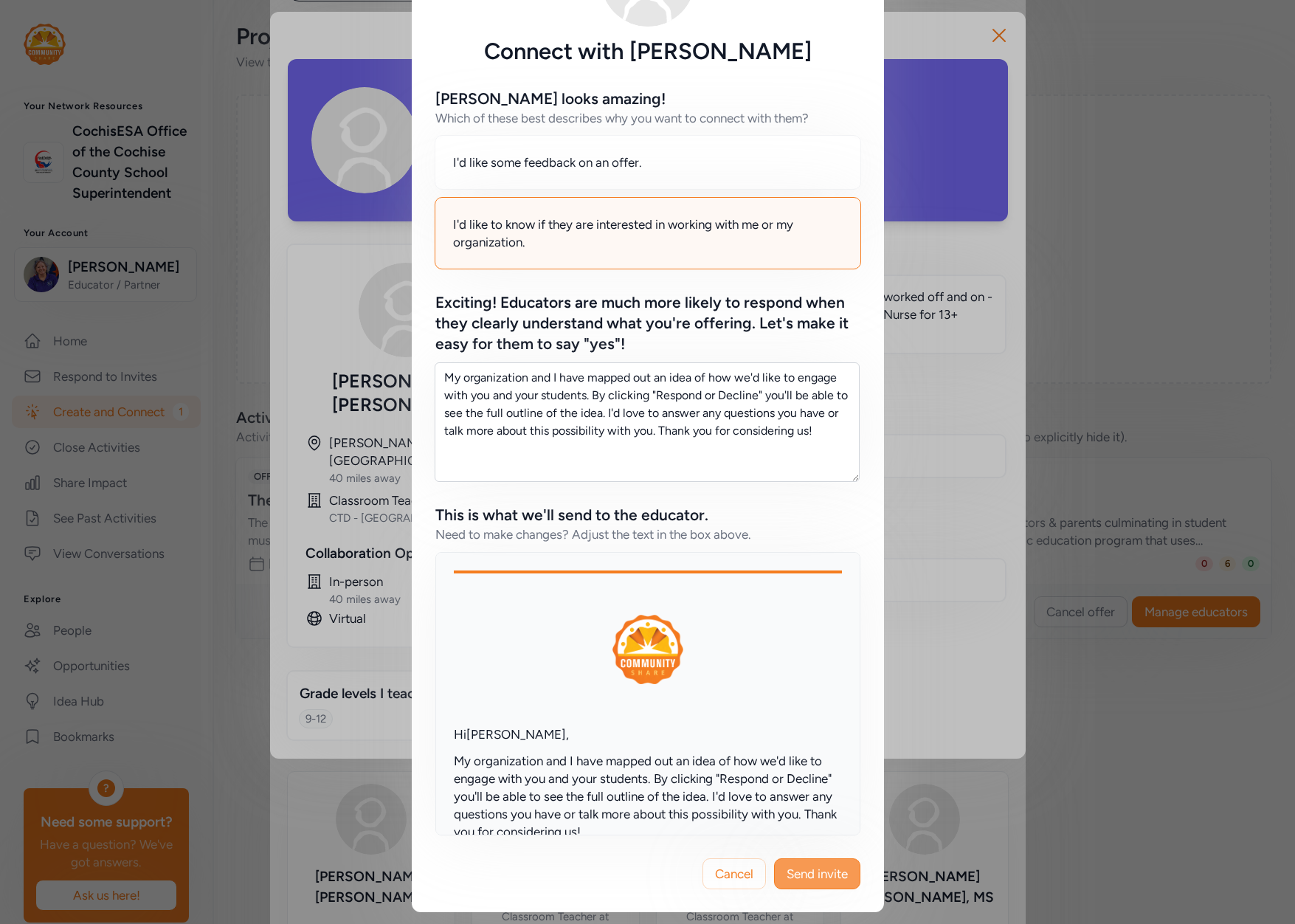
scroll to position [443, 0]
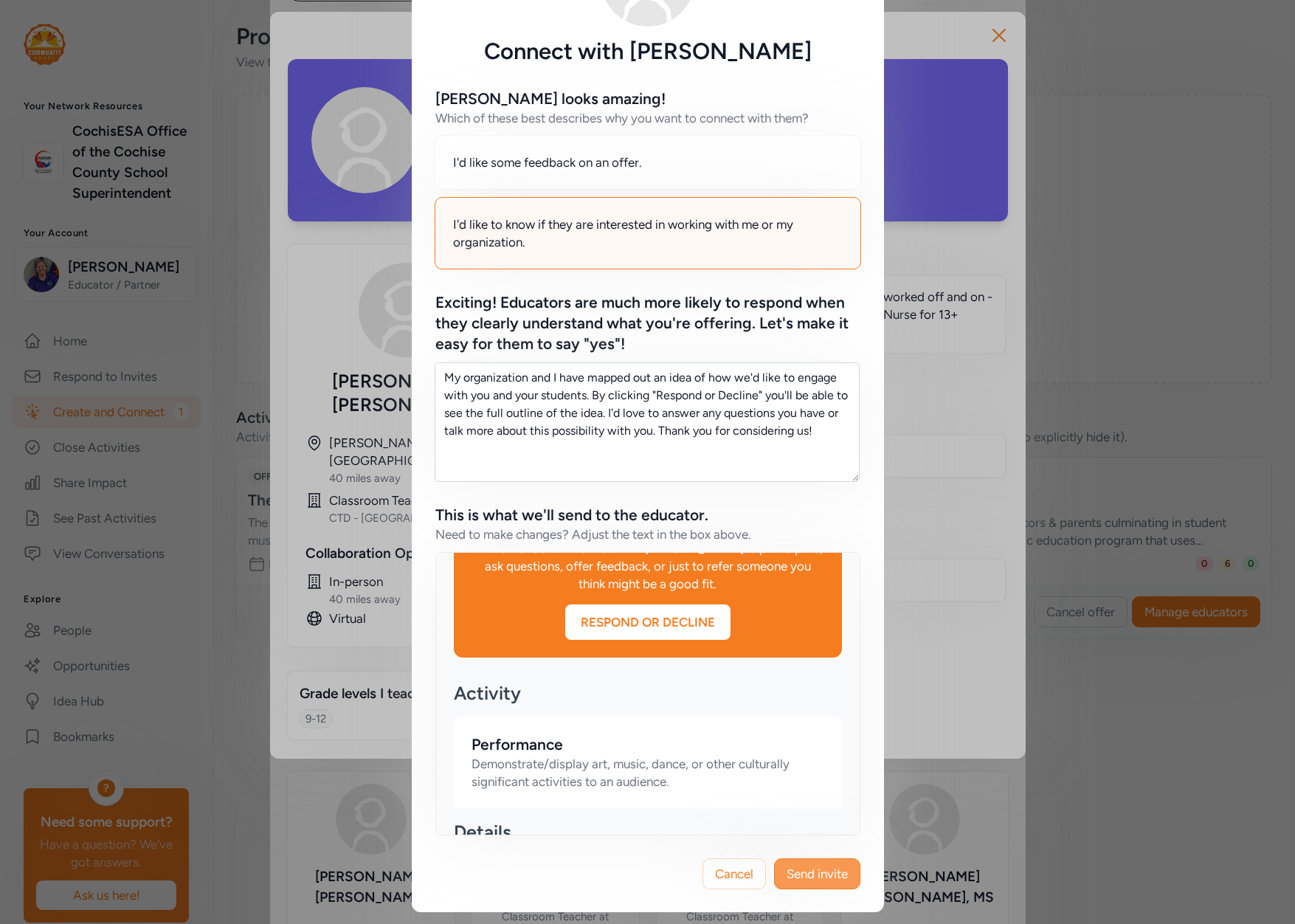
click at [833, 872] on span "Send invite" at bounding box center [816, 874] width 61 height 18
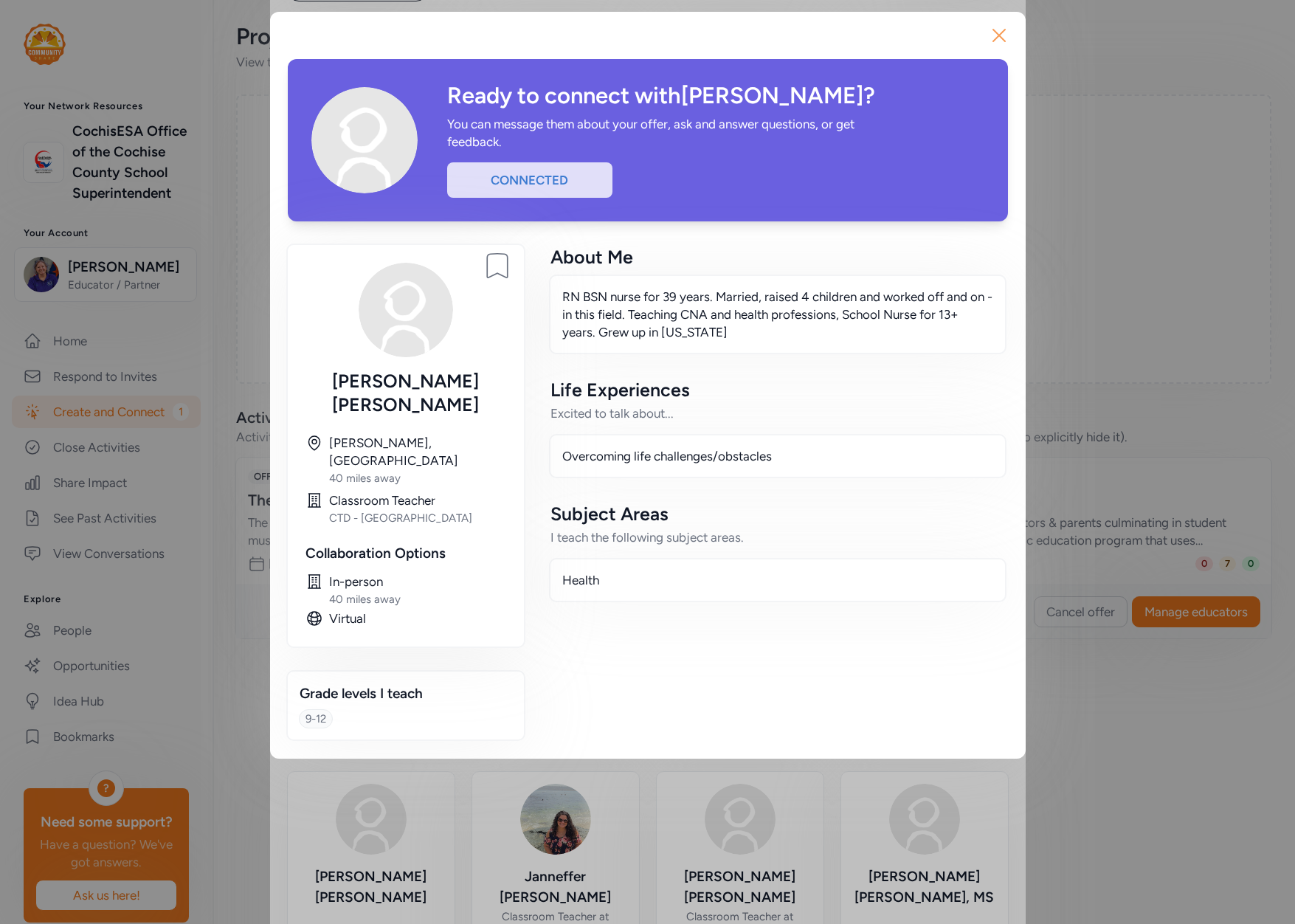
click at [1003, 33] on icon "button" at bounding box center [999, 35] width 12 height 12
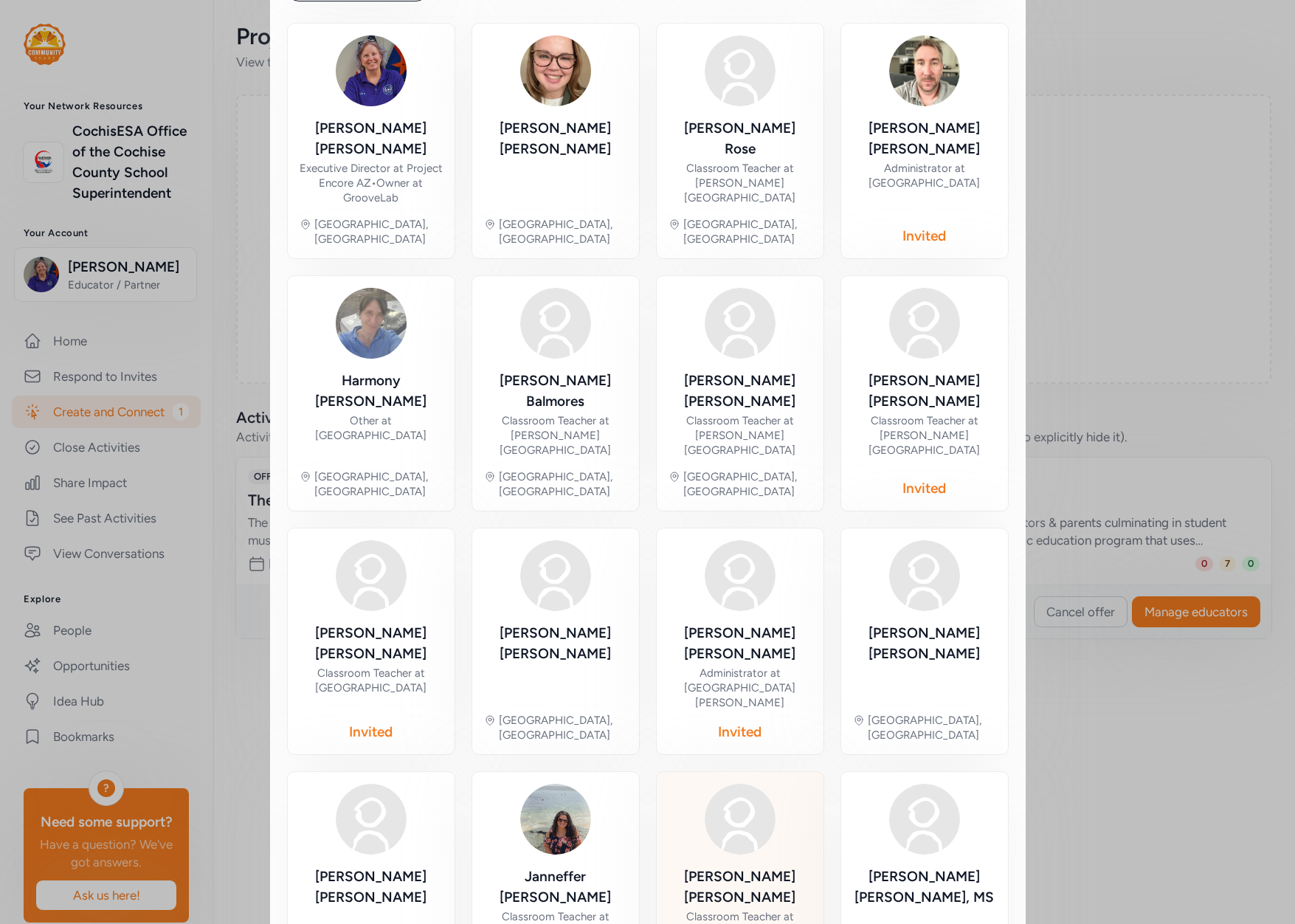
click at [741, 909] on div "Classroom Teacher at [GEOGRAPHIC_DATA][PERSON_NAME]" at bounding box center [740, 930] width 143 height 44
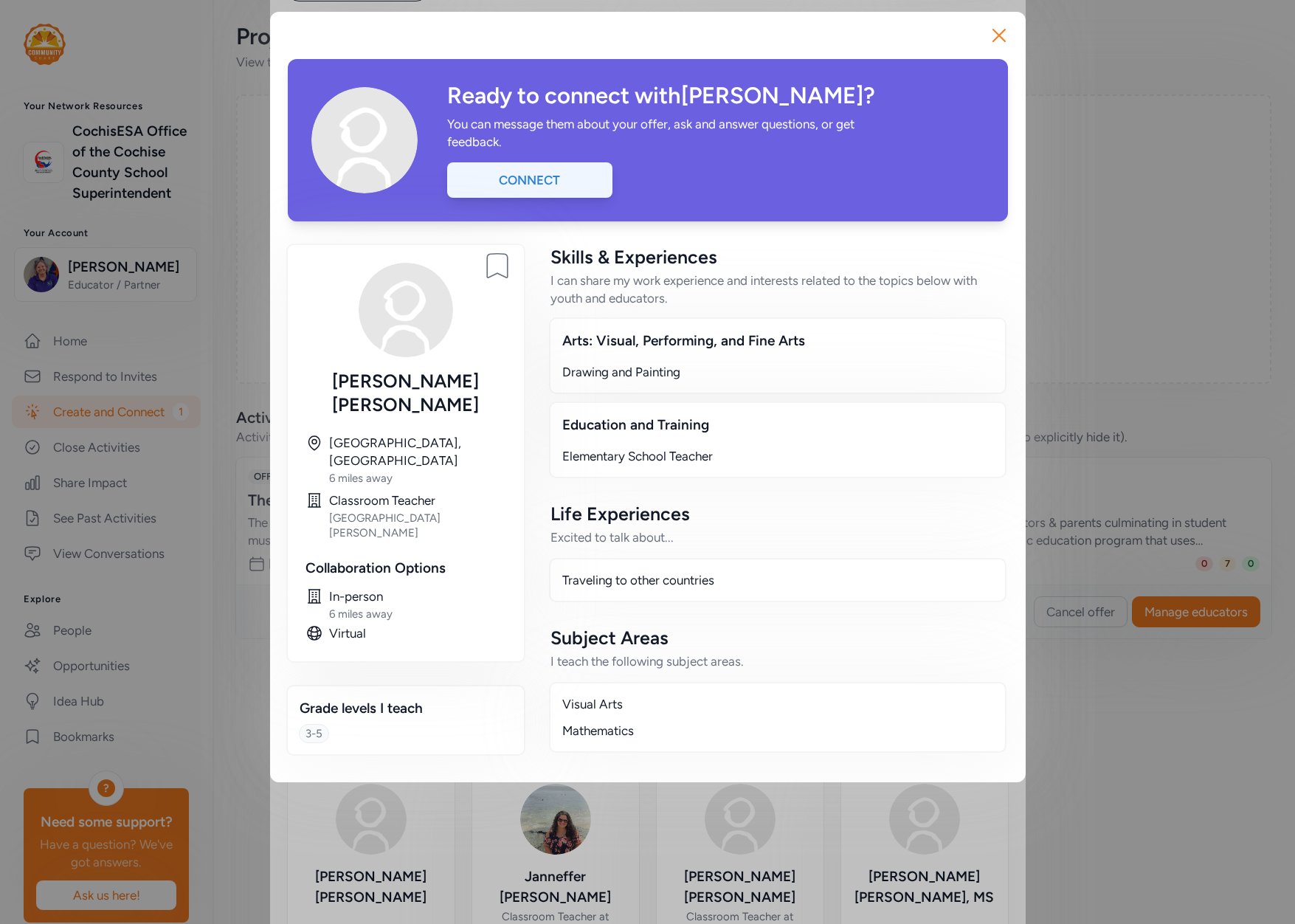
click at [515, 183] on div "Connect" at bounding box center [530, 180] width 165 height 35
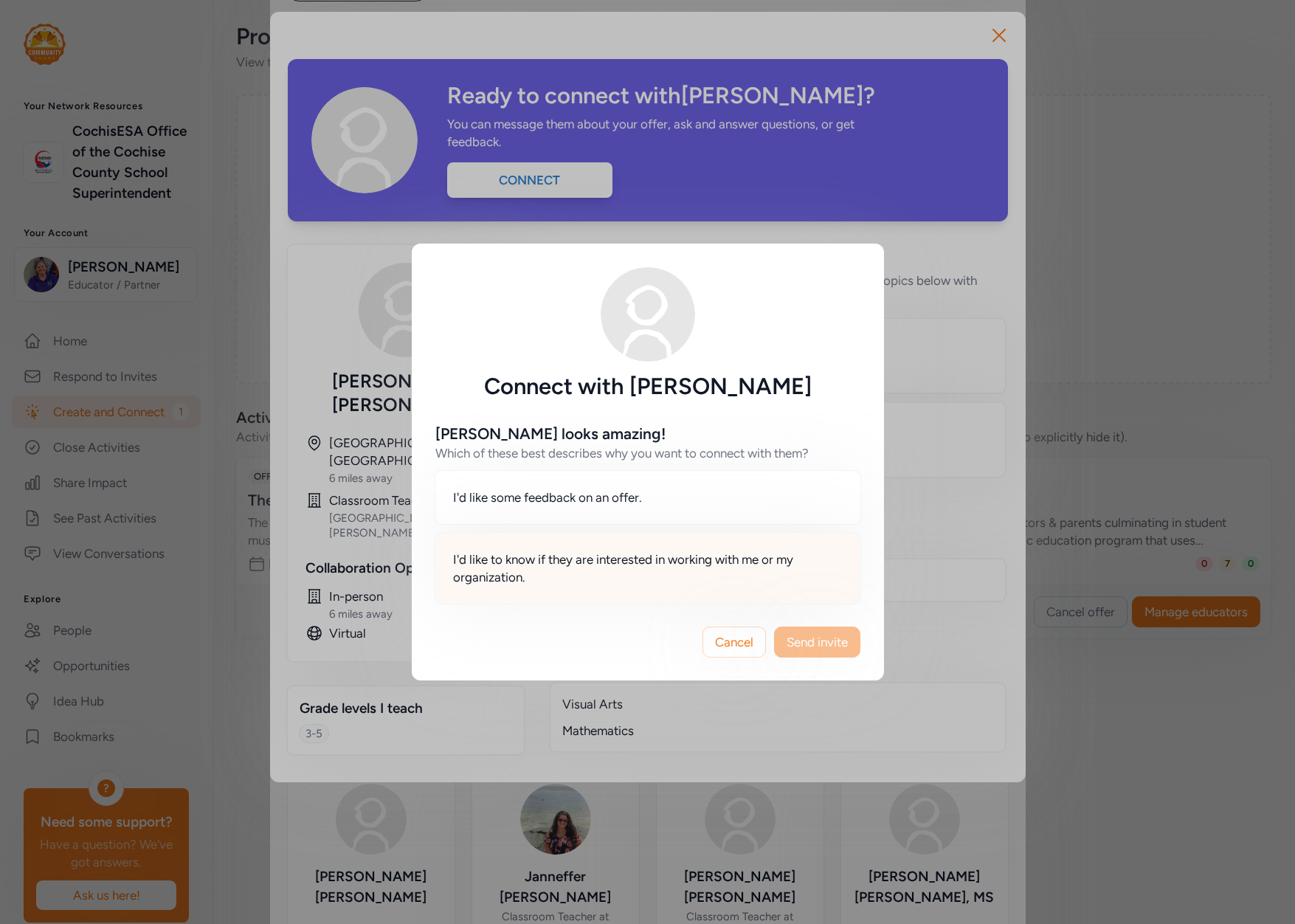
click at [633, 563] on span "I'd like to know if they are interested in working with me or my organization." at bounding box center [648, 567] width 390 height 35
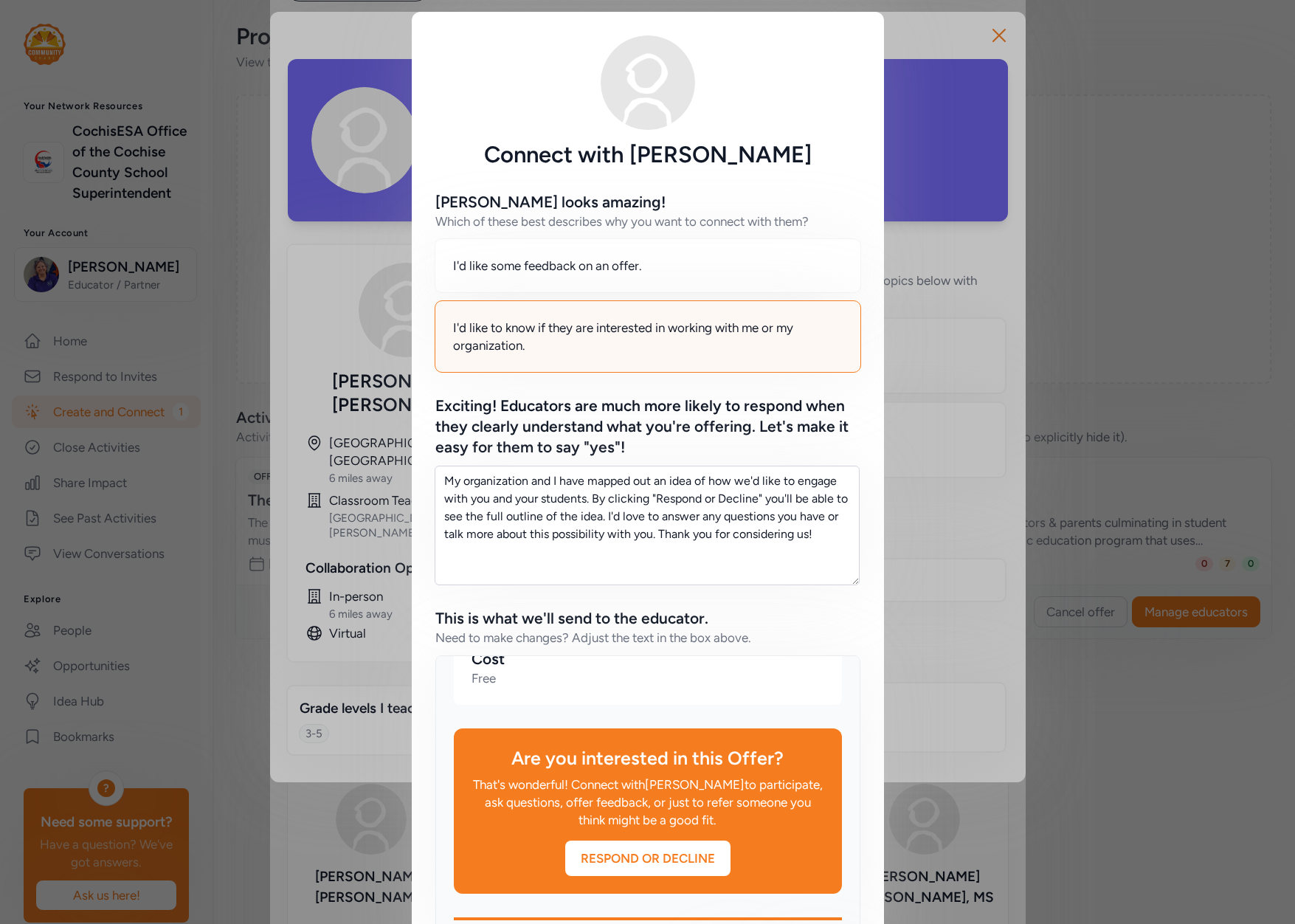
scroll to position [103, 0]
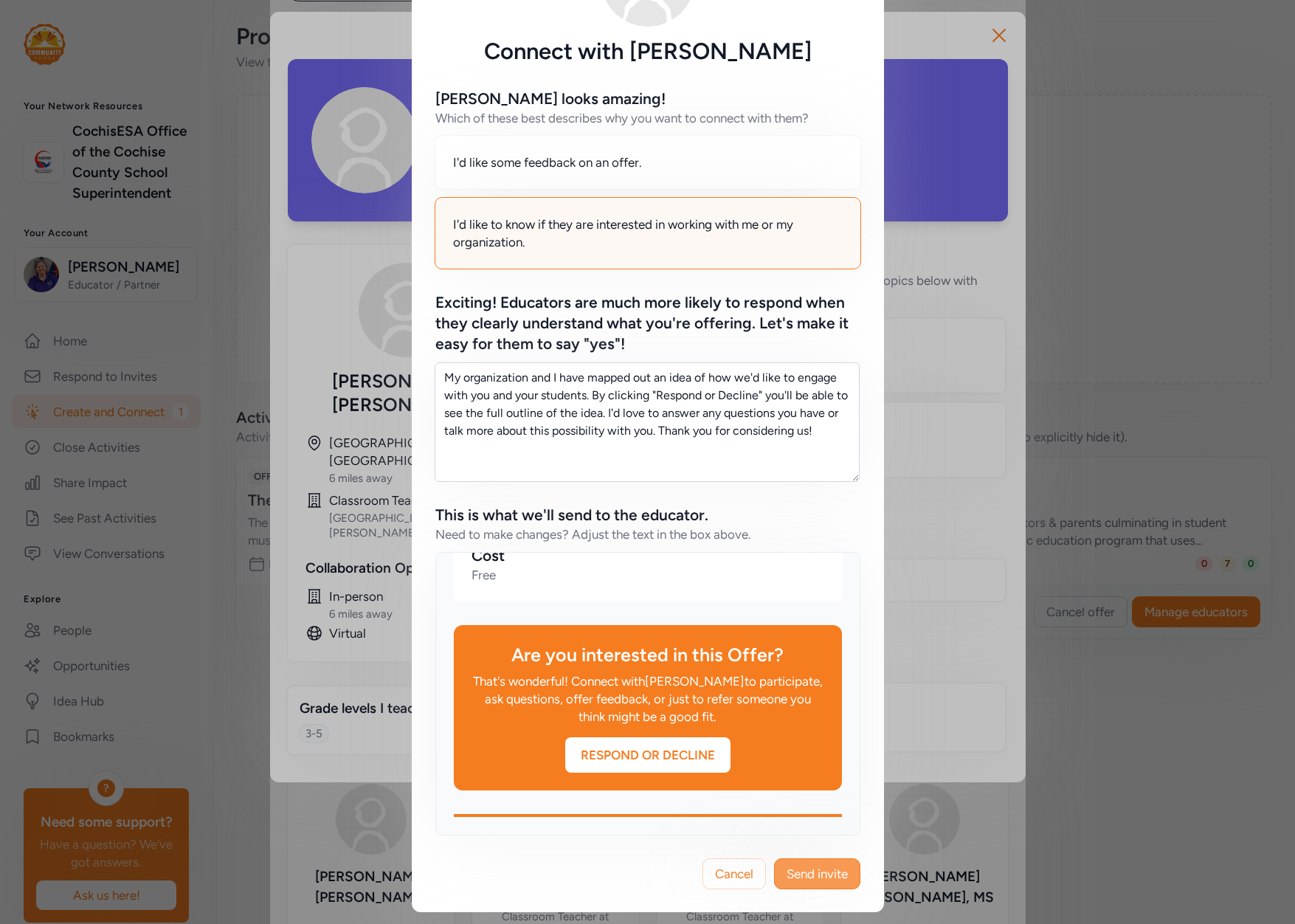
click at [818, 876] on span "Send invite" at bounding box center [816, 874] width 61 height 18
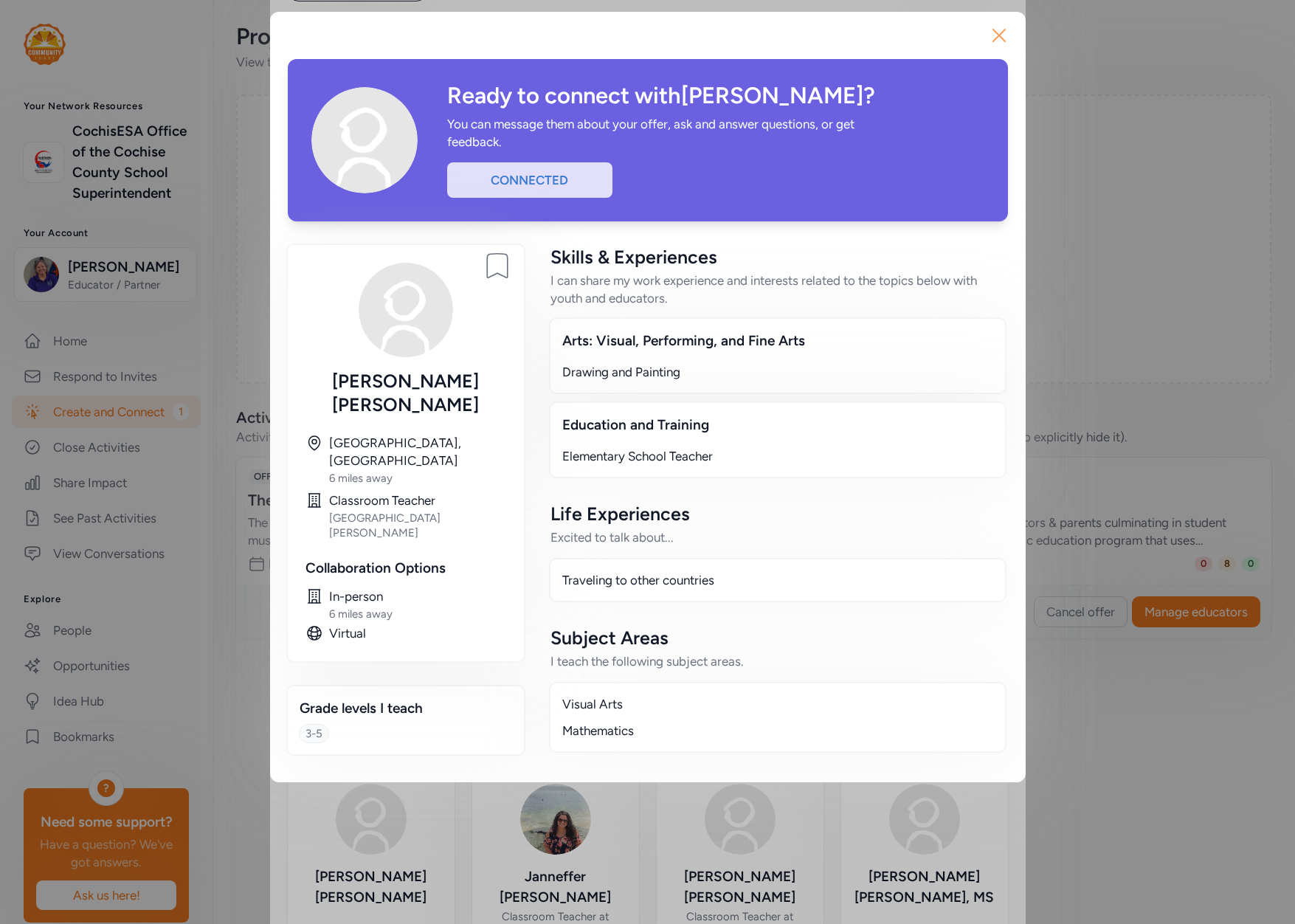
click at [993, 37] on icon "button" at bounding box center [999, 35] width 24 height 24
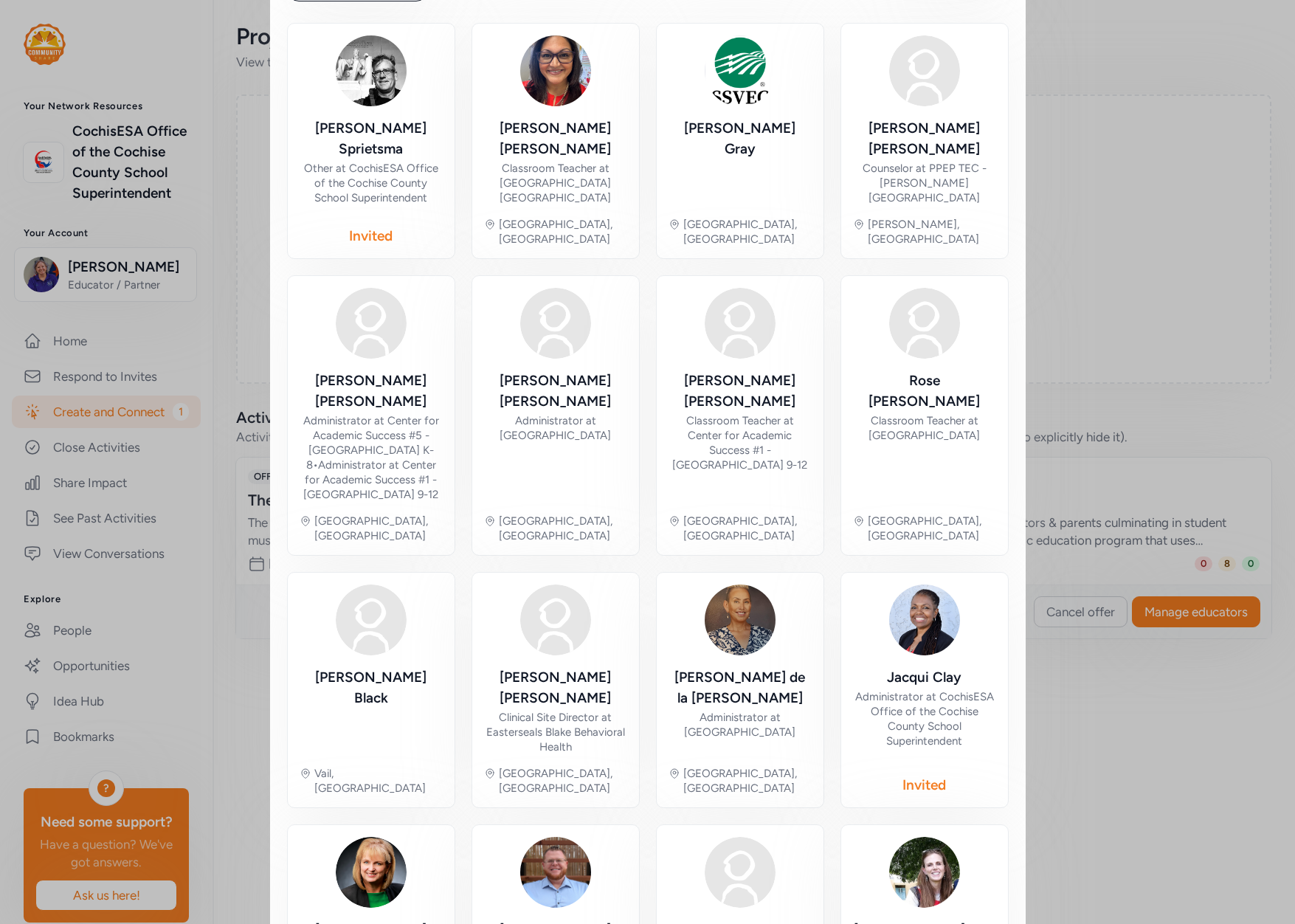
scroll to position [290, 0]
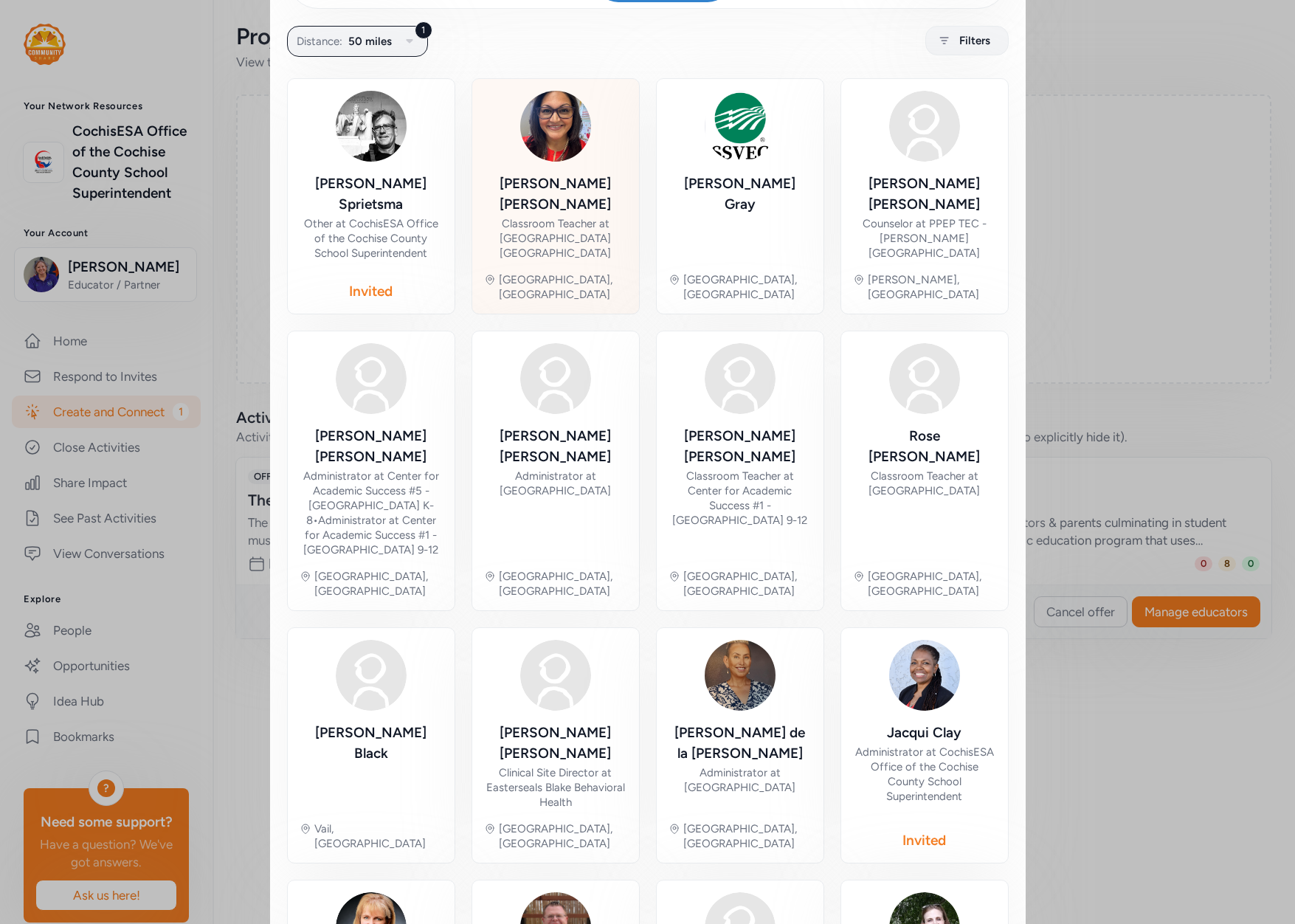
click at [563, 216] on div "Classroom Teacher at [GEOGRAPHIC_DATA] [GEOGRAPHIC_DATA]" at bounding box center [556, 238] width 143 height 44
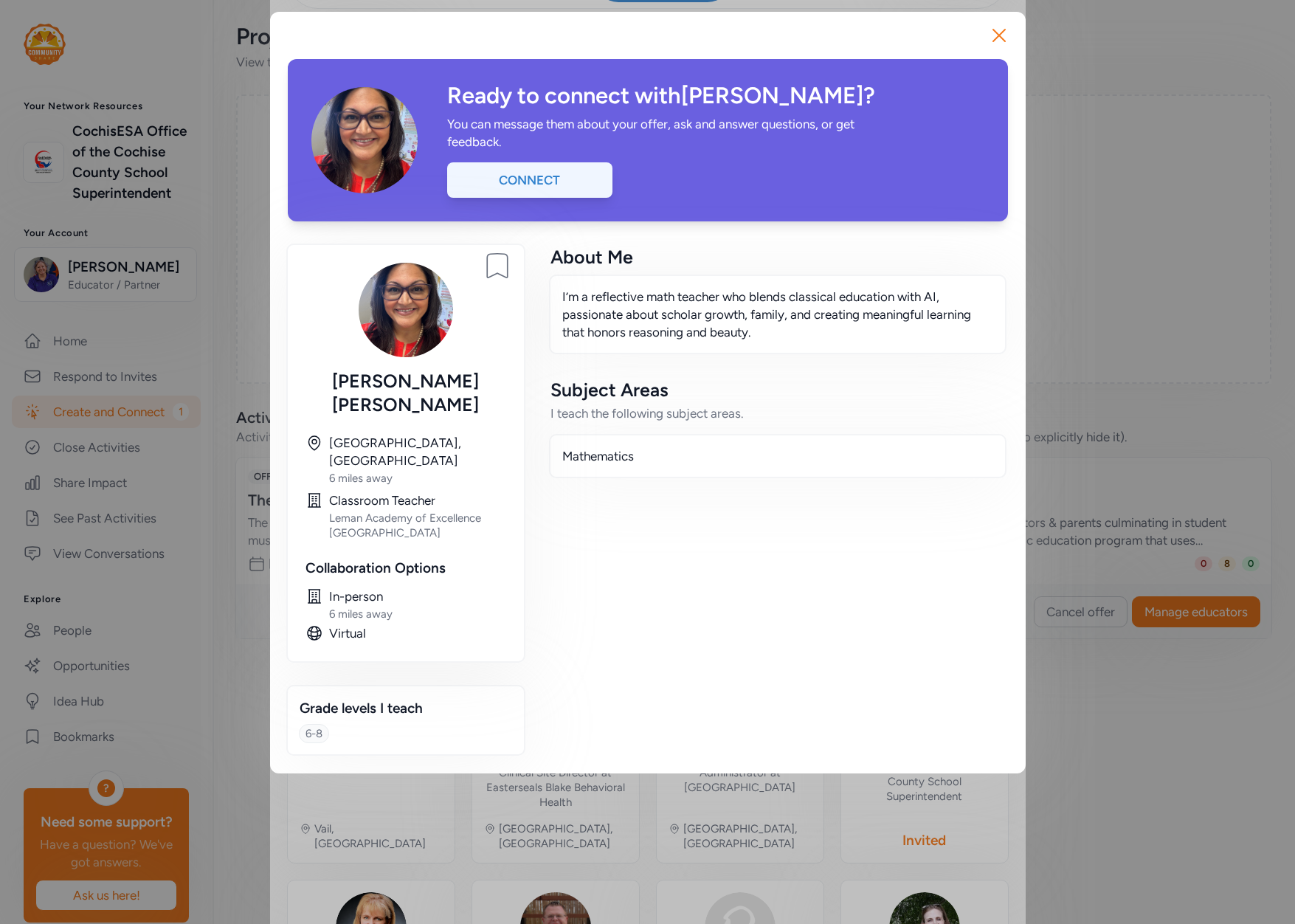
click at [560, 185] on div "Connect" at bounding box center [530, 180] width 165 height 35
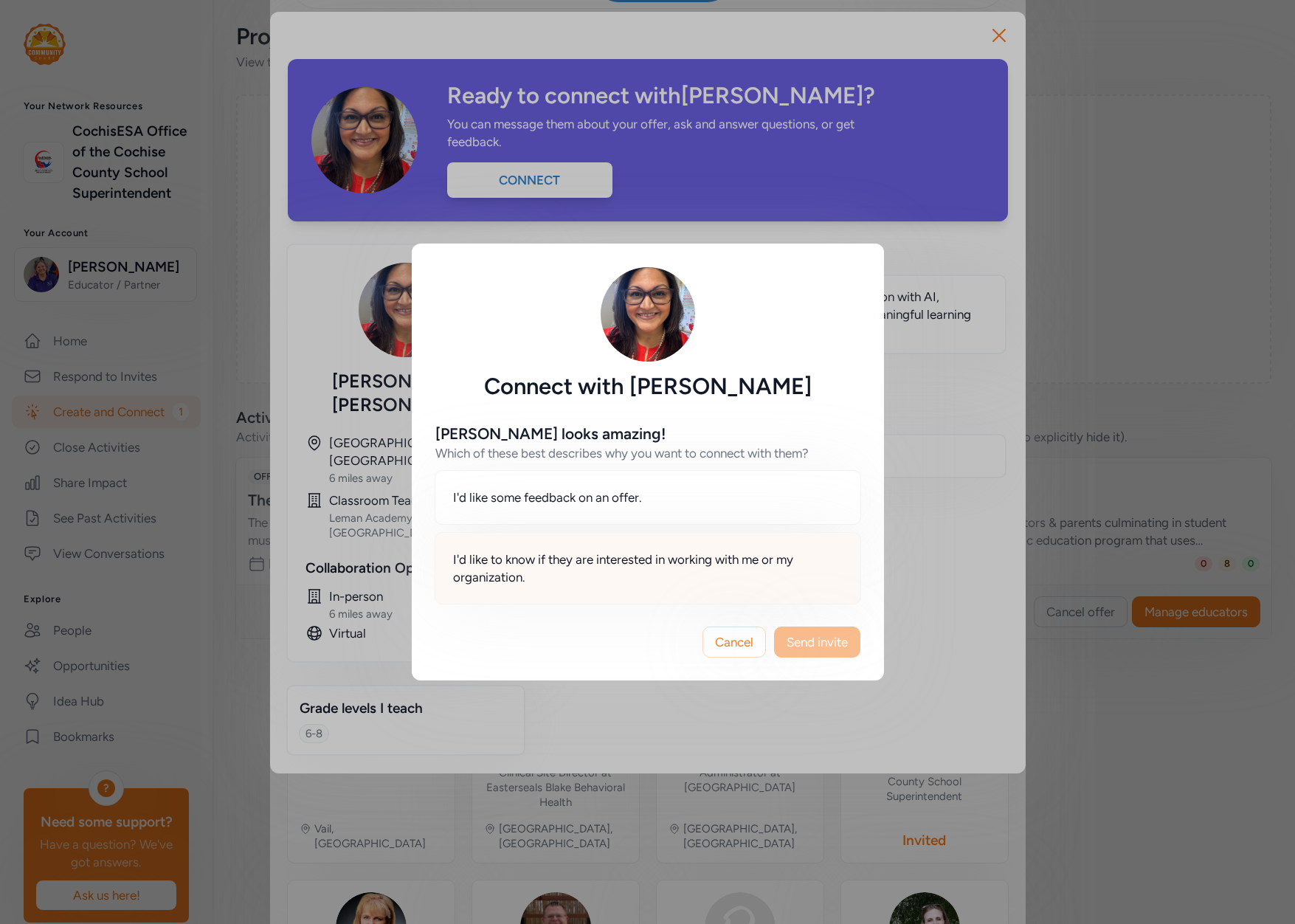
click at [755, 554] on span "I'd like to know if they are interested in working with me or my organization." at bounding box center [648, 567] width 390 height 35
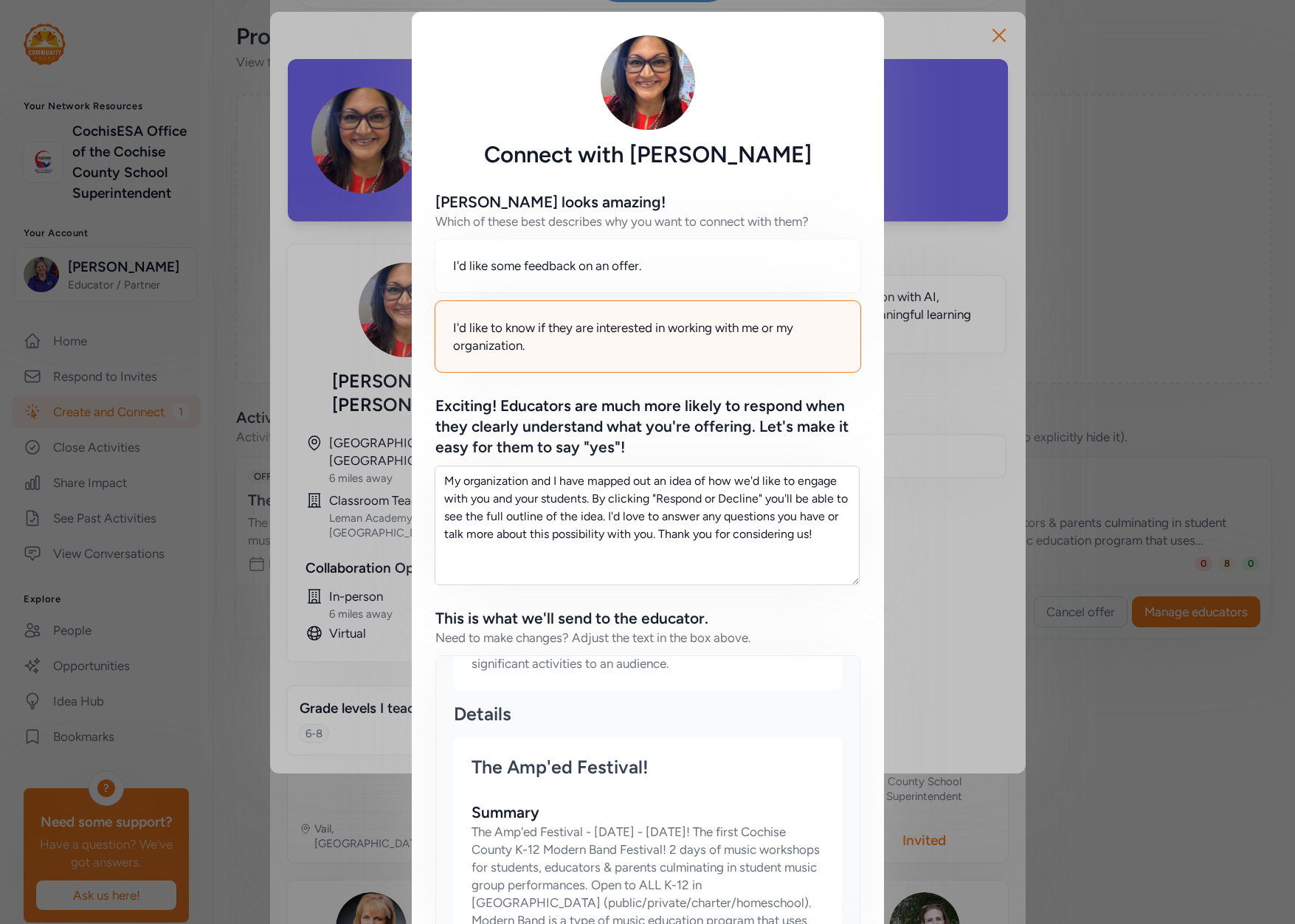
scroll to position [103, 0]
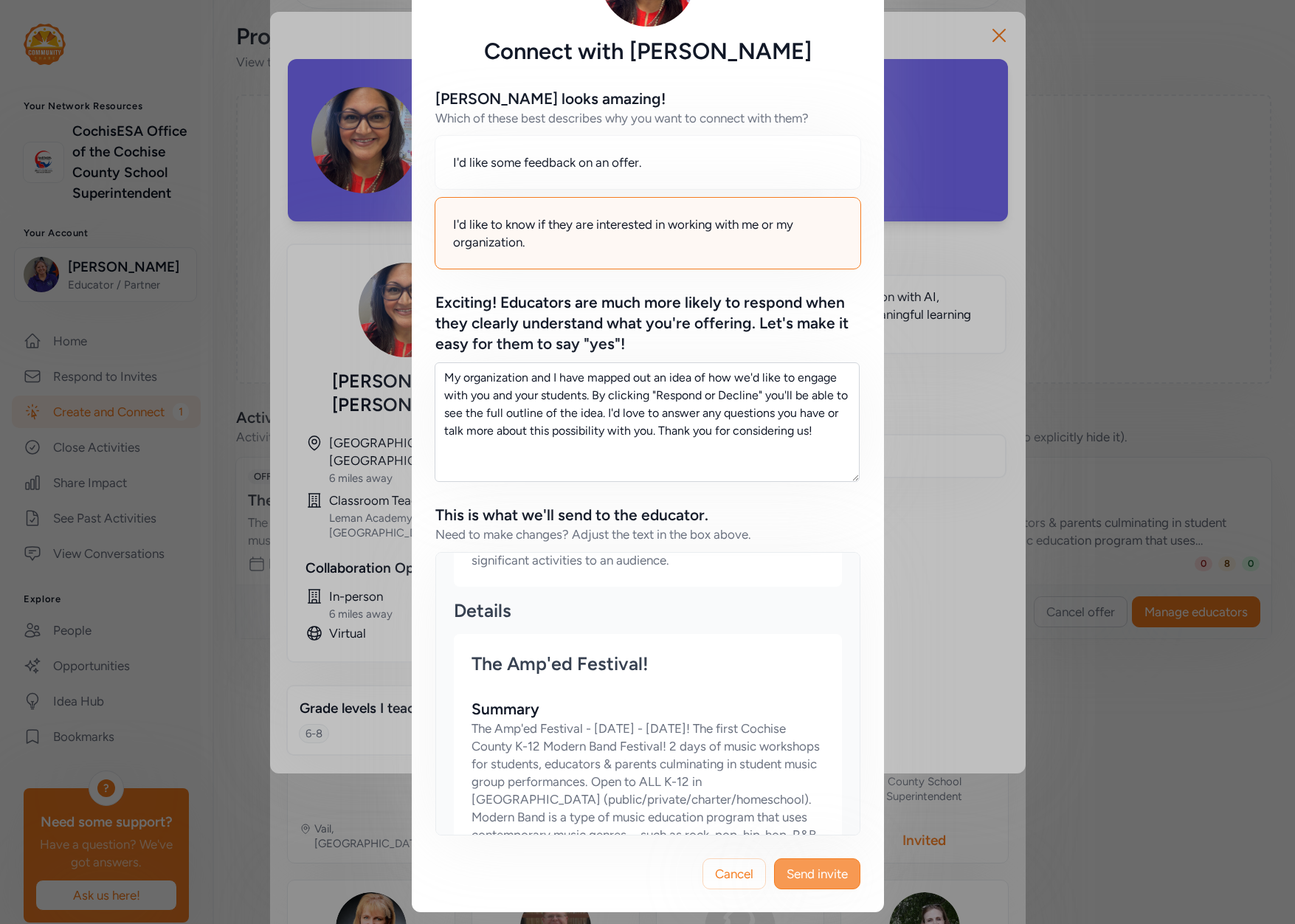
click at [825, 869] on span "Send invite" at bounding box center [816, 874] width 61 height 18
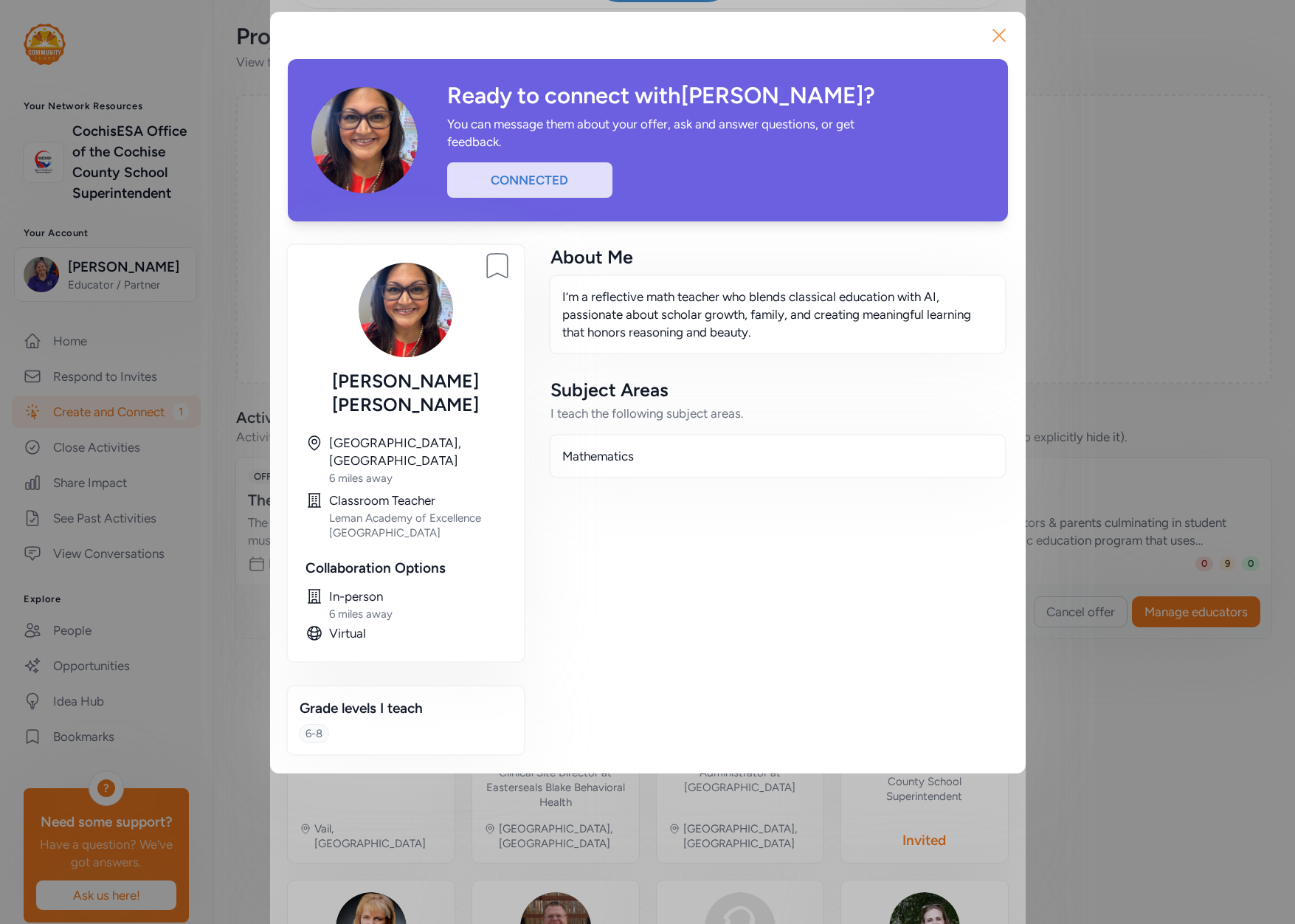
click at [994, 31] on icon "button" at bounding box center [999, 35] width 12 height 12
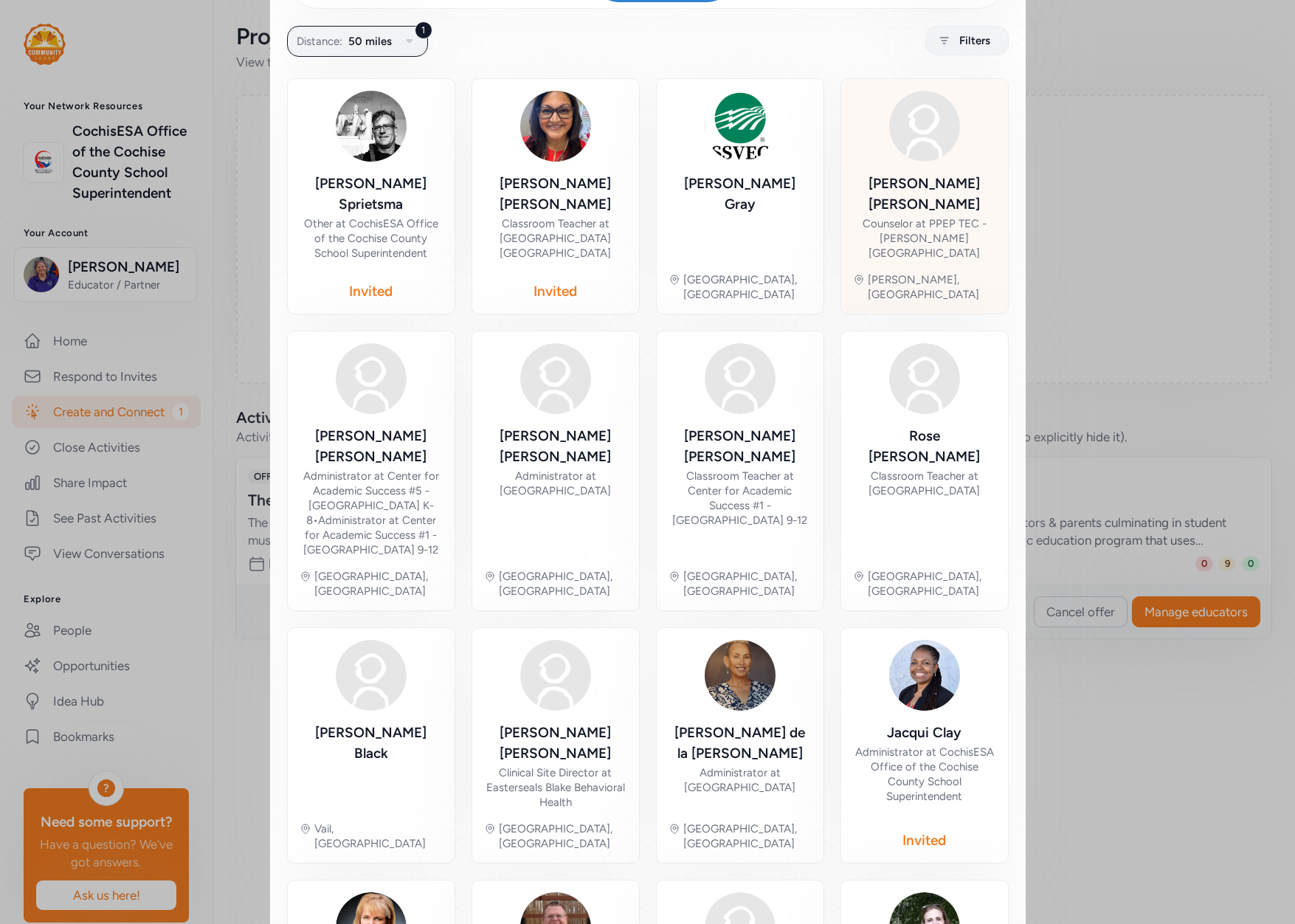
click at [950, 178] on div "[PERSON_NAME]" at bounding box center [925, 194] width 143 height 42
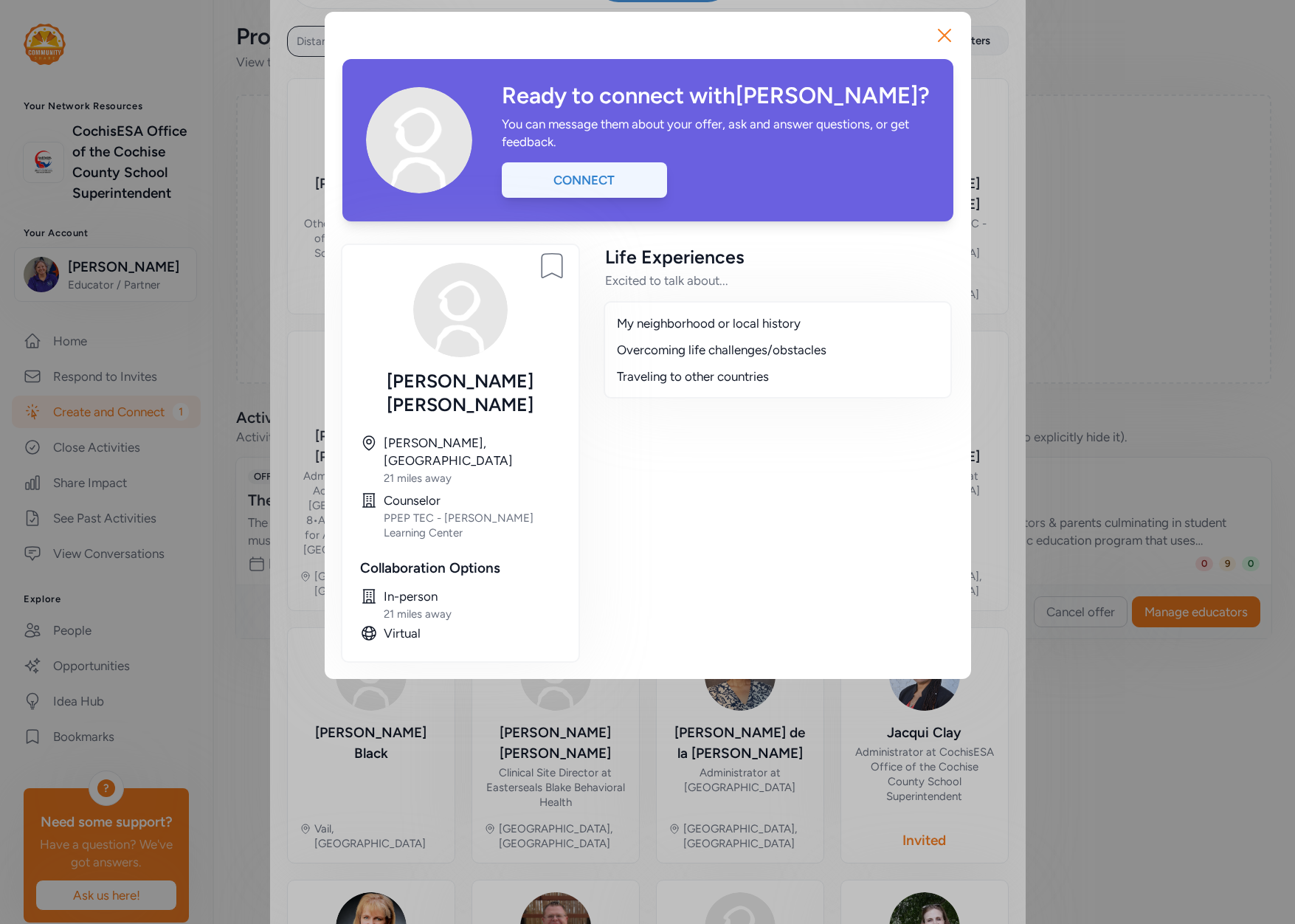
click at [652, 181] on div "Connect" at bounding box center [585, 180] width 165 height 35
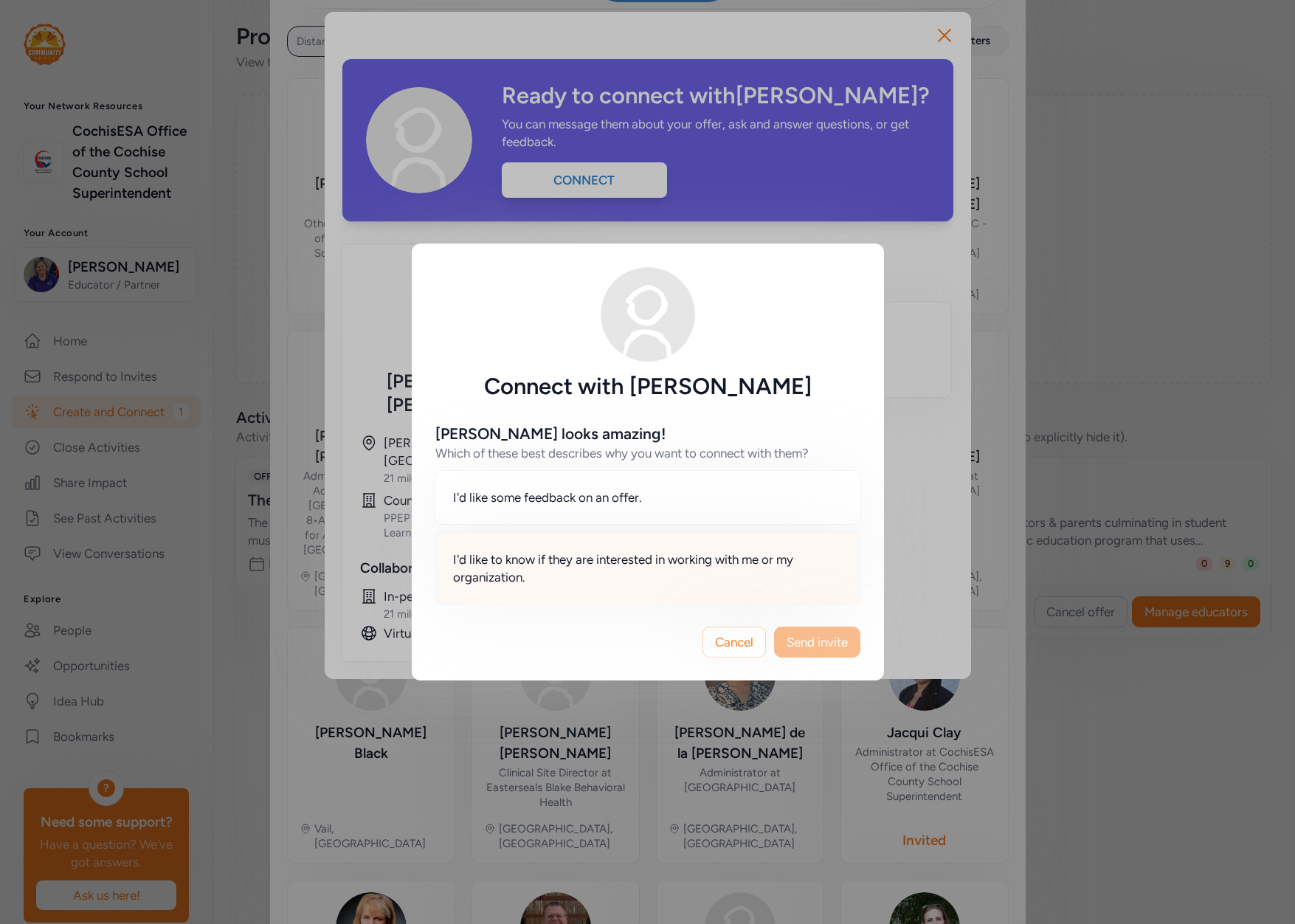
click at [794, 565] on span "I'd like to know if they are interested in working with me or my organization." at bounding box center [648, 567] width 390 height 35
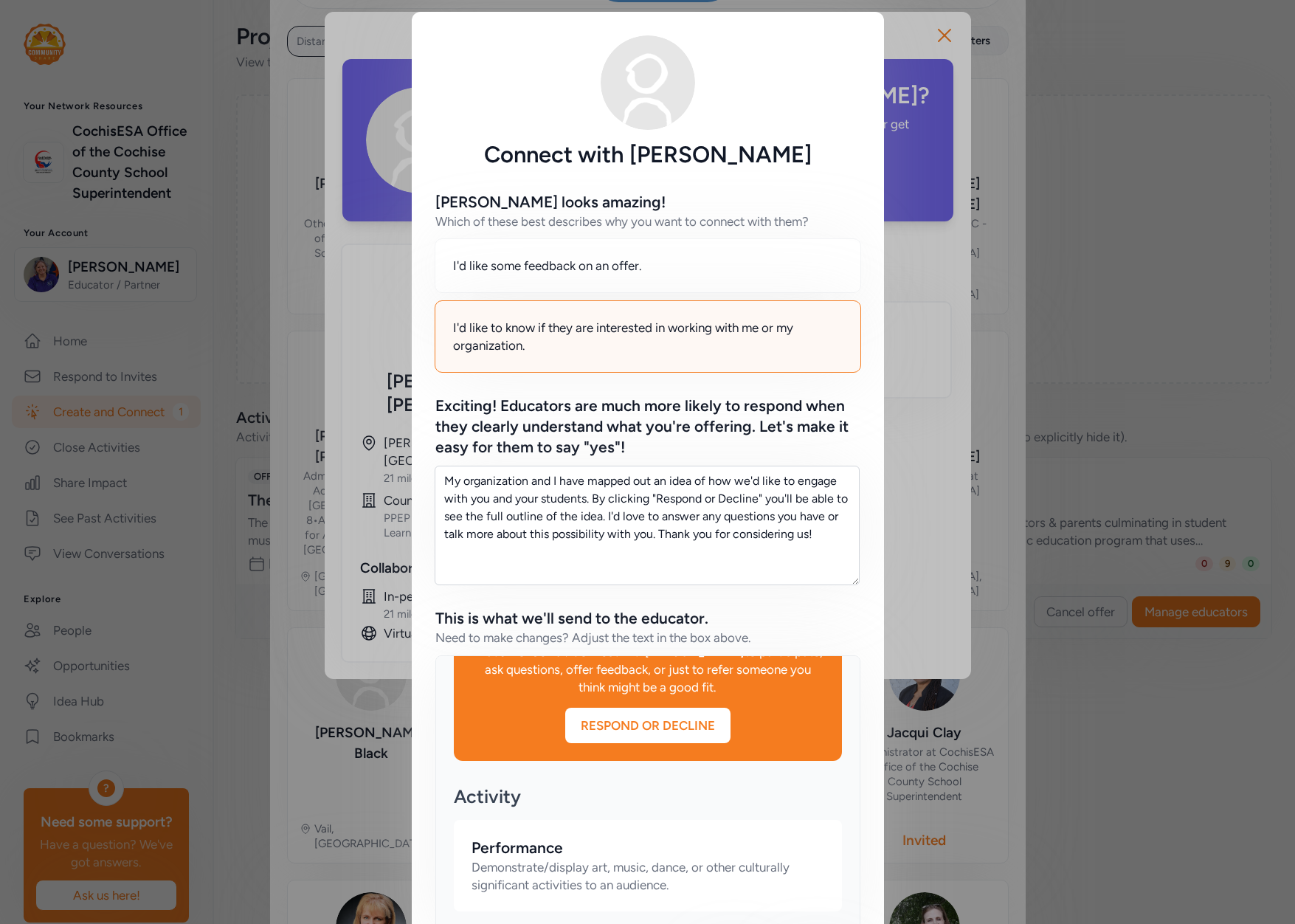
scroll to position [103, 0]
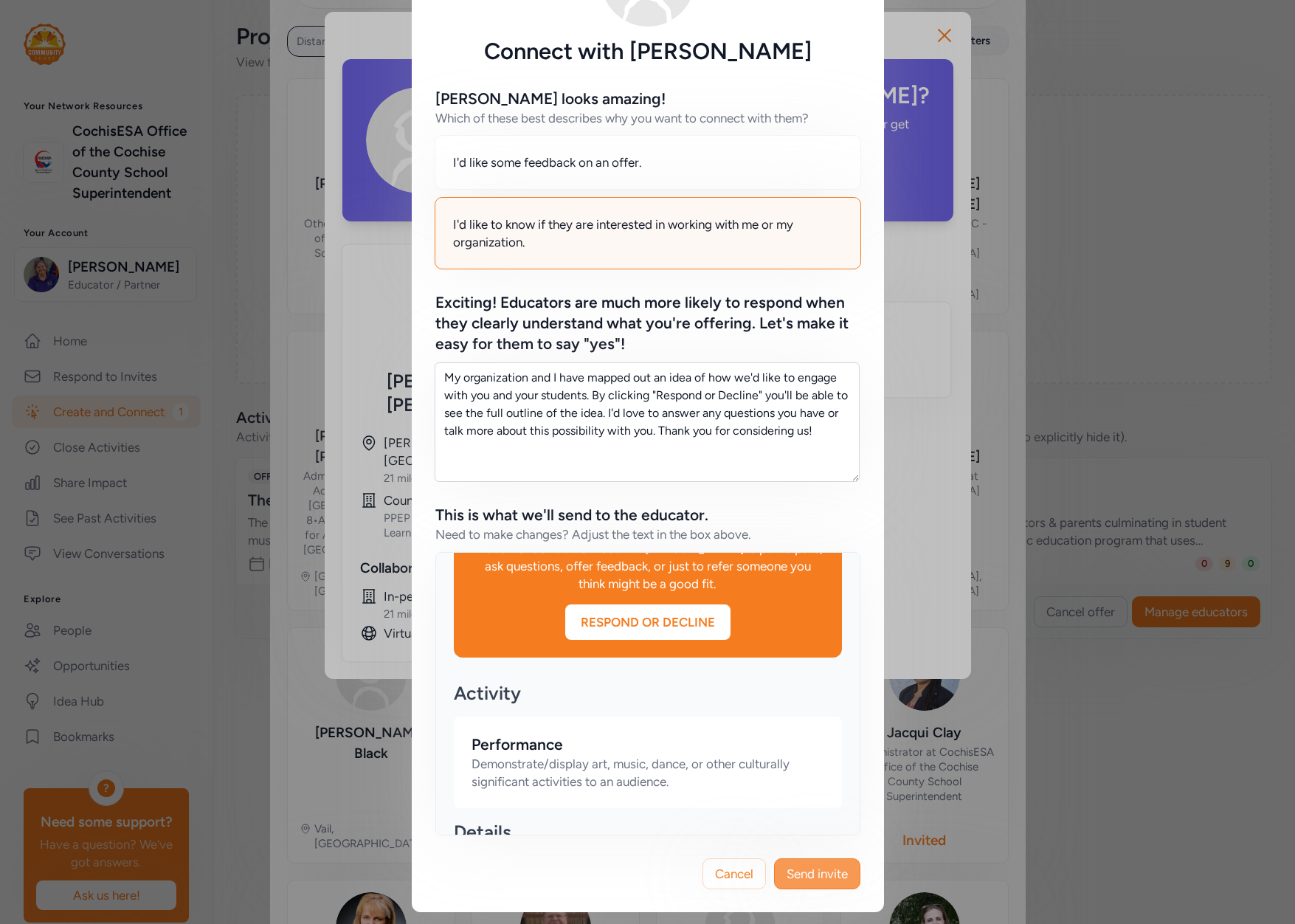
click at [809, 872] on span "Send invite" at bounding box center [816, 874] width 61 height 18
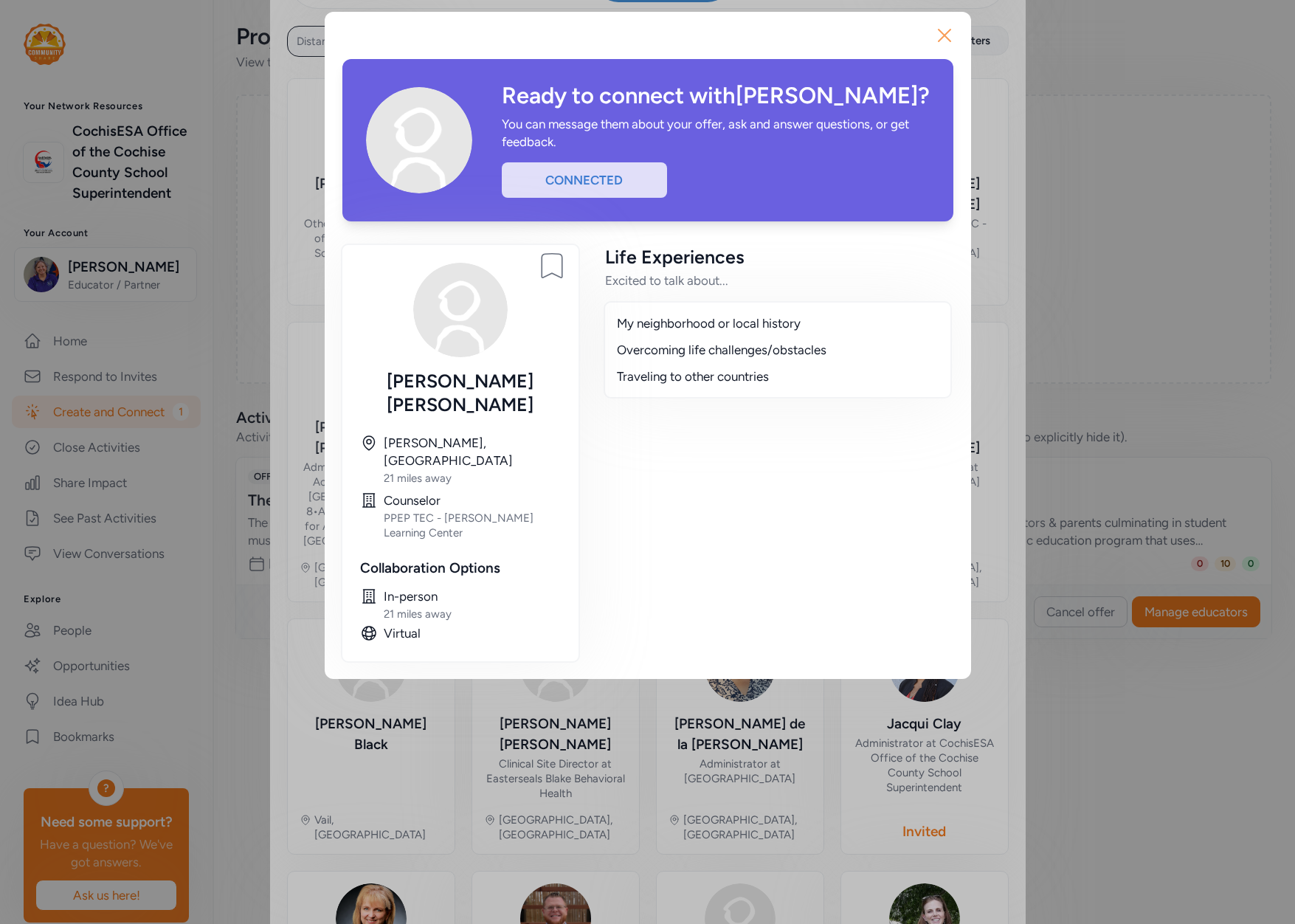
click at [941, 37] on icon "button" at bounding box center [944, 35] width 12 height 12
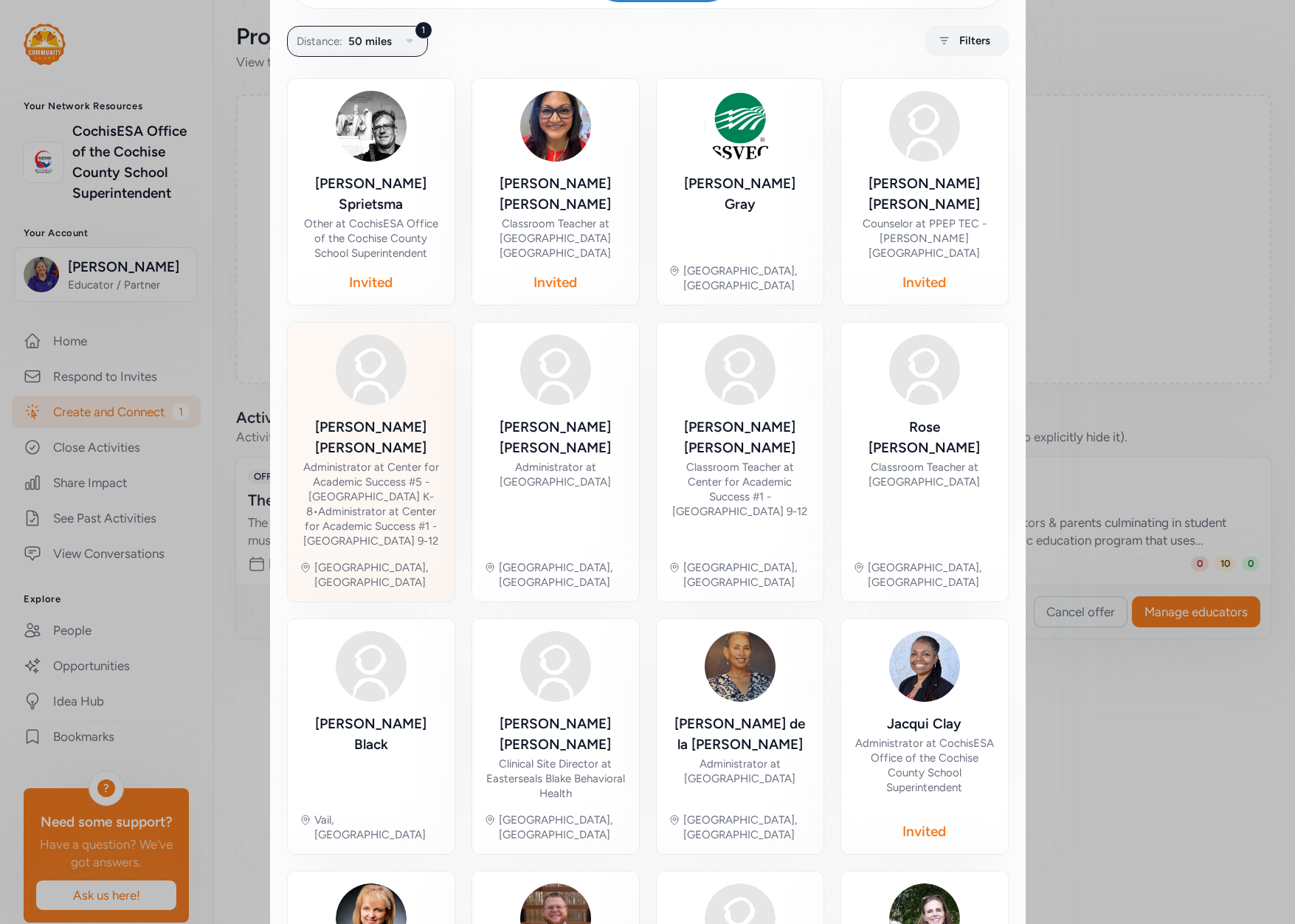
click at [351, 459] on div "Administrator at Center for Academic Success #5 - [GEOGRAPHIC_DATA] K-8 • Admin…" at bounding box center [371, 504] width 143 height 89
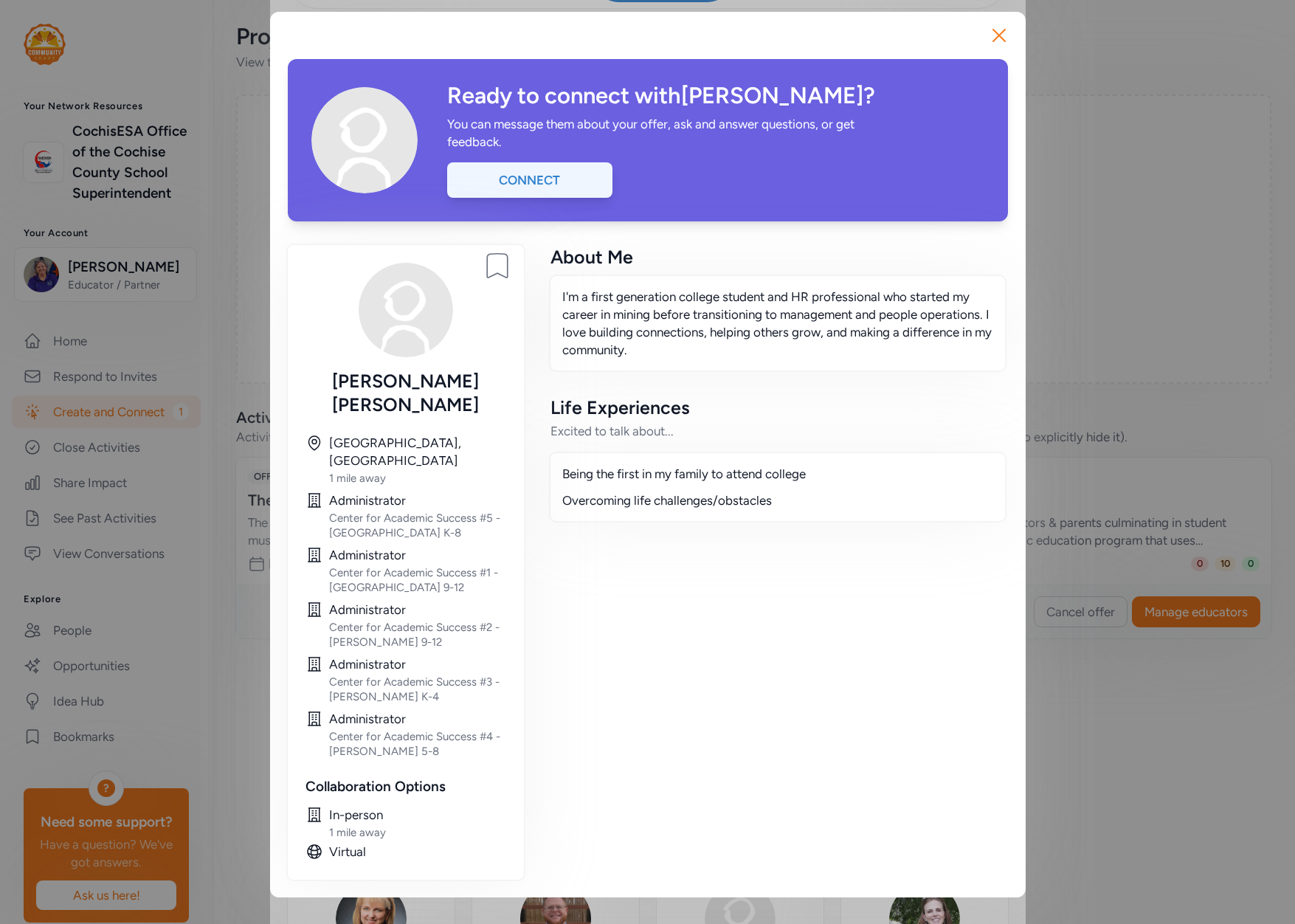
click at [542, 175] on div "Connect" at bounding box center [530, 180] width 165 height 35
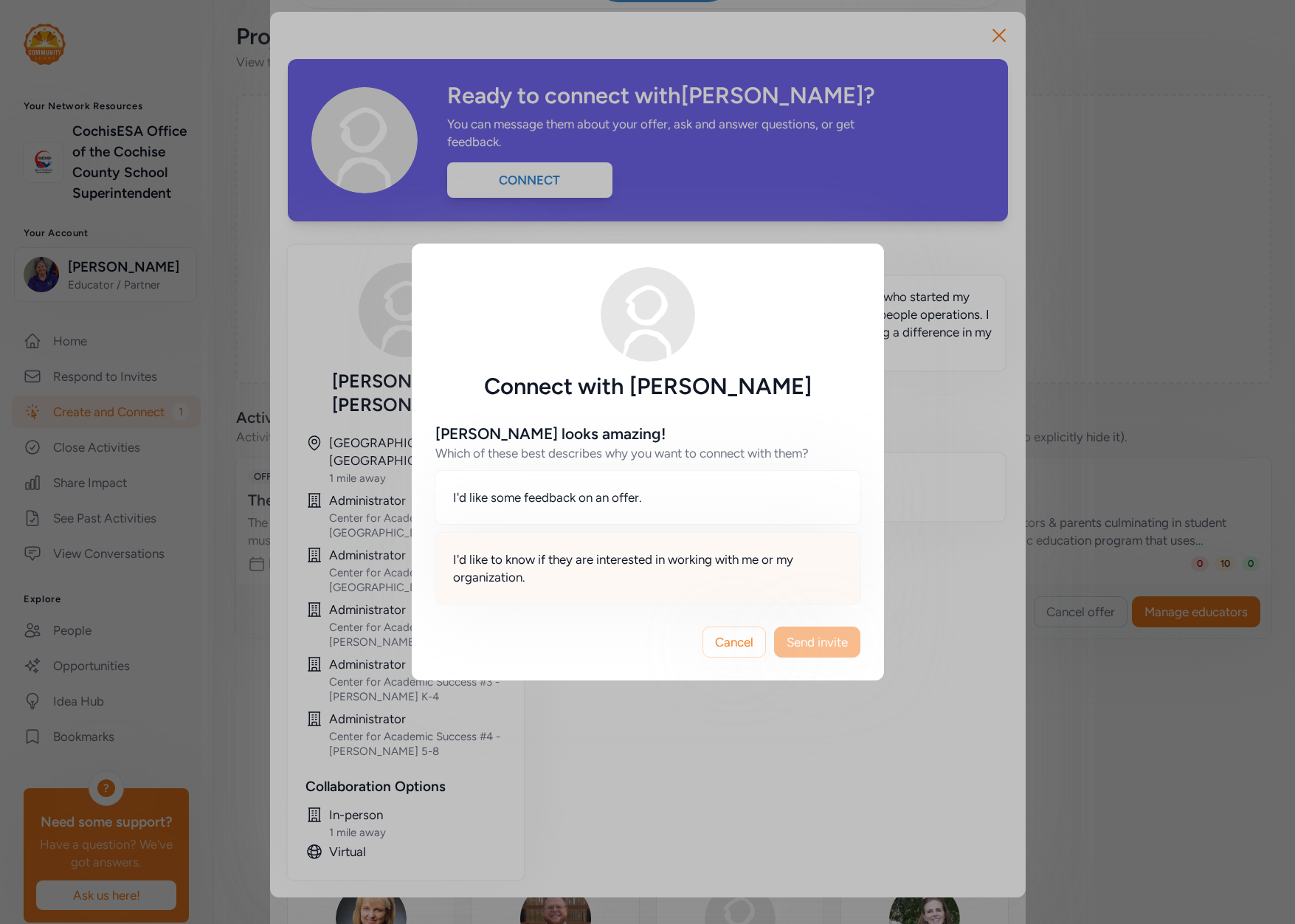
click at [648, 565] on span "I'd like to know if they are interested in working with me or my organization." at bounding box center [648, 567] width 390 height 35
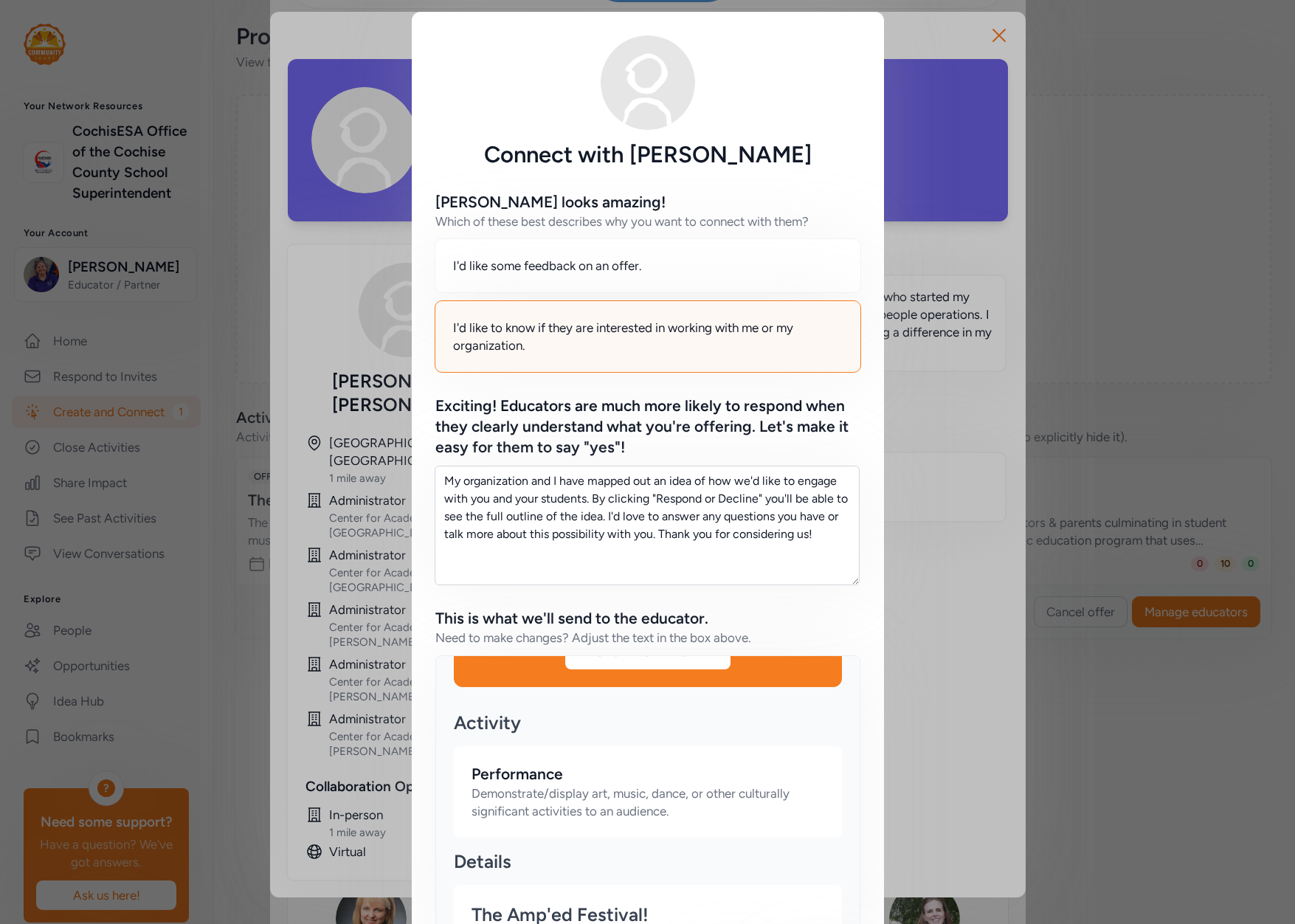
scroll to position [103, 0]
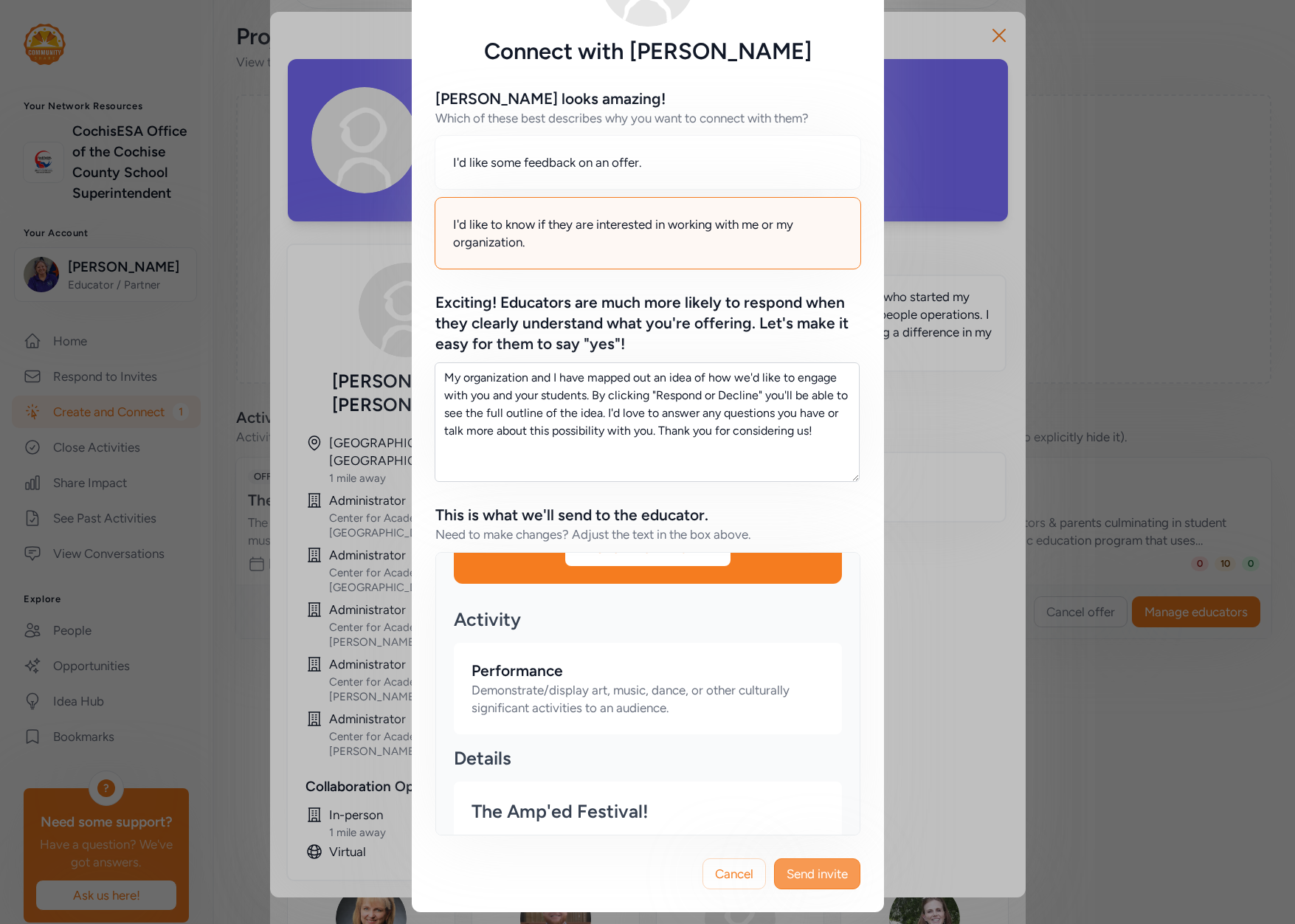
click at [809, 875] on span "Send invite" at bounding box center [816, 874] width 61 height 18
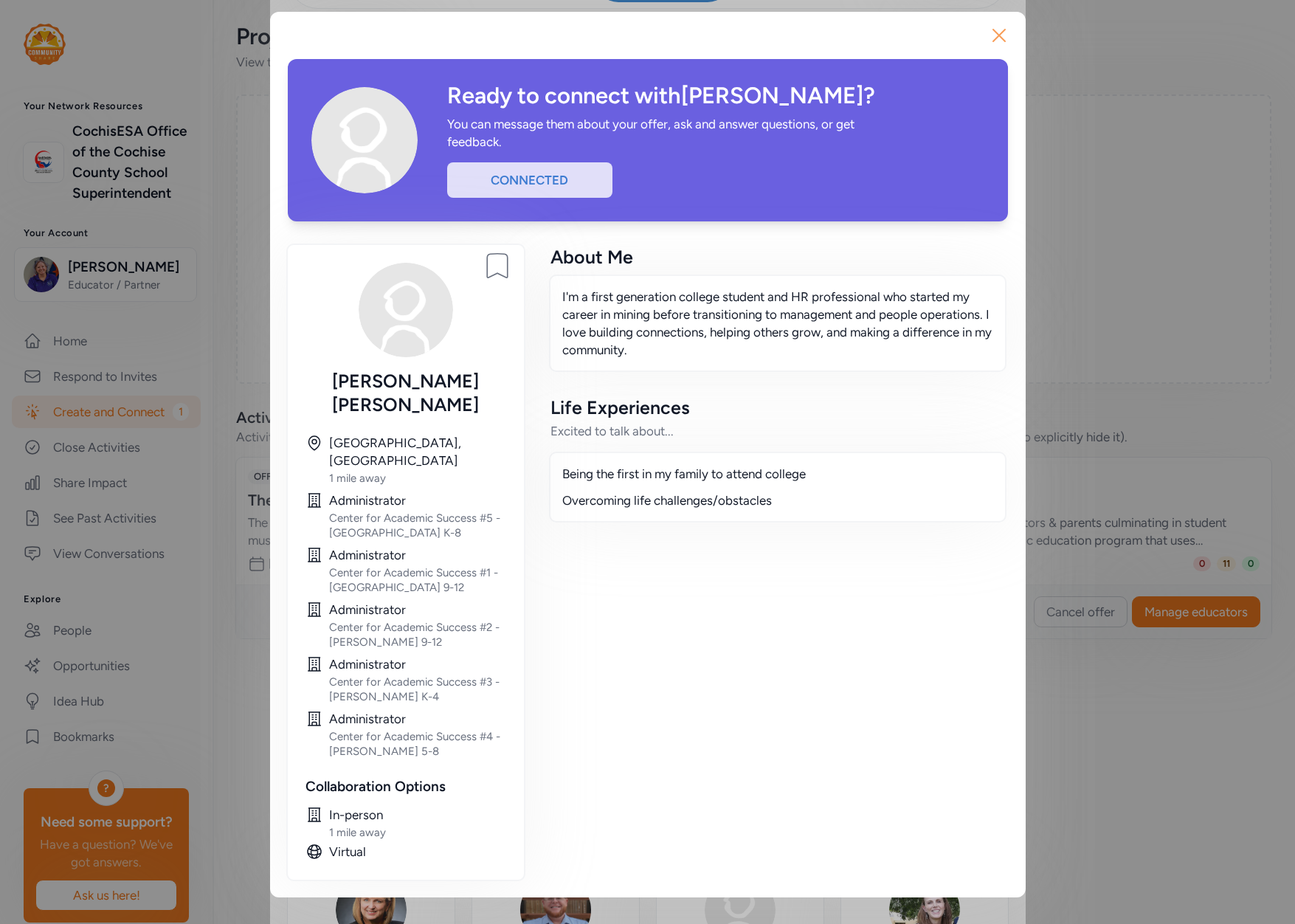
click at [1003, 36] on icon "button" at bounding box center [999, 35] width 24 height 24
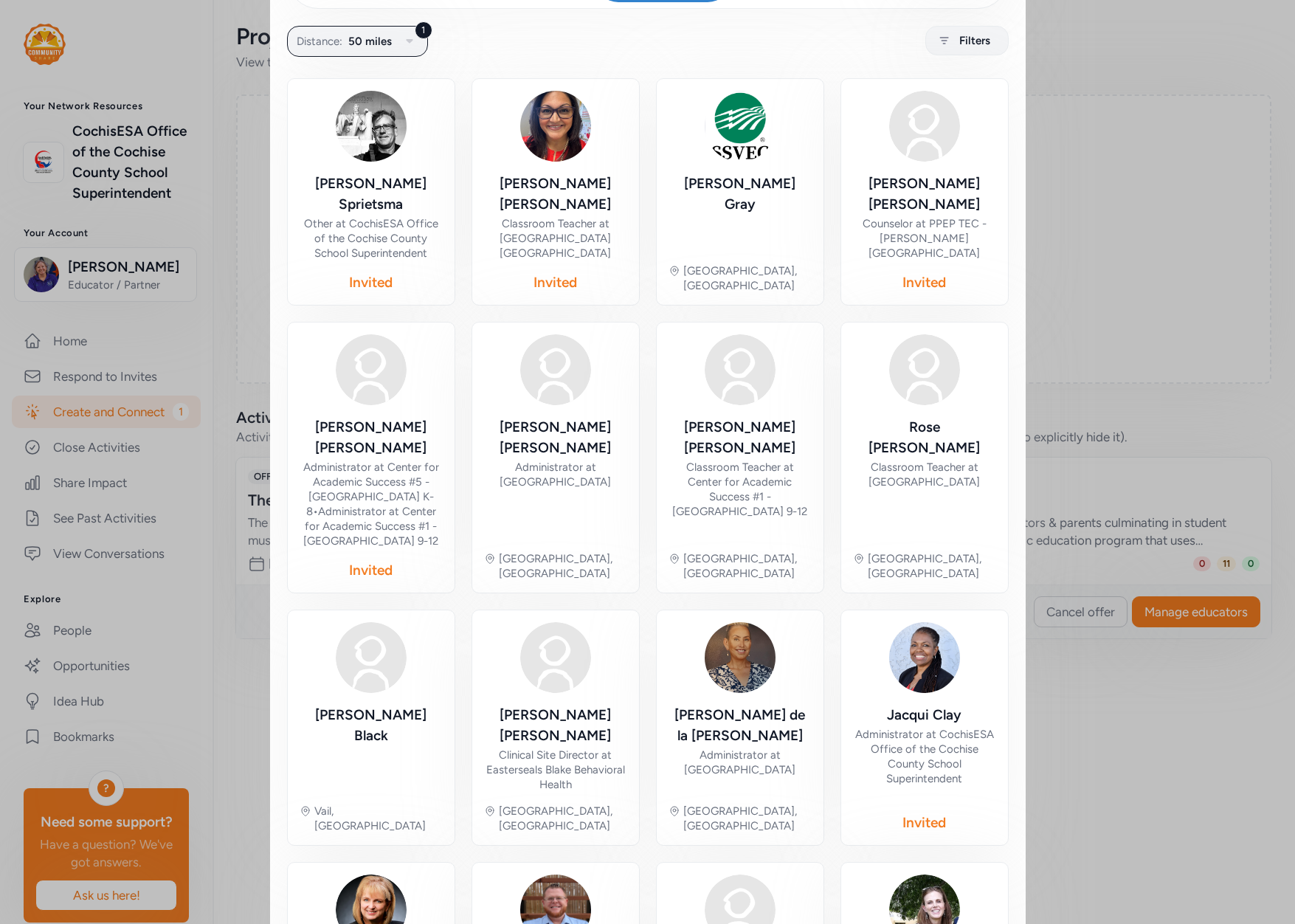
scroll to position [452, 0]
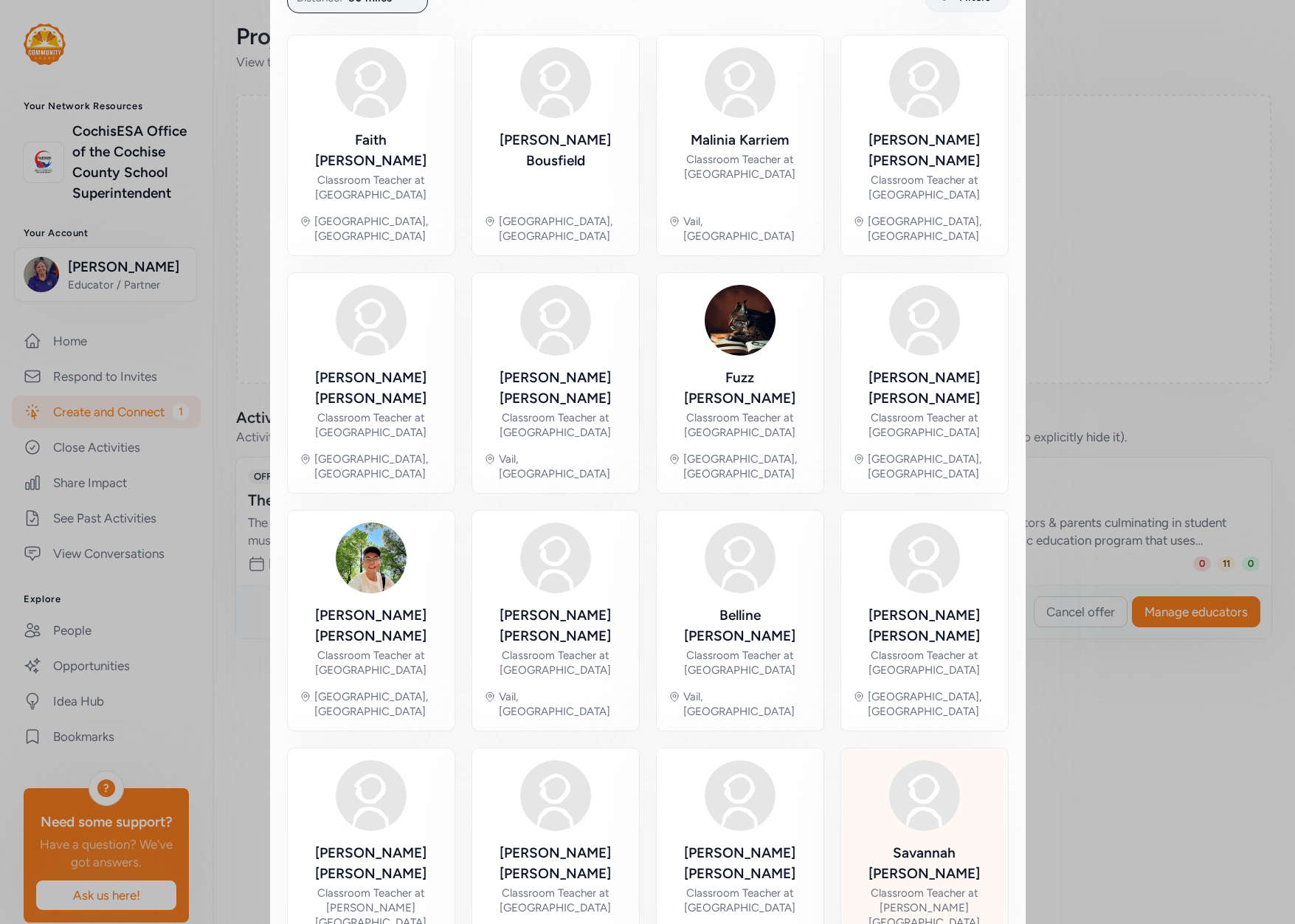
scroll to position [334, 0]
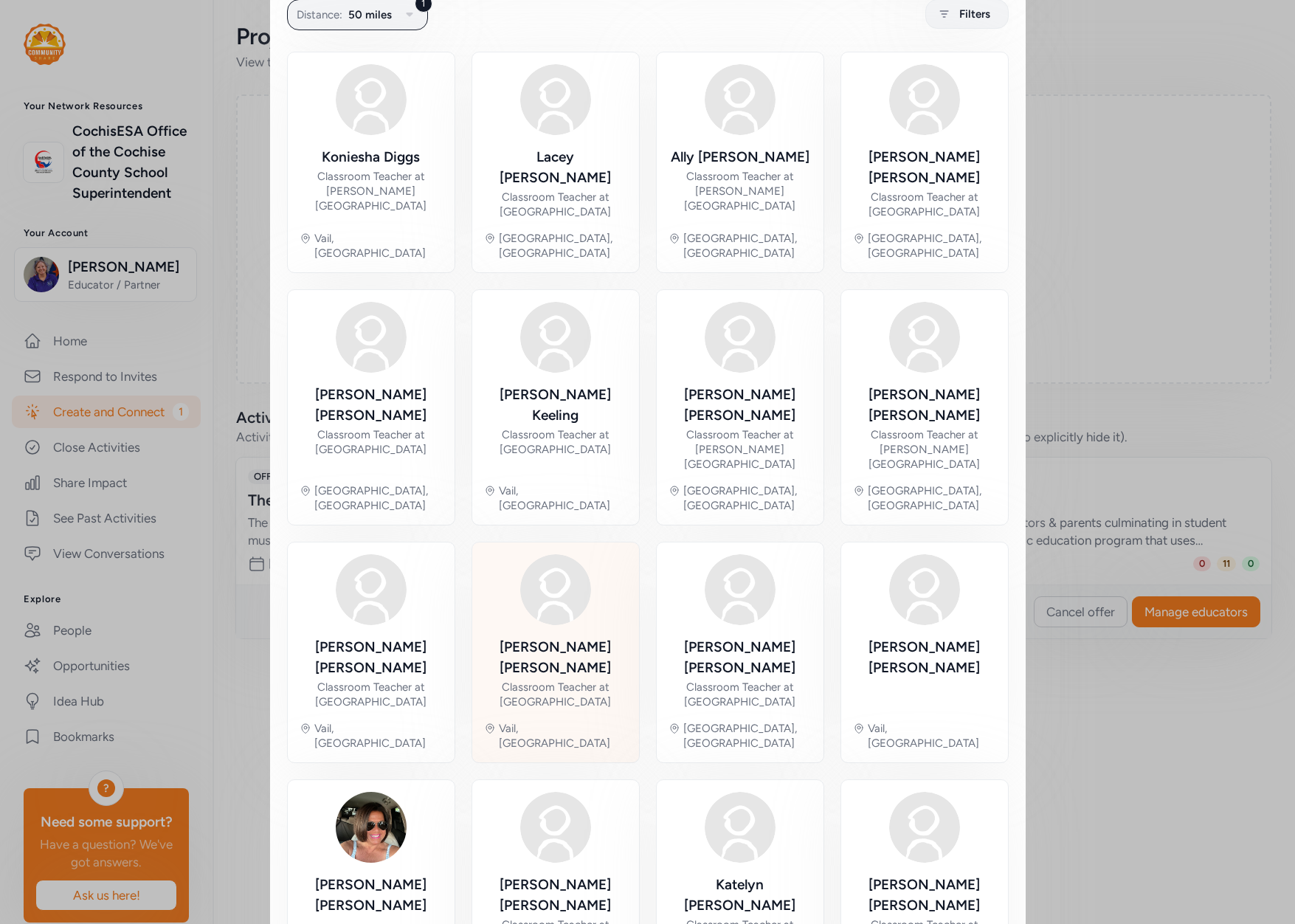
scroll to position [349, 0]
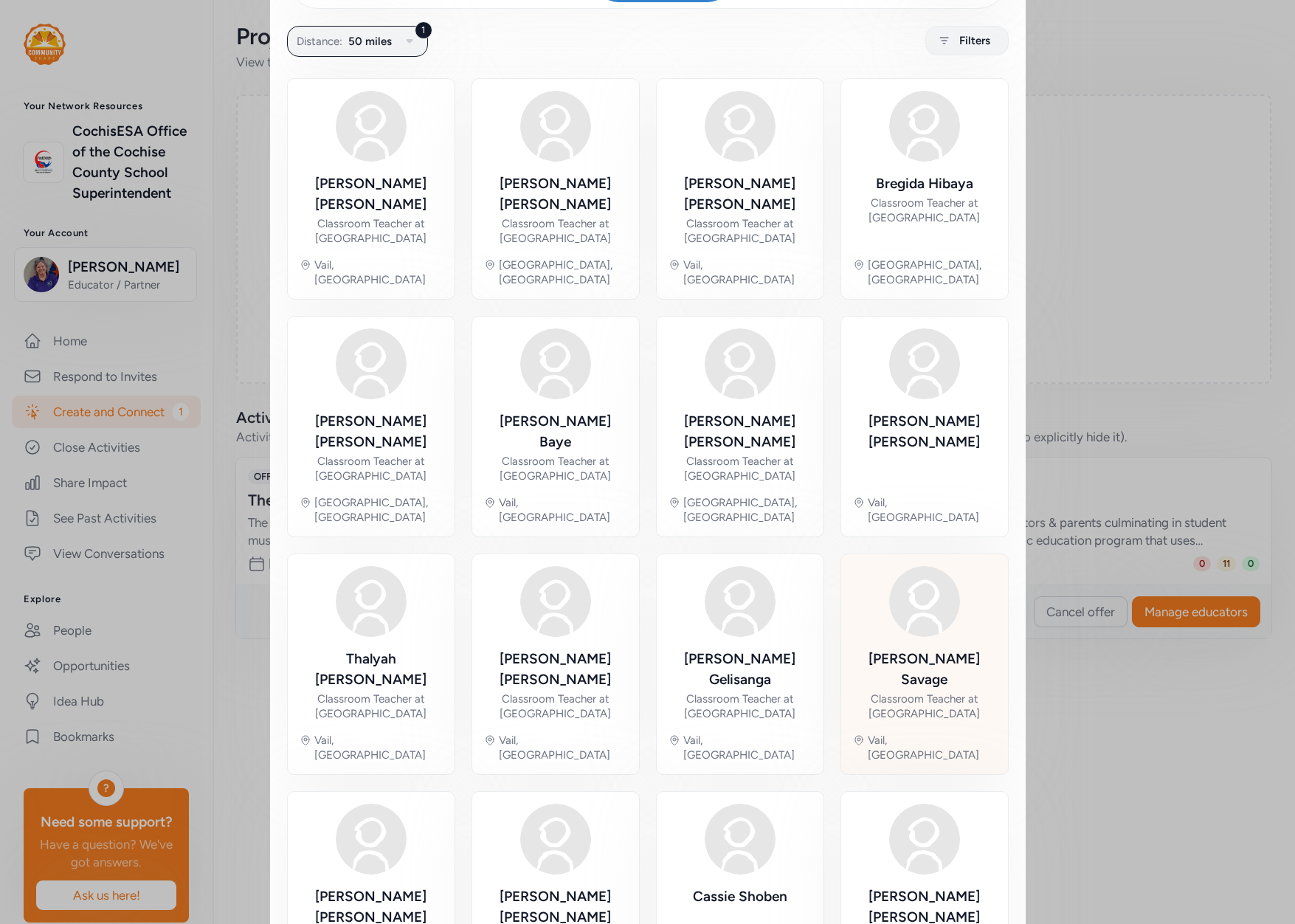
scroll to position [334, 0]
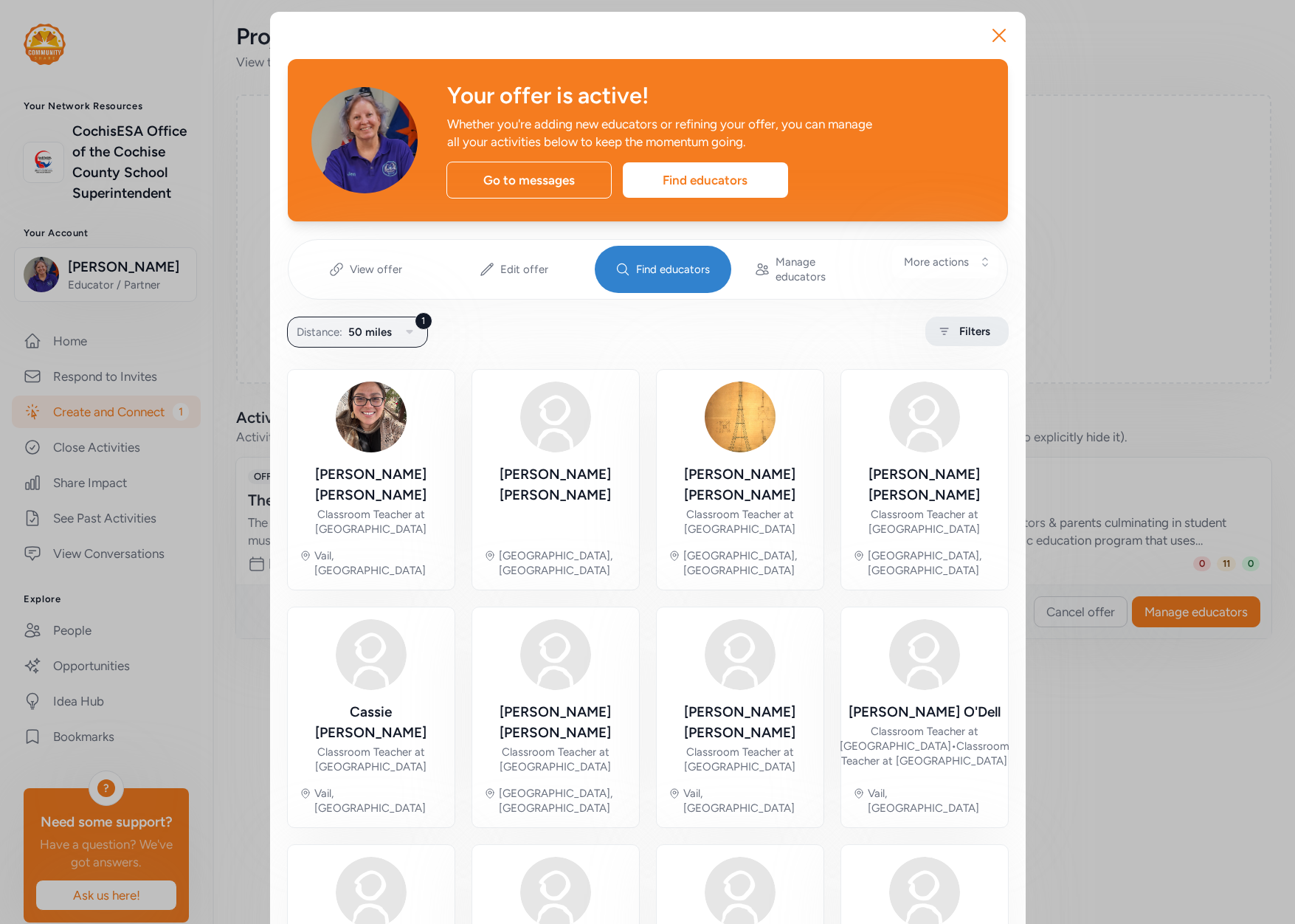
click at [928, 321] on div "Filters" at bounding box center [967, 331] width 84 height 30
click at [933, 317] on div "Close Filters Narrow your search results. Search Grade levels Subjects Teaching…" at bounding box center [648, 462] width 1295 height 924
click at [935, 322] on icon at bounding box center [944, 331] width 18 height 18
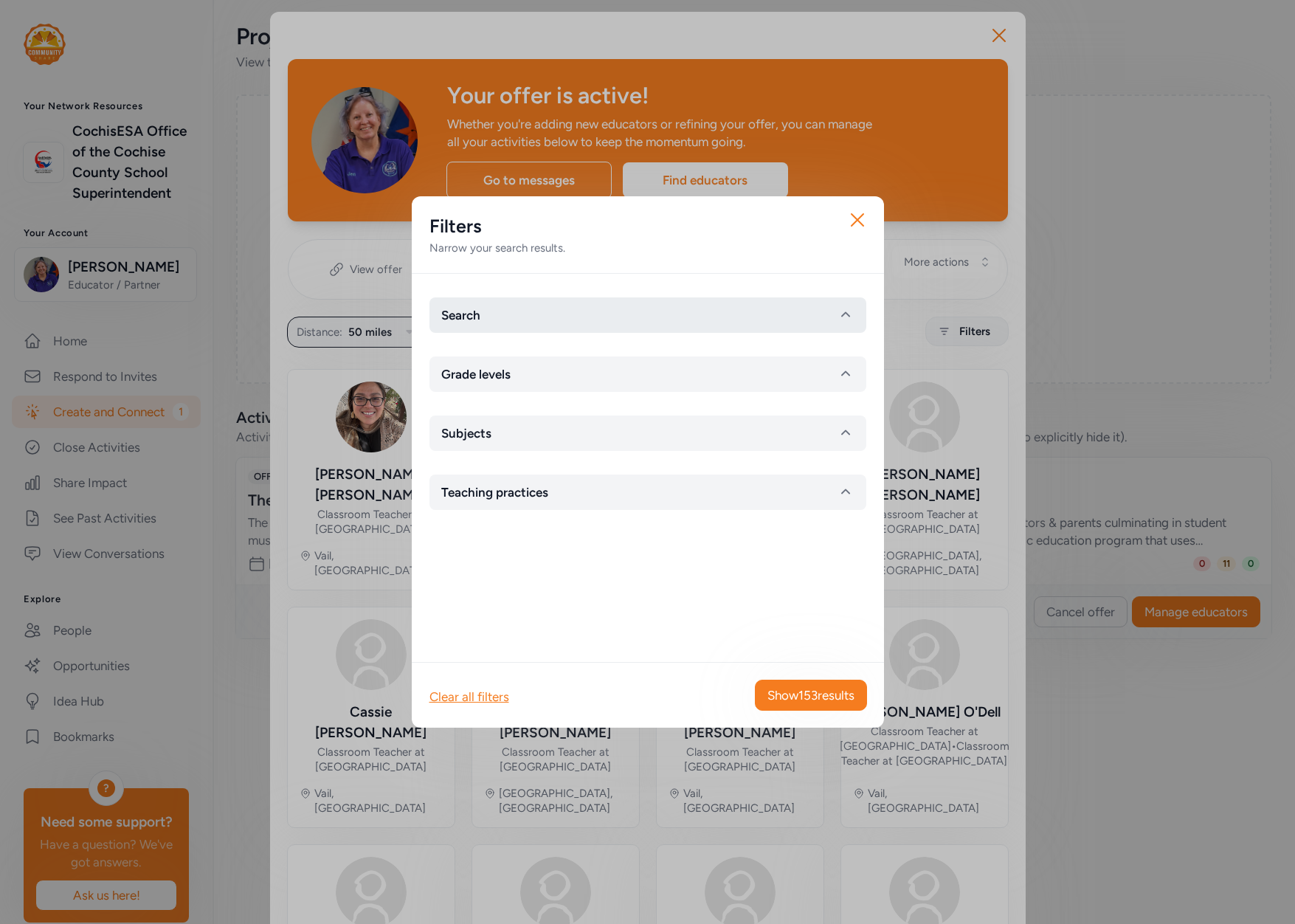
click at [845, 310] on icon "button" at bounding box center [846, 315] width 18 height 18
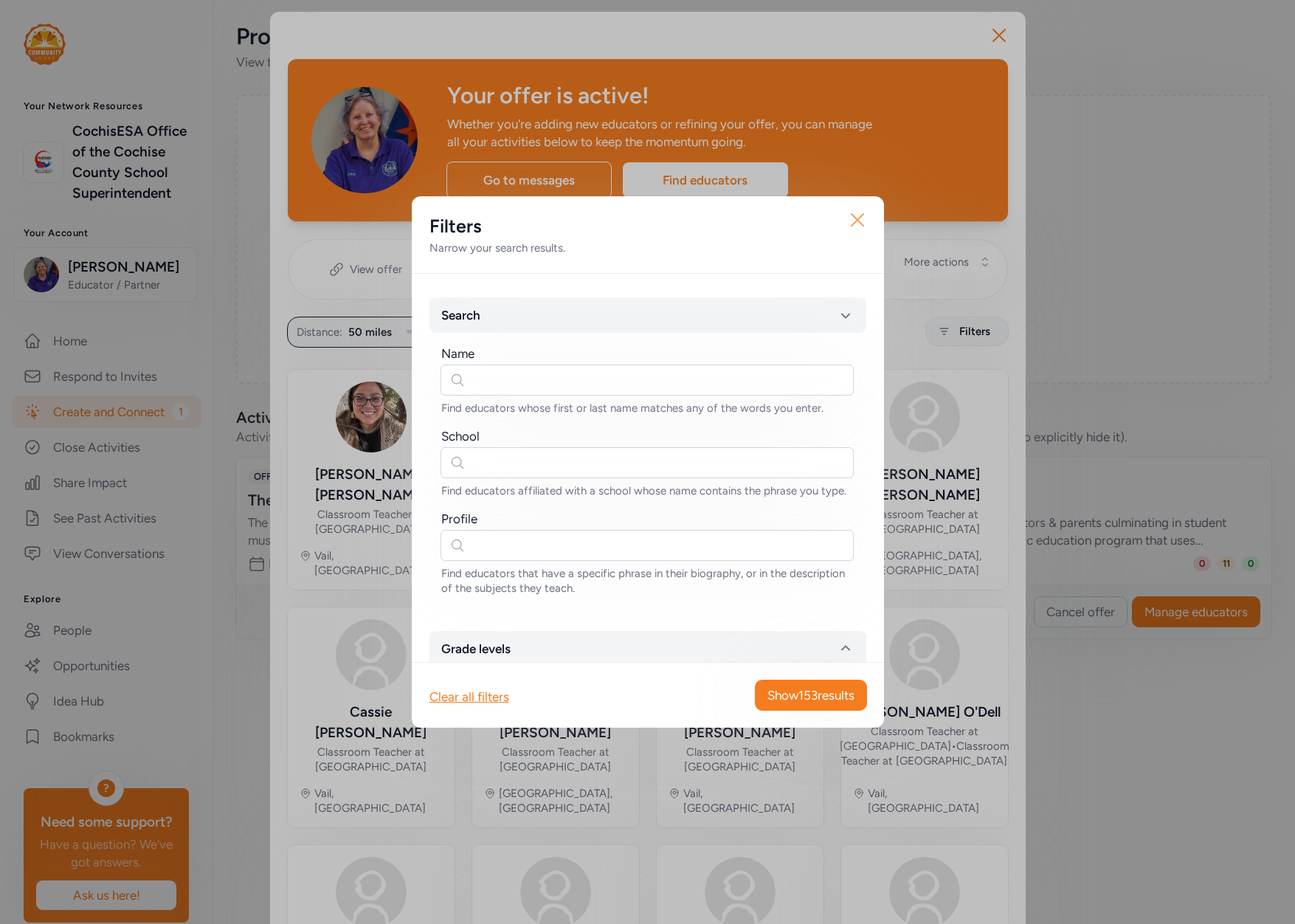
click at [856, 217] on icon "button" at bounding box center [857, 220] width 24 height 24
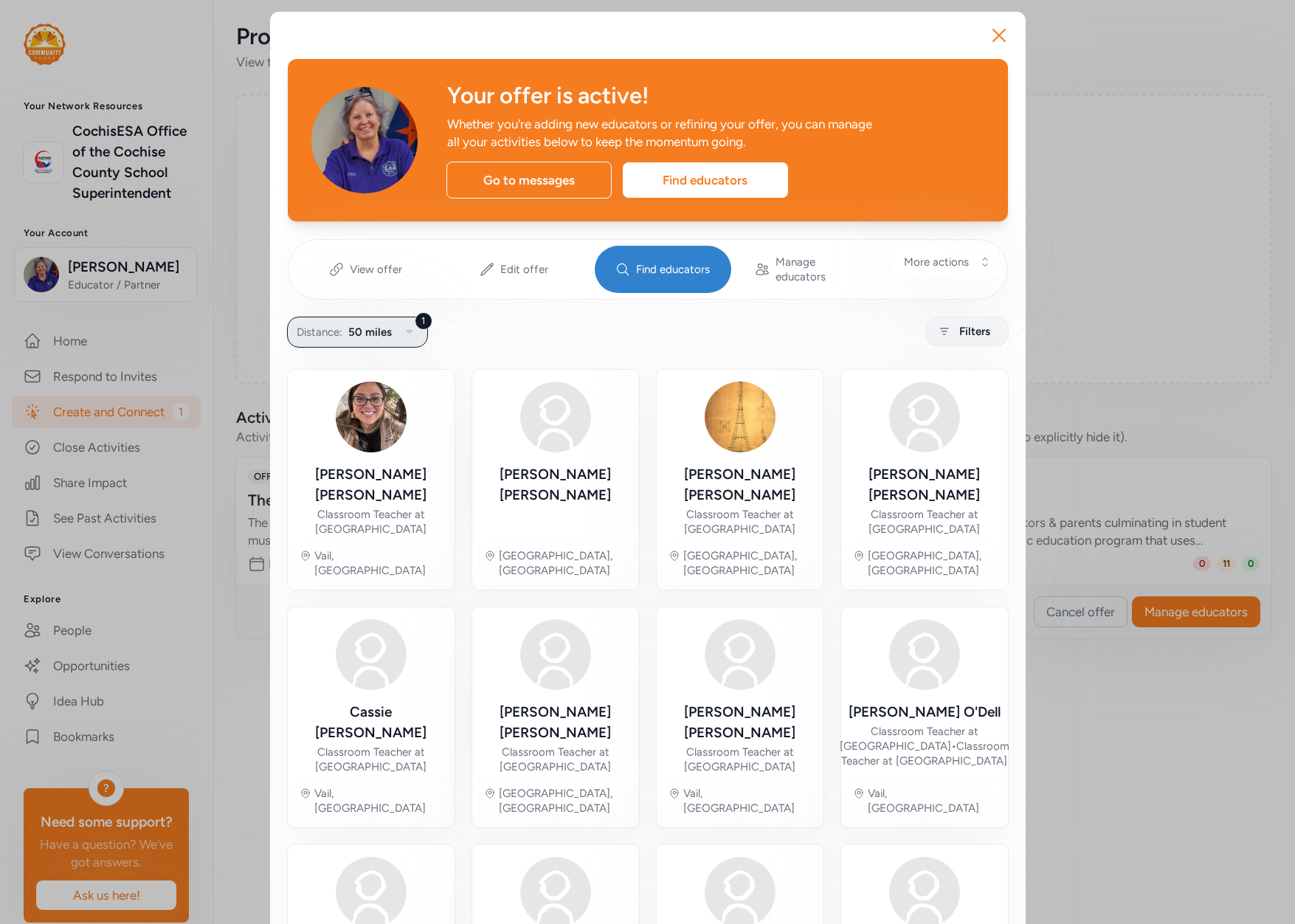
click at [400, 323] on icon "button" at bounding box center [410, 332] width 18 height 18
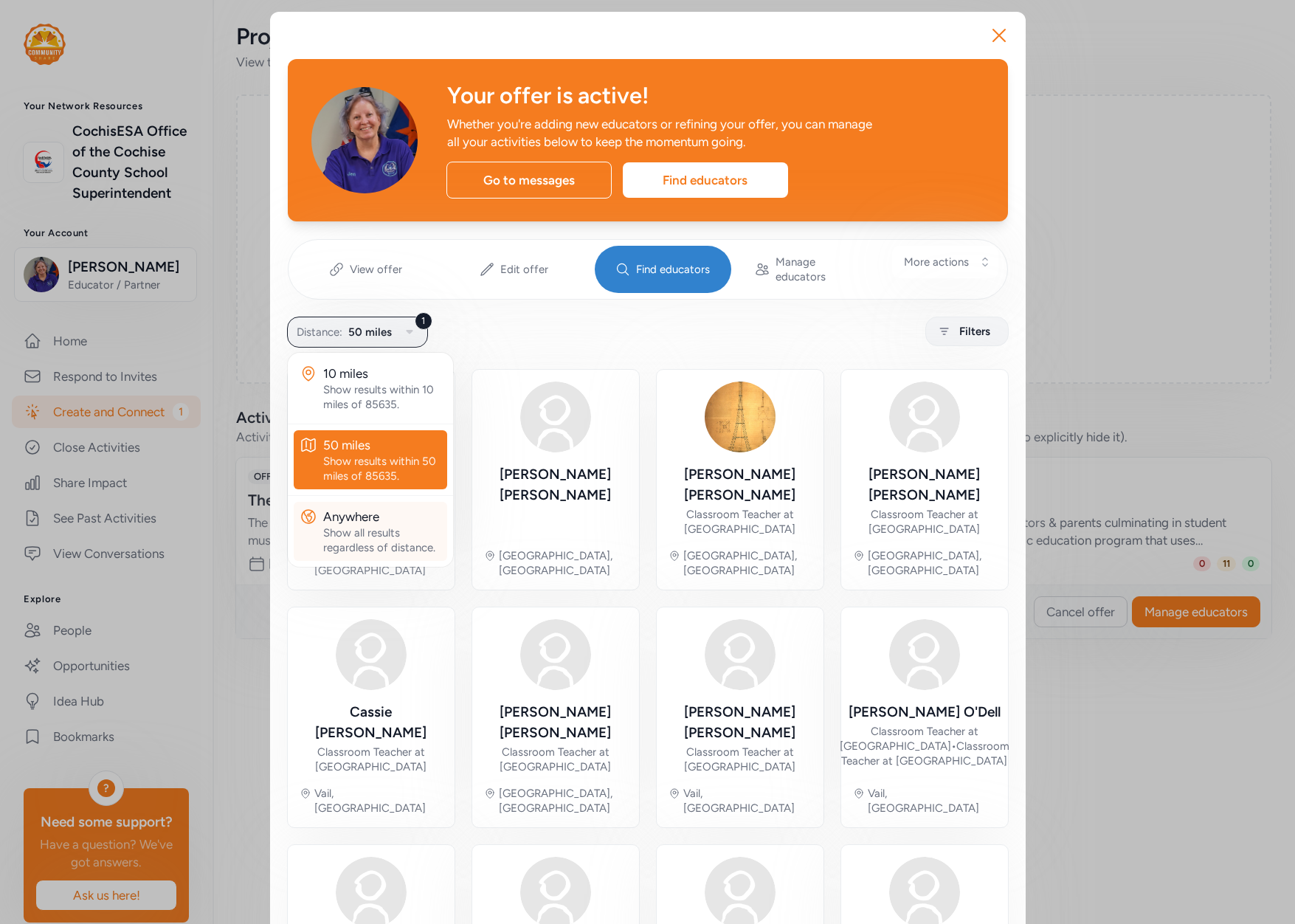
click at [370, 526] on div "Show all results regardless of distance." at bounding box center [382, 540] width 118 height 30
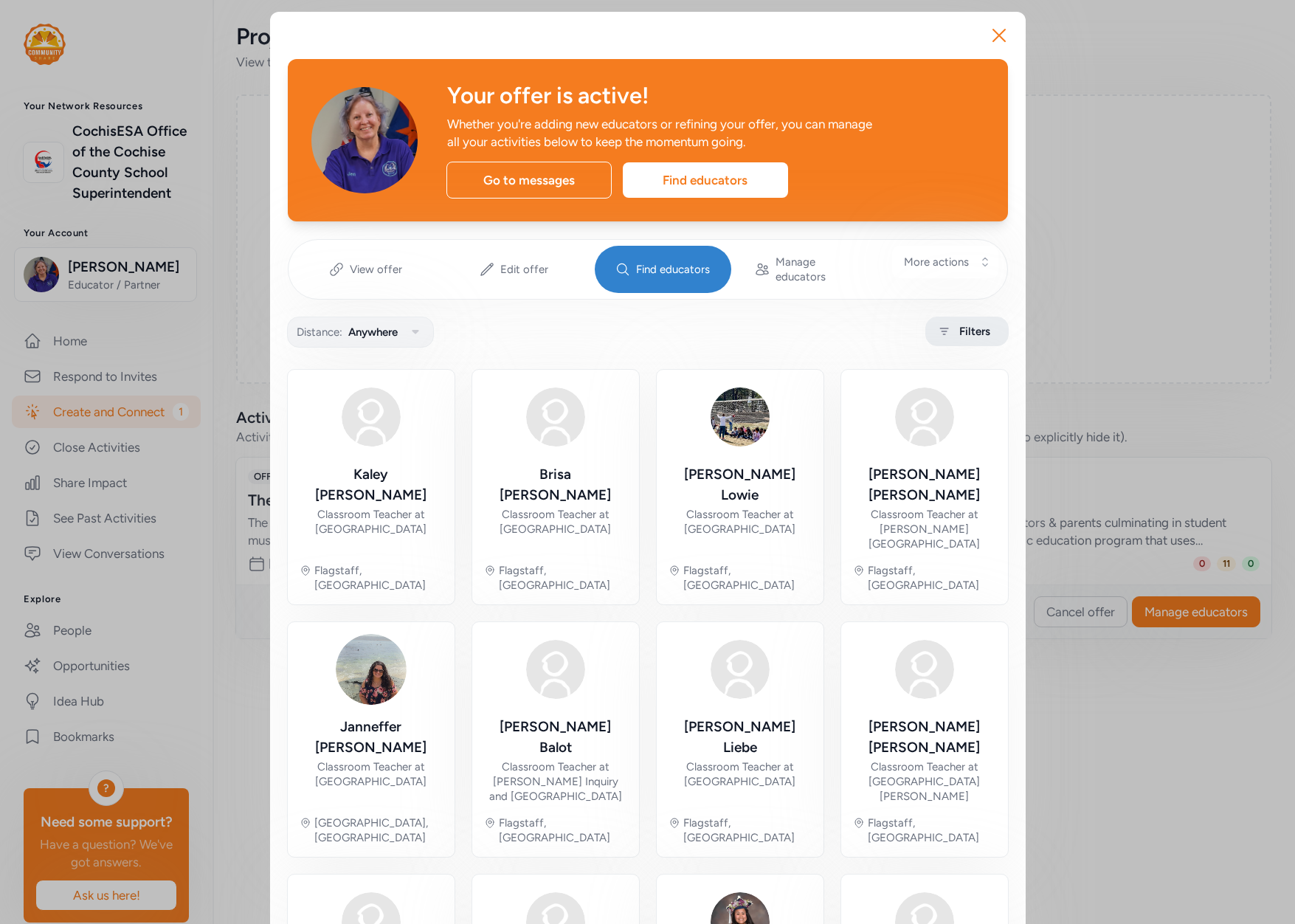
click at [968, 322] on span "Filters" at bounding box center [975, 331] width 31 height 18
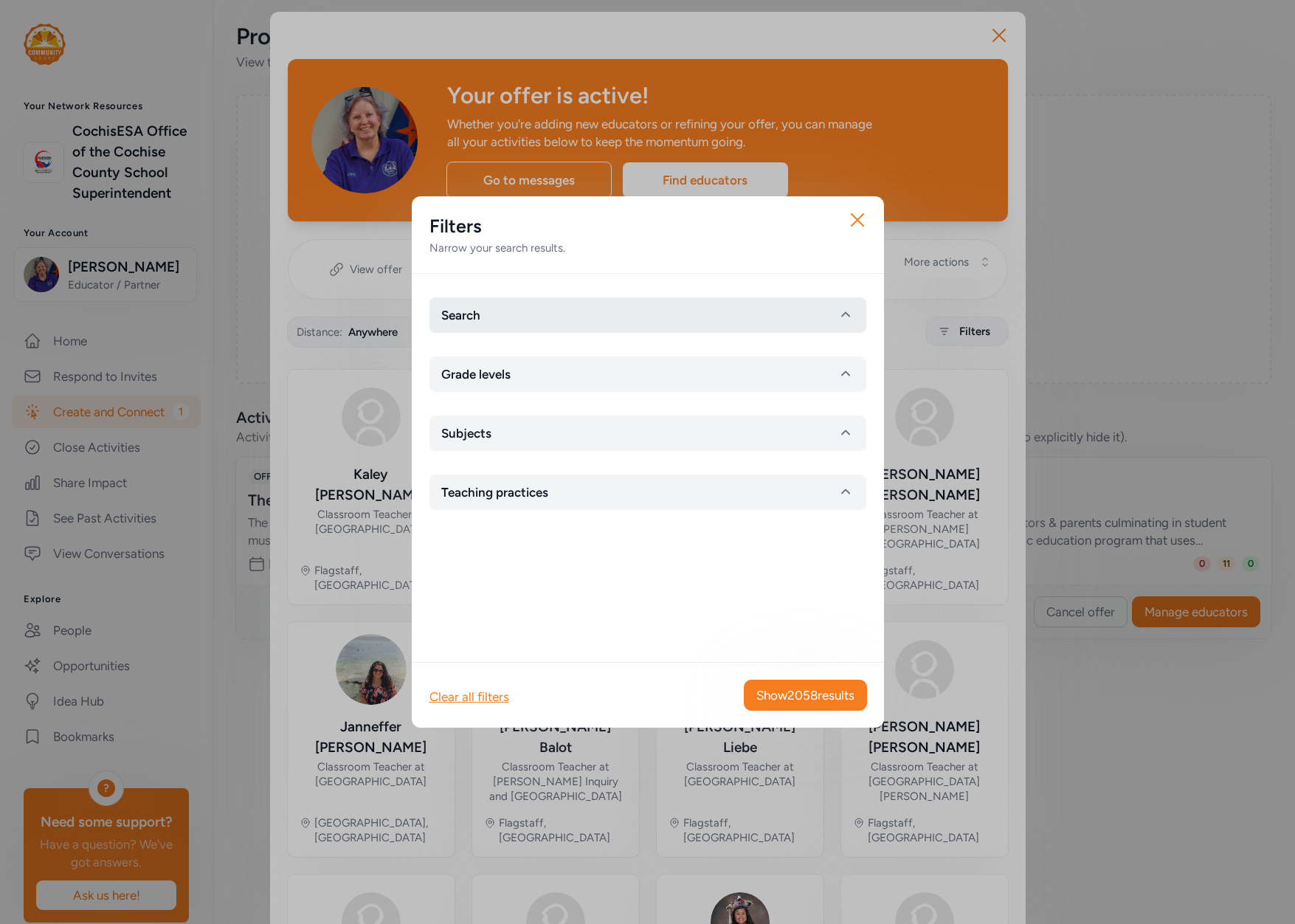
click at [621, 310] on button "Search" at bounding box center [648, 315] width 437 height 35
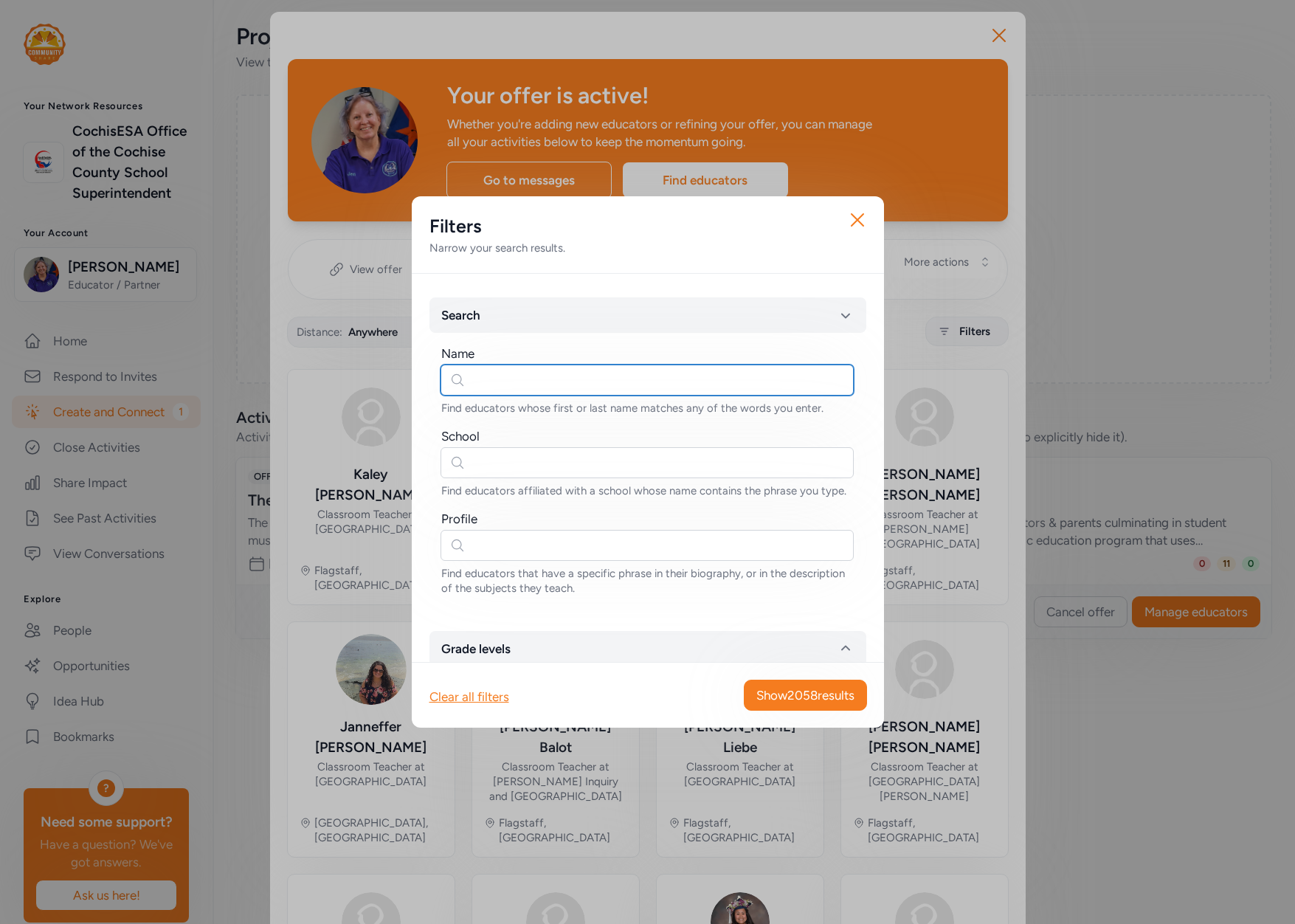
click at [549, 372] on input "text" at bounding box center [647, 379] width 413 height 31
type input "W"
drag, startPoint x: 520, startPoint y: 375, endPoint x: 458, endPoint y: 376, distance: 62.0
click at [459, 376] on input "text" at bounding box center [647, 379] width 413 height 31
type input "[PERSON_NAME]"
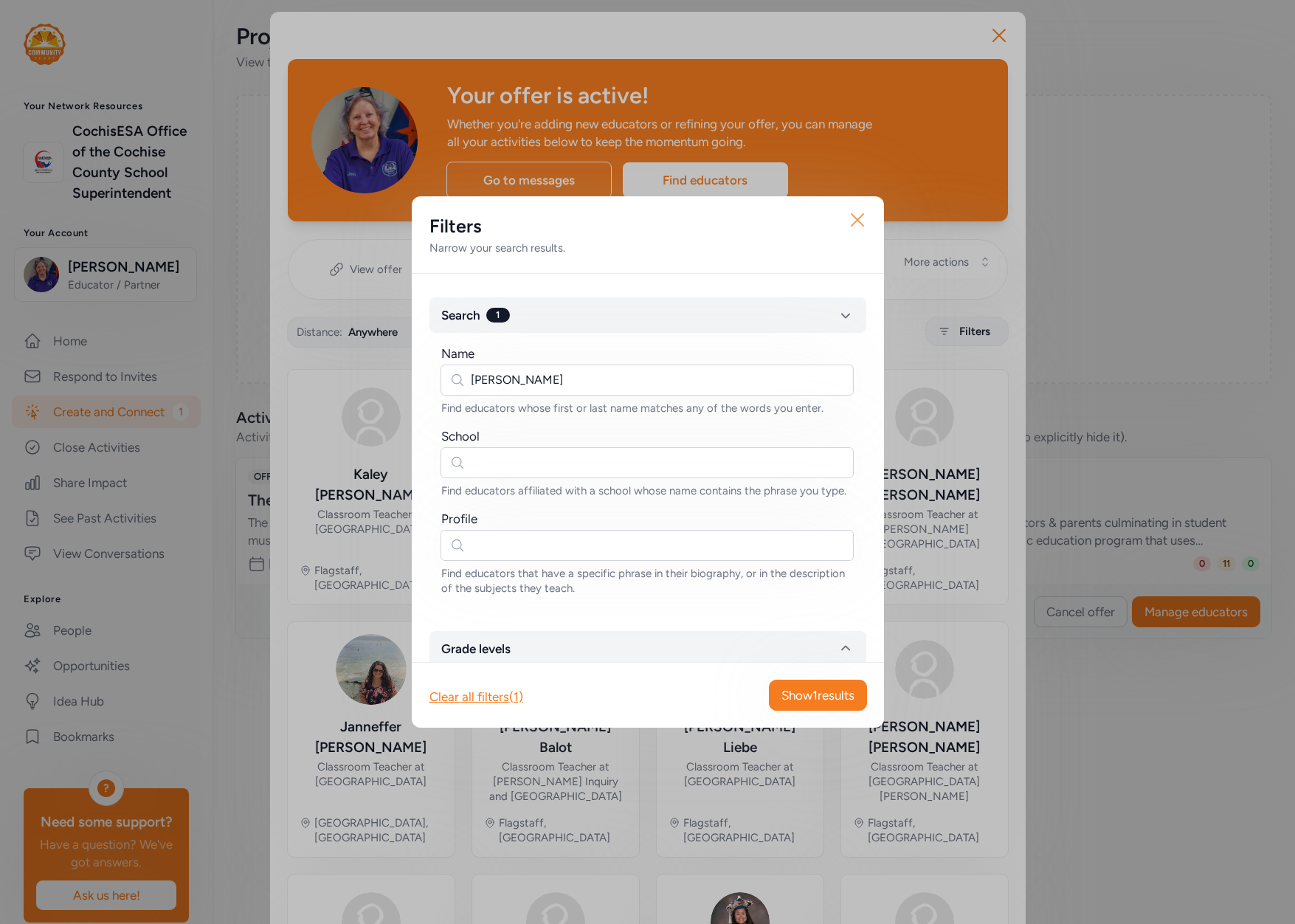
click at [851, 221] on icon "button" at bounding box center [857, 220] width 24 height 24
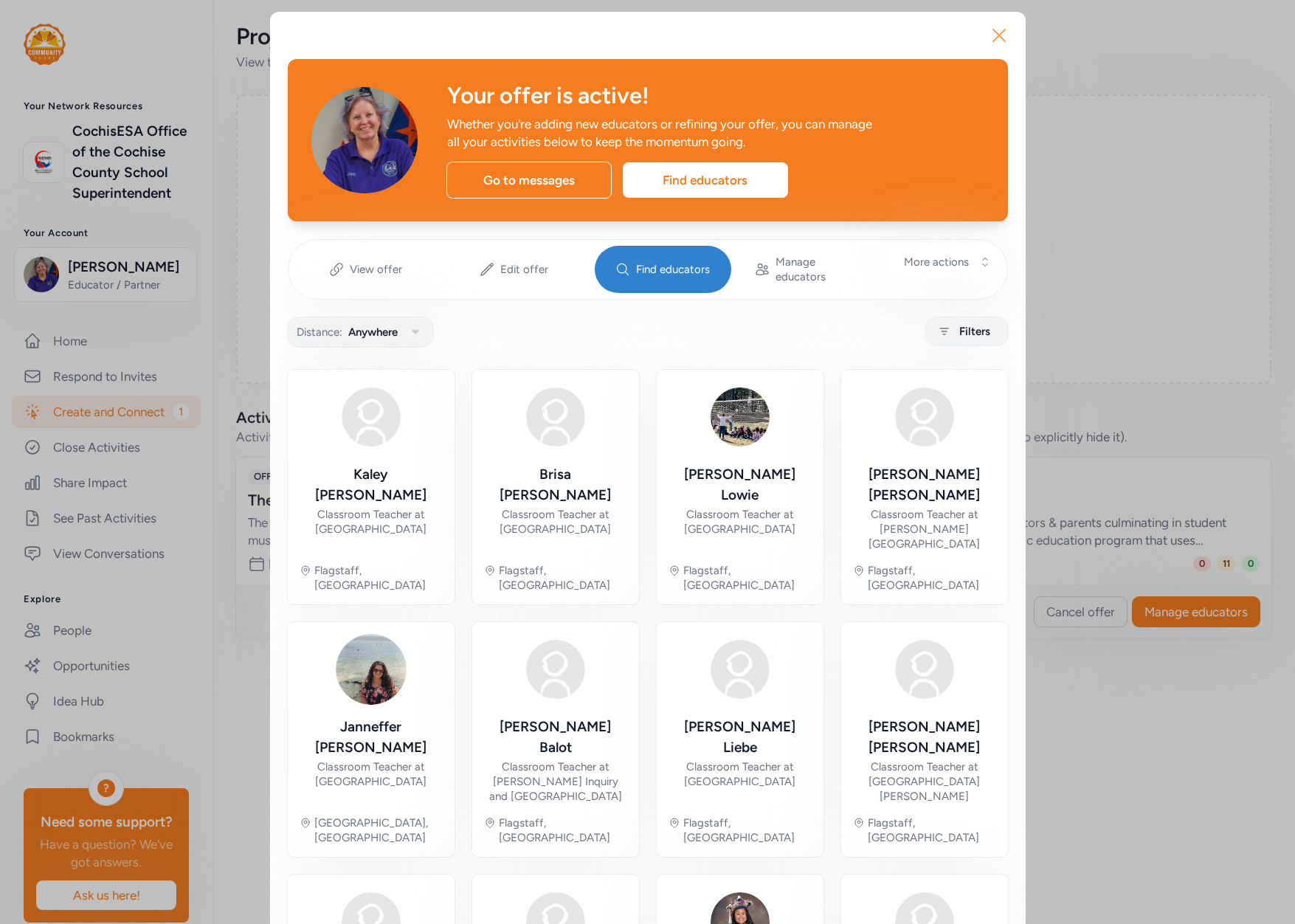
click at [991, 37] on icon "button" at bounding box center [999, 35] width 24 height 24
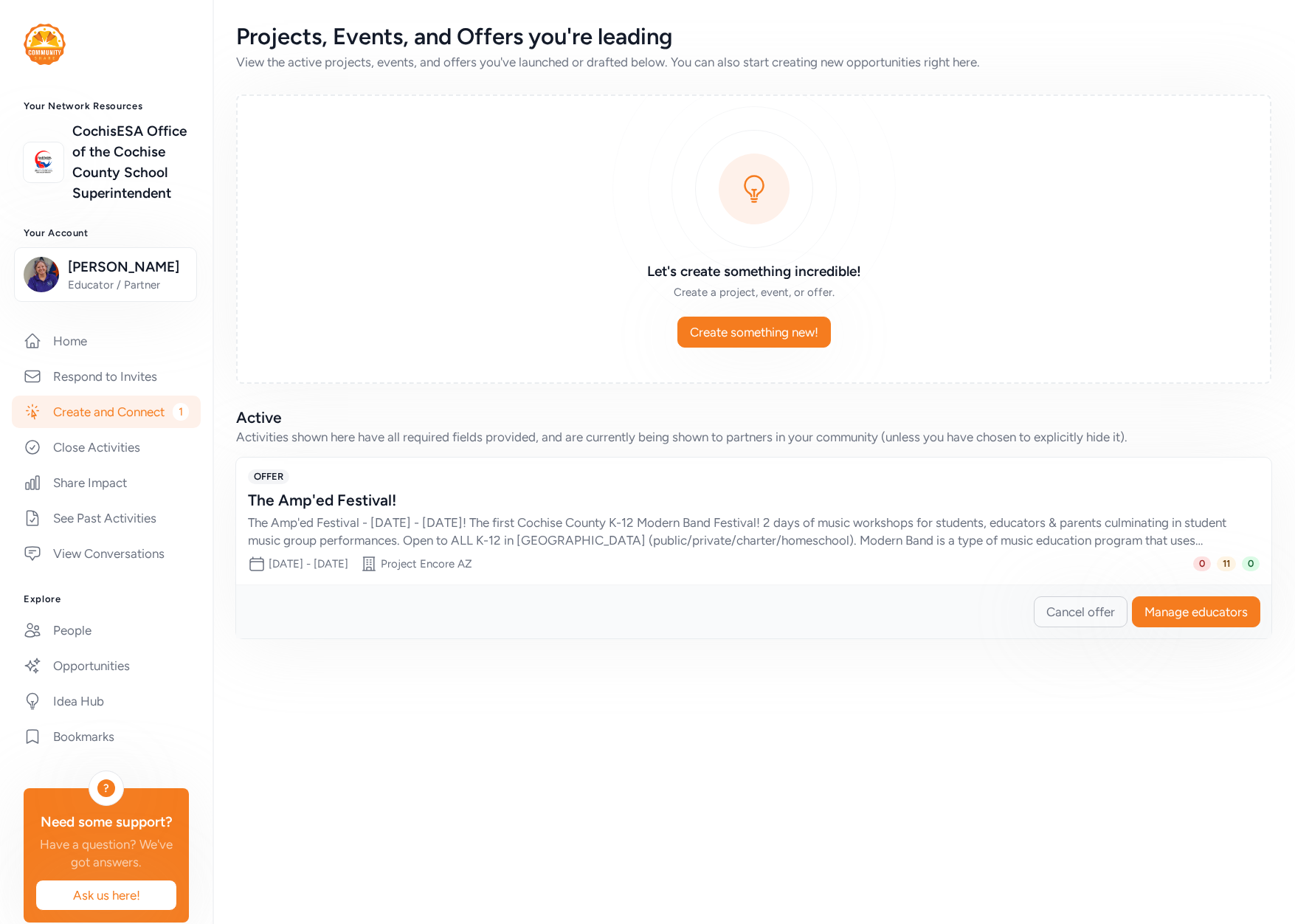
click at [94, 428] on link "Create and Connect 1" at bounding box center [106, 412] width 189 height 33
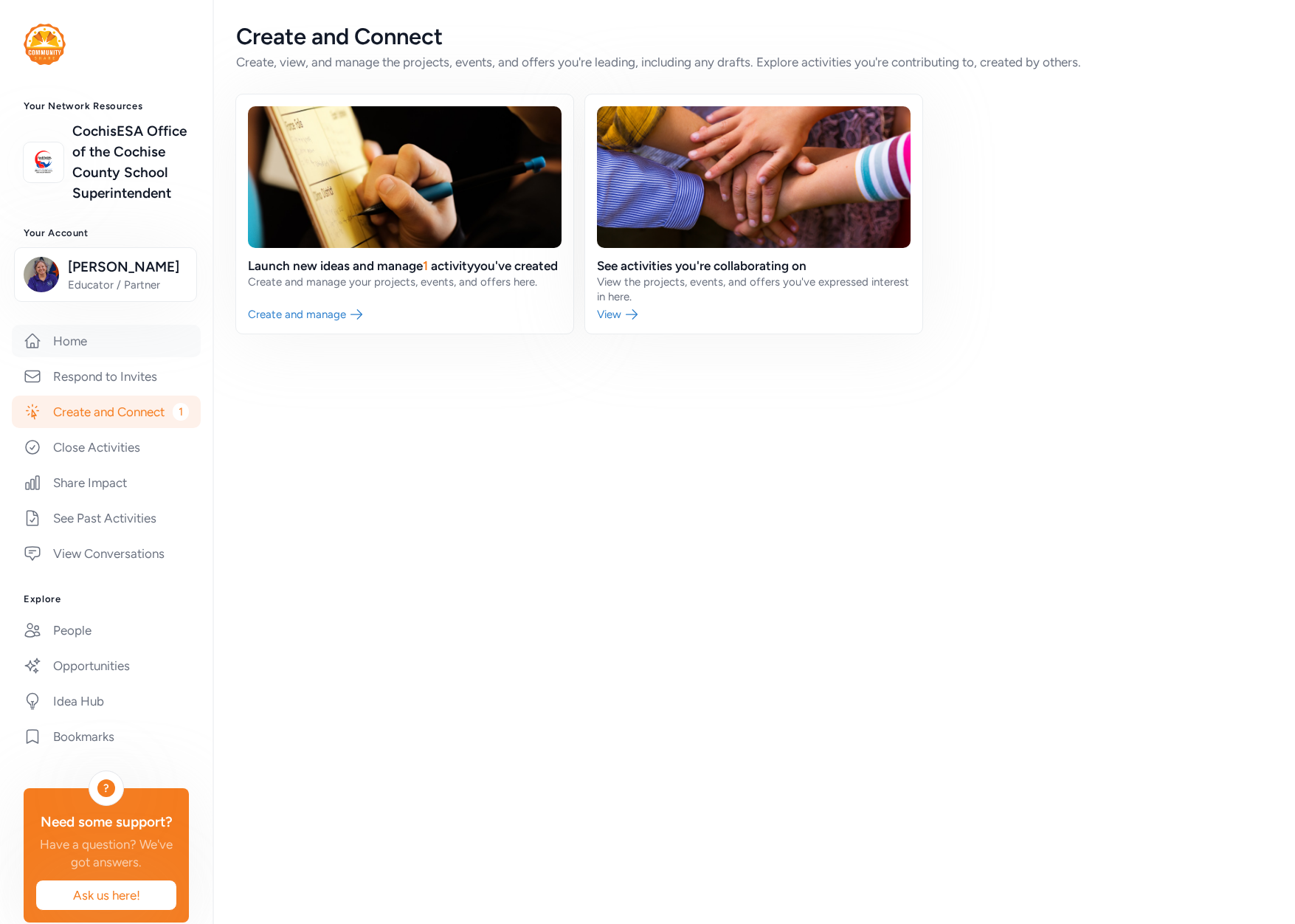
click at [62, 357] on link "Home" at bounding box center [106, 341] width 189 height 33
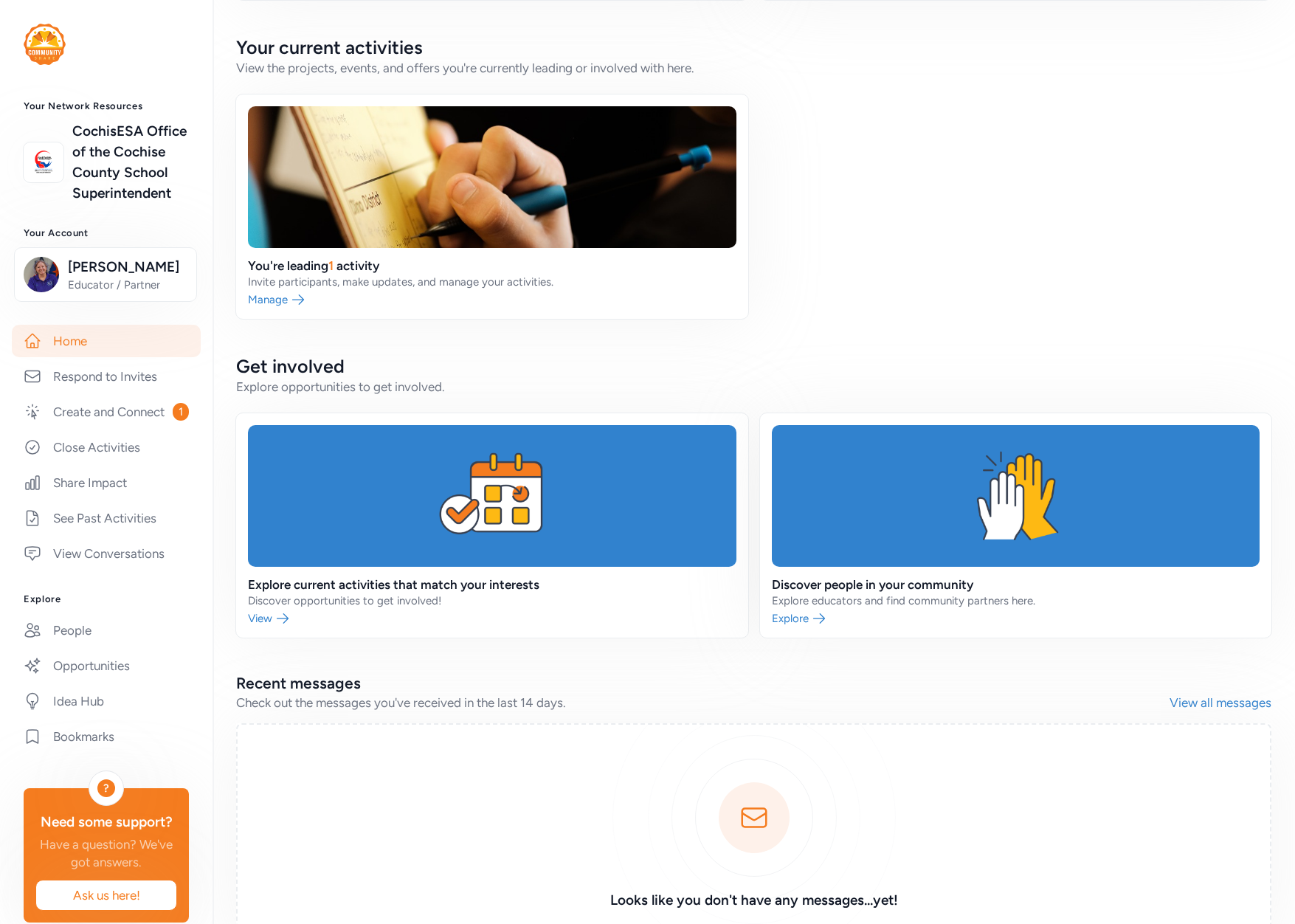
scroll to position [74, 0]
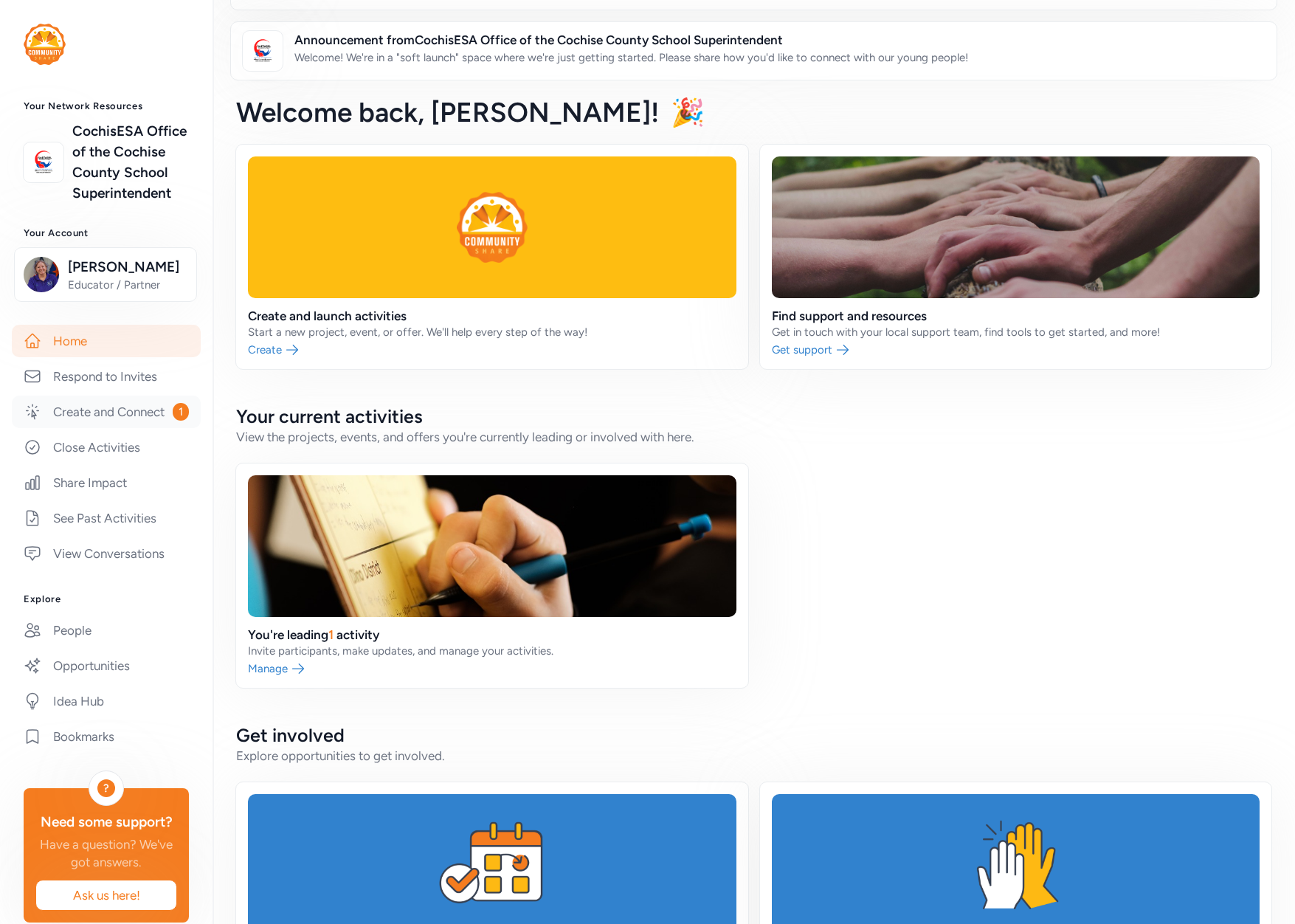
click at [95, 428] on link "Create and Connect 1" at bounding box center [106, 412] width 189 height 33
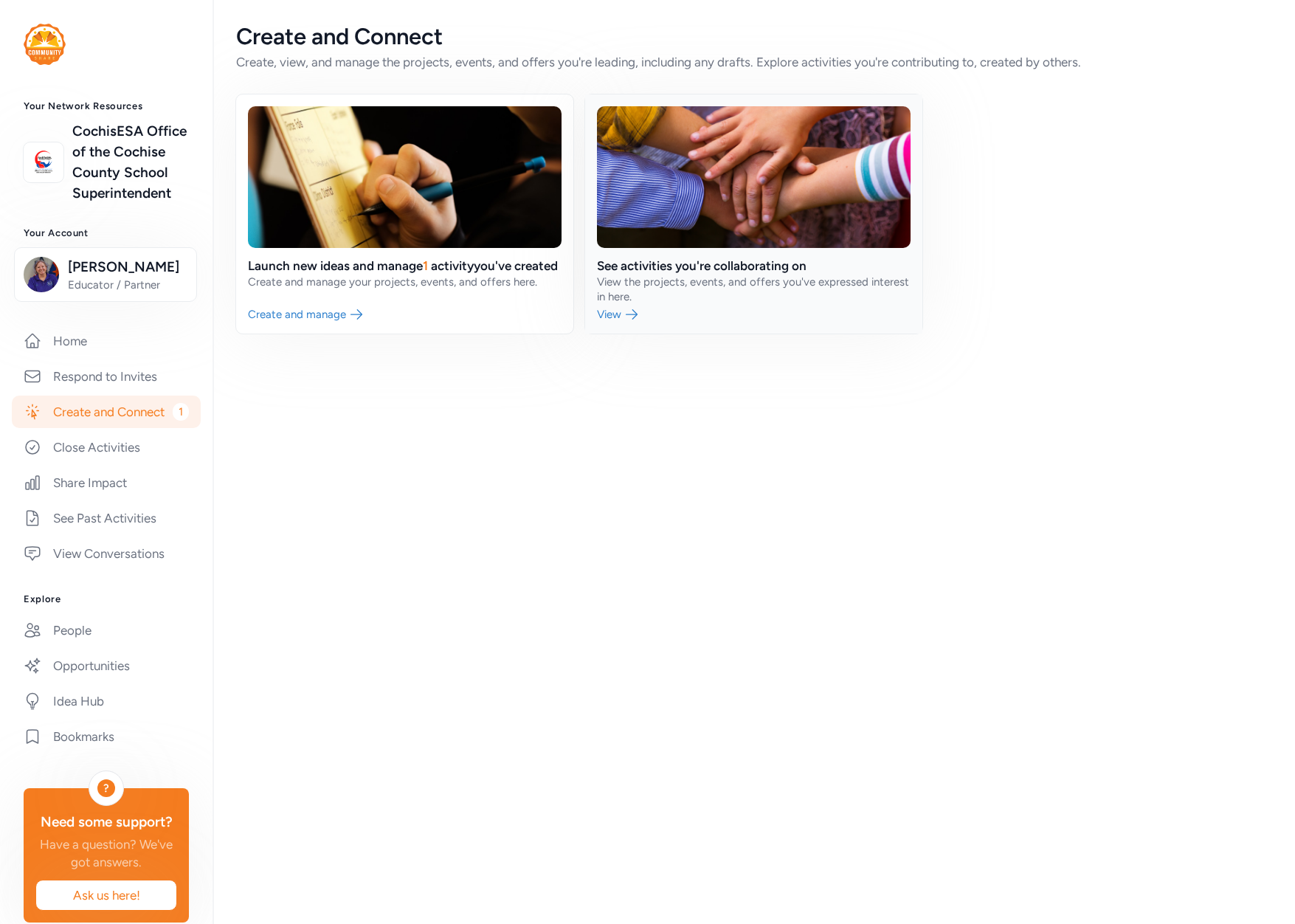
click at [711, 274] on link at bounding box center [754, 213] width 337 height 239
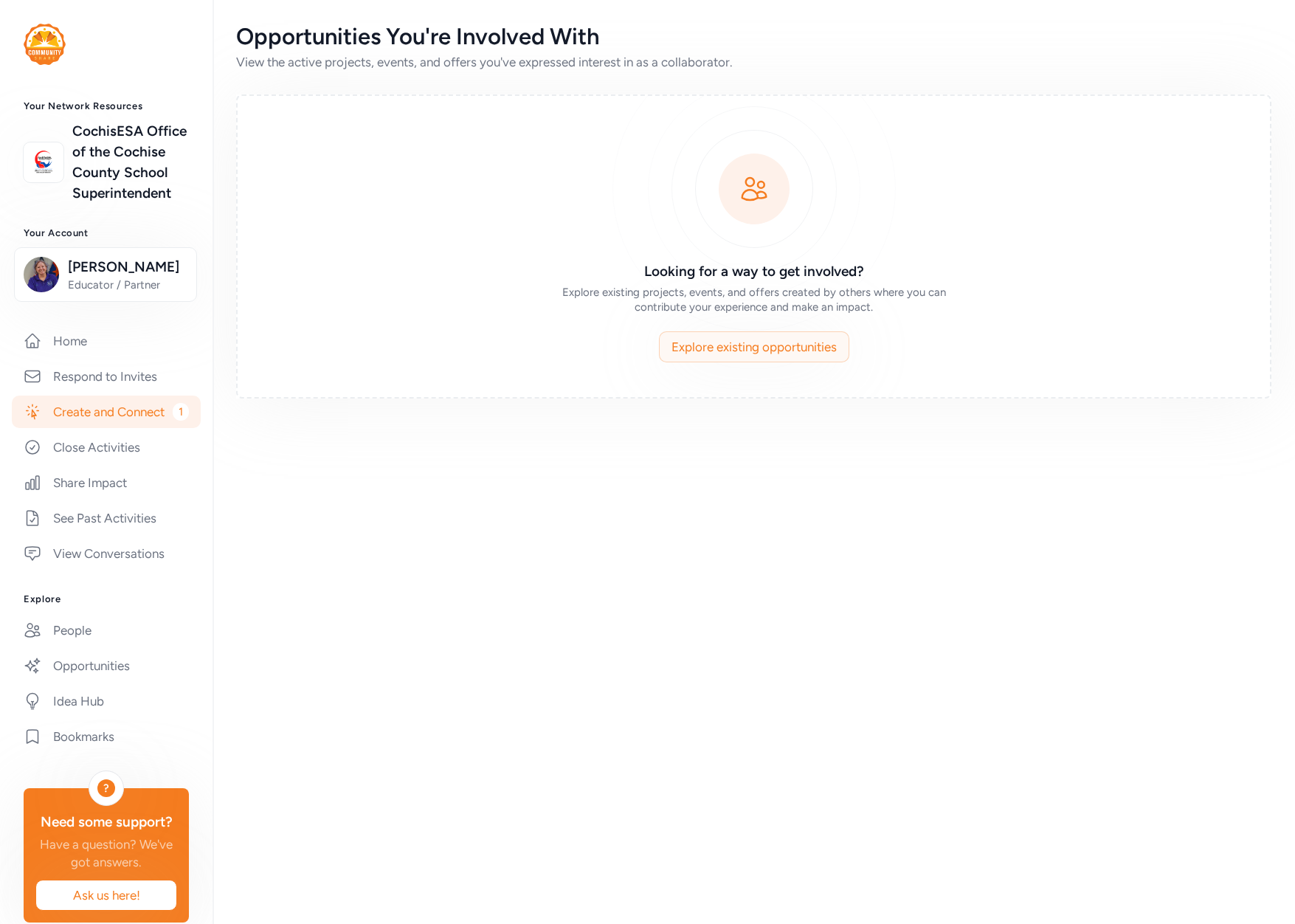
click at [734, 352] on span "Explore existing opportunities" at bounding box center [755, 347] width 165 height 18
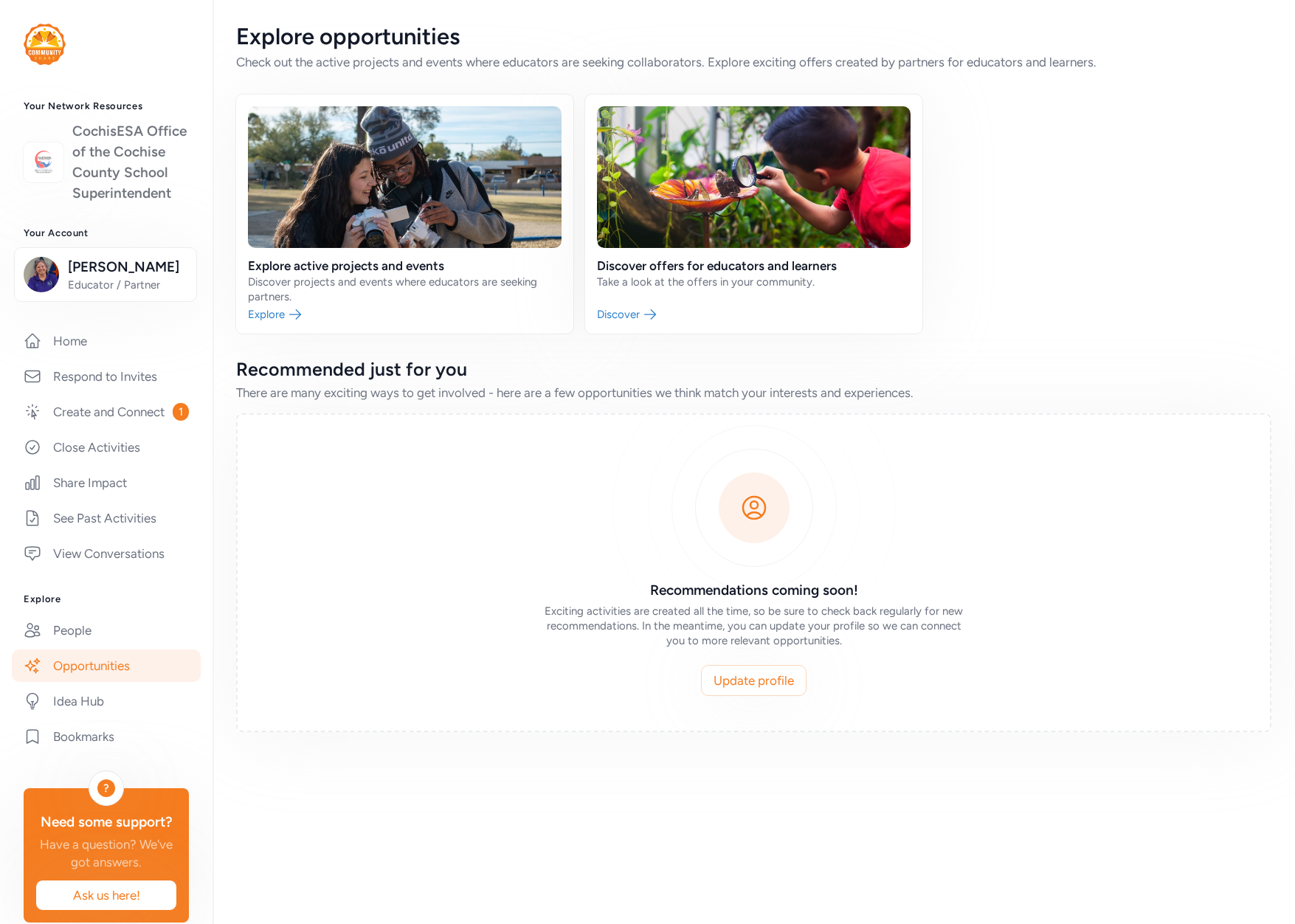
click at [101, 186] on link "CochisESA Office of the Cochise County School Superintendent" at bounding box center [131, 162] width 116 height 83
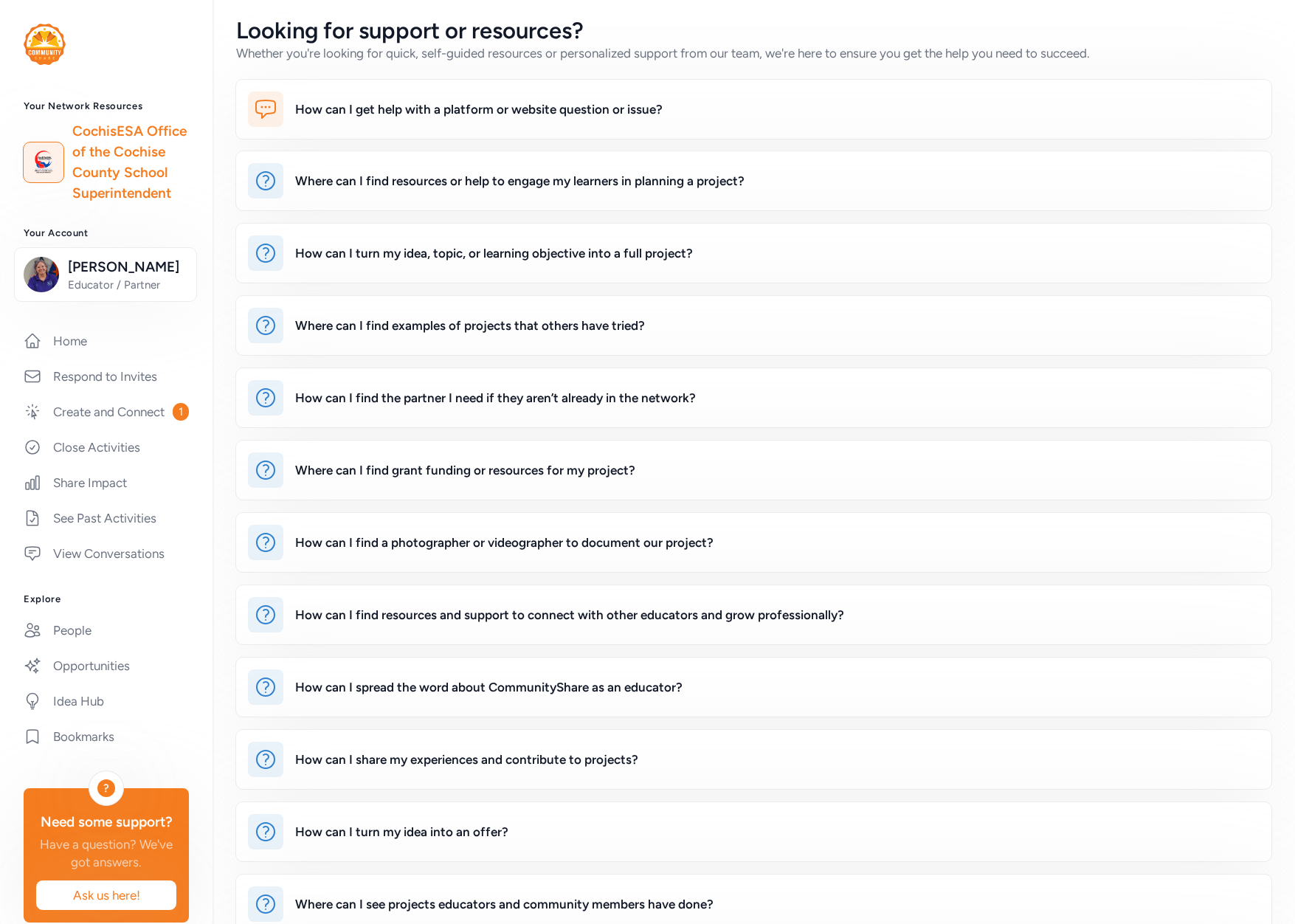
click at [41, 47] on img at bounding box center [44, 44] width 42 height 42
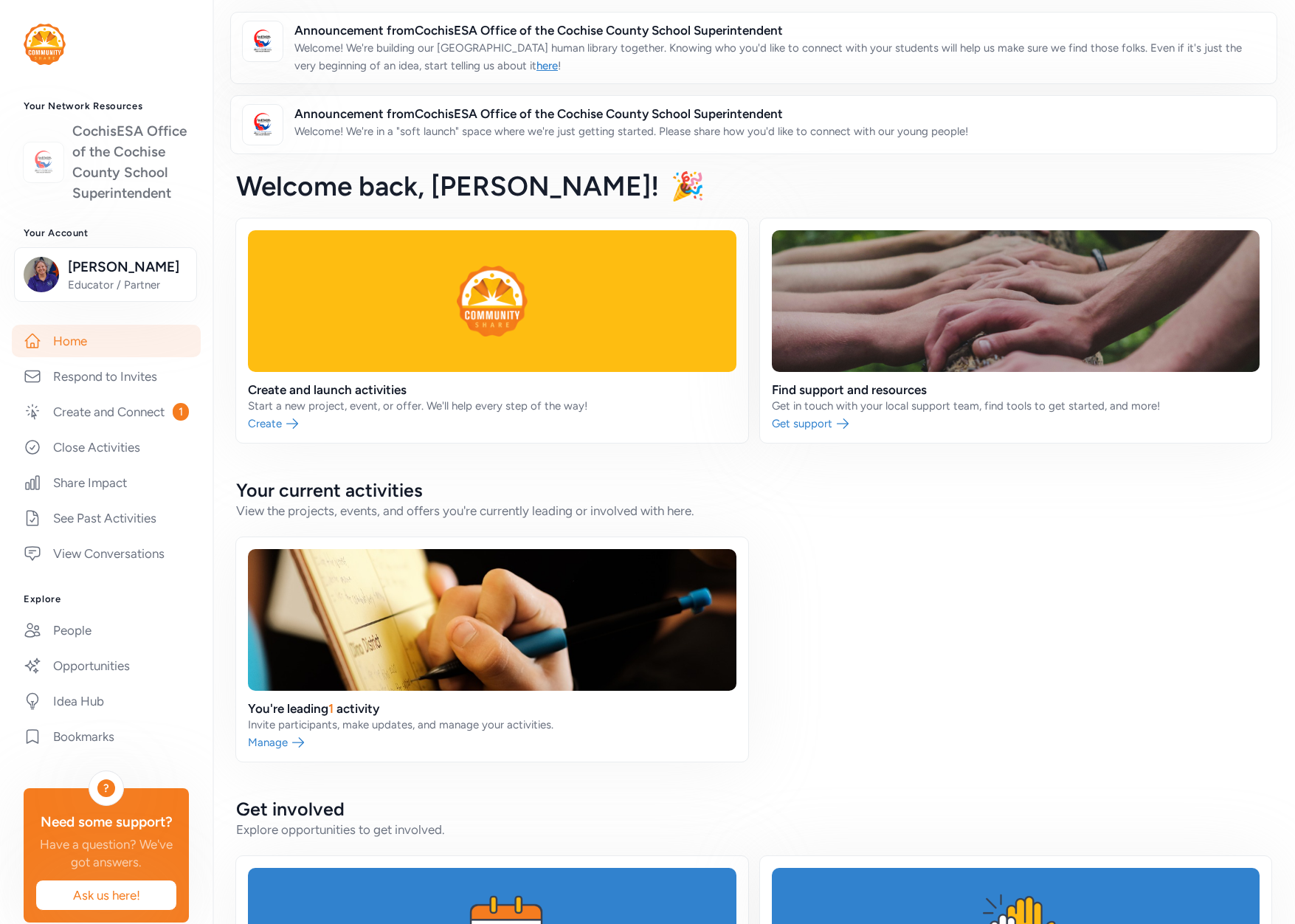
click at [96, 163] on link "CochisESA Office of the Cochise County School Superintendent" at bounding box center [131, 162] width 116 height 83
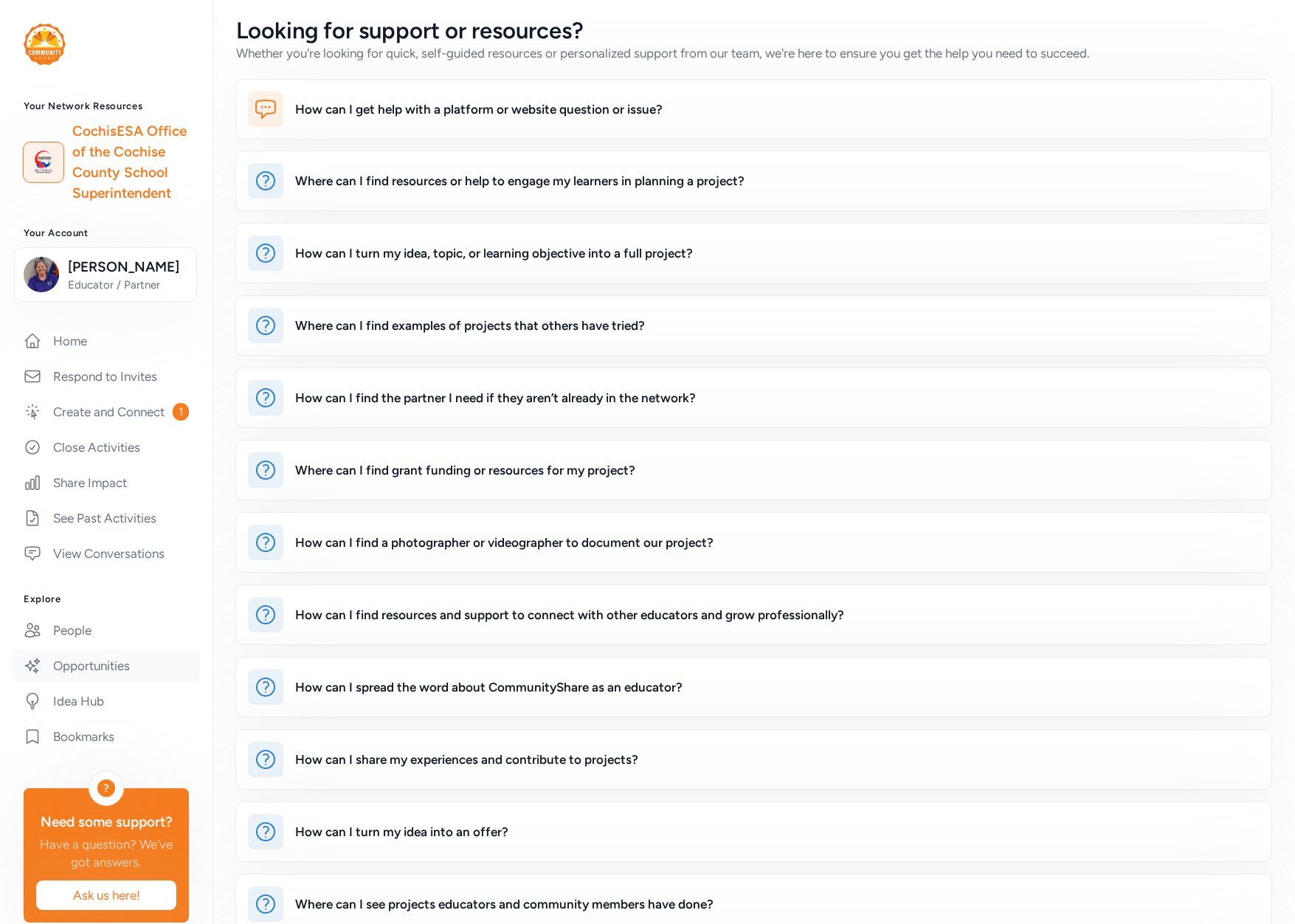
click at [92, 682] on link "Opportunities" at bounding box center [106, 665] width 189 height 33
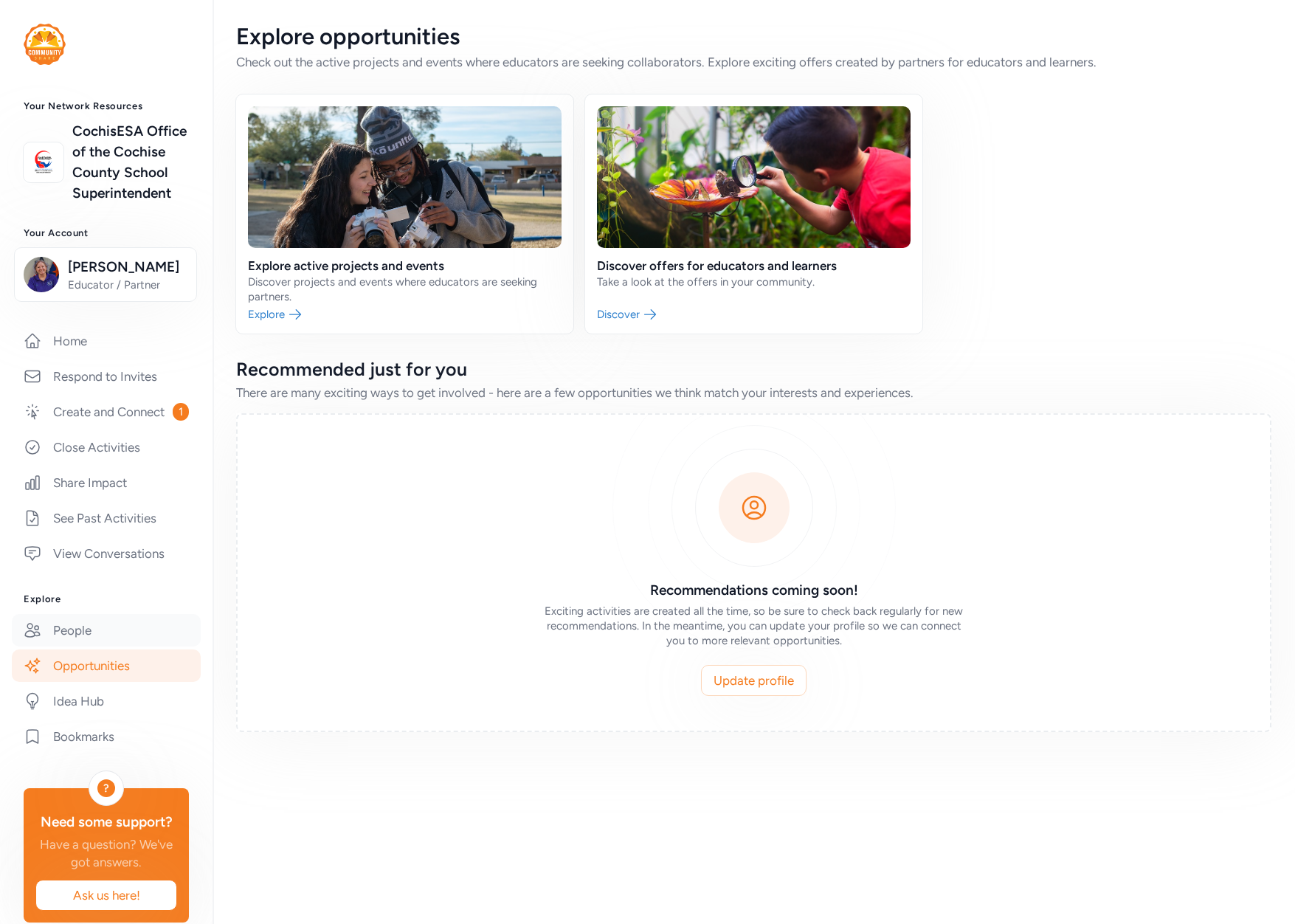
click at [78, 646] on link "People" at bounding box center [106, 630] width 189 height 33
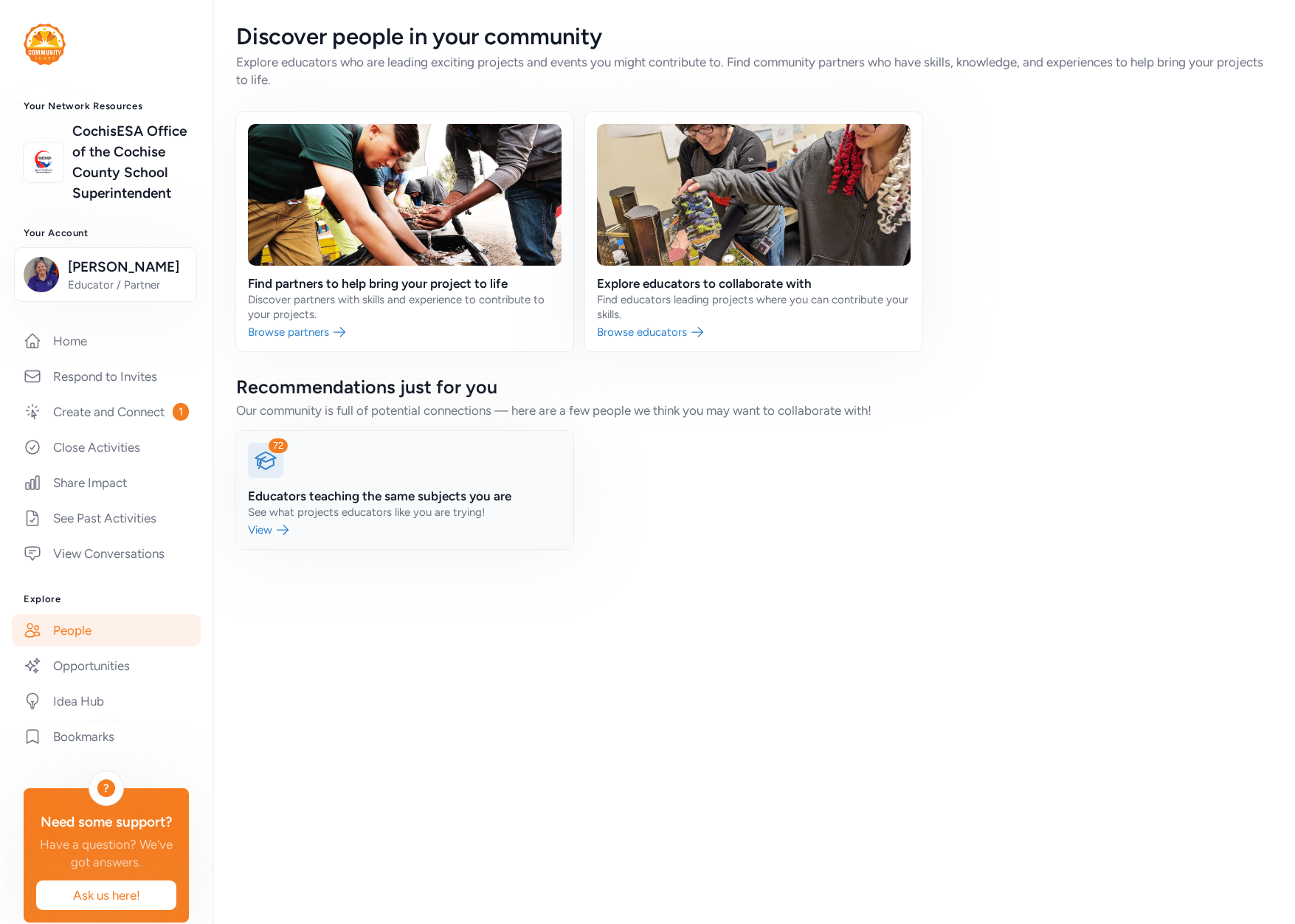
click at [338, 508] on link at bounding box center [404, 490] width 337 height 118
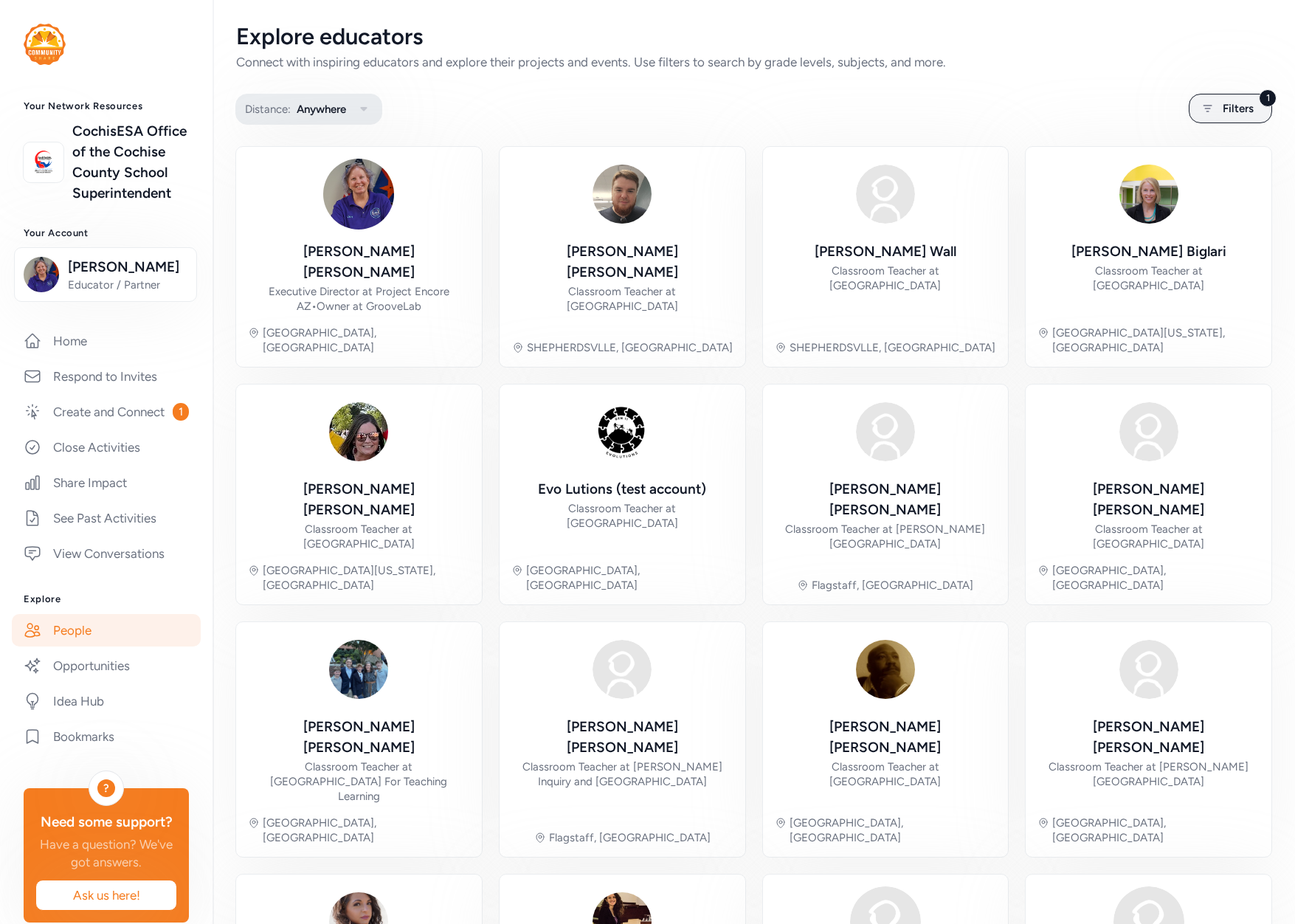
click at [371, 107] on icon "button" at bounding box center [364, 110] width 18 height 18
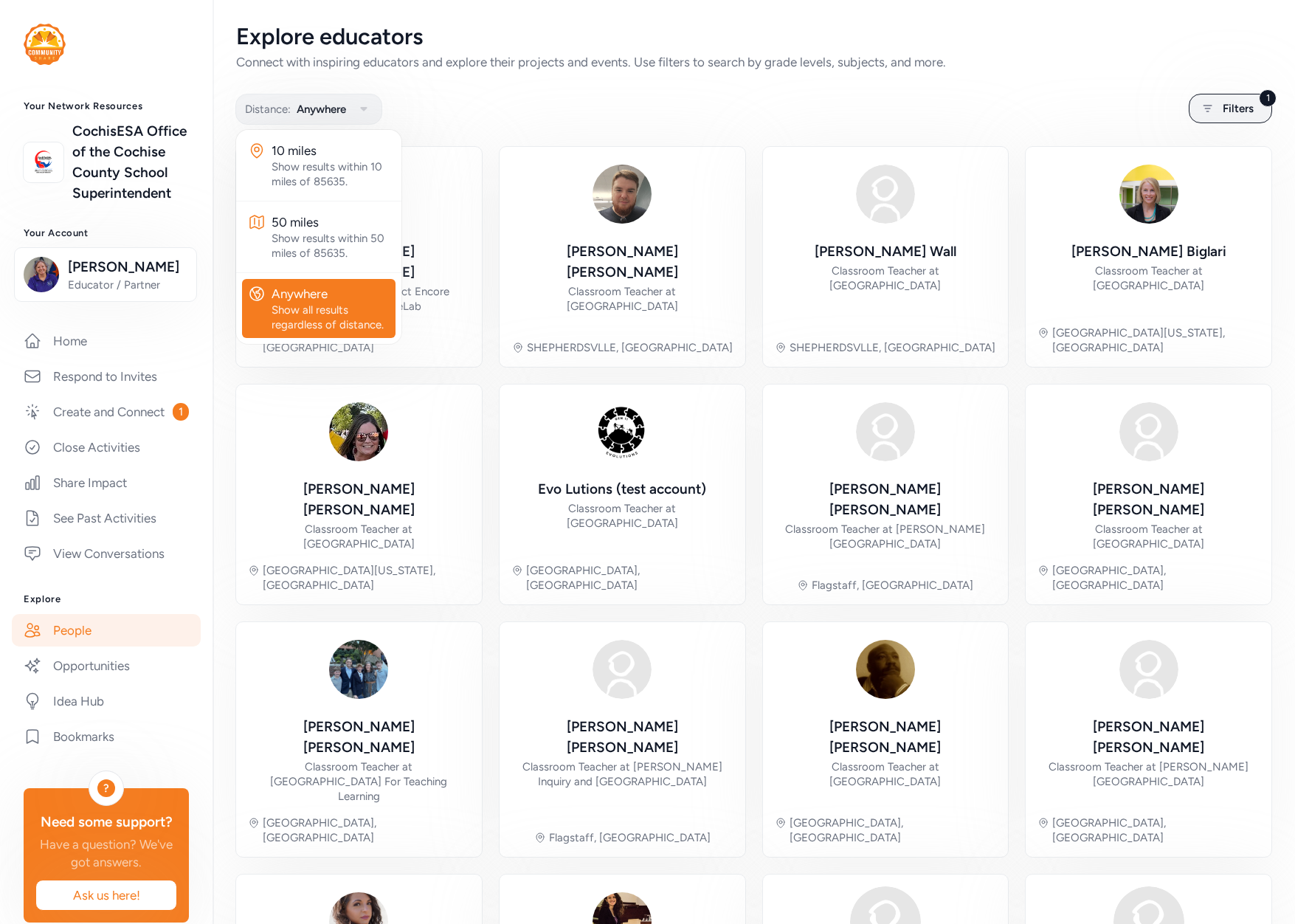
click at [490, 109] on div "Distance: Anywhere 10 miles Show results within 10 miles of 85635. 50 miles Sho…" at bounding box center [754, 109] width 1035 height 29
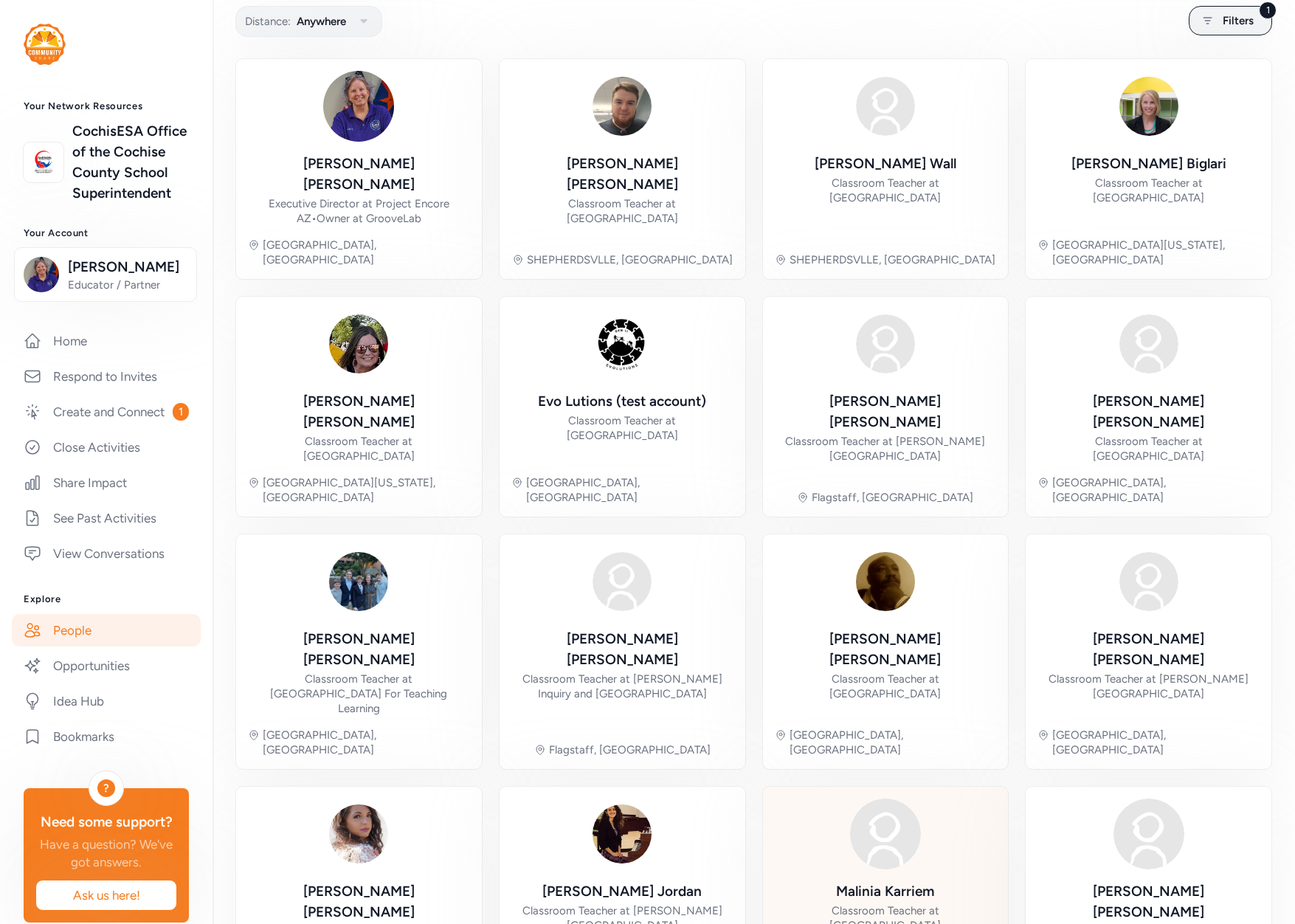
scroll to position [89, 0]
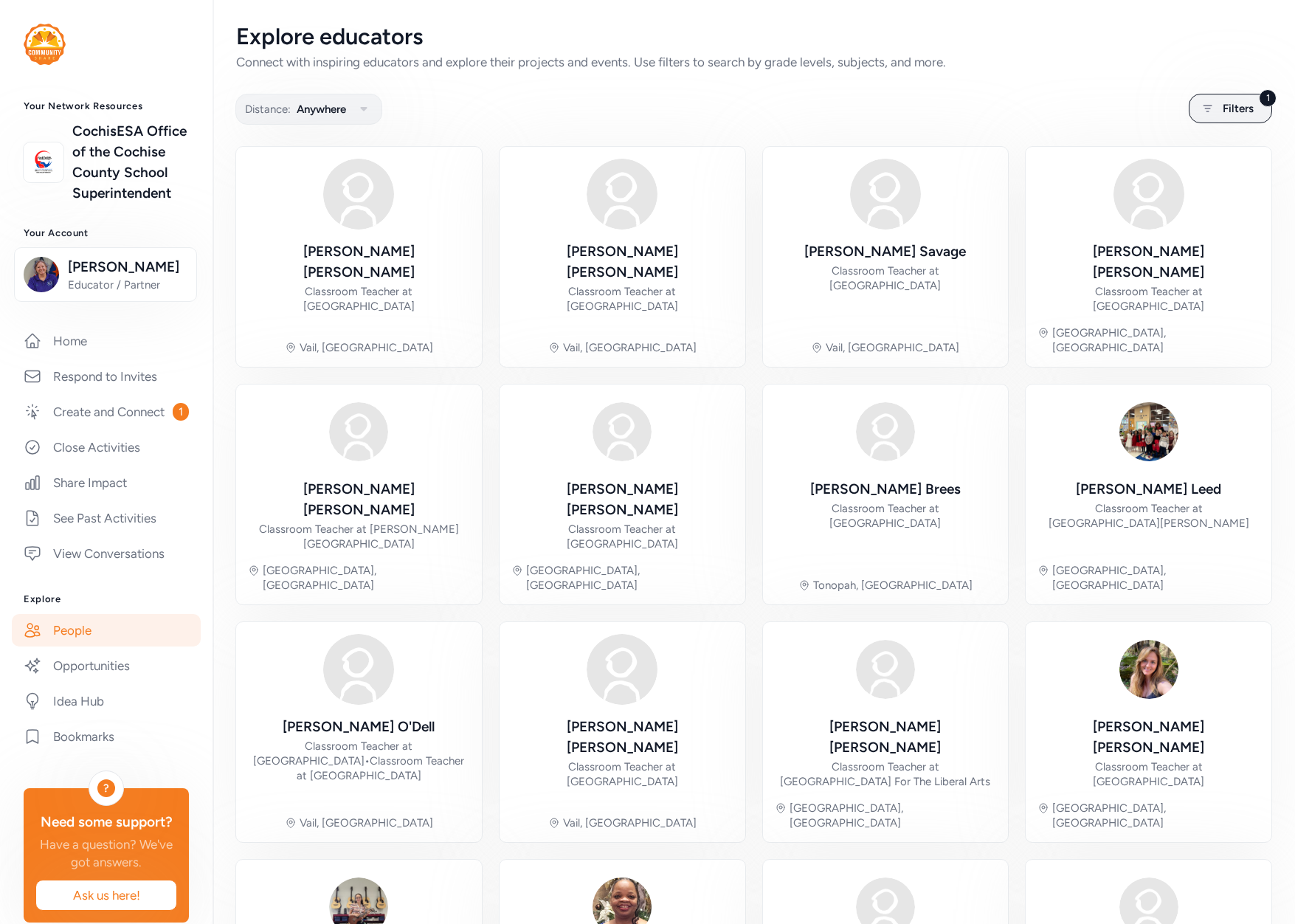
scroll to position [104, 0]
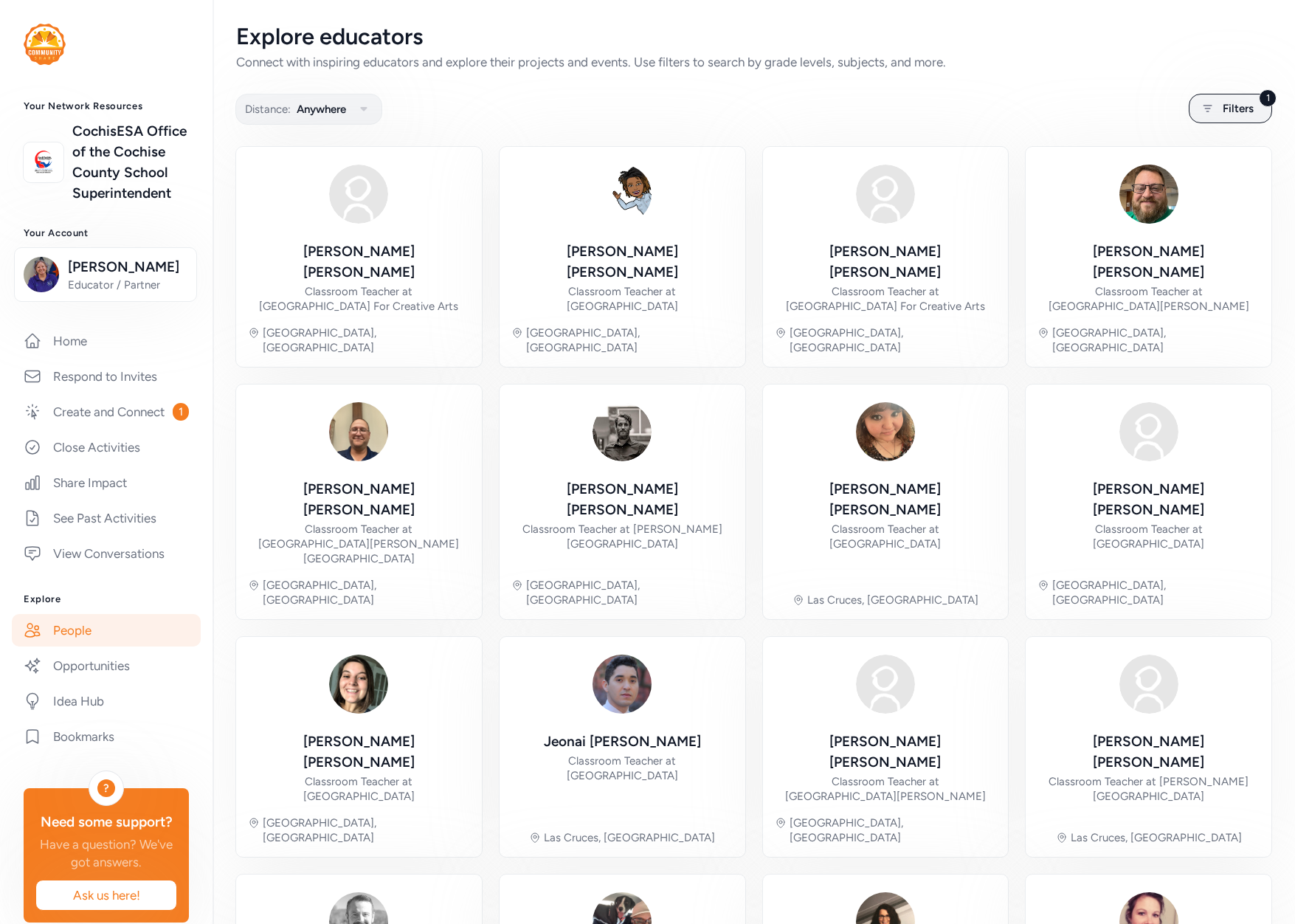
scroll to position [89, 0]
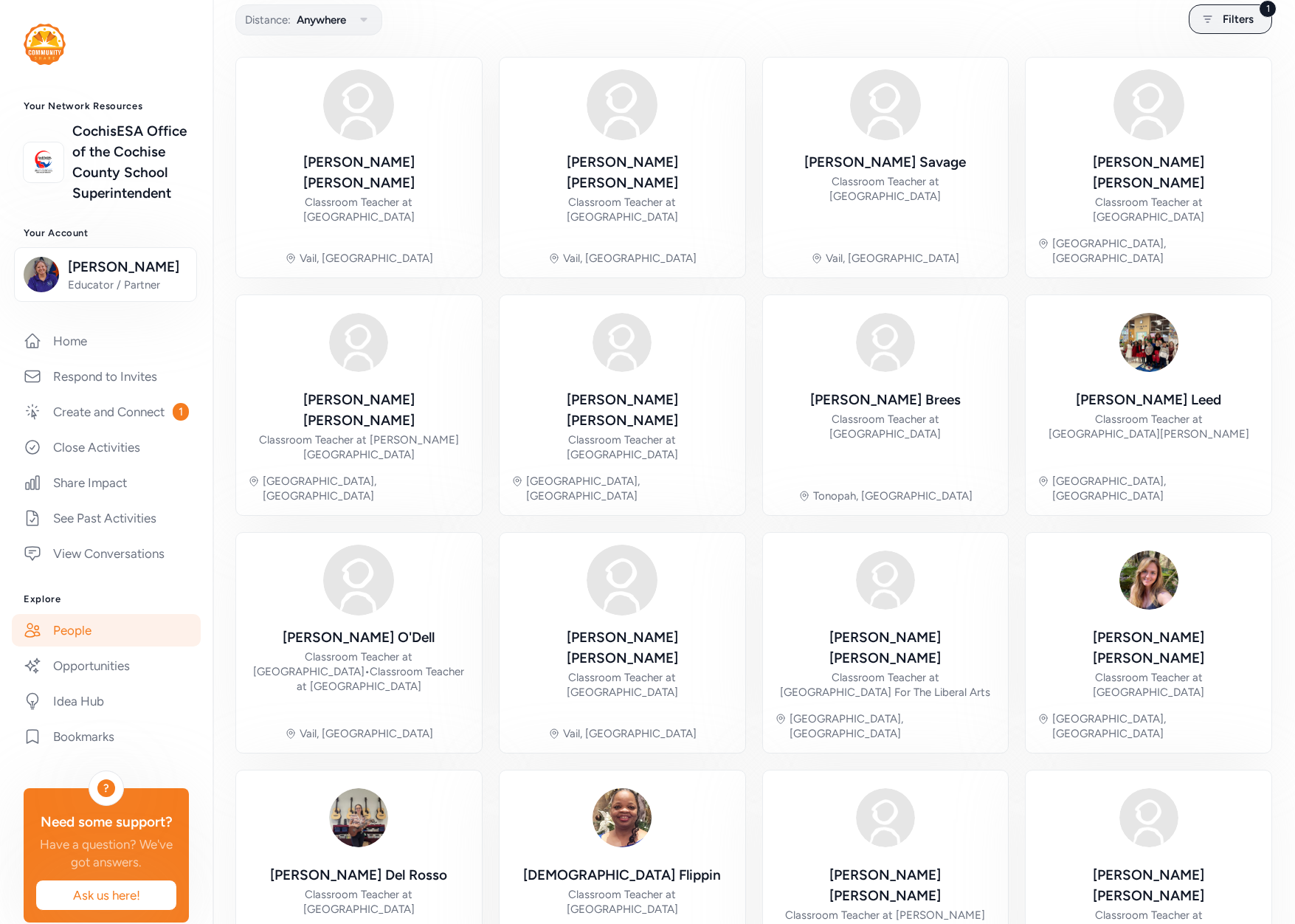
scroll to position [104, 0]
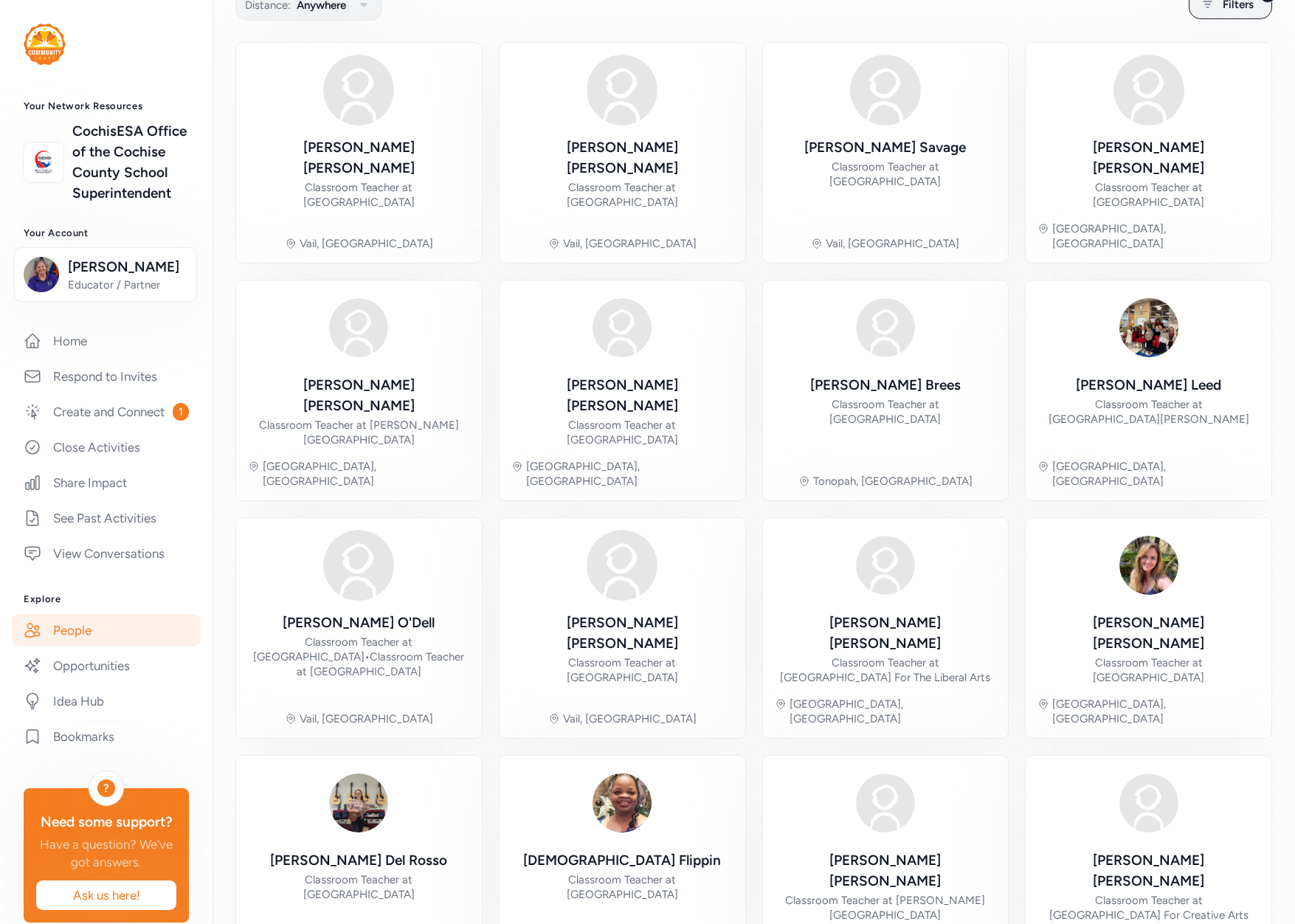
click at [47, 54] on img at bounding box center [44, 44] width 42 height 42
